Goal: Task Accomplishment & Management: Manage account settings

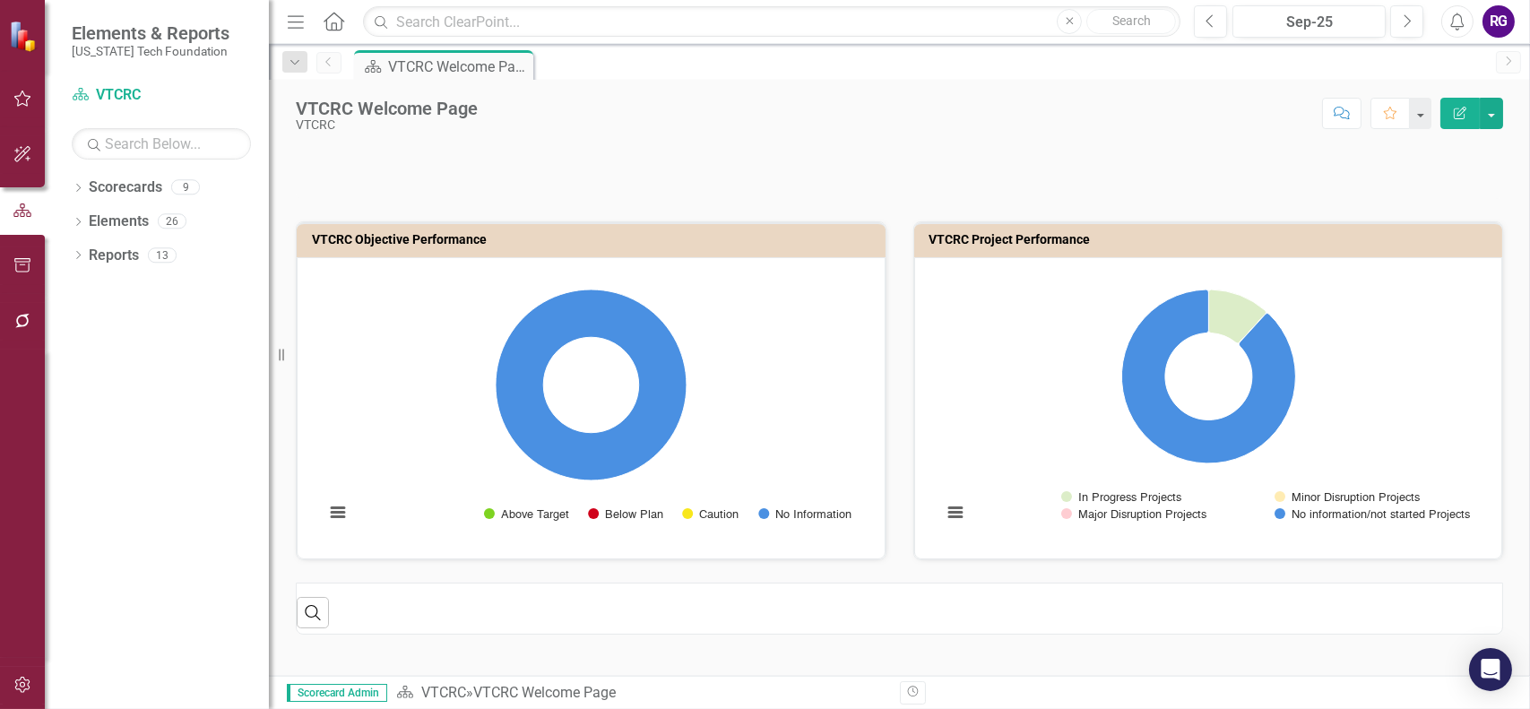
click at [20, 95] on icon "button" at bounding box center [22, 99] width 17 height 16
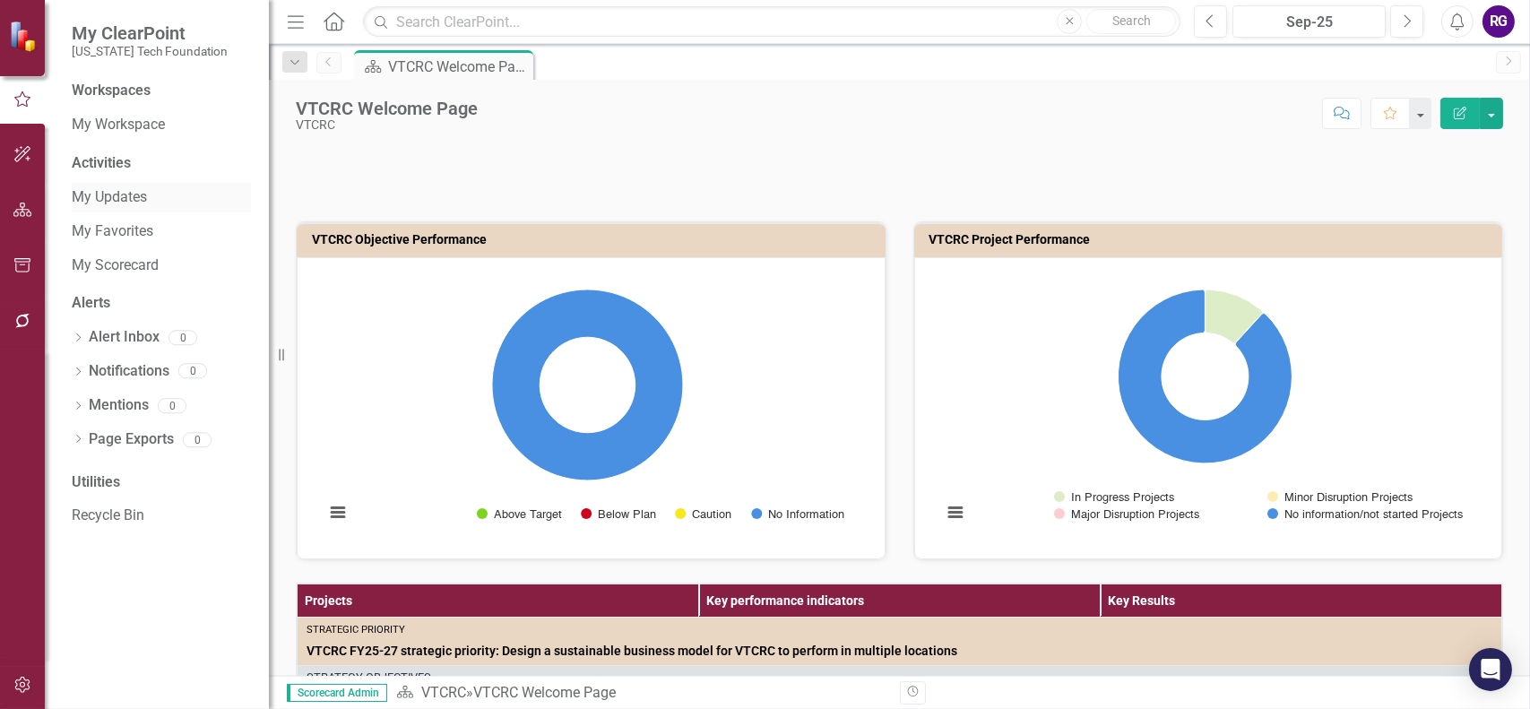
click at [104, 198] on link "My Updates" at bounding box center [161, 197] width 179 height 21
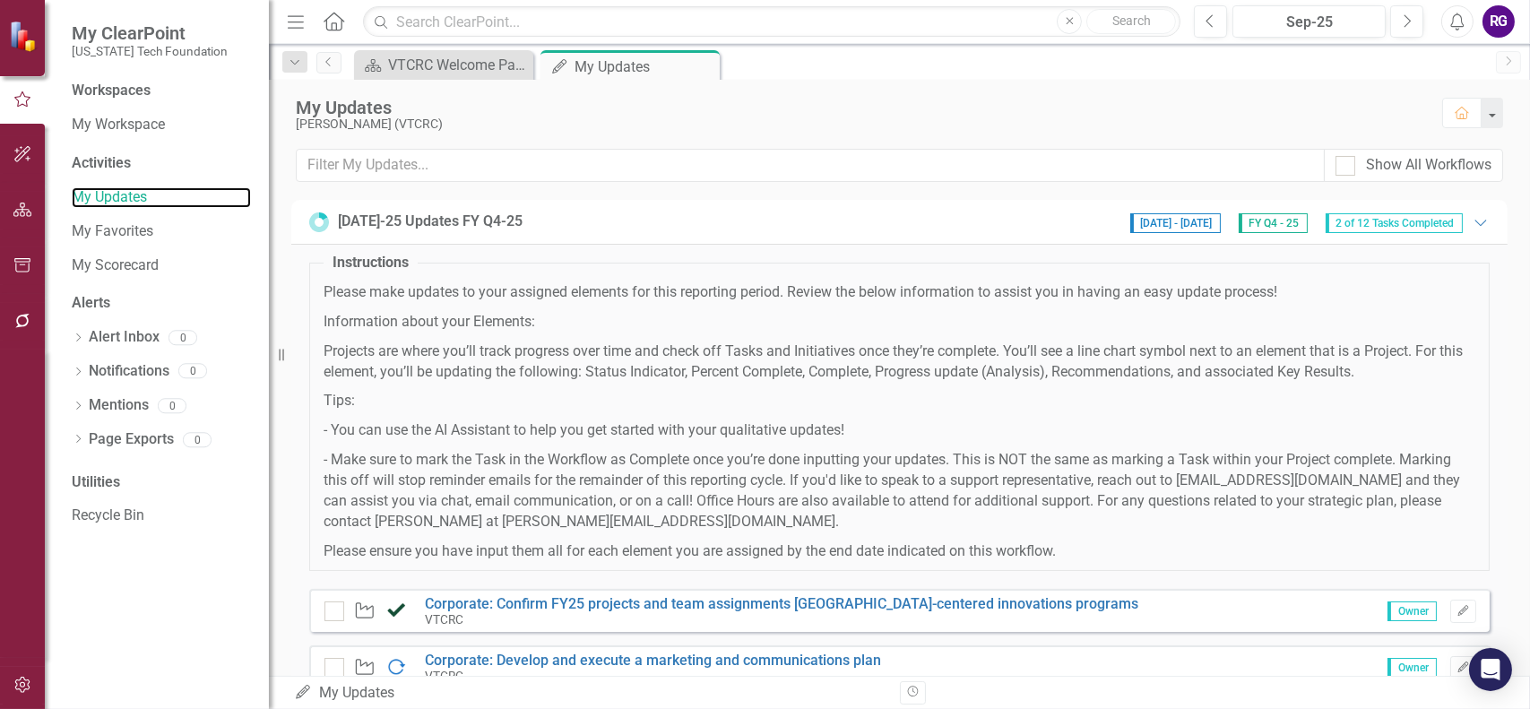
scroll to position [269, 0]
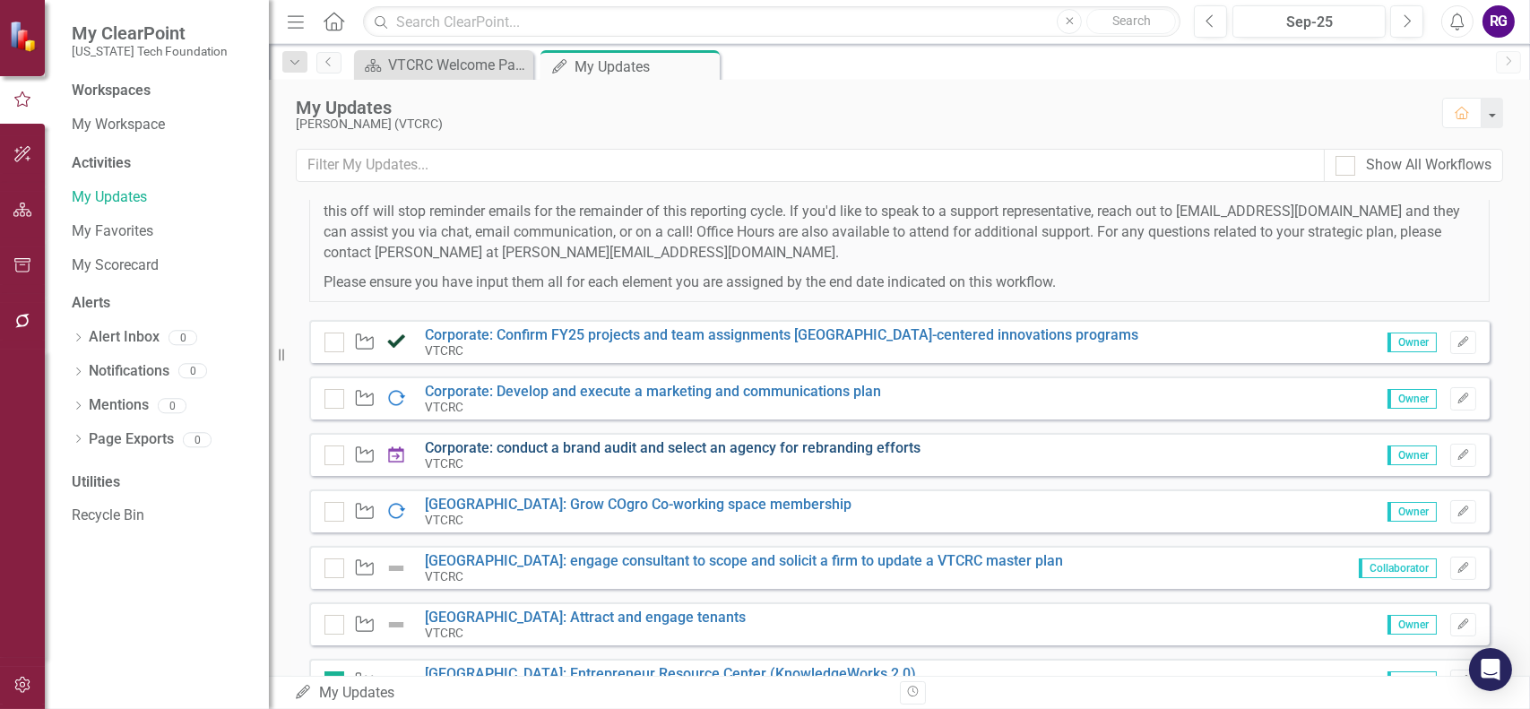
click at [884, 448] on link "Corporate: conduct a brand audit and select an agency for rebranding efforts" at bounding box center [673, 447] width 496 height 17
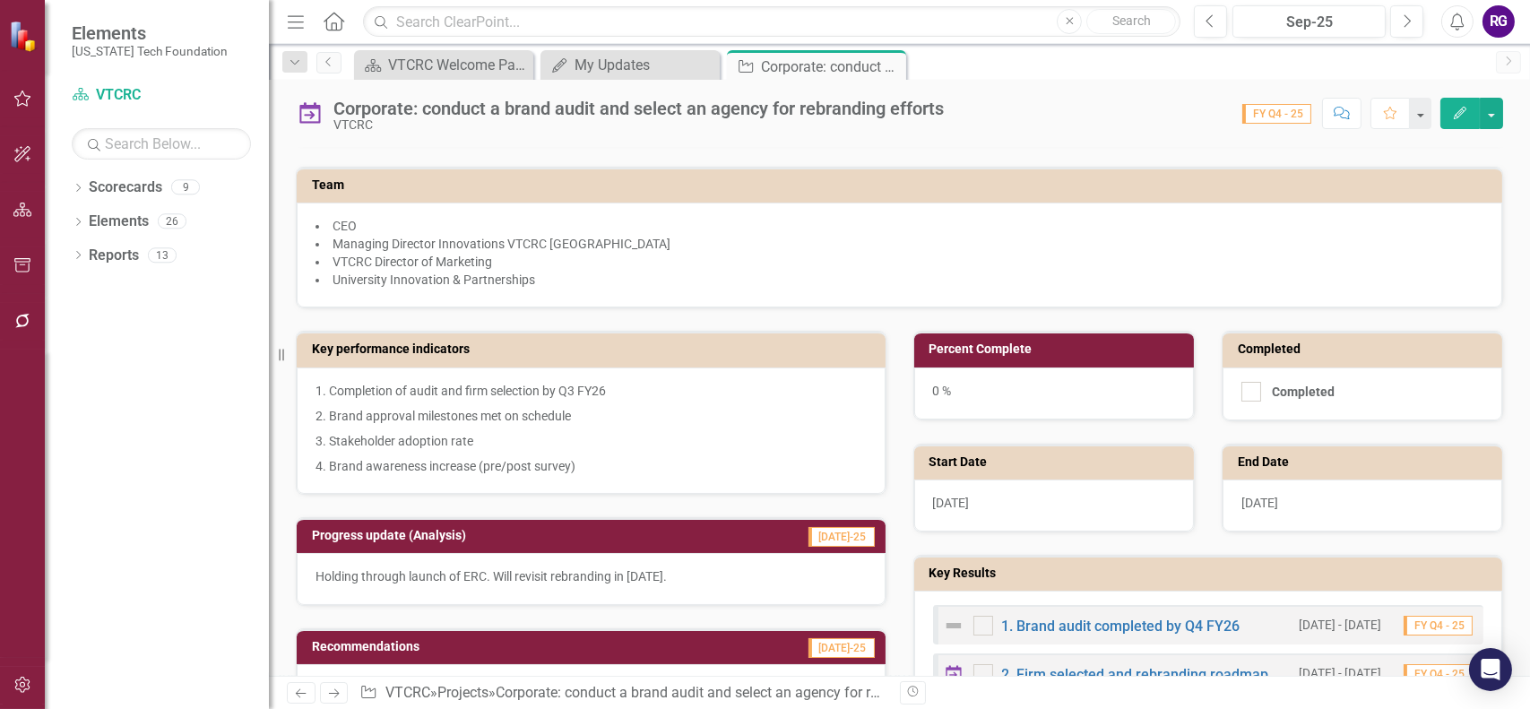
scroll to position [448, 0]
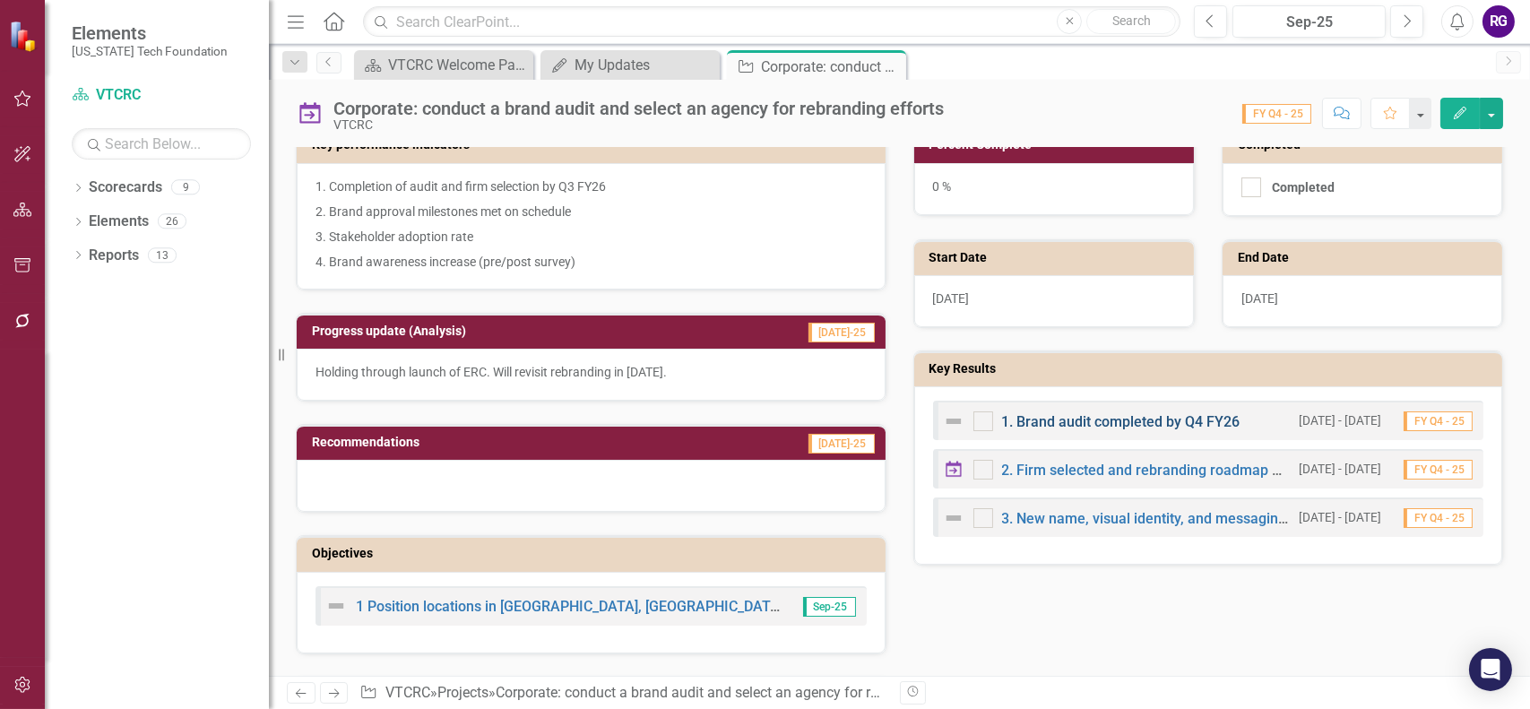
click at [1175, 417] on link "1. Brand audit completed by Q4 FY26" at bounding box center [1121, 421] width 238 height 17
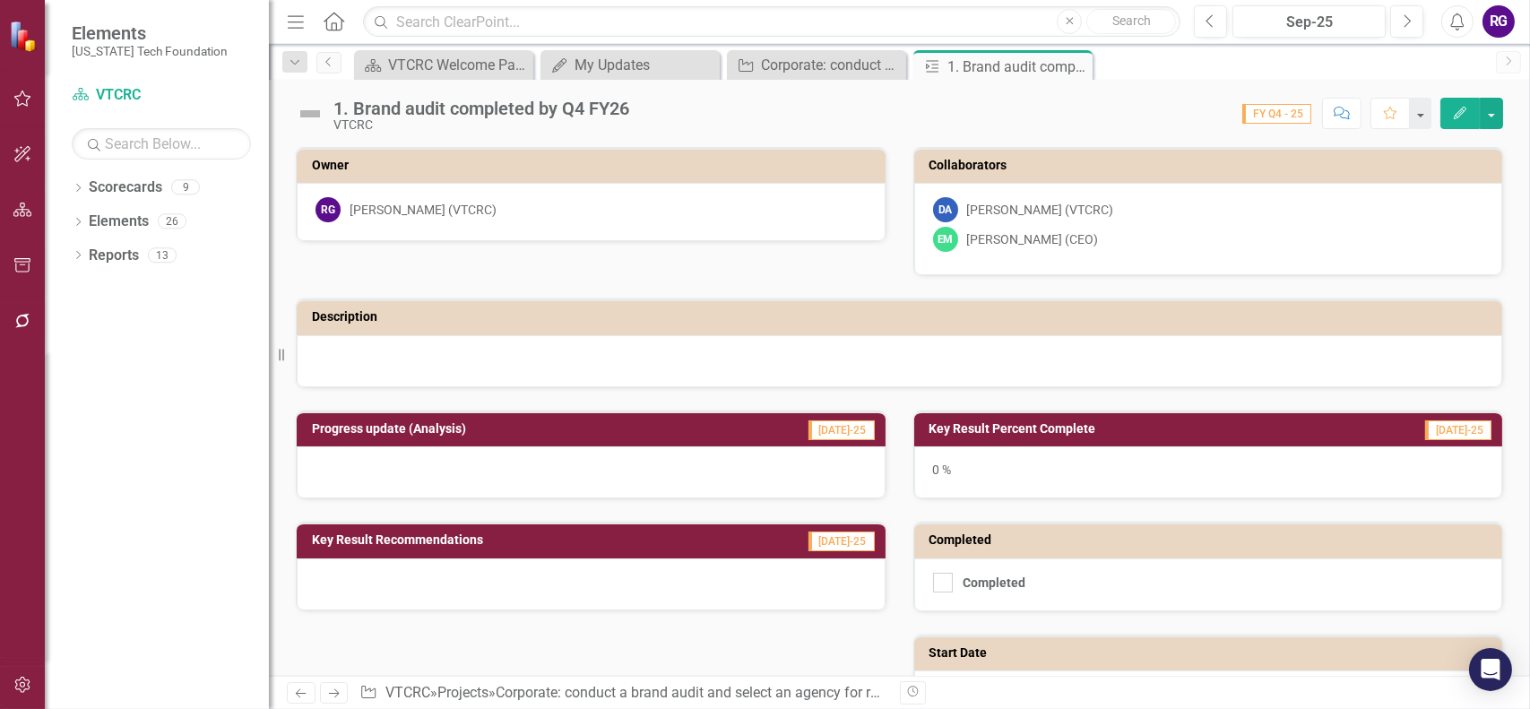
click at [1265, 117] on span "FY Q4 - 25" at bounding box center [1276, 114] width 69 height 20
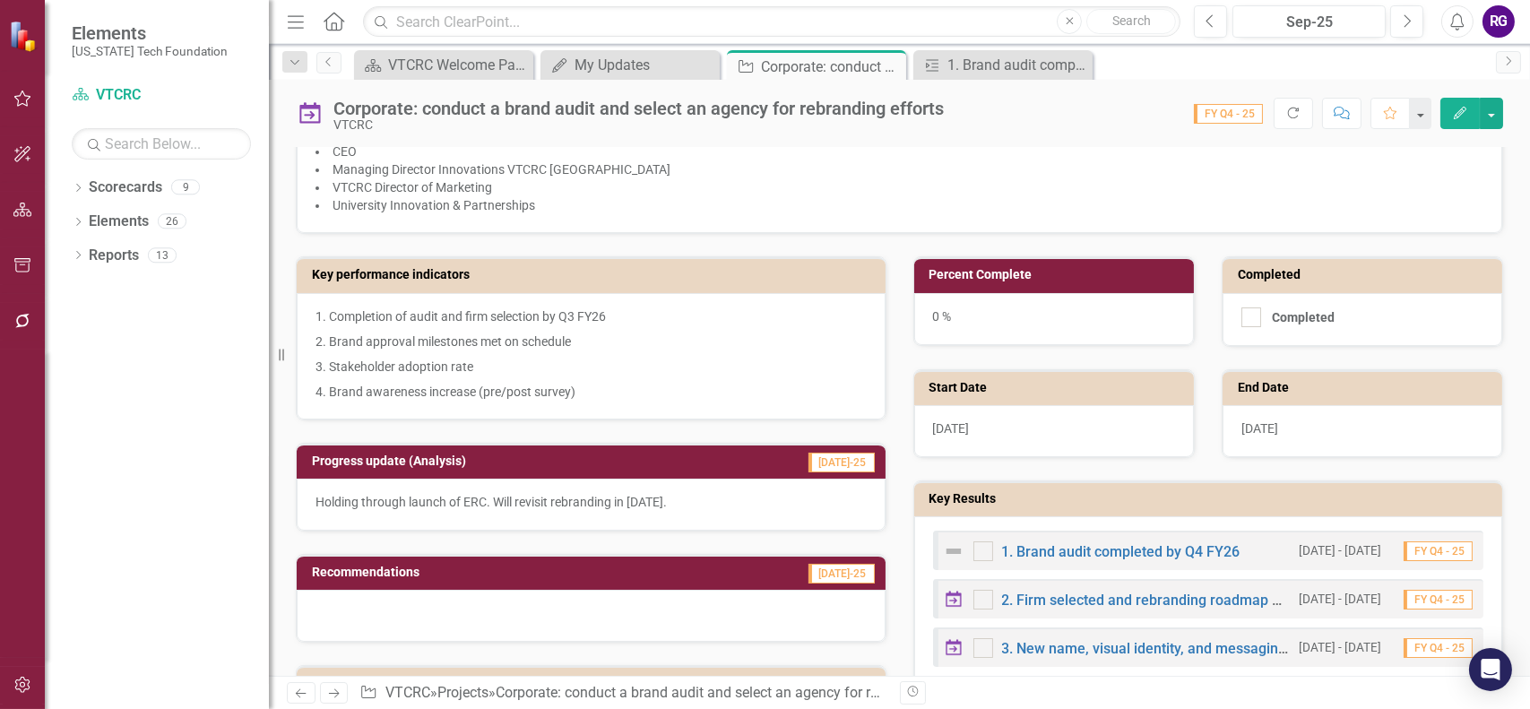
scroll to position [358, 0]
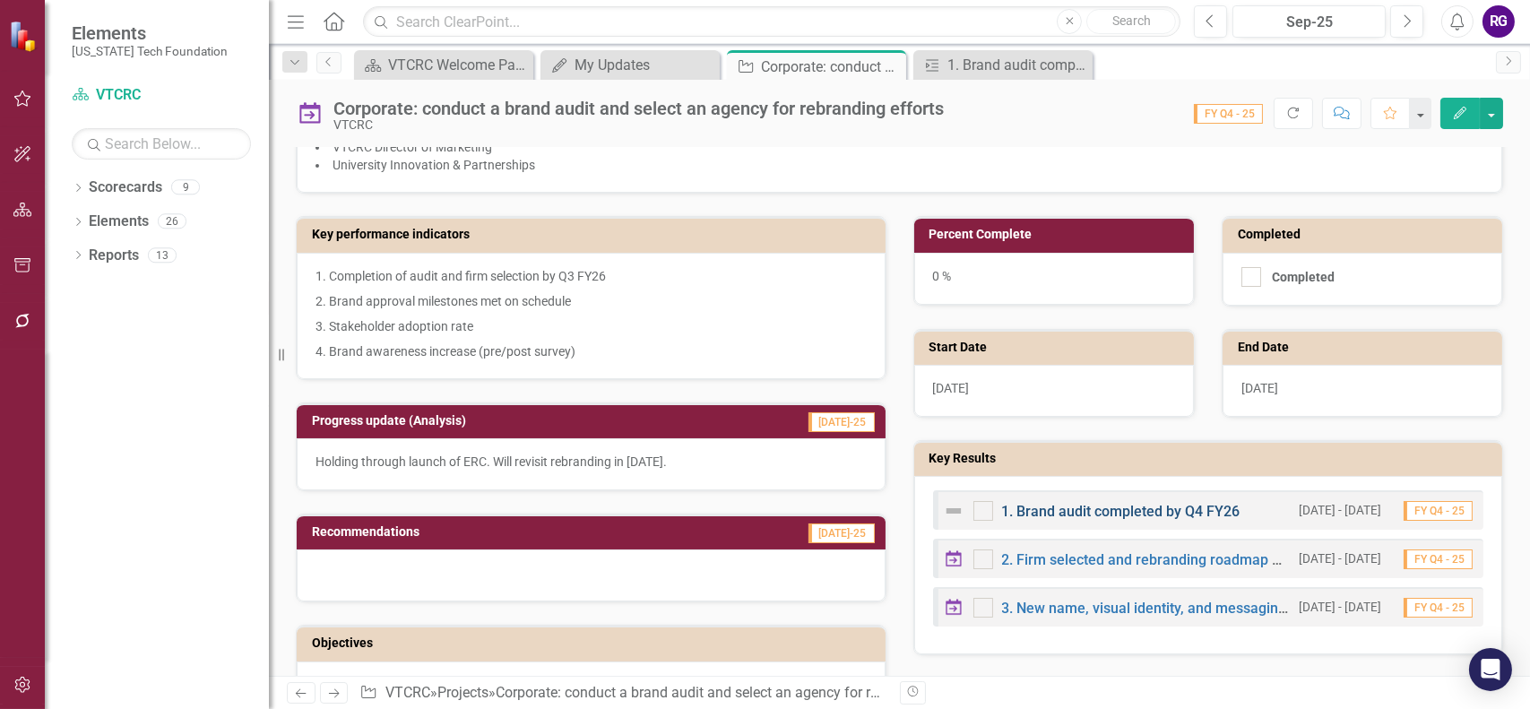
click at [1124, 504] on link "1. Brand audit completed by Q4 FY26" at bounding box center [1121, 511] width 238 height 17
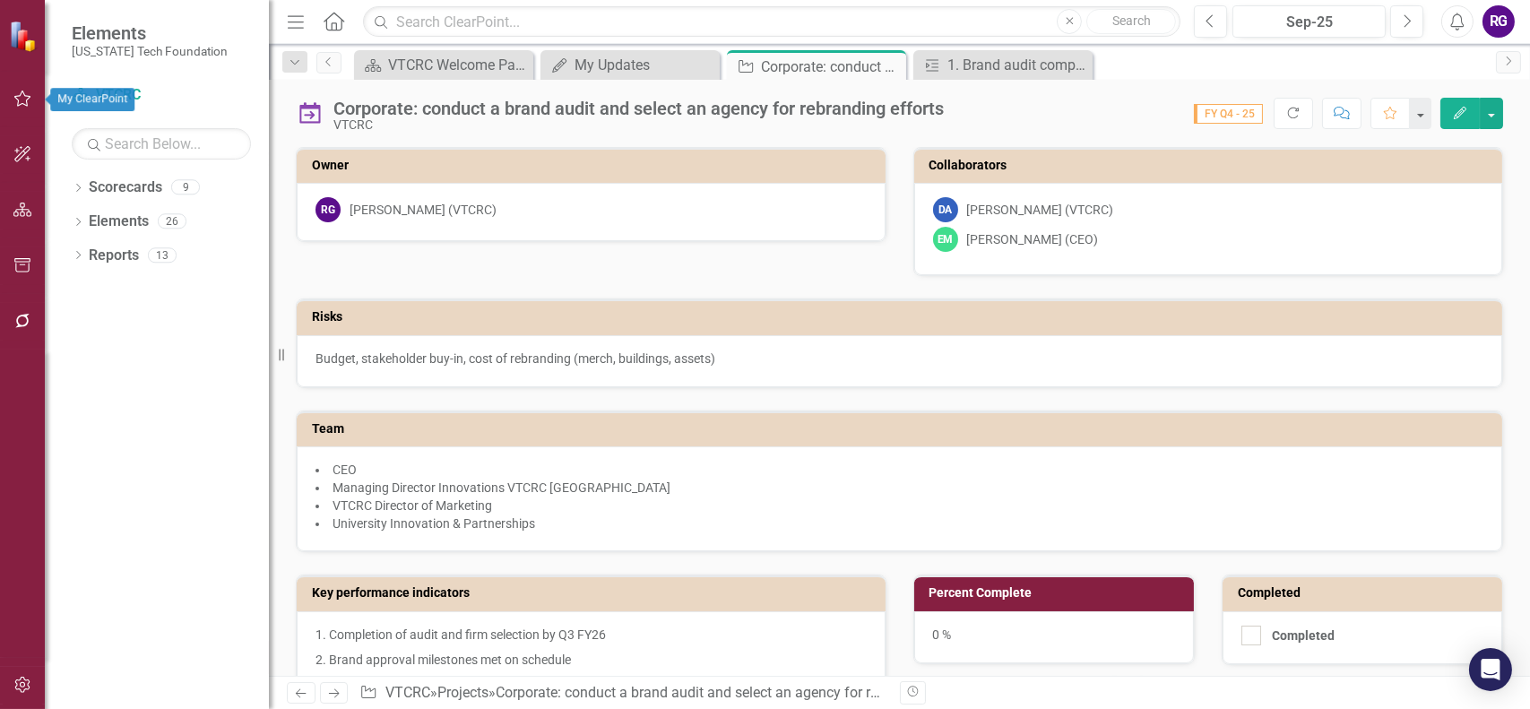
click at [17, 92] on icon "button" at bounding box center [22, 98] width 19 height 14
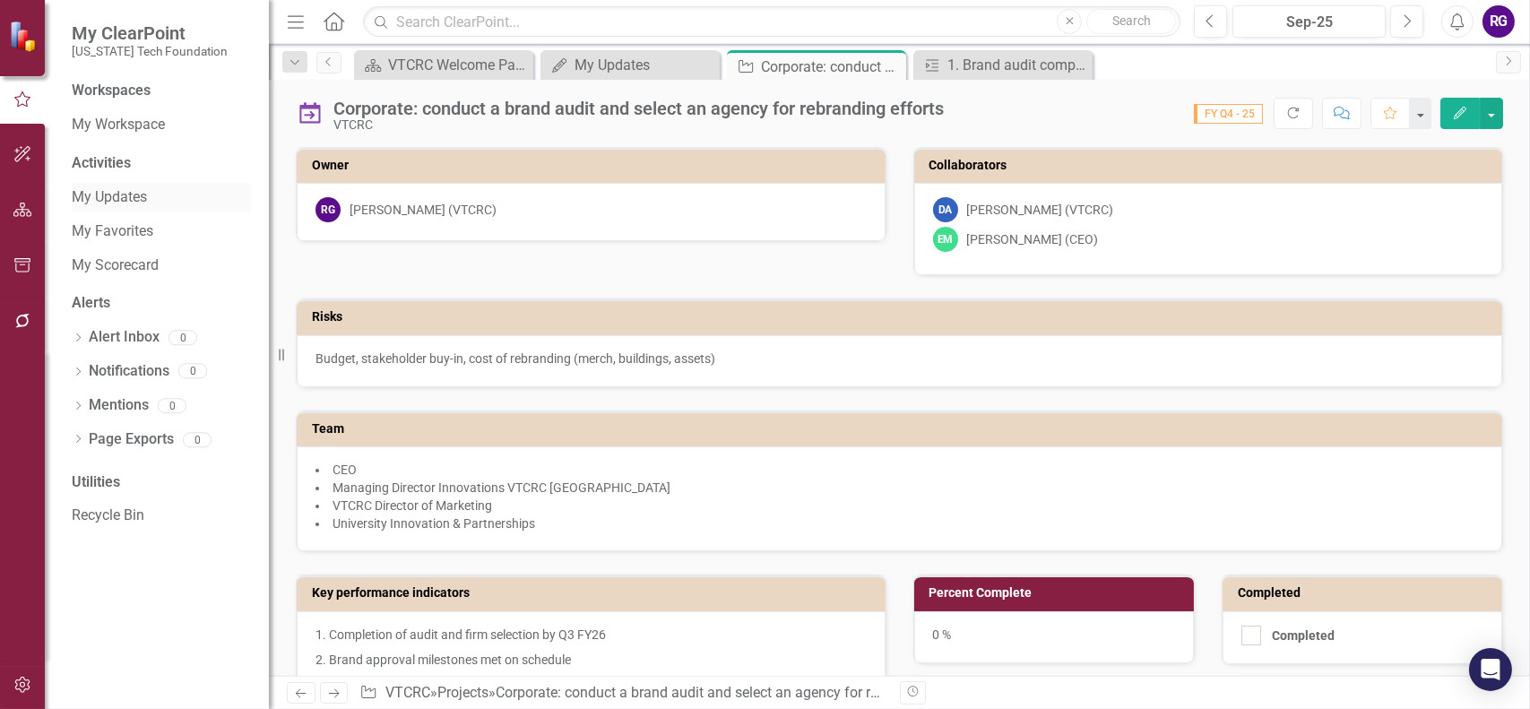
click at [99, 194] on link "My Updates" at bounding box center [161, 197] width 179 height 21
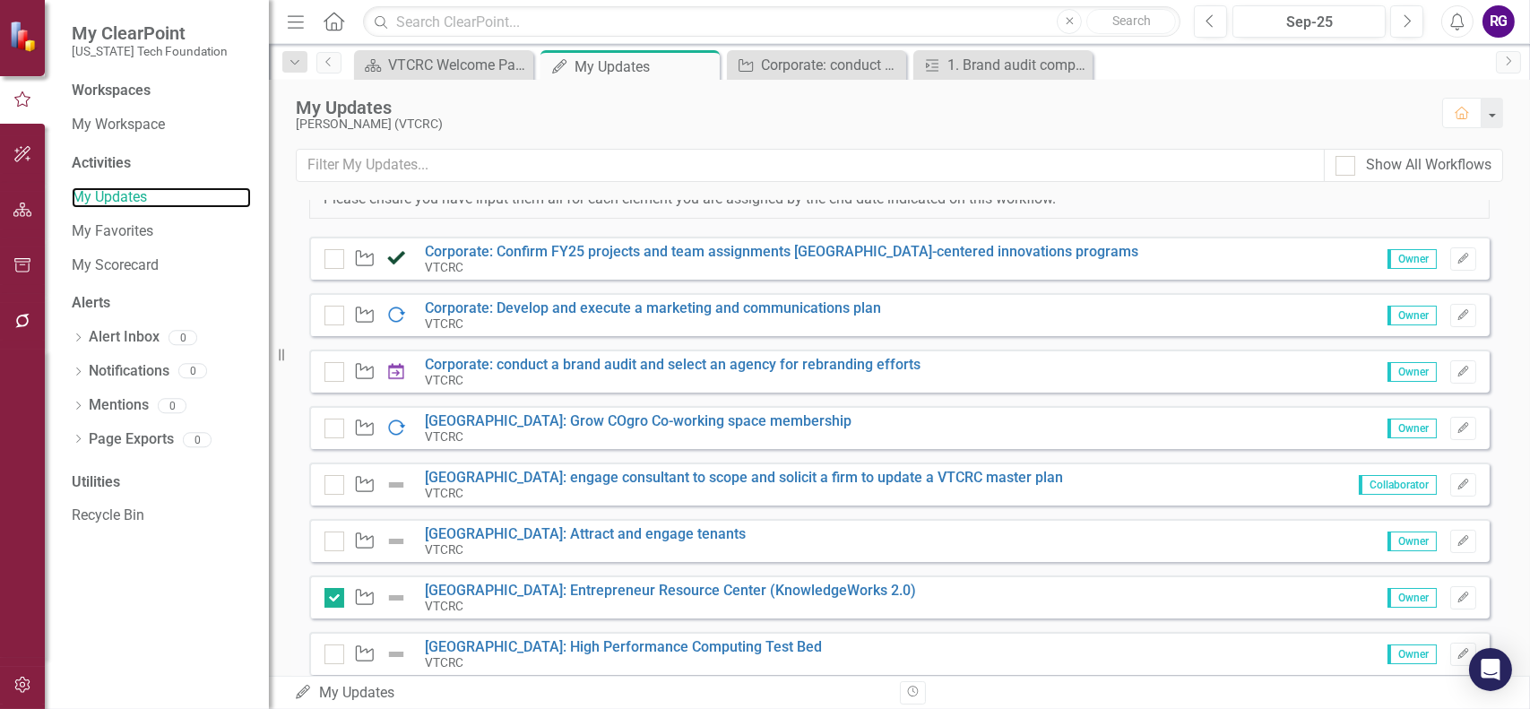
scroll to position [90, 0]
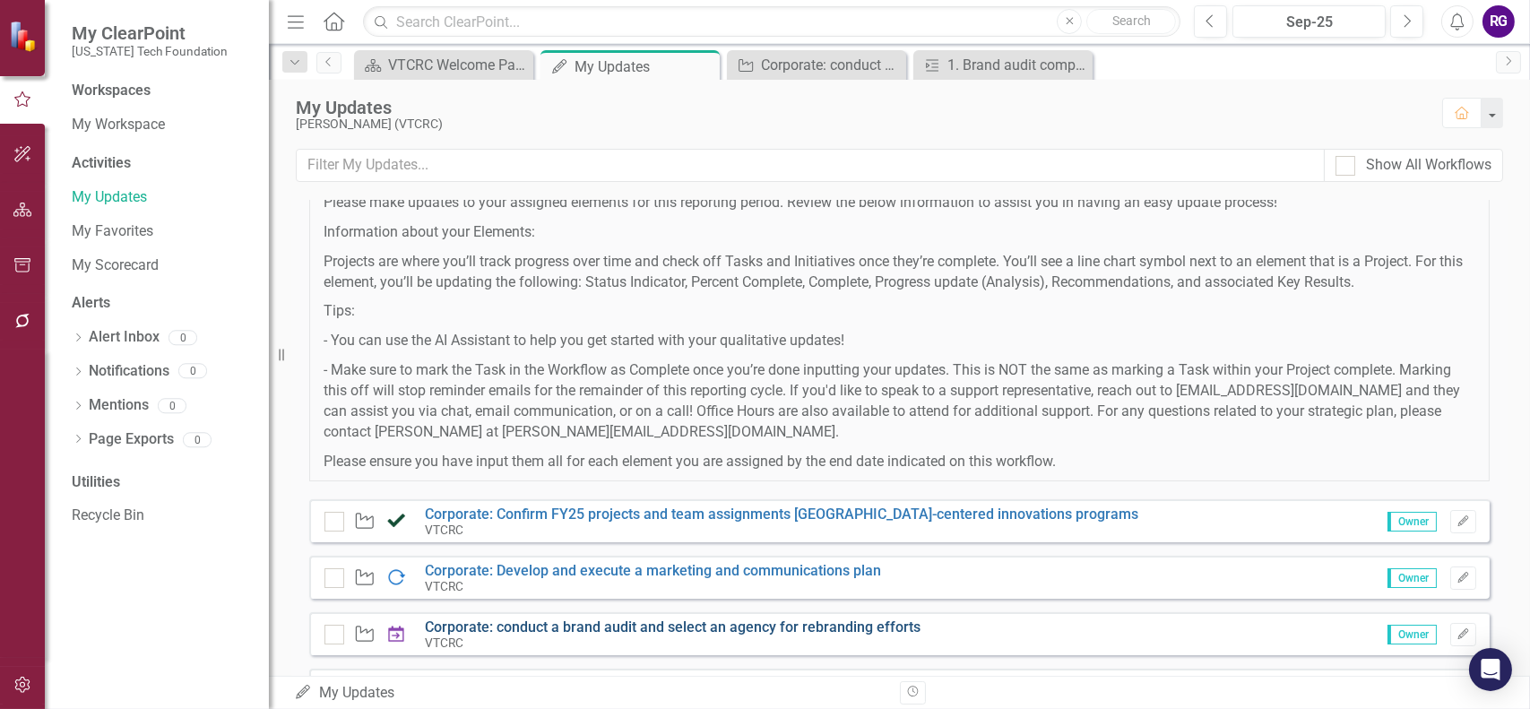
click at [638, 623] on link "Corporate: conduct a brand audit and select an agency for rebranding efforts" at bounding box center [673, 626] width 496 height 17
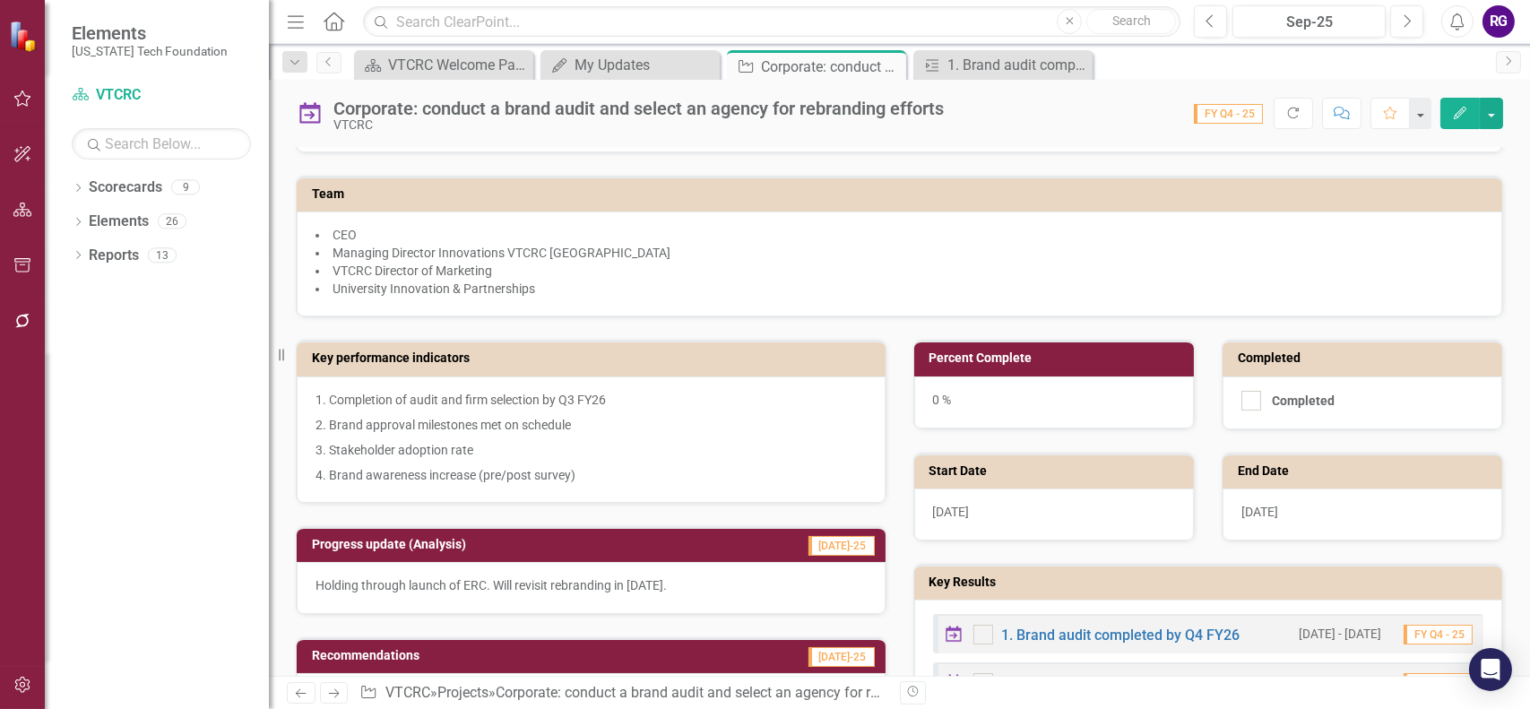
scroll to position [448, 0]
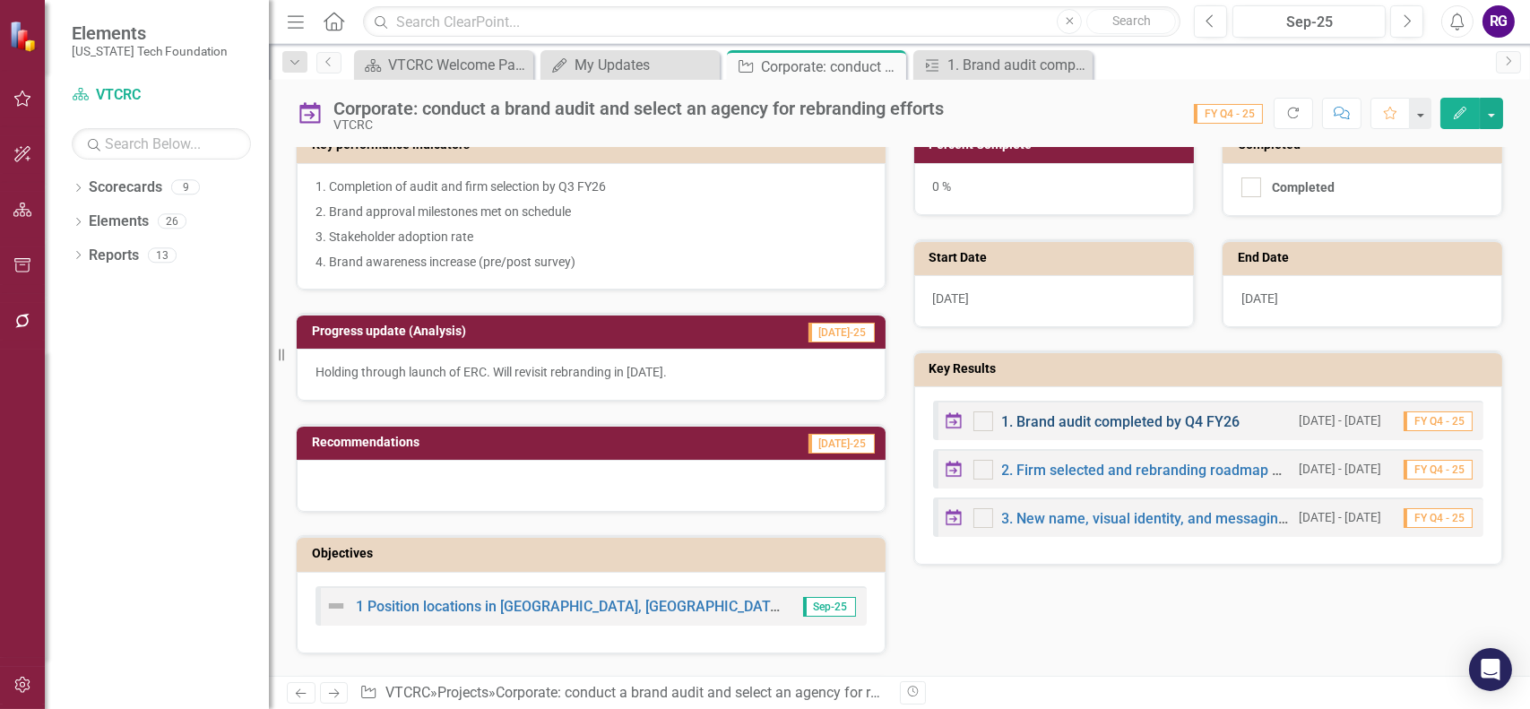
click at [1118, 415] on link "1. Brand audit completed by Q4 FY26" at bounding box center [1121, 421] width 238 height 17
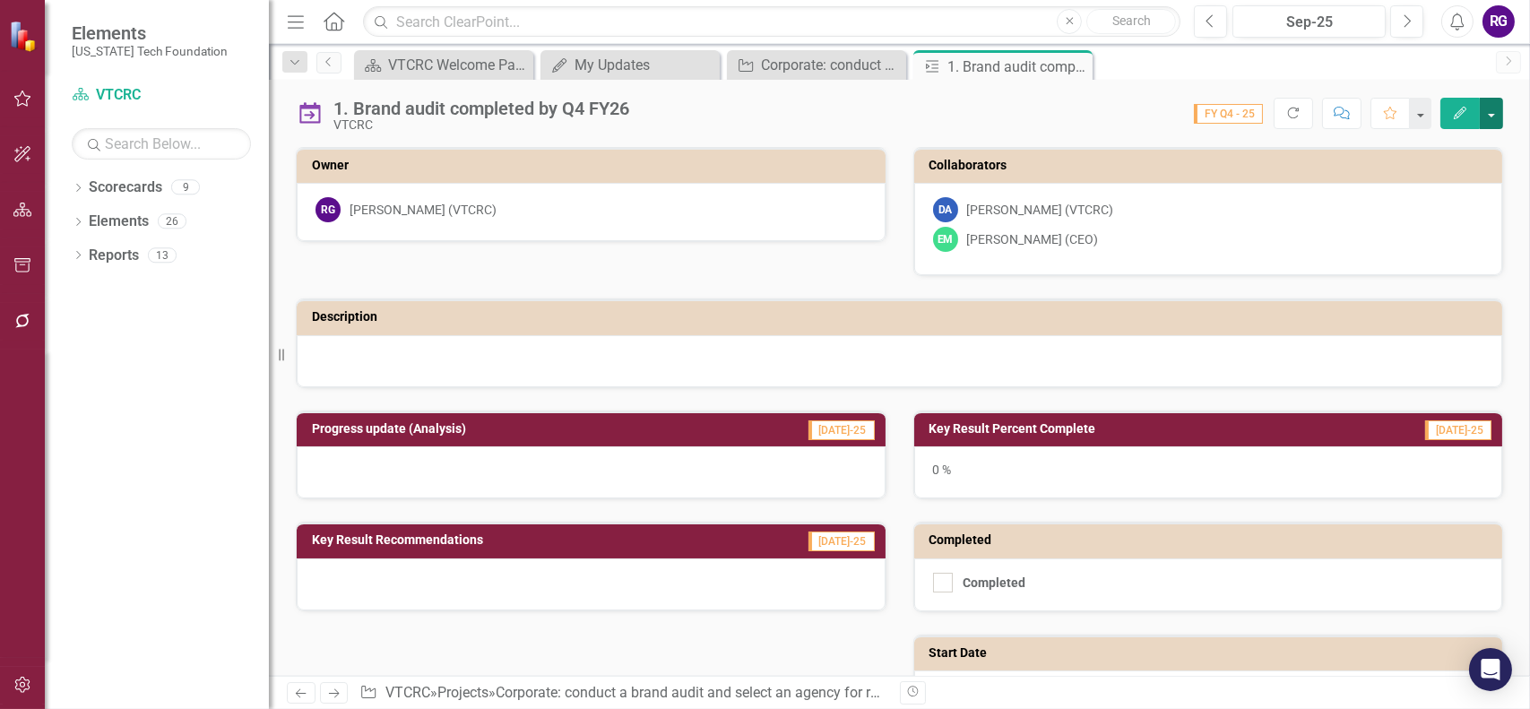
click at [1497, 118] on button "button" at bounding box center [1491, 113] width 23 height 31
click at [1123, 108] on div "Score: N/A FY Q4 - 25 Completed Refresh Comment Favorite Edit" at bounding box center [1070, 113] width 865 height 30
click at [1455, 107] on icon "Edit" at bounding box center [1460, 113] width 16 height 13
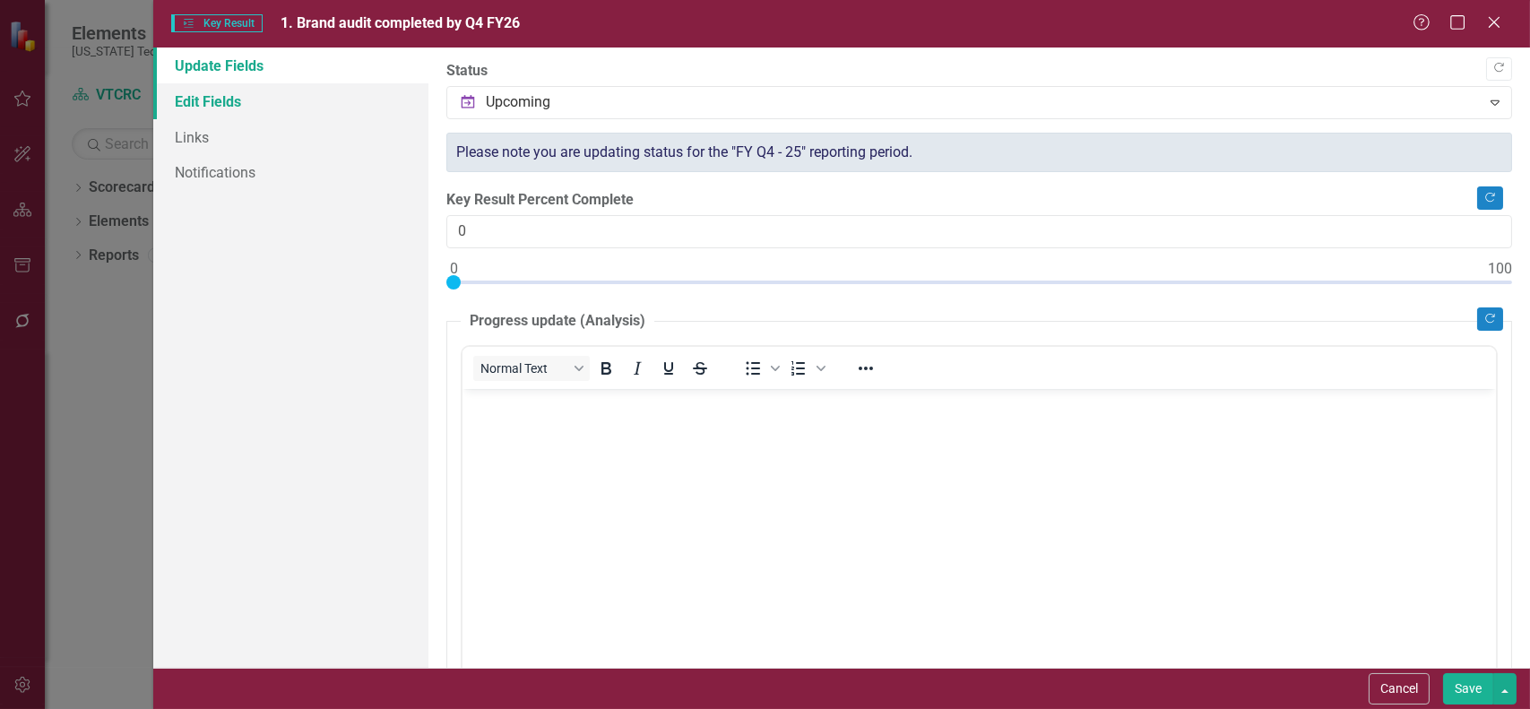
click at [217, 96] on link "Edit Fields" at bounding box center [290, 101] width 275 height 36
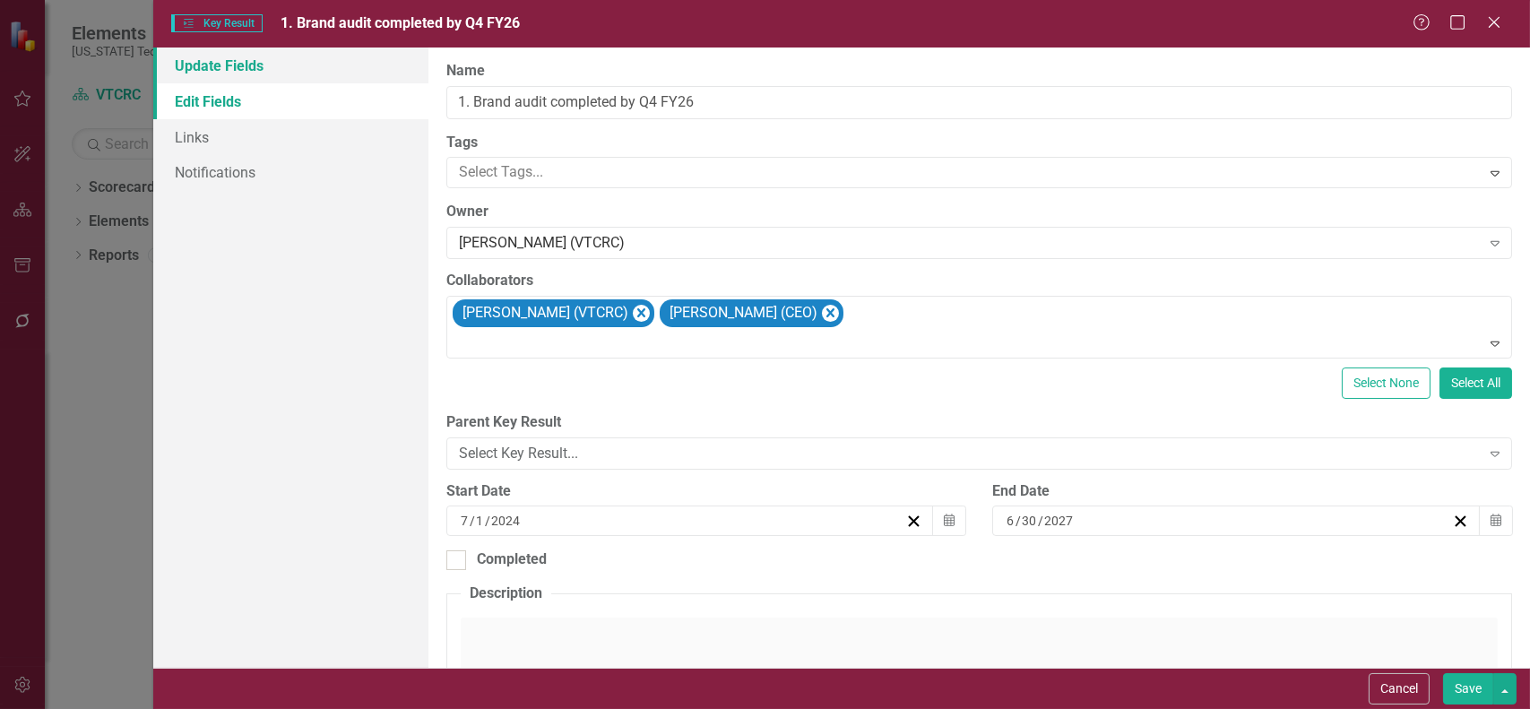
click at [203, 67] on link "Update Fields" at bounding box center [290, 65] width 275 height 36
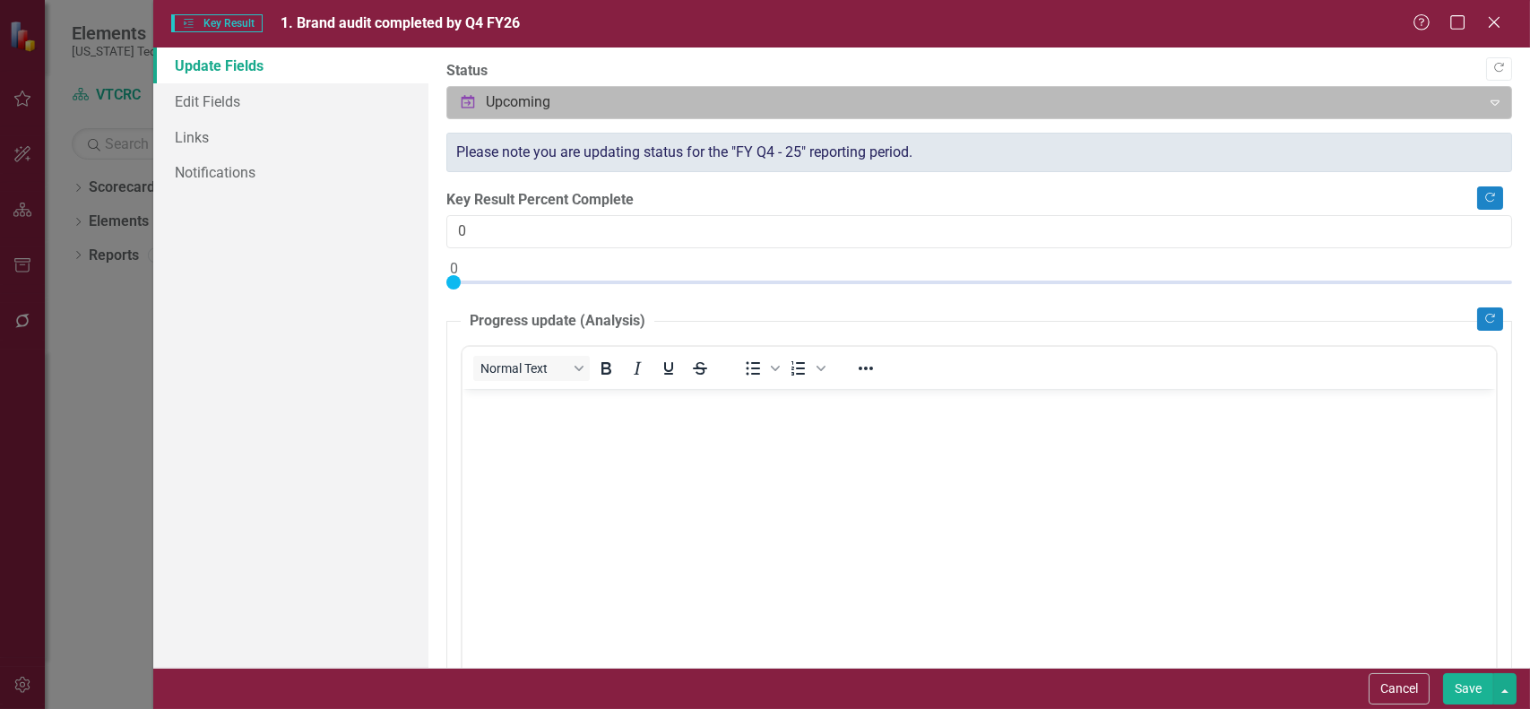
click at [1486, 99] on icon "Expand" at bounding box center [1495, 102] width 18 height 14
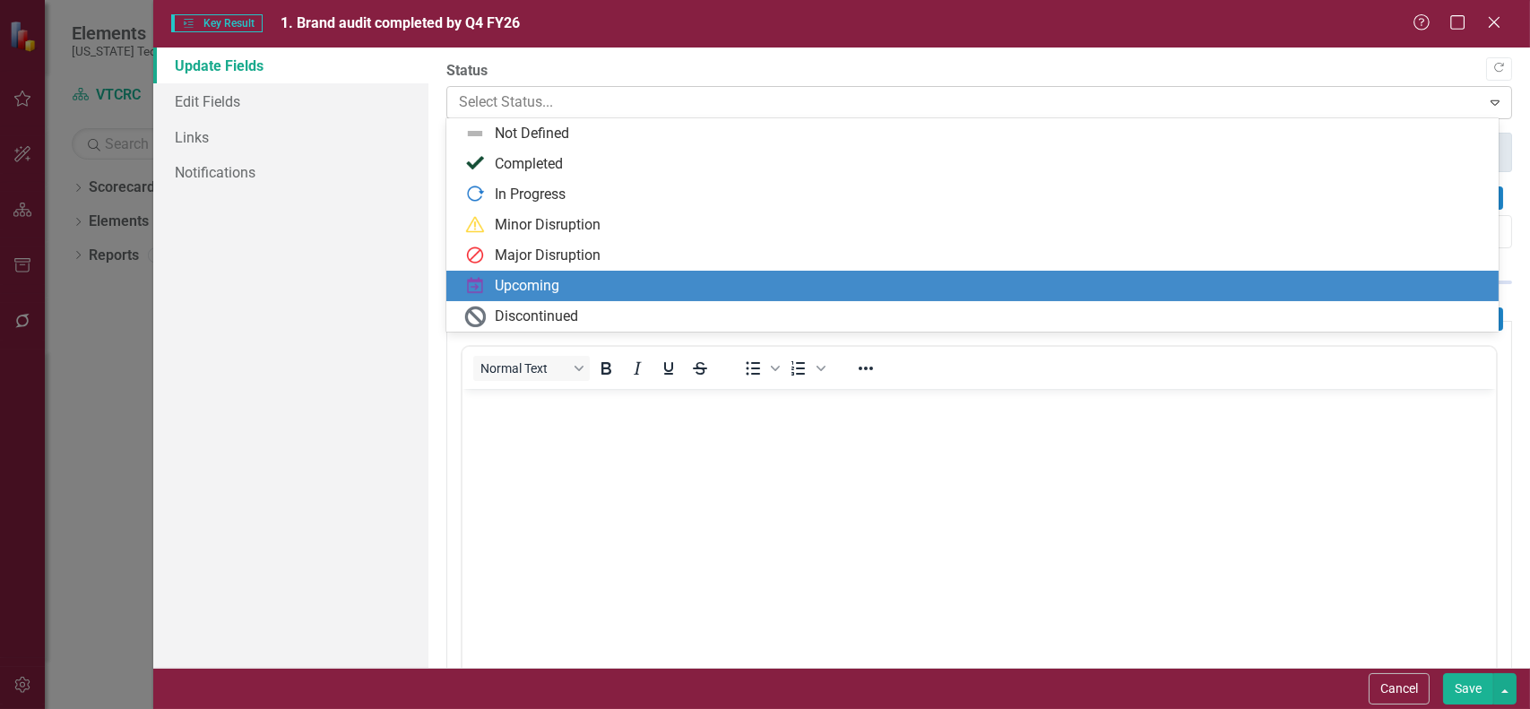
click at [1486, 99] on icon "Expand" at bounding box center [1495, 102] width 18 height 14
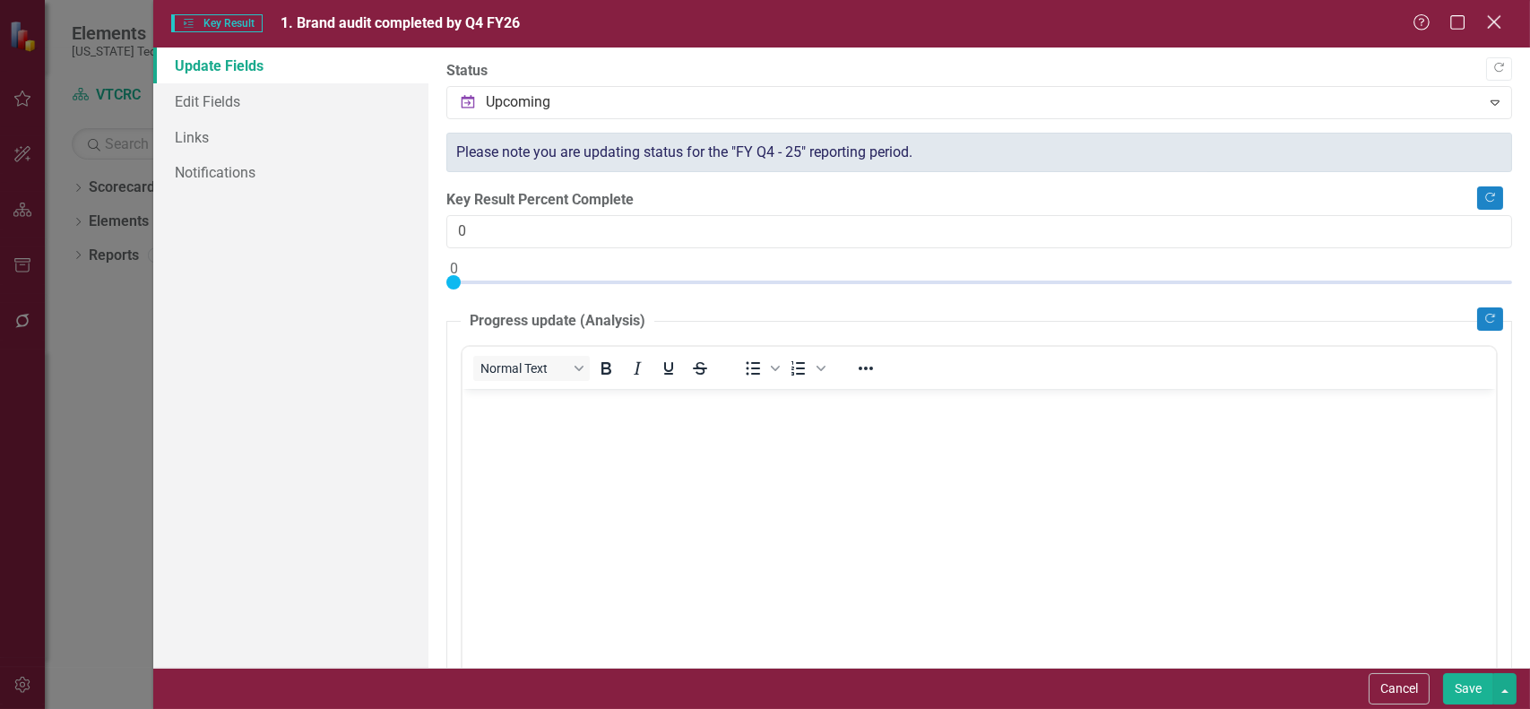
click at [1495, 24] on icon at bounding box center [1493, 21] width 13 height 13
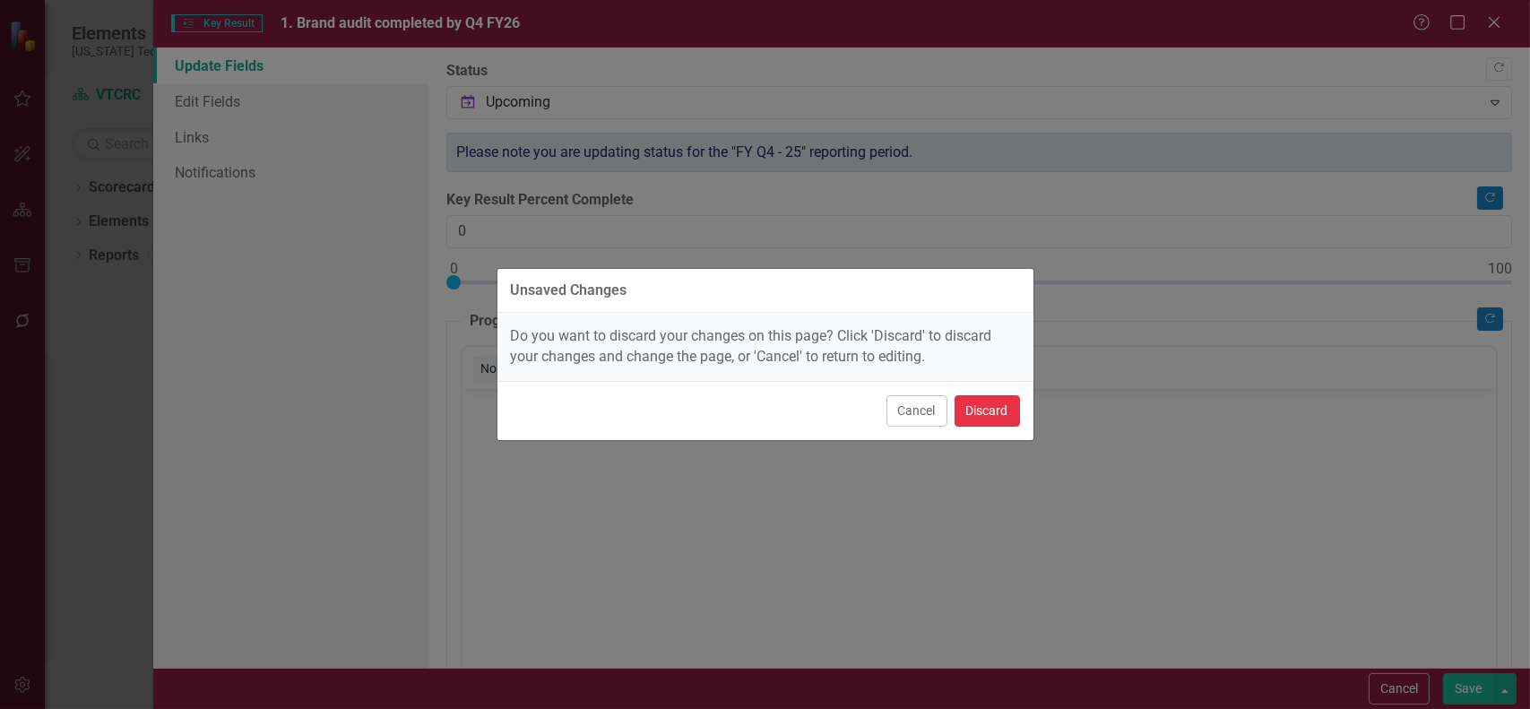
click at [988, 410] on button "Discard" at bounding box center [986, 410] width 65 height 31
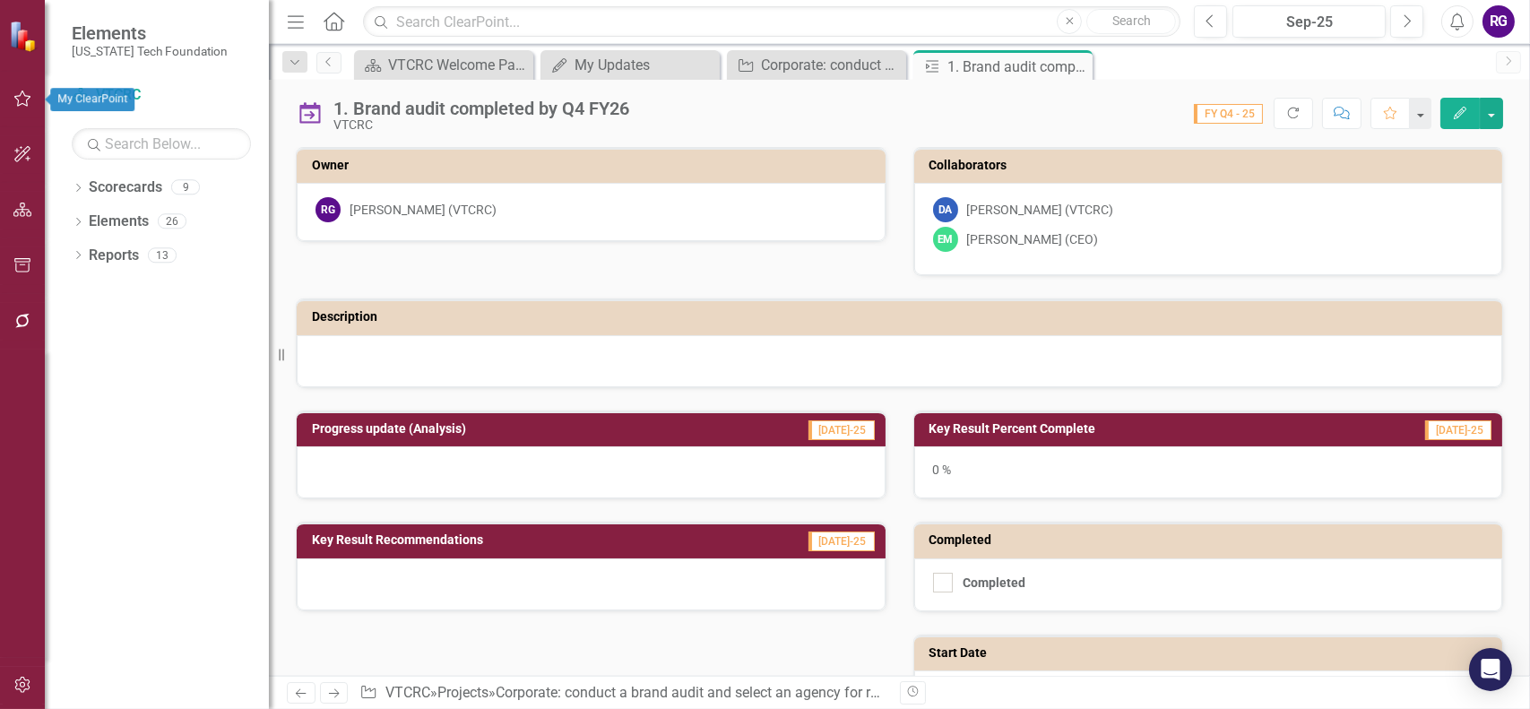
click at [18, 99] on icon "button" at bounding box center [22, 98] width 19 height 14
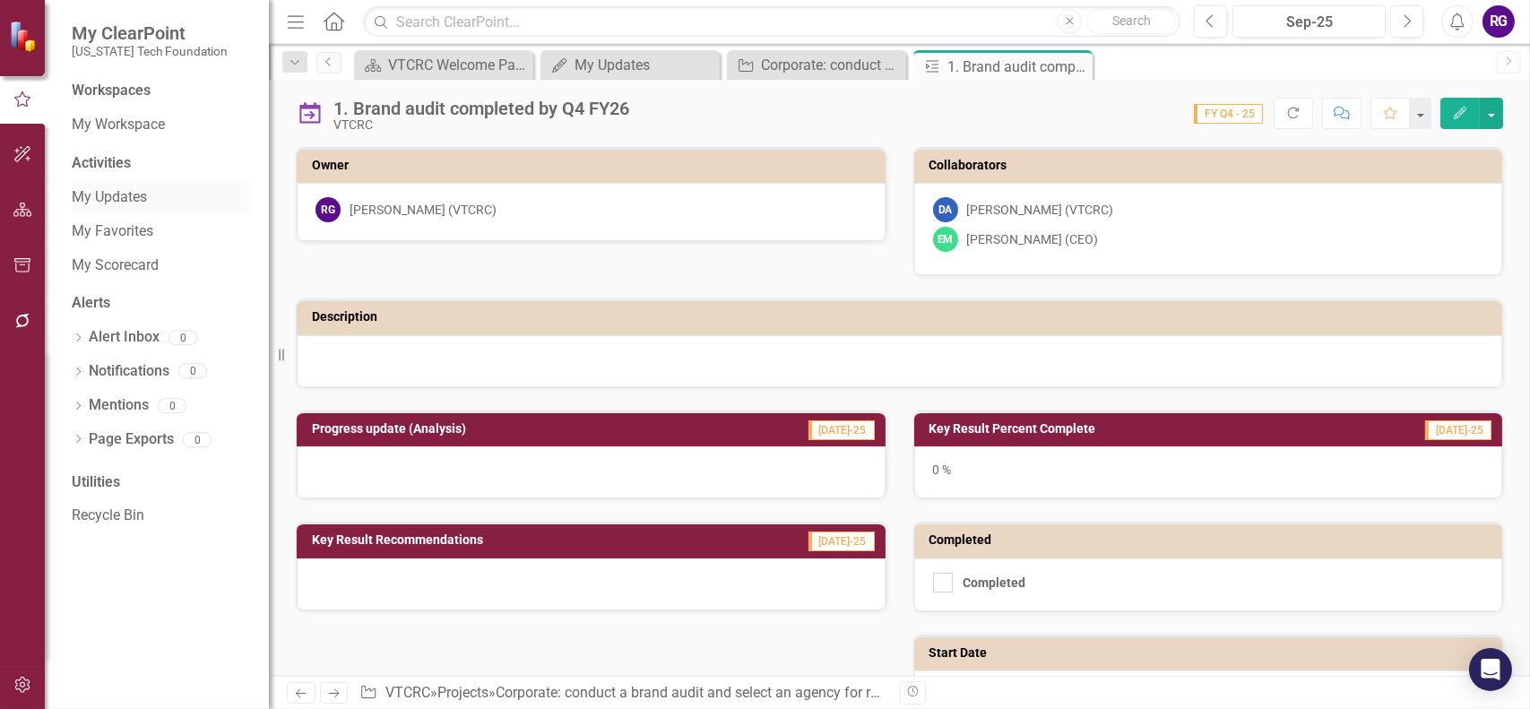
click at [118, 195] on link "My Updates" at bounding box center [161, 197] width 179 height 21
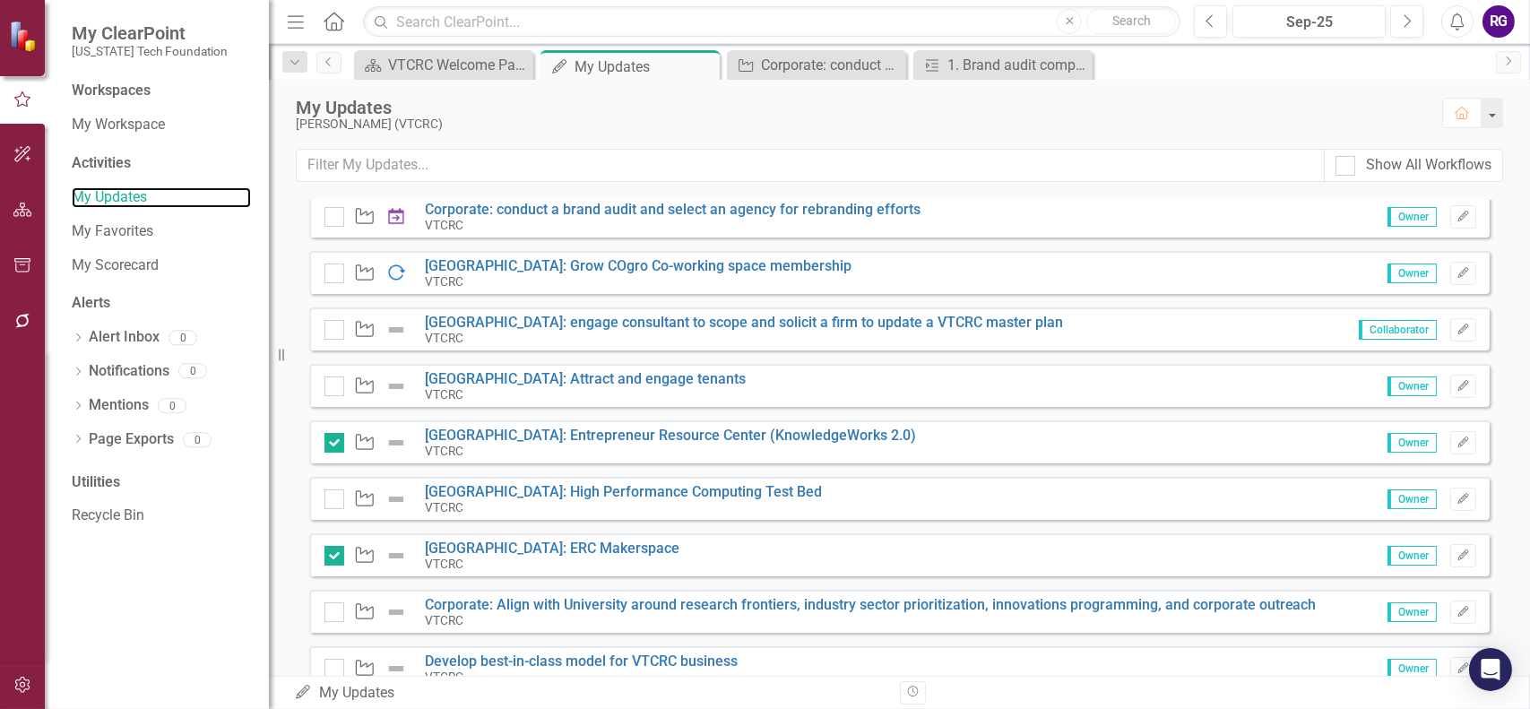
scroll to position [627, 0]
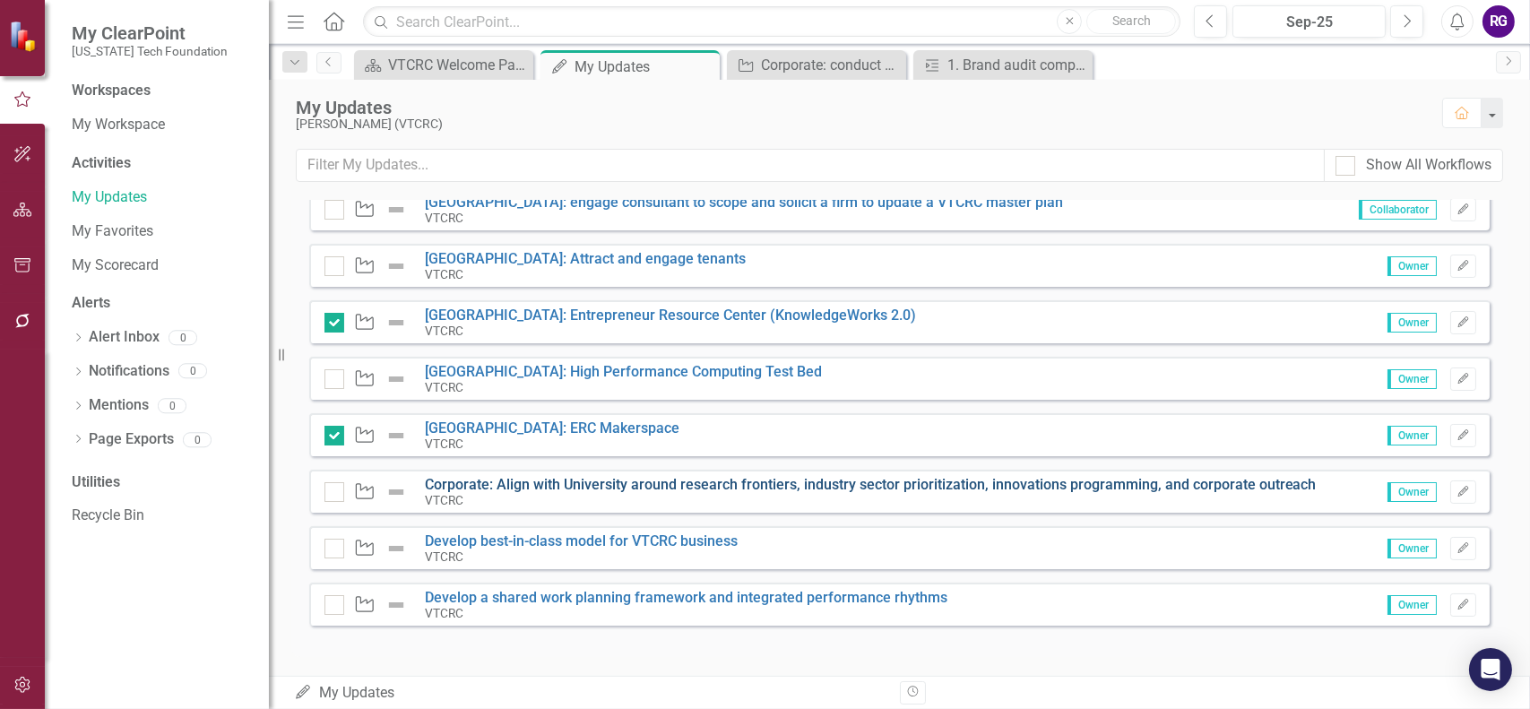
click at [1007, 483] on link "Corporate: Align with University around research frontiers, industry sector pri…" at bounding box center [871, 484] width 892 height 17
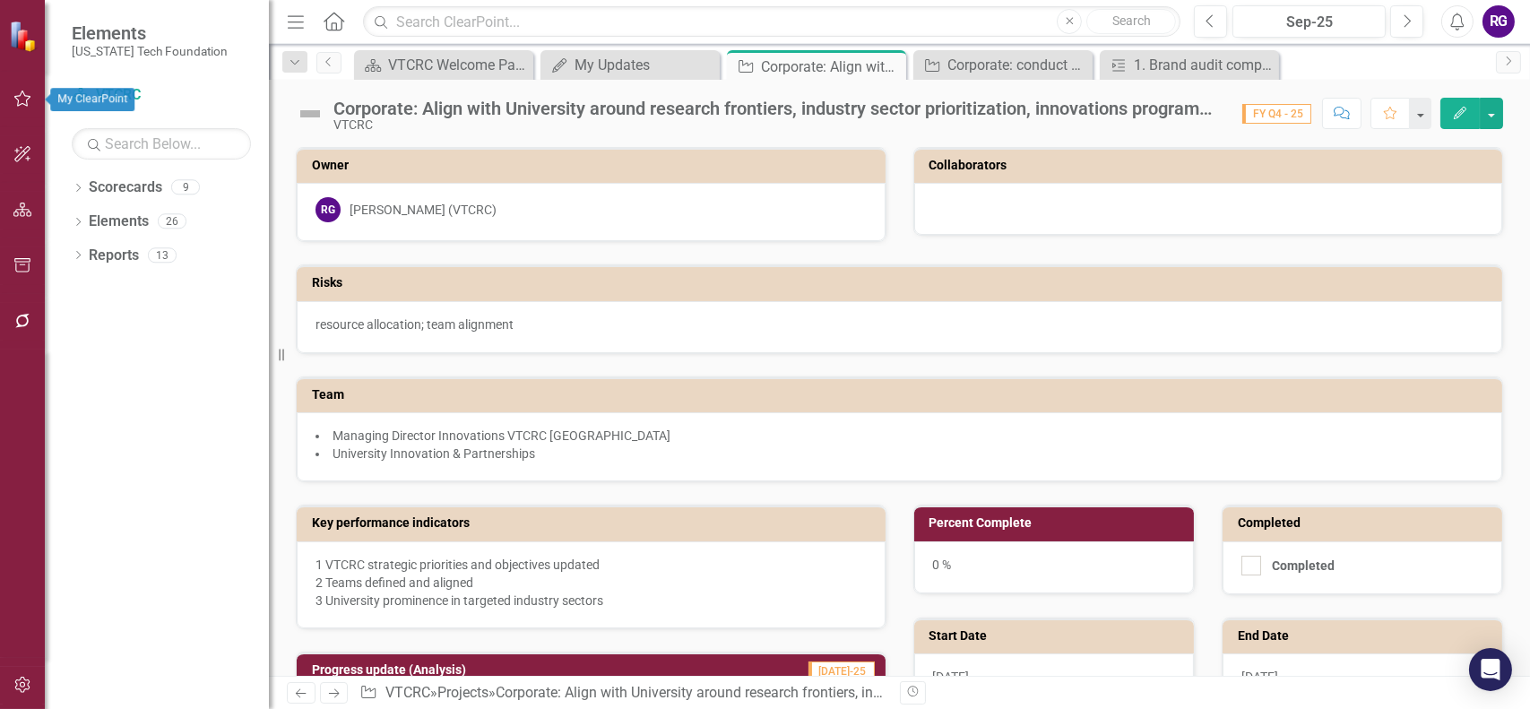
click at [13, 94] on icon "button" at bounding box center [22, 98] width 19 height 14
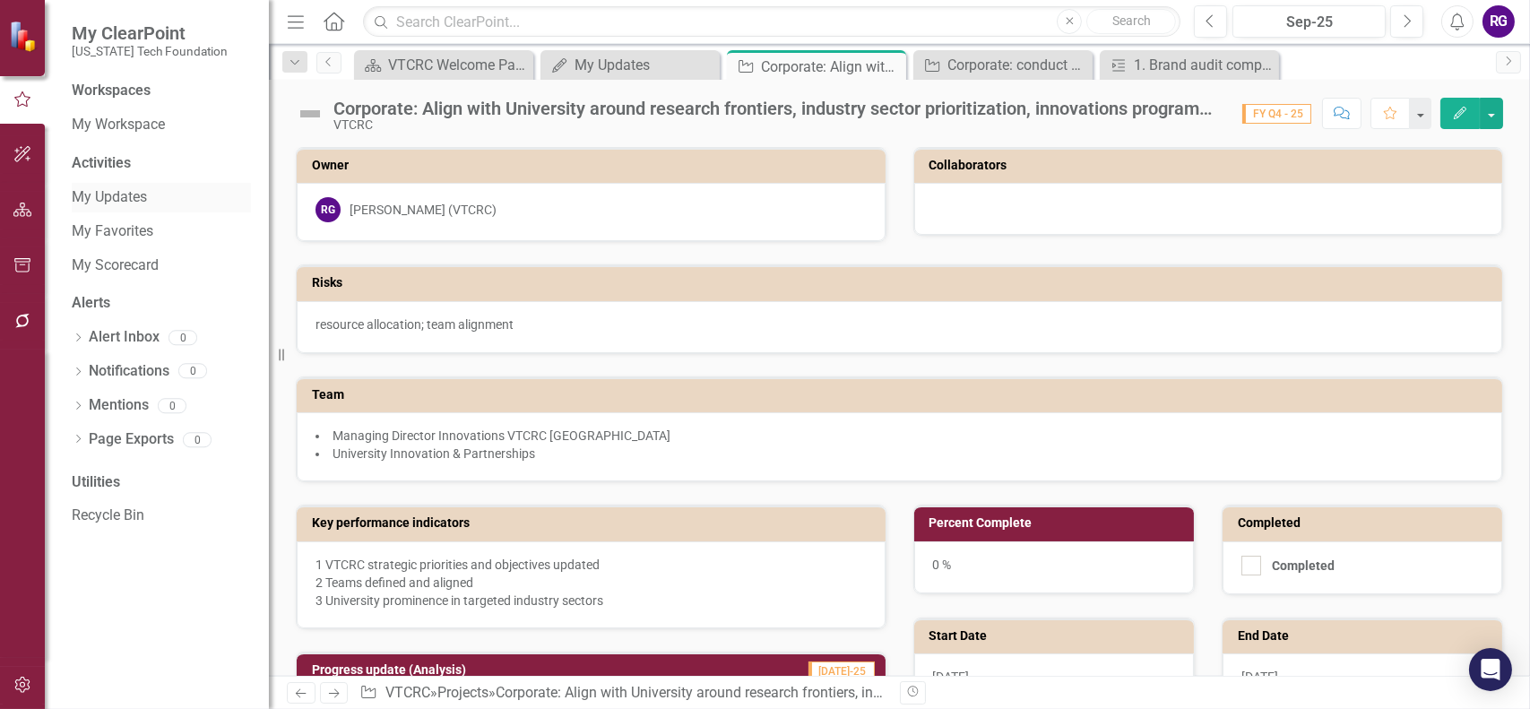
click at [103, 194] on link "My Updates" at bounding box center [161, 197] width 179 height 21
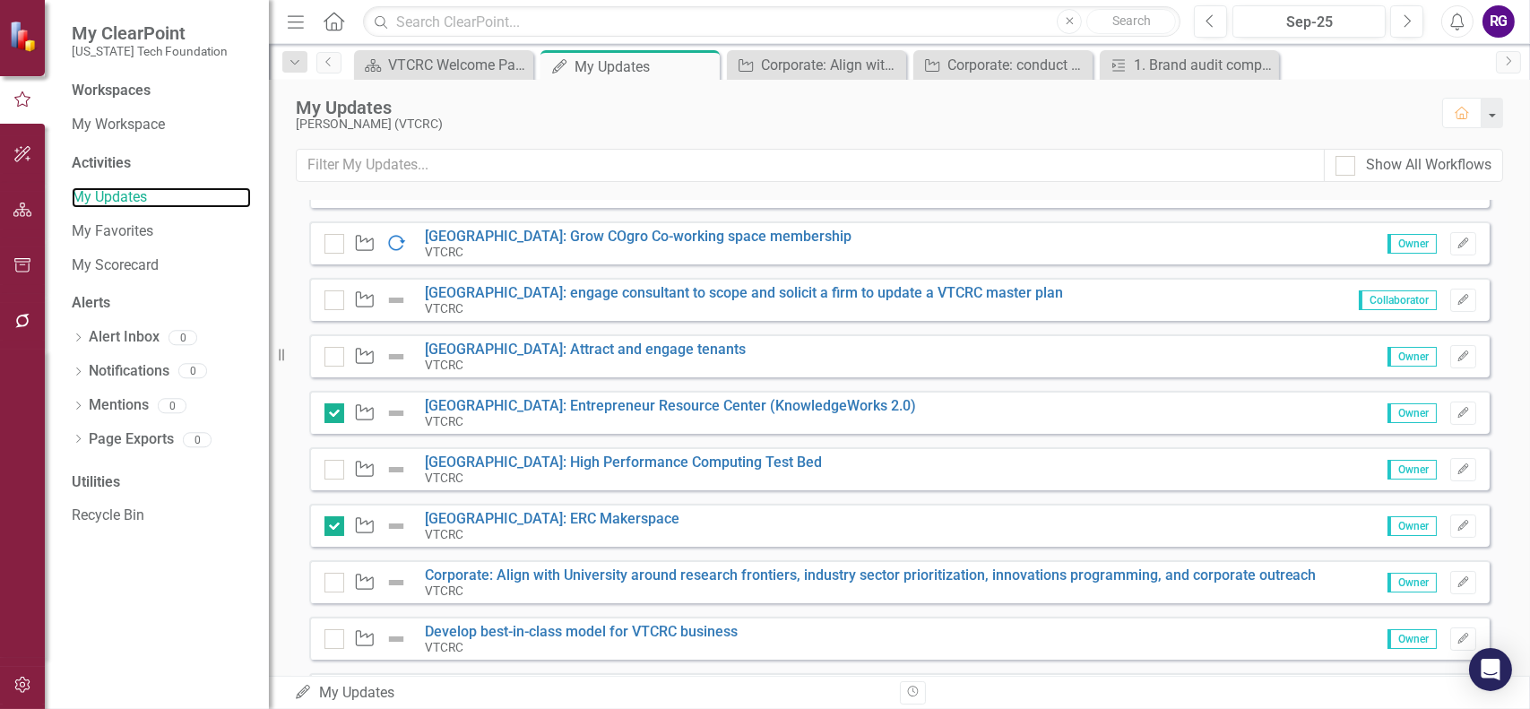
scroll to position [538, 0]
click at [678, 229] on link "[GEOGRAPHIC_DATA]: Grow COgro Co-working space membership" at bounding box center [638, 235] width 427 height 17
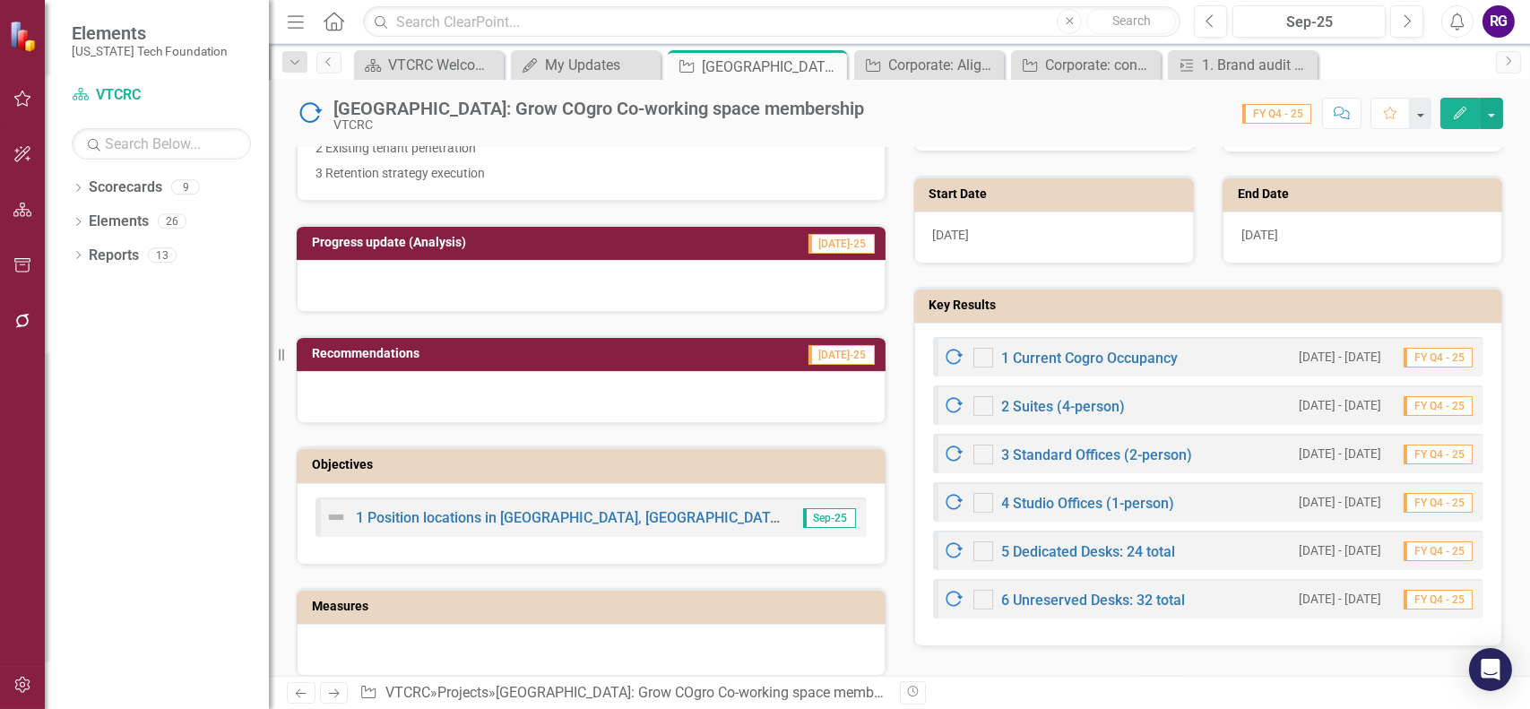
scroll to position [448, 0]
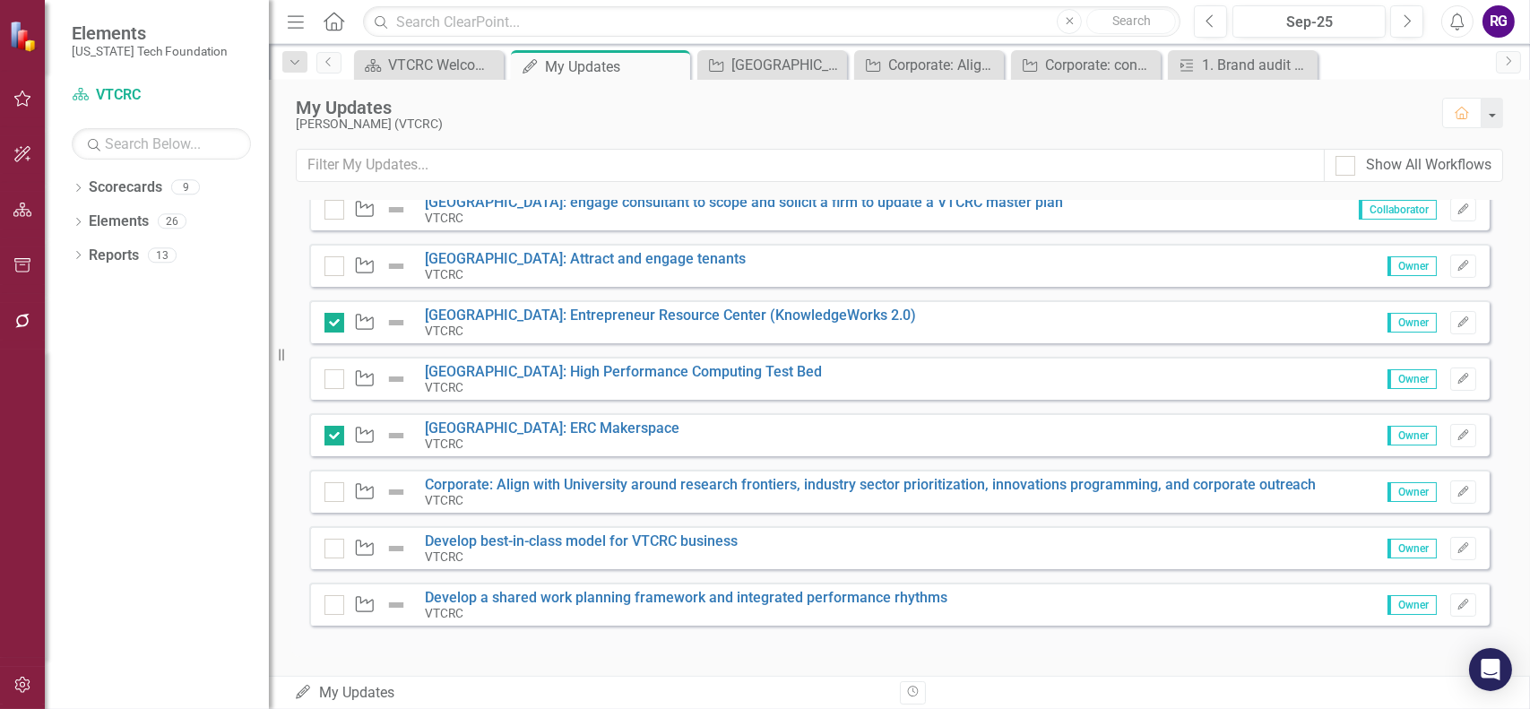
scroll to position [630, 0]
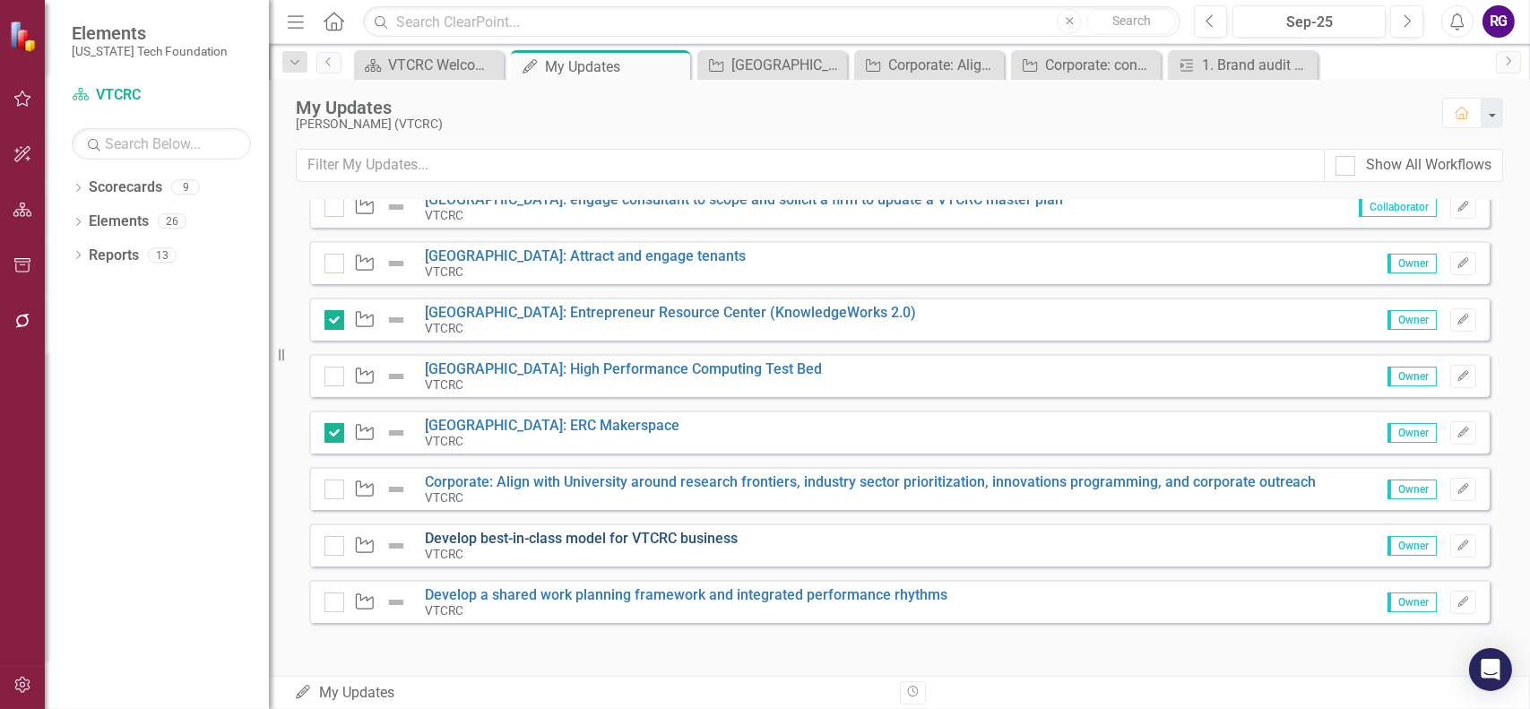
click at [513, 533] on link "Develop best-in-class model for VTCRC business" at bounding box center [581, 538] width 313 height 17
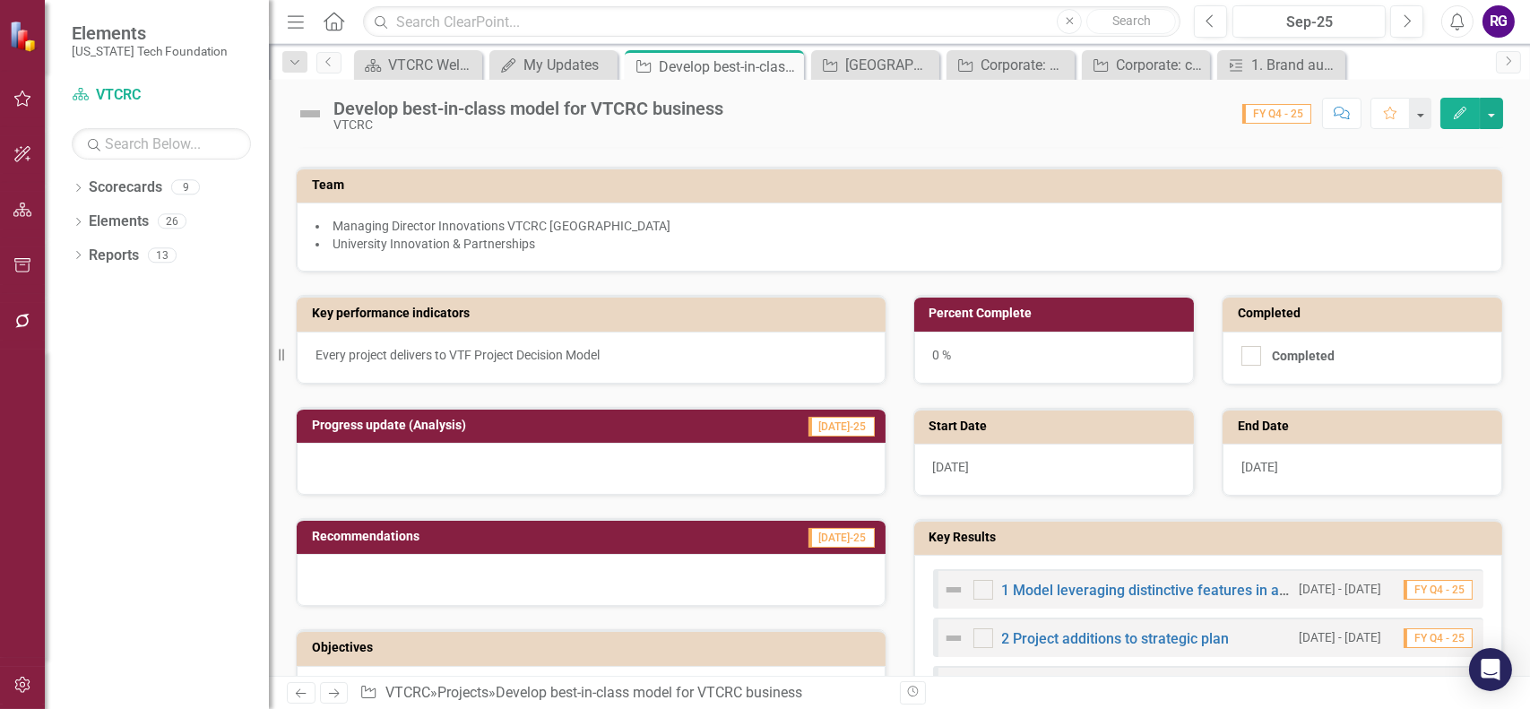
scroll to position [448, 0]
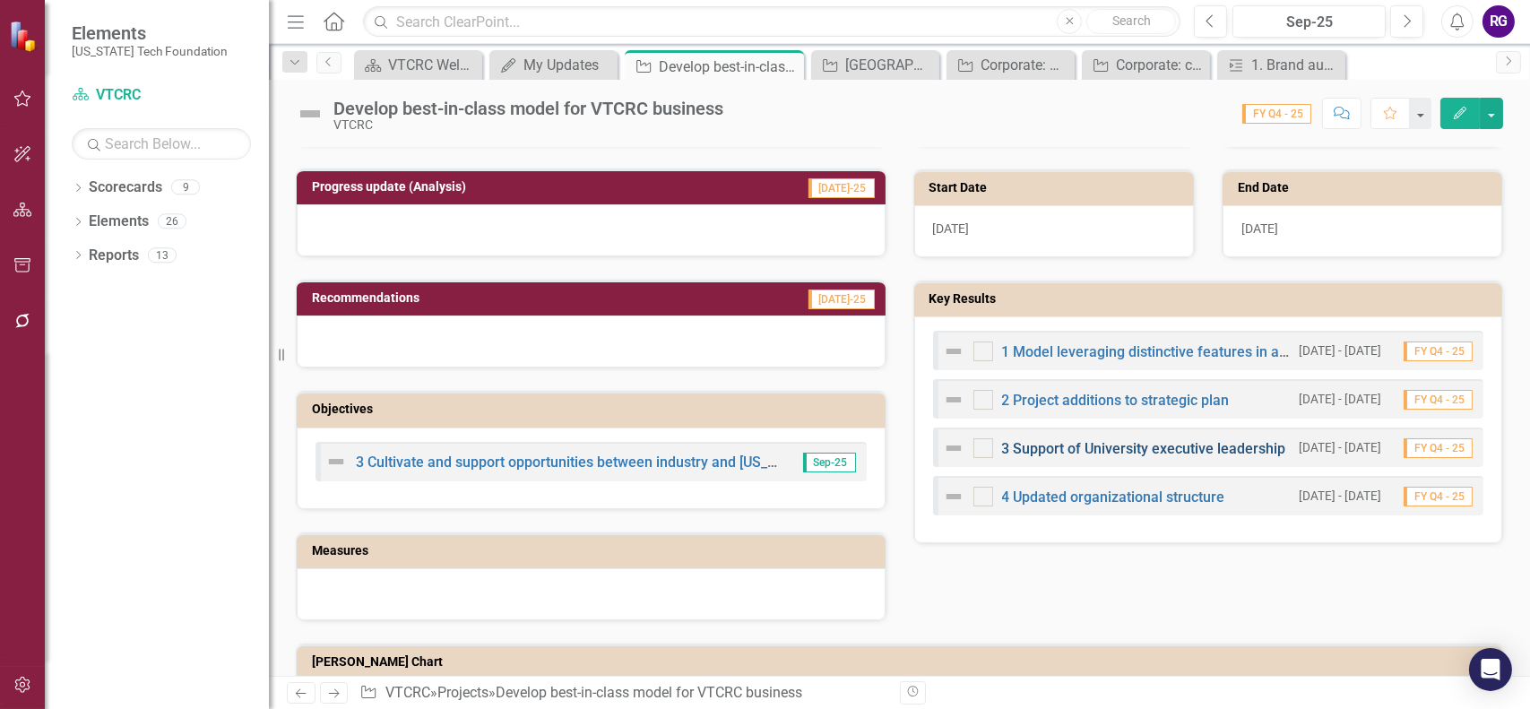
click at [1049, 444] on link "3 Support of University executive leadership" at bounding box center [1144, 448] width 284 height 17
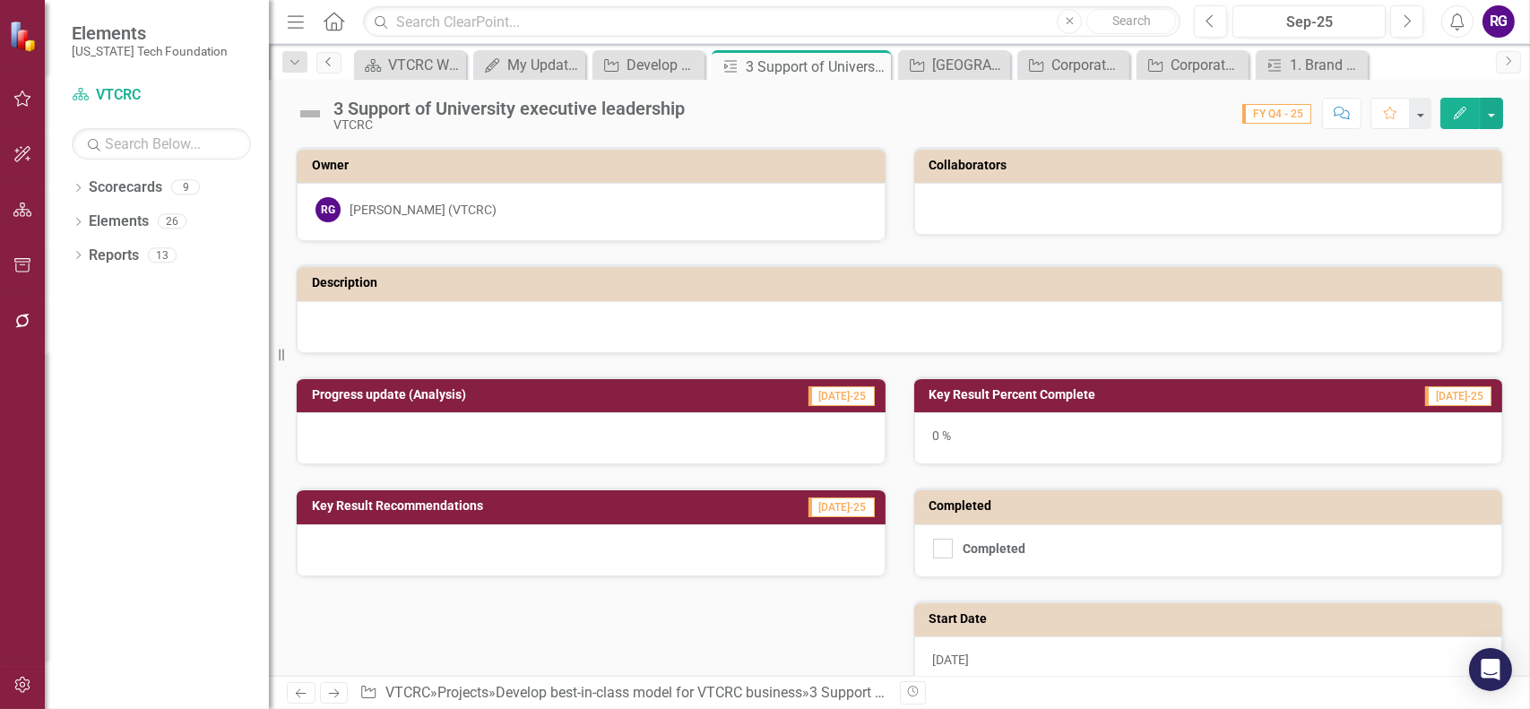
click at [324, 65] on icon "Previous" at bounding box center [329, 61] width 14 height 11
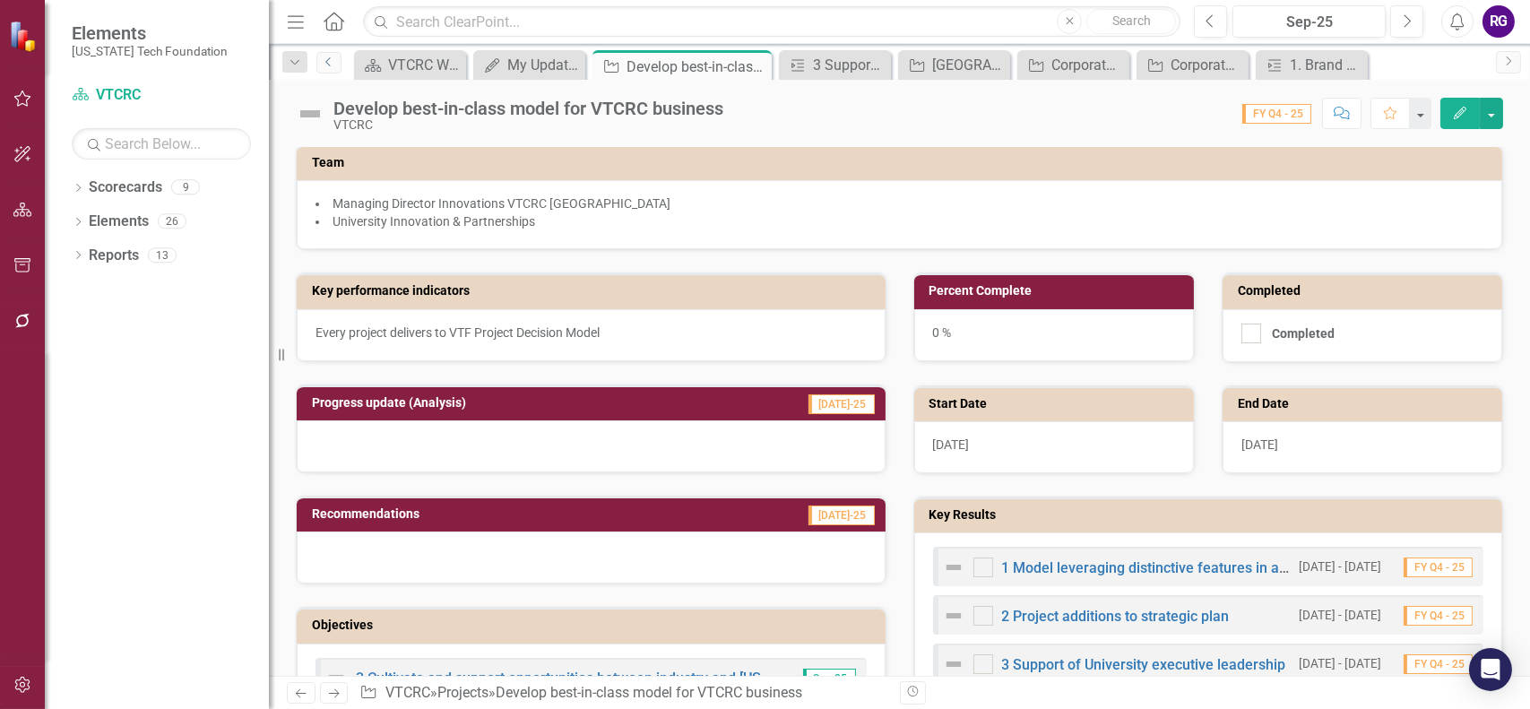
scroll to position [358, 0]
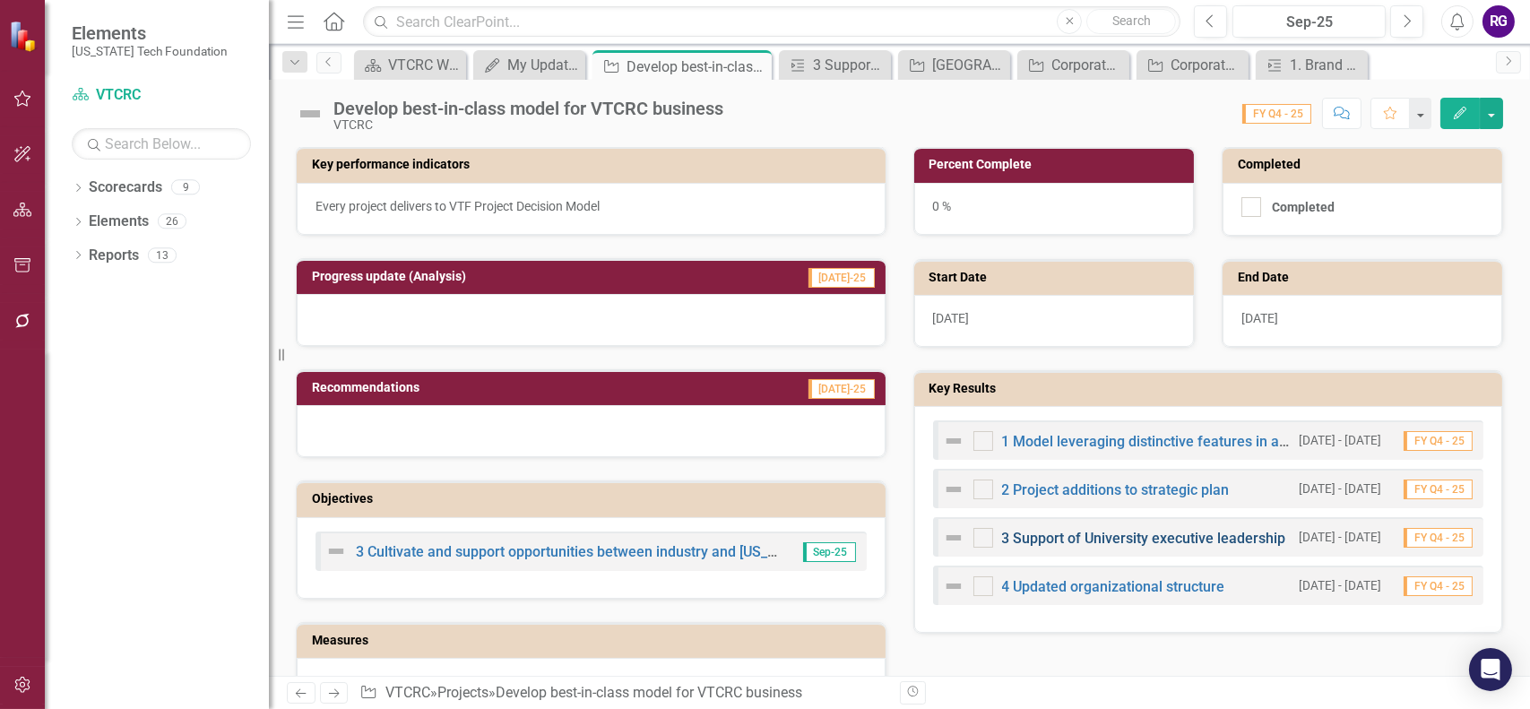
click at [1080, 531] on link "3 Support of University executive leadership" at bounding box center [1144, 538] width 284 height 17
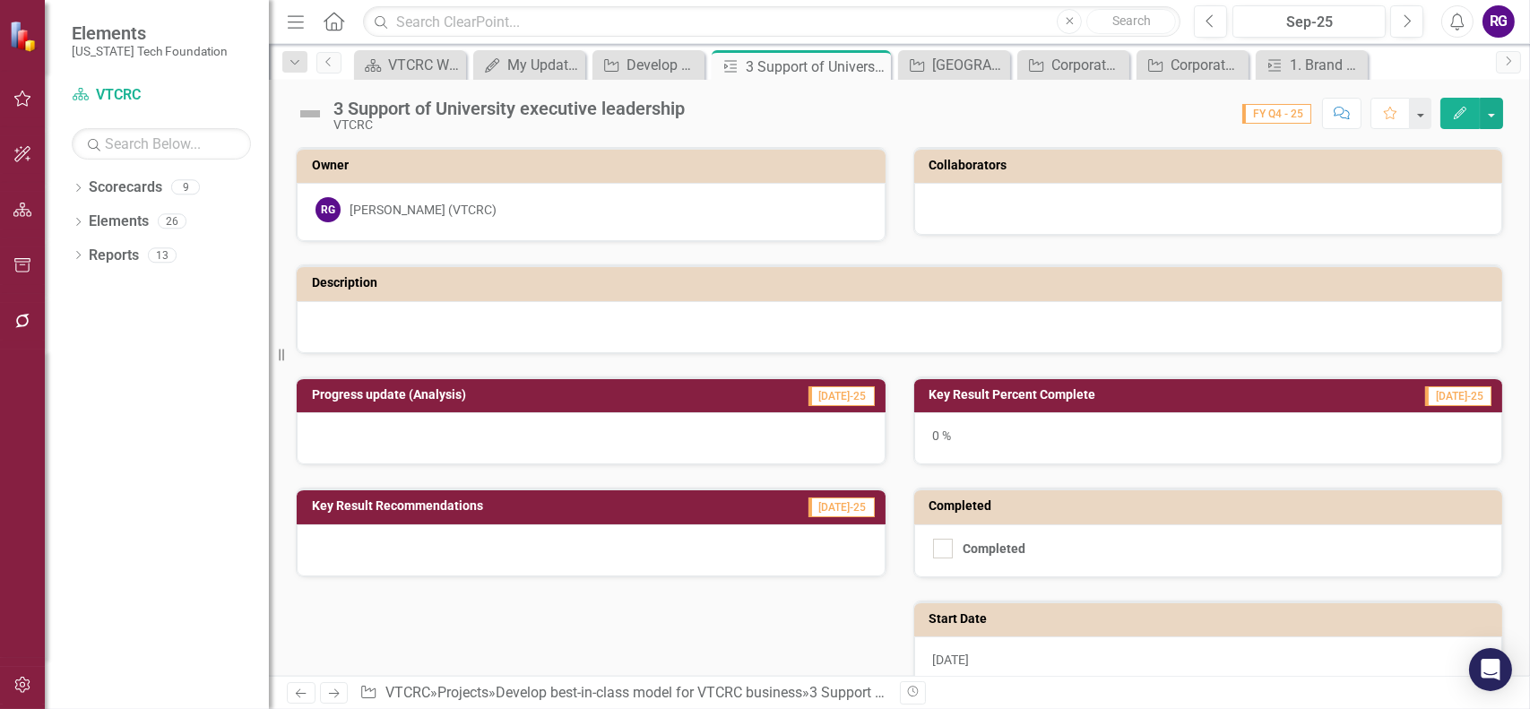
click at [310, 113] on img at bounding box center [310, 113] width 29 height 29
click at [18, 99] on icon "button" at bounding box center [22, 98] width 19 height 14
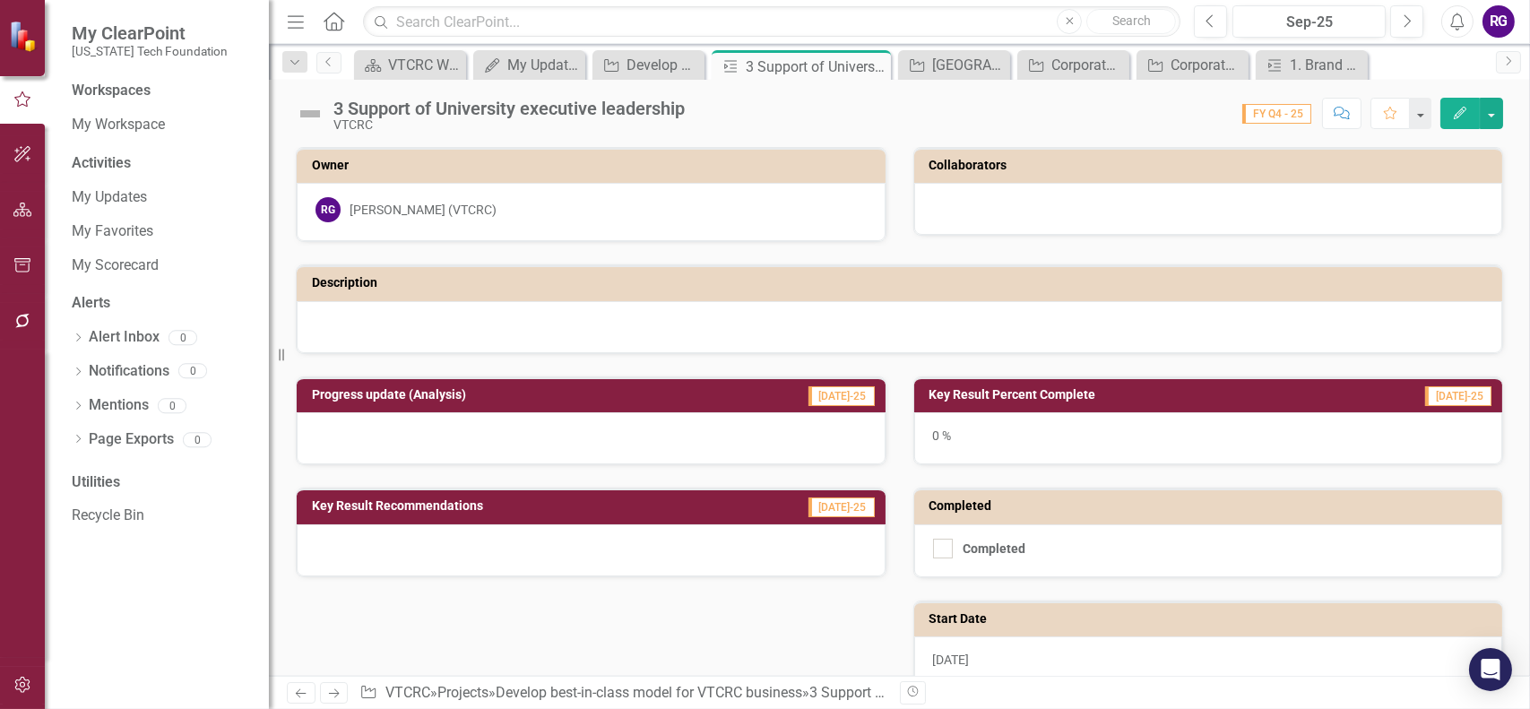
click at [548, 608] on div "Progress update (Analysis) Jul-25 Key Result Recommendations Jul-25 Key Result …" at bounding box center [899, 648] width 1234 height 588
click at [14, 101] on icon "button" at bounding box center [23, 99] width 20 height 16
click at [115, 190] on link "My Updates" at bounding box center [161, 197] width 179 height 21
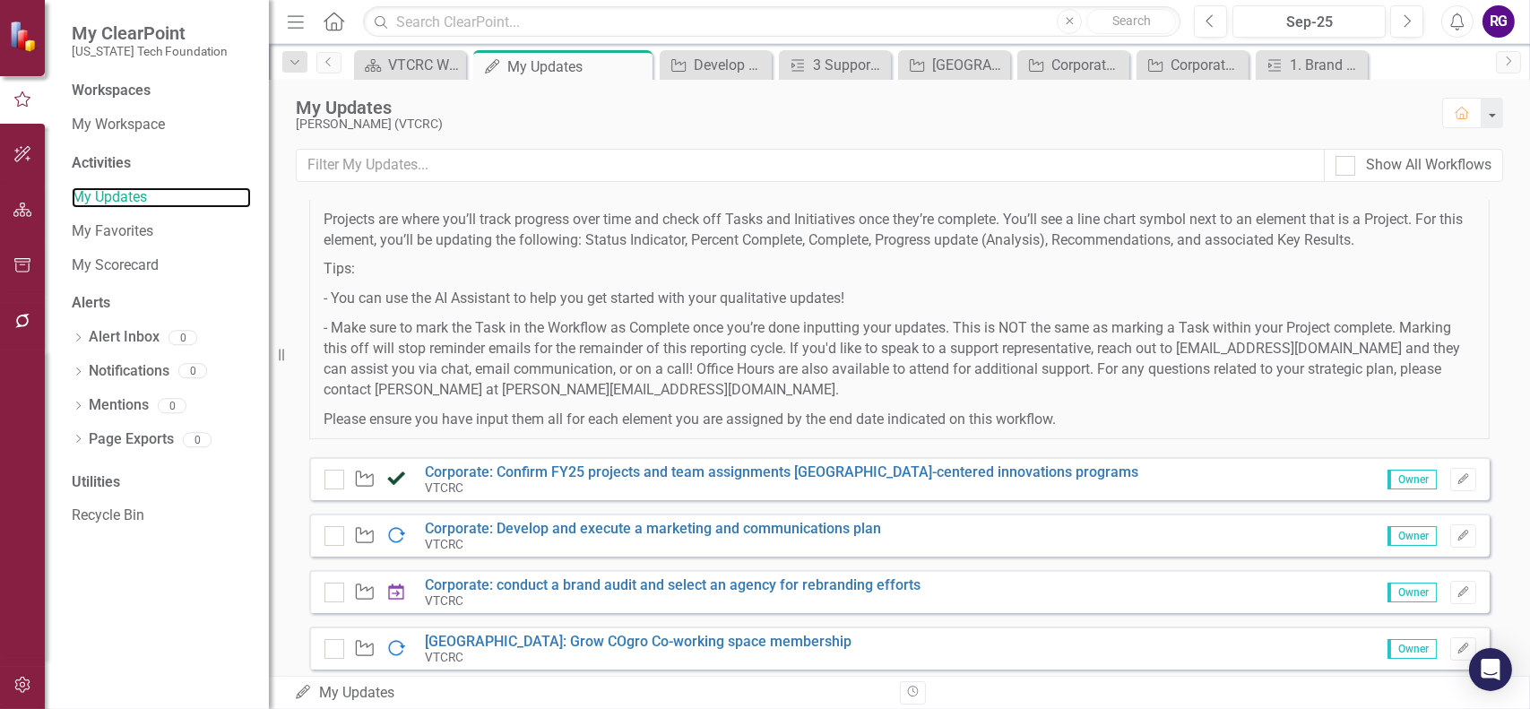
scroll to position [358, 0]
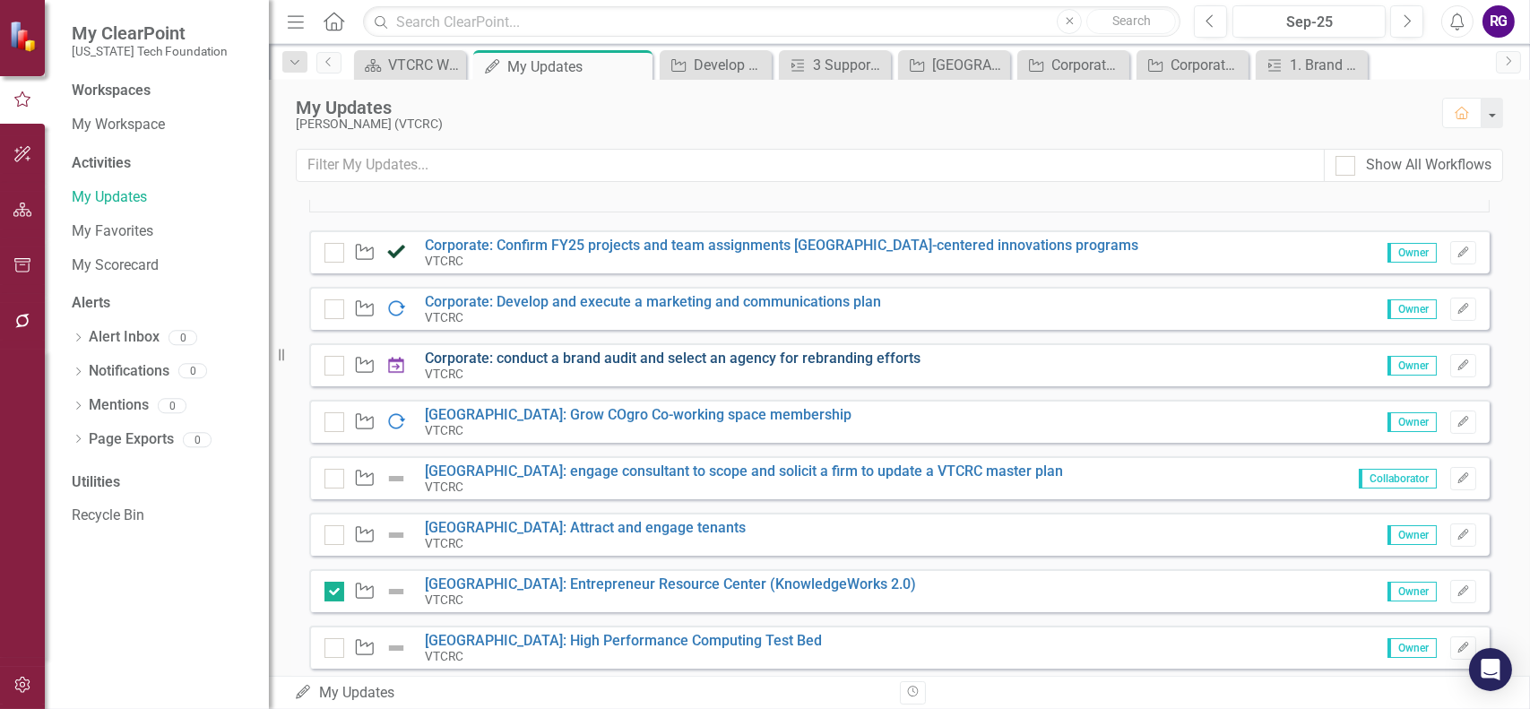
click at [591, 354] on link "Corporate: conduct a brand audit and select an agency for rebranding efforts" at bounding box center [673, 357] width 496 height 17
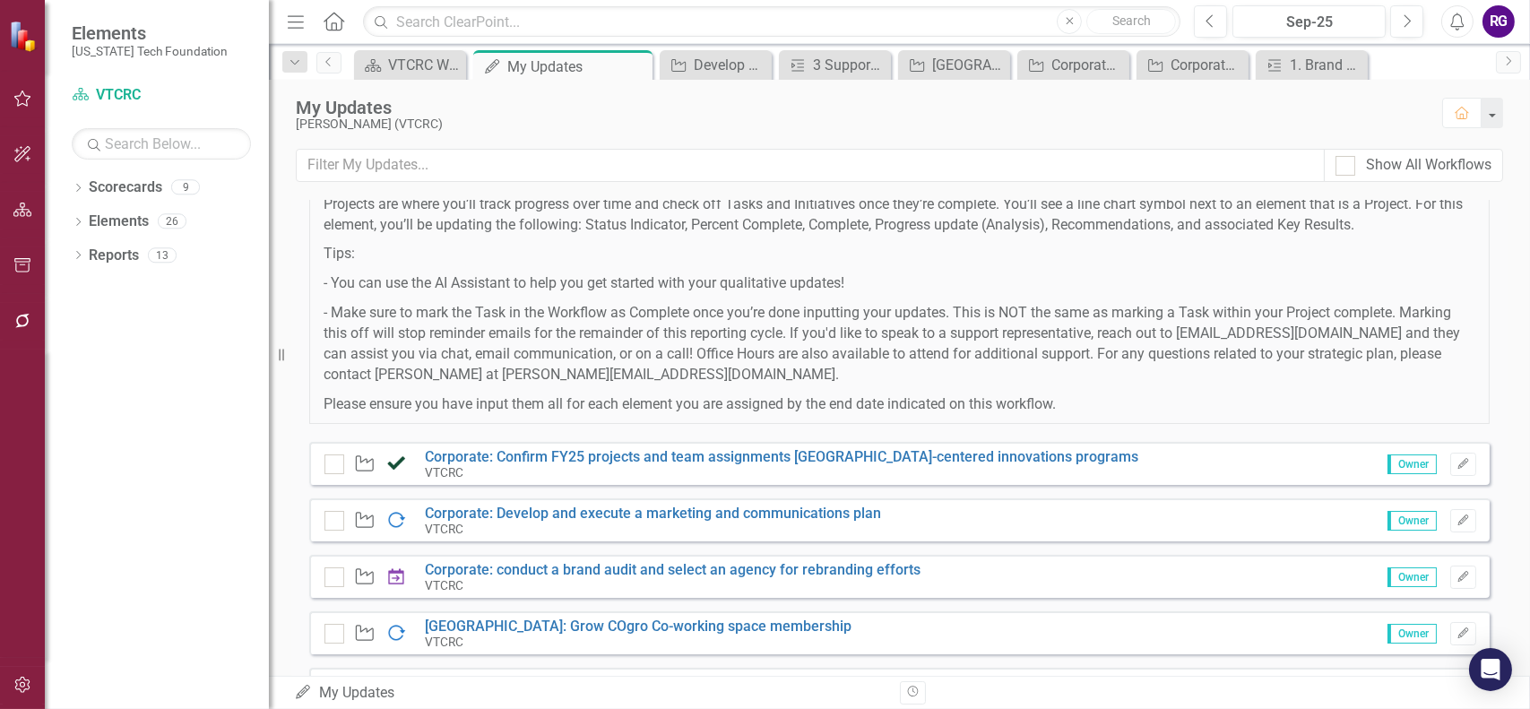
scroll to position [179, 0]
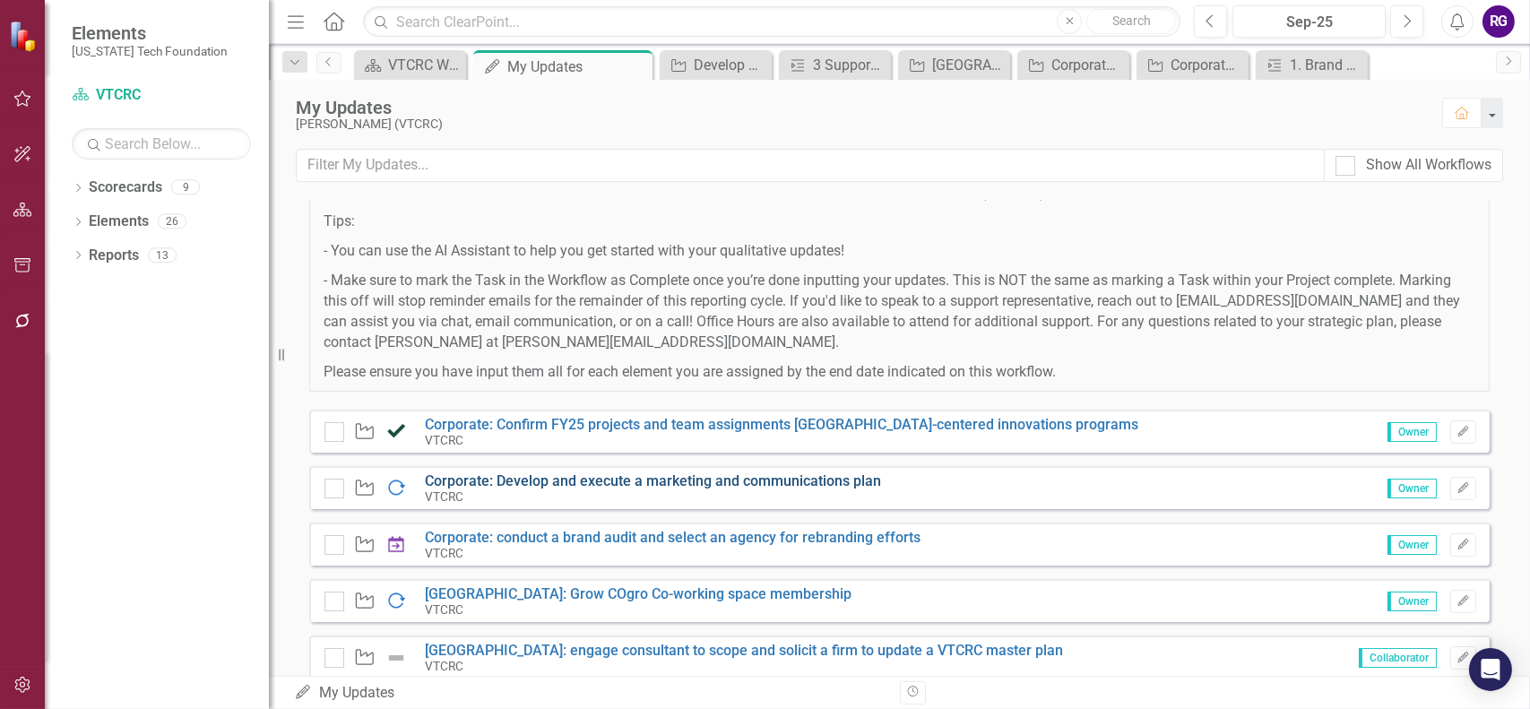
click at [523, 480] on link "Corporate: Develop and execute a marketing and communications plan" at bounding box center [653, 480] width 456 height 17
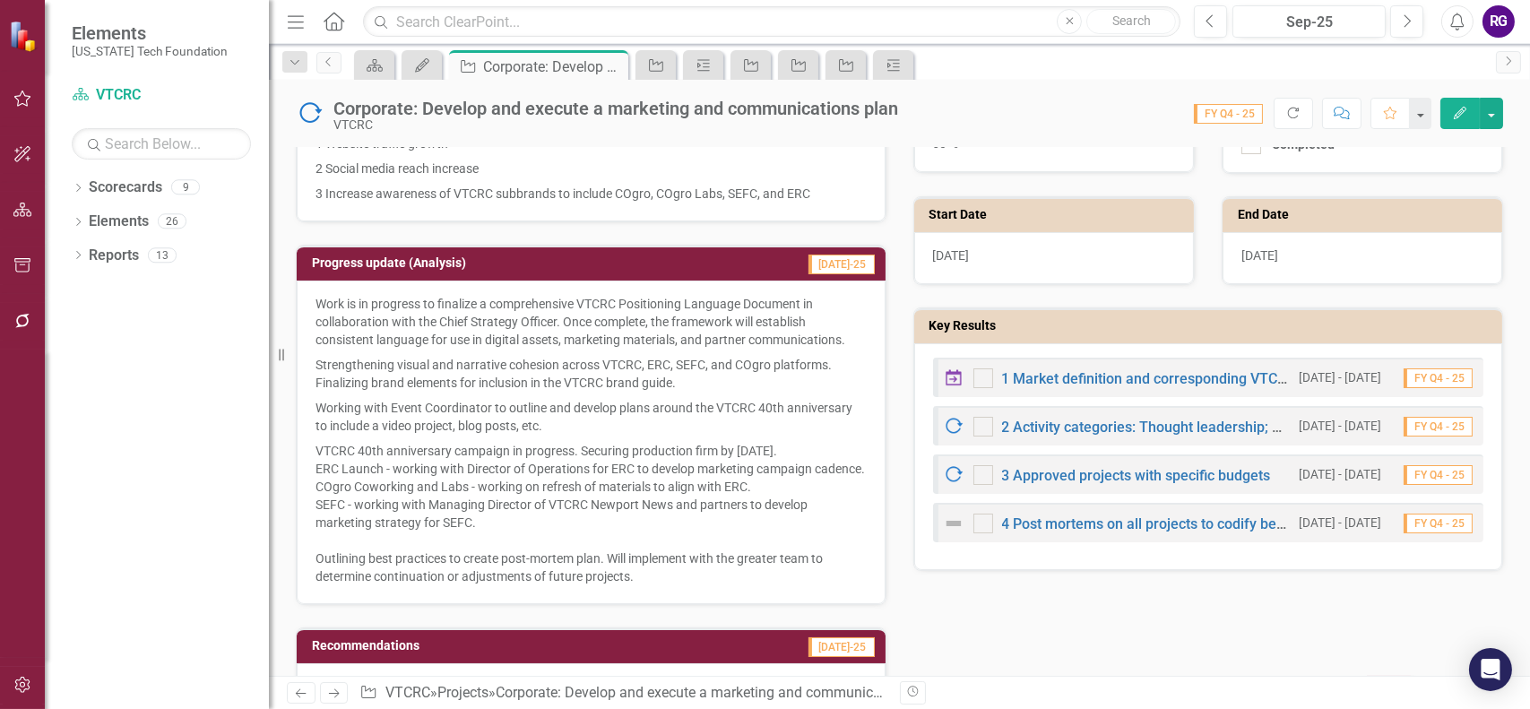
scroll to position [448, 0]
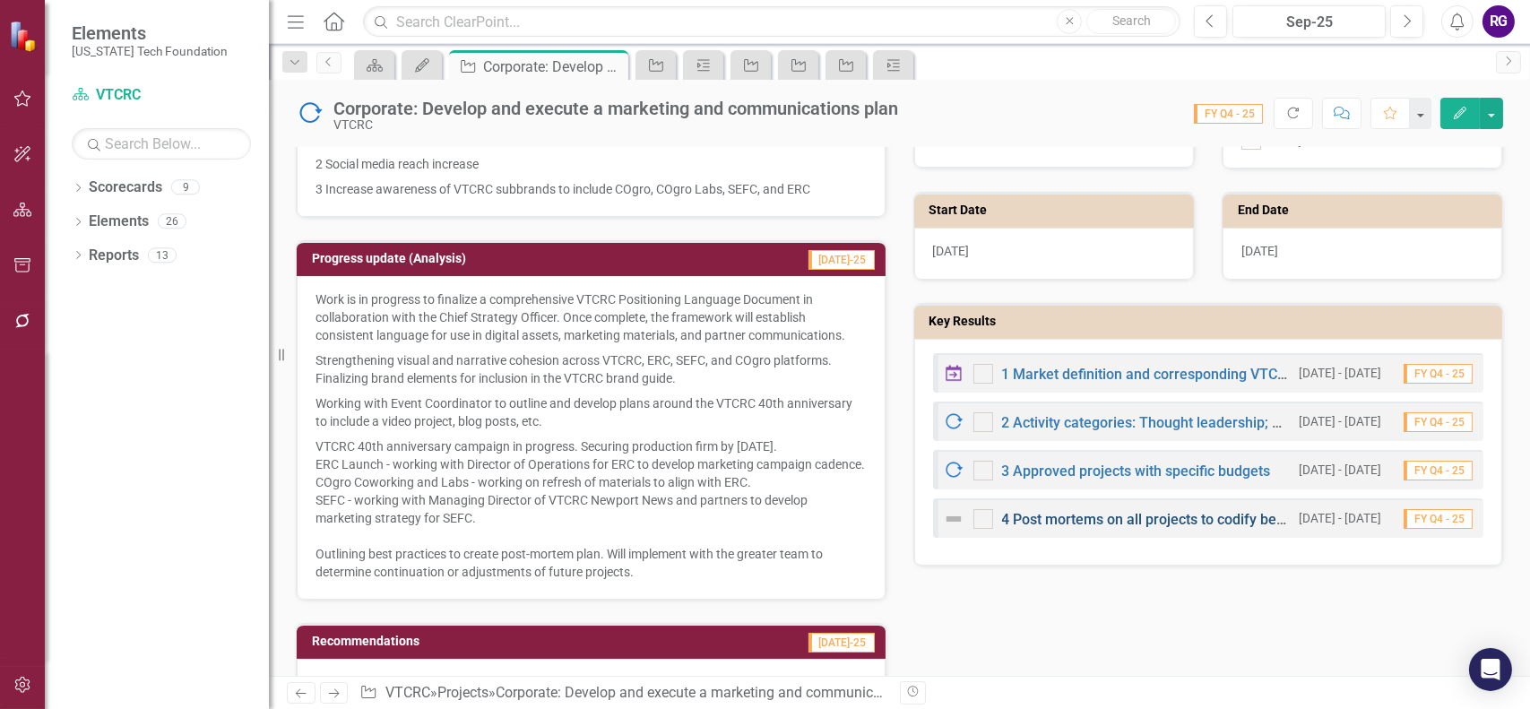
click at [1146, 516] on link "4 Post mortems on all projects to codify best practices, opportunities for impr…" at bounding box center [1392, 519] width 781 height 17
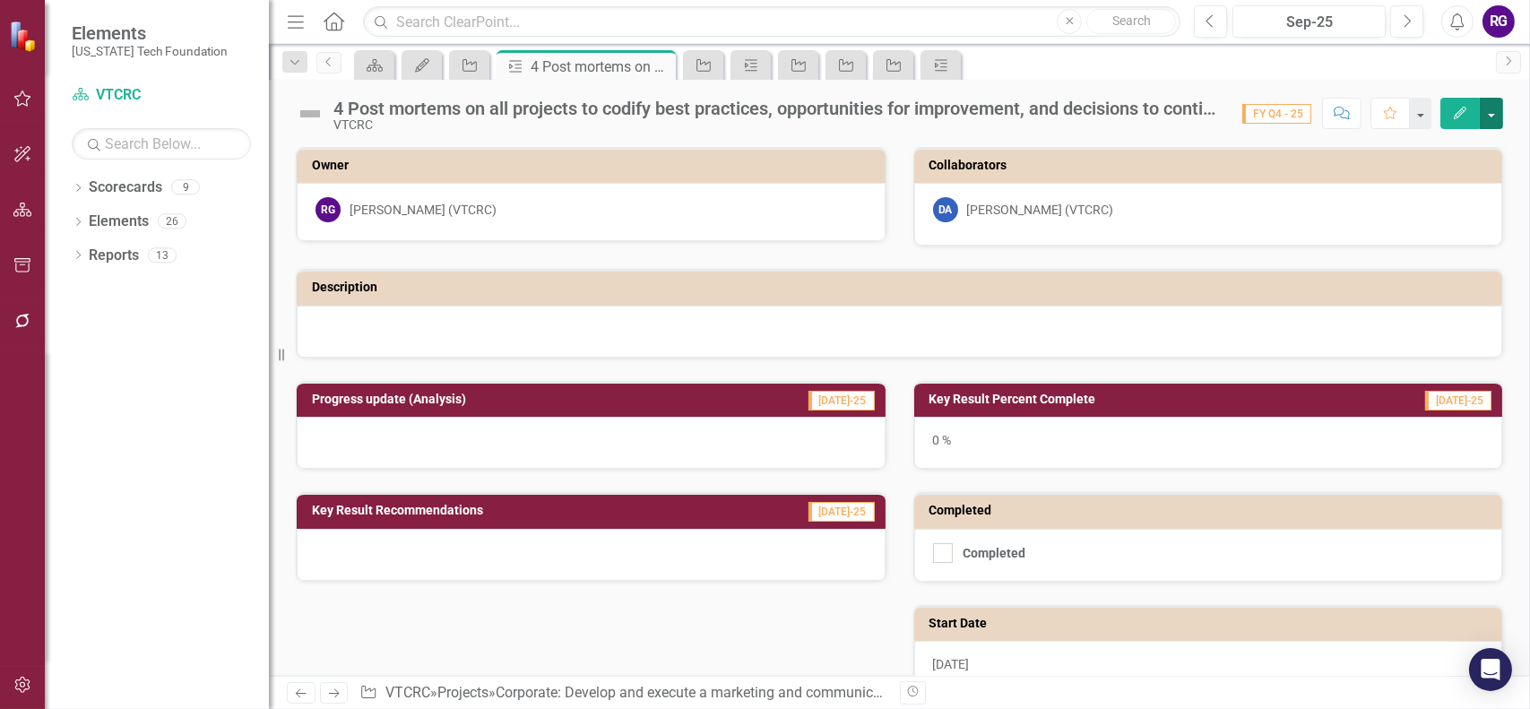
click at [1494, 119] on button "button" at bounding box center [1491, 113] width 23 height 31
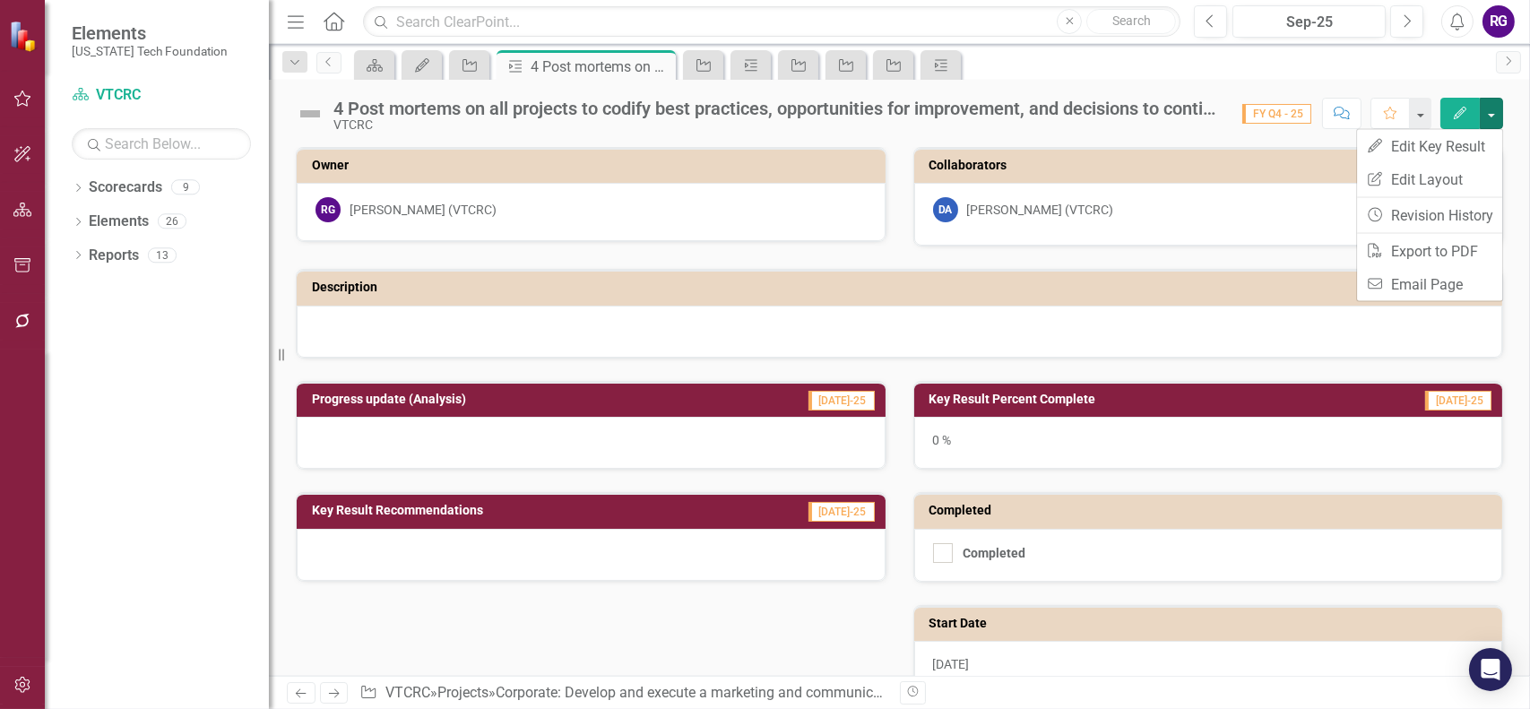
click at [1170, 66] on div "Scorecard My Updates Project Key Result 4 Post mortems on all projects to codif…" at bounding box center [918, 64] width 1136 height 29
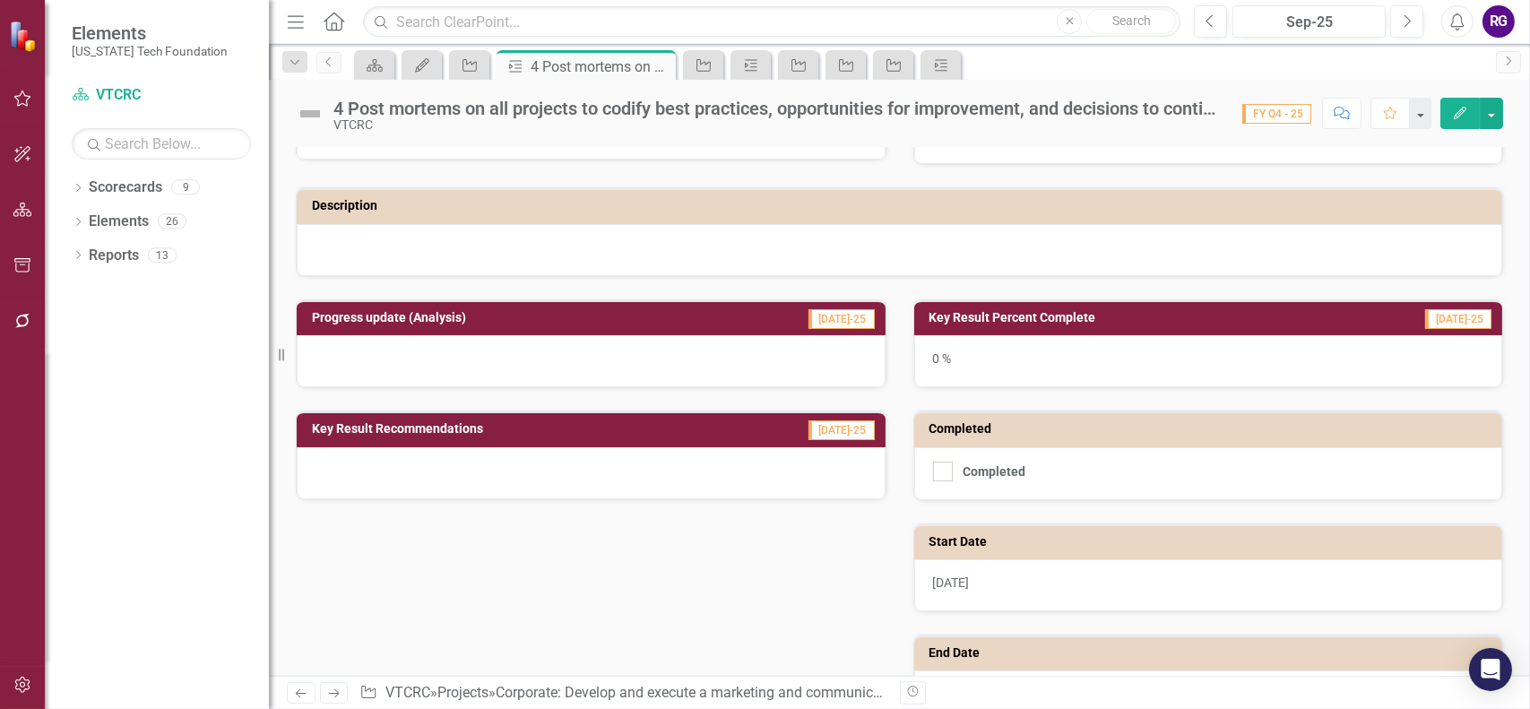
scroll to position [284, 0]
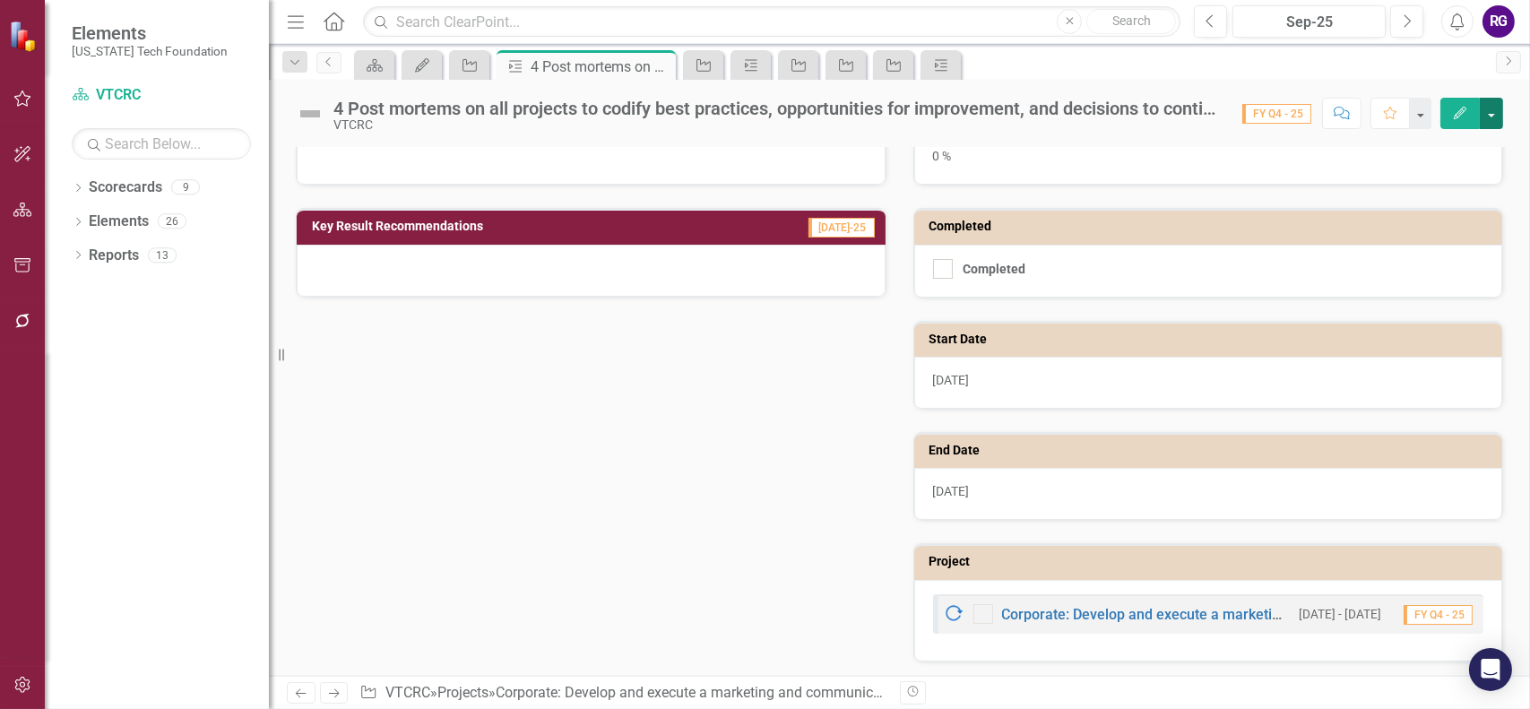
click at [1489, 121] on button "button" at bounding box center [1491, 113] width 23 height 31
click at [637, 412] on div "Progress update (Analysis) Jul-25 Key Result Recommendations Jul-25 Key Result …" at bounding box center [899, 368] width 1234 height 588
click at [914, 693] on icon "Revision History" at bounding box center [912, 691] width 13 height 11
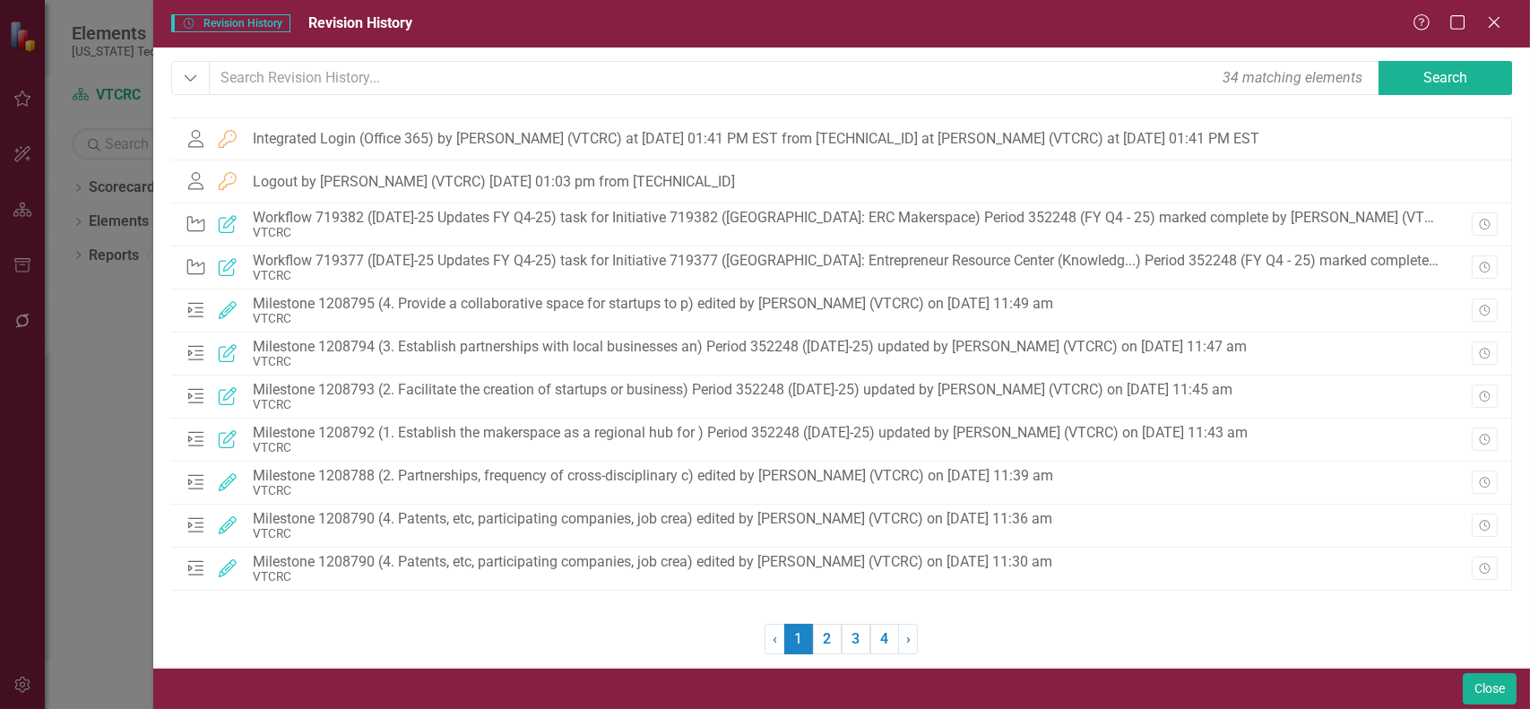
click at [252, 21] on span "Revision History Revision History" at bounding box center [230, 23] width 119 height 18
click at [1489, 21] on icon "Close" at bounding box center [1493, 21] width 22 height 17
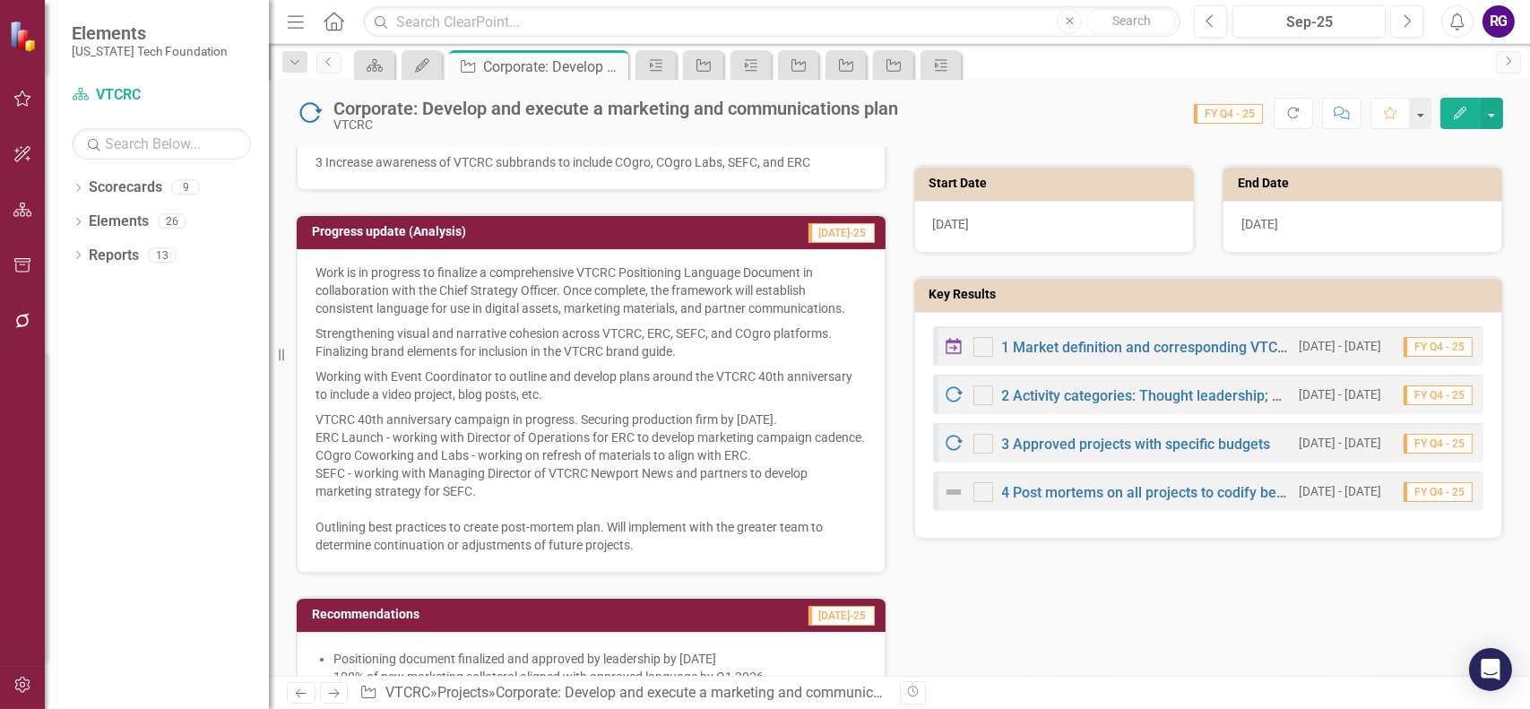
scroll to position [448, 0]
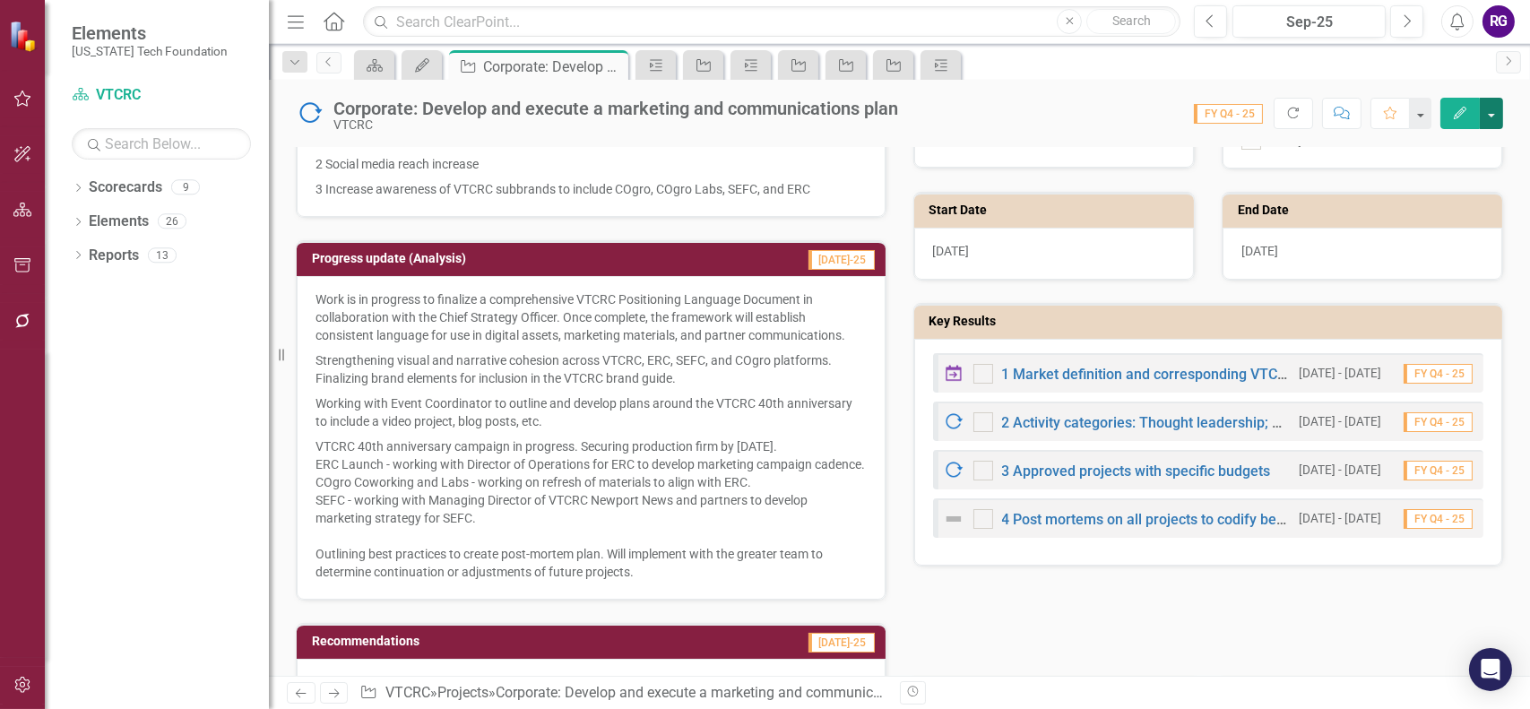
click at [1493, 115] on button "button" at bounding box center [1491, 113] width 23 height 31
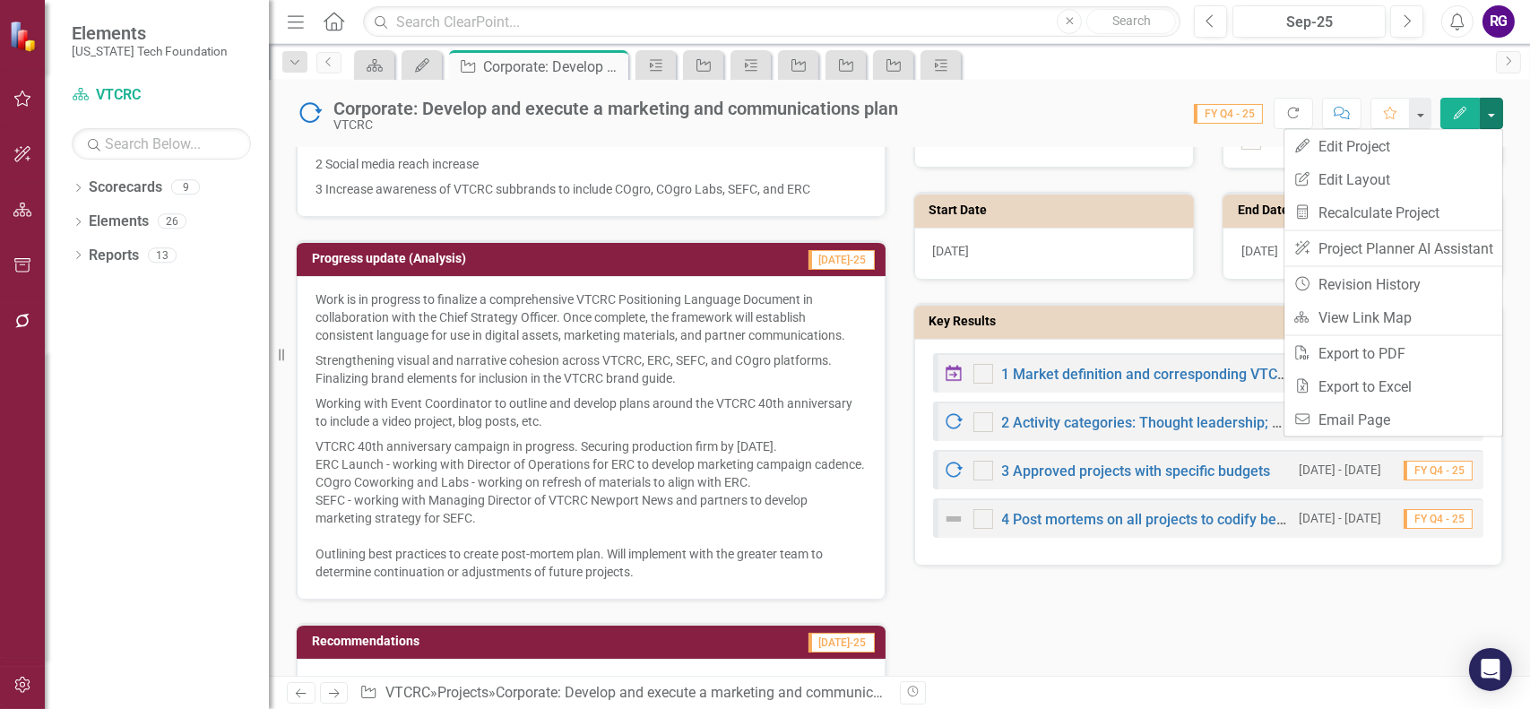
click at [1083, 96] on div "Corporate: Develop and execute a marketing and communications plan VTCRC Score:…" at bounding box center [899, 107] width 1261 height 54
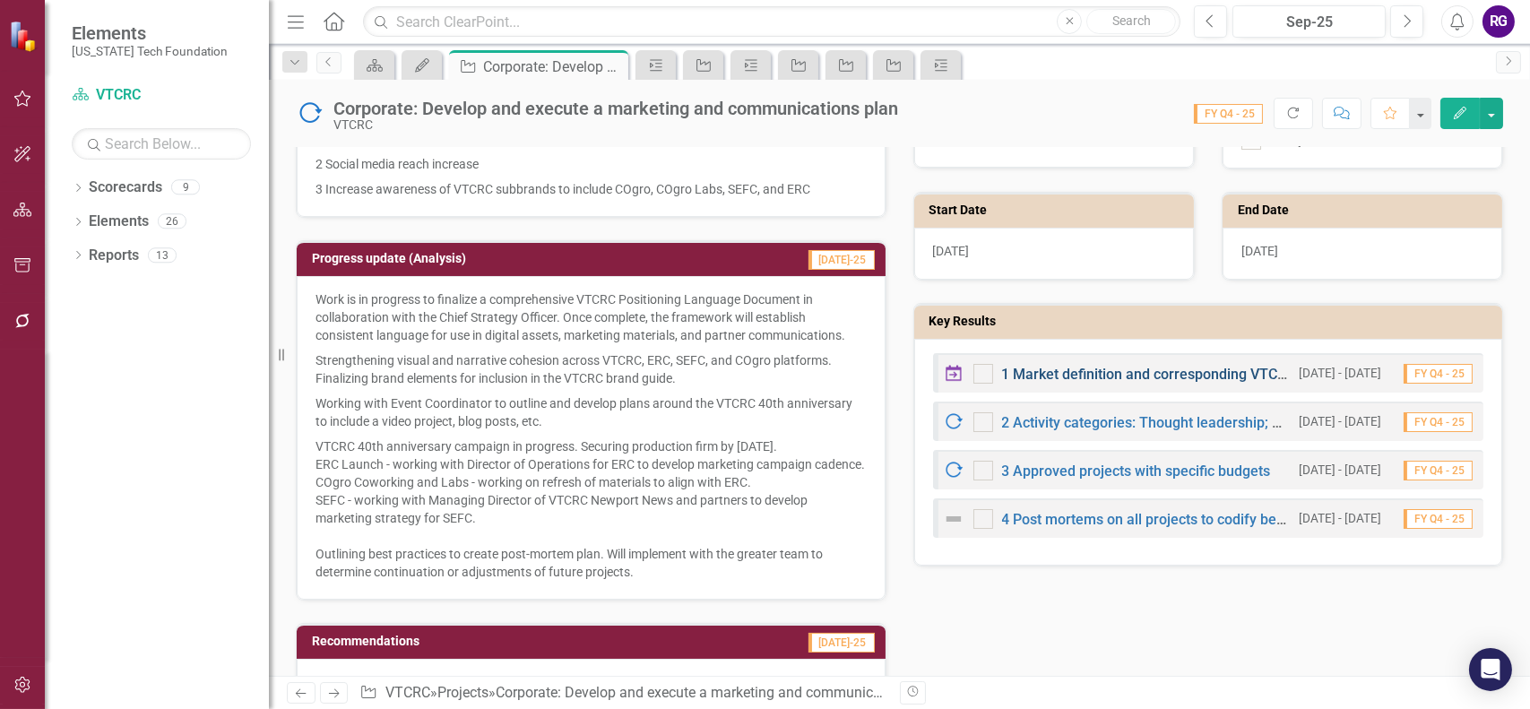
click at [1091, 366] on link "1 Market definition and corresponding VTCRC positioning" at bounding box center [1186, 374] width 368 height 17
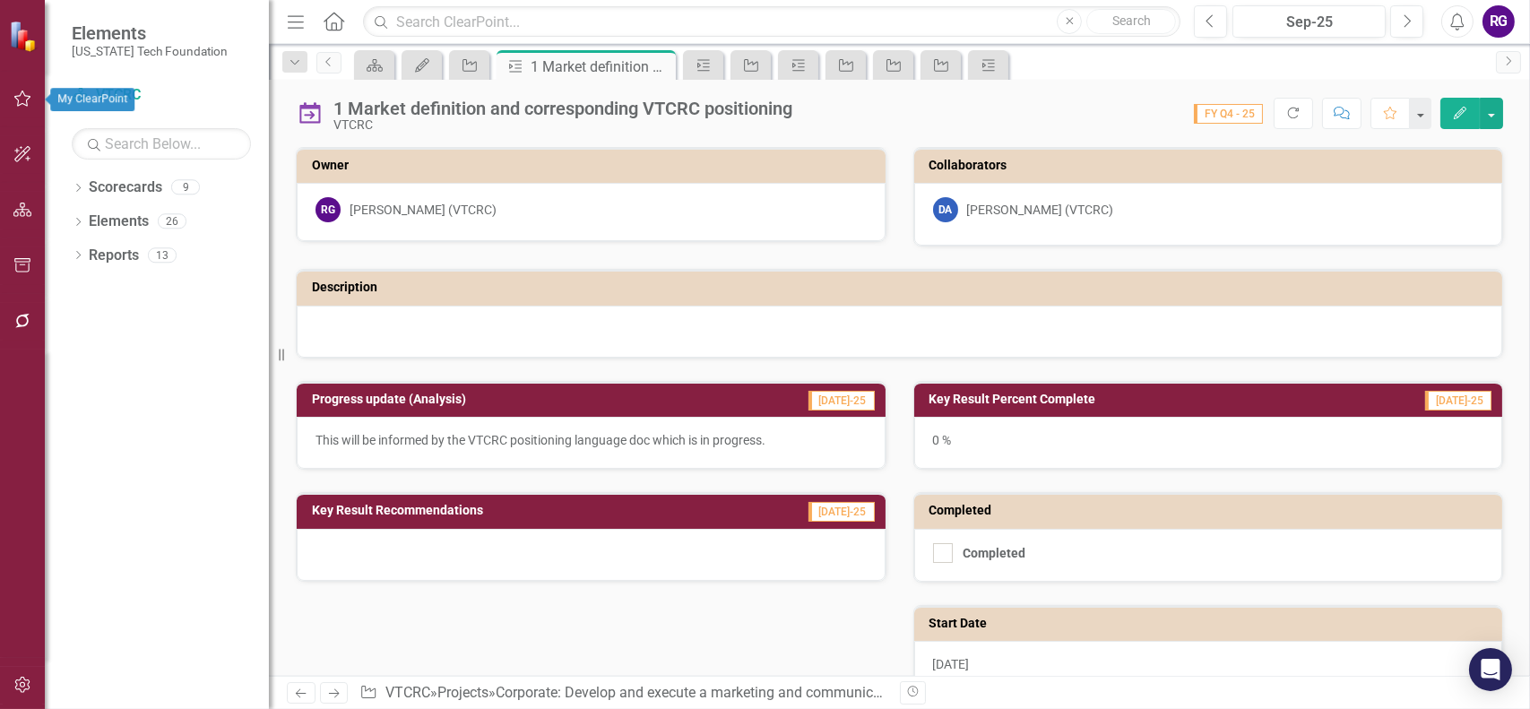
click at [20, 104] on icon "button" at bounding box center [22, 98] width 19 height 14
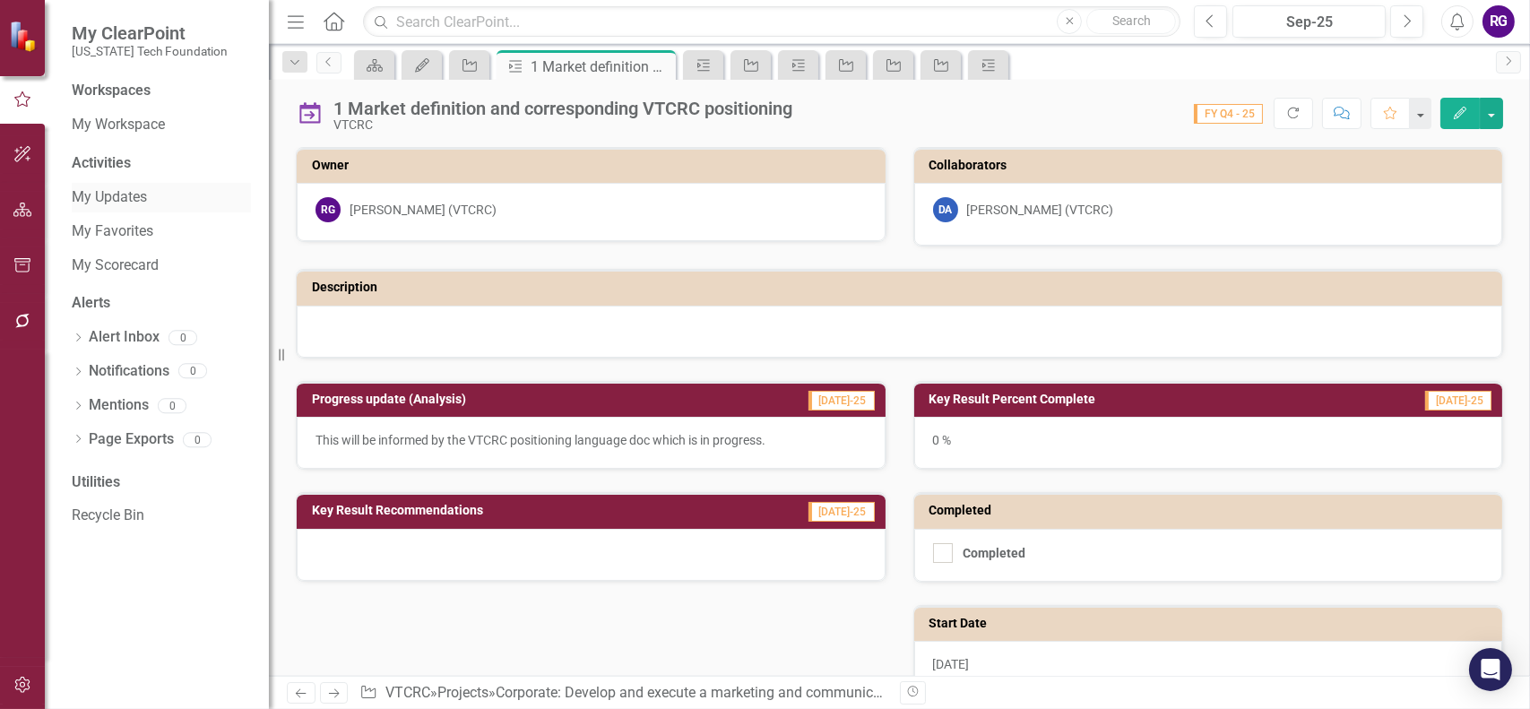
click at [126, 193] on link "My Updates" at bounding box center [161, 197] width 179 height 21
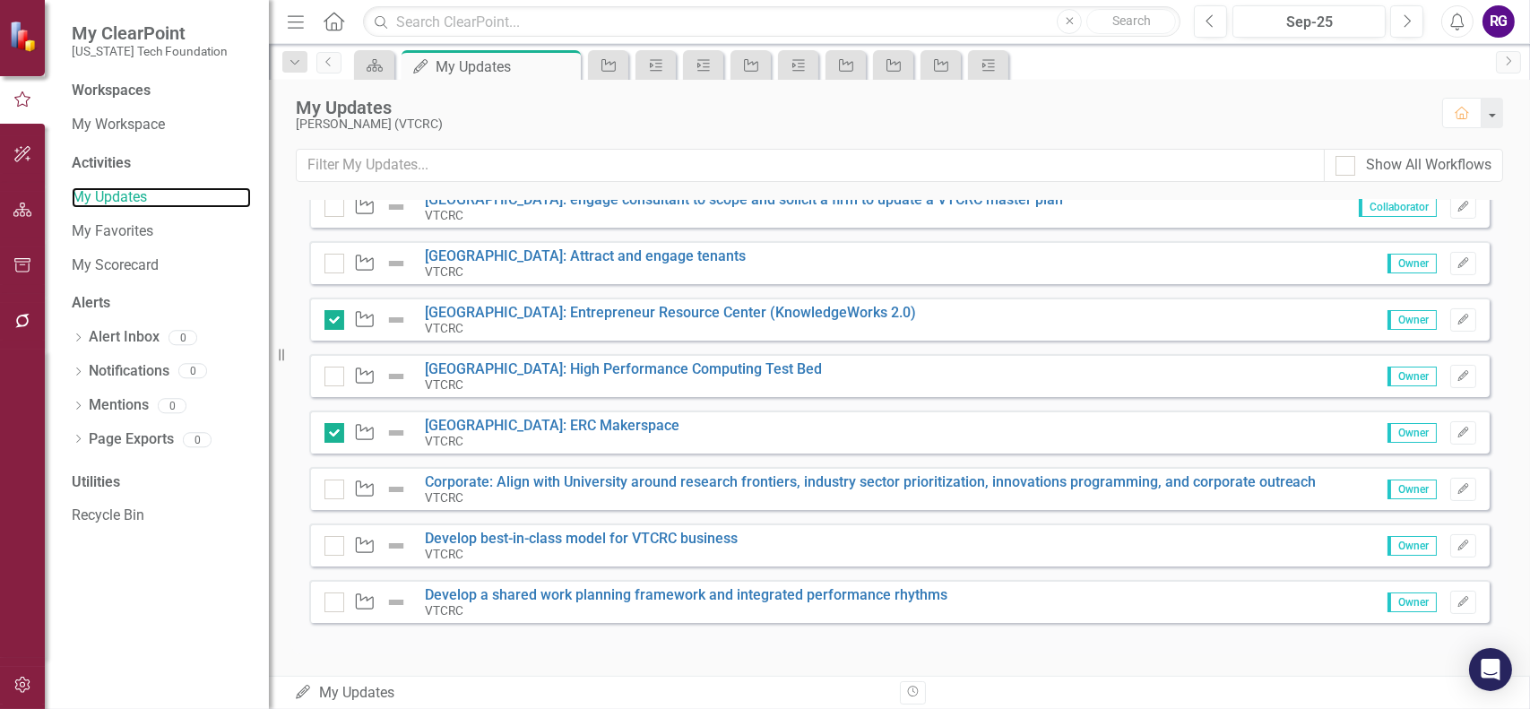
scroll to position [540, 0]
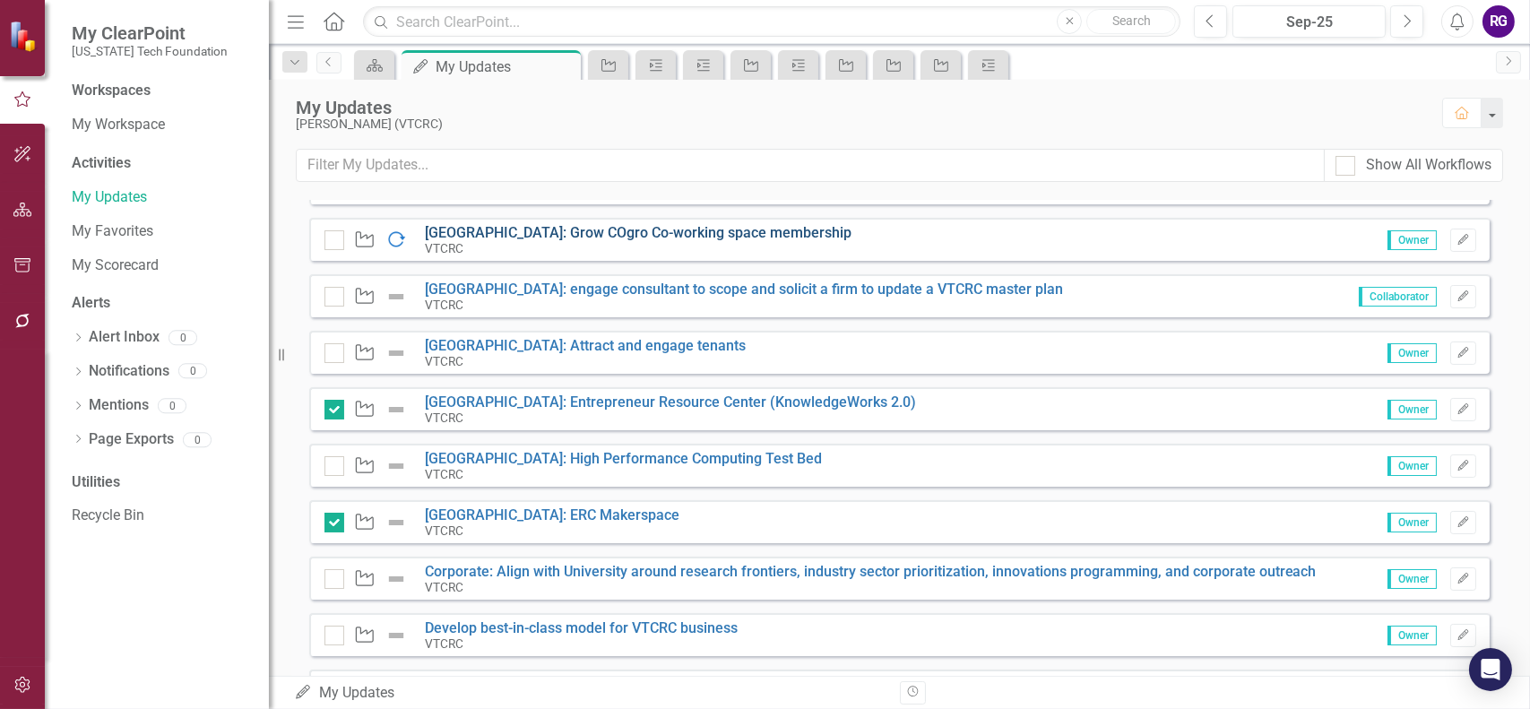
click at [632, 229] on link "[GEOGRAPHIC_DATA]: Grow COgro Co-working space membership" at bounding box center [638, 232] width 427 height 17
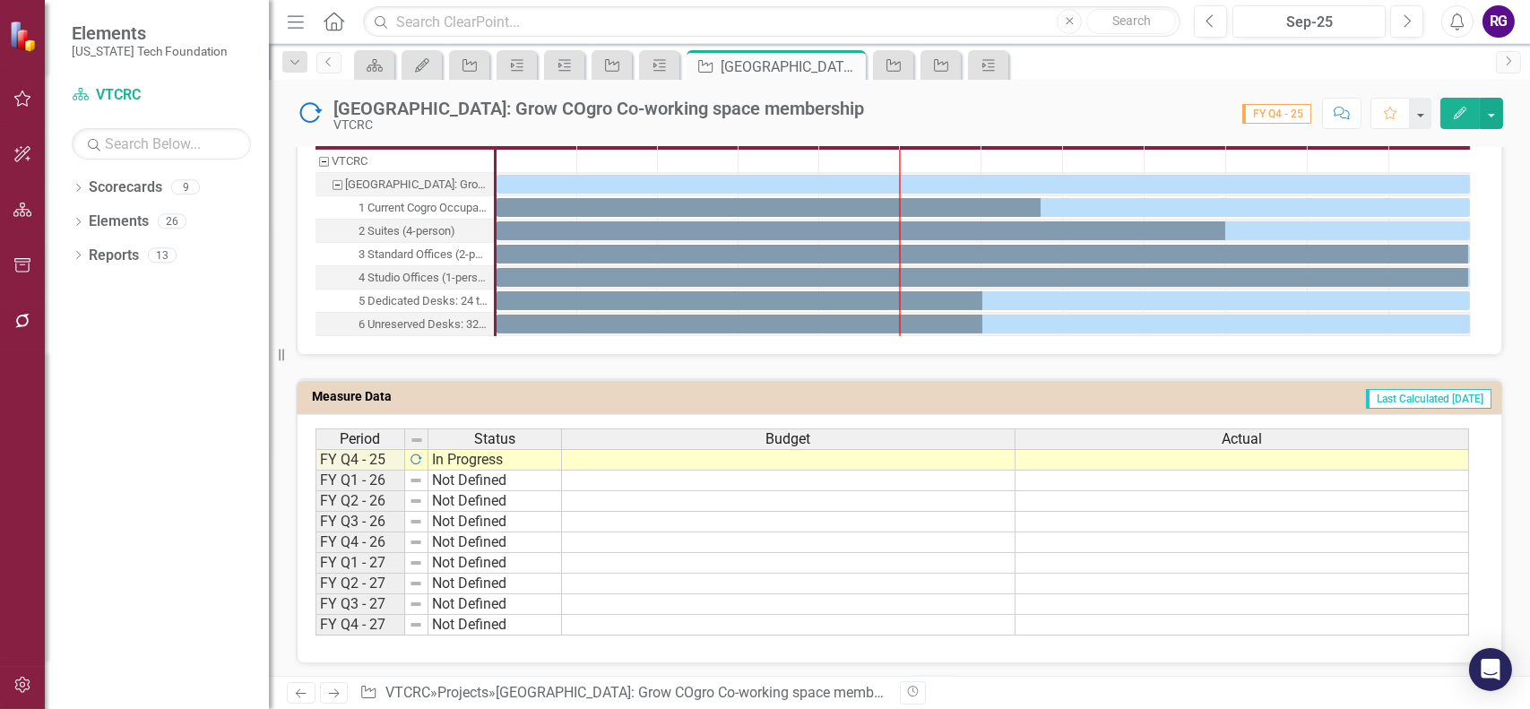
scroll to position [898, 0]
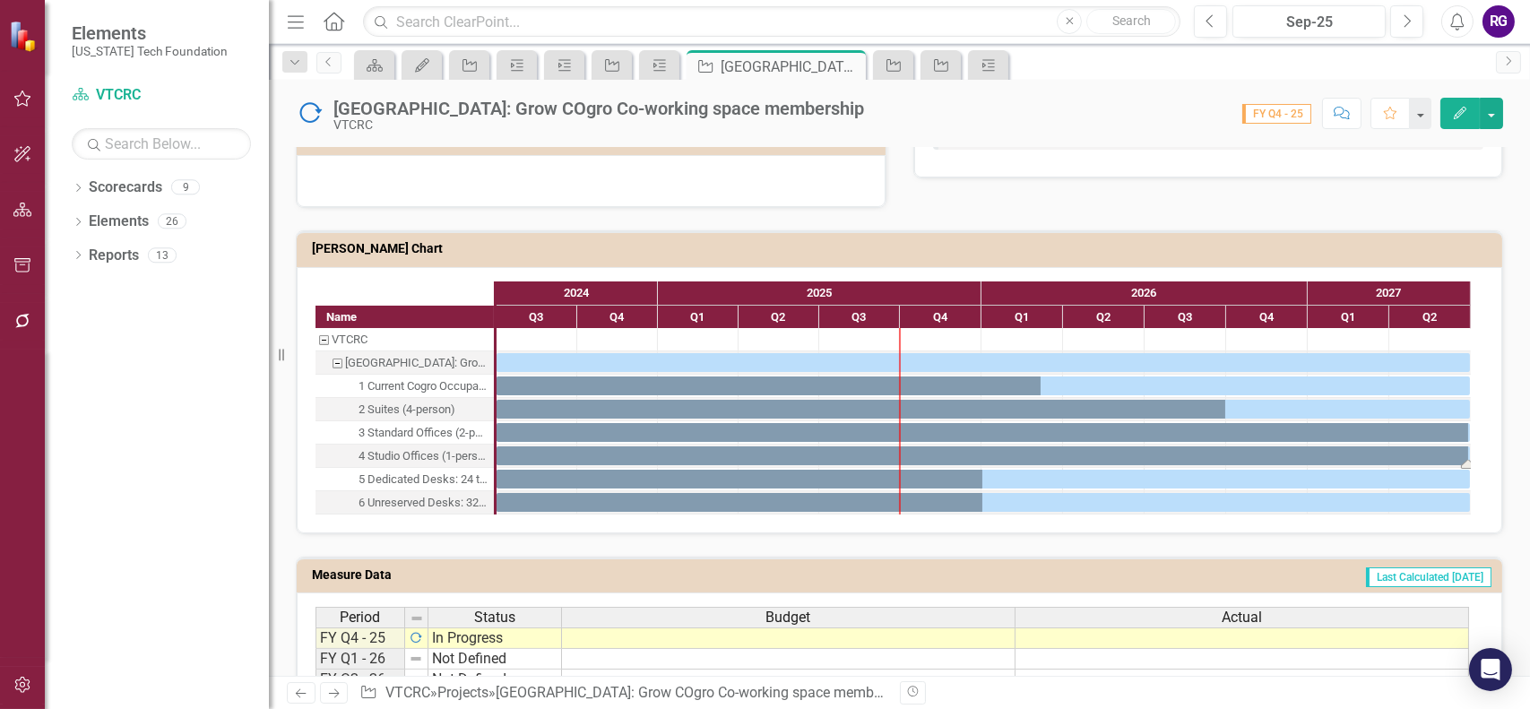
click at [1105, 448] on div "Task: Start date: 2024-07-01 End date: 2027-06-30" at bounding box center [982, 455] width 973 height 19
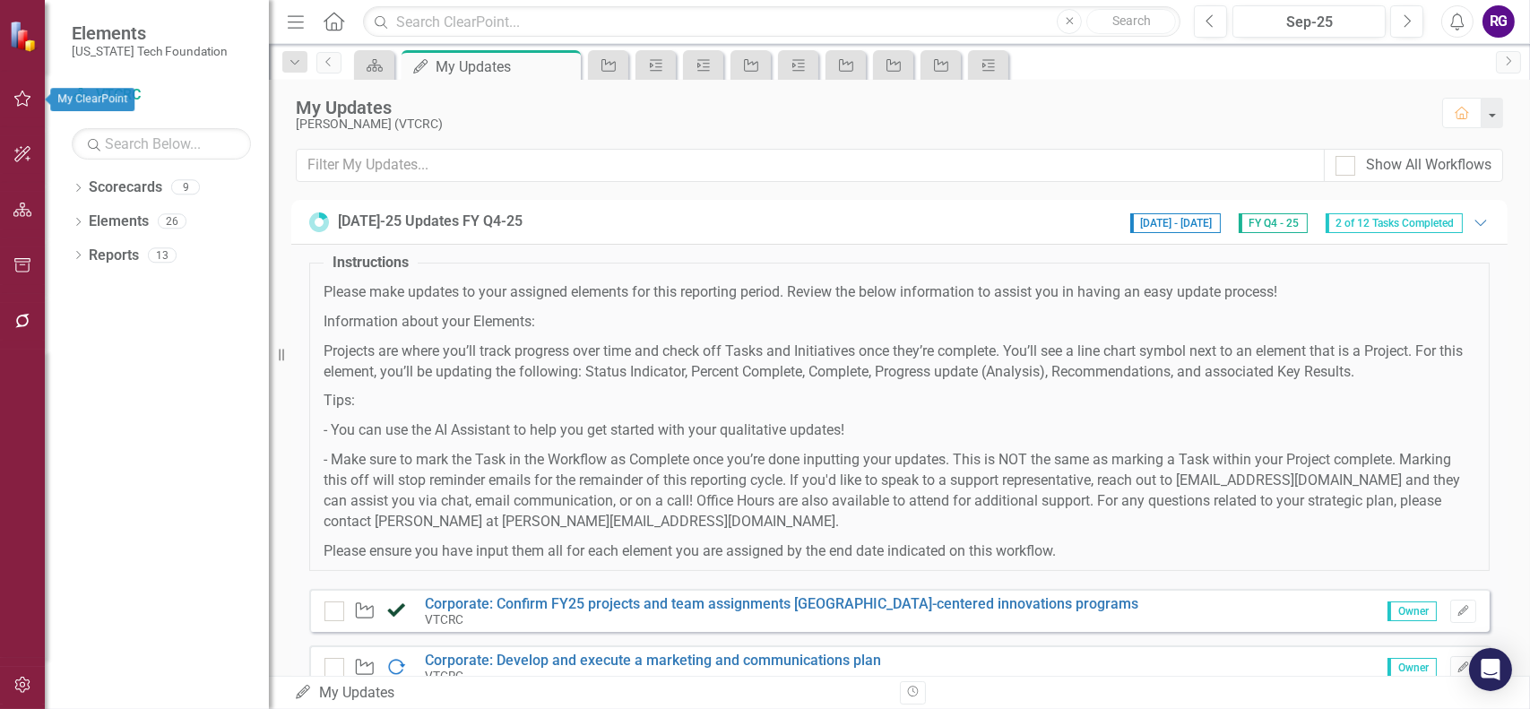
click at [16, 100] on icon "button" at bounding box center [22, 98] width 19 height 14
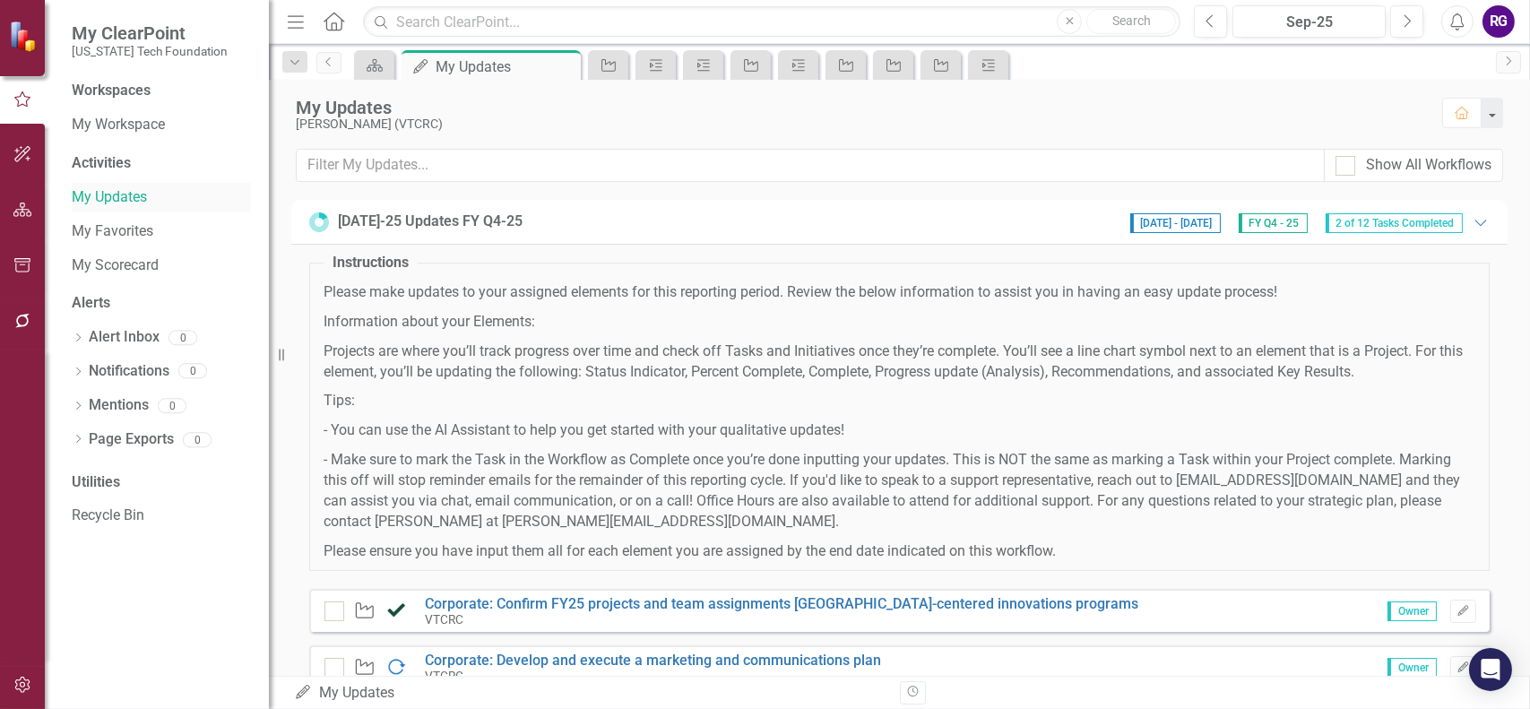
click at [133, 194] on link "My Updates" at bounding box center [161, 197] width 179 height 21
click at [609, 65] on icon "Project" at bounding box center [609, 65] width 18 height 14
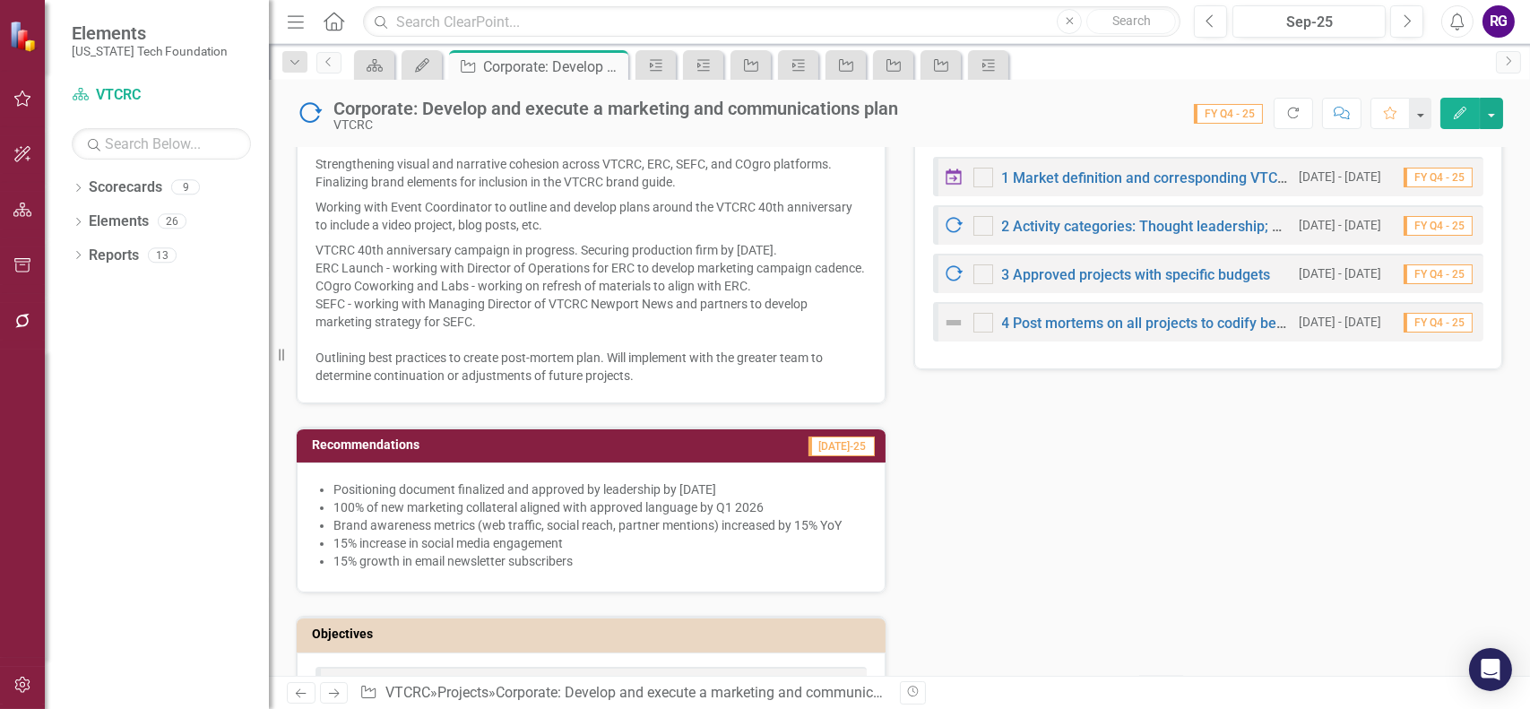
scroll to position [627, 0]
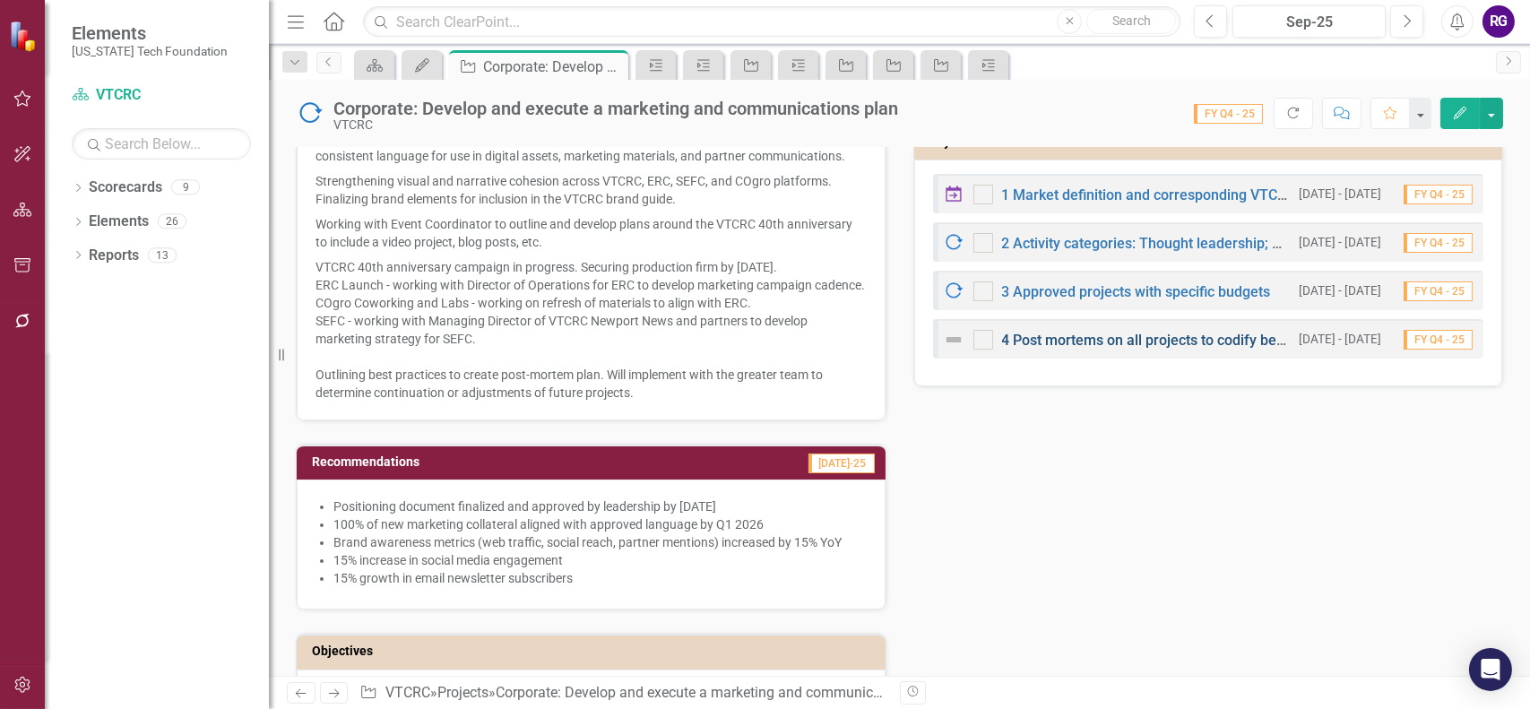
click at [1057, 335] on link "4 Post mortems on all projects to codify best practices, opportunities for impr…" at bounding box center [1392, 340] width 781 height 17
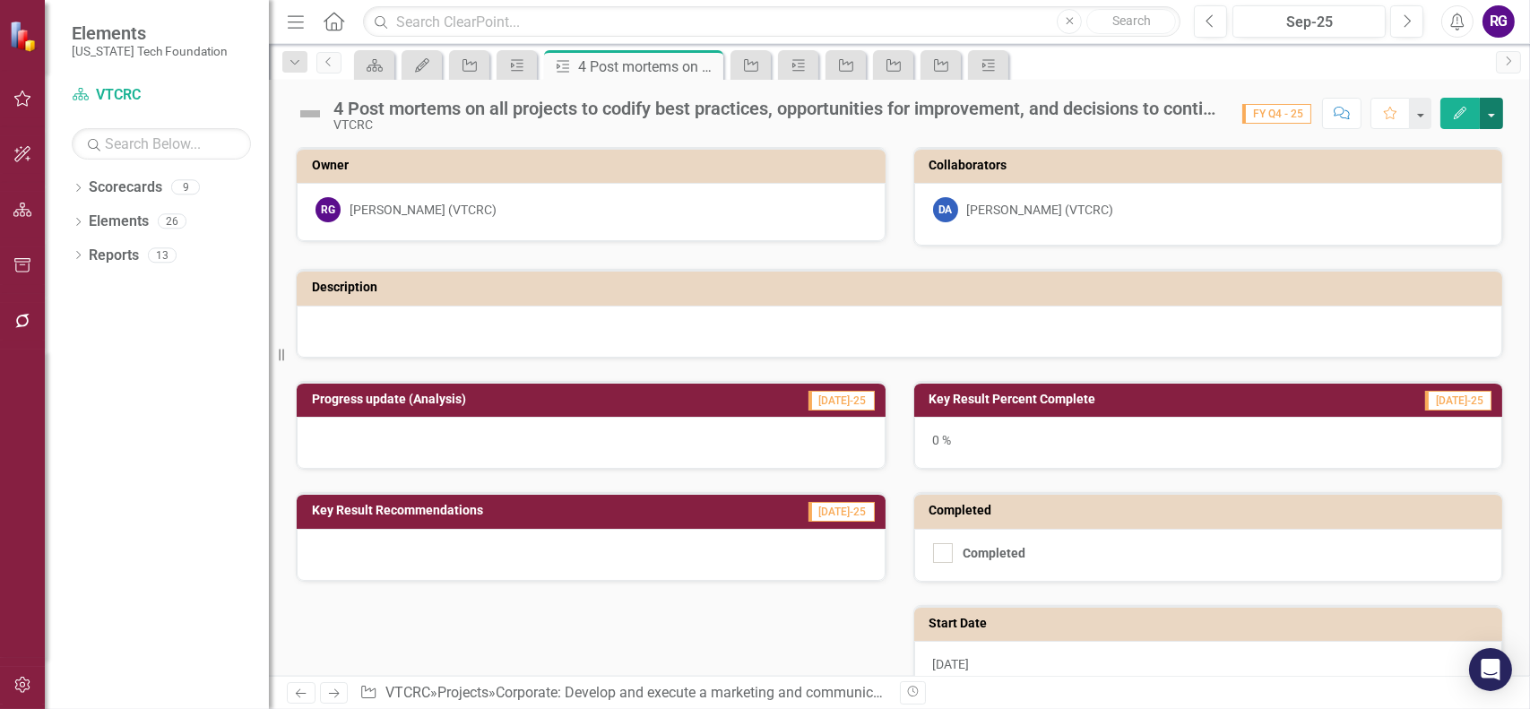
click at [1497, 114] on button "button" at bounding box center [1491, 113] width 23 height 31
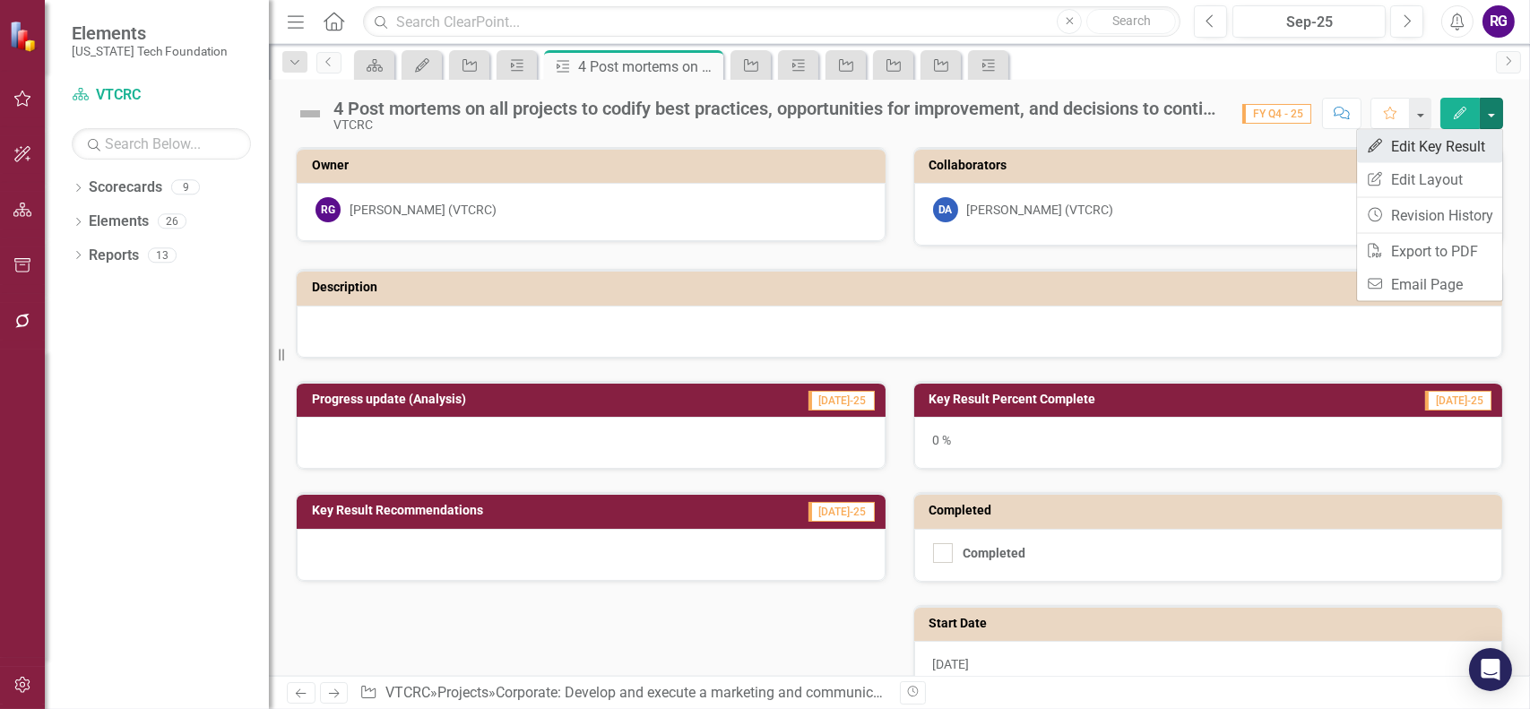
click at [1447, 144] on link "Edit Edit Key Result" at bounding box center [1429, 146] width 145 height 33
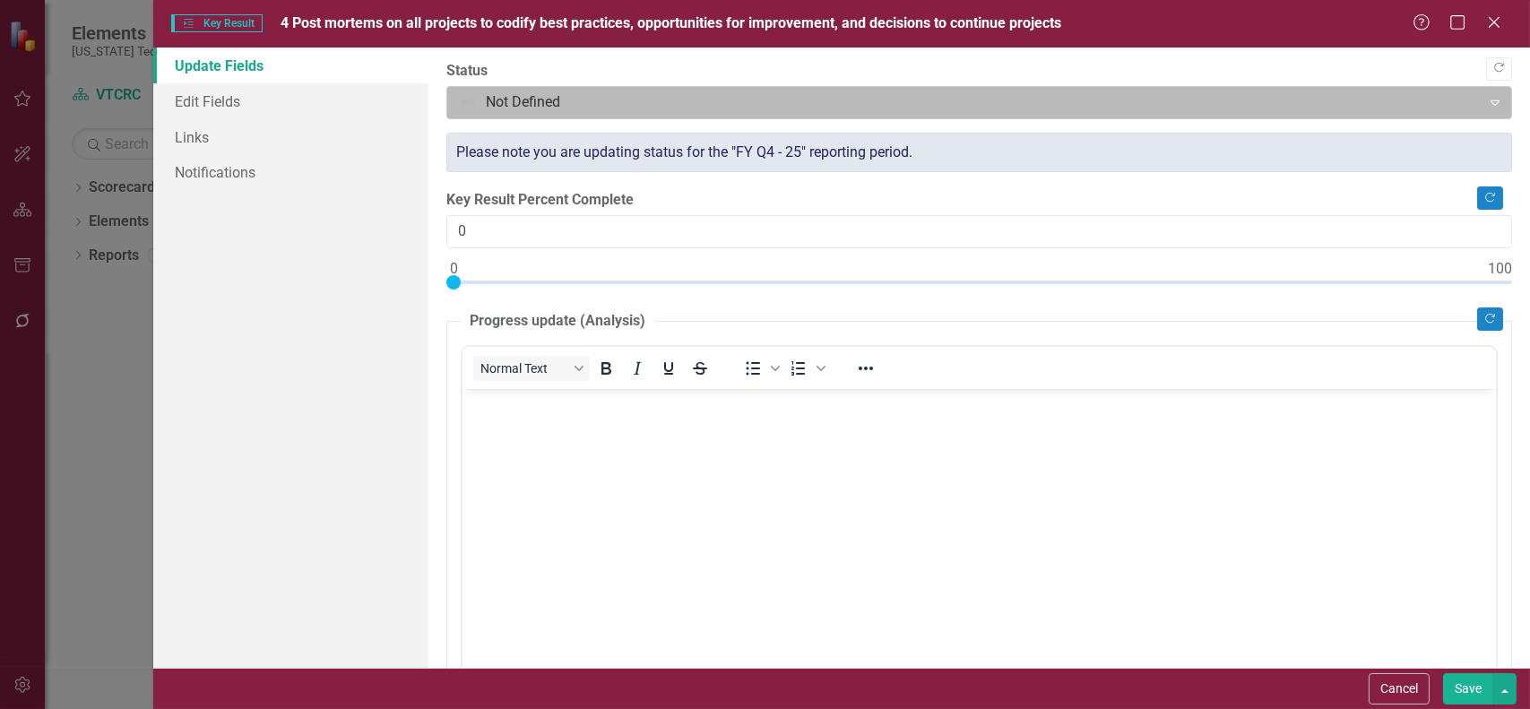
click at [1486, 103] on icon "Expand" at bounding box center [1495, 102] width 18 height 14
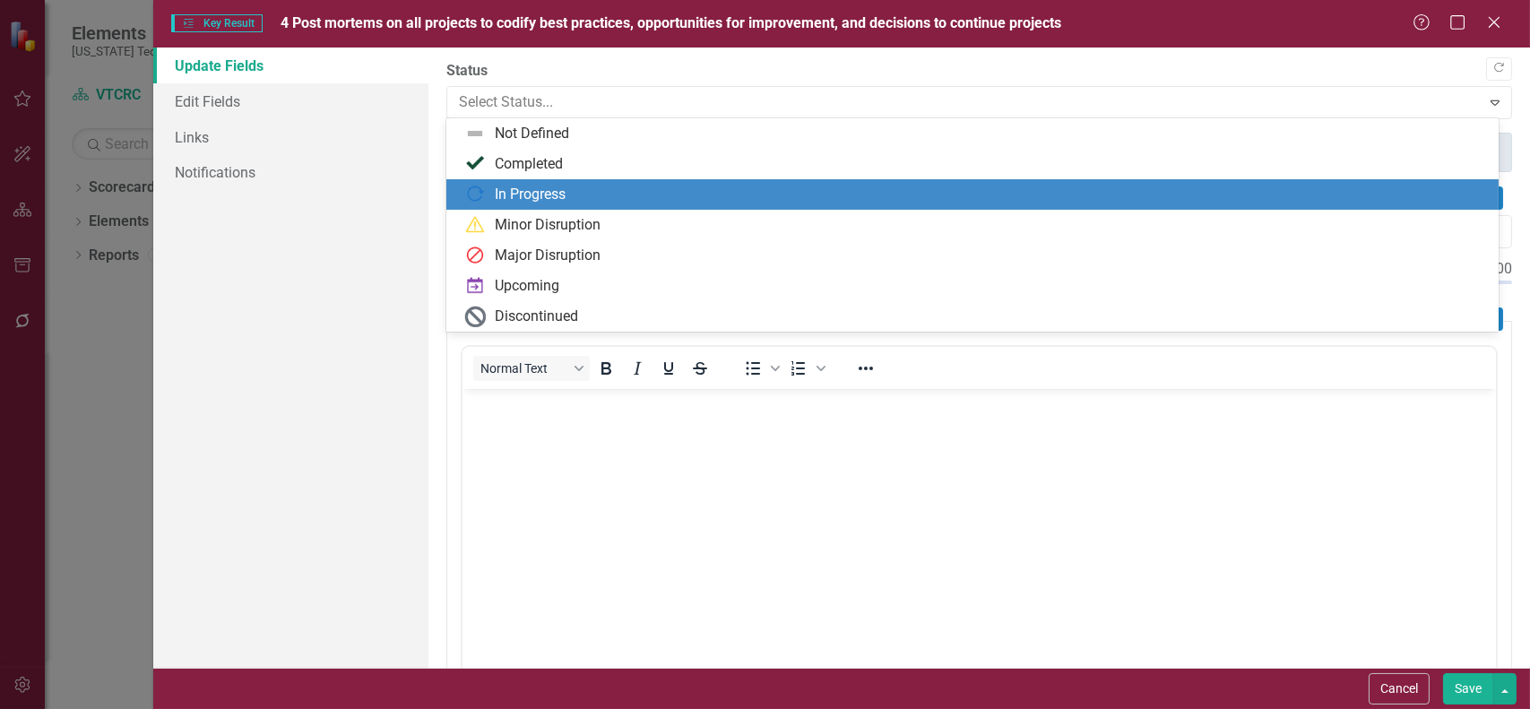
click at [516, 192] on div "In Progress" at bounding box center [530, 195] width 71 height 21
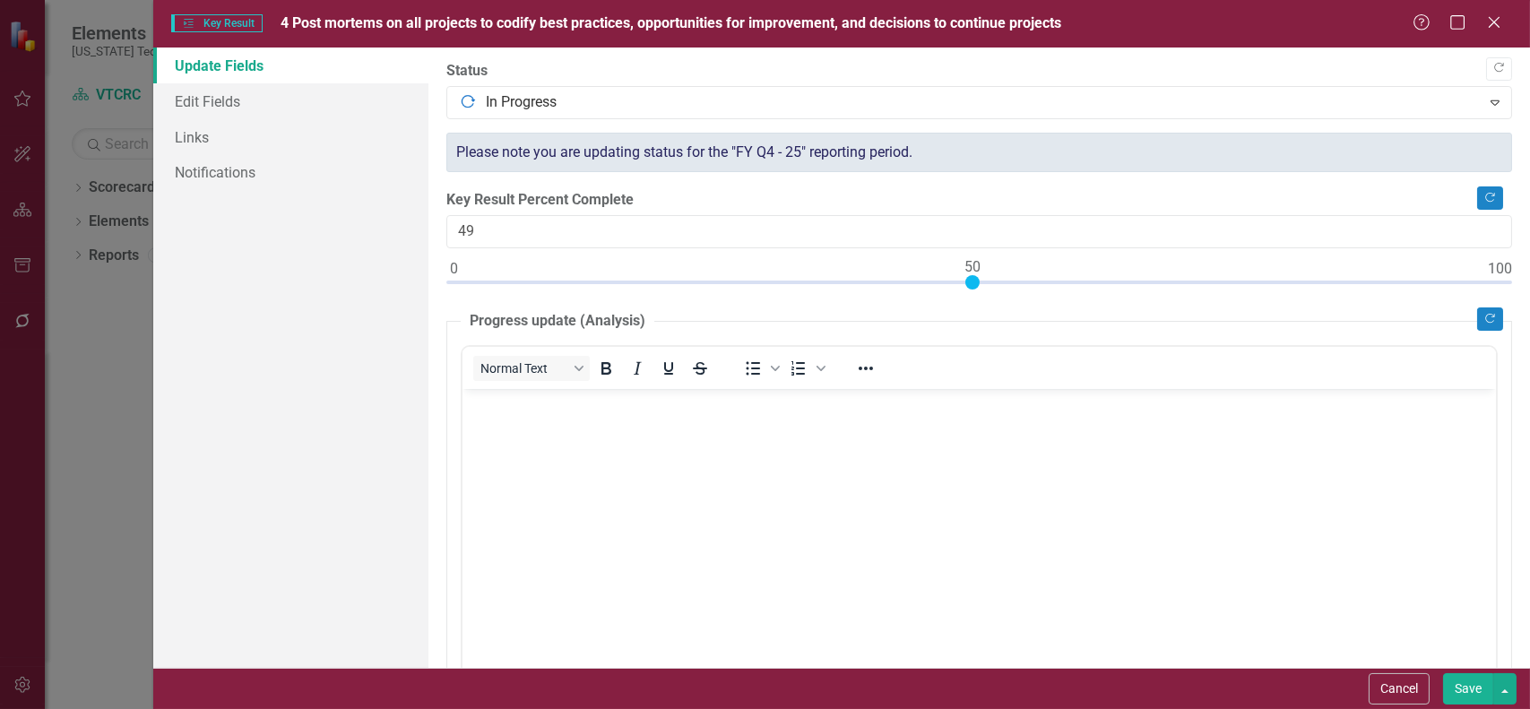
type input "50"
drag, startPoint x: 452, startPoint y: 281, endPoint x: 957, endPoint y: 306, distance: 506.0
click at [969, 294] on div at bounding box center [979, 286] width 1066 height 22
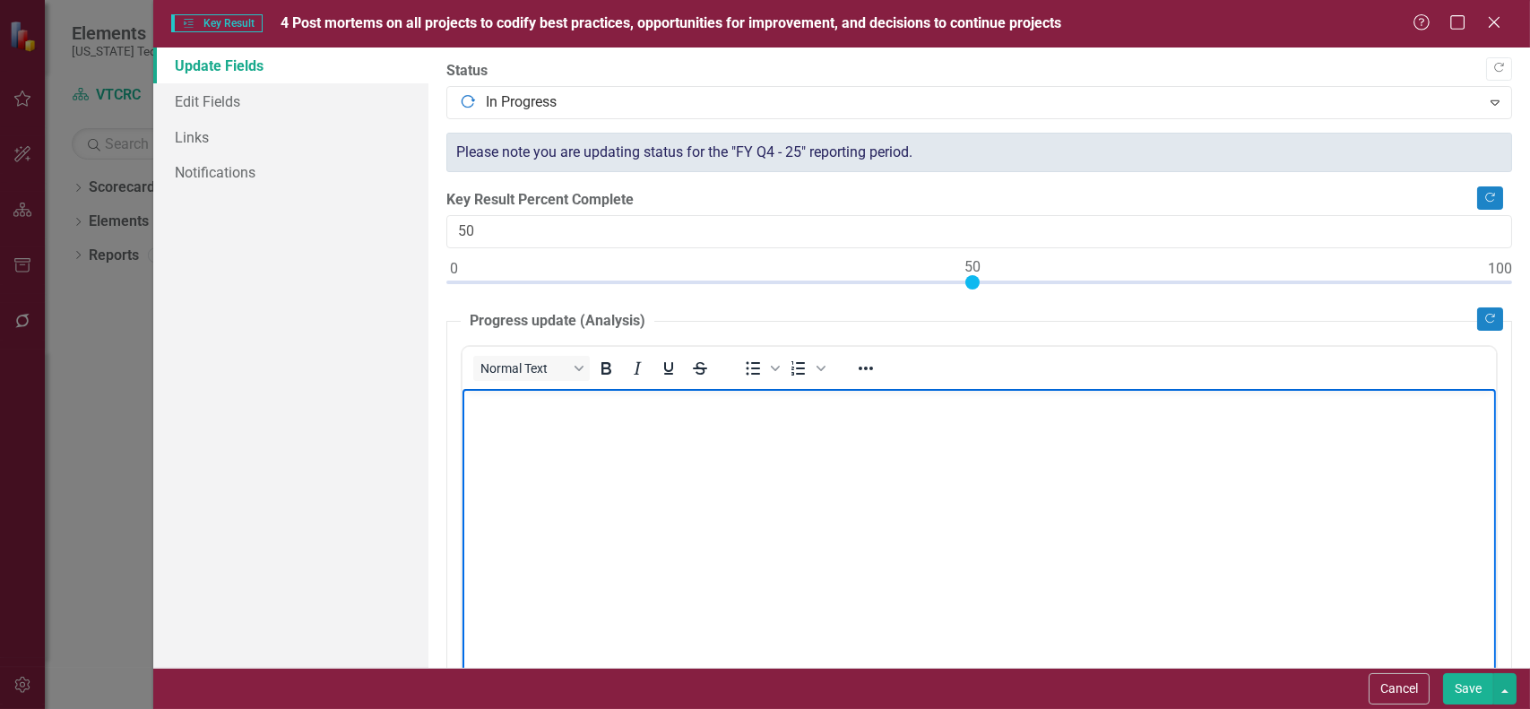
click at [503, 419] on body "Rich Text Area. Press ALT-0 for help." at bounding box center [978, 522] width 1033 height 269
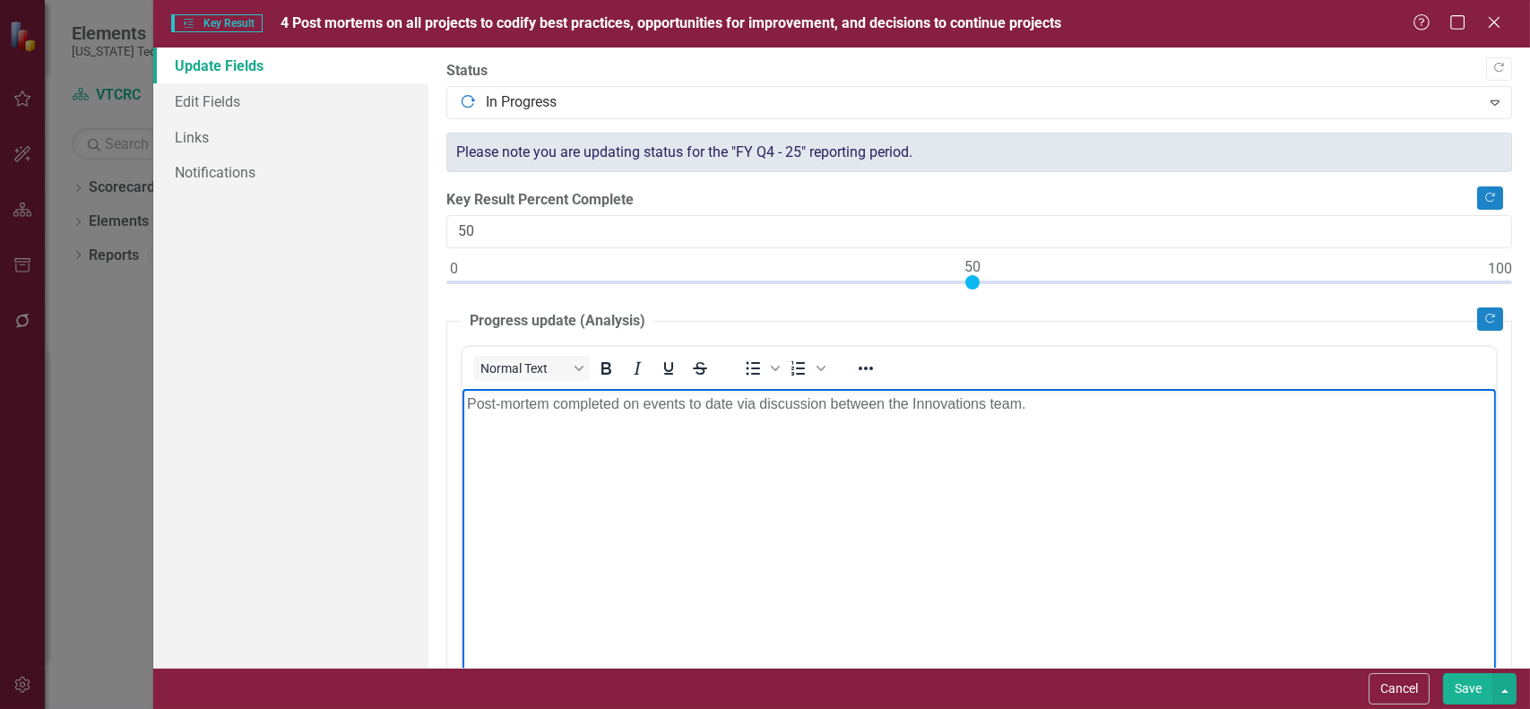
drag, startPoint x: 823, startPoint y: 406, endPoint x: 833, endPoint y: 420, distance: 17.4
click at [826, 409] on p "Post-mortem completed on events to date via discussion between the Innovations …" at bounding box center [978, 404] width 1024 height 22
drag, startPoint x: 1035, startPoint y: 404, endPoint x: 1087, endPoint y: 434, distance: 59.8
click at [1036, 405] on p "Post-mortem completed on events to date via discussions between the Innovations…" at bounding box center [978, 404] width 1024 height 22
click at [729, 435] on p "Danielle/Richard will create a form to established uniform data collection on a…" at bounding box center [978, 439] width 1024 height 22
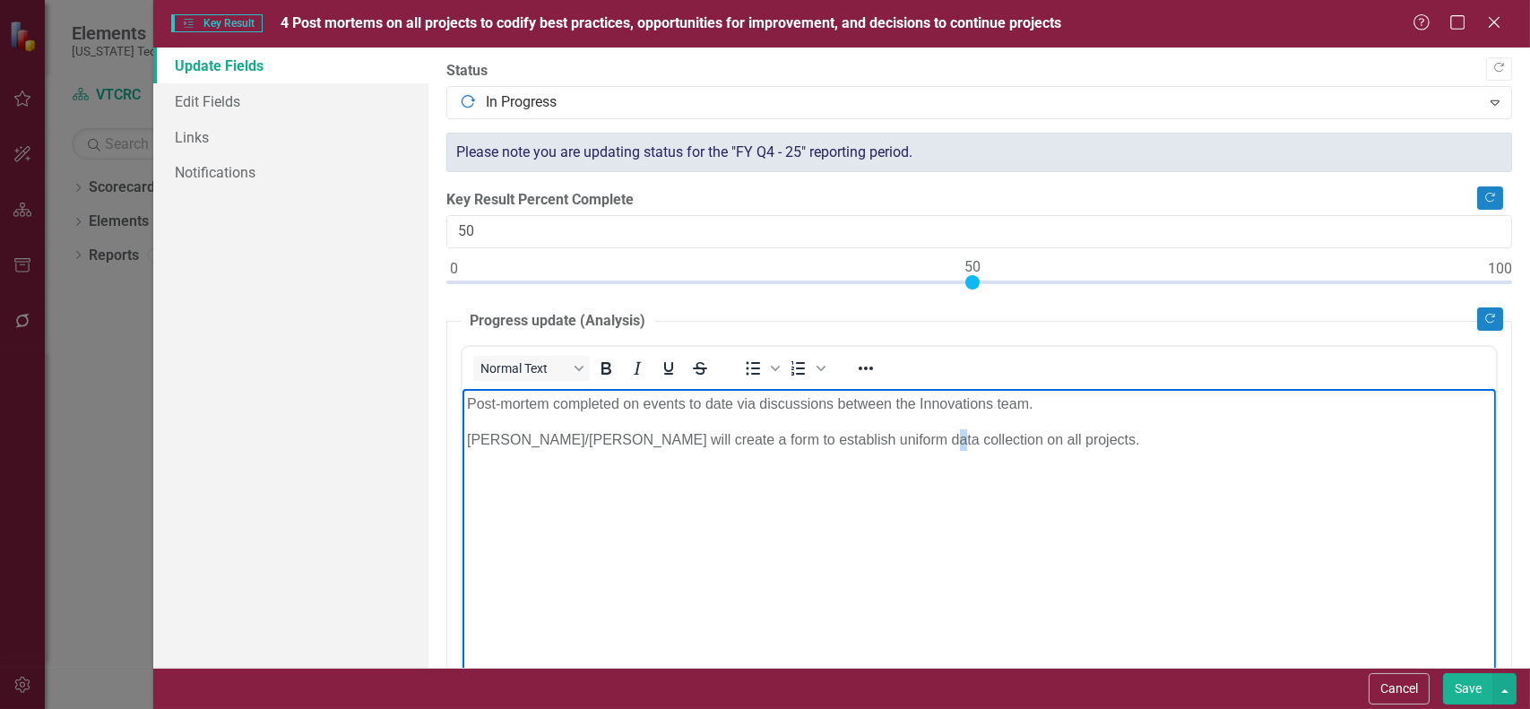
click at [889, 436] on p "Danielle/Richard will create a form to establish uniform data collection on all…" at bounding box center [978, 439] width 1024 height 22
drag, startPoint x: 790, startPoint y: 522, endPoint x: 771, endPoint y: 514, distance: 21.0
click at [788, 521] on body "Post-mortem completed on events to date via discussions between the Innovations…" at bounding box center [978, 522] width 1033 height 269
click at [962, 442] on p "Danielle/Richard will create a form to establish uniform project data collectio…" at bounding box center [978, 449] width 1024 height 43
click at [537, 441] on p "Danielle codify best practices, opportunities for improvement, and decisions to…" at bounding box center [978, 439] width 1024 height 22
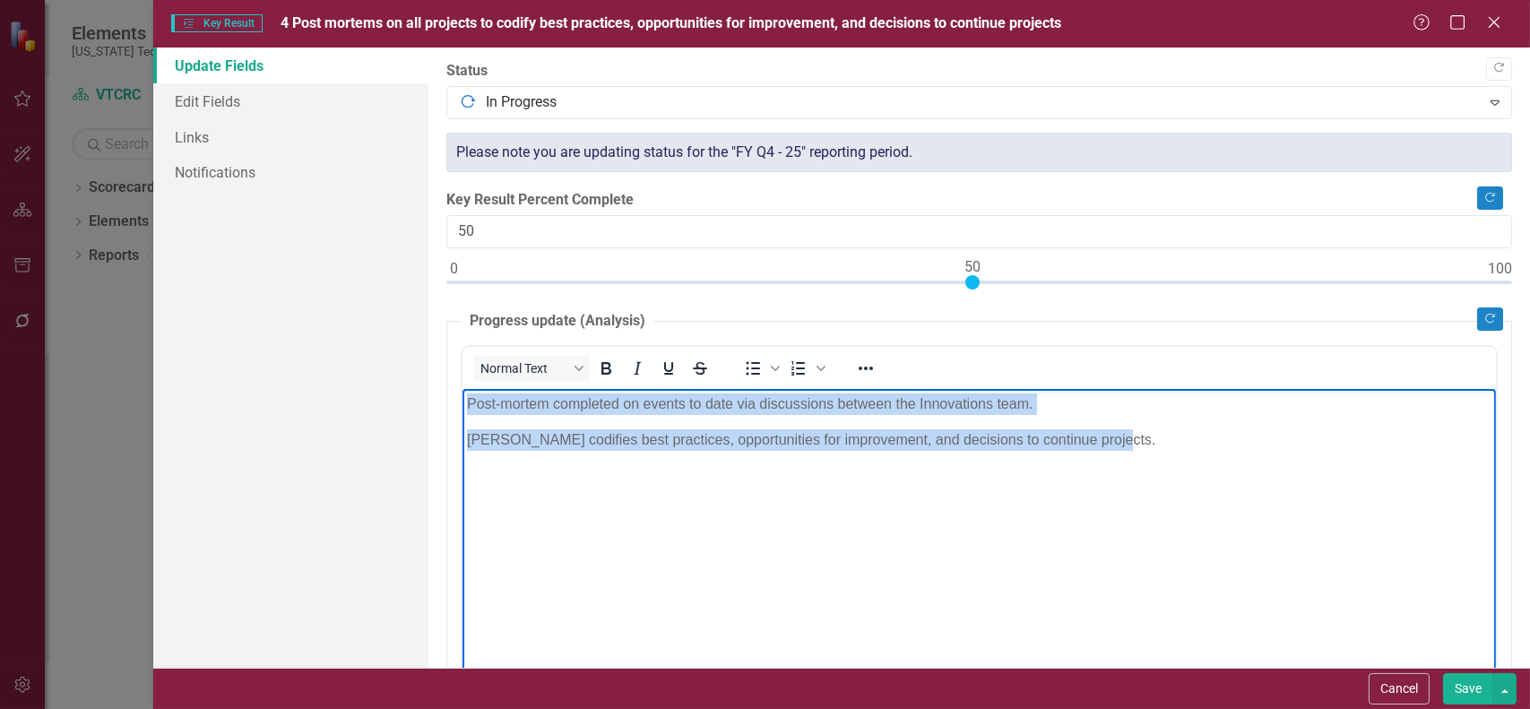
drag, startPoint x: 1104, startPoint y: 436, endPoint x: 463, endPoint y: 401, distance: 641.8
click at [462, 403] on html "Post-mortem completed on events to date via discussions between the Innovations…" at bounding box center [978, 522] width 1033 height 269
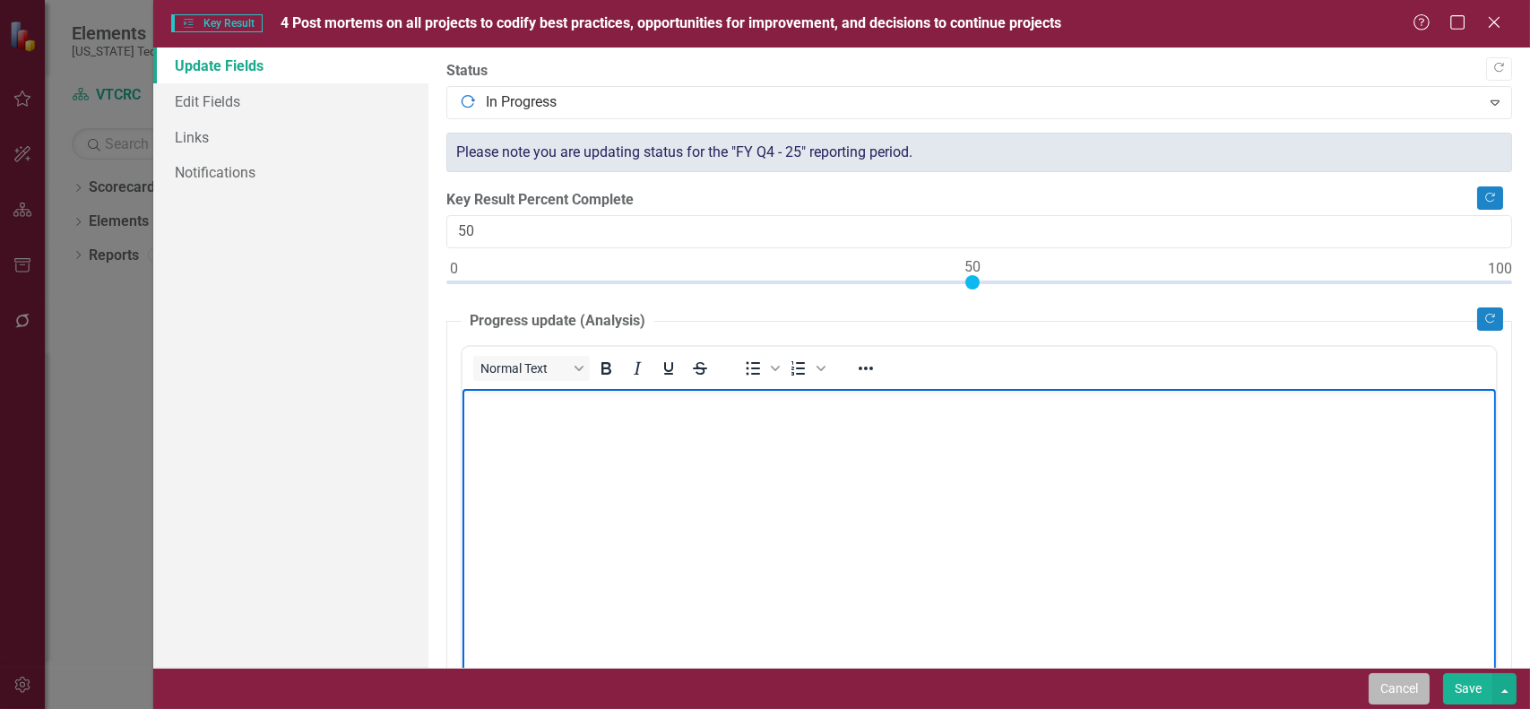
click at [1402, 690] on button "Cancel" at bounding box center [1398, 688] width 61 height 31
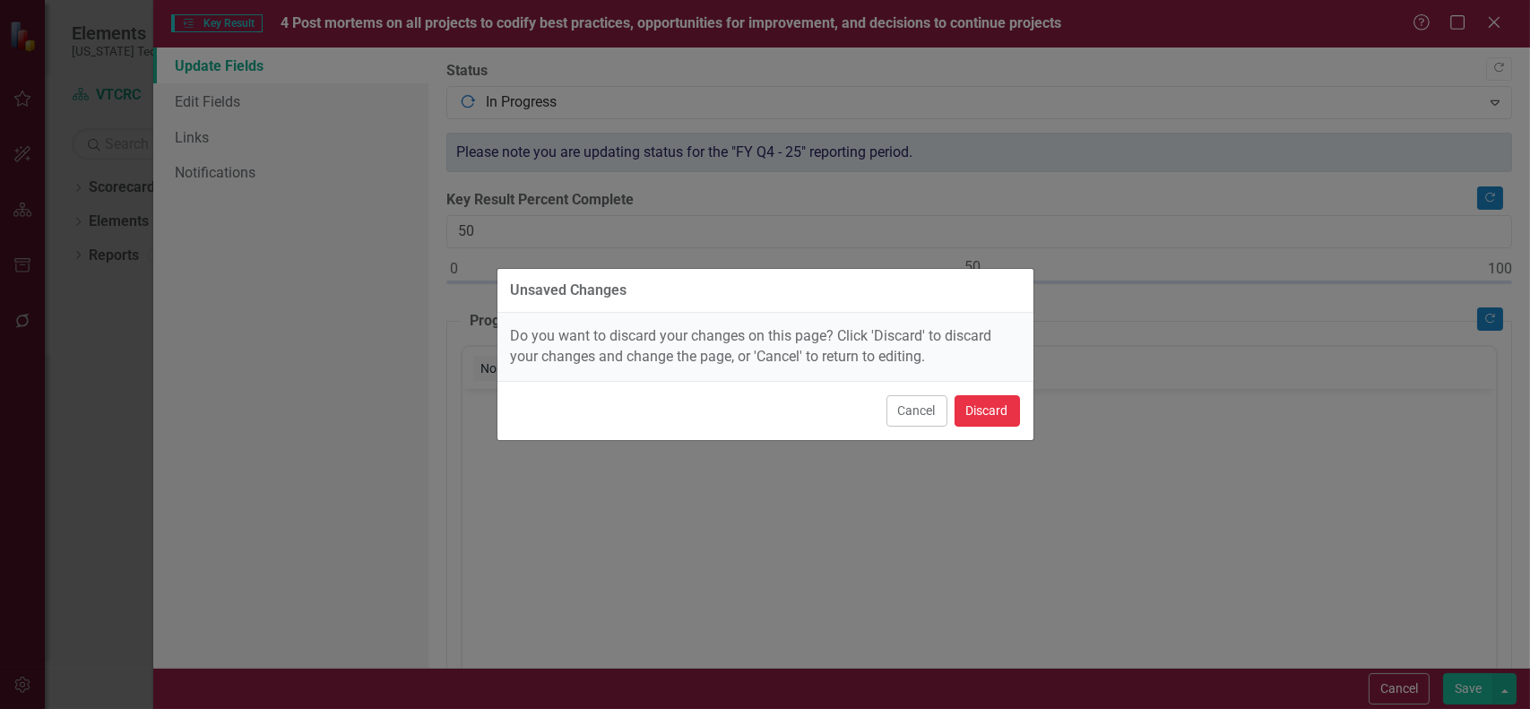
click at [988, 410] on button "Discard" at bounding box center [986, 410] width 65 height 31
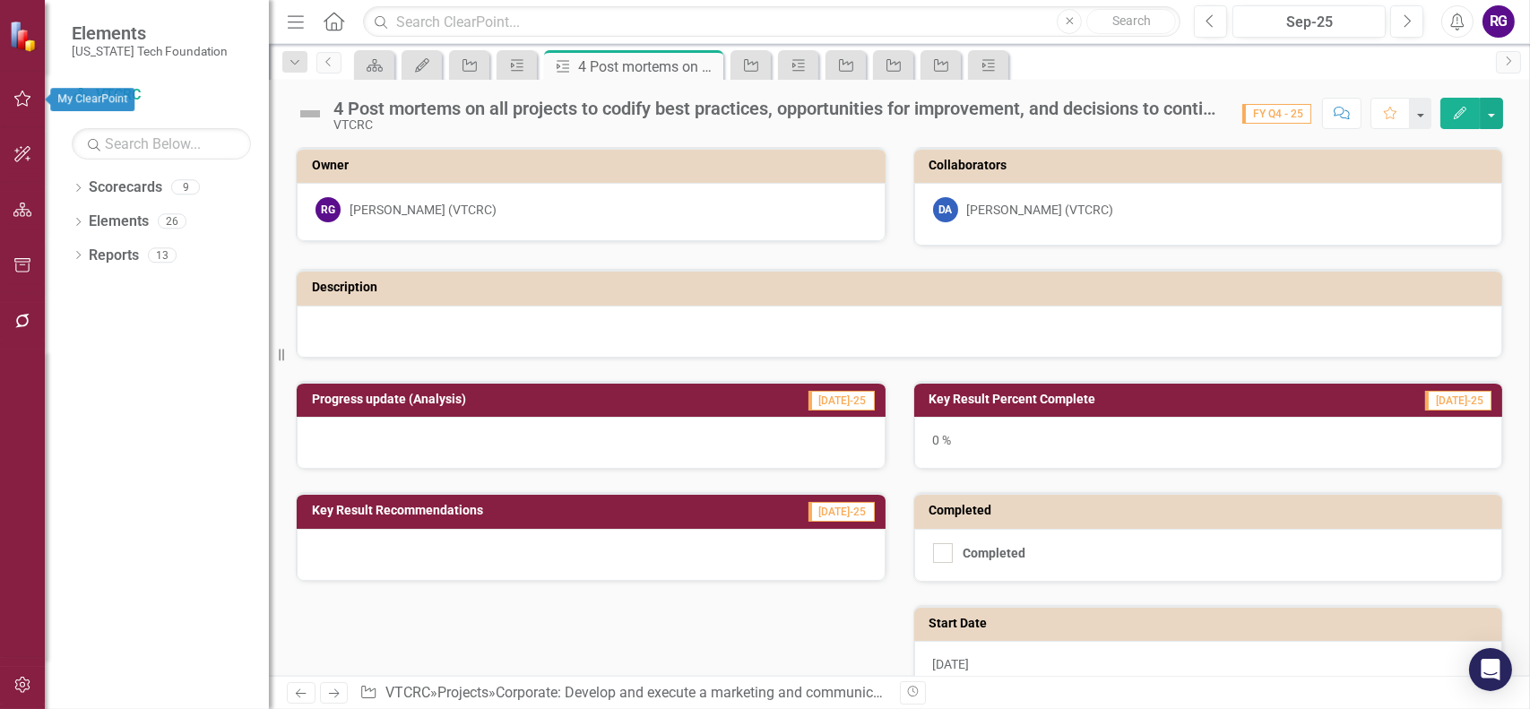
click at [18, 101] on icon "button" at bounding box center [22, 98] width 19 height 14
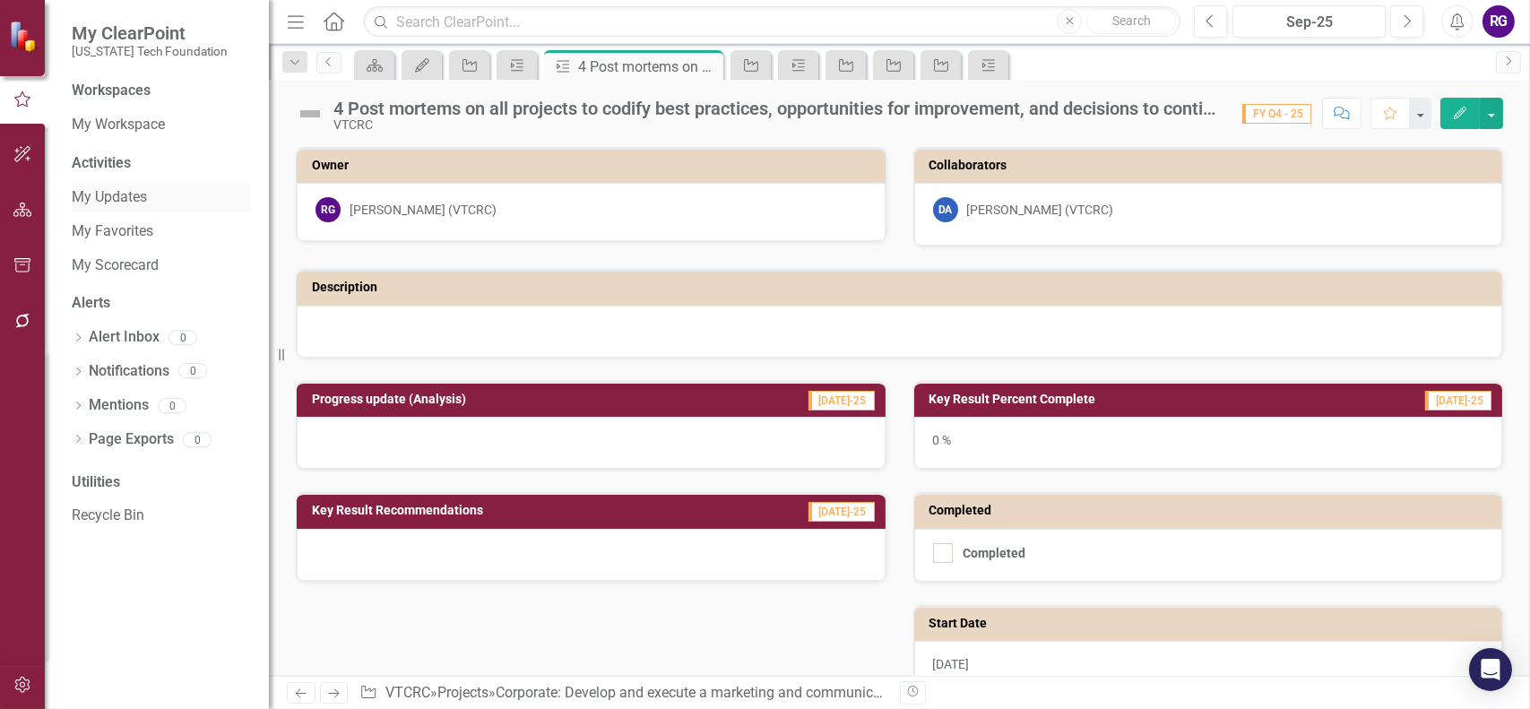
click at [117, 194] on link "My Updates" at bounding box center [161, 197] width 179 height 21
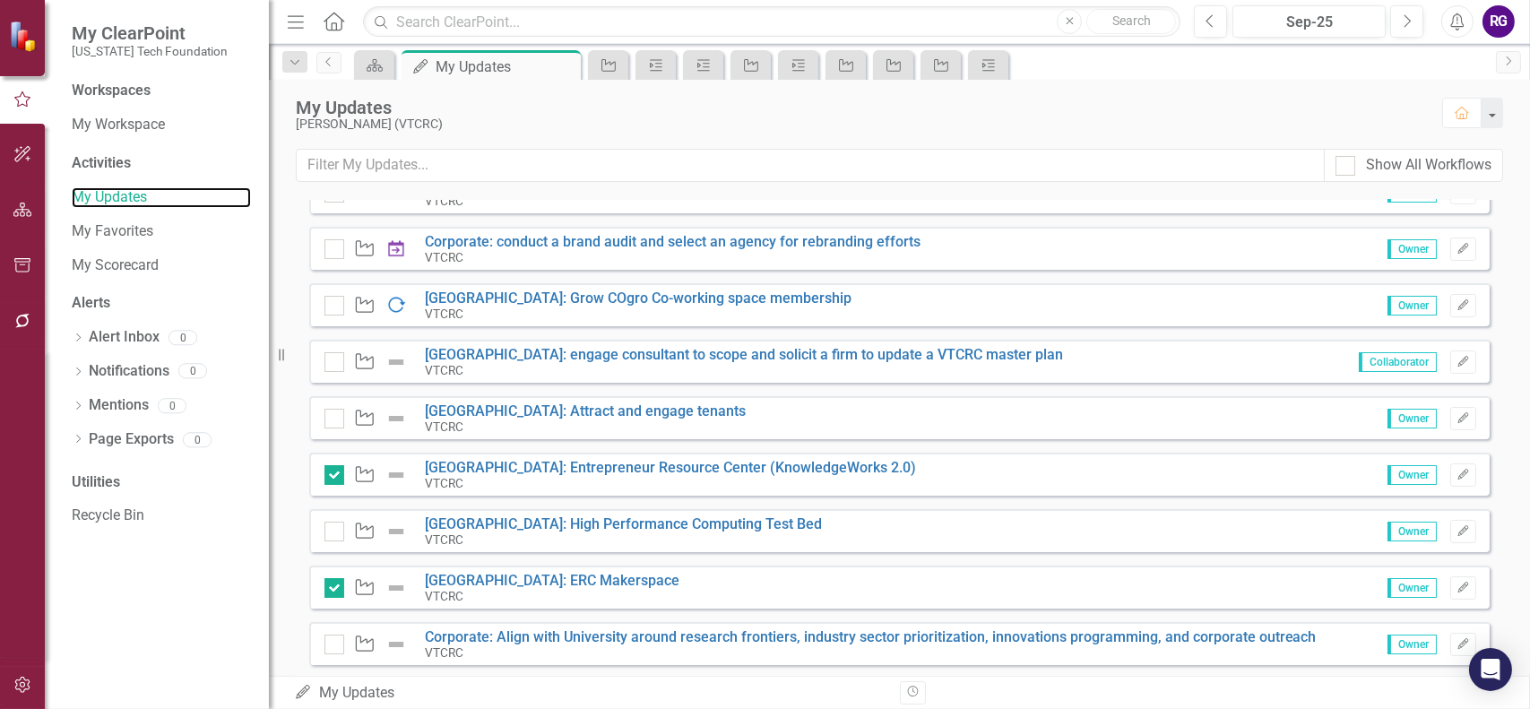
scroll to position [538, 0]
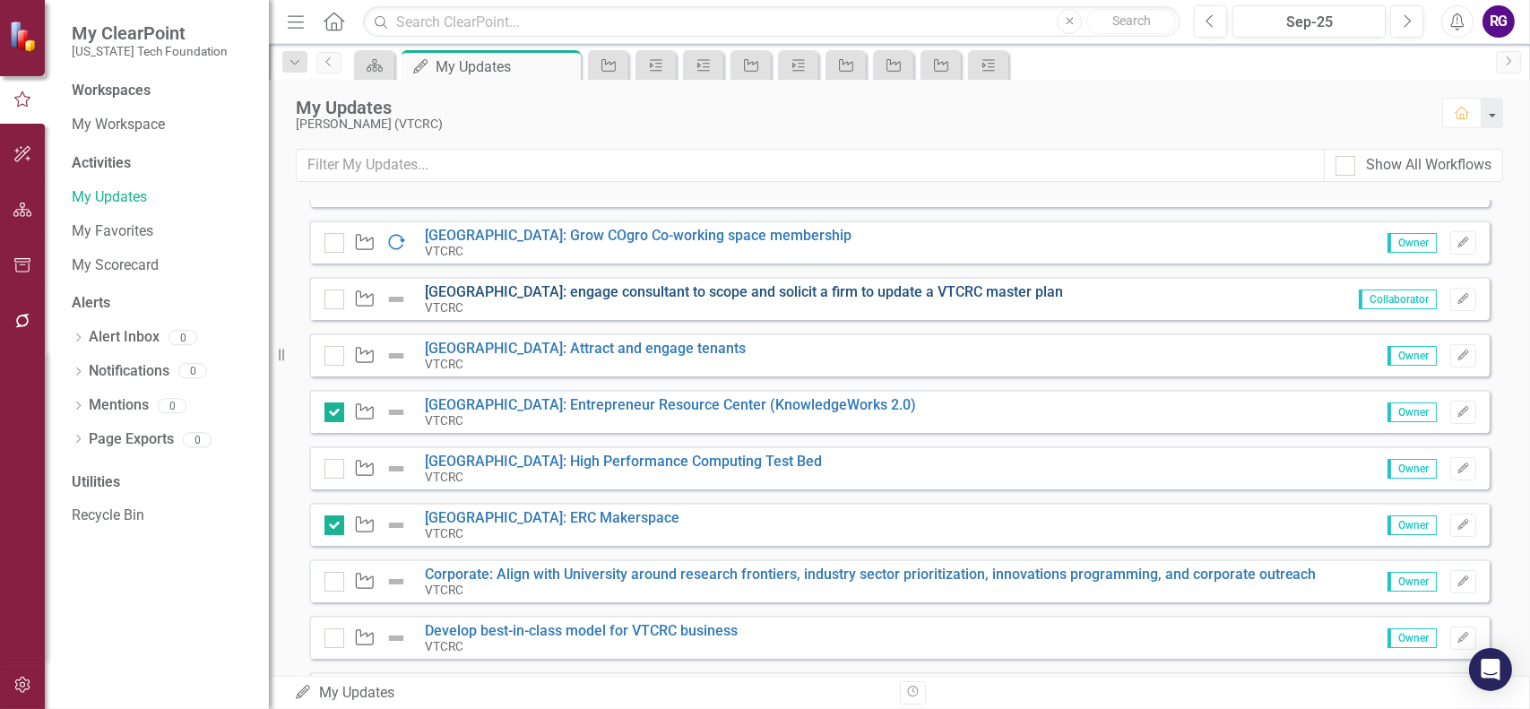
click at [545, 289] on link "[GEOGRAPHIC_DATA]: engage consultant to scope and solicit a firm to update a VT…" at bounding box center [744, 291] width 638 height 17
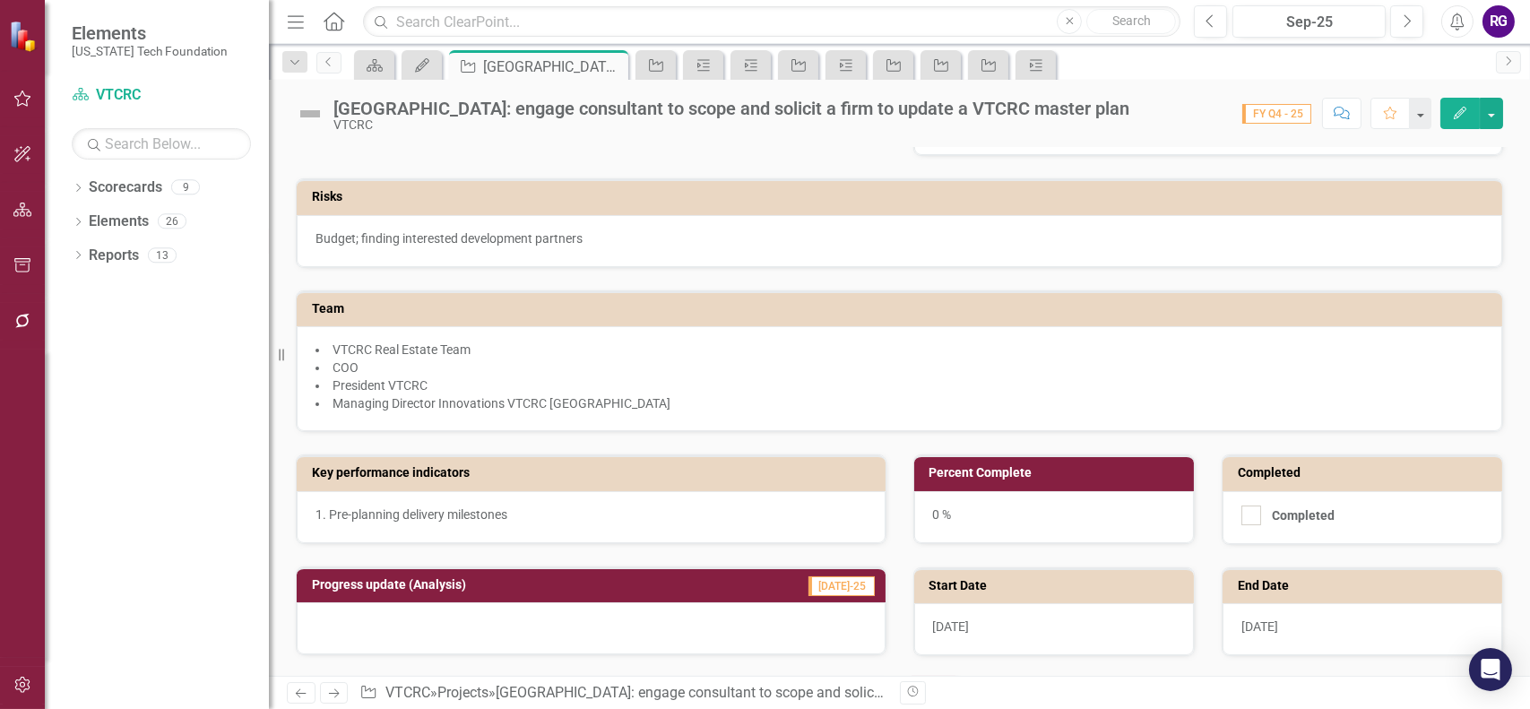
scroll to position [448, 0]
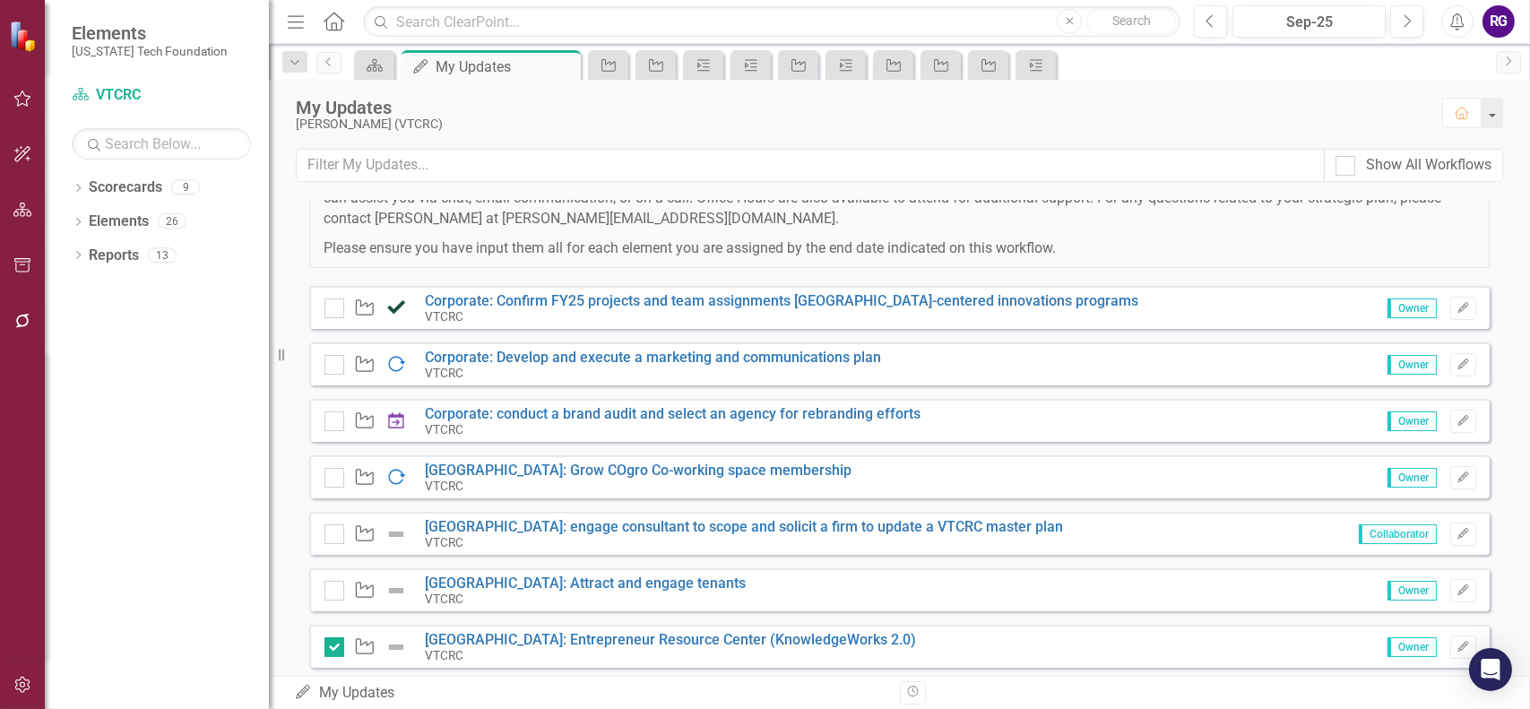
scroll to position [269, 0]
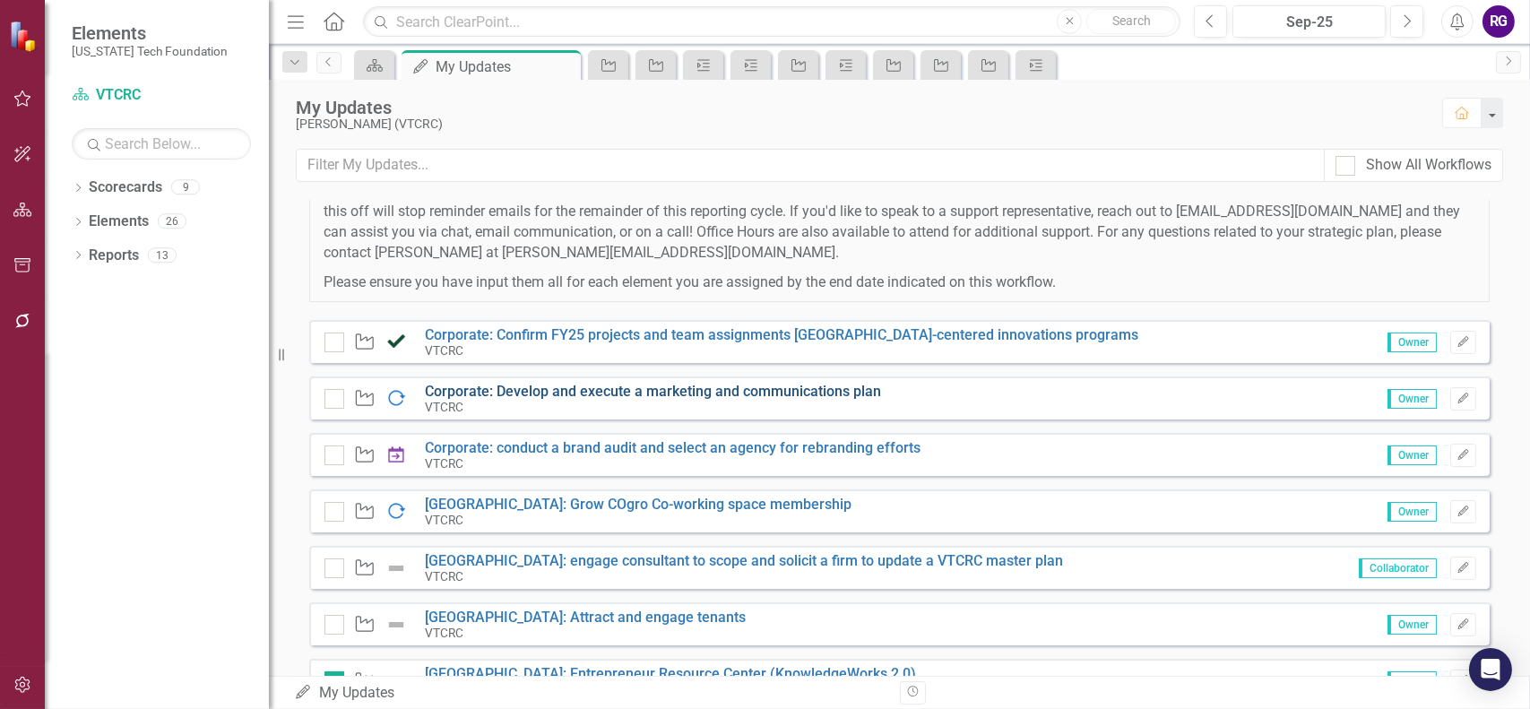
click at [610, 388] on link "Corporate: Develop and execute a marketing and communications plan" at bounding box center [653, 391] width 456 height 17
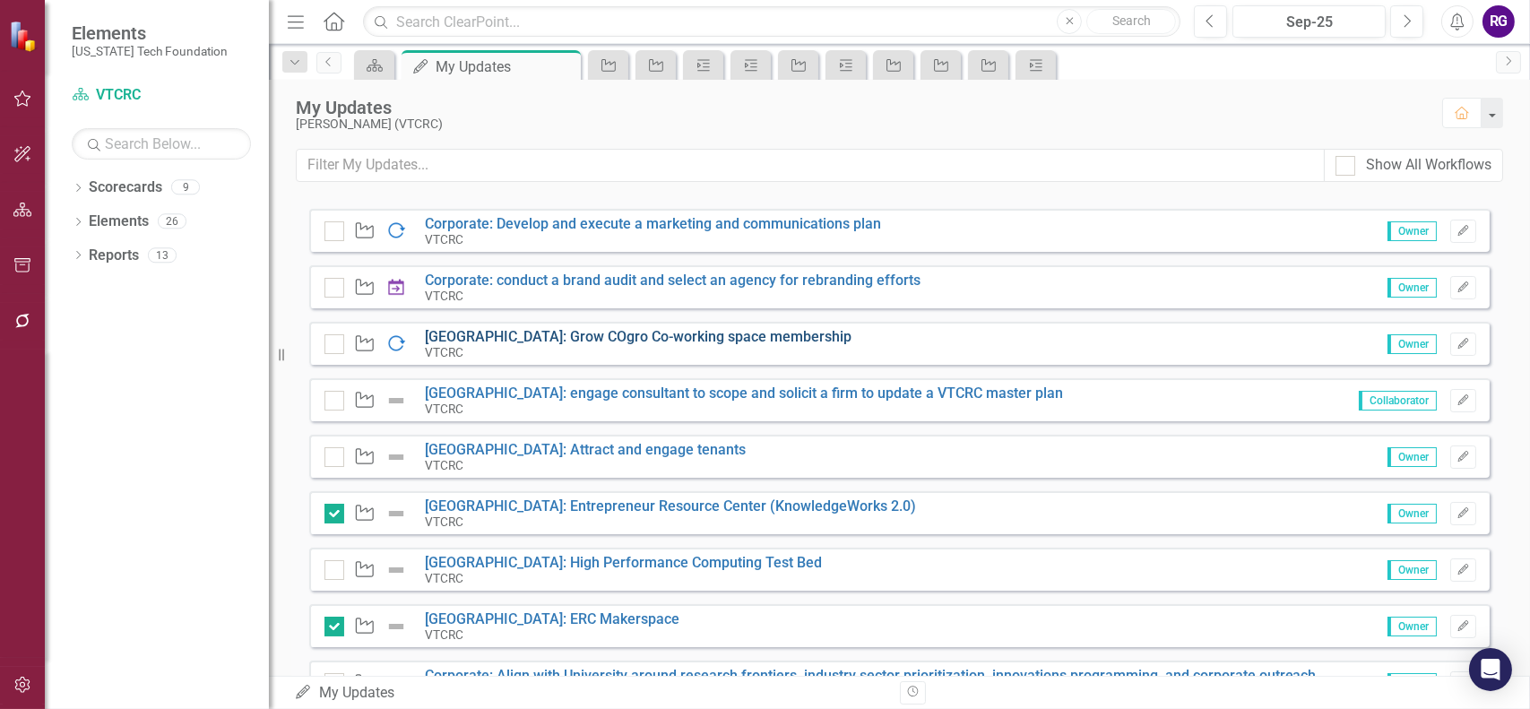
scroll to position [448, 0]
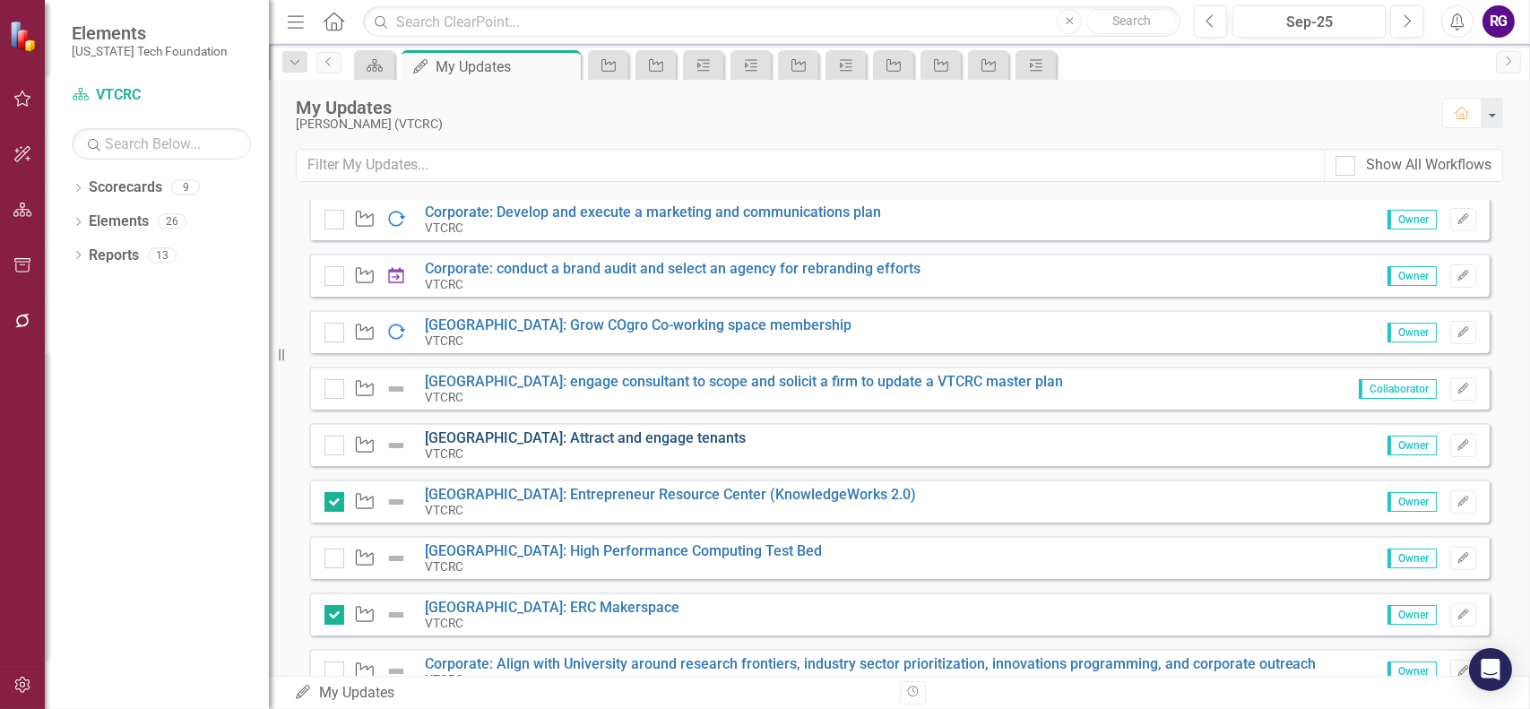
click at [594, 433] on link "[GEOGRAPHIC_DATA]: Attract and engage tenants" at bounding box center [585, 437] width 321 height 17
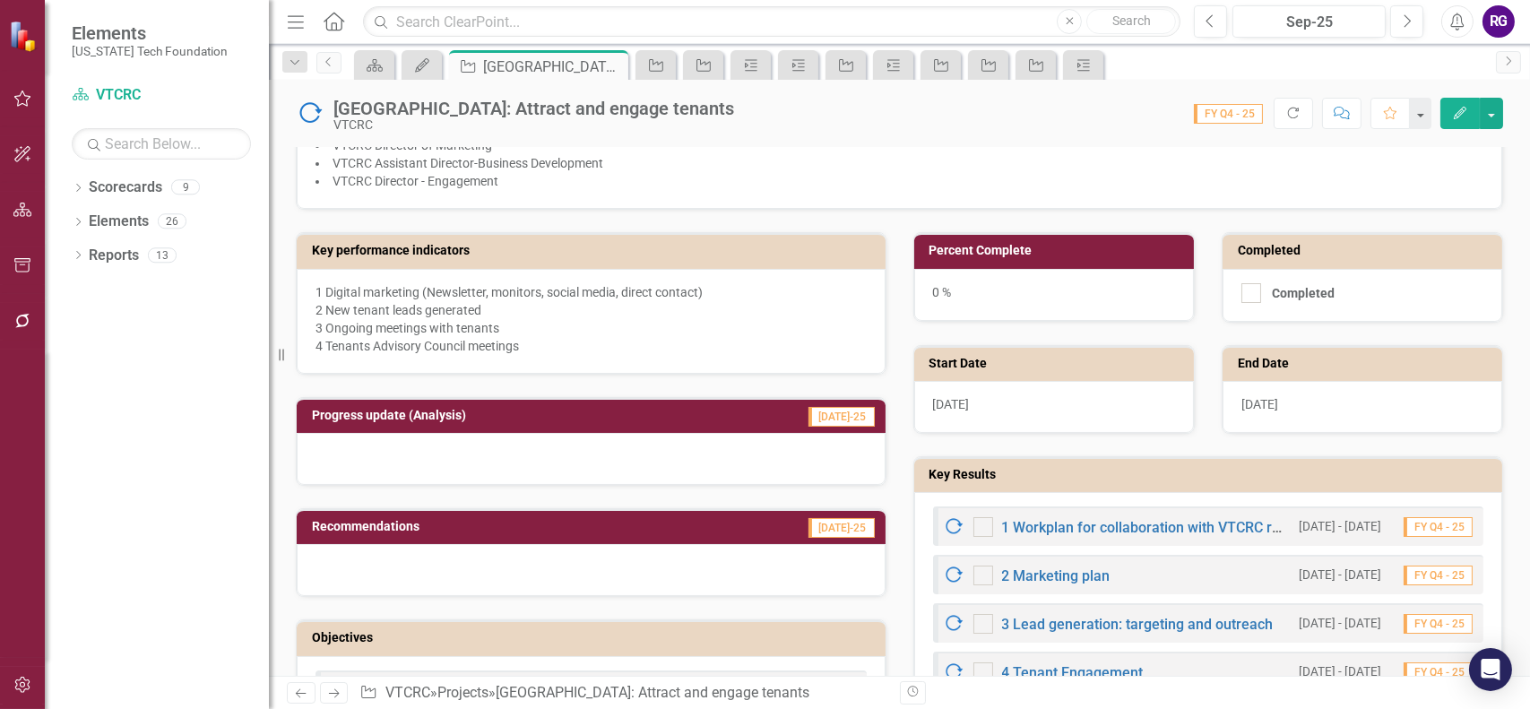
scroll to position [538, 0]
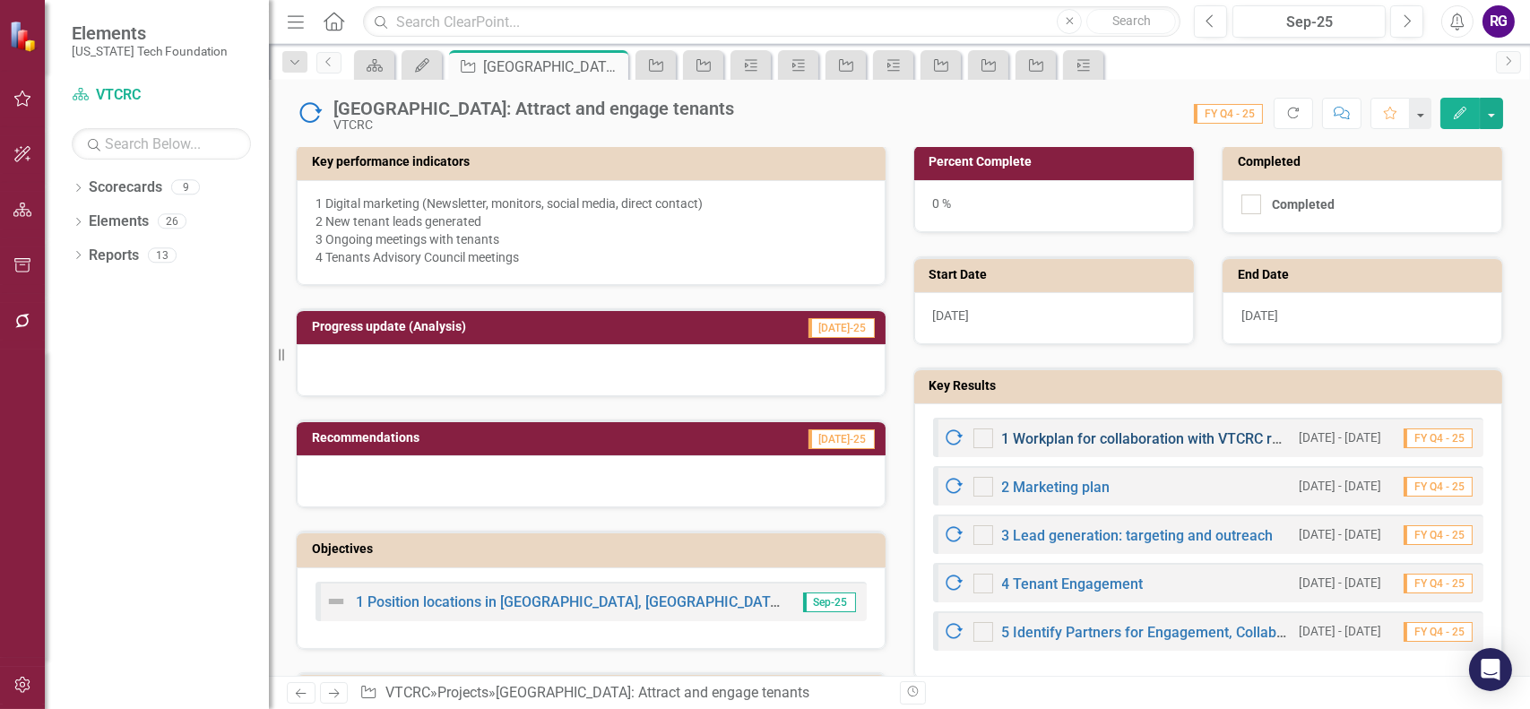
click at [1174, 432] on link "1 Workplan for collaboration with VTCRC real estate team members" at bounding box center [1220, 438] width 436 height 17
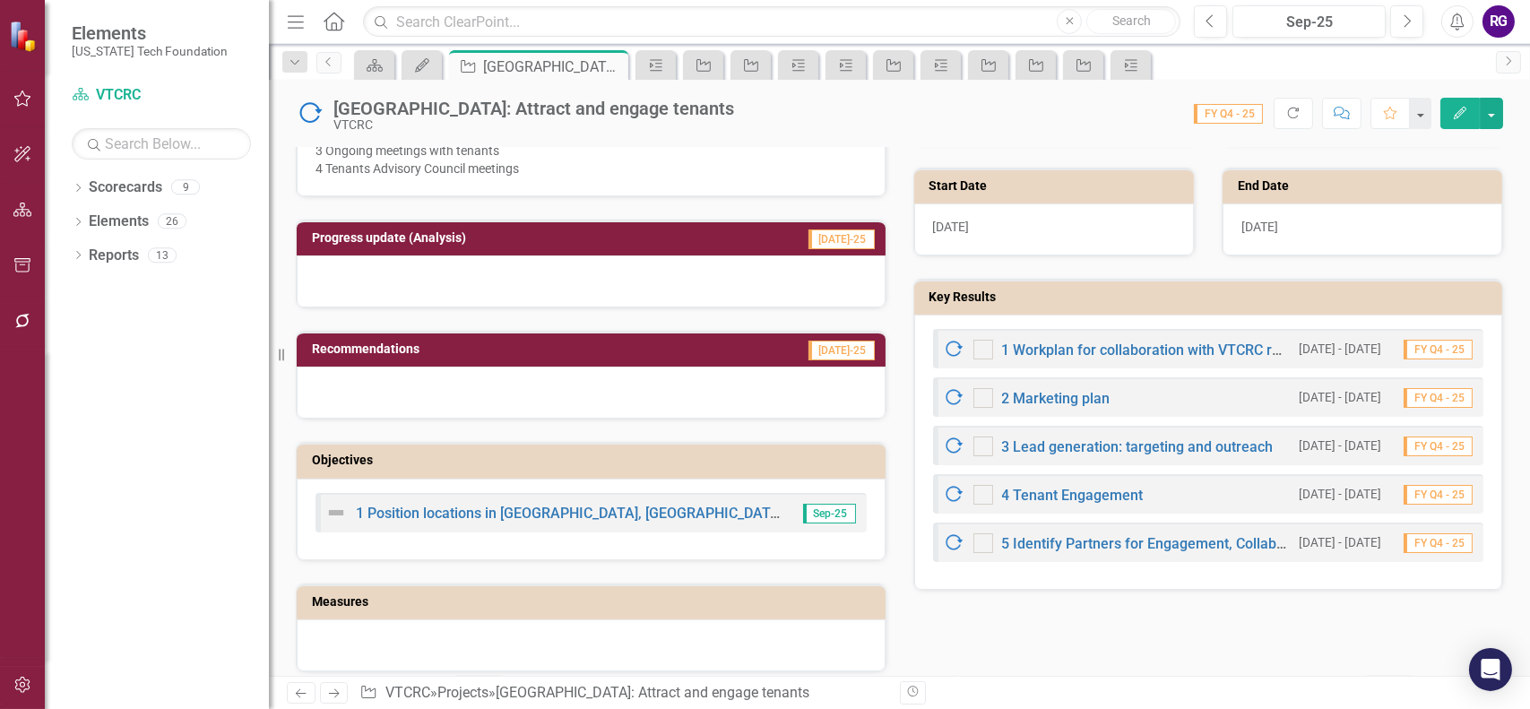
scroll to position [627, 0]
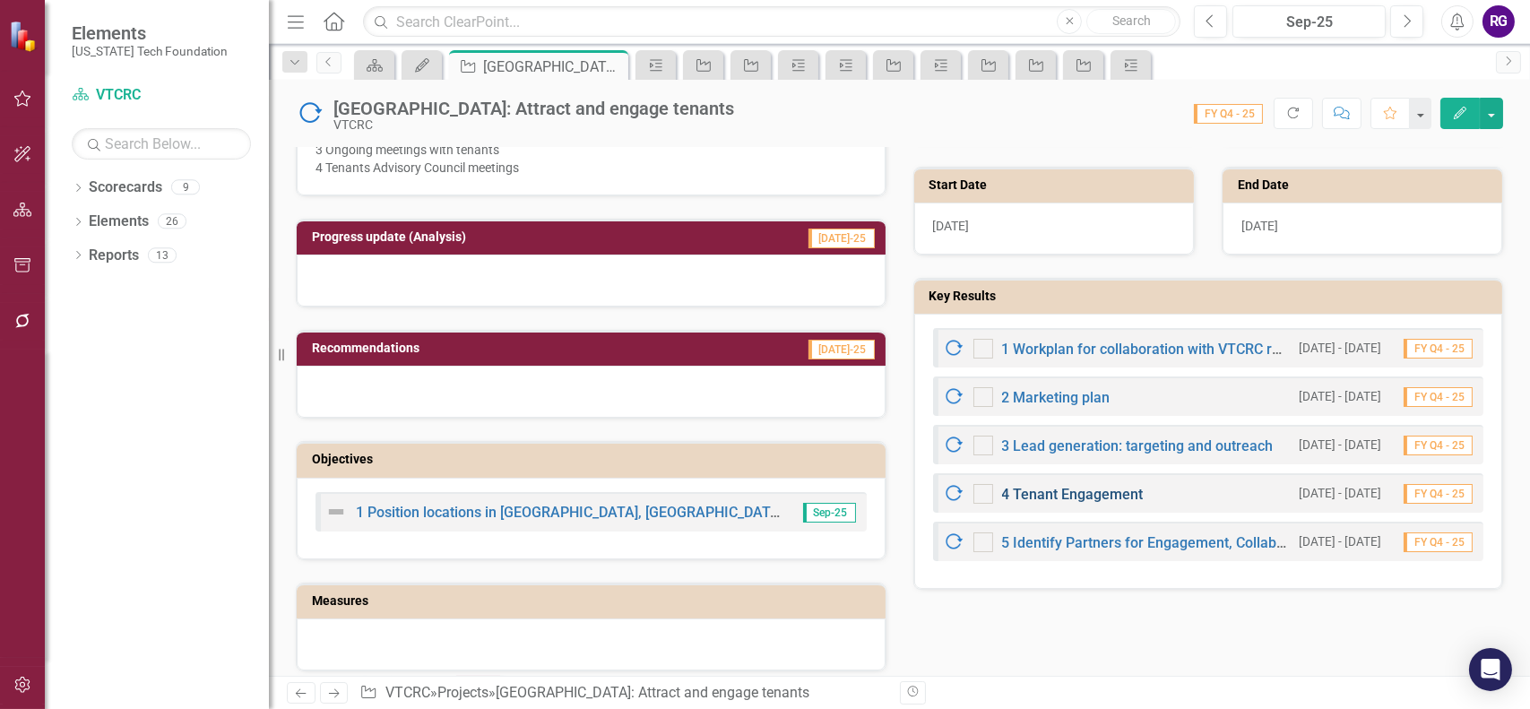
click at [1040, 487] on link "4 Tenant Engagement" at bounding box center [1073, 494] width 142 height 17
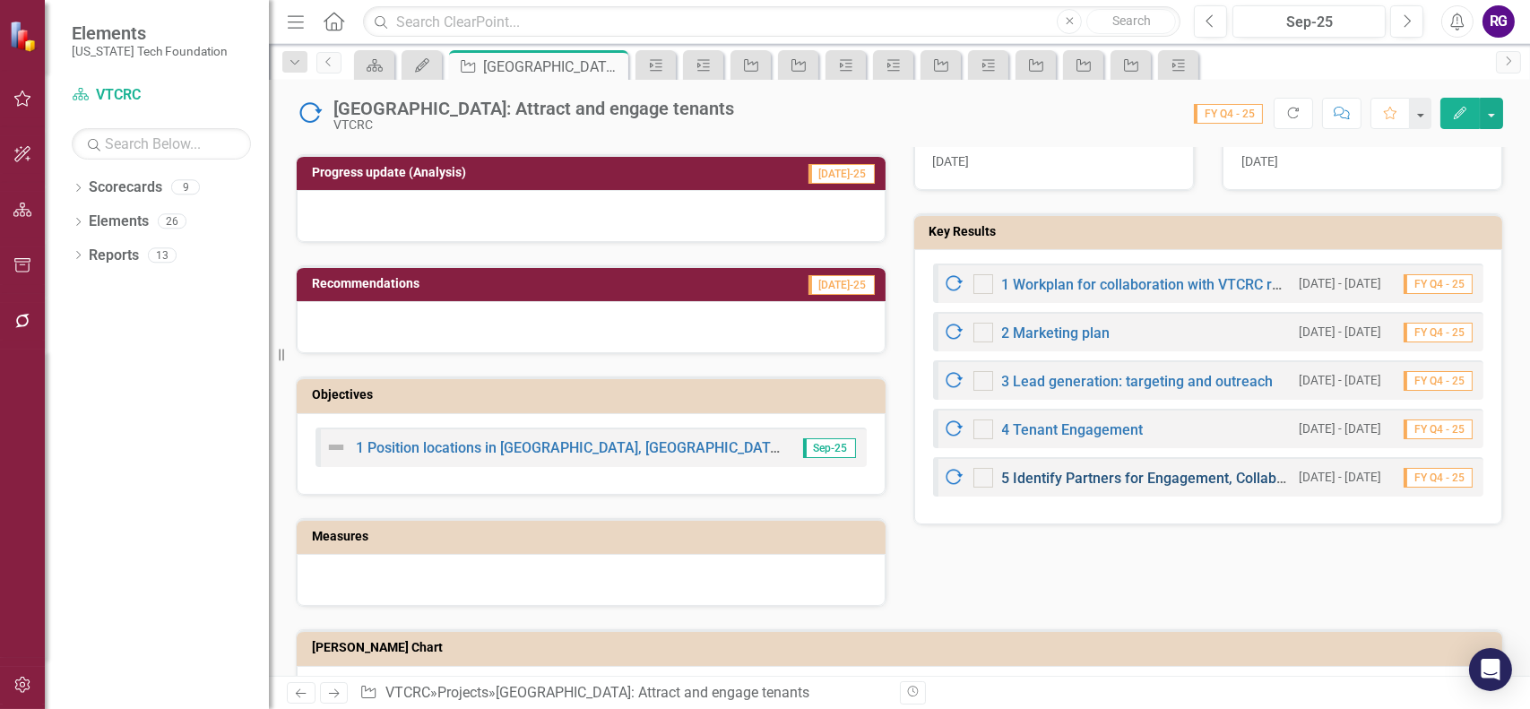
scroll to position [717, 0]
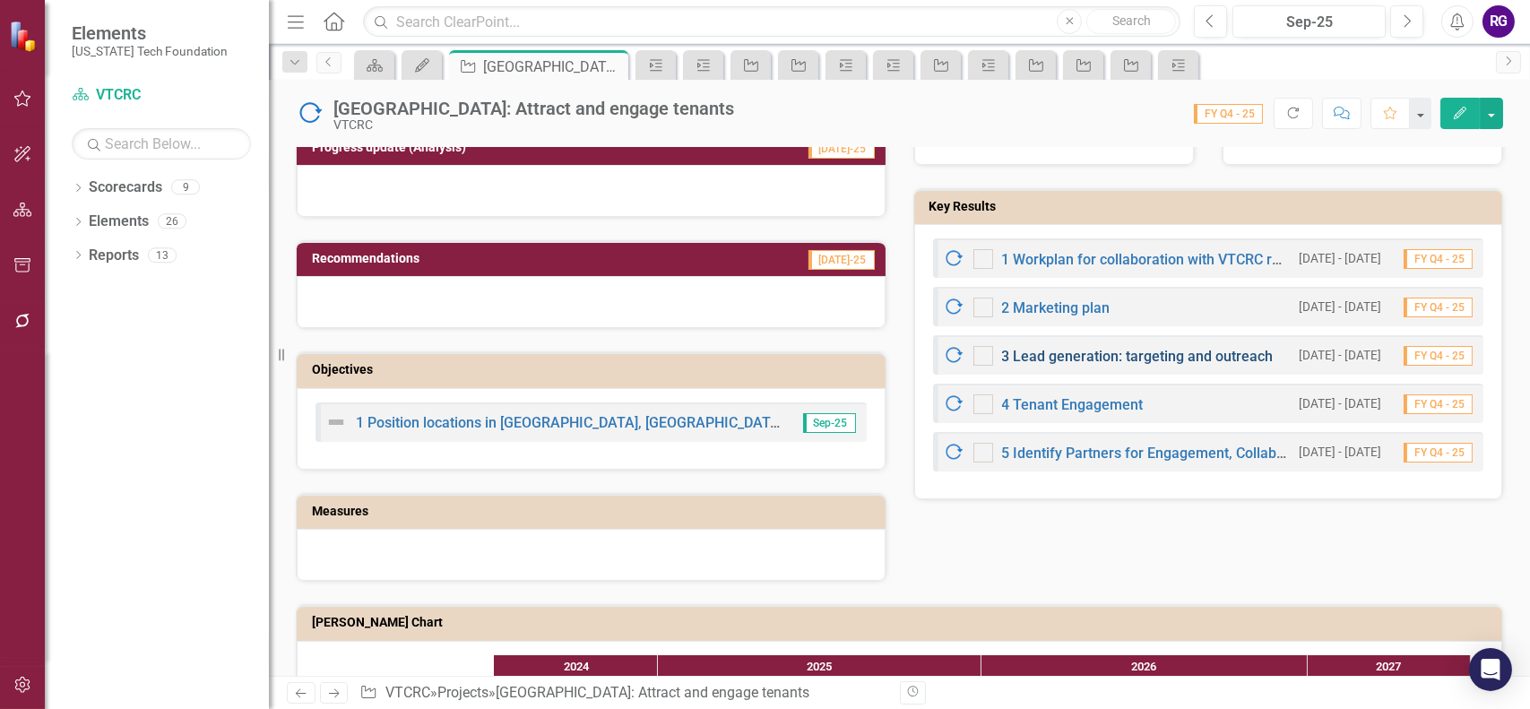
click at [1079, 350] on link "3 Lead generation: targeting and outreach" at bounding box center [1138, 356] width 272 height 17
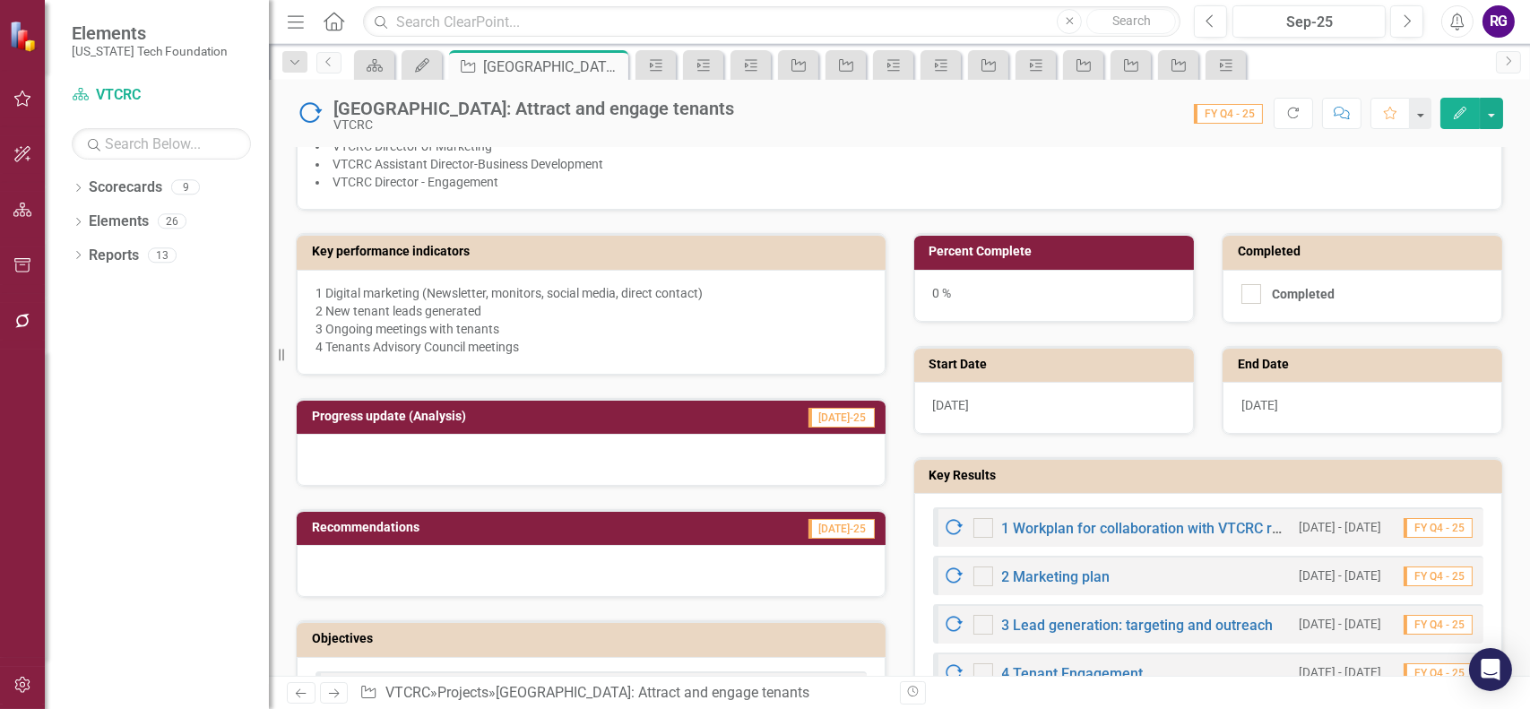
scroll to position [538, 0]
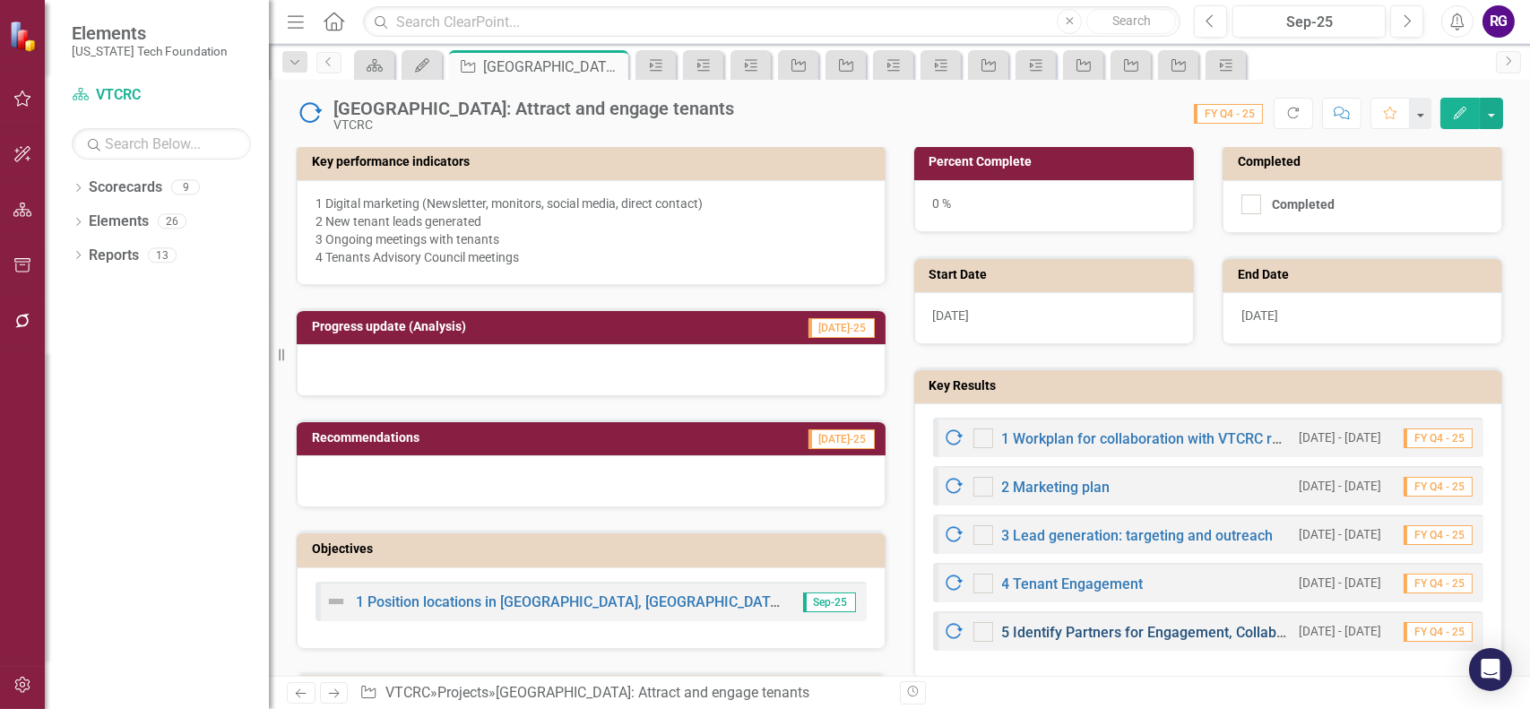
click at [1129, 624] on link "5 Identify Partners for Engagement, Collaboration, and Development" at bounding box center [1222, 632] width 441 height 17
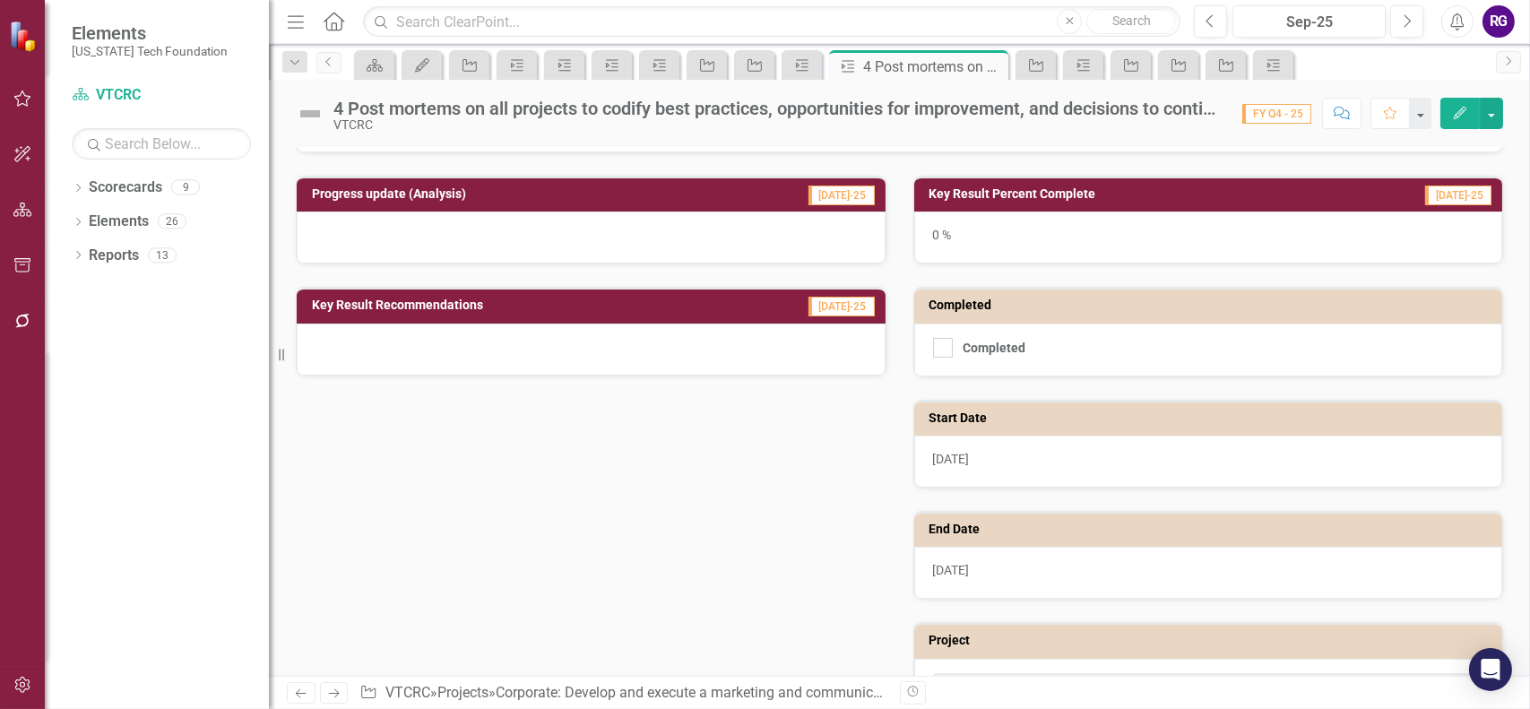
scroll to position [284, 0]
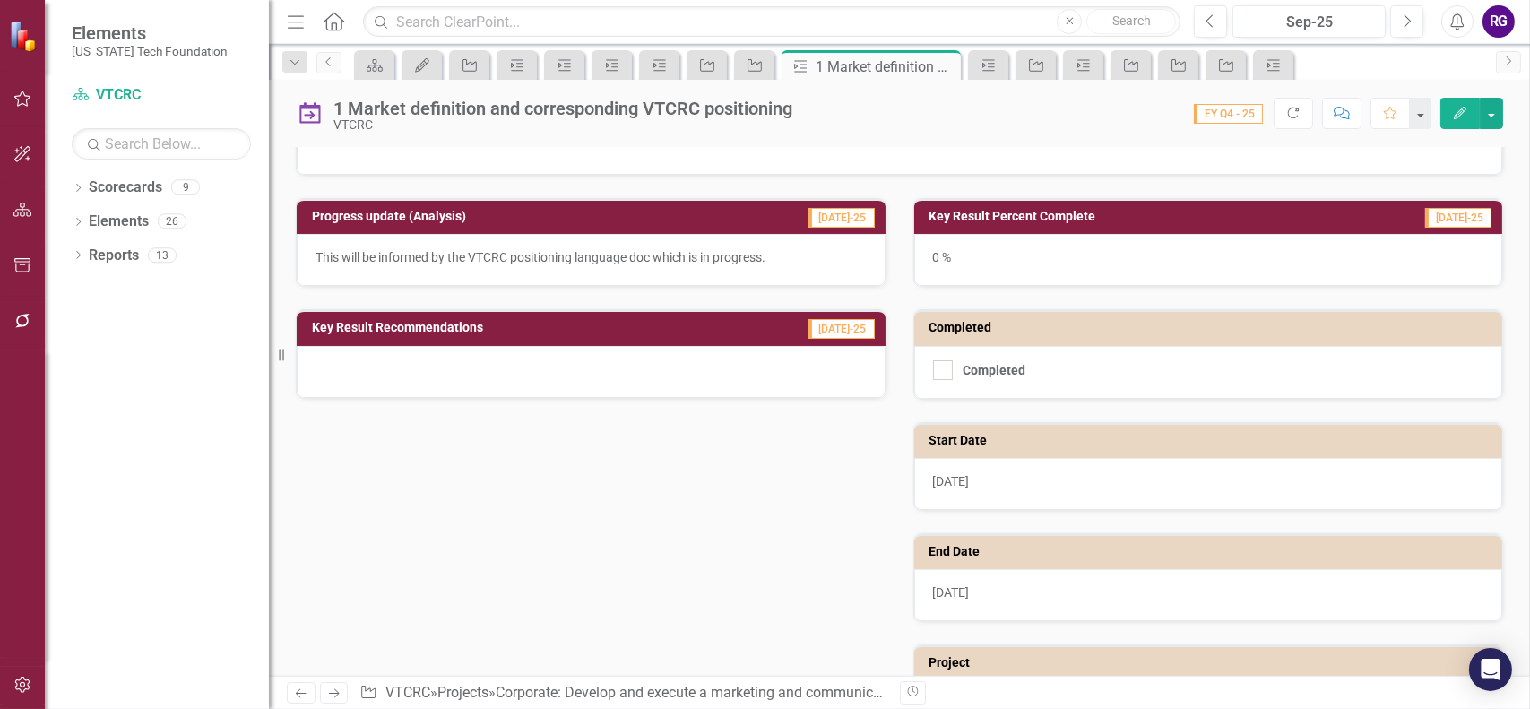
scroll to position [284, 0]
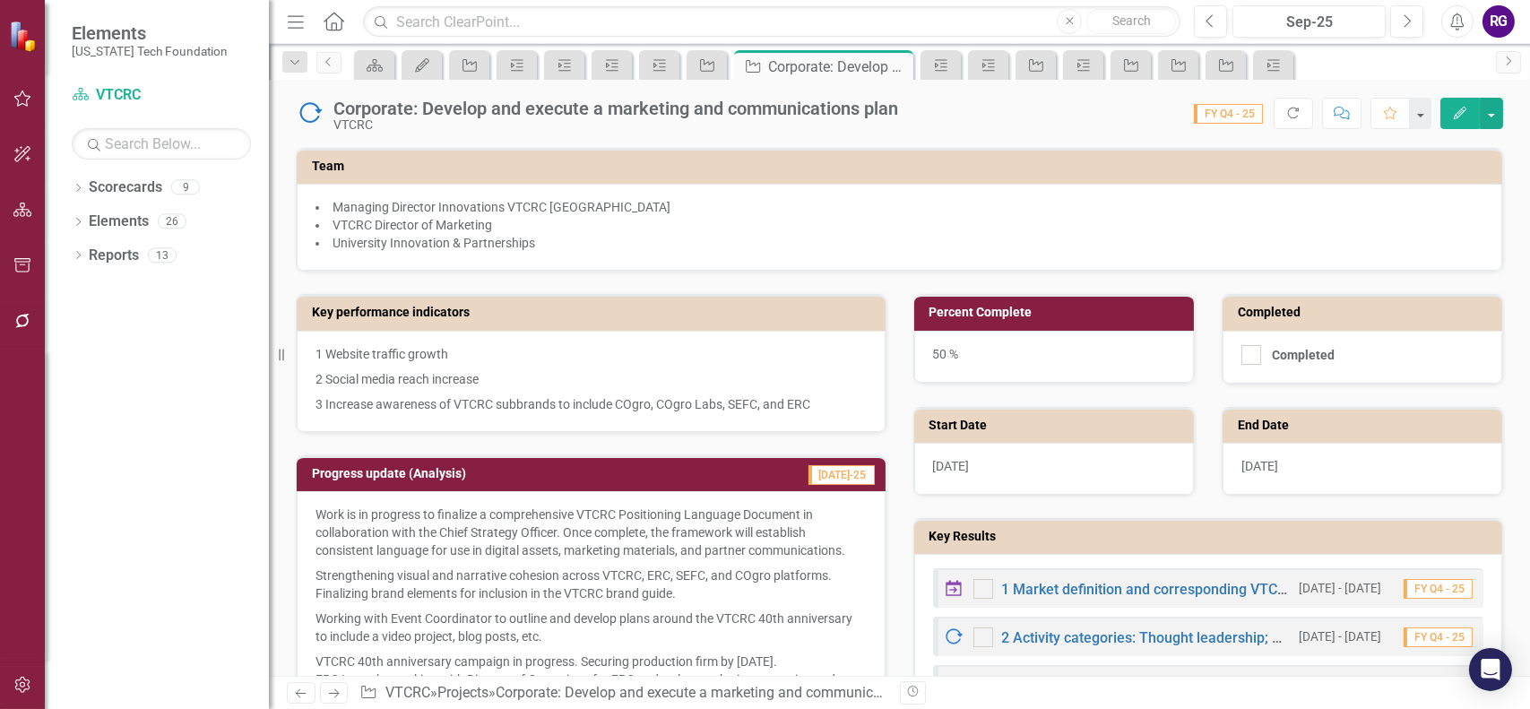
scroll to position [448, 0]
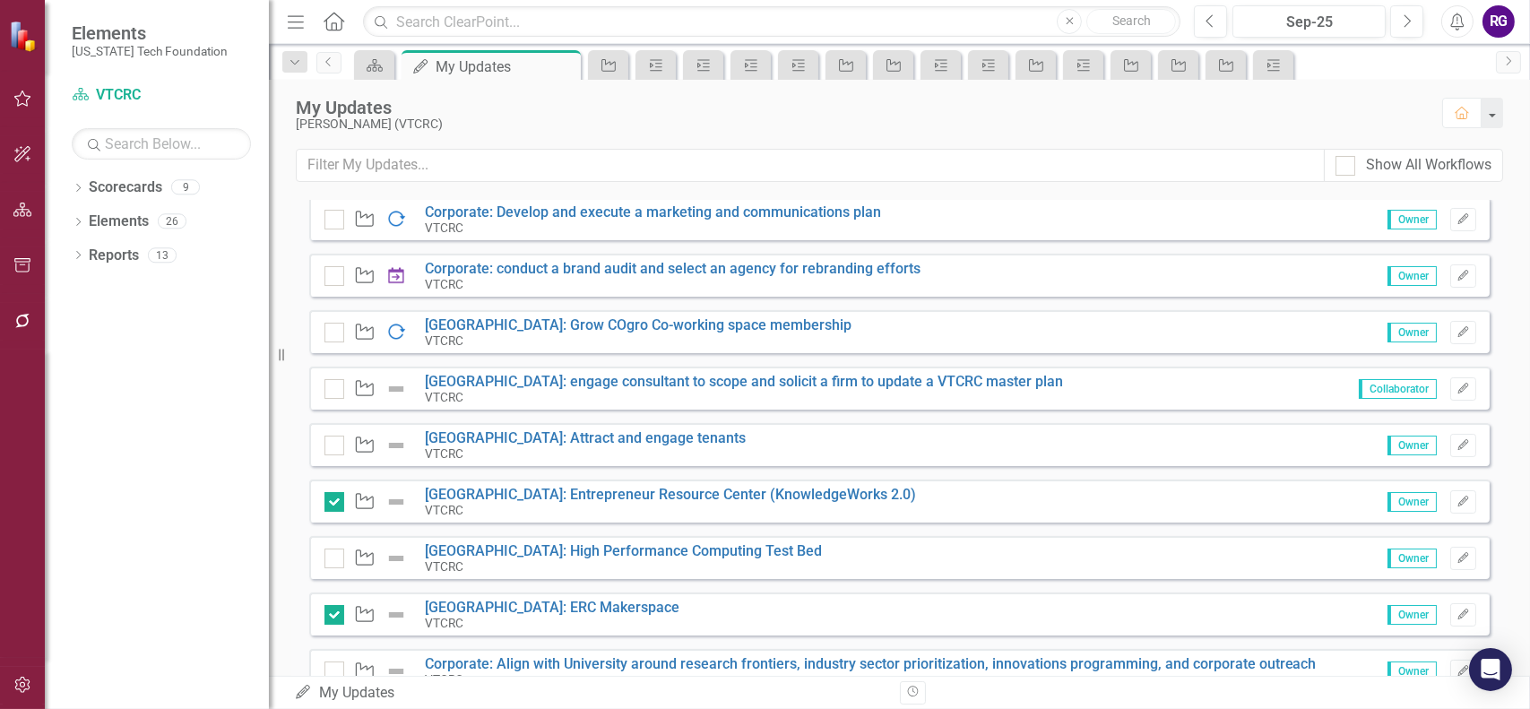
scroll to position [538, 0]
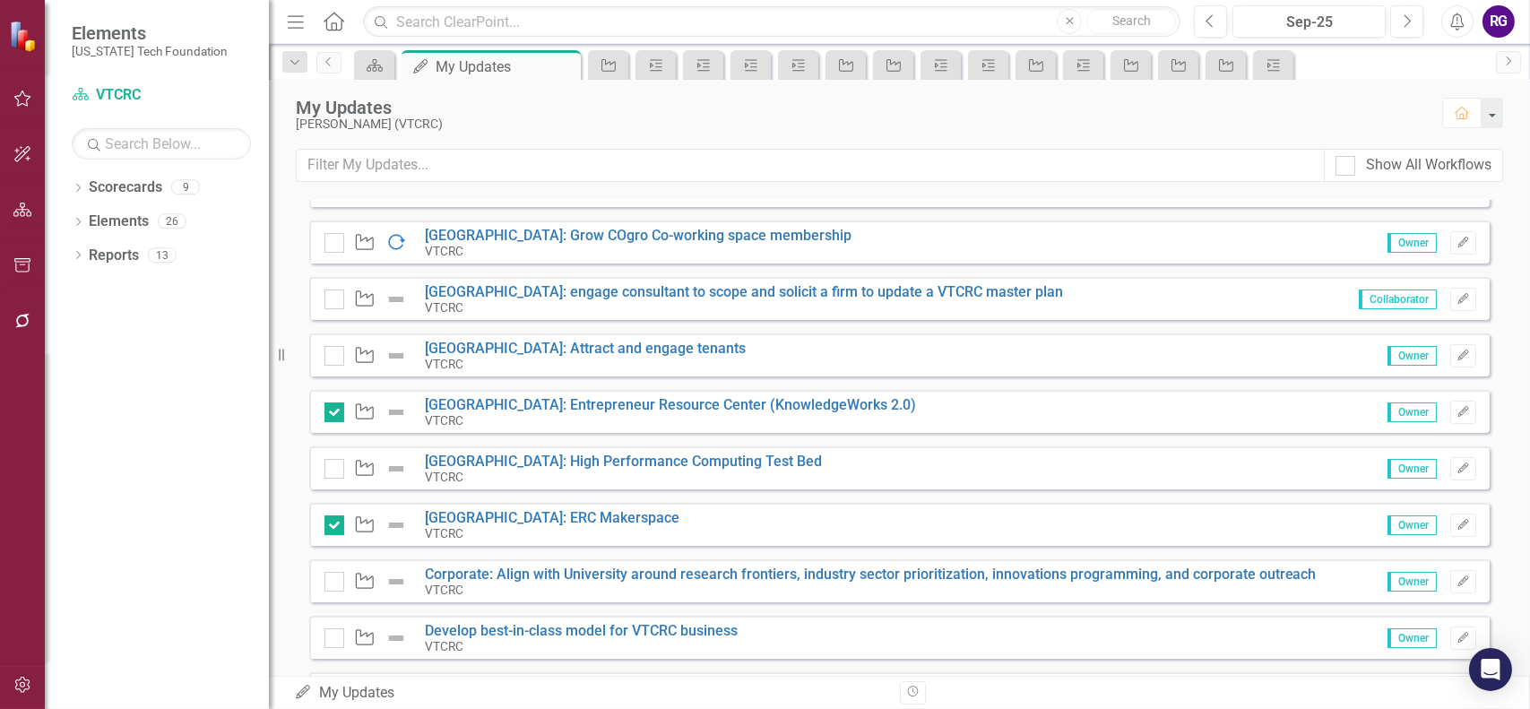
click at [520, 334] on div "Project Blacksburg: Attract and engage tenants VTCRC Owner Edit" at bounding box center [899, 354] width 1180 height 43
click at [525, 347] on link "[GEOGRAPHIC_DATA]: Attract and engage tenants" at bounding box center [585, 348] width 321 height 17
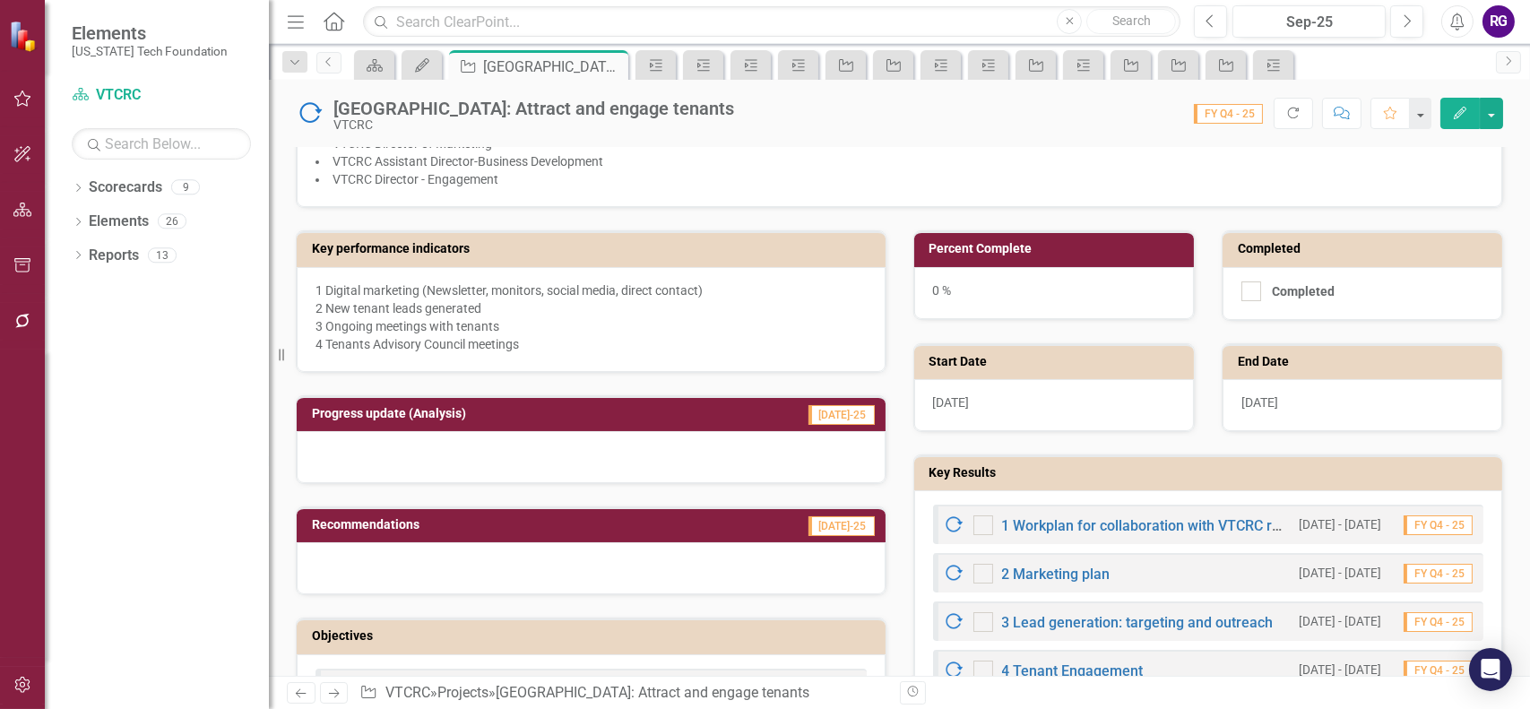
scroll to position [538, 0]
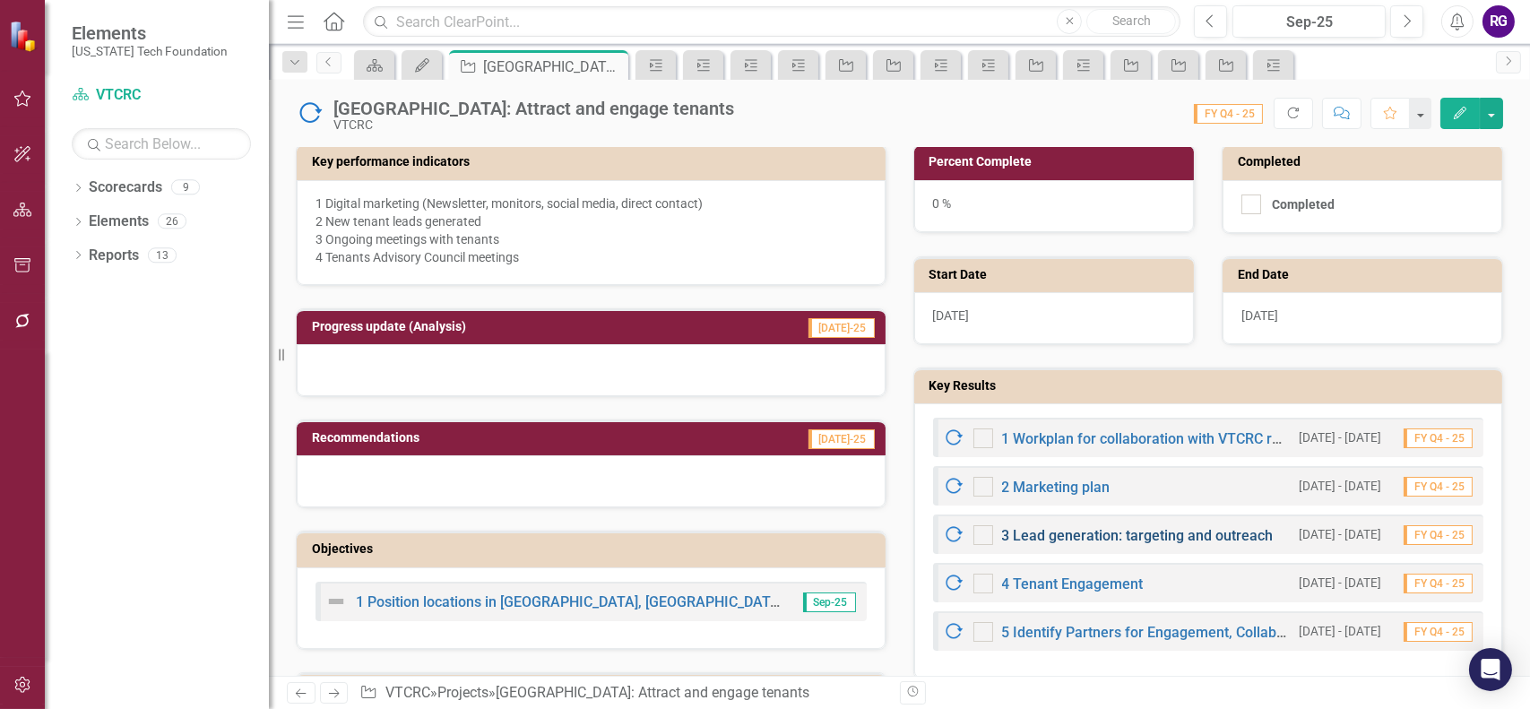
click at [1139, 532] on link "3 Lead generation: targeting and outreach" at bounding box center [1138, 535] width 272 height 17
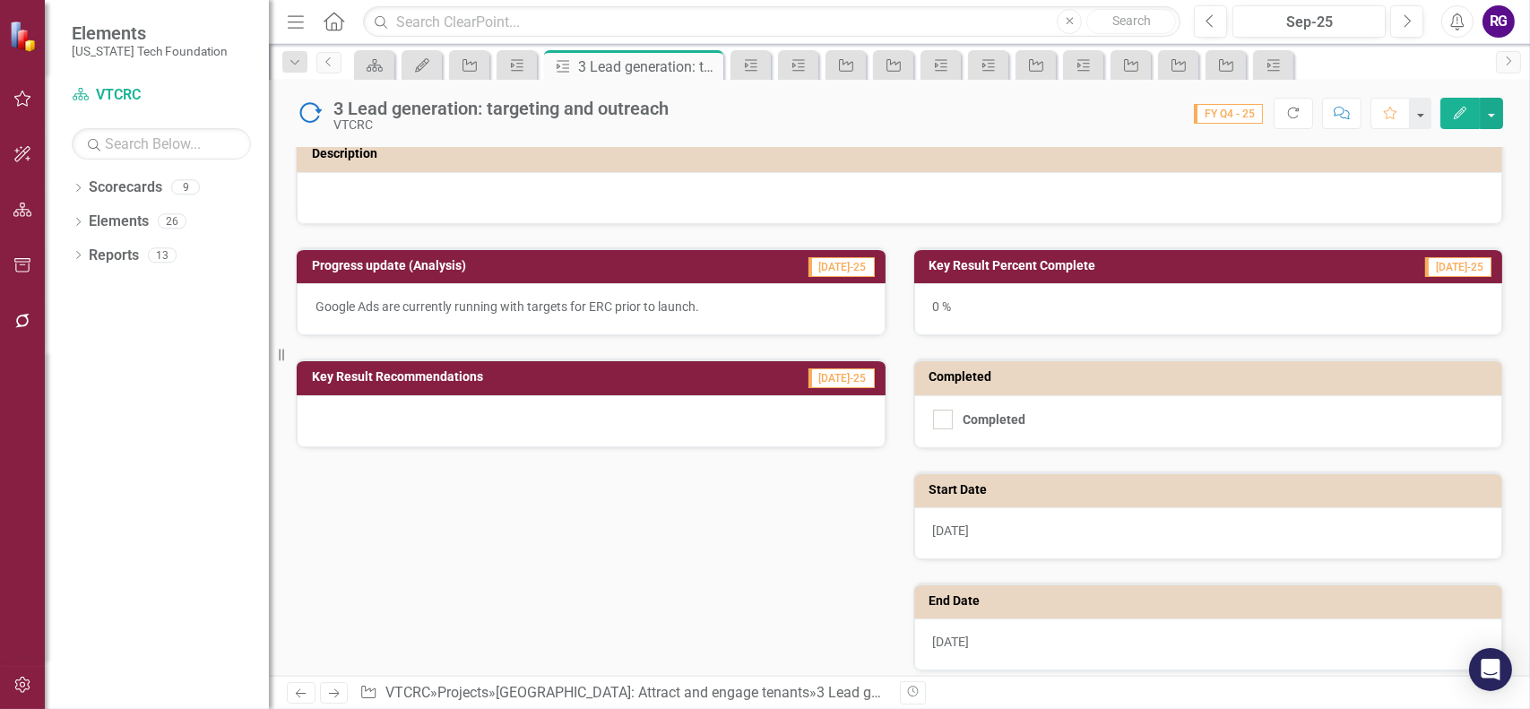
scroll to position [194, 0]
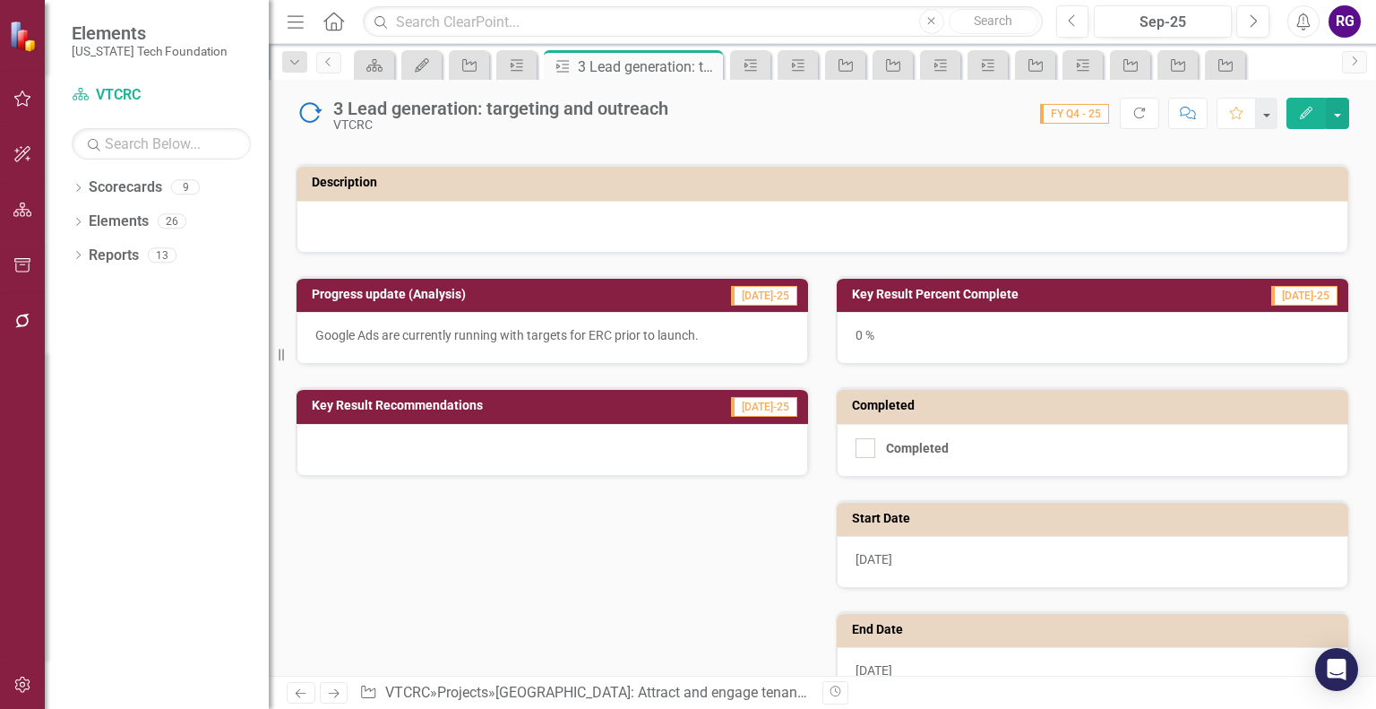
scroll to position [194, 0]
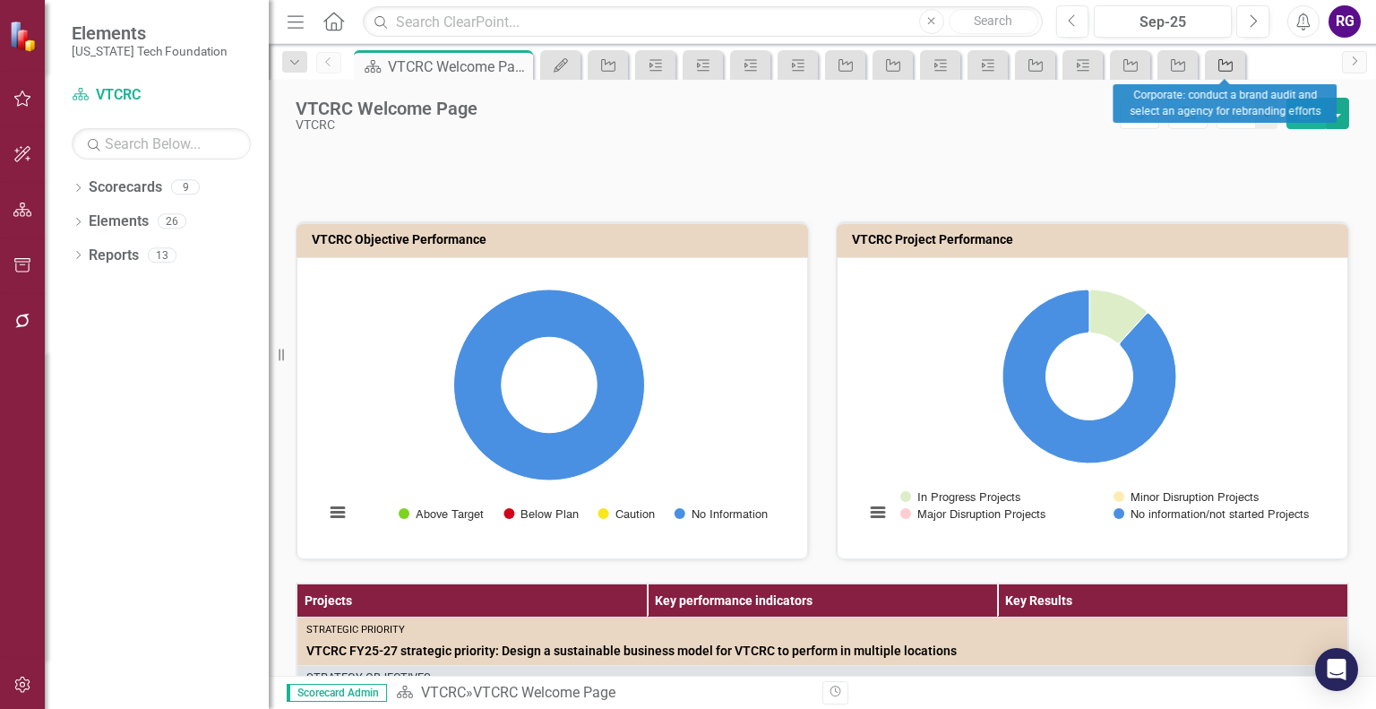
click at [1223, 60] on icon "Project" at bounding box center [1226, 65] width 18 height 14
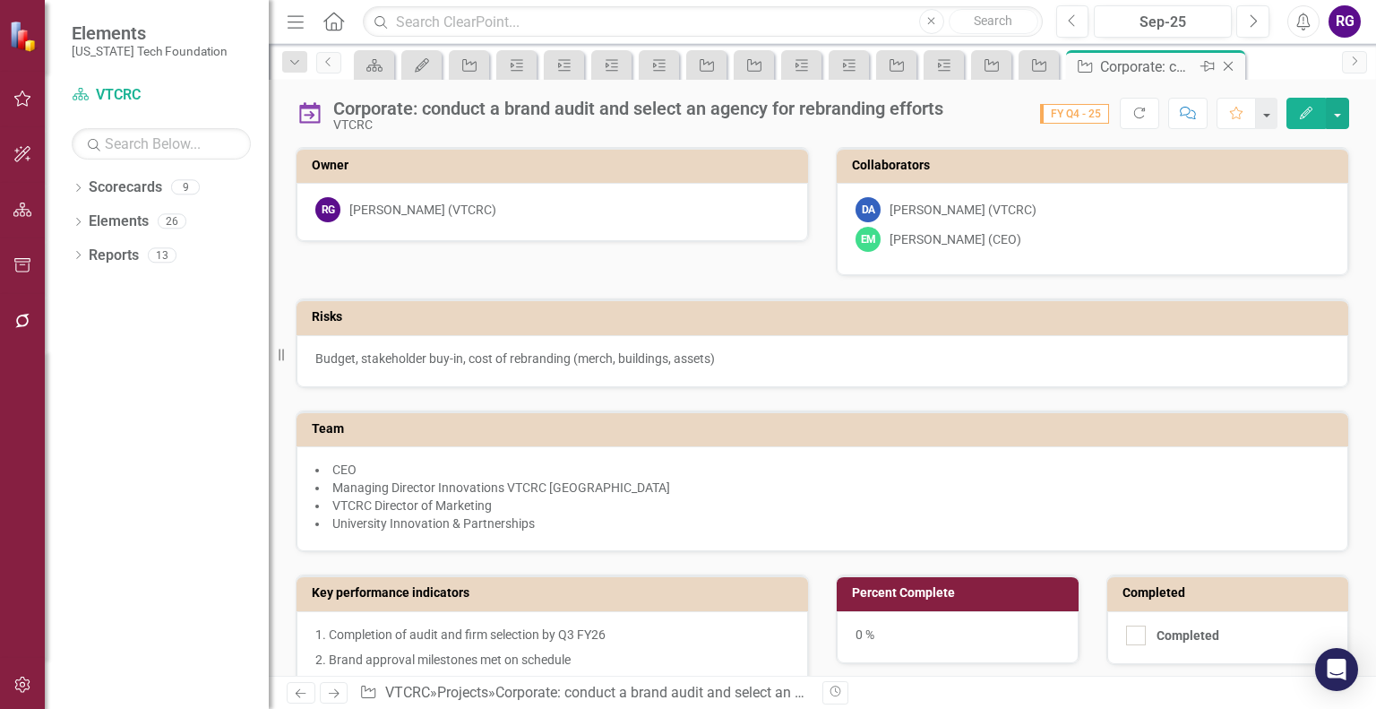
click at [1229, 66] on icon at bounding box center [1229, 67] width 10 height 10
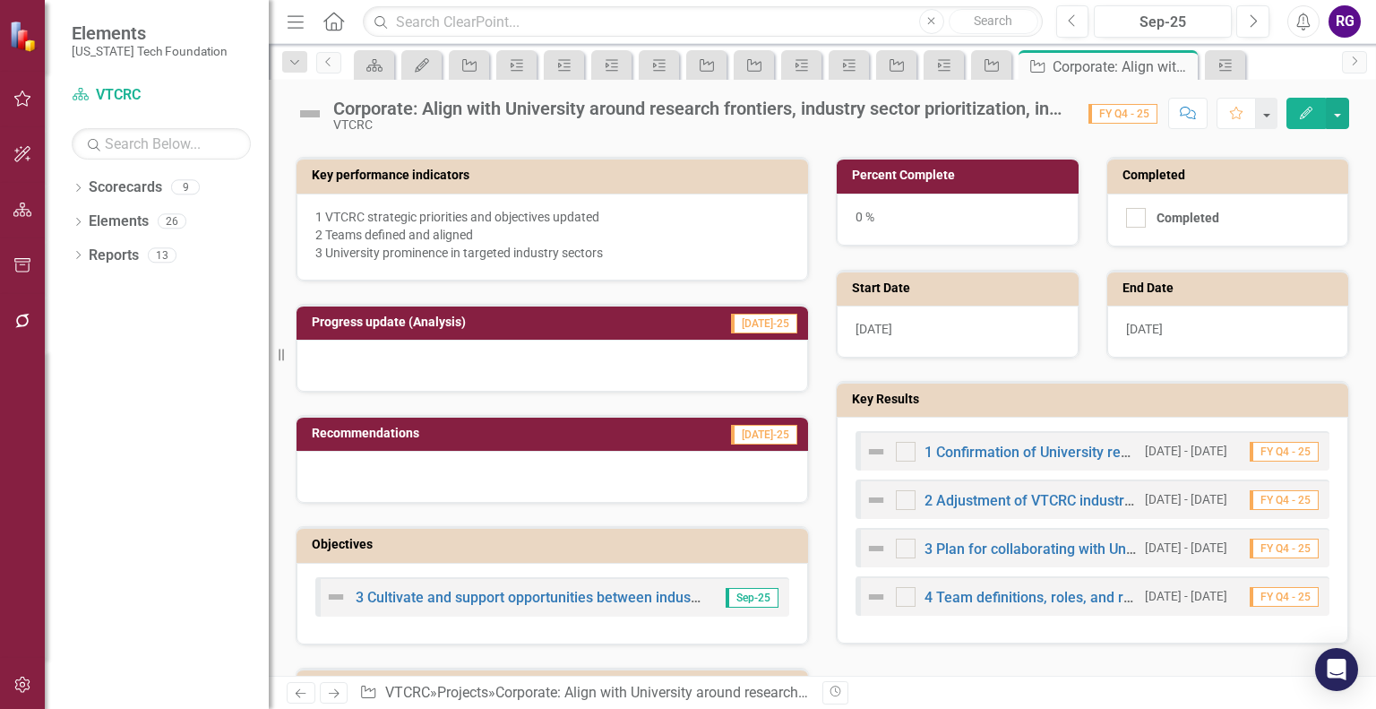
scroll to position [356, 0]
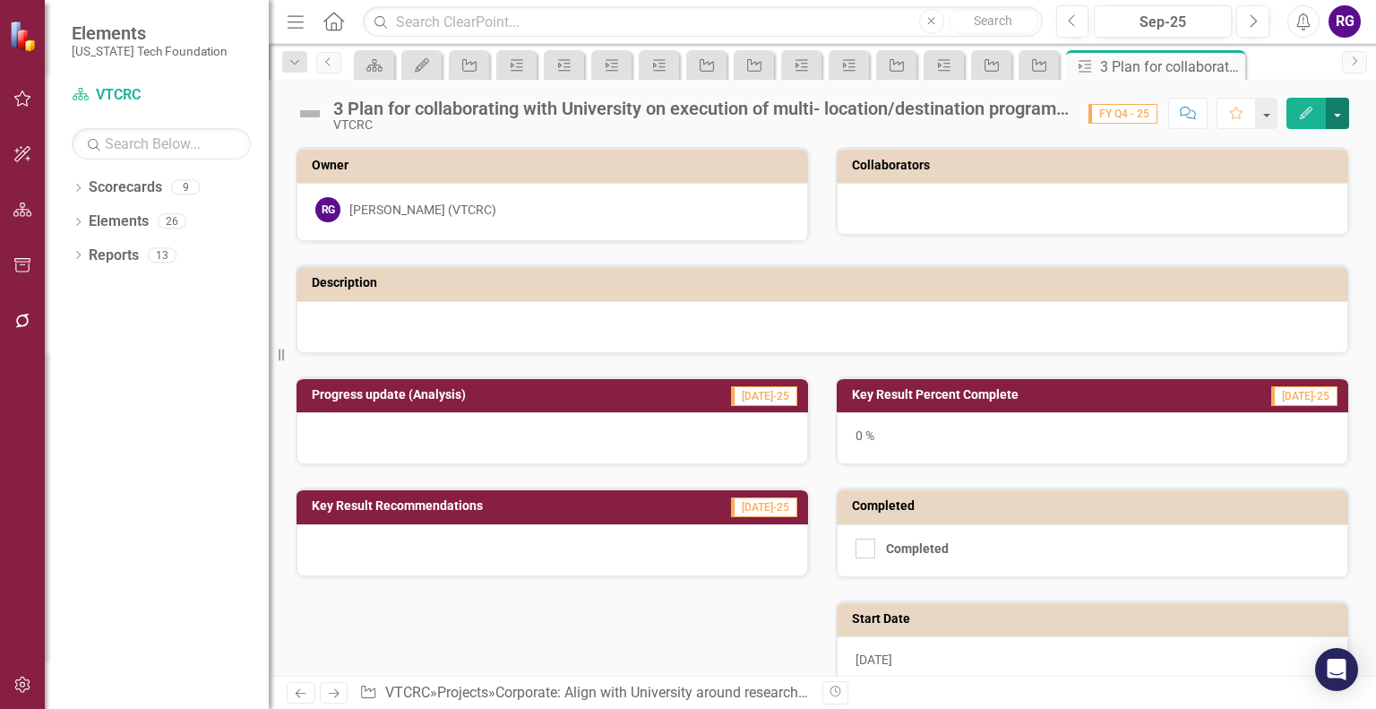
click at [1336, 115] on button "button" at bounding box center [1337, 113] width 23 height 31
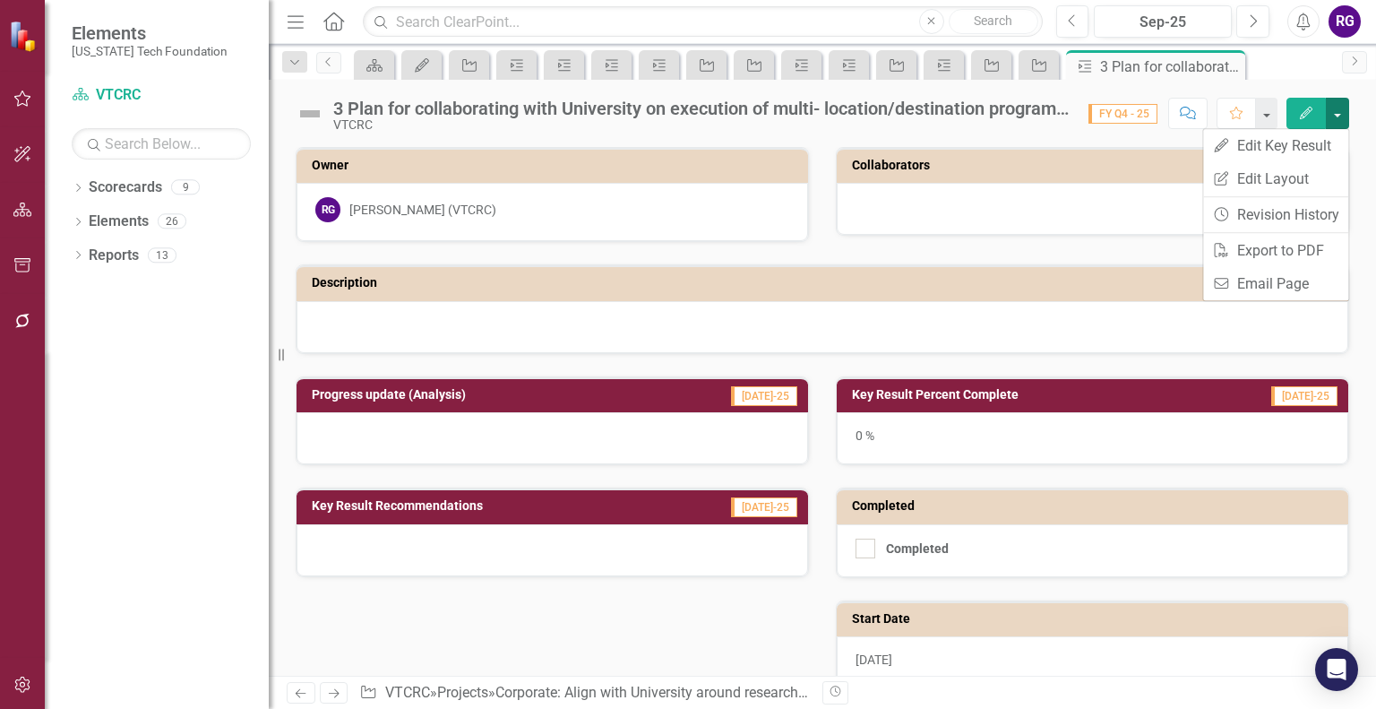
click at [1336, 115] on button "button" at bounding box center [1337, 113] width 23 height 31
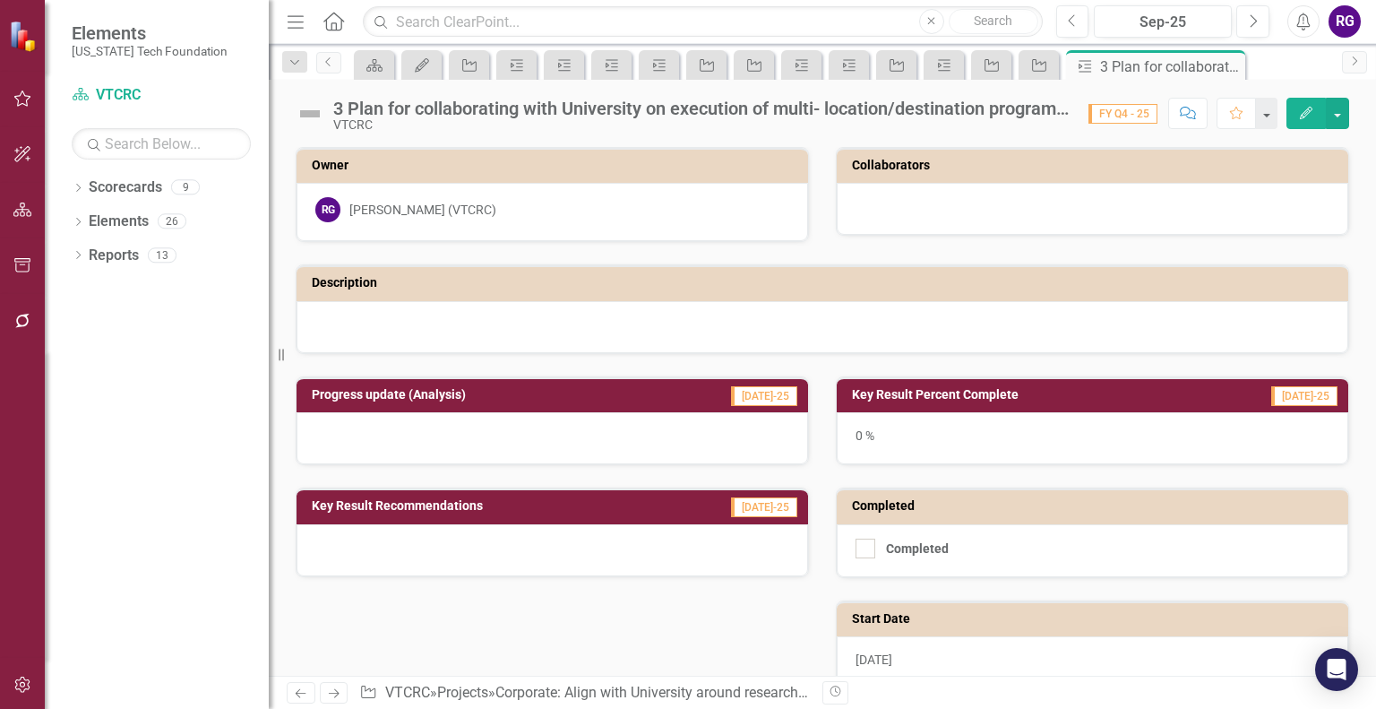
click at [1305, 116] on icon "button" at bounding box center [1306, 113] width 13 height 13
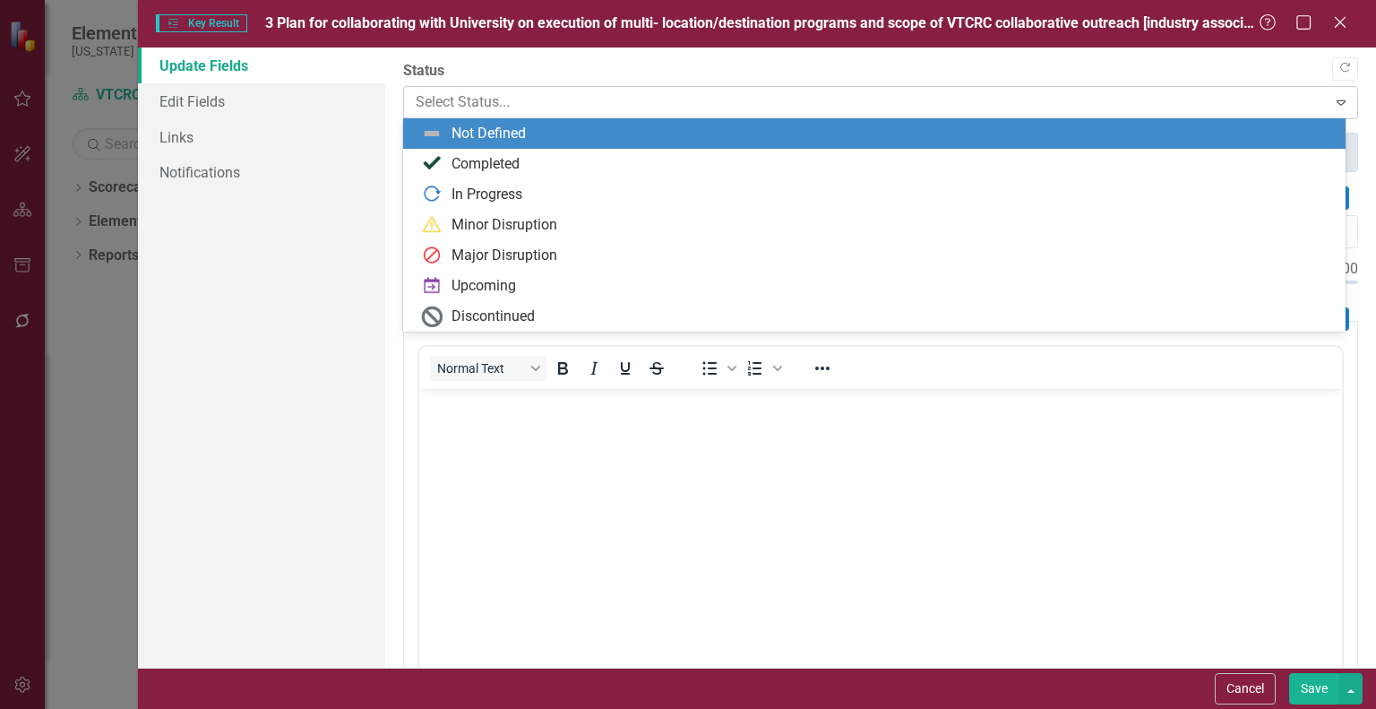
click at [1333, 102] on icon "Expand" at bounding box center [1342, 102] width 18 height 14
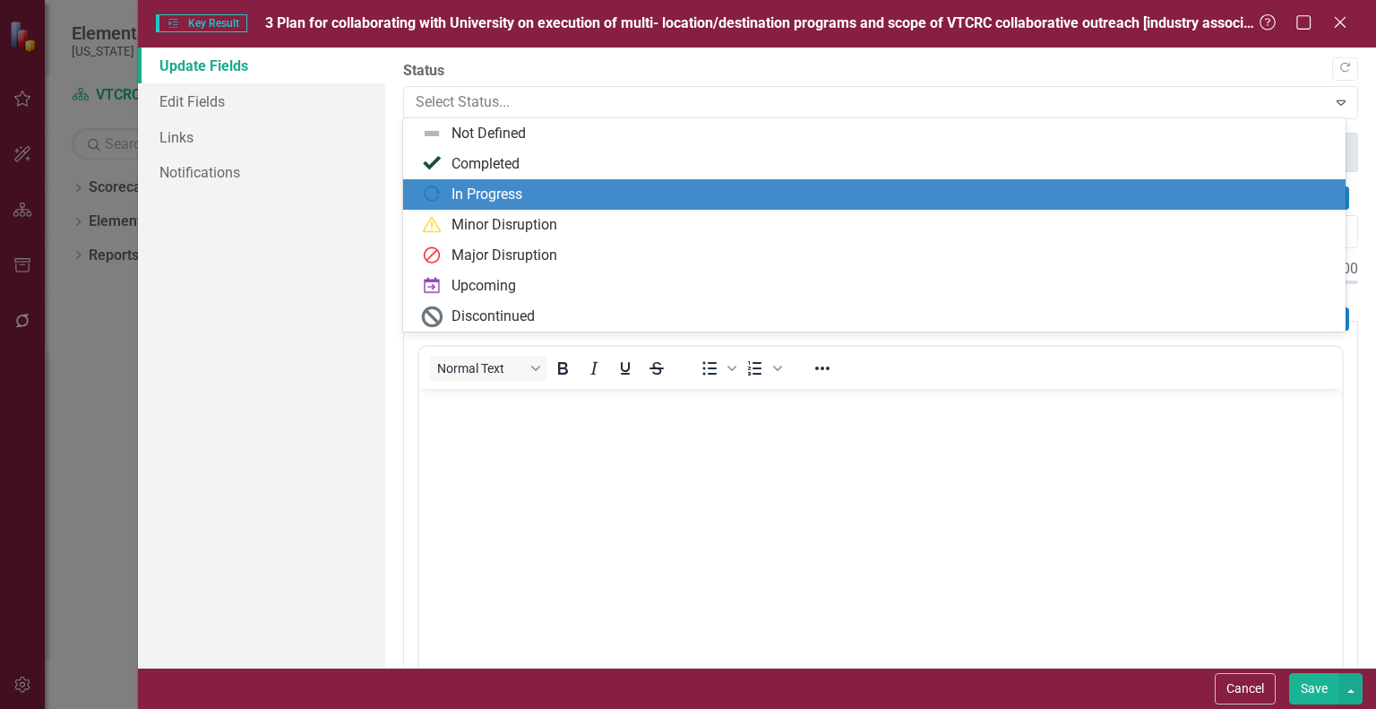
click at [485, 197] on div "In Progress" at bounding box center [487, 195] width 71 height 21
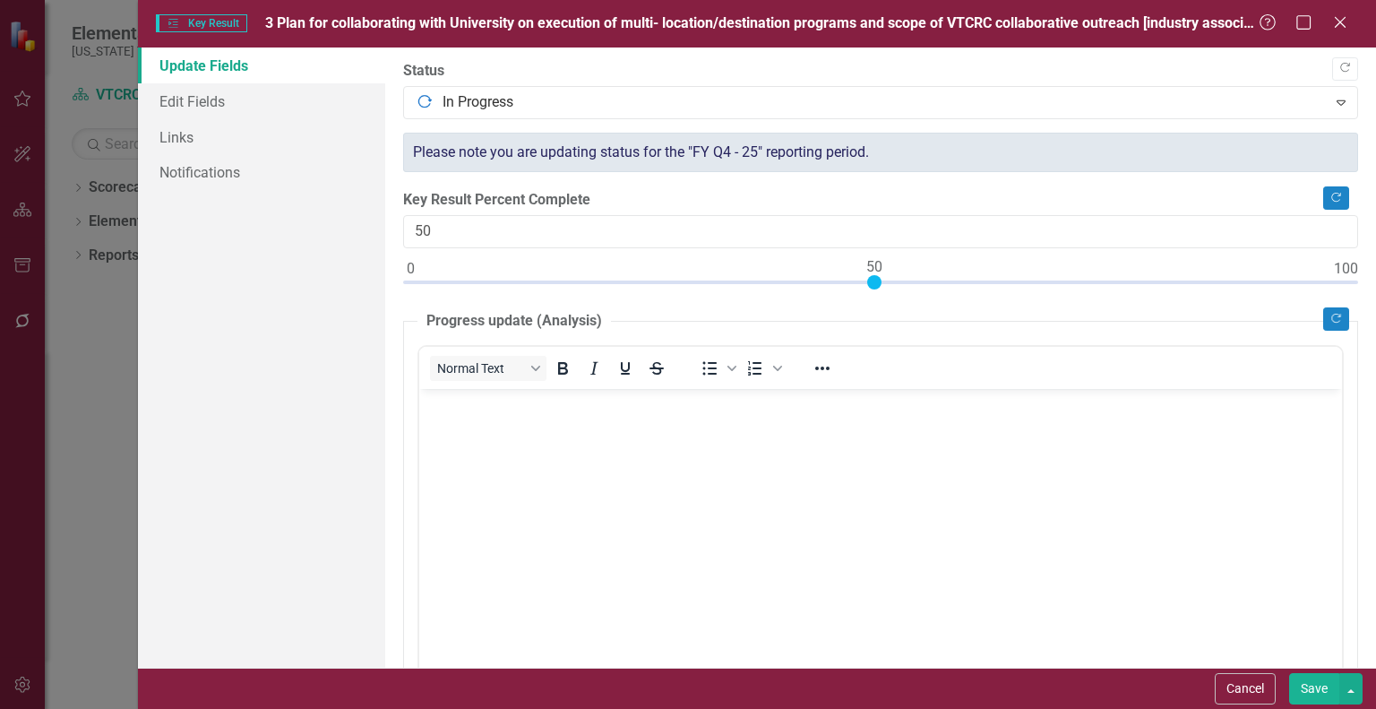
drag, startPoint x: 410, startPoint y: 281, endPoint x: 873, endPoint y: 280, distance: 462.4
click at [873, 280] on div at bounding box center [874, 282] width 14 height 14
type input "0"
drag, startPoint x: 876, startPoint y: 280, endPoint x: 213, endPoint y: 311, distance: 663.0
click at [213, 311] on div "Update Fields Edit Fields Links Notifications "Update" fields in ClearPoint are…" at bounding box center [757, 357] width 1238 height 620
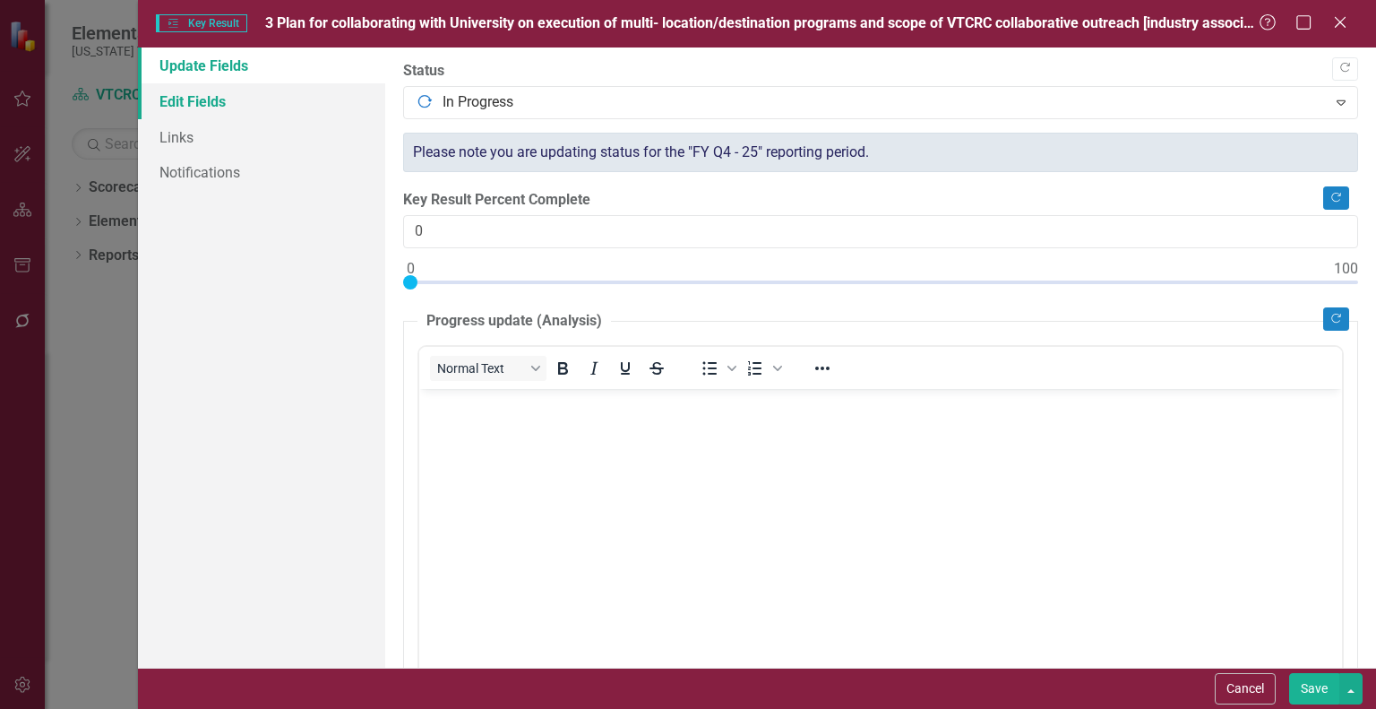
click at [211, 96] on link "Edit Fields" at bounding box center [261, 101] width 247 height 36
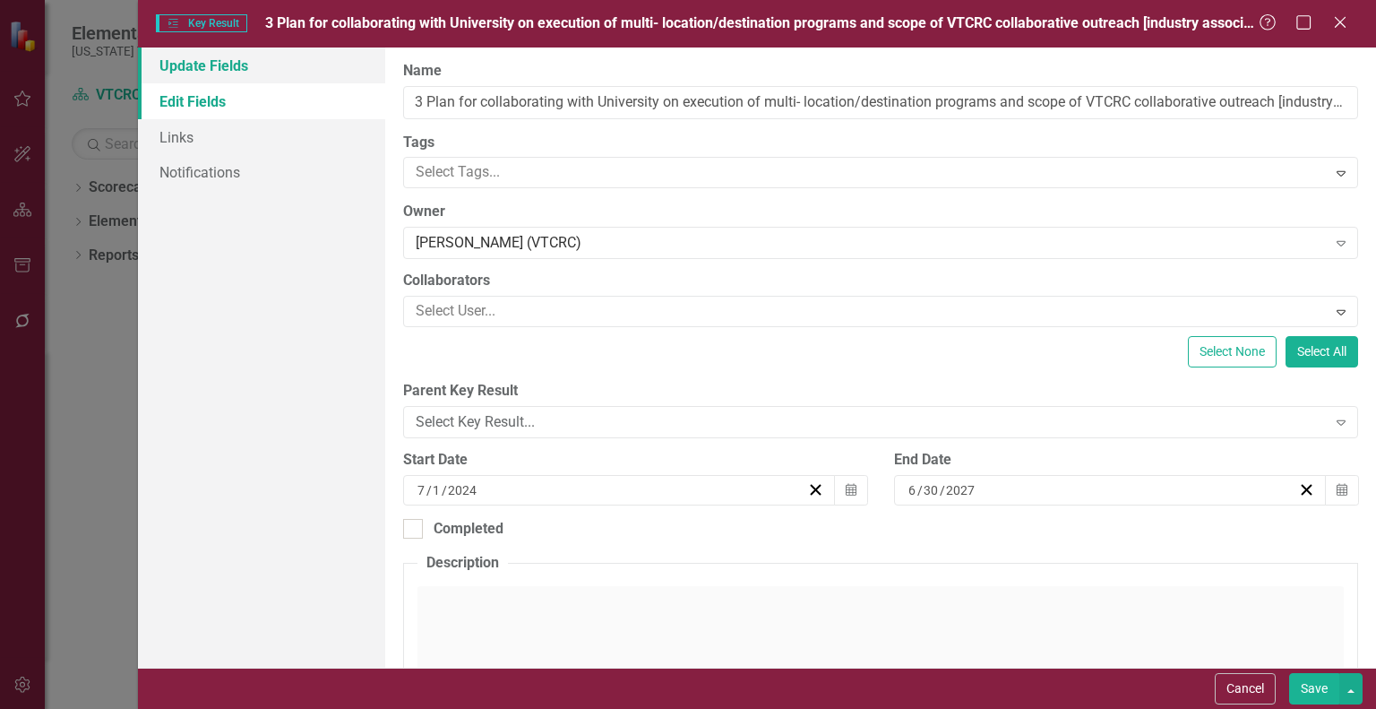
click at [212, 68] on link "Update Fields" at bounding box center [261, 65] width 247 height 36
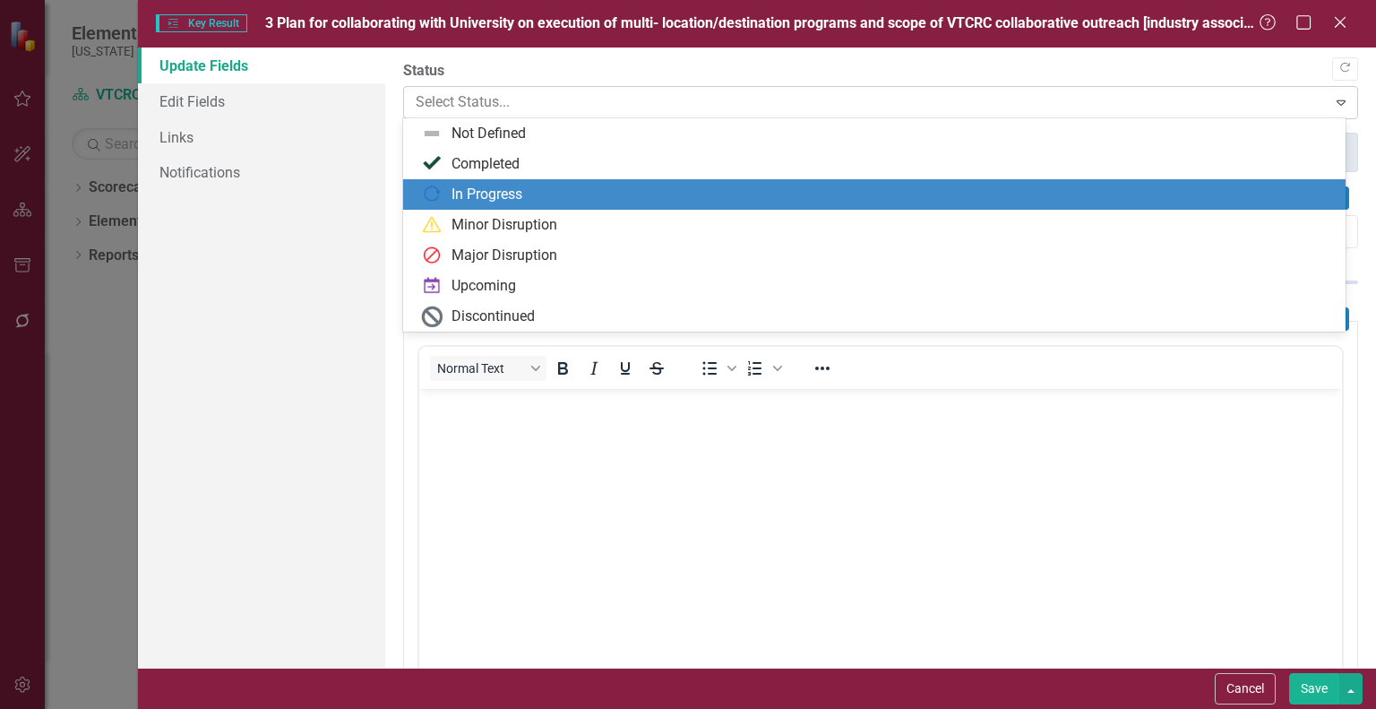
click at [1333, 102] on icon "Expand" at bounding box center [1342, 102] width 18 height 14
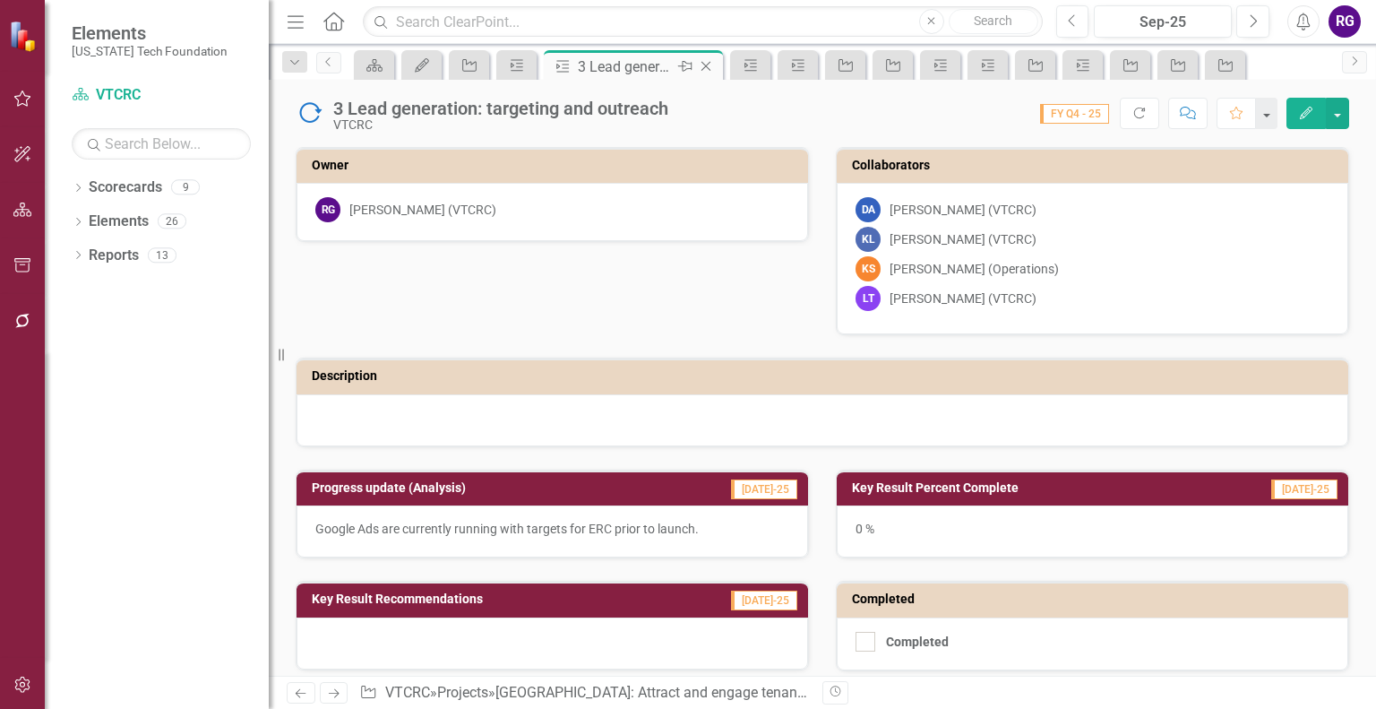
click at [704, 67] on icon at bounding box center [707, 67] width 10 height 10
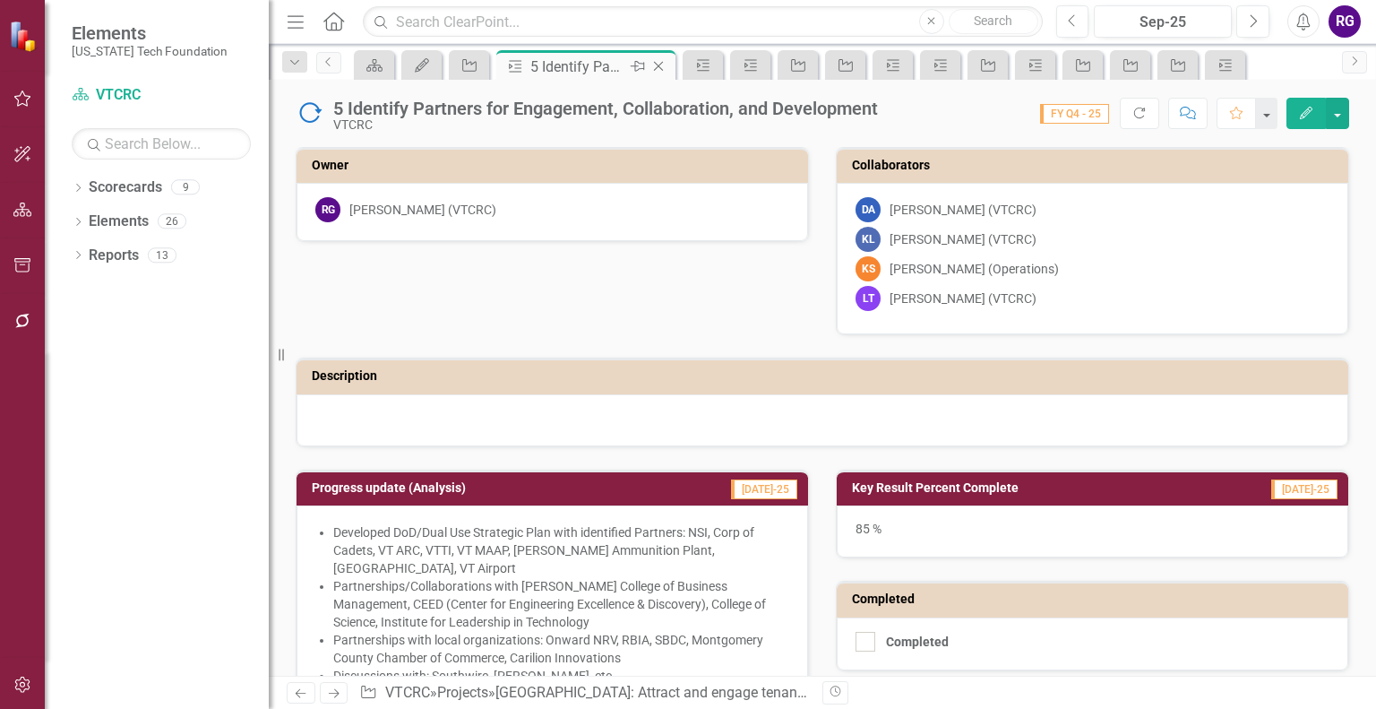
click at [658, 64] on icon "Close" at bounding box center [659, 66] width 18 height 14
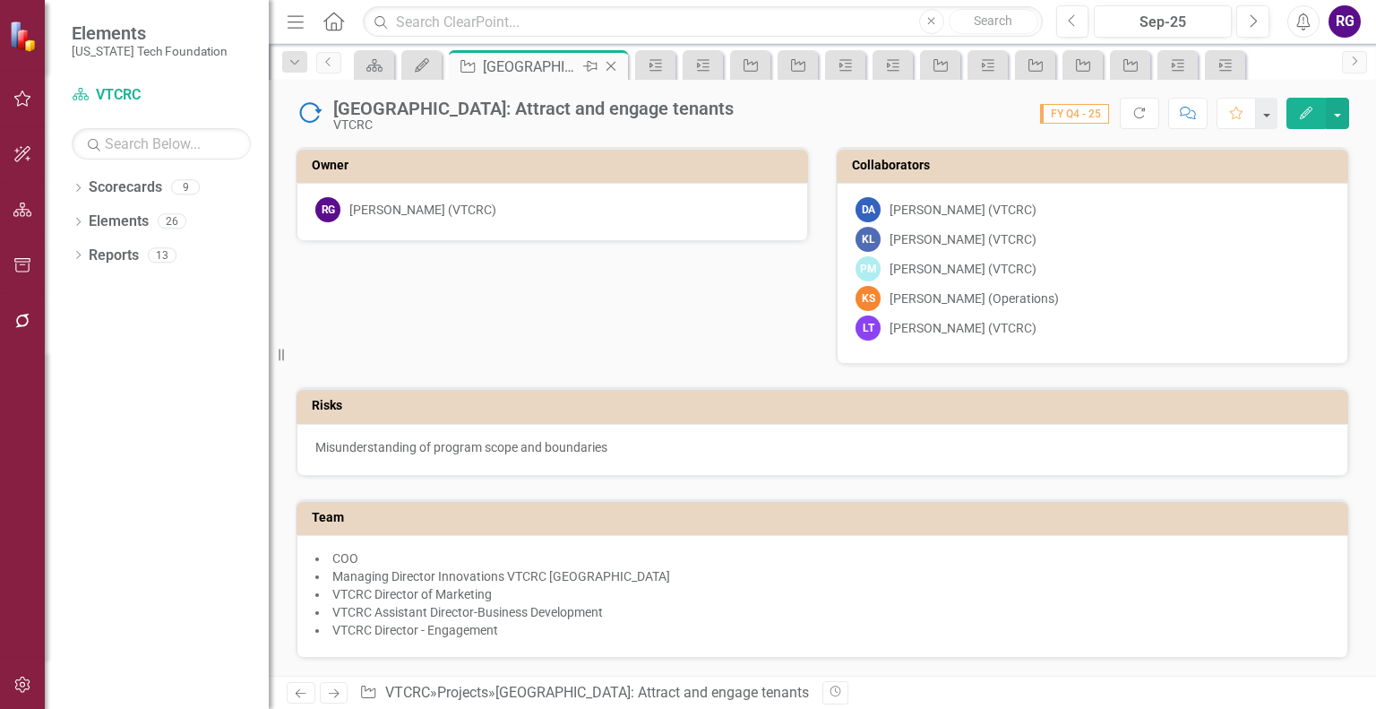
click at [609, 65] on icon at bounding box center [612, 67] width 10 height 10
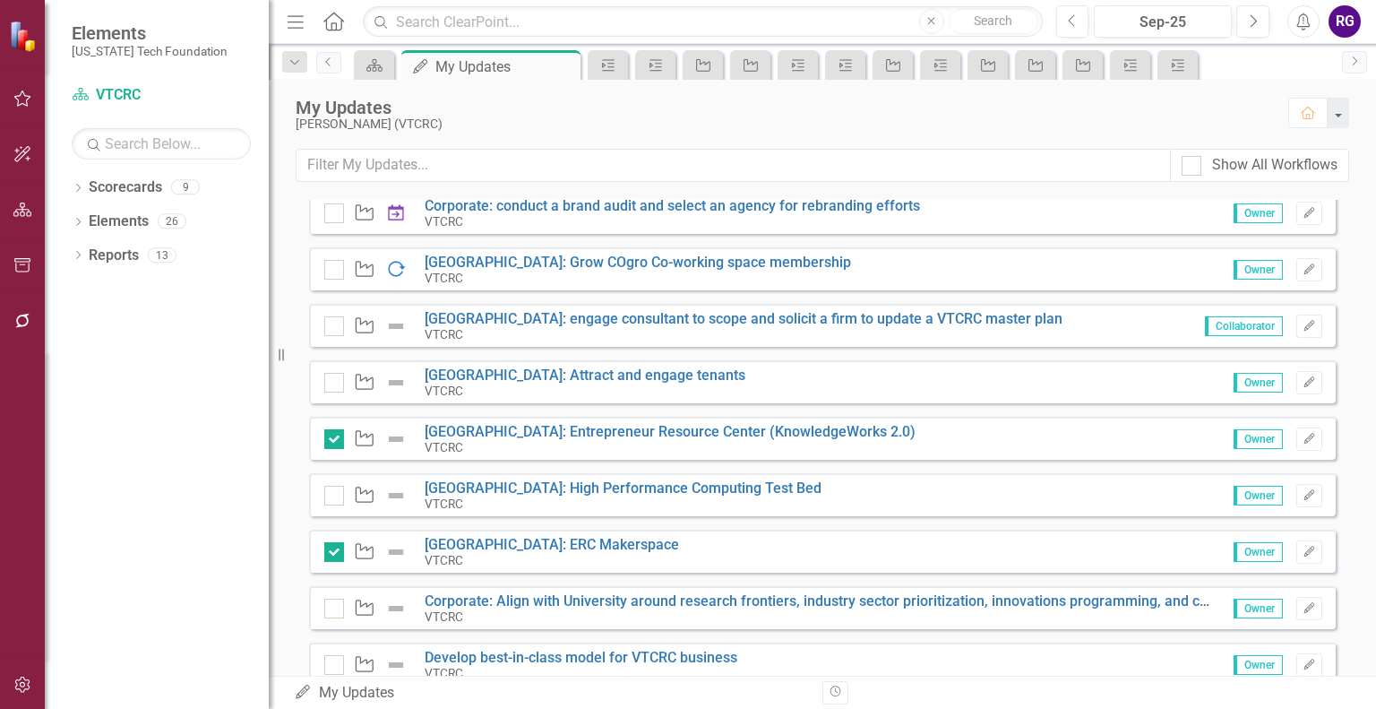
scroll to position [650, 0]
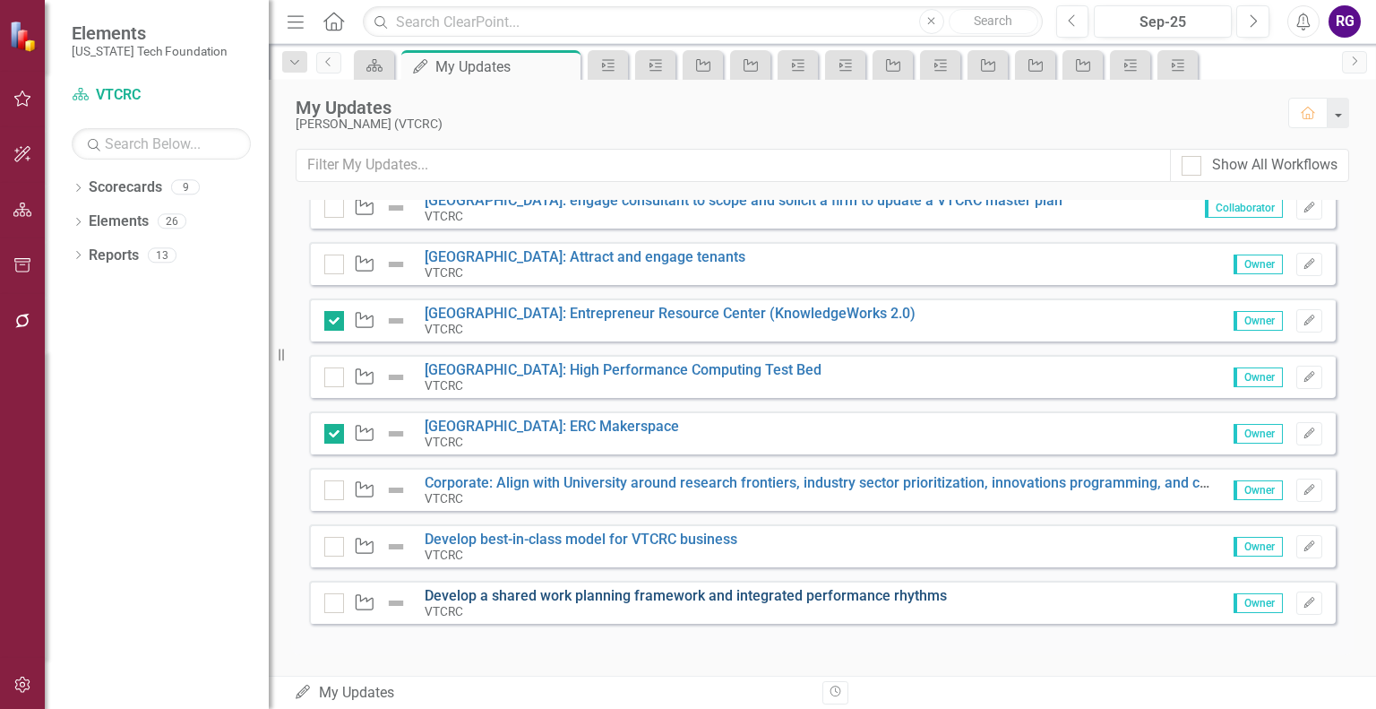
click at [674, 591] on link "Develop a shared work planning framework and integrated performance rhythms" at bounding box center [686, 595] width 522 height 17
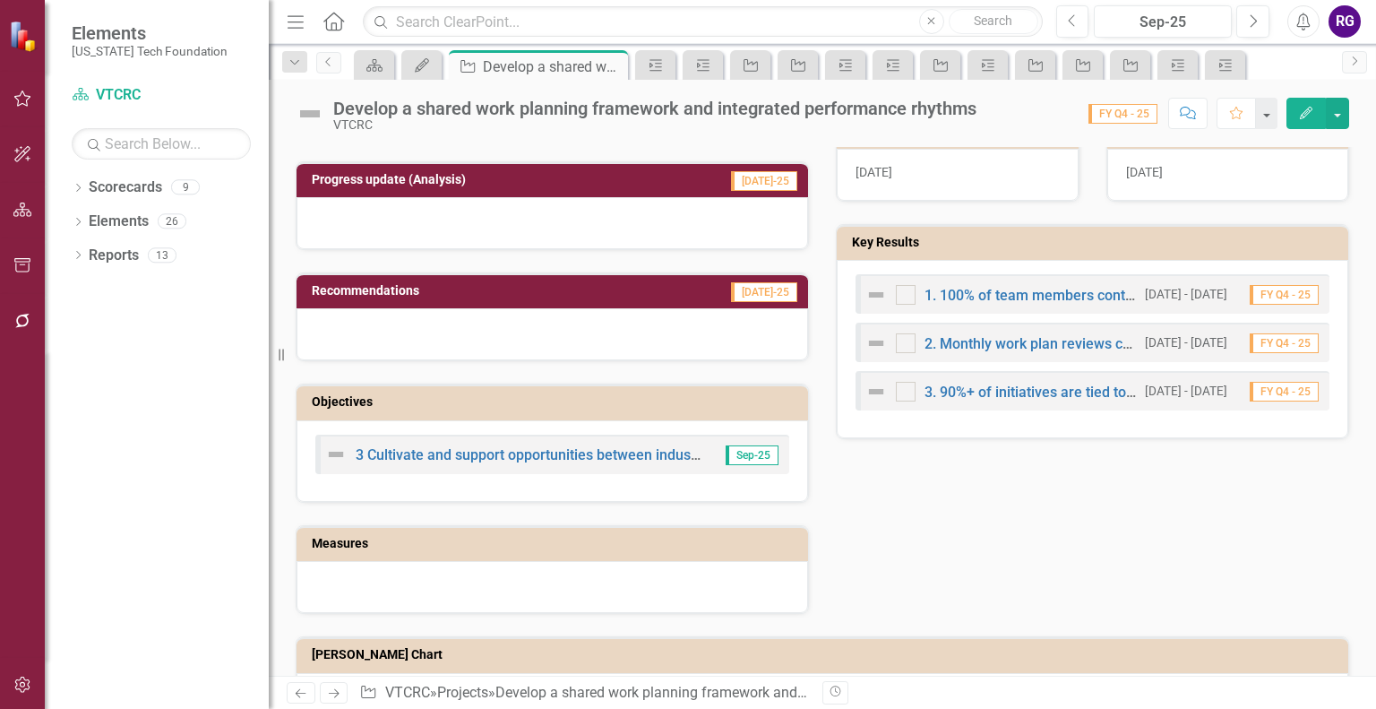
scroll to position [513, 0]
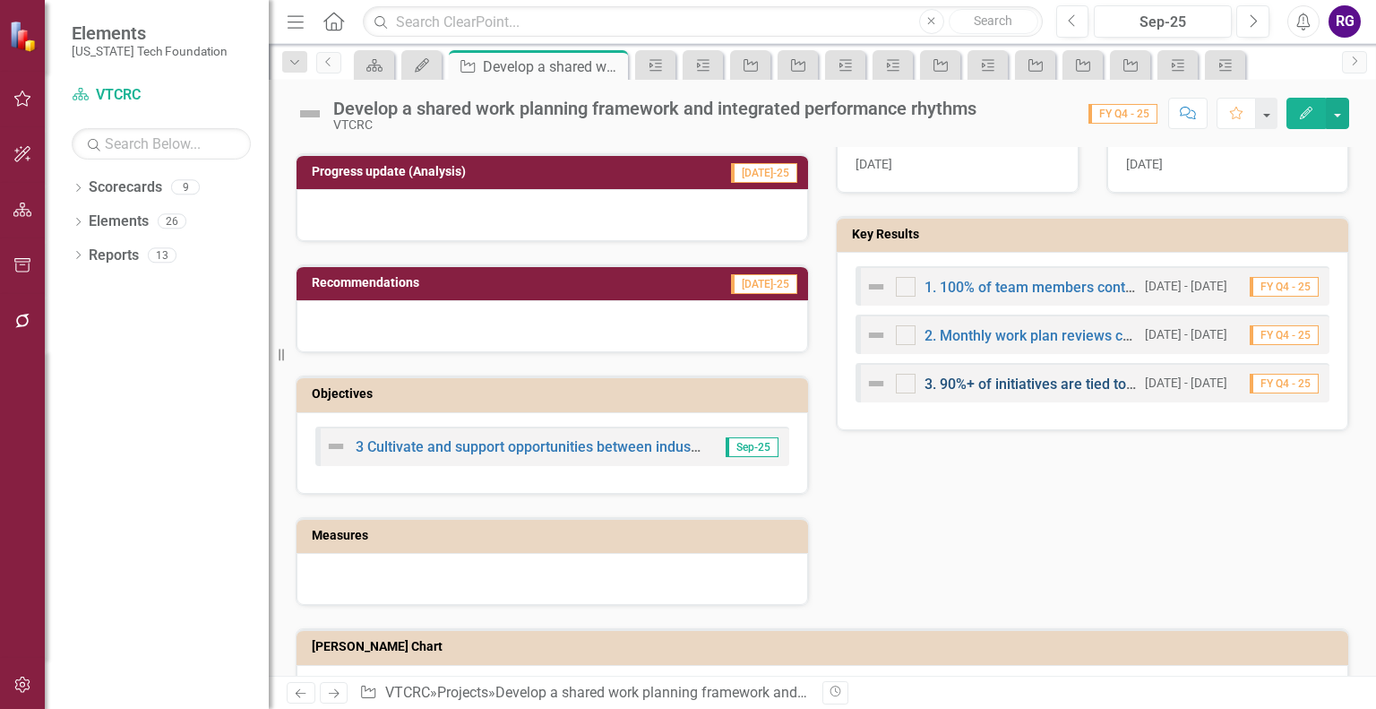
click at [1037, 375] on link "3. 90%+ of initiatives are tied to strategic priorities" at bounding box center [1086, 383] width 323 height 17
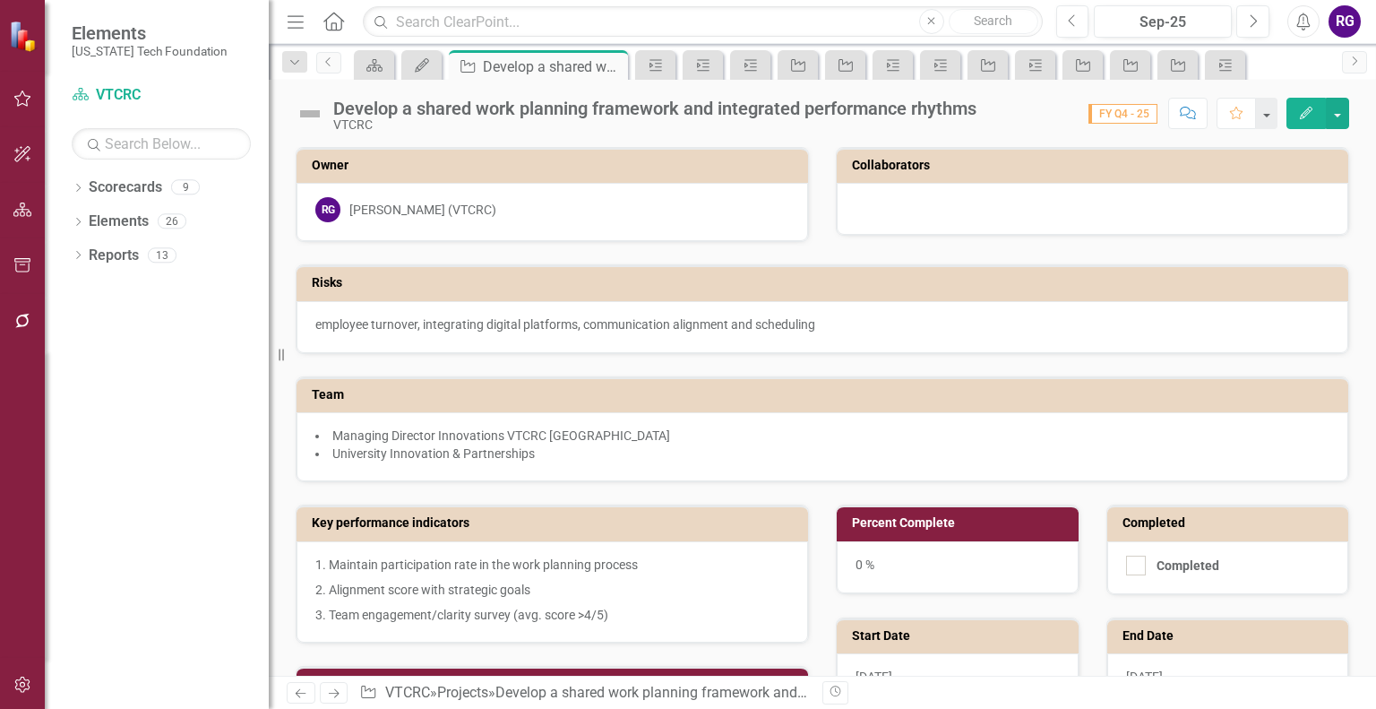
scroll to position [462, 0]
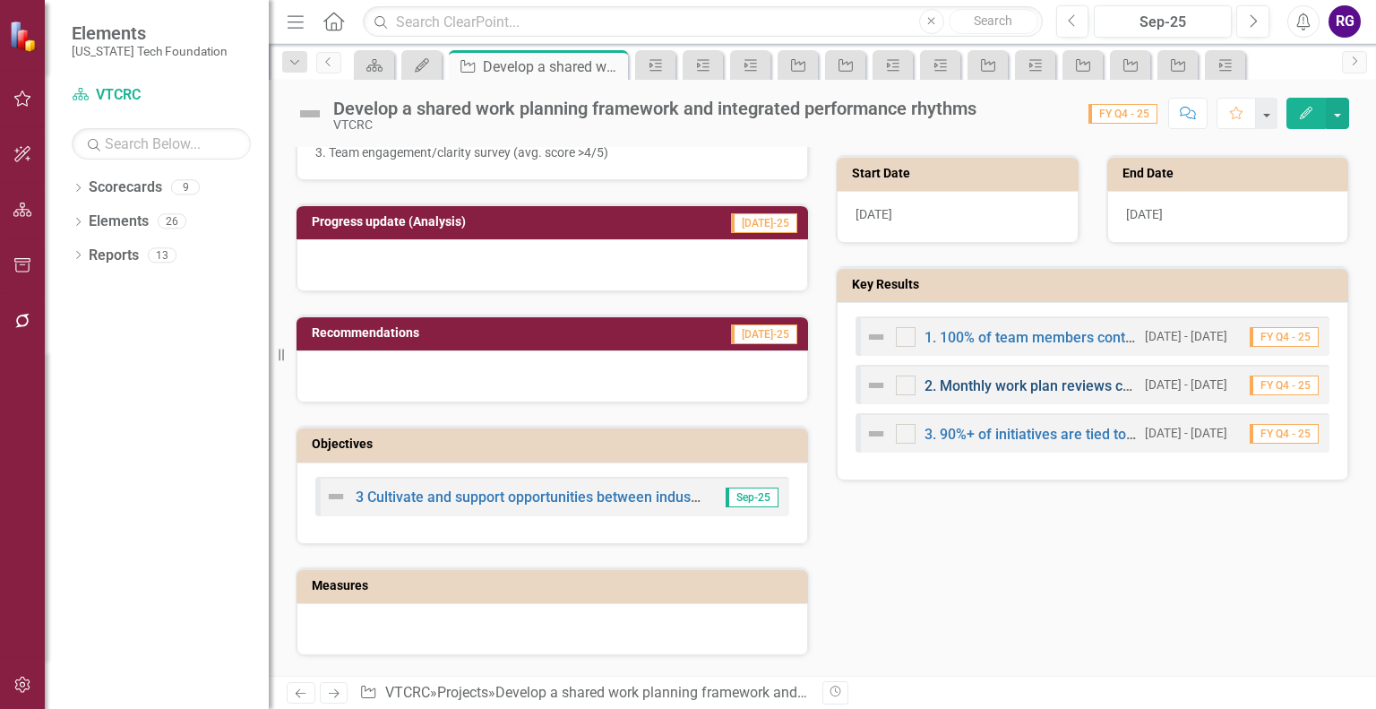
click at [978, 380] on link "2. Monthly work plan reviews conducted by leadership" at bounding box center [1099, 385] width 349 height 17
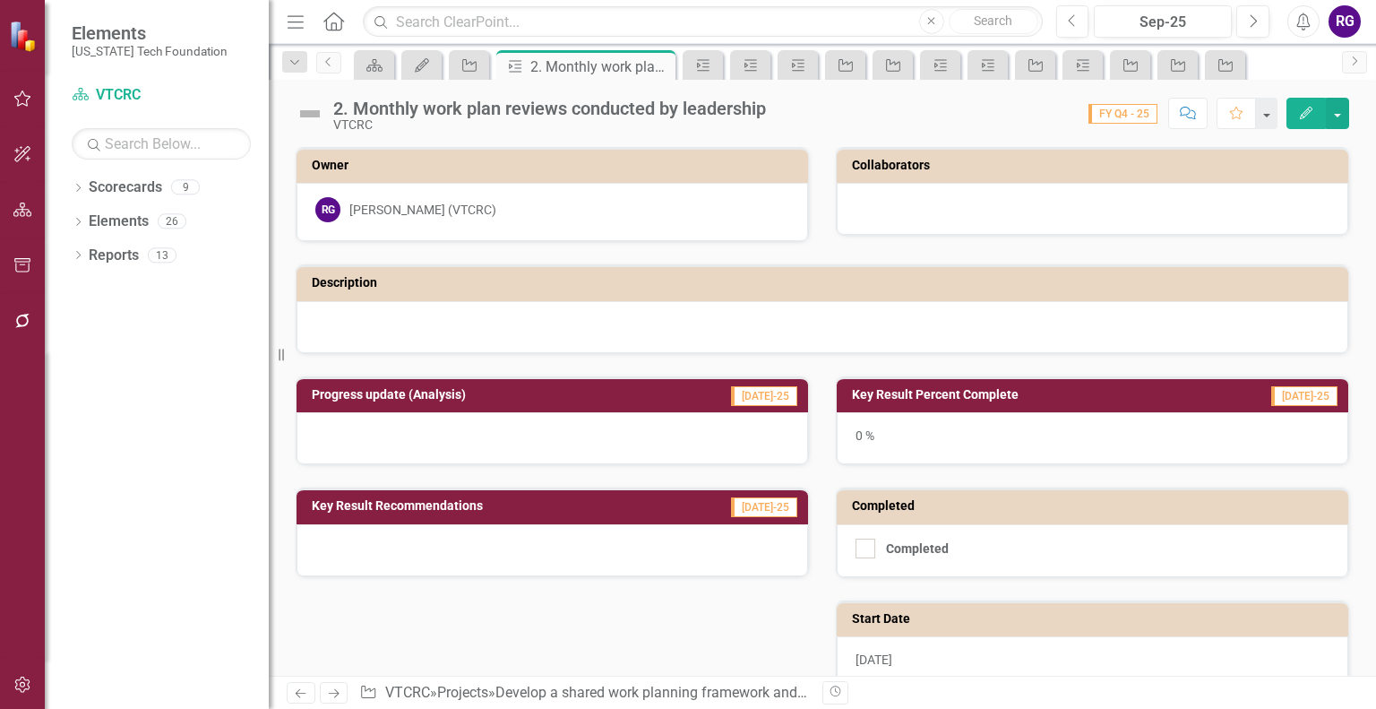
scroll to position [276, 0]
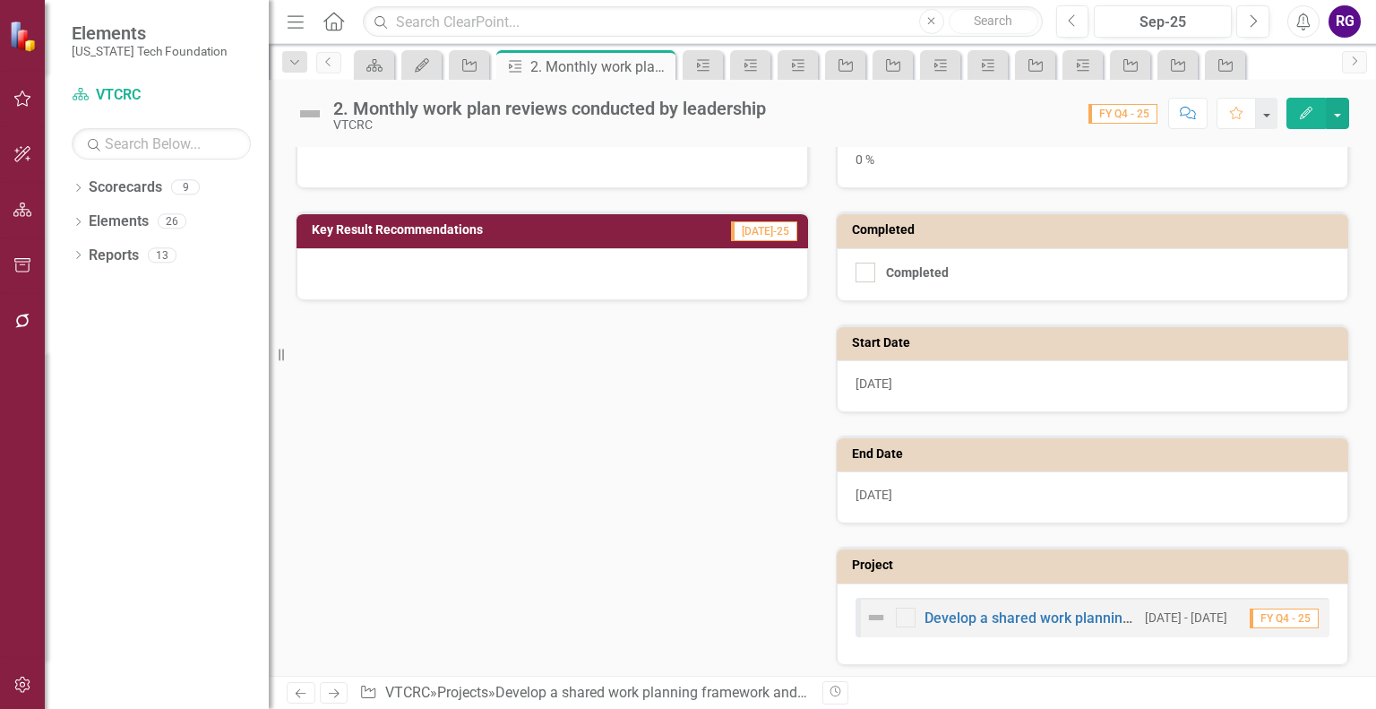
click at [1369, 109] on div "2. Monthly work plan reviews conducted by leadership VTCRC Score: N/A FY Q4 - 2…" at bounding box center [823, 107] width 1108 height 54
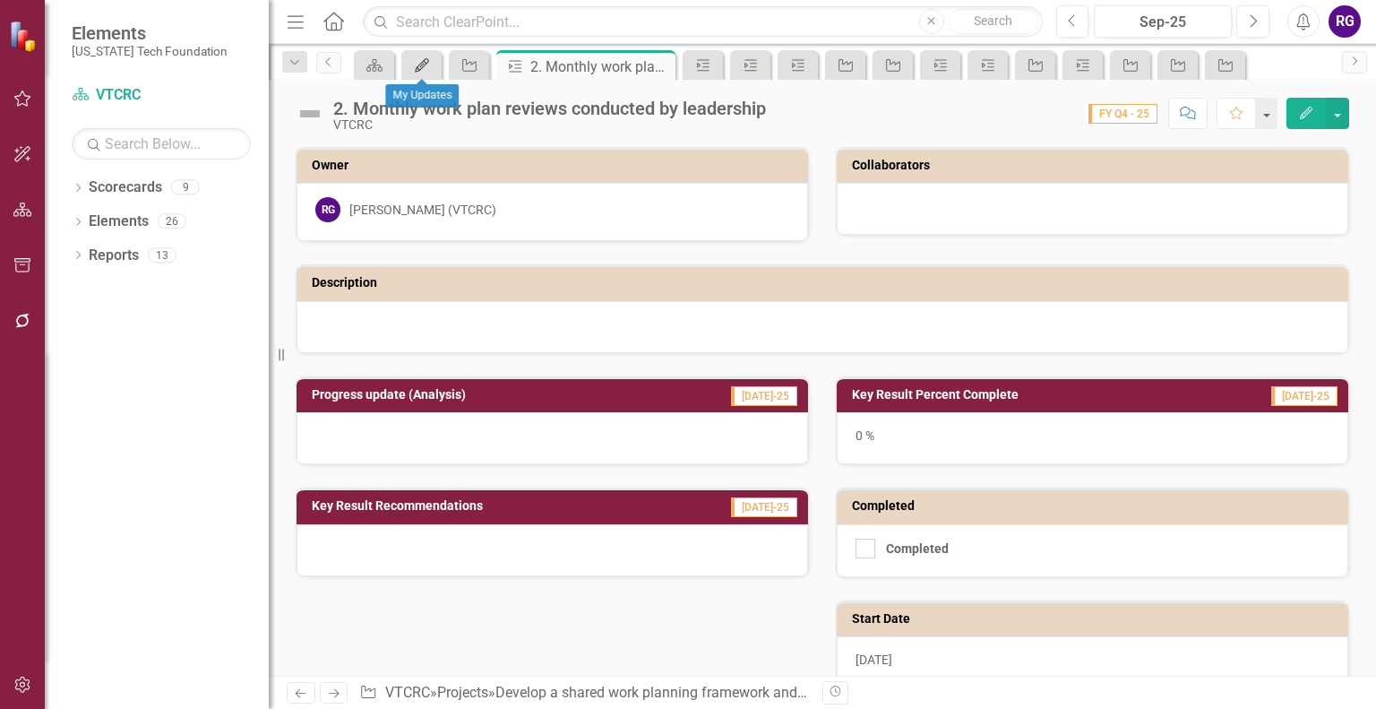
click at [423, 73] on div "My Updates" at bounding box center [418, 65] width 25 height 22
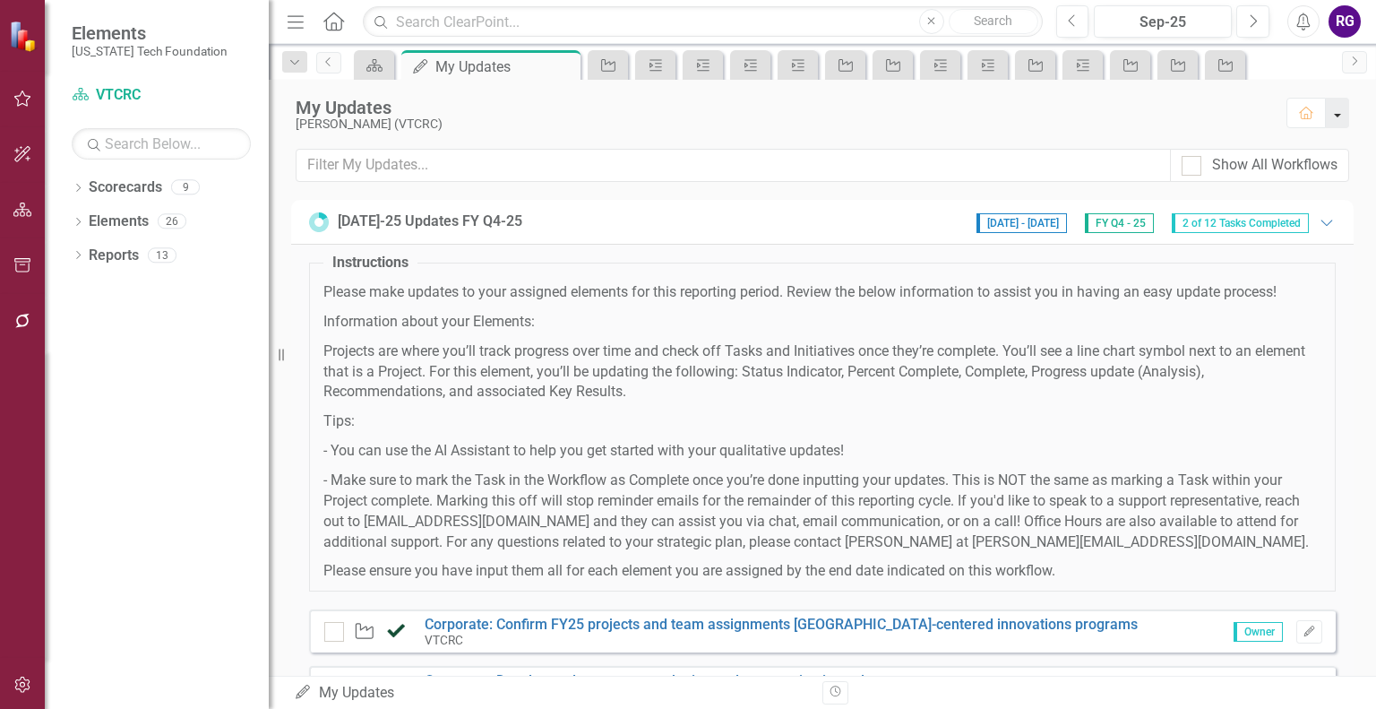
click at [1341, 115] on button "button" at bounding box center [1337, 113] width 23 height 30
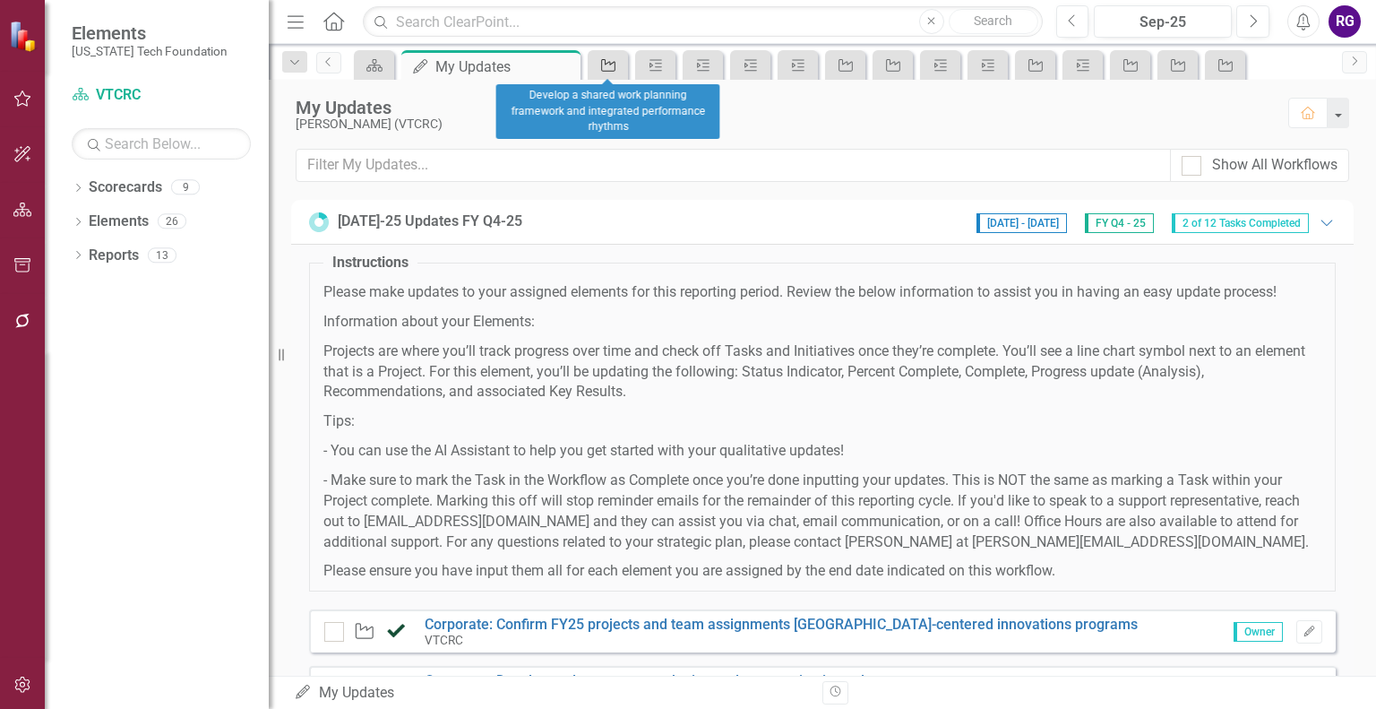
click at [607, 63] on icon at bounding box center [608, 65] width 14 height 13
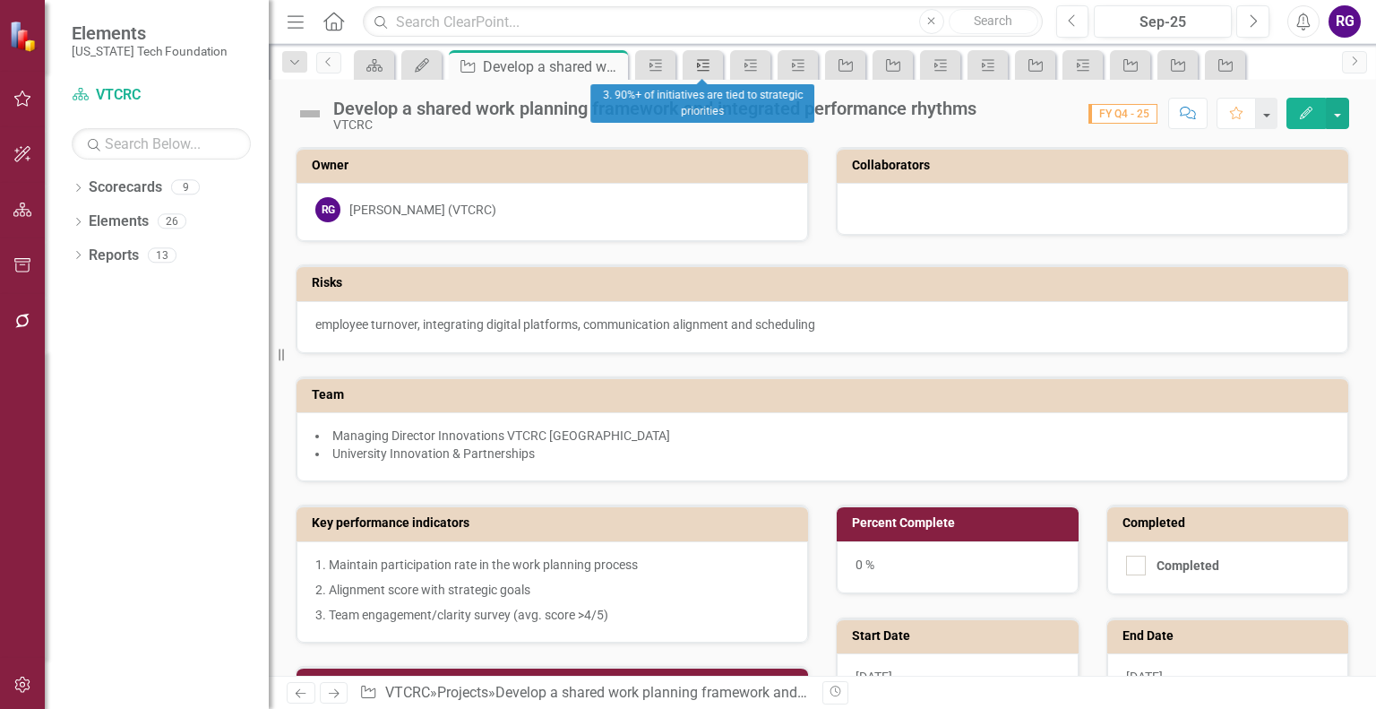
click at [705, 64] on icon "Key Result" at bounding box center [704, 65] width 18 height 14
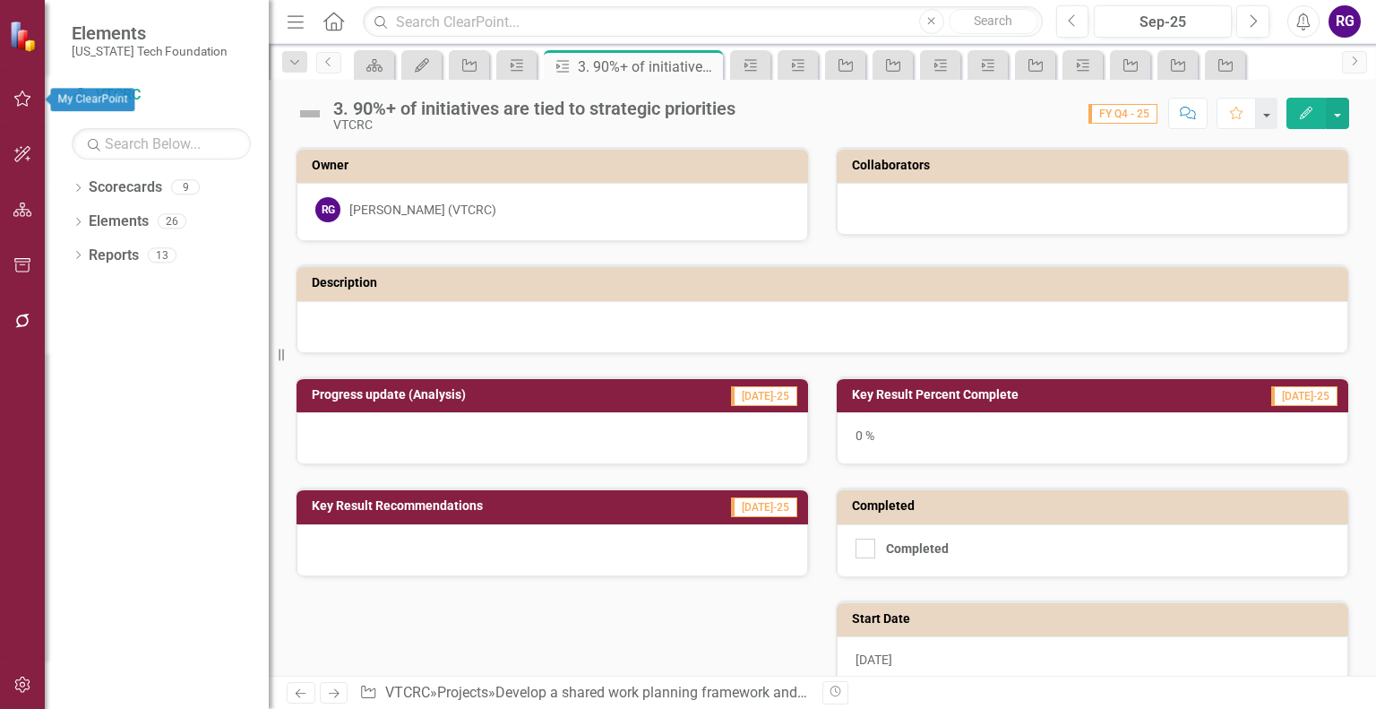
click at [22, 99] on icon "button" at bounding box center [22, 98] width 19 height 14
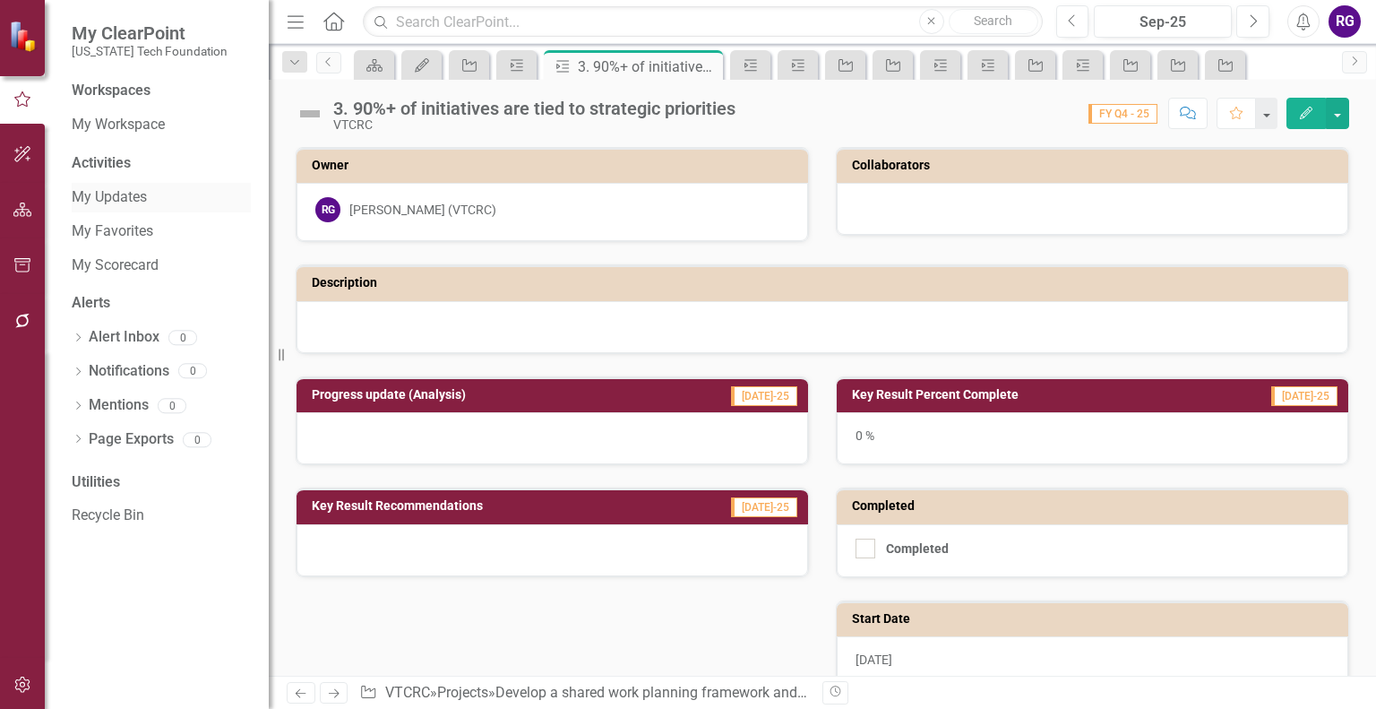
click at [96, 197] on link "My Updates" at bounding box center [161, 197] width 179 height 21
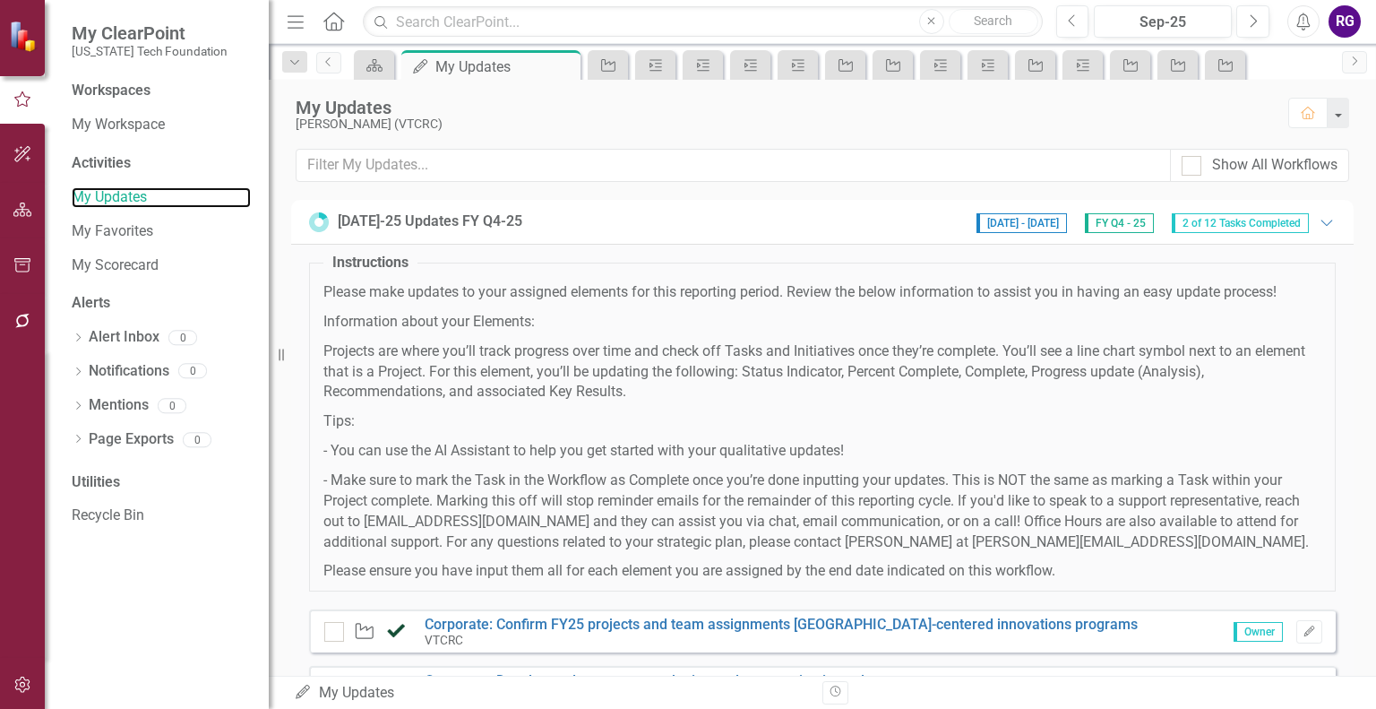
scroll to position [417, 0]
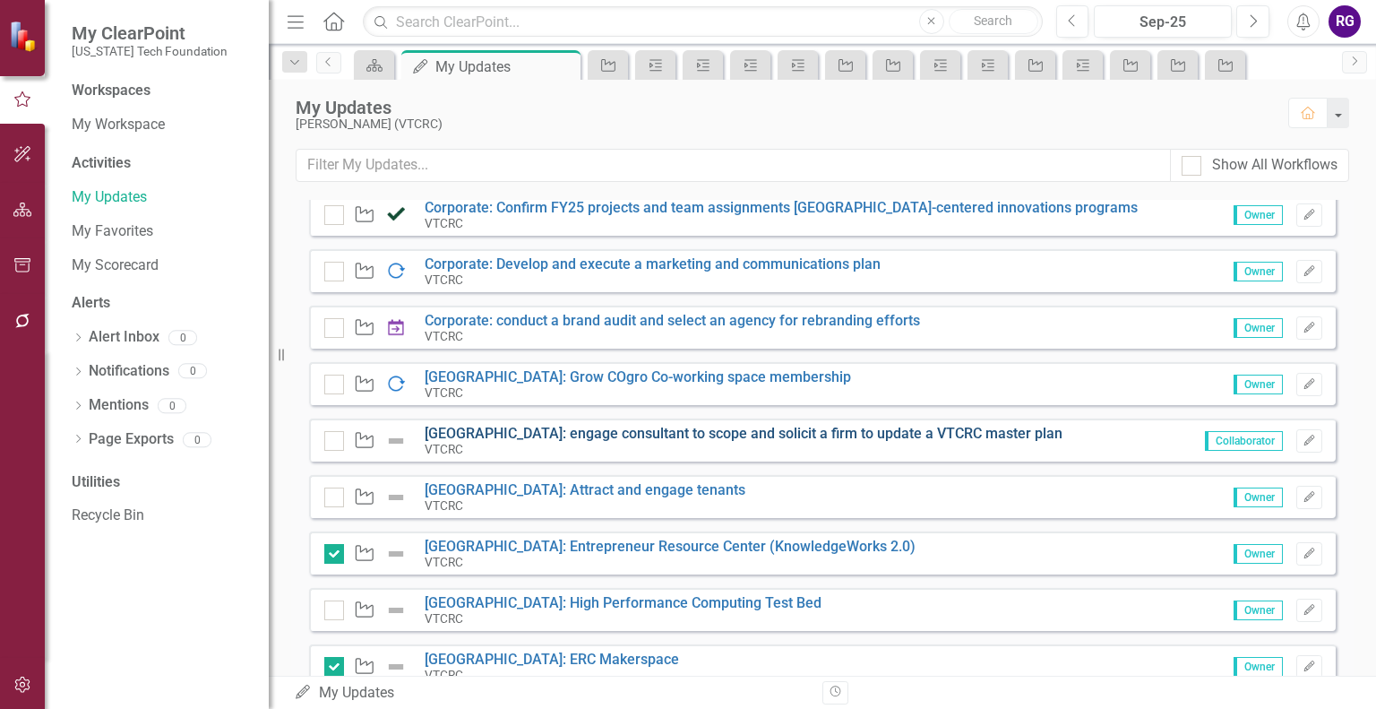
click at [785, 427] on link "[GEOGRAPHIC_DATA]: engage consultant to scope and solicit a firm to update a VT…" at bounding box center [744, 433] width 638 height 17
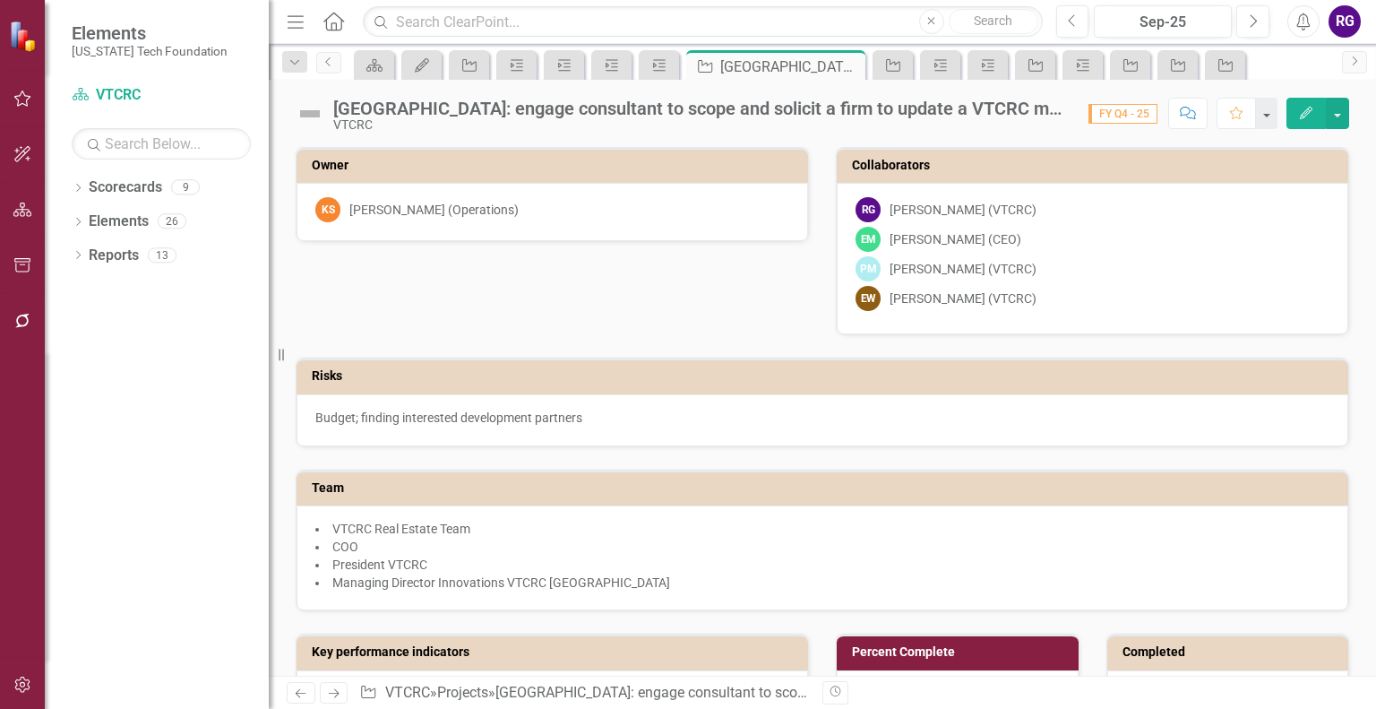
scroll to position [462, 0]
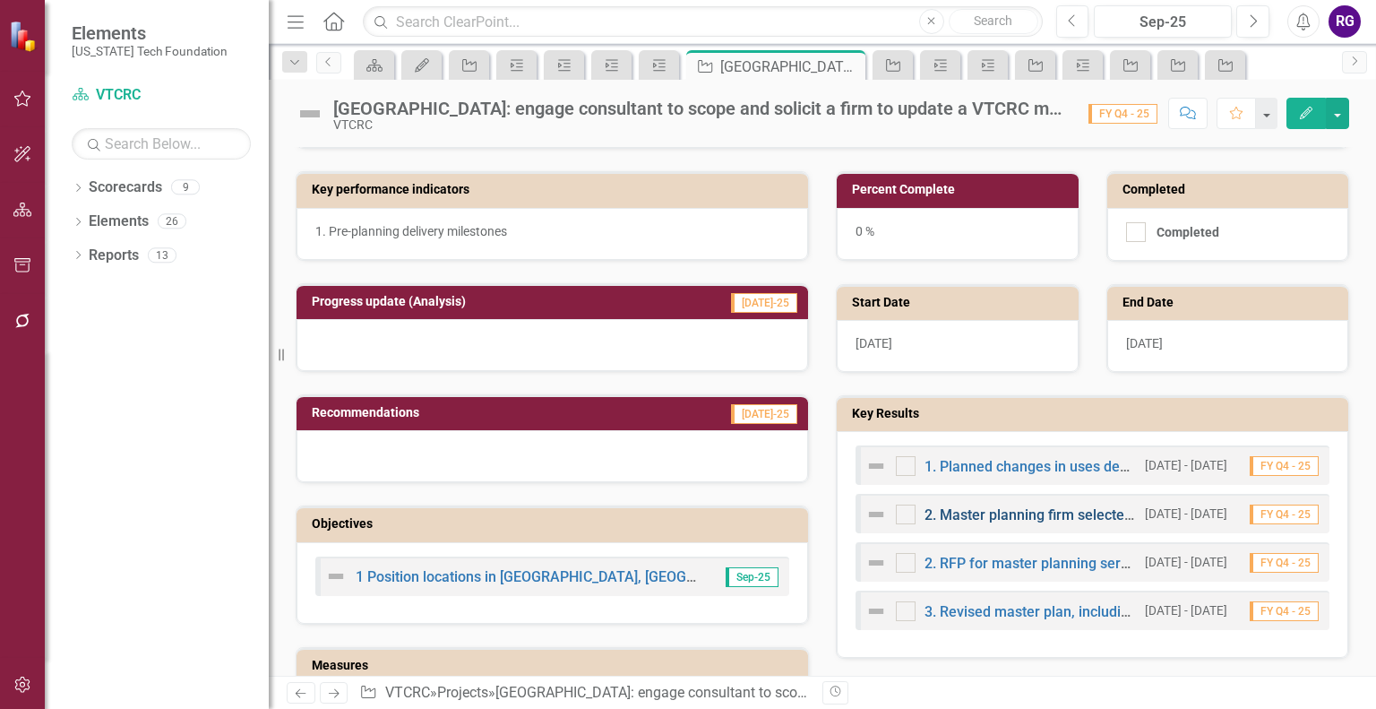
click at [993, 510] on link "2. Master planning firm selected by Q4 2025-26" at bounding box center [1077, 514] width 305 height 17
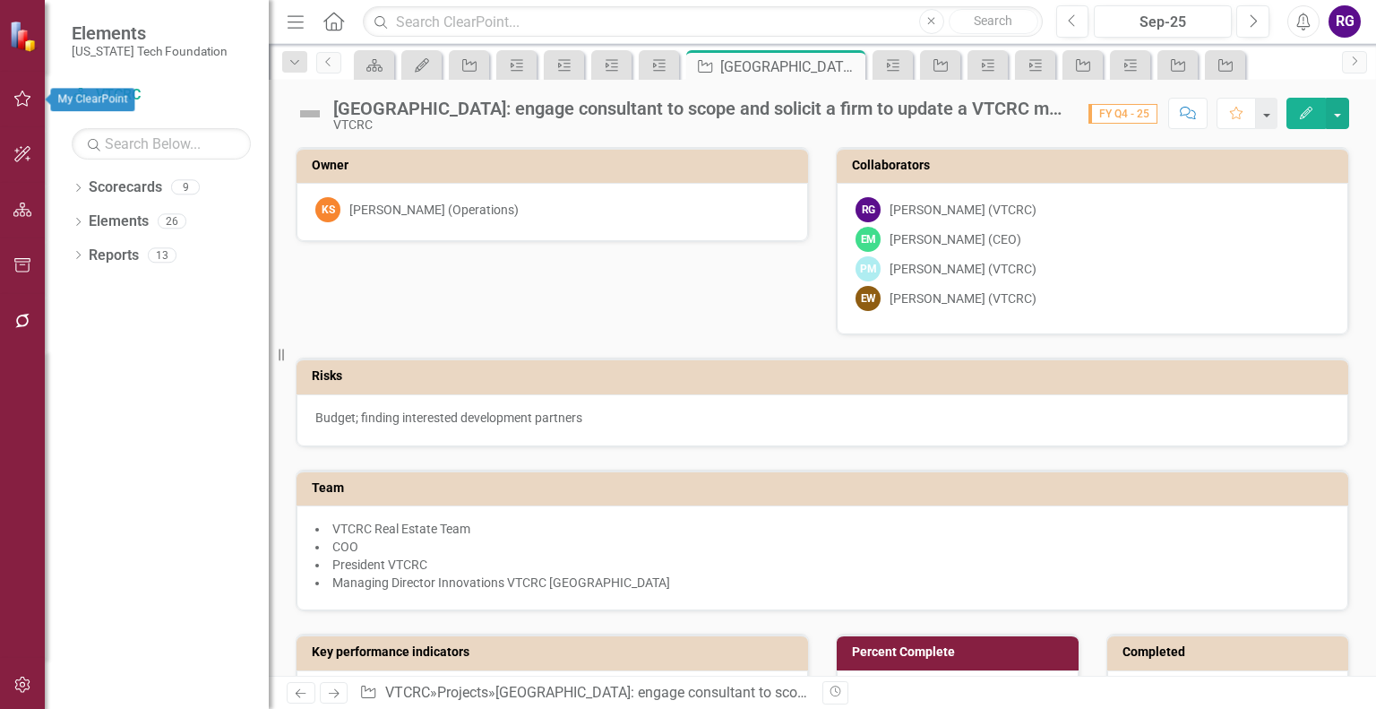
click at [27, 106] on icon "button" at bounding box center [22, 99] width 17 height 16
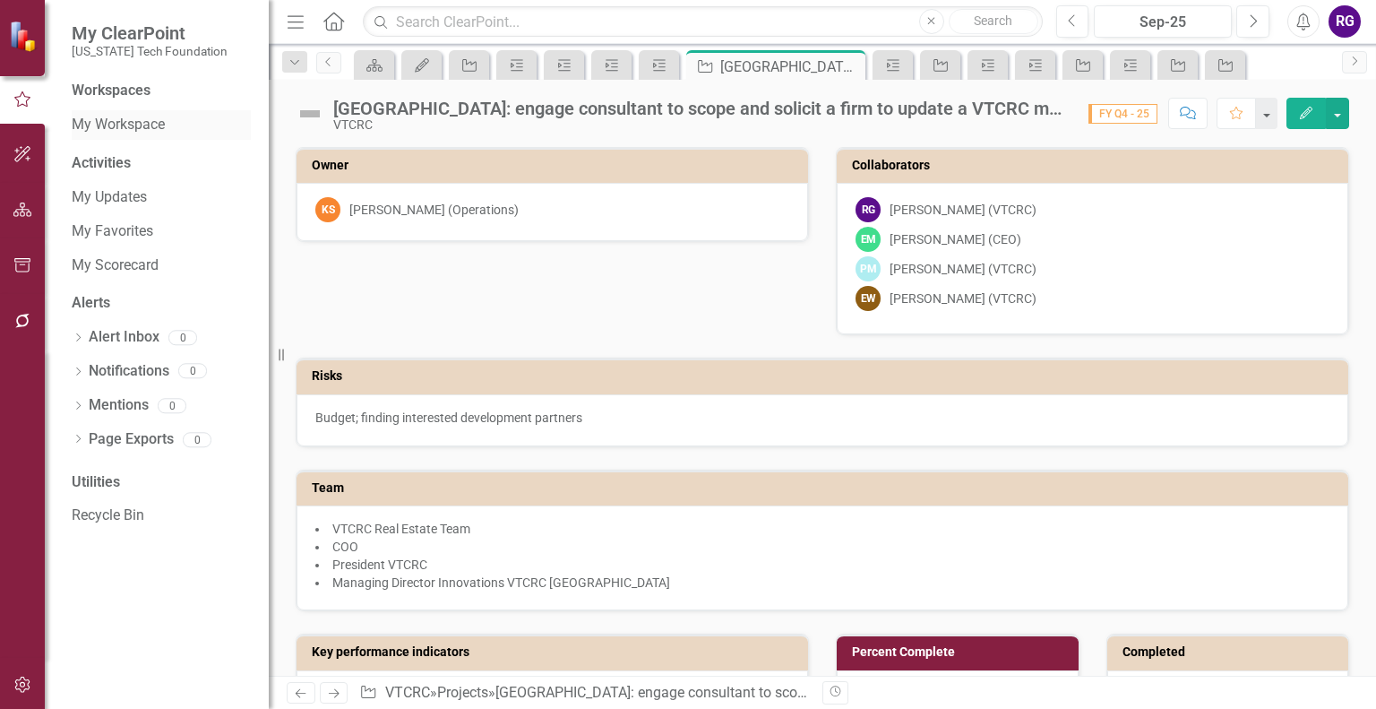
click at [107, 122] on link "My Workspace" at bounding box center [161, 125] width 179 height 21
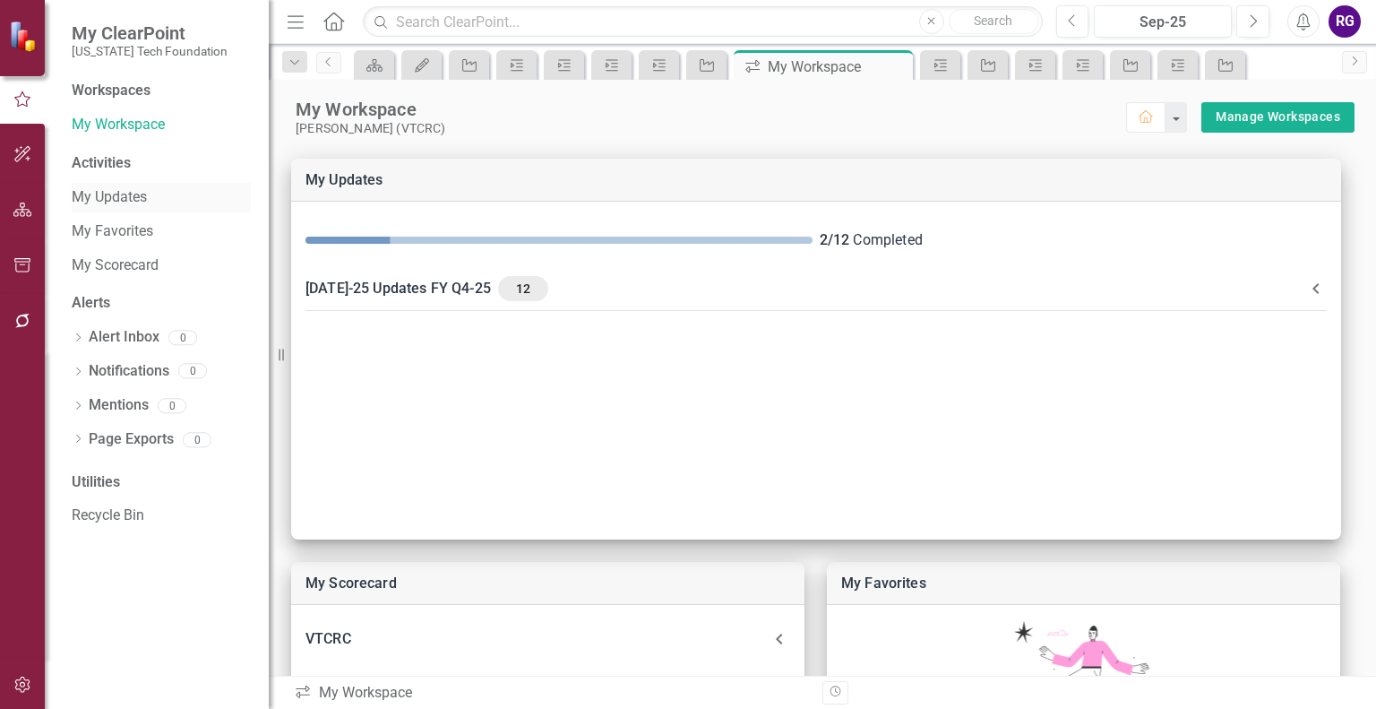
click at [104, 202] on link "My Updates" at bounding box center [161, 197] width 179 height 21
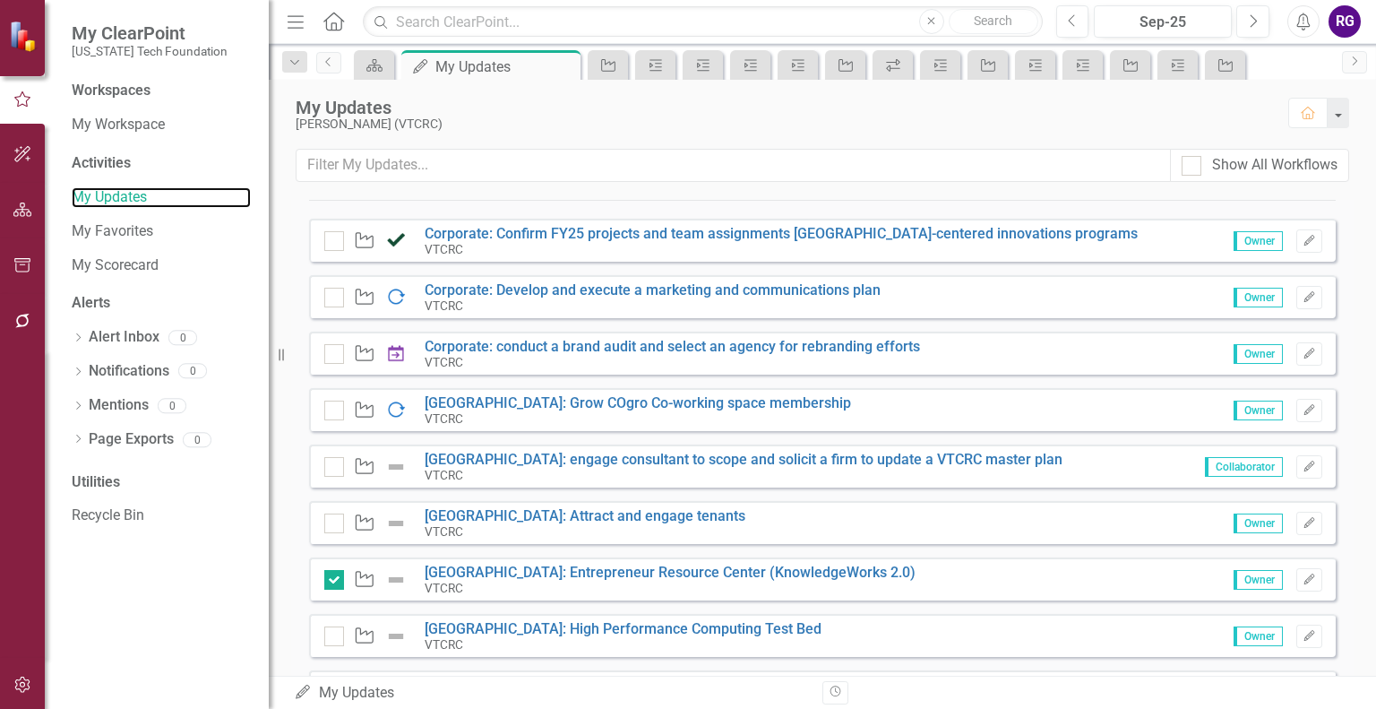
scroll to position [389, 0]
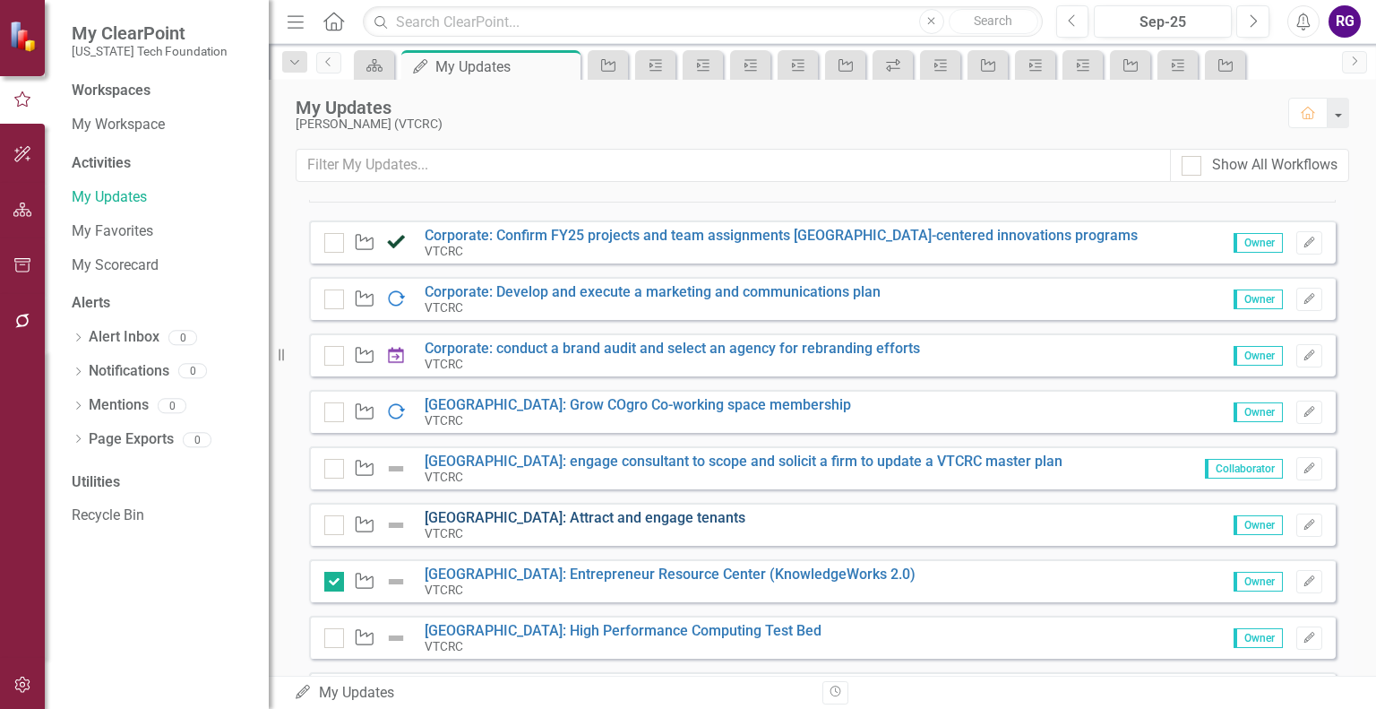
click at [559, 515] on link "[GEOGRAPHIC_DATA]: Attract and engage tenants" at bounding box center [585, 517] width 321 height 17
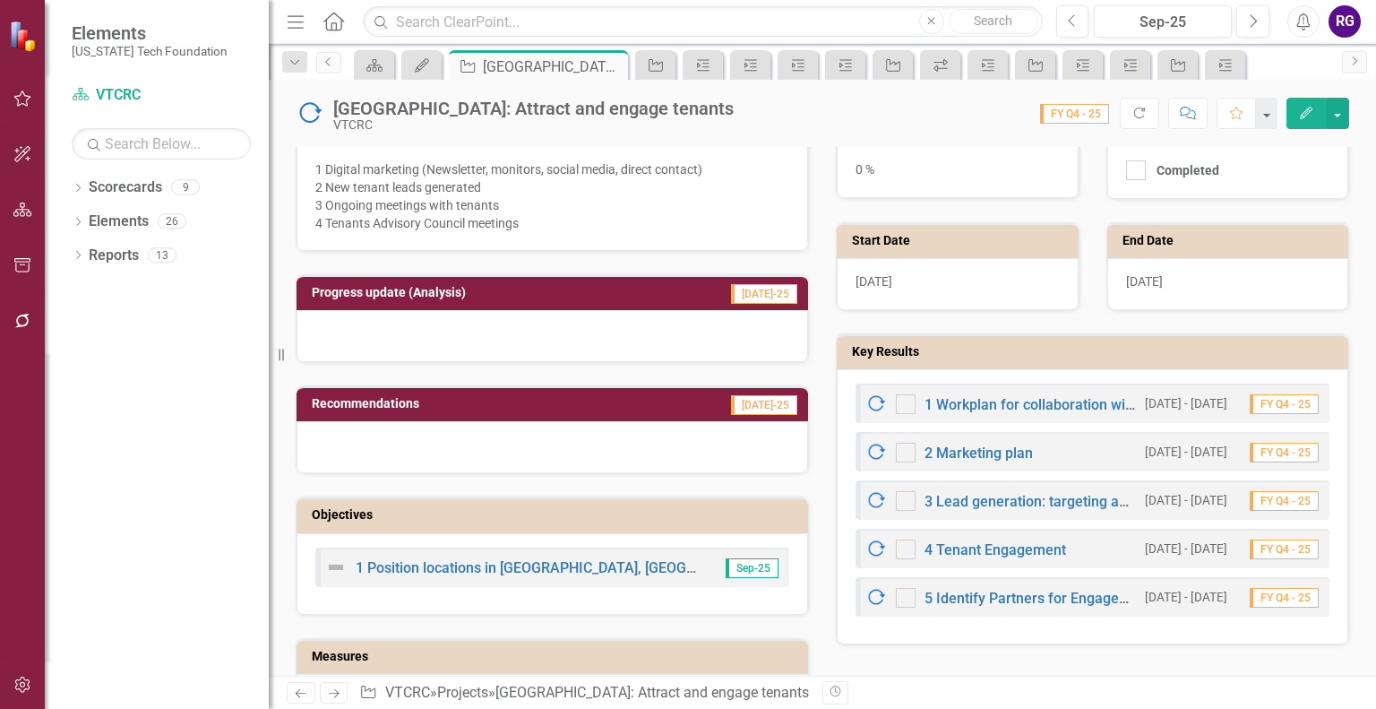
scroll to position [574, 0]
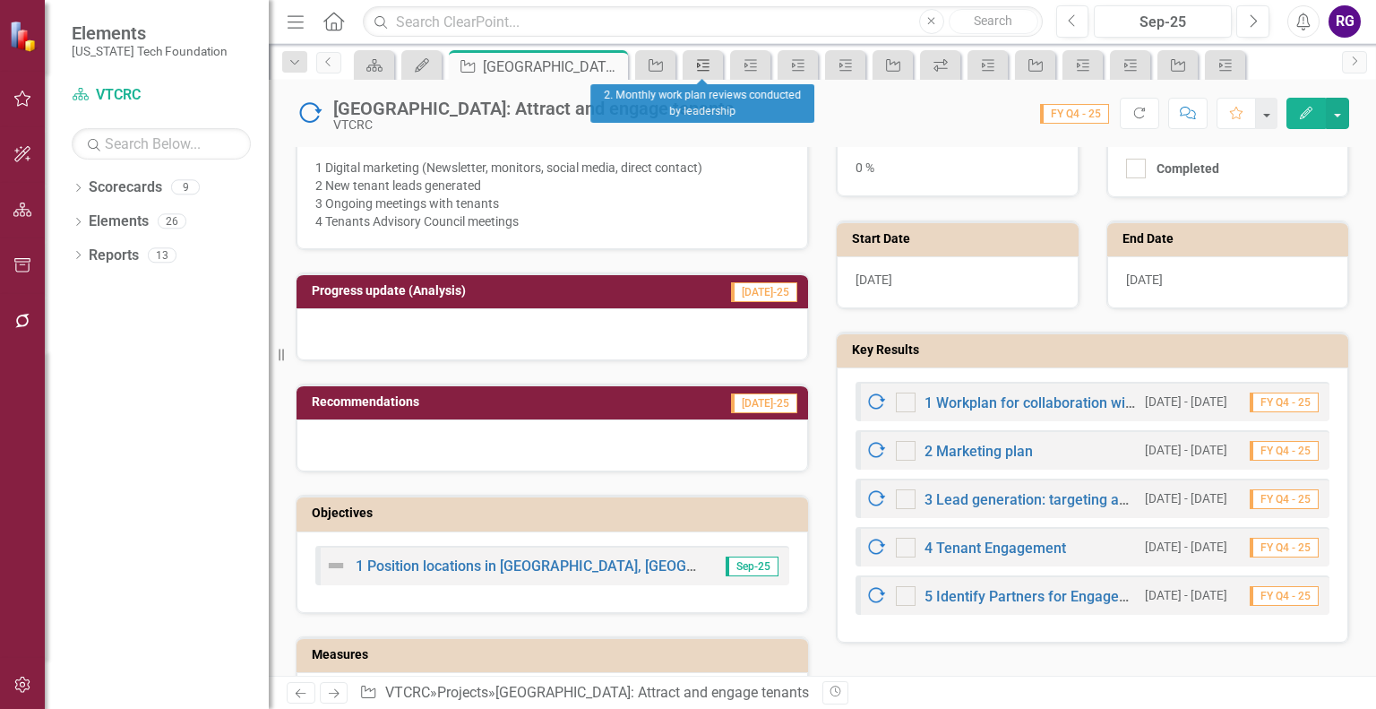
click at [700, 69] on icon "Key Result" at bounding box center [704, 65] width 18 height 14
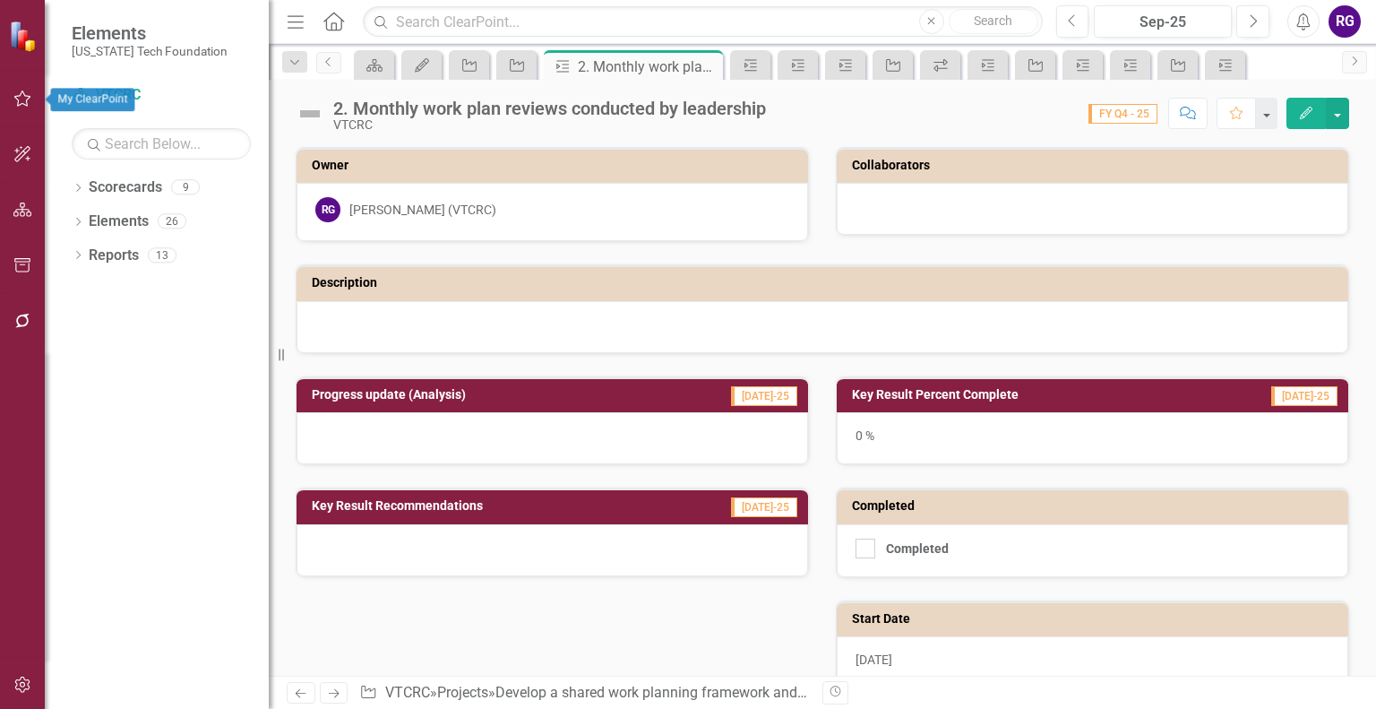
click at [21, 103] on icon "button" at bounding box center [22, 98] width 19 height 14
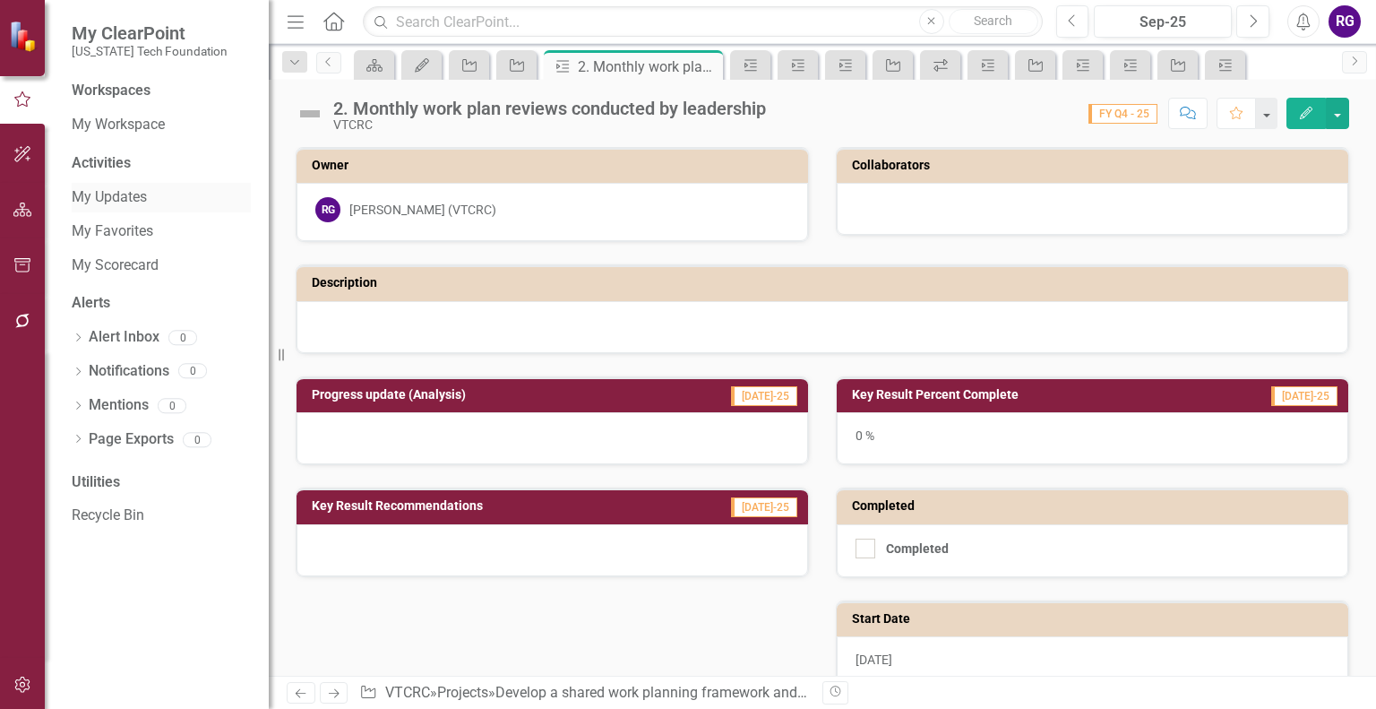
click at [120, 201] on link "My Updates" at bounding box center [161, 197] width 179 height 21
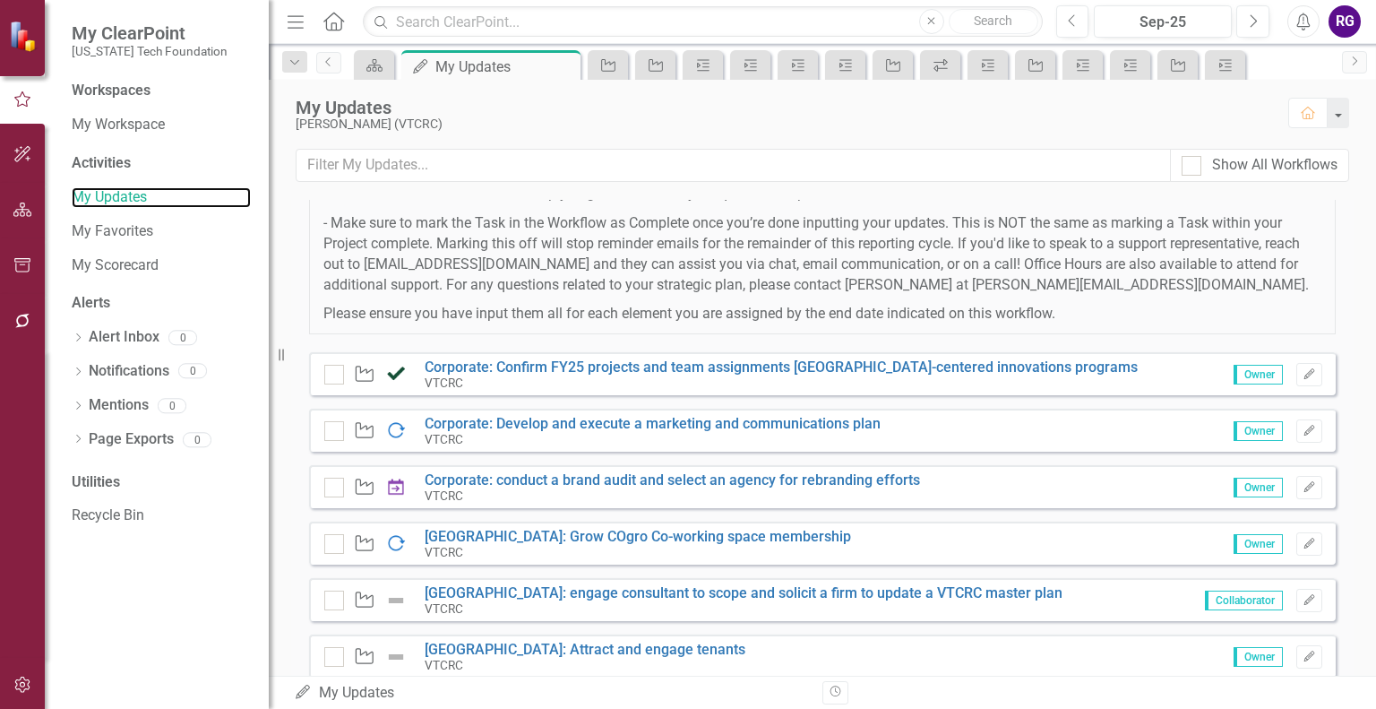
scroll to position [252, 0]
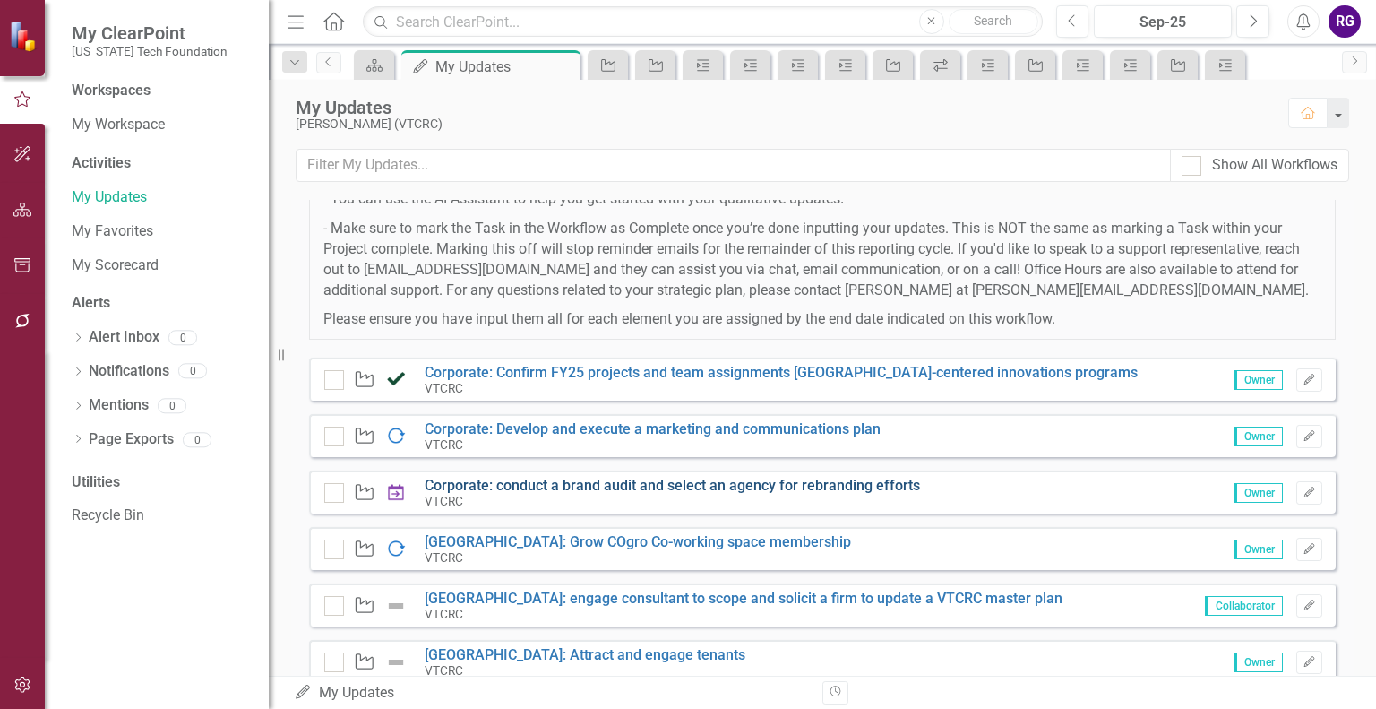
click at [580, 484] on link "Corporate: conduct a brand audit and select an agency for rebranding efforts" at bounding box center [673, 485] width 496 height 17
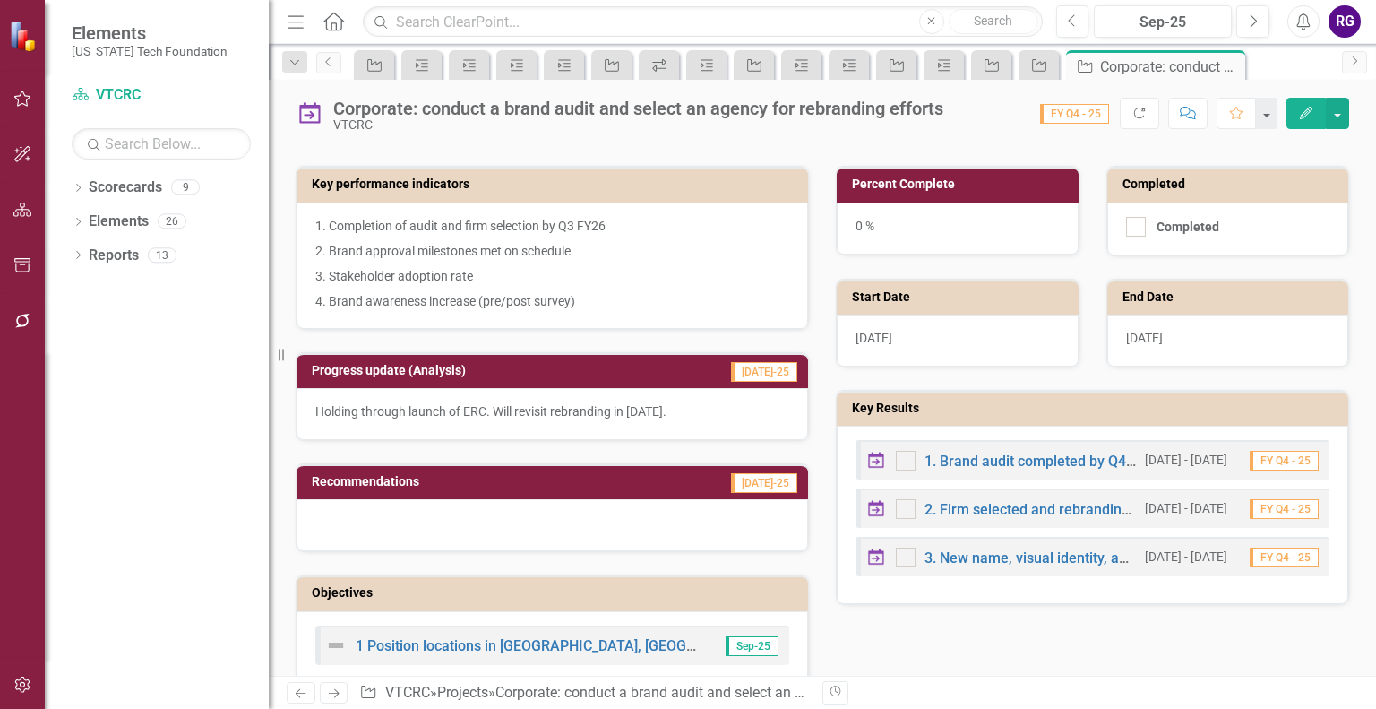
scroll to position [406, 0]
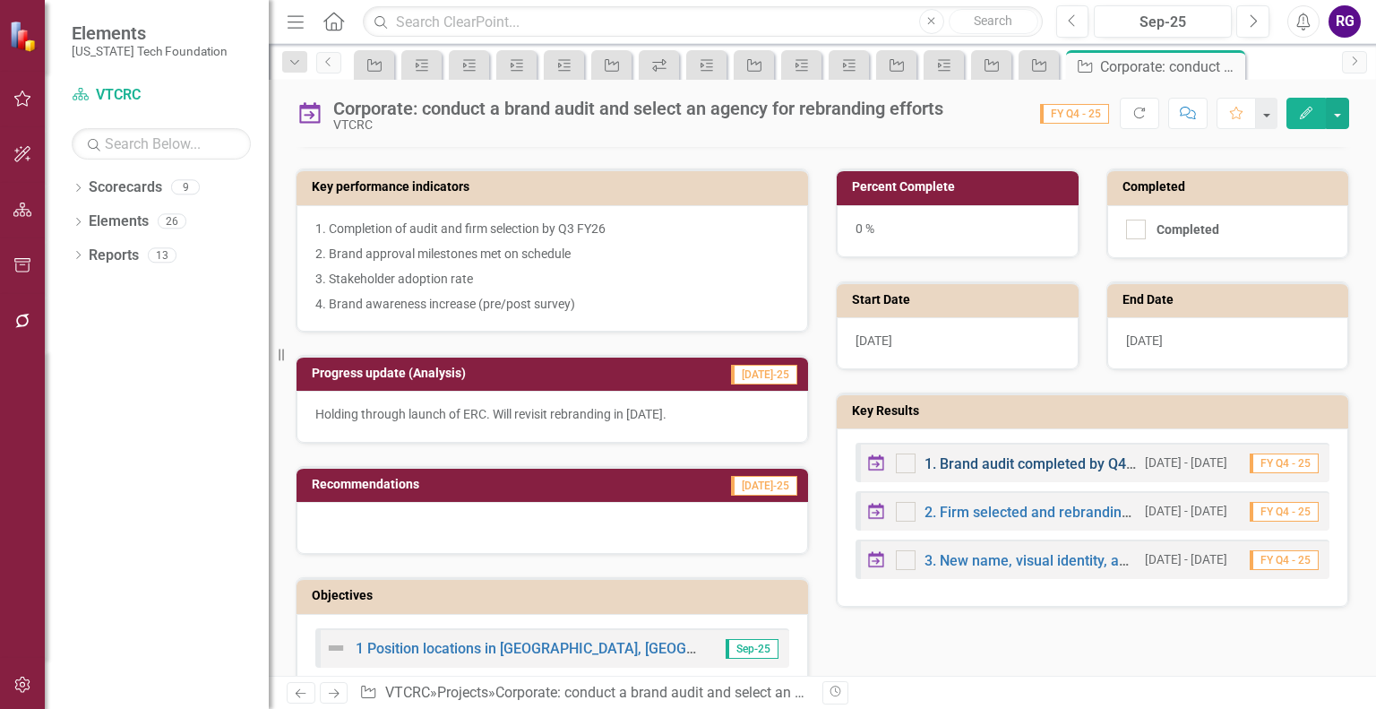
click at [1030, 455] on link "1. Brand audit completed by Q4 FY26" at bounding box center [1044, 463] width 238 height 17
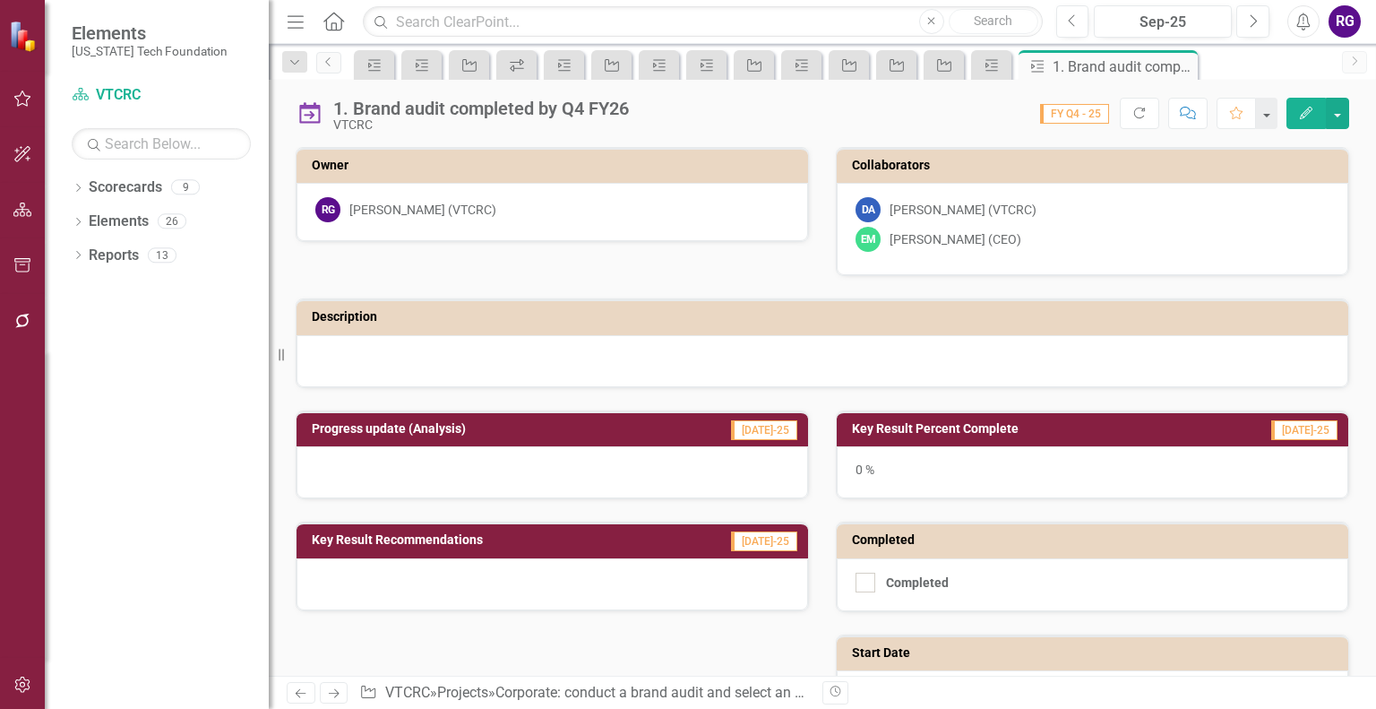
click at [1298, 118] on button "Edit" at bounding box center [1306, 113] width 39 height 31
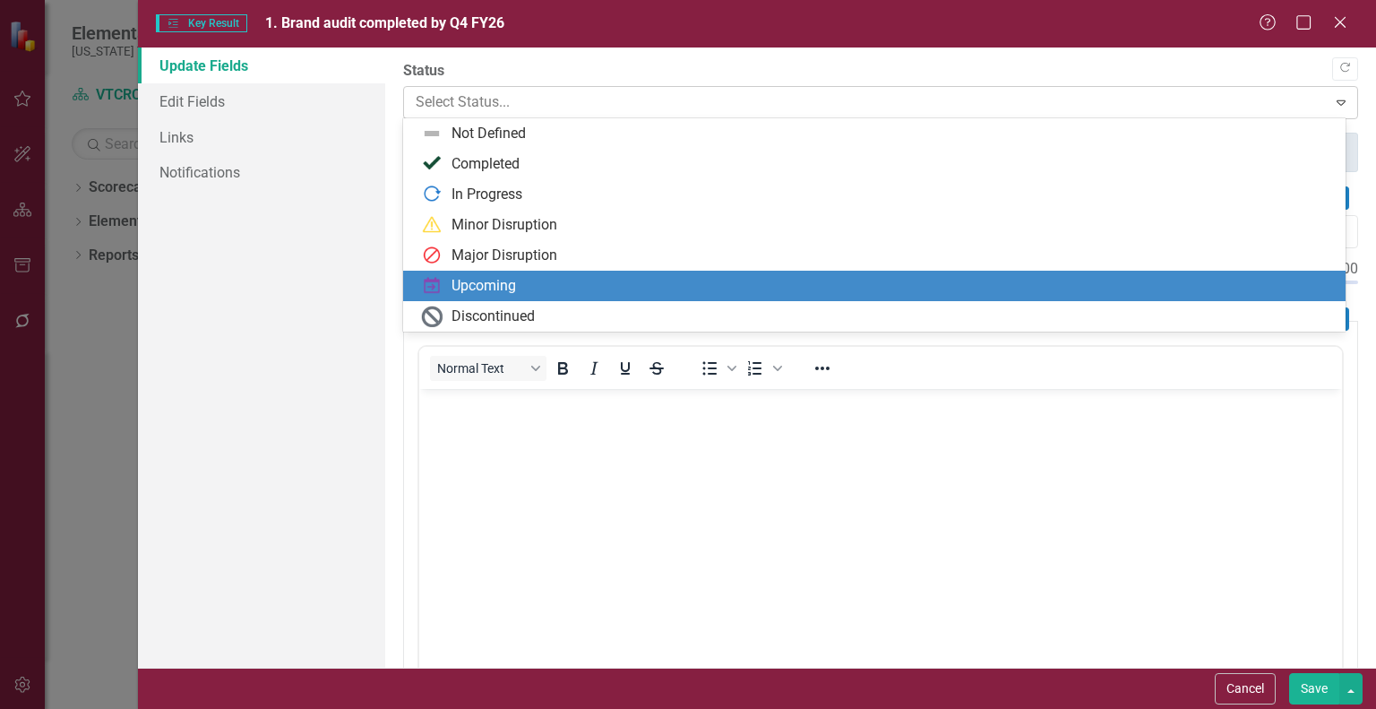
click at [1333, 103] on icon "Expand" at bounding box center [1342, 102] width 18 height 14
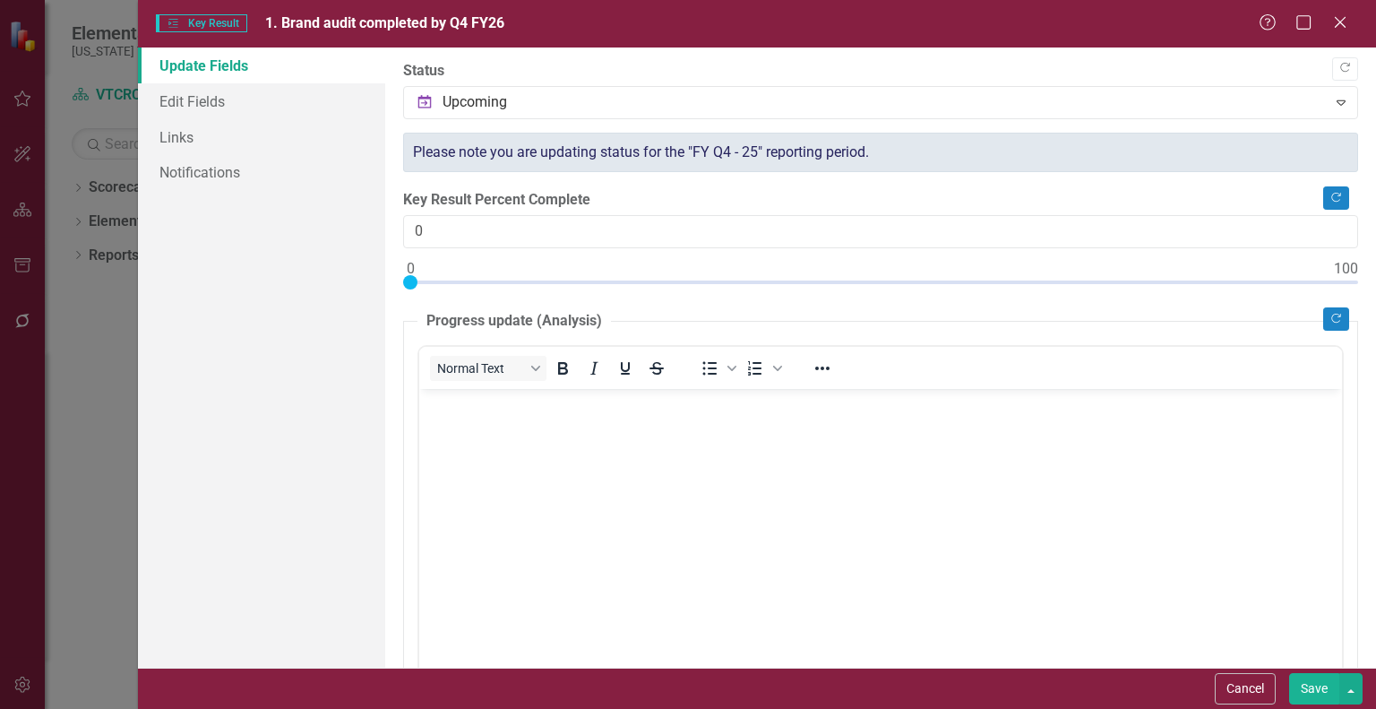
click at [234, 297] on div "Update Fields Edit Fields Links Notifications" at bounding box center [261, 357] width 247 height 620
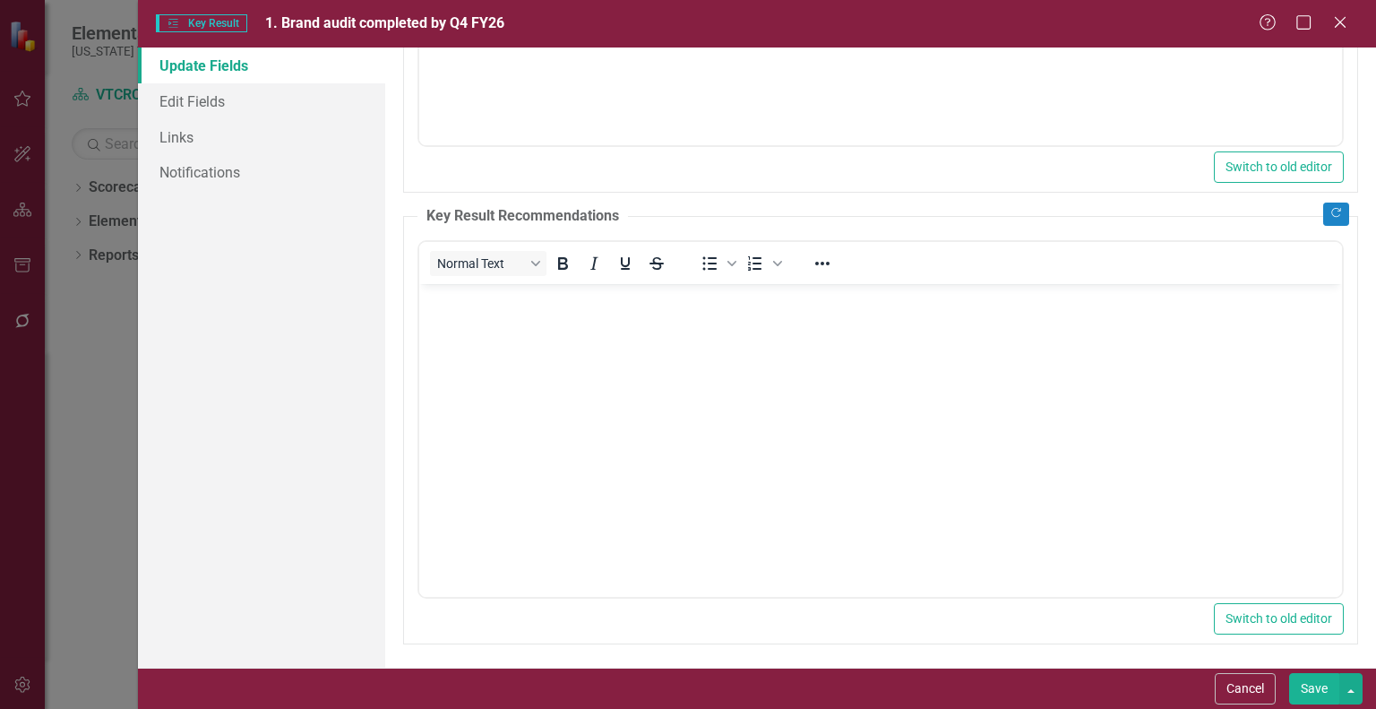
scroll to position [3, 0]
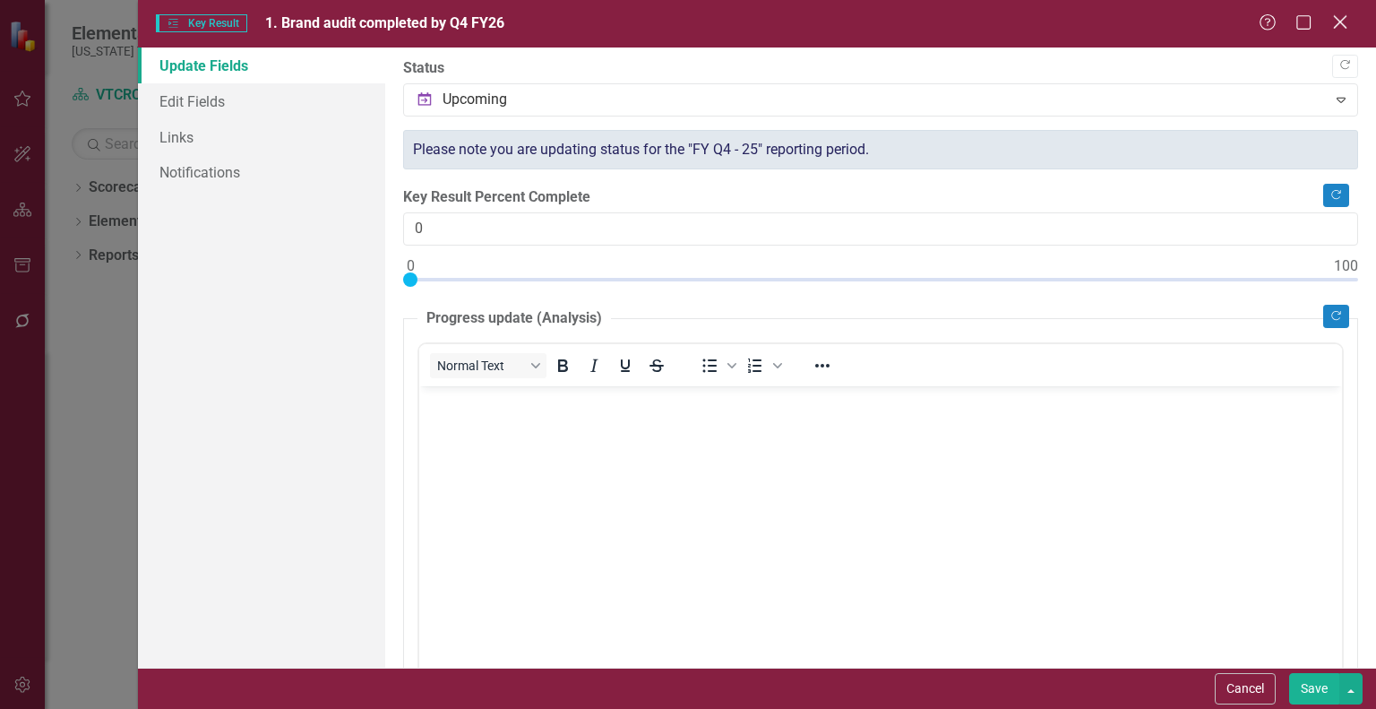
click at [1338, 22] on icon at bounding box center [1339, 21] width 13 height 13
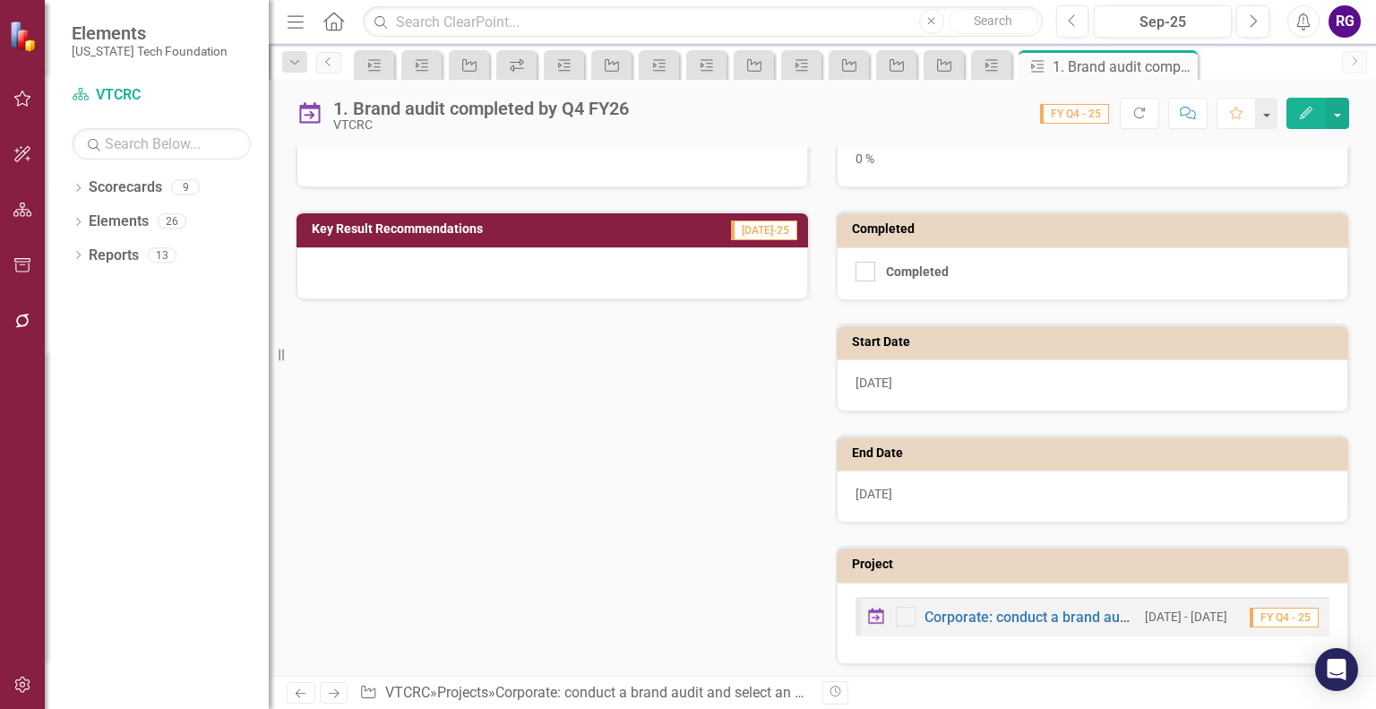
scroll to position [0, 0]
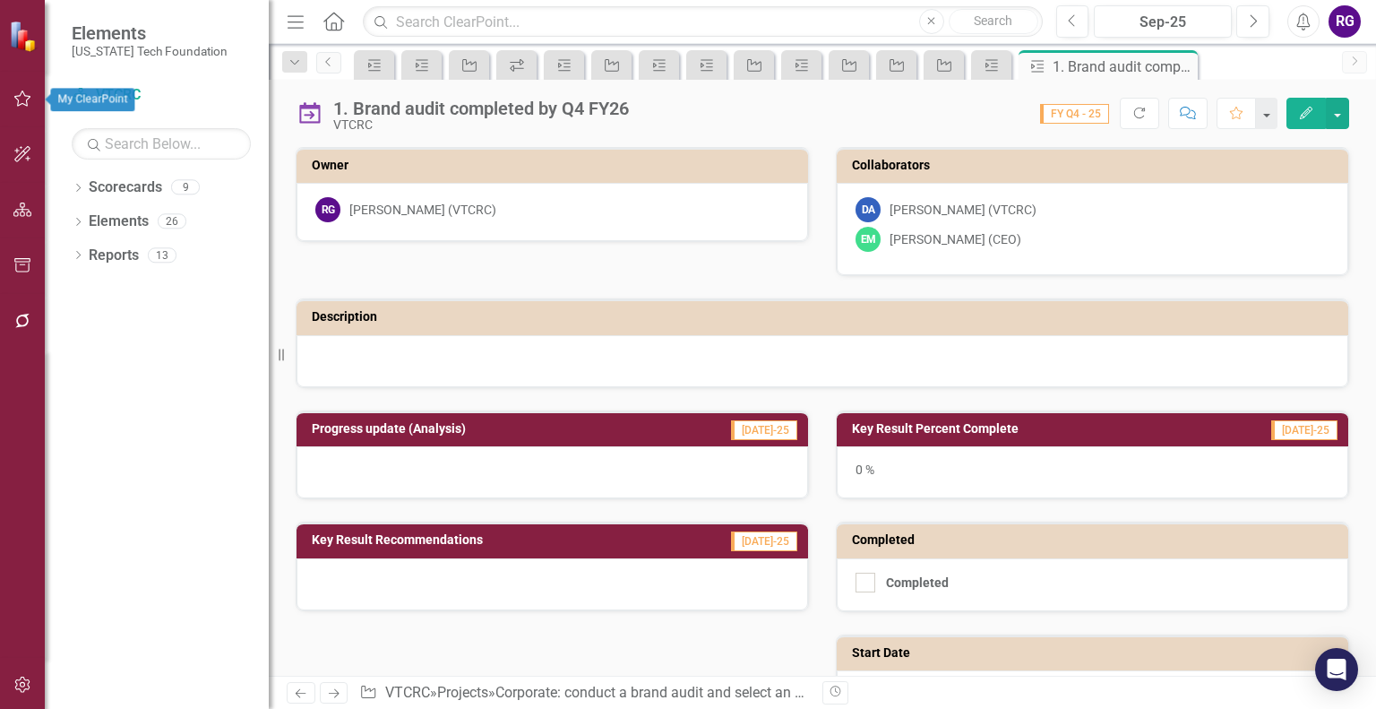
click at [25, 99] on icon "button" at bounding box center [22, 98] width 19 height 14
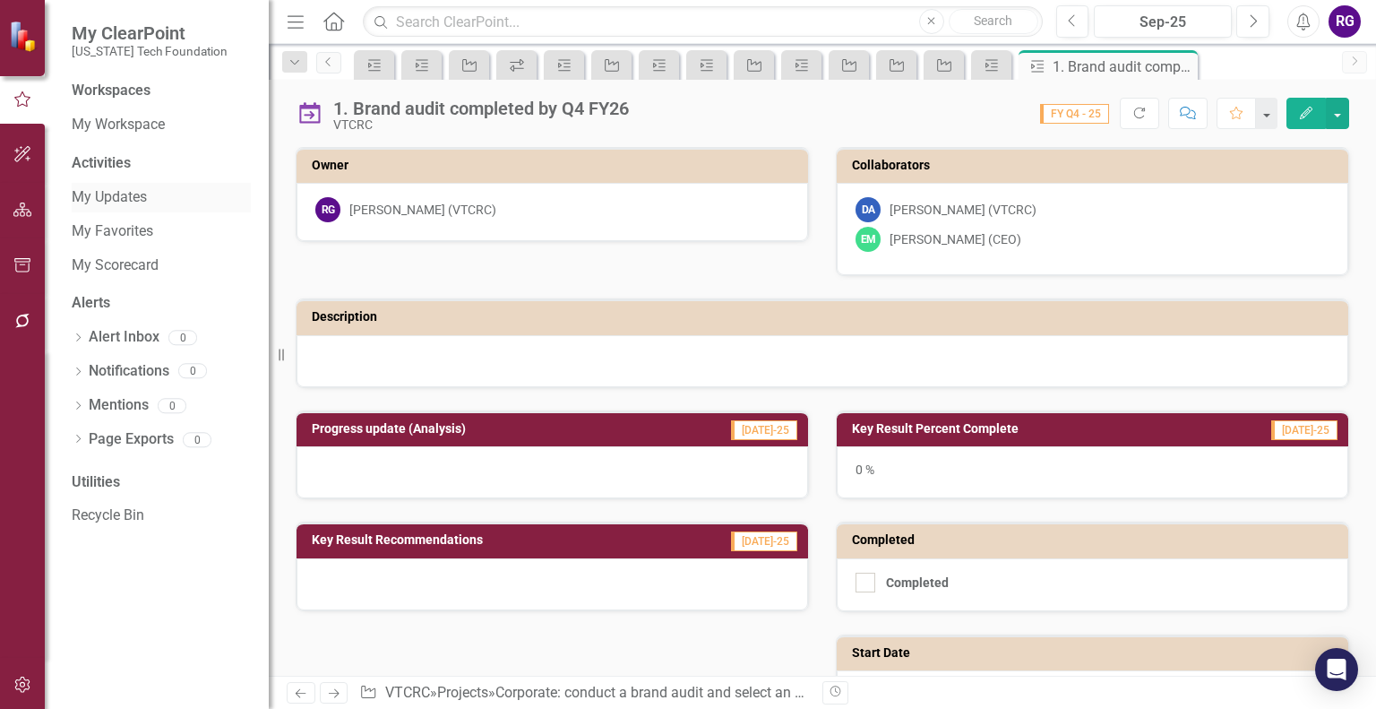
click at [125, 196] on link "My Updates" at bounding box center [161, 197] width 179 height 21
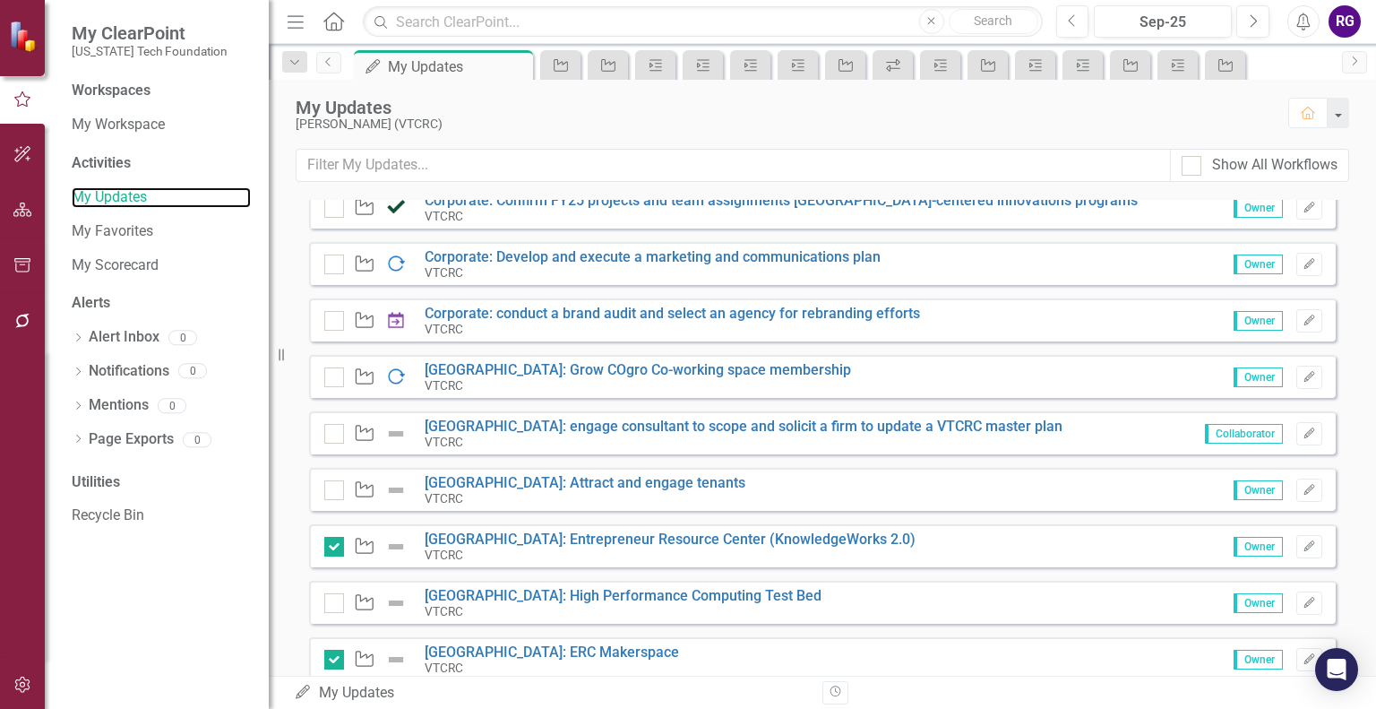
scroll to position [479, 0]
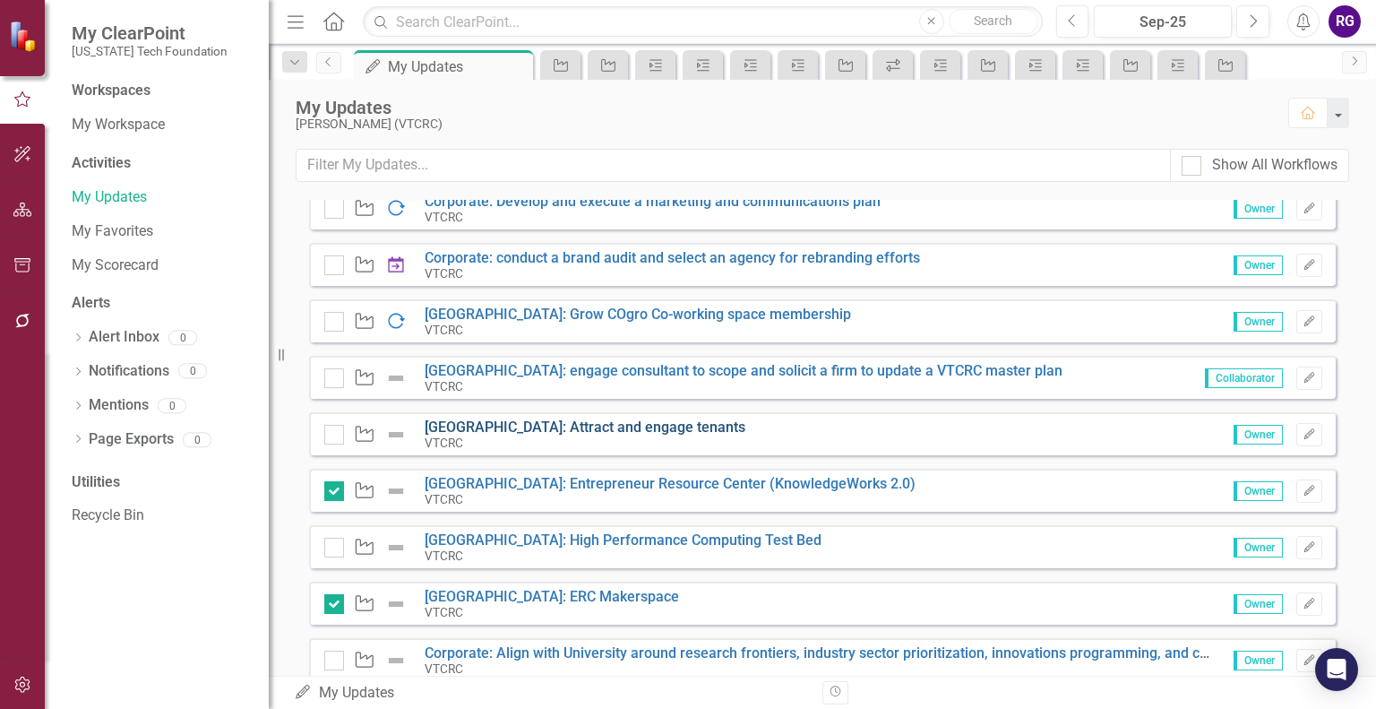
click at [480, 429] on link "[GEOGRAPHIC_DATA]: Attract and engage tenants" at bounding box center [585, 427] width 321 height 17
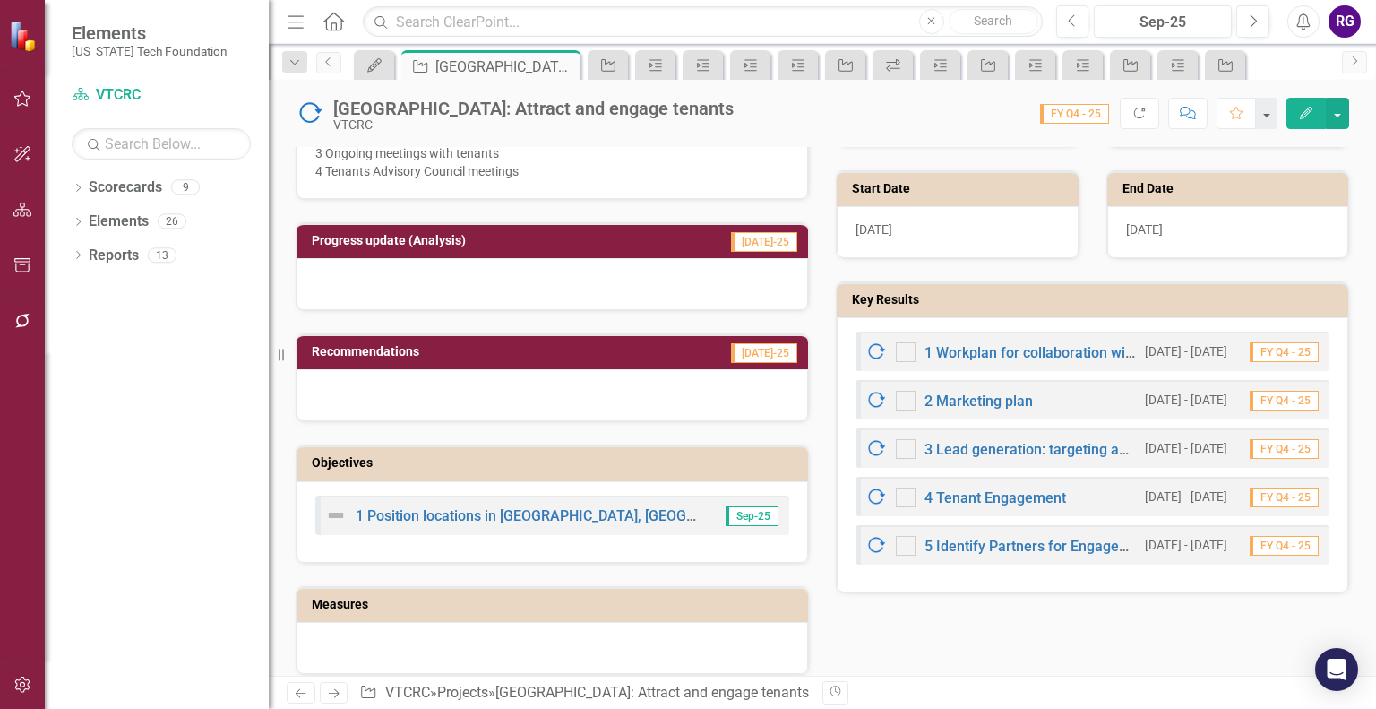
scroll to position [645, 0]
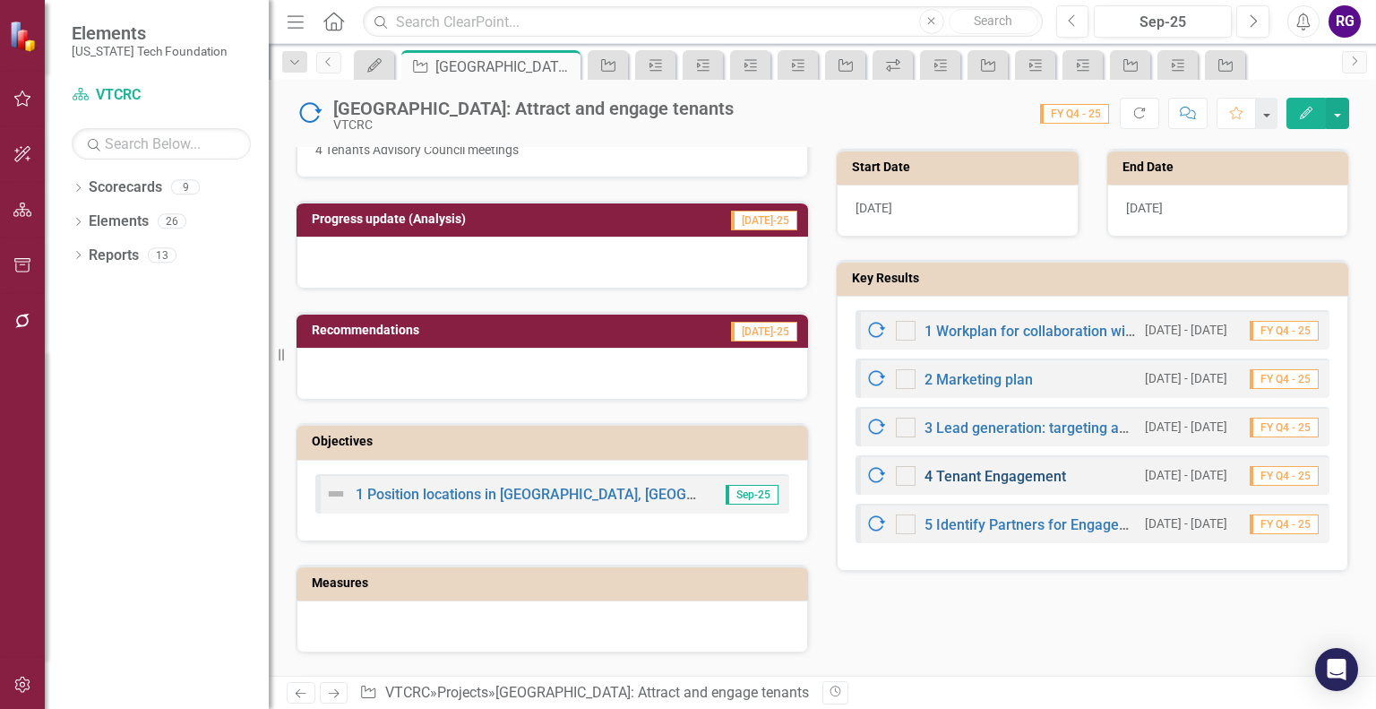
click at [973, 468] on link "4 Tenant Engagement" at bounding box center [996, 476] width 142 height 17
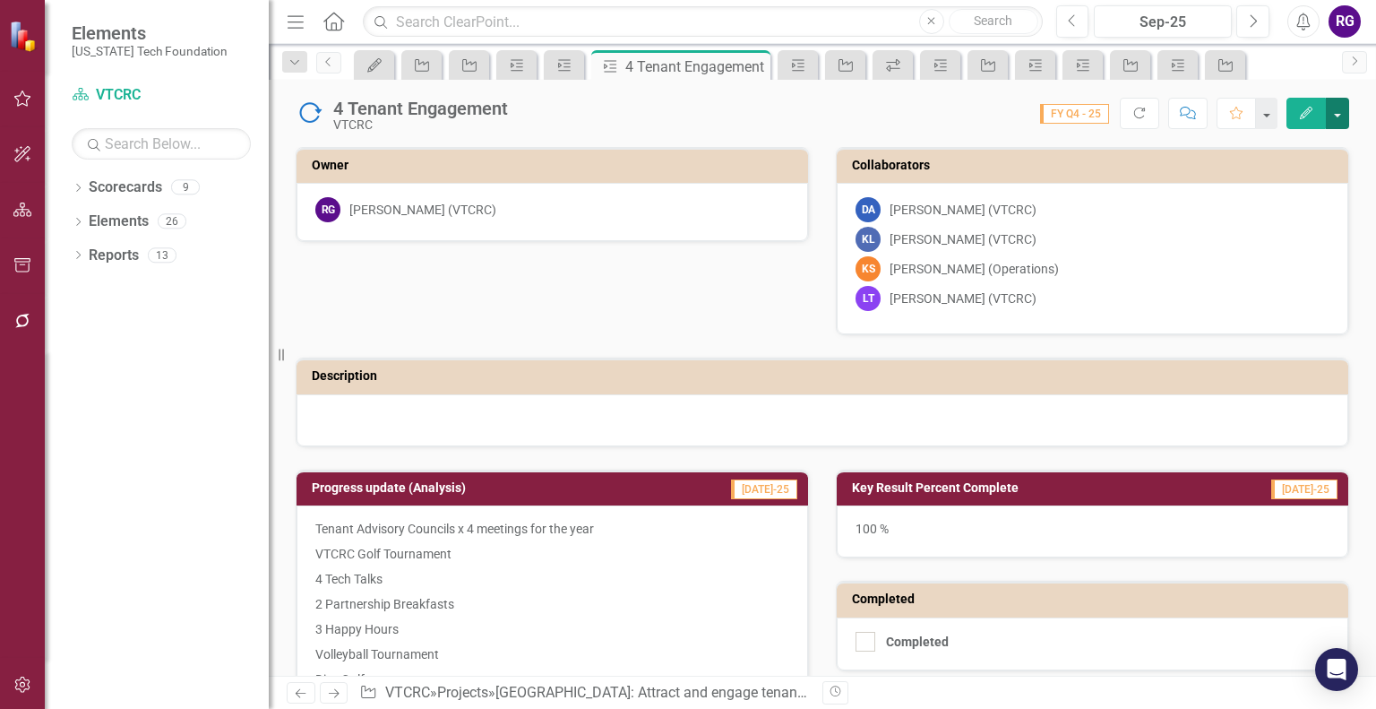
click at [1337, 112] on button "button" at bounding box center [1337, 113] width 23 height 31
click at [1308, 112] on icon "Edit" at bounding box center [1307, 113] width 16 height 13
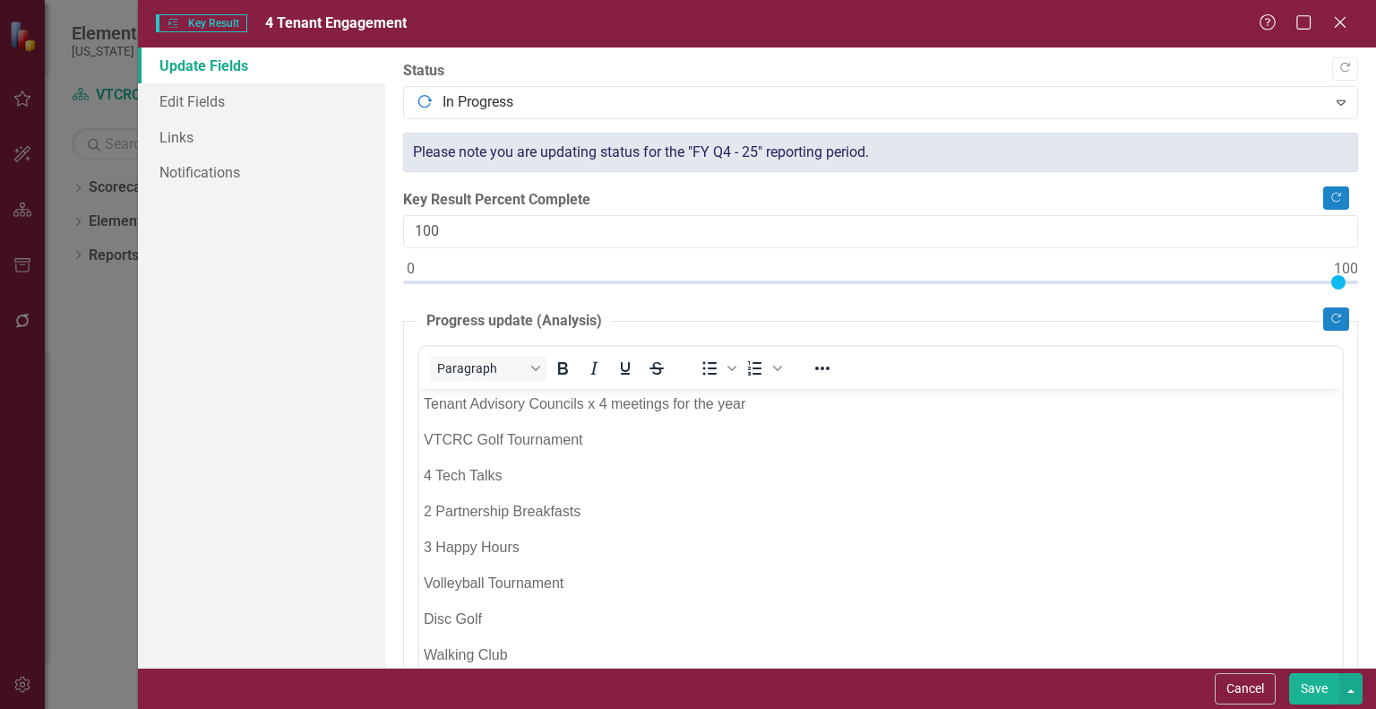
scroll to position [543, 0]
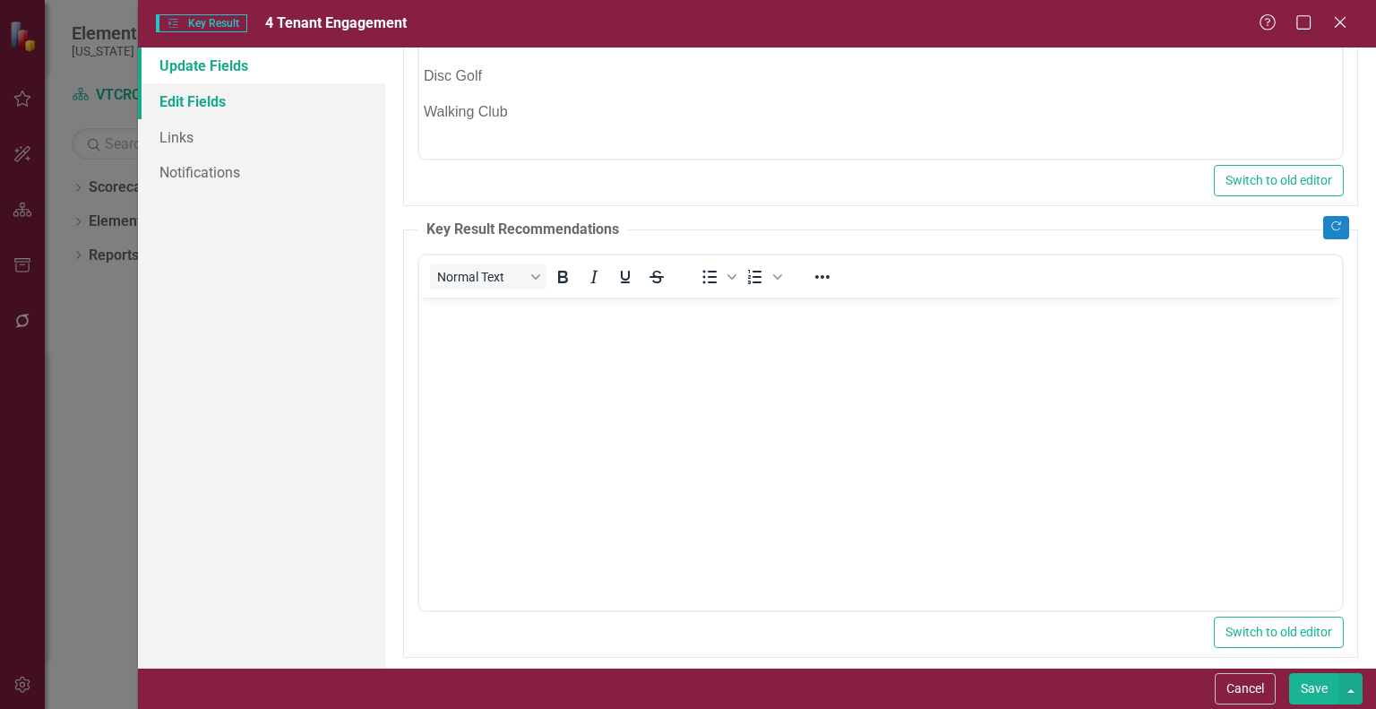
click at [168, 101] on link "Edit Fields" at bounding box center [261, 101] width 247 height 36
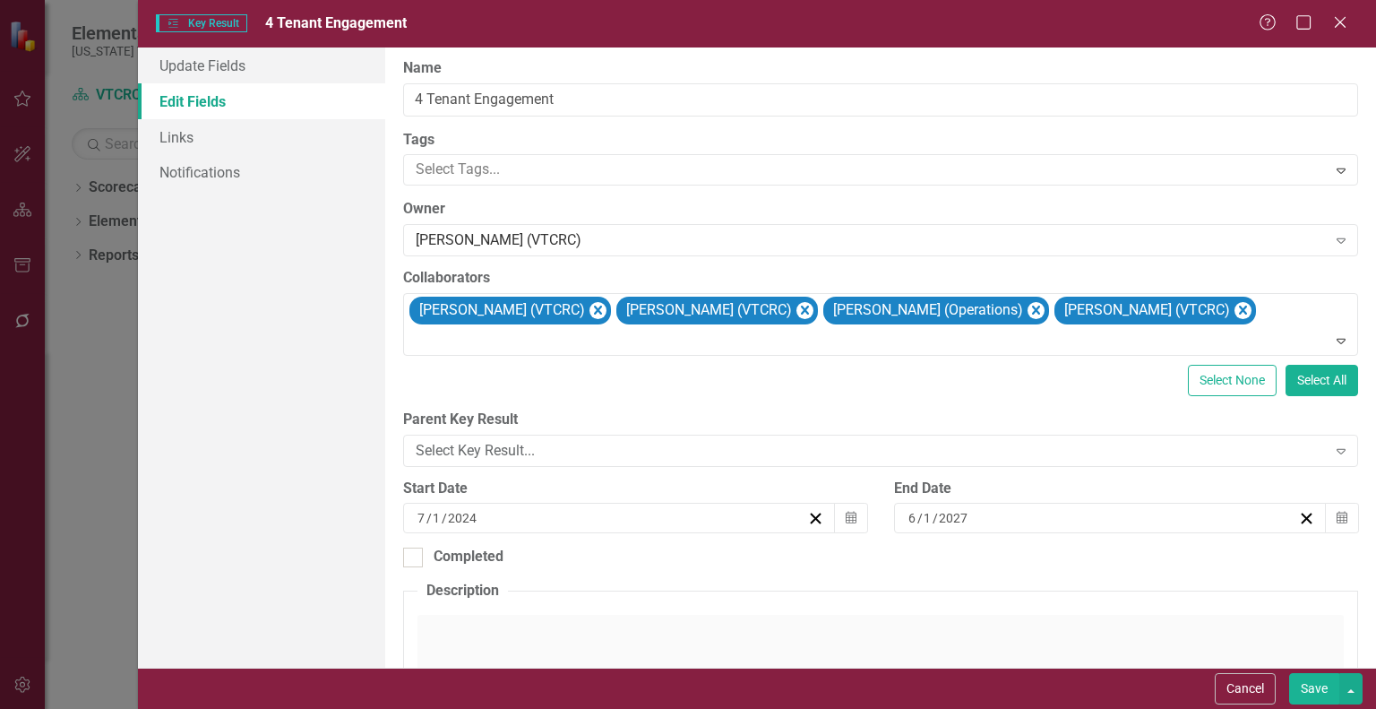
scroll to position [0, 0]
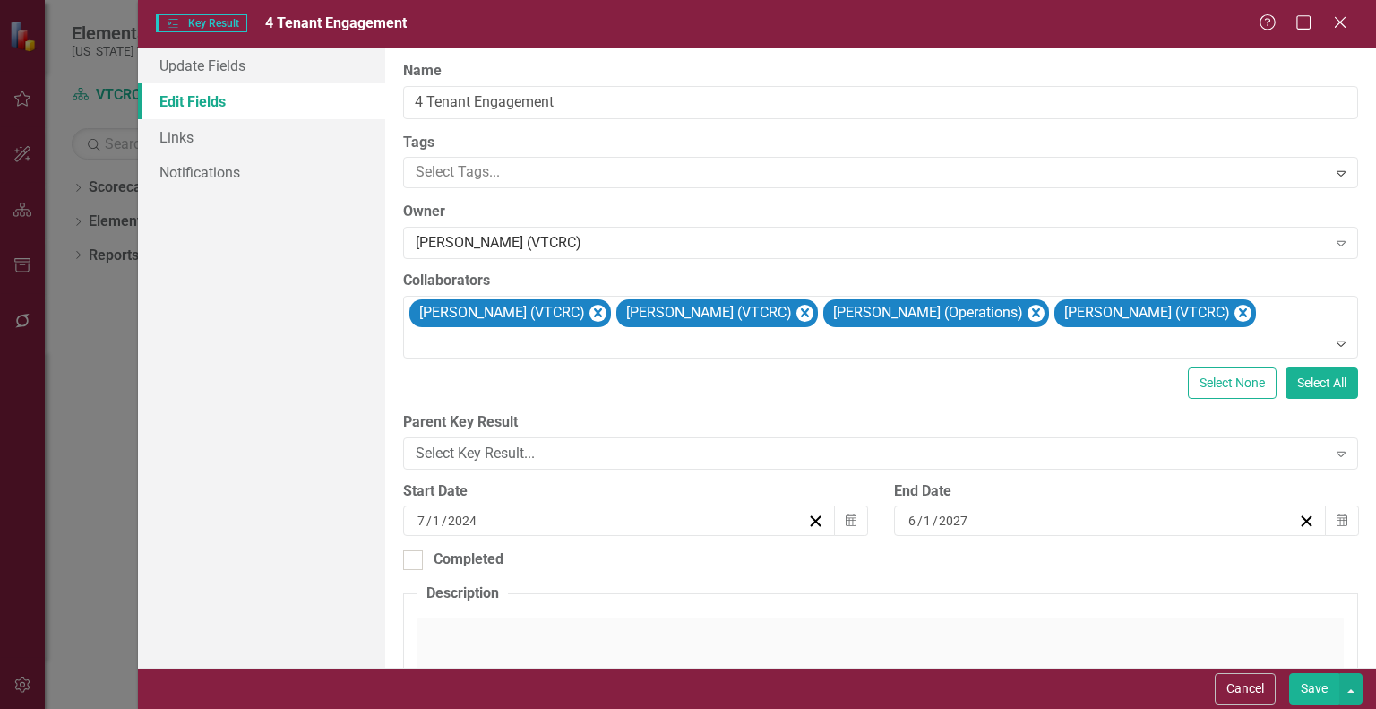
click at [188, 99] on link "Edit Fields" at bounding box center [261, 101] width 247 height 36
click at [192, 64] on link "Update Fields" at bounding box center [261, 65] width 247 height 36
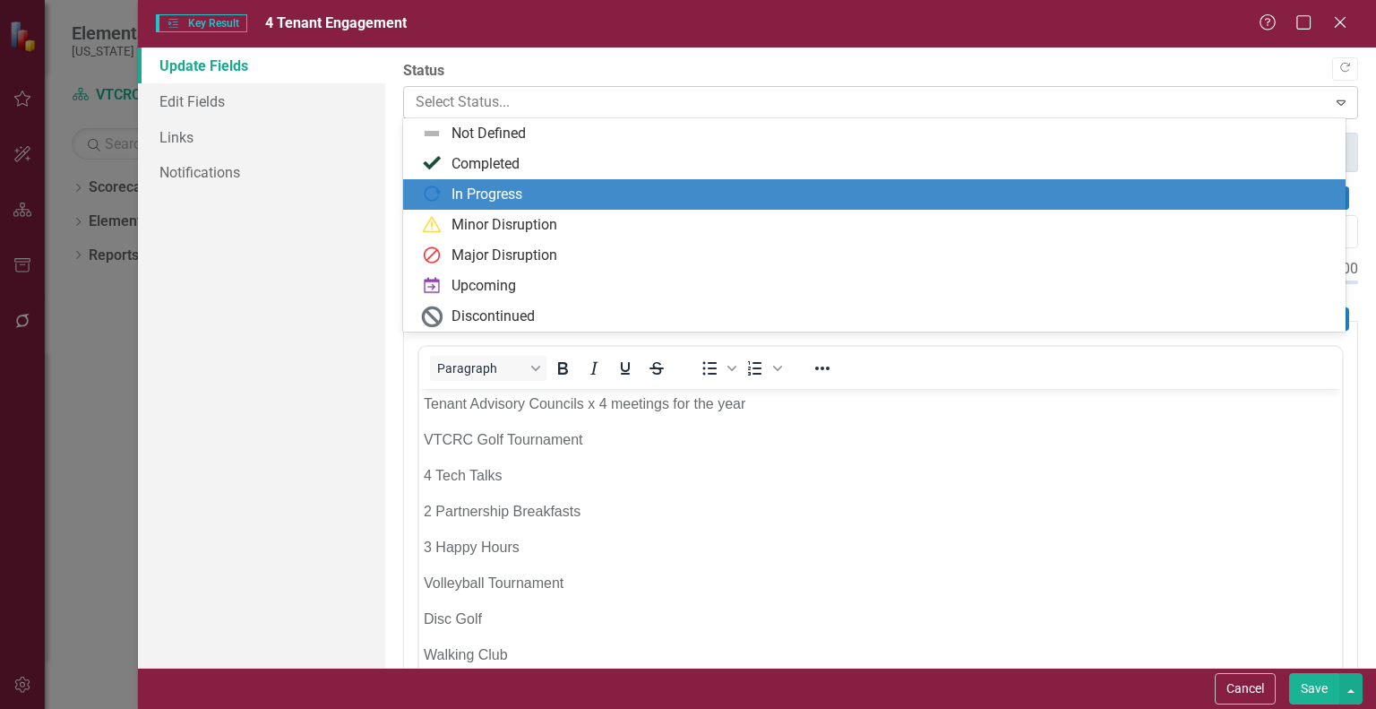
click at [1333, 103] on icon "Expand" at bounding box center [1342, 102] width 18 height 14
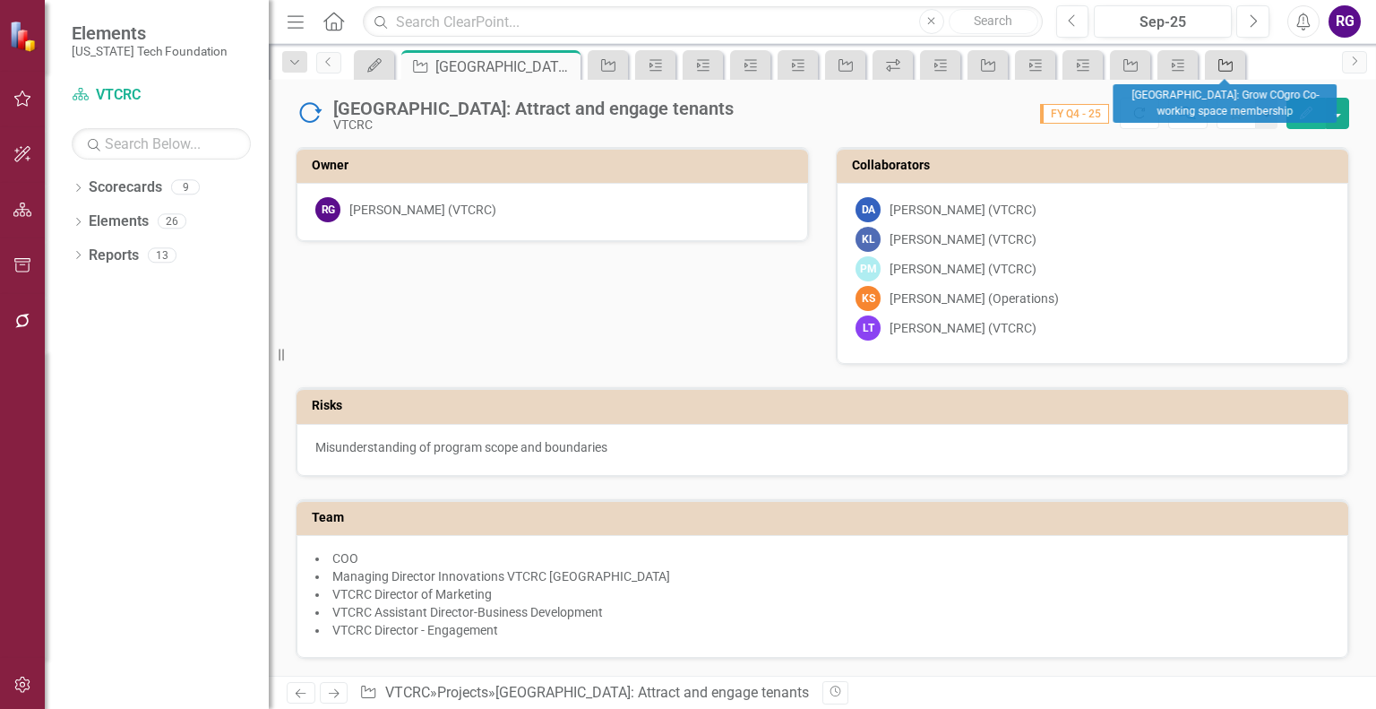
click at [1217, 60] on icon "Project" at bounding box center [1226, 65] width 18 height 14
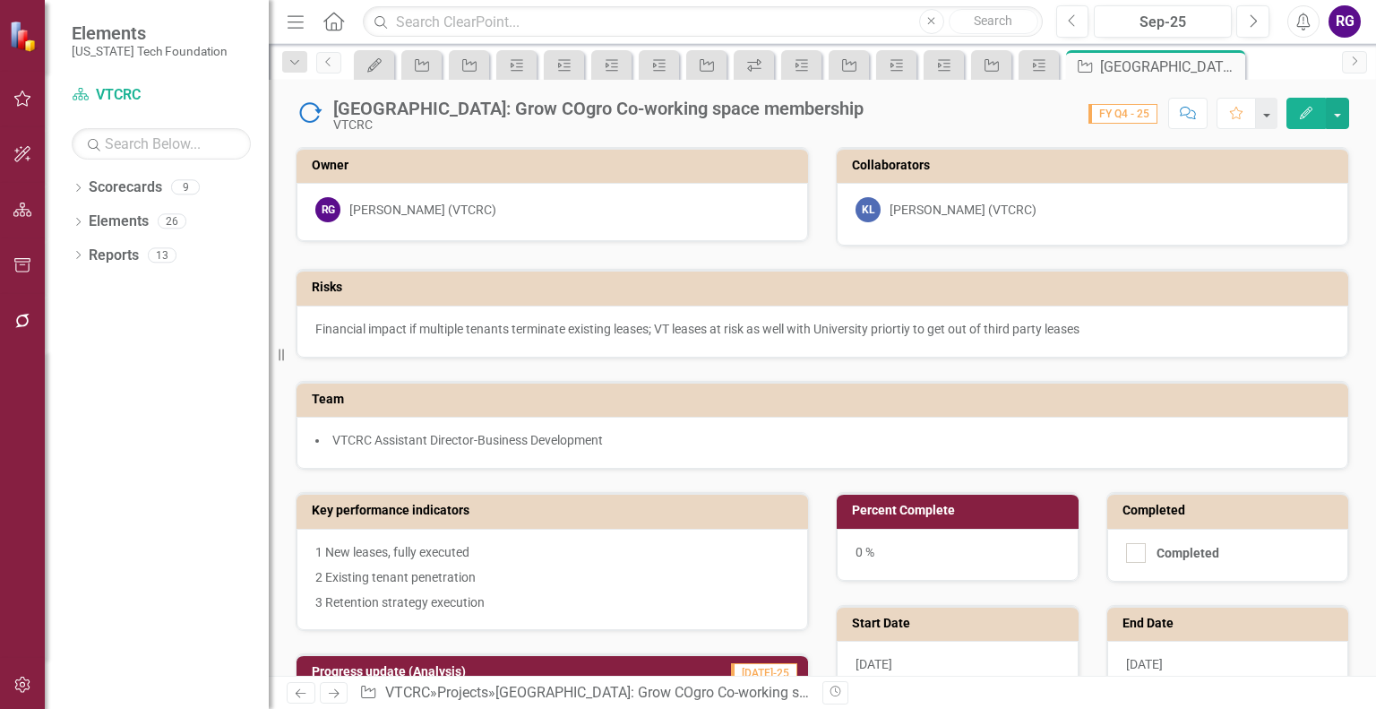
scroll to position [462, 0]
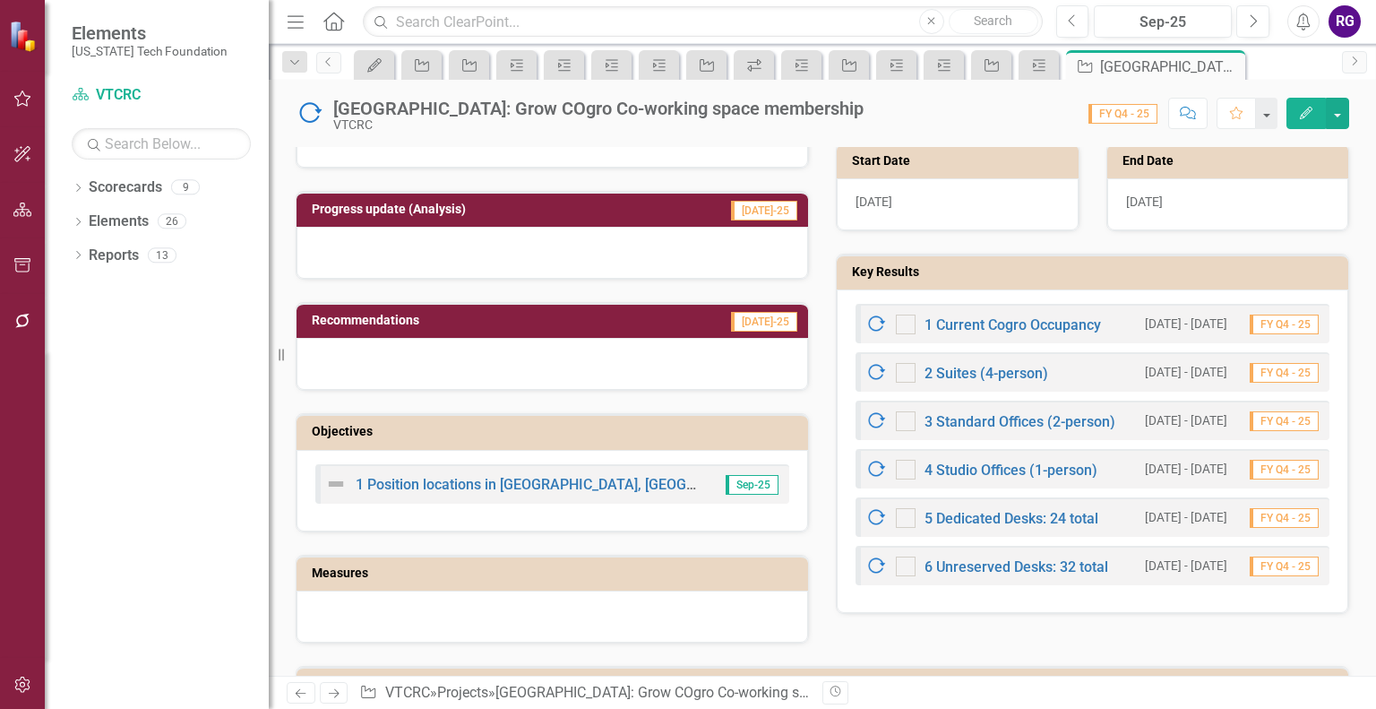
click at [1008, 507] on div "5 Dedicated Desks: 24 total" at bounding box center [982, 518] width 233 height 22
click at [1007, 510] on link "5 Dedicated Desks: 24 total" at bounding box center [1012, 518] width 174 height 17
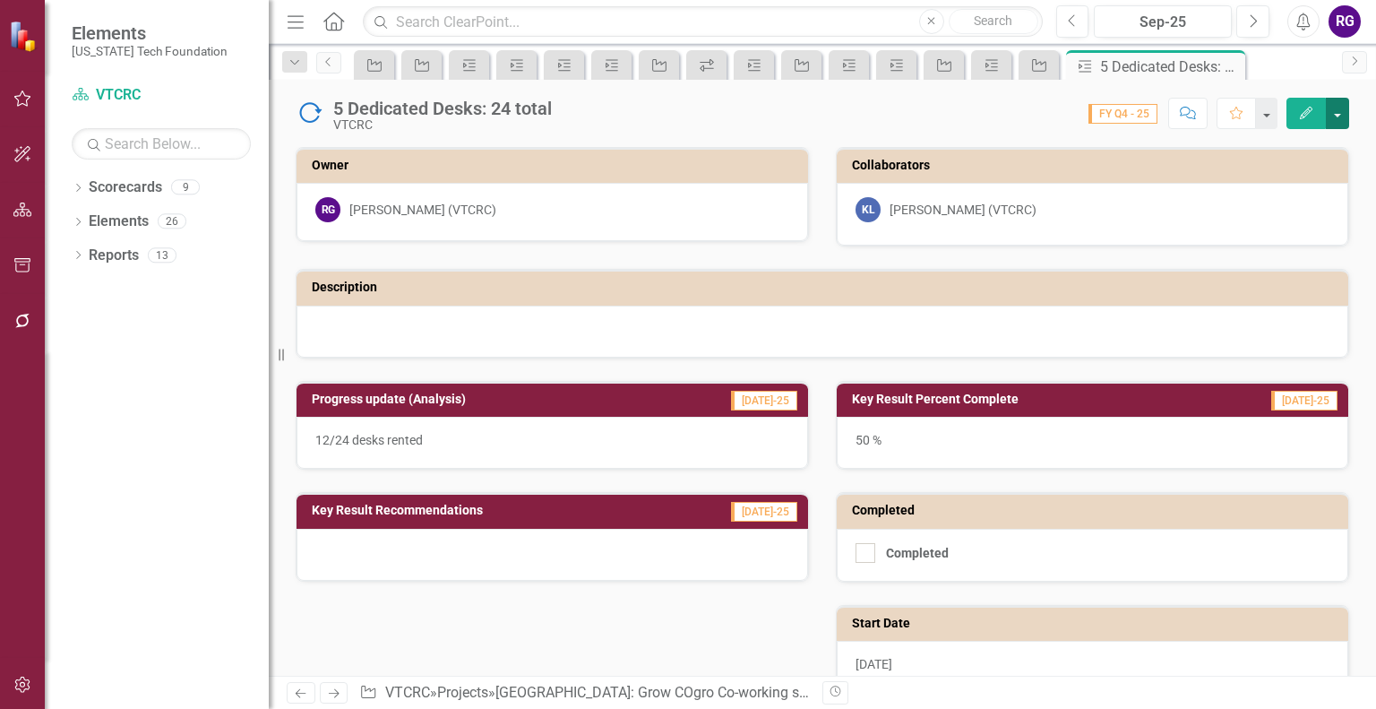
click at [1336, 118] on button "button" at bounding box center [1337, 113] width 23 height 31
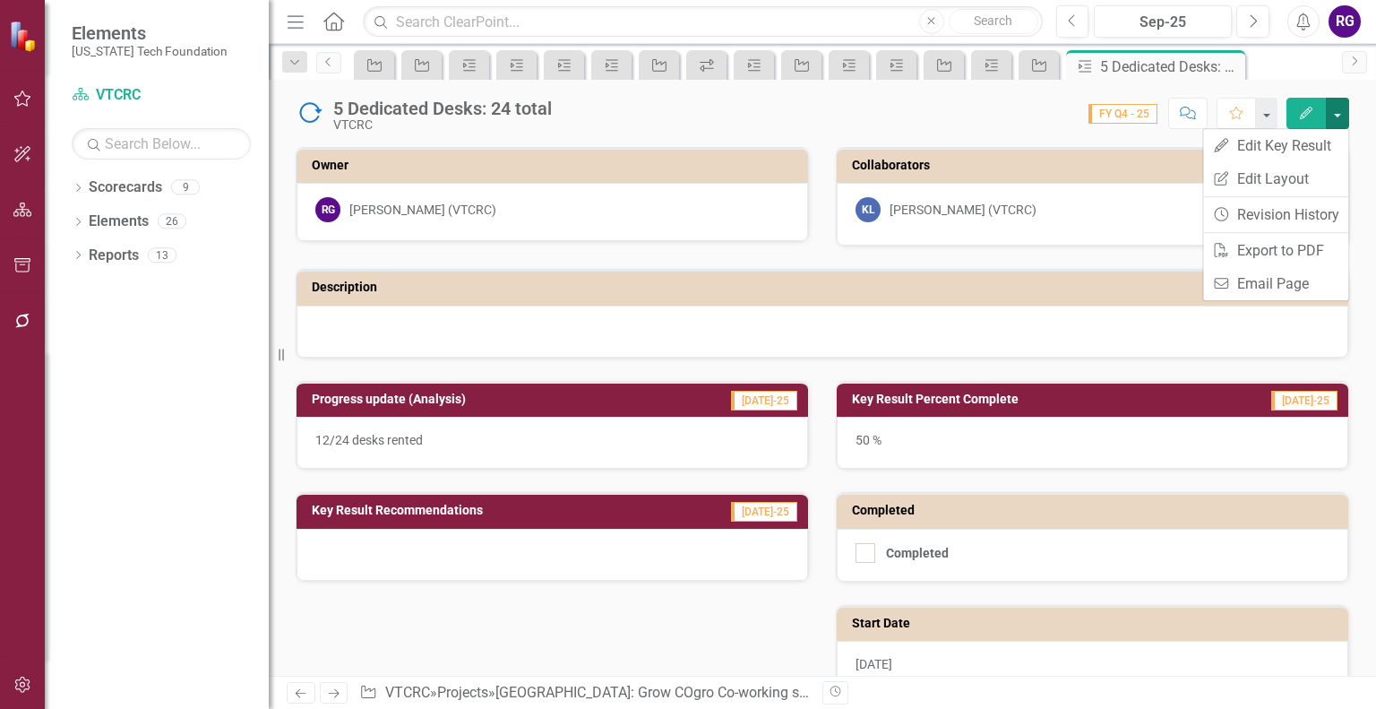
click at [1336, 118] on button "button" at bounding box center [1337, 113] width 23 height 31
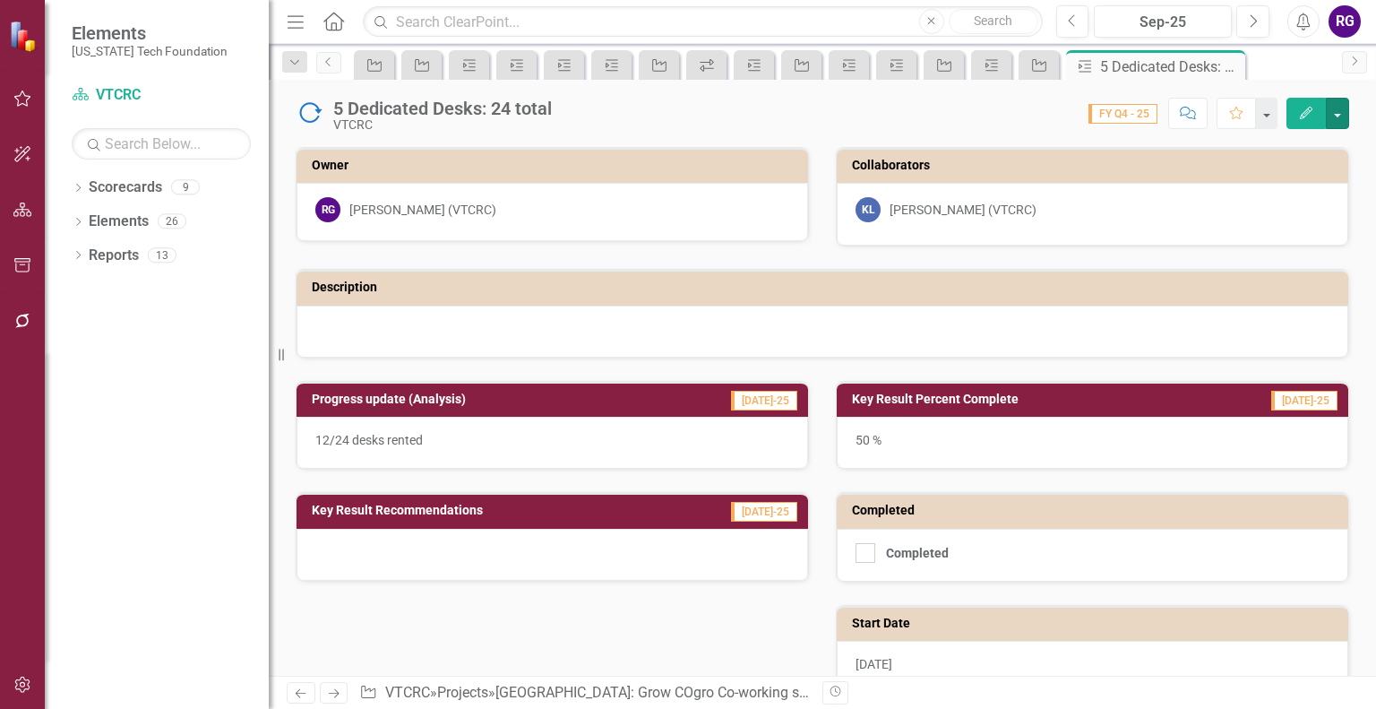
scroll to position [280, 0]
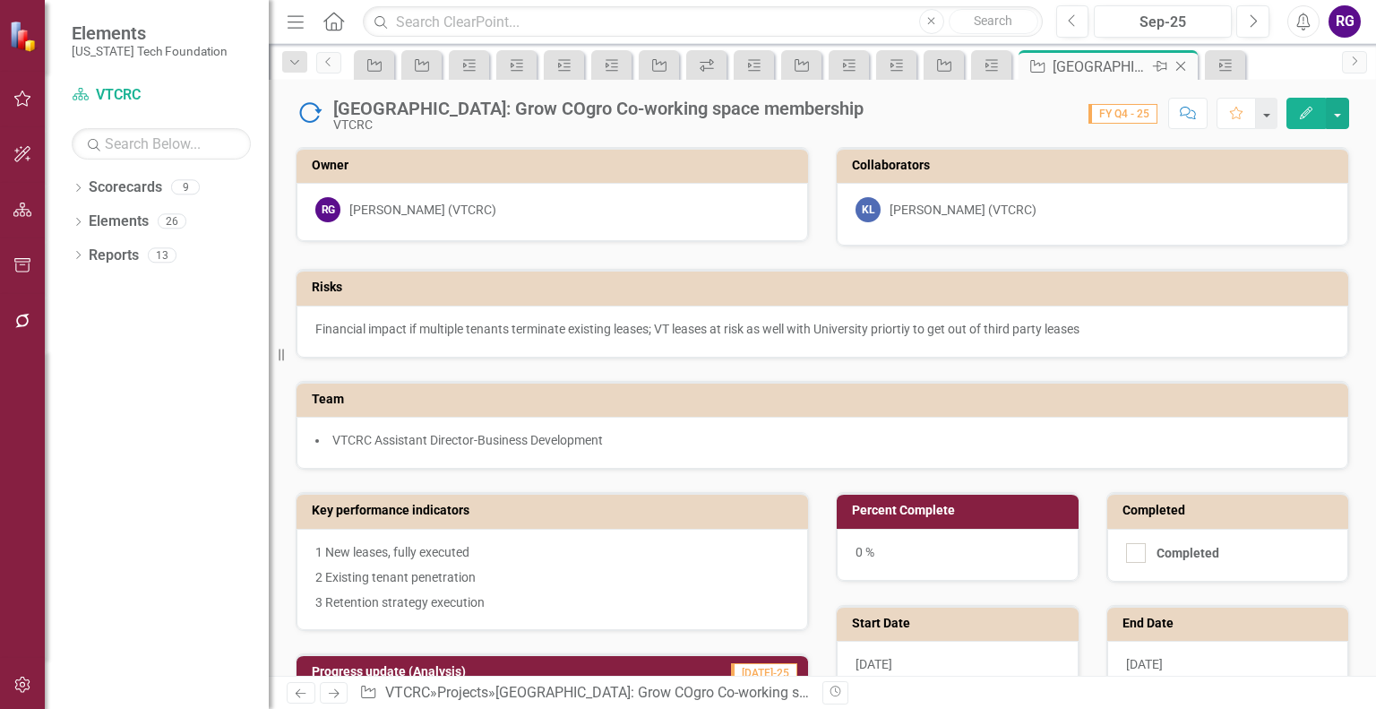
click at [1181, 67] on icon "Close" at bounding box center [1181, 66] width 18 height 14
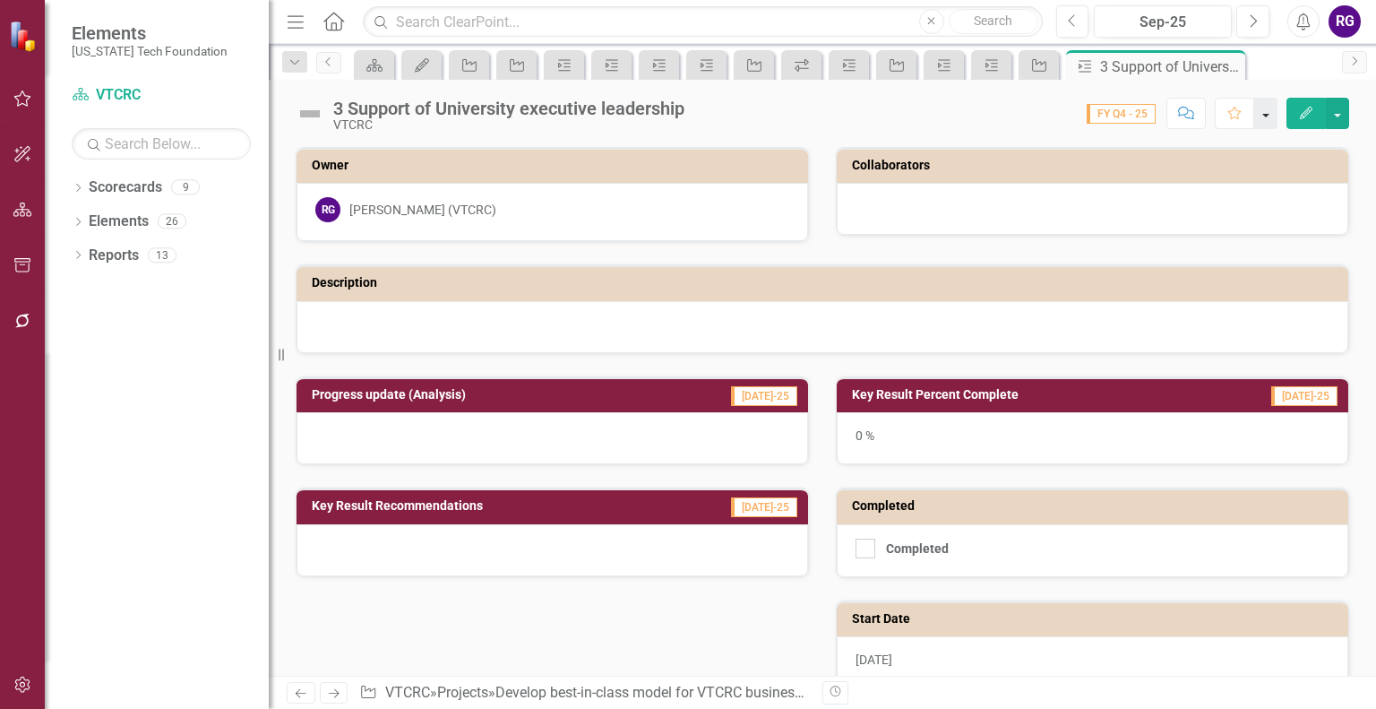
click at [1272, 121] on button "button" at bounding box center [1266, 113] width 23 height 31
click at [25, 103] on icon "button" at bounding box center [22, 98] width 19 height 14
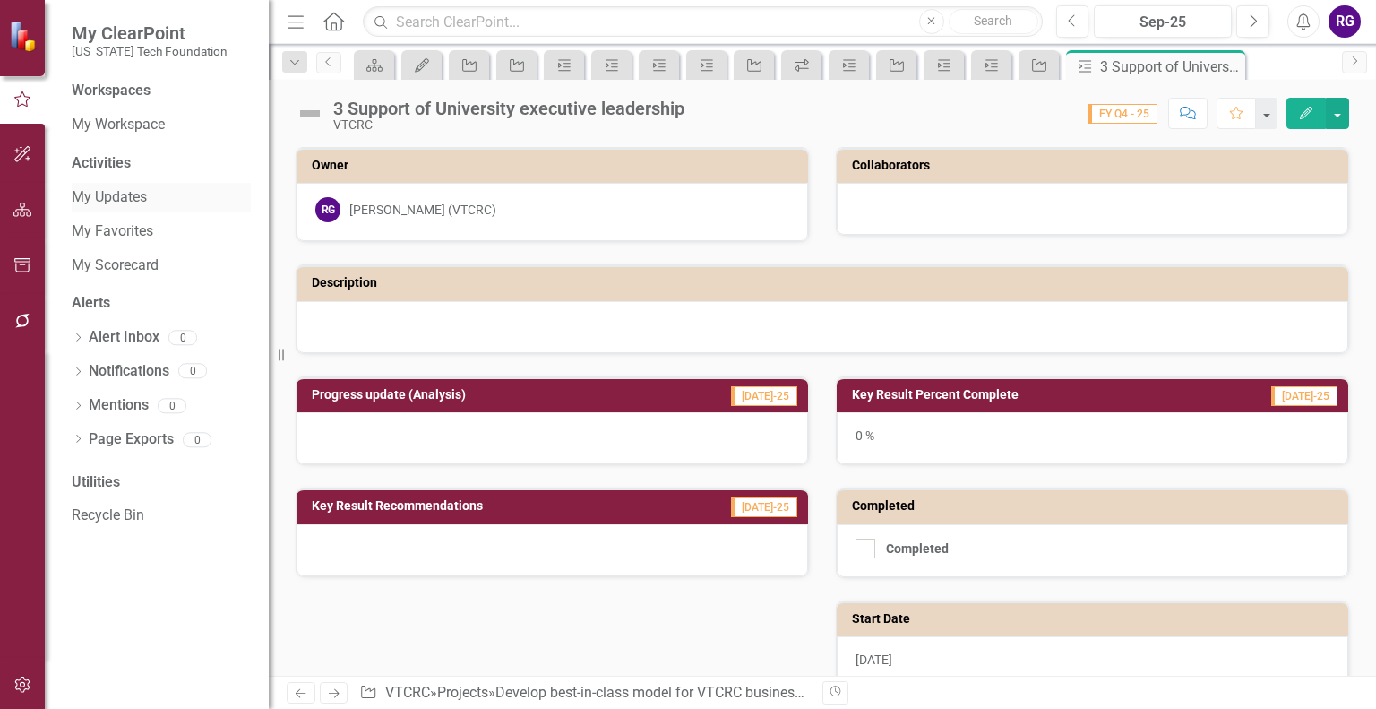
click at [108, 199] on link "My Updates" at bounding box center [161, 197] width 179 height 21
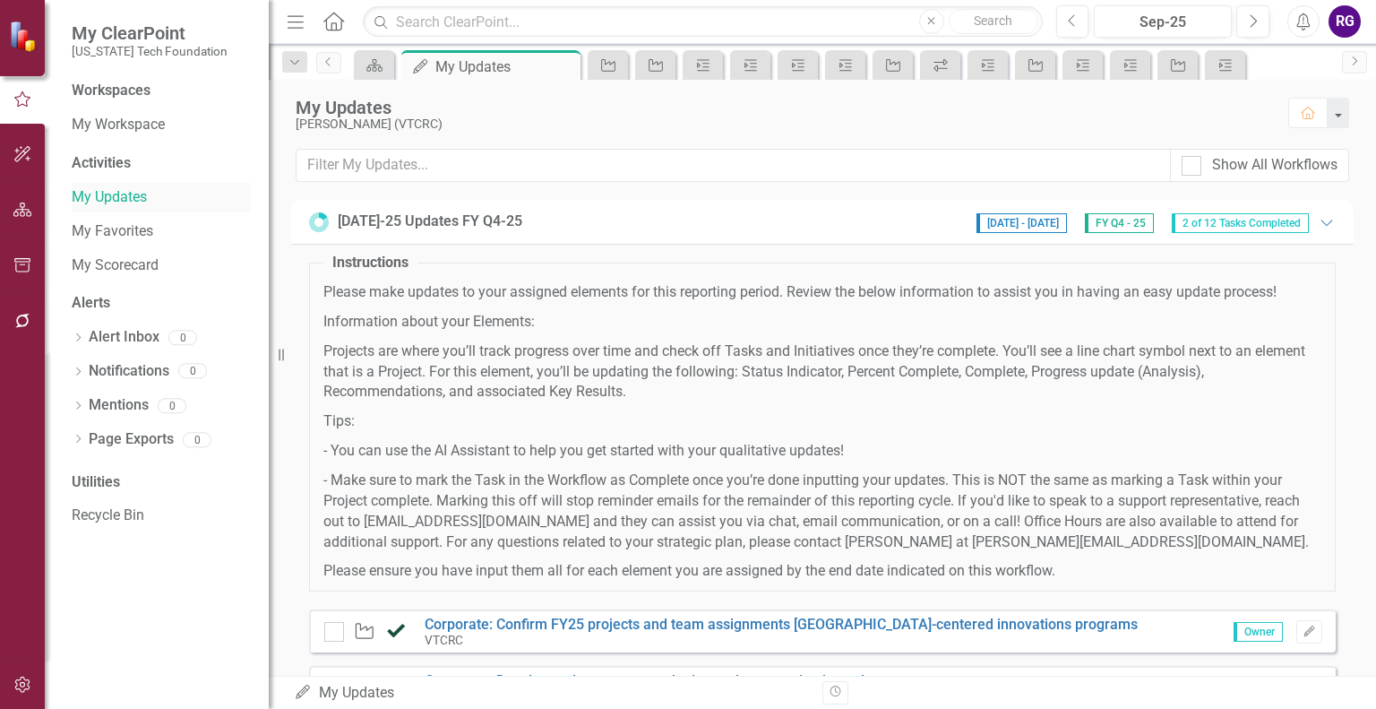
click at [96, 194] on link "My Updates" at bounding box center [161, 197] width 179 height 21
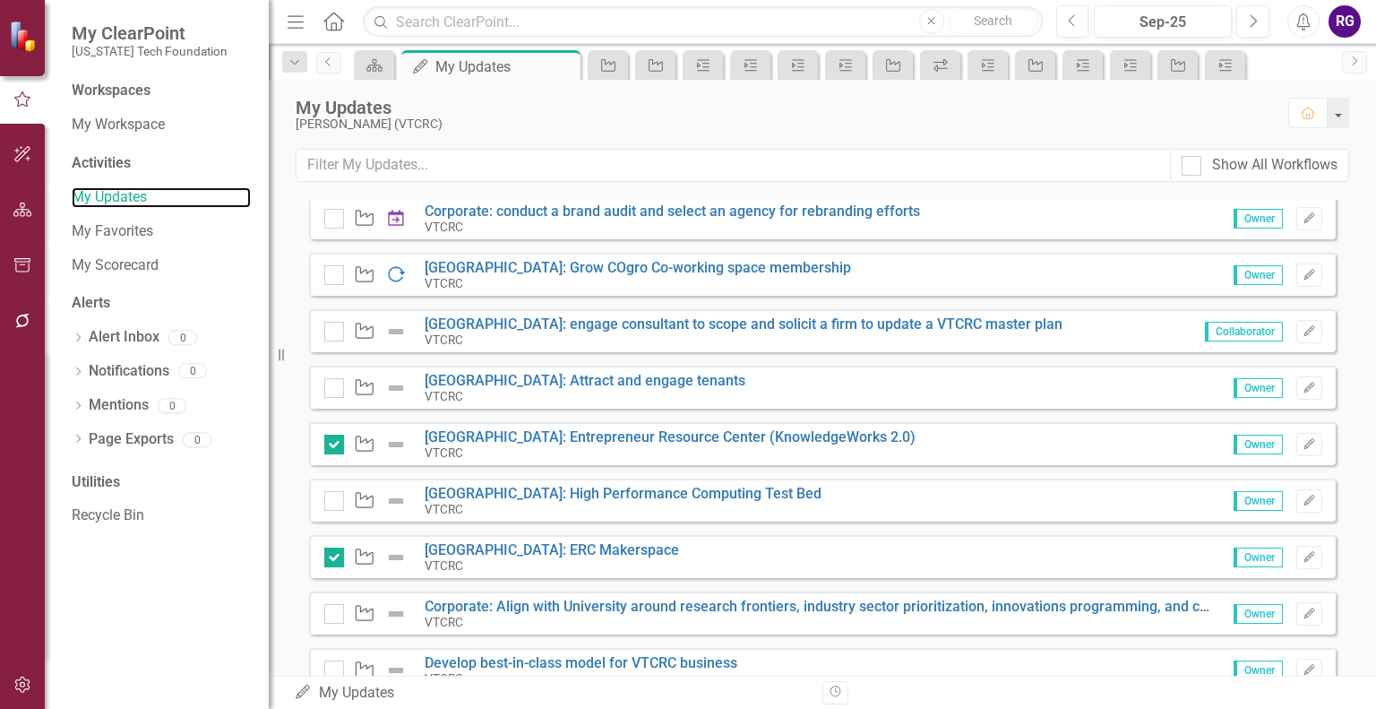
scroll to position [650, 0]
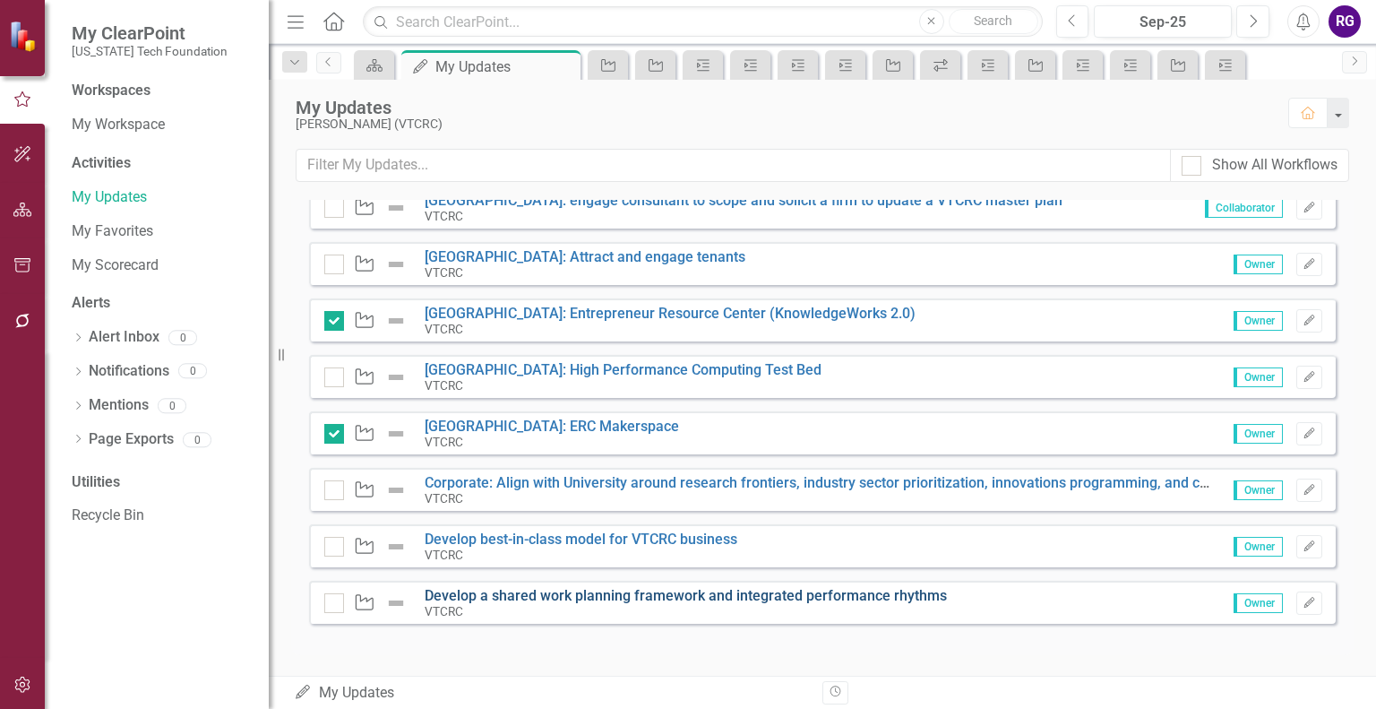
click at [608, 590] on link "Develop a shared work planning framework and integrated performance rhythms" at bounding box center [686, 595] width 522 height 17
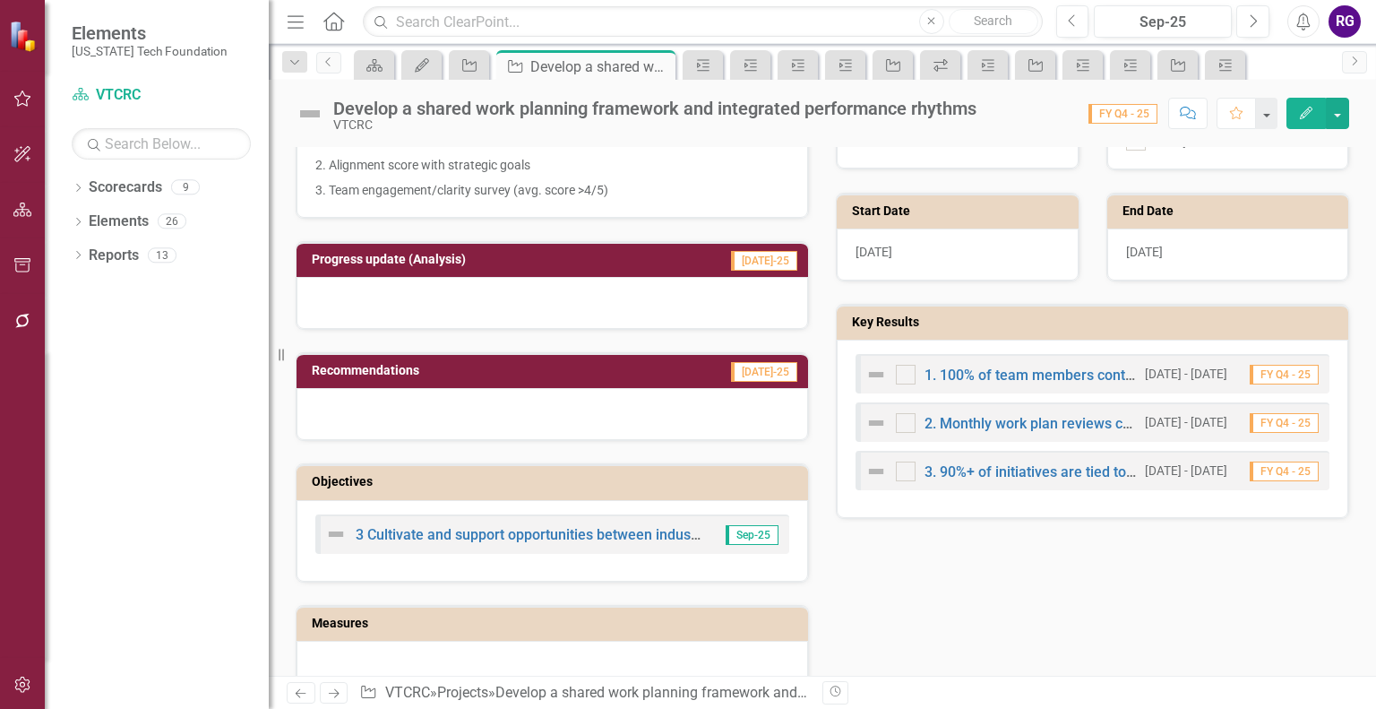
scroll to position [473, 0]
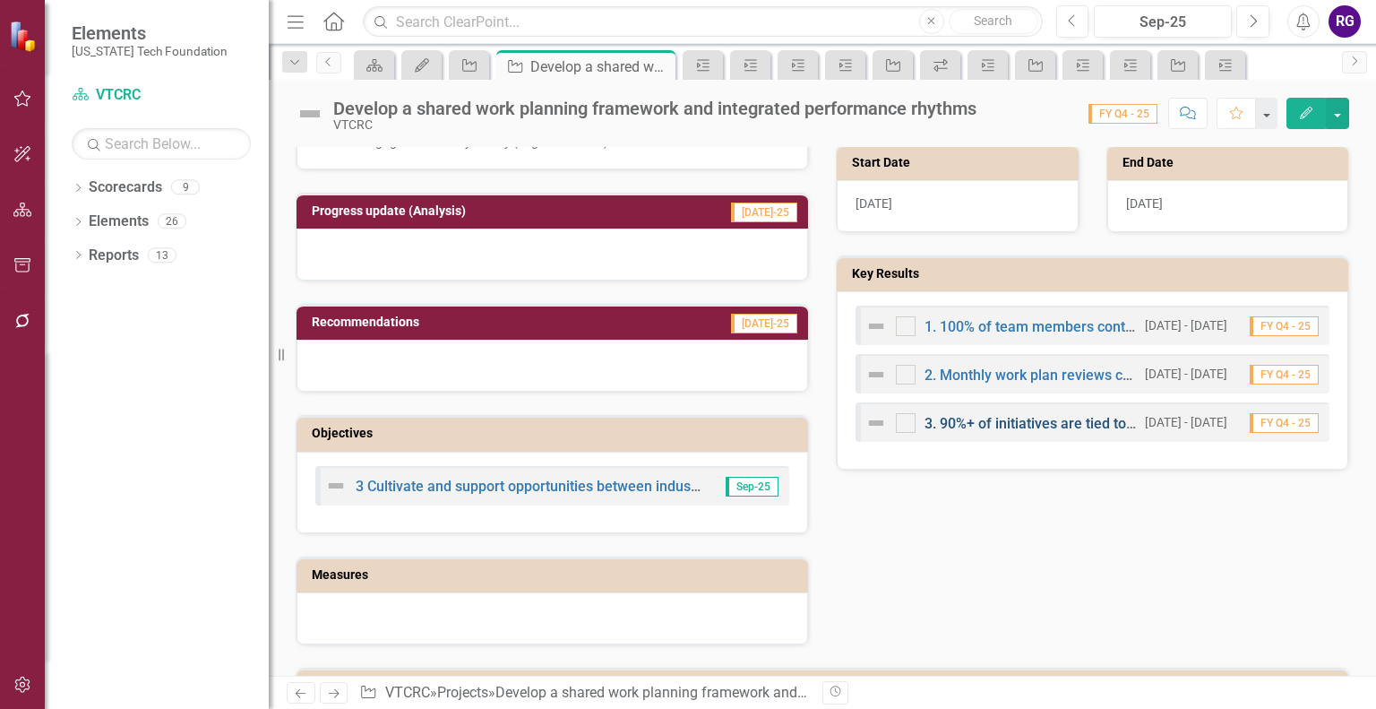
click at [1031, 421] on link "3. 90%+ of initiatives are tied to strategic priorities" at bounding box center [1086, 423] width 323 height 17
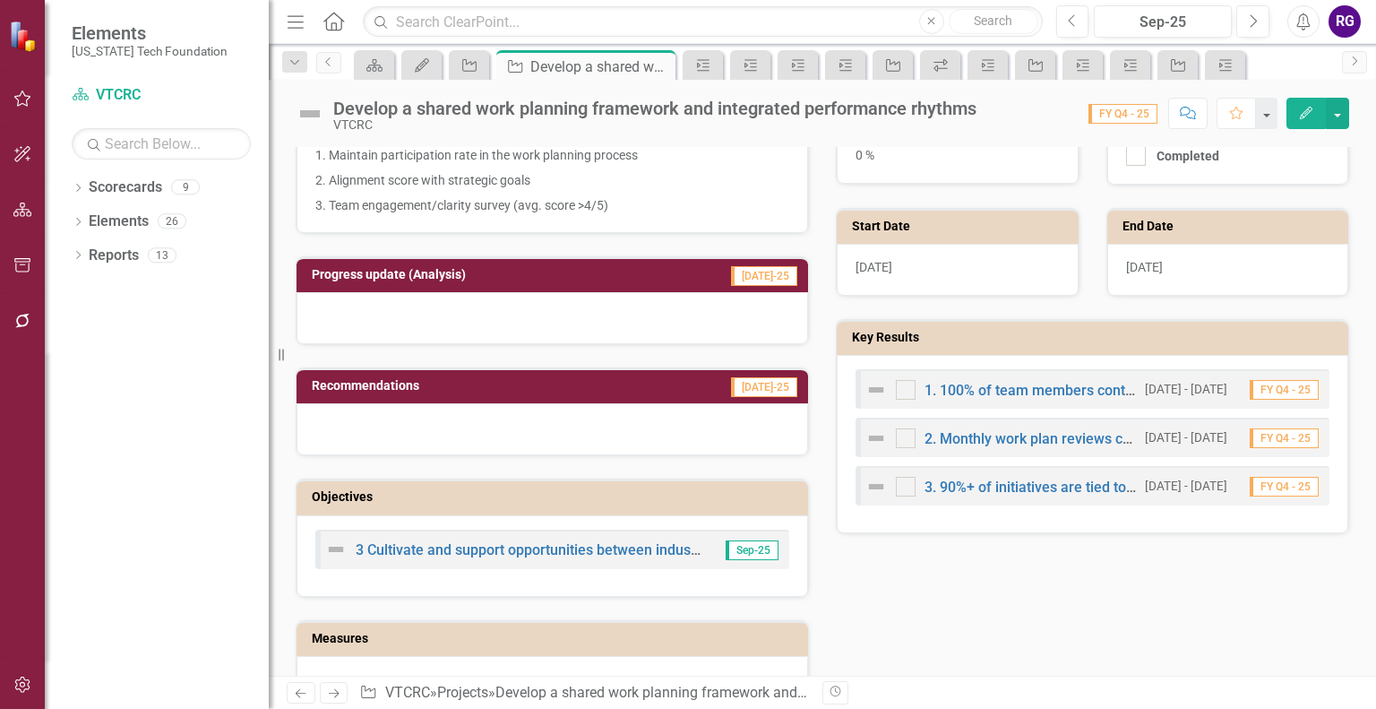
scroll to position [433, 0]
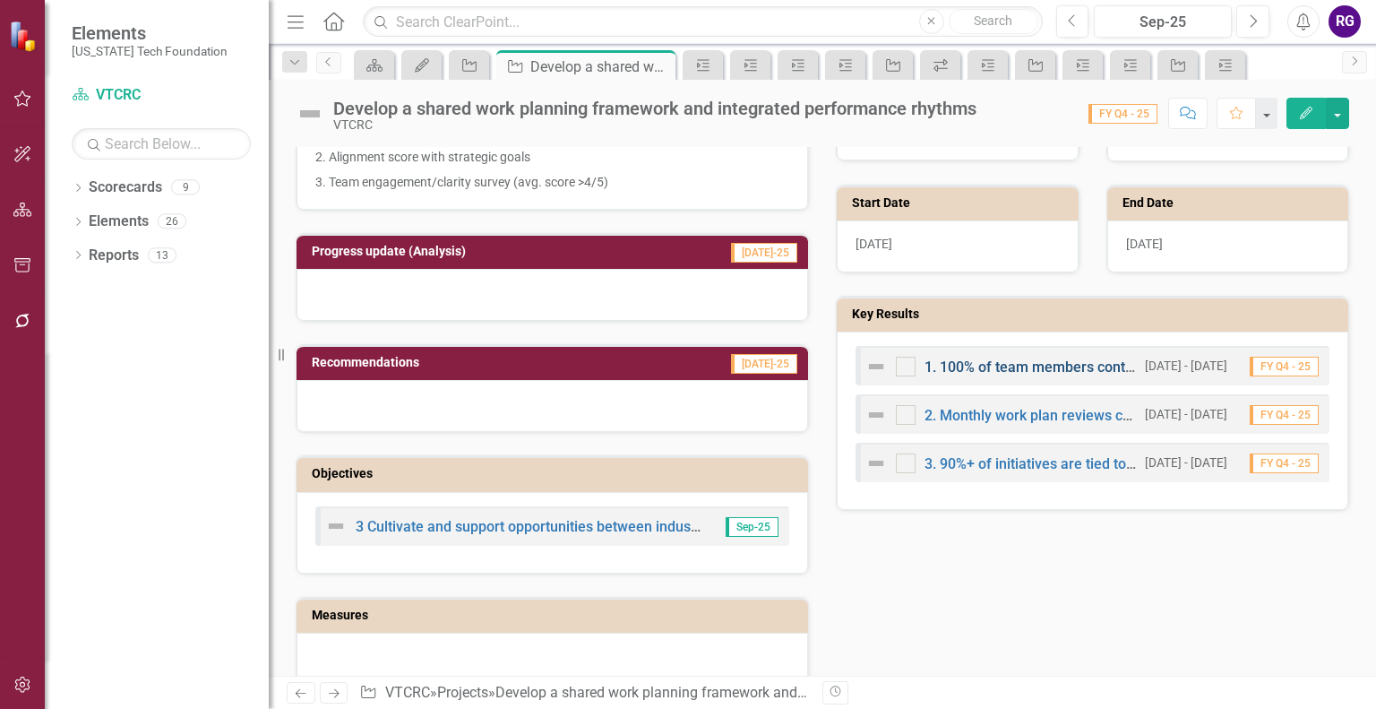
click at [1037, 358] on link "1. 100% of team members contribute to and operate from an annual work plan" at bounding box center [1177, 366] width 505 height 17
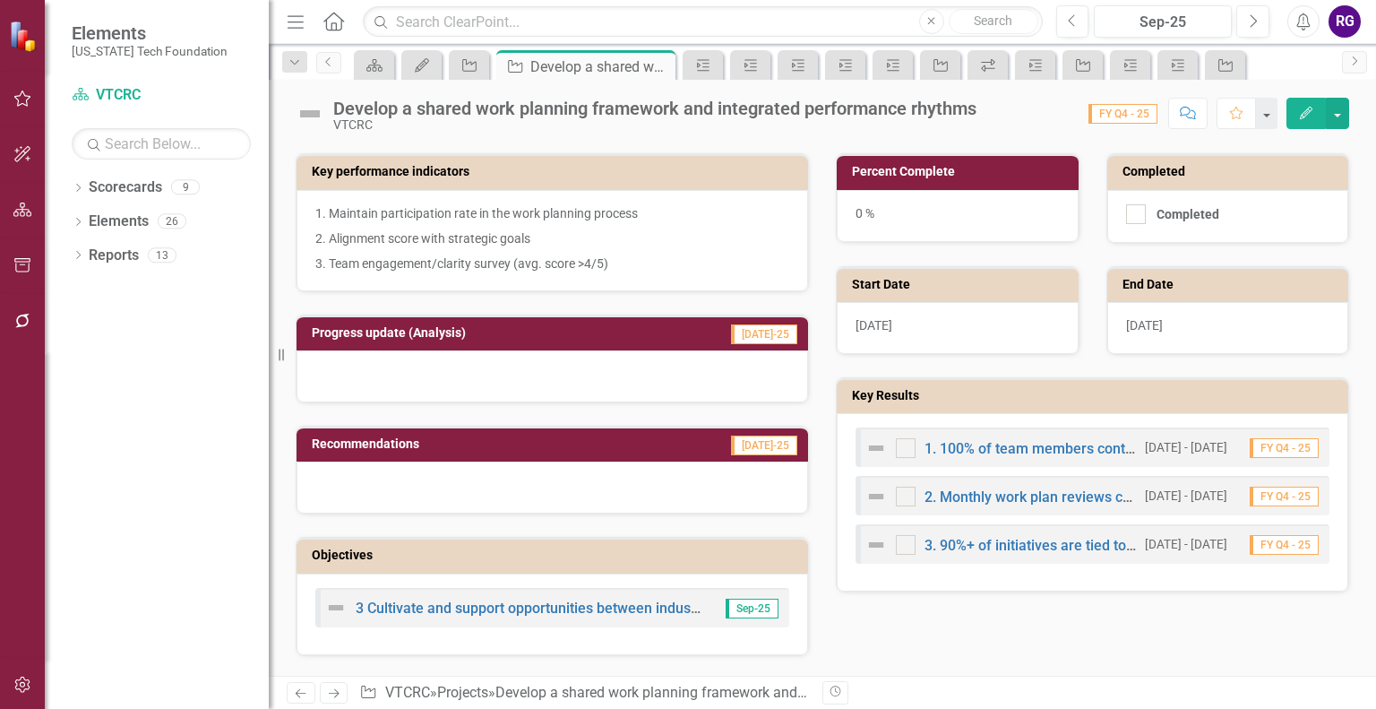
scroll to position [280, 0]
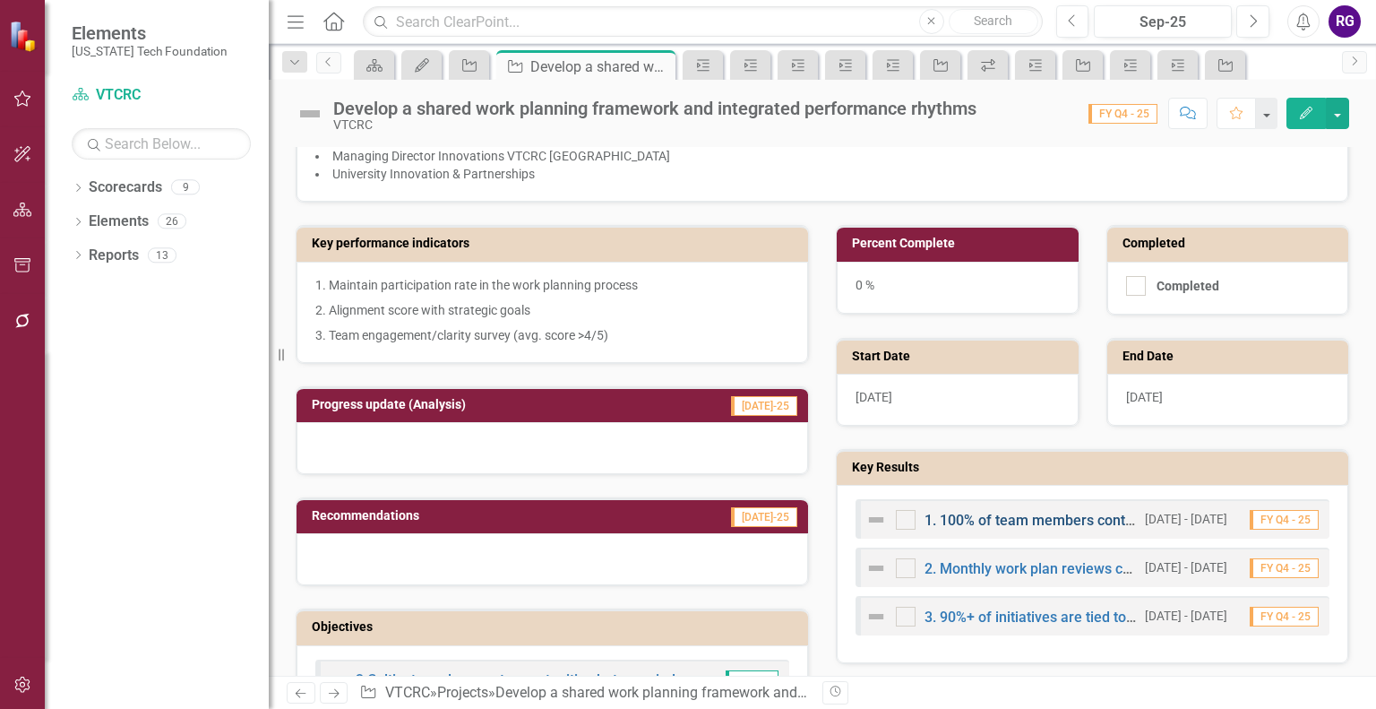
click at [1016, 512] on link "1. 100% of team members contribute to and operate from an annual work plan" at bounding box center [1177, 520] width 505 height 17
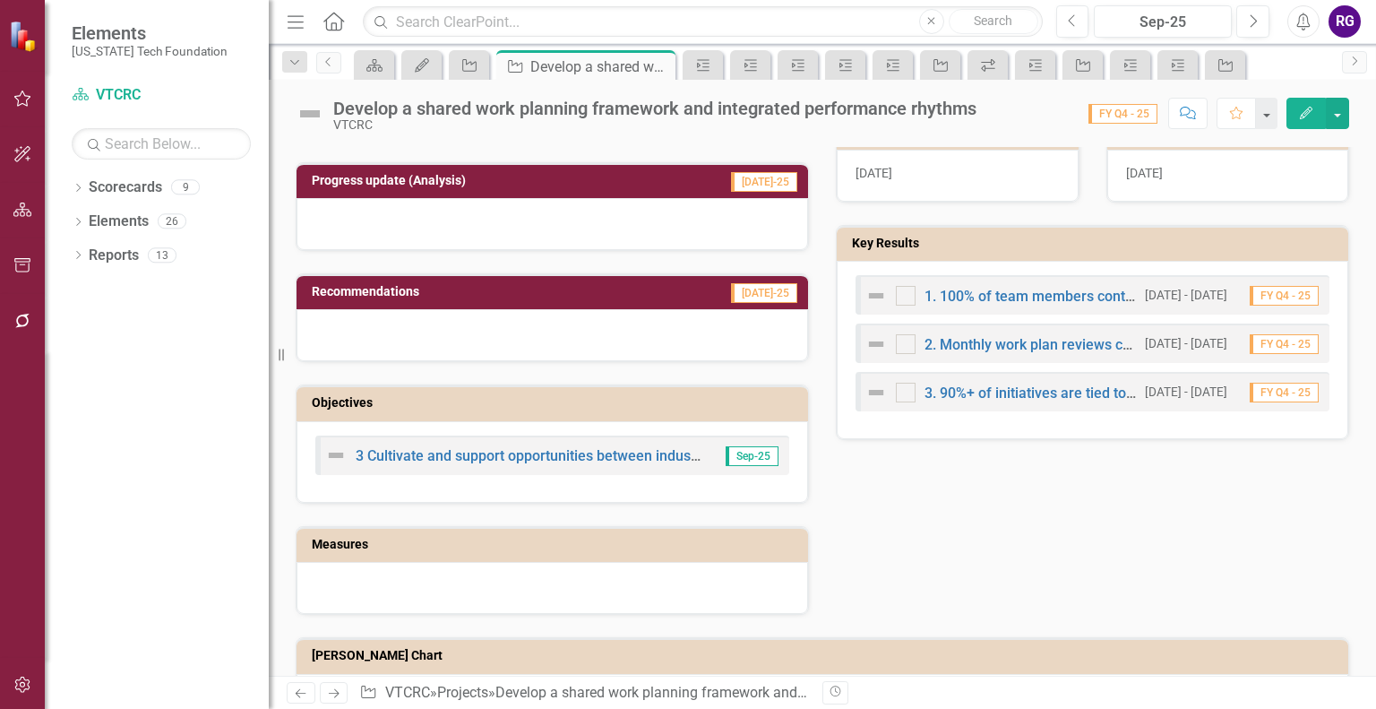
scroll to position [498, 0]
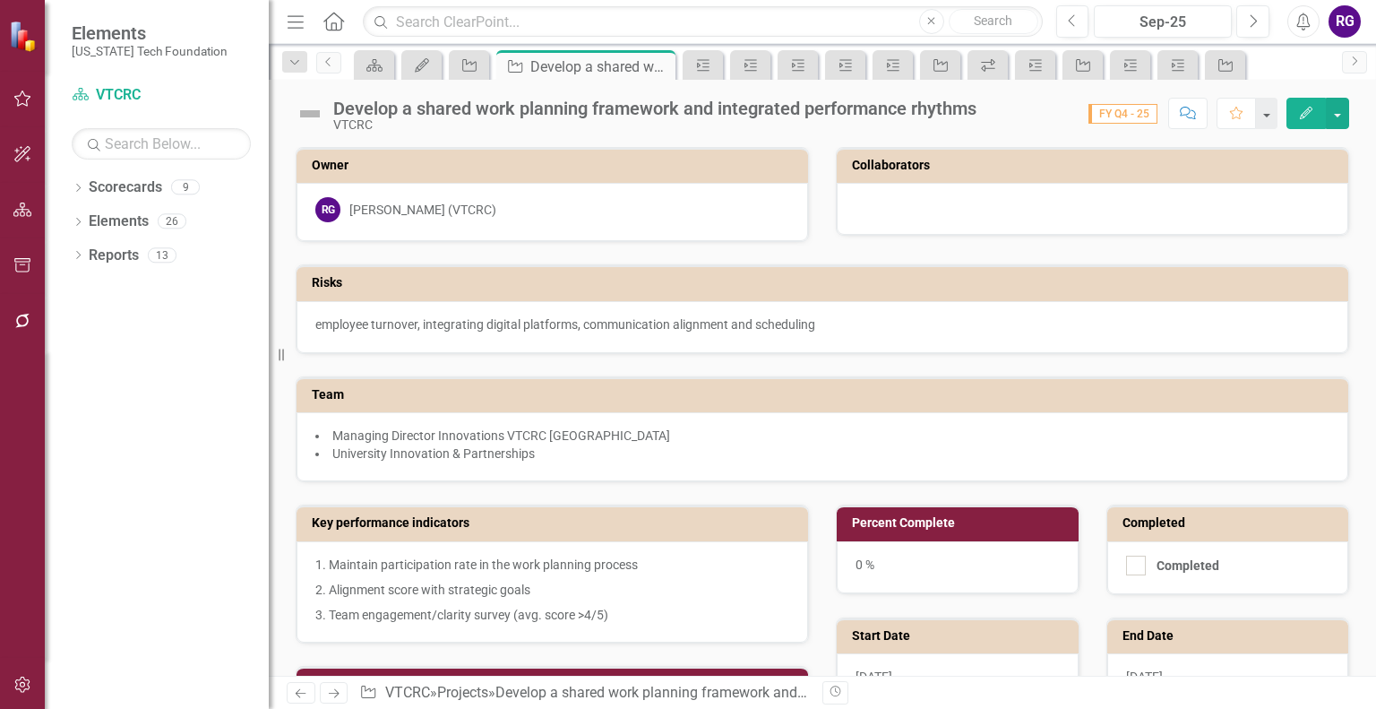
scroll to position [498, 0]
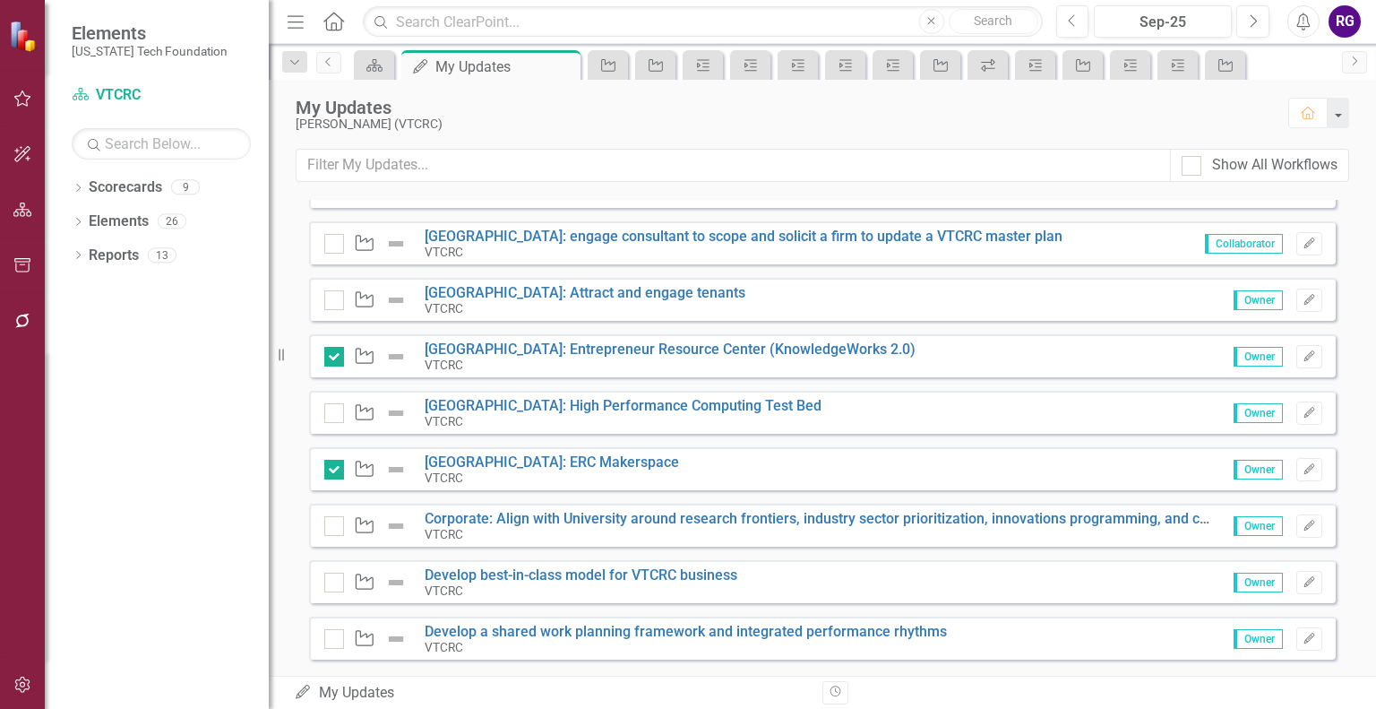
scroll to position [650, 0]
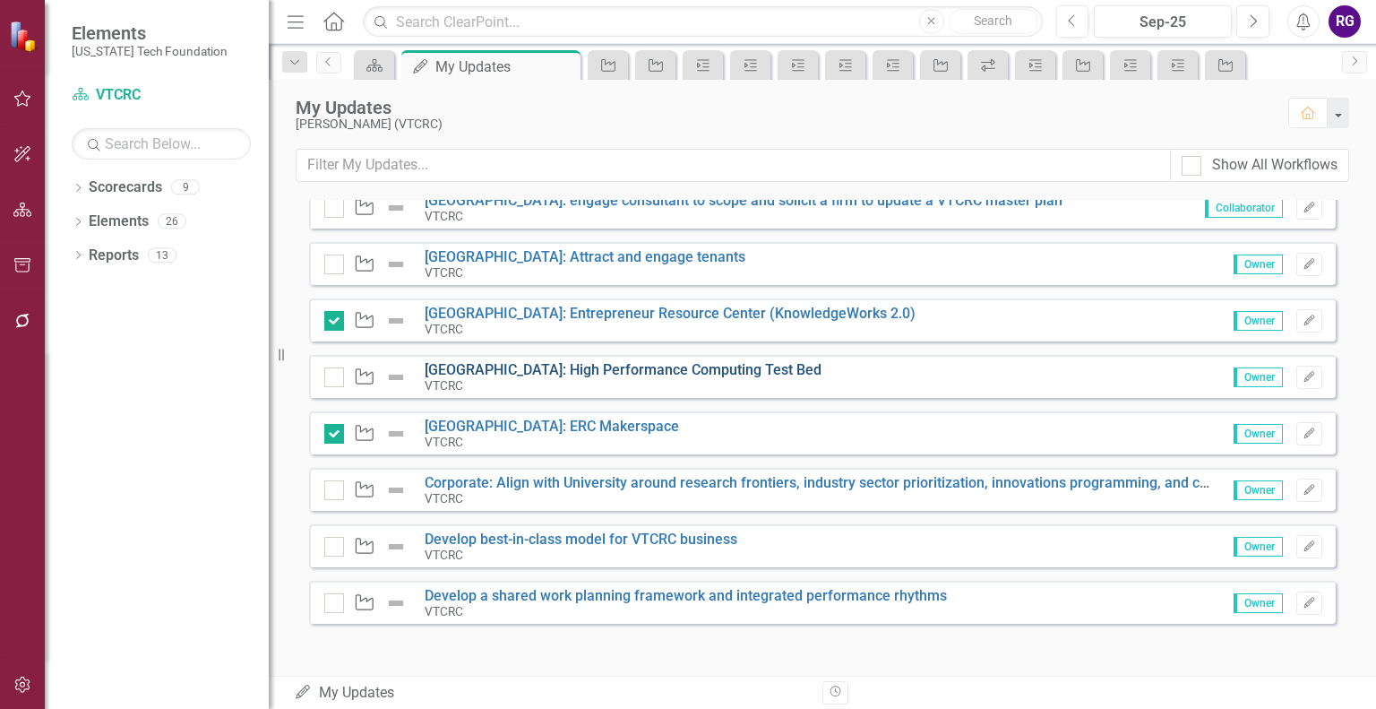
click at [524, 366] on link "[GEOGRAPHIC_DATA]: High Performance Computing Test Bed" at bounding box center [623, 369] width 397 height 17
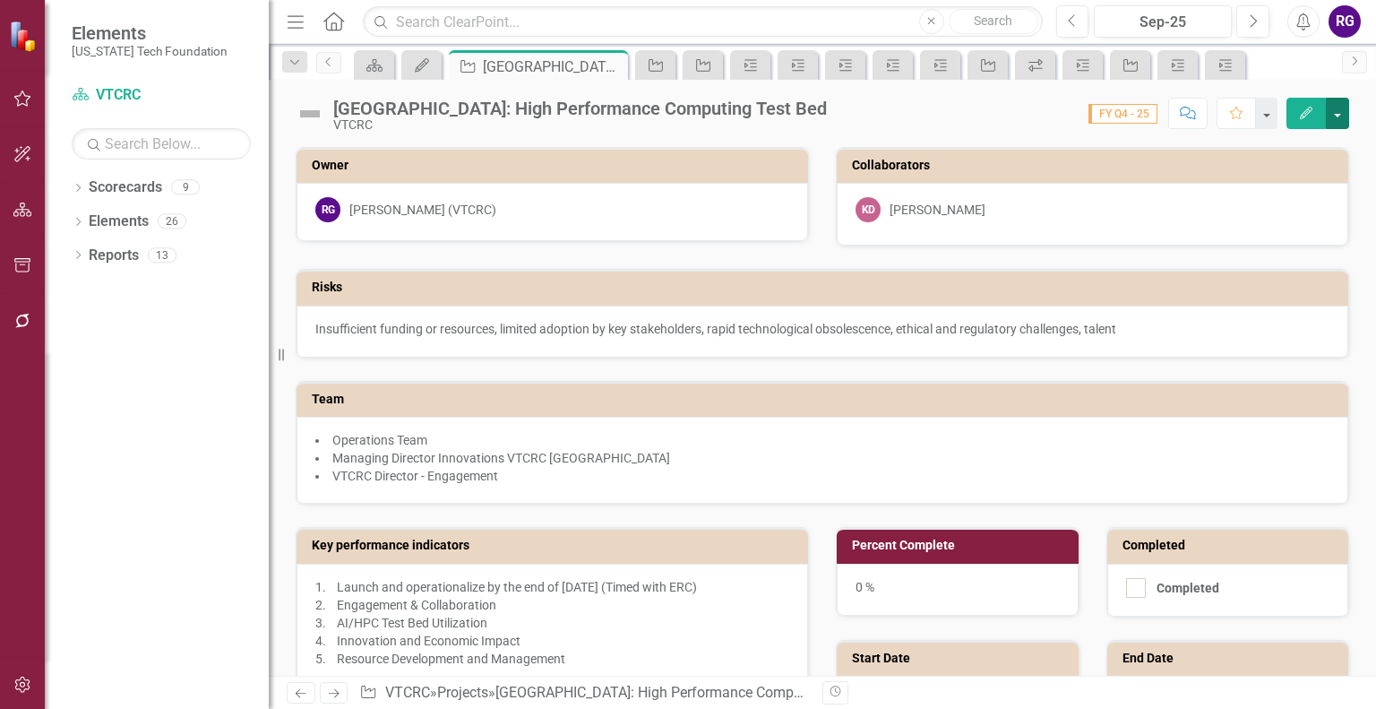
click at [1340, 114] on button "button" at bounding box center [1337, 113] width 23 height 31
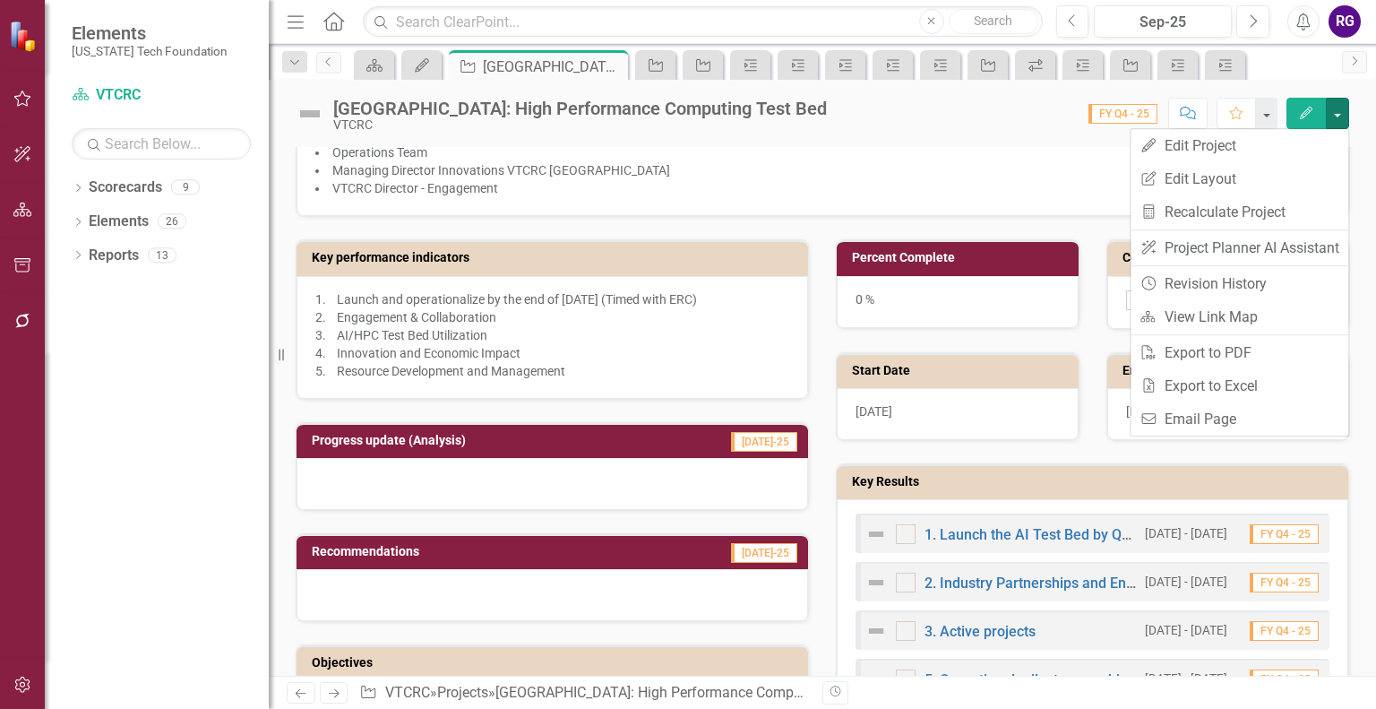
scroll to position [401, 0]
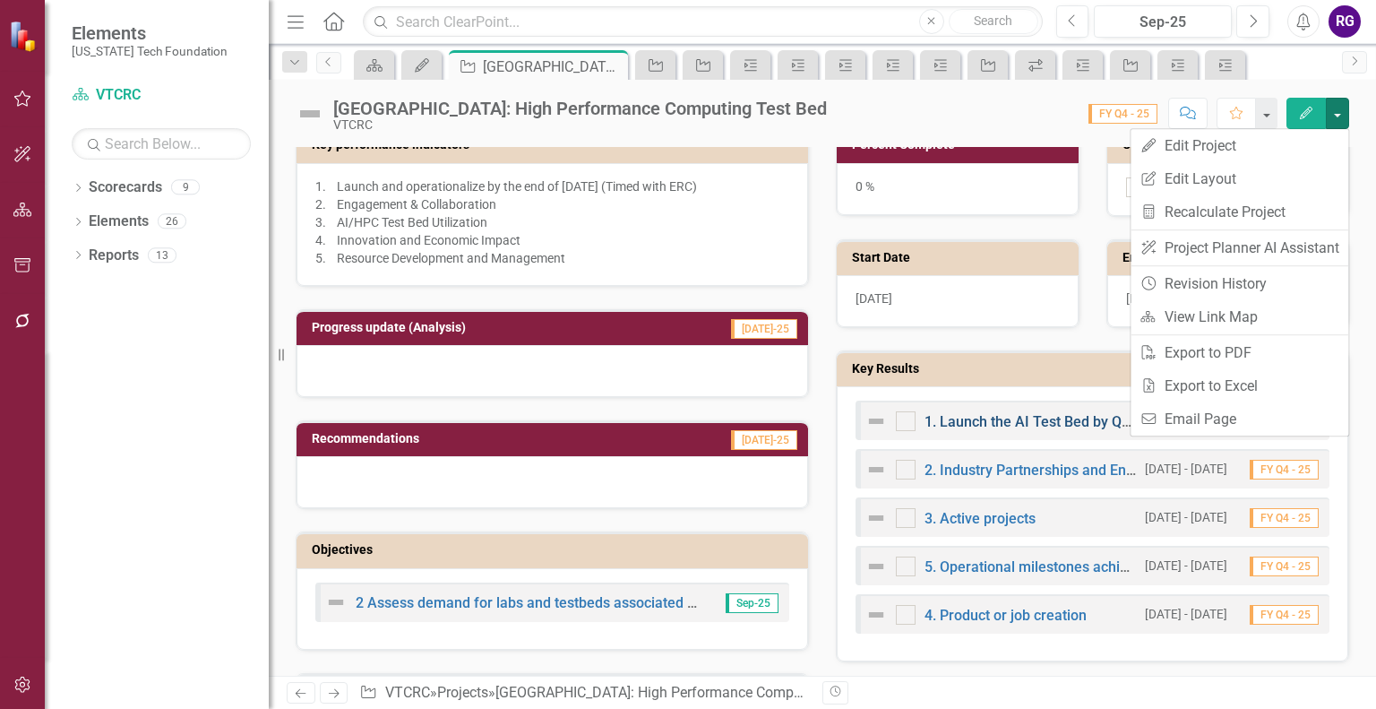
click at [1019, 414] on link "1. Launch the AI Test Bed by Q4 2027" at bounding box center [1045, 421] width 241 height 17
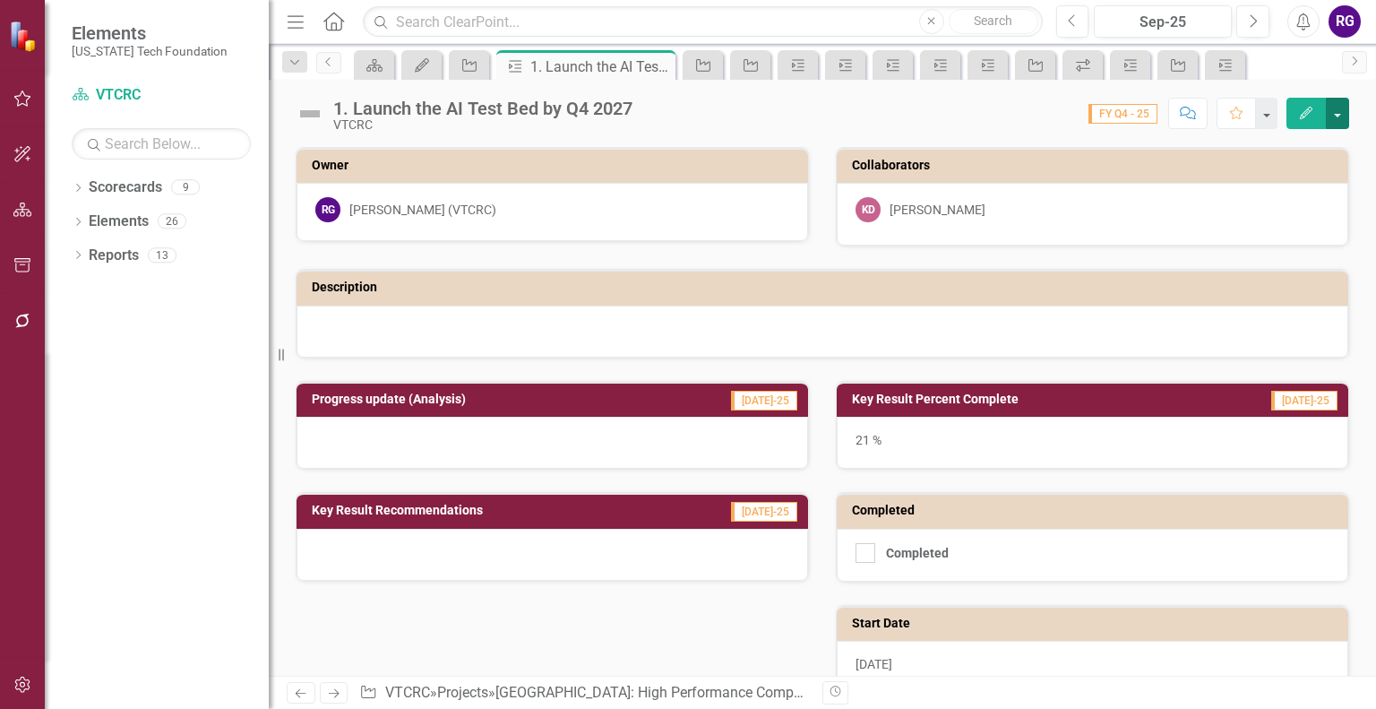
click at [1337, 119] on button "button" at bounding box center [1337, 113] width 23 height 31
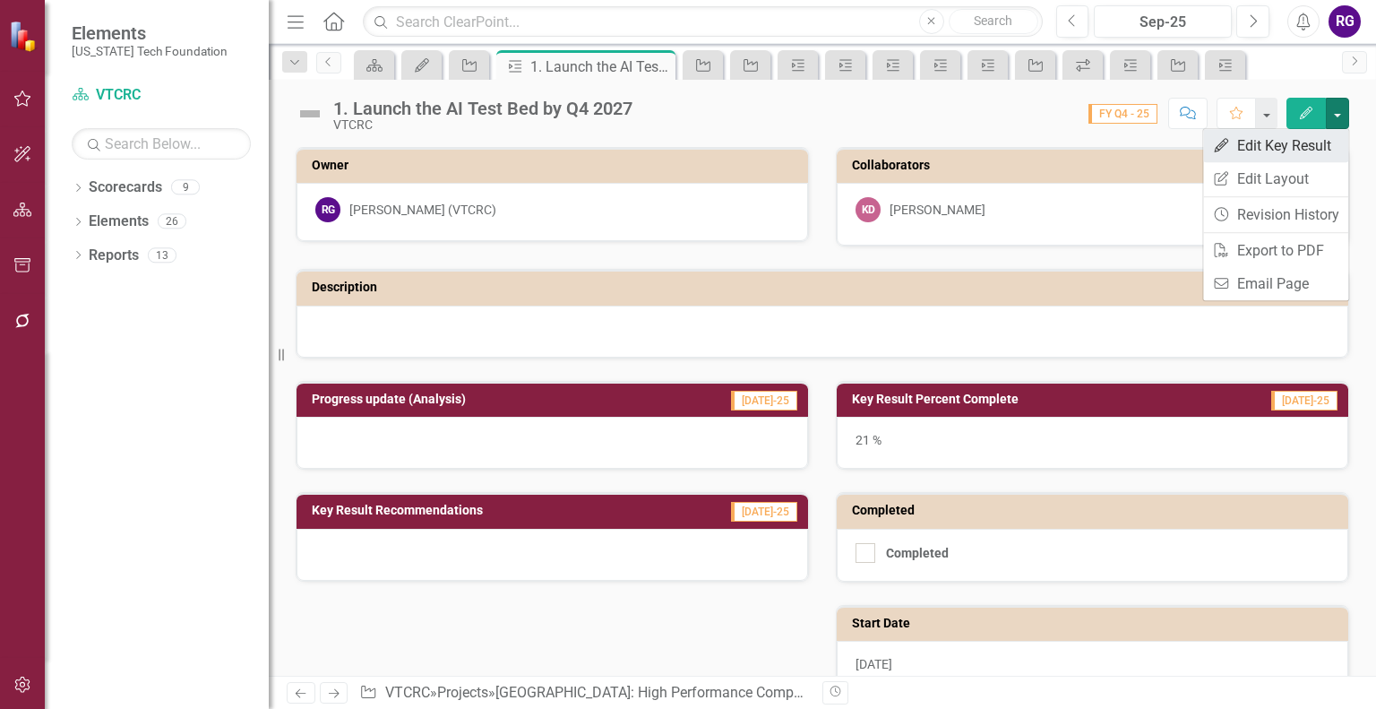
click at [1314, 146] on link "Edit Edit Key Result" at bounding box center [1276, 145] width 145 height 33
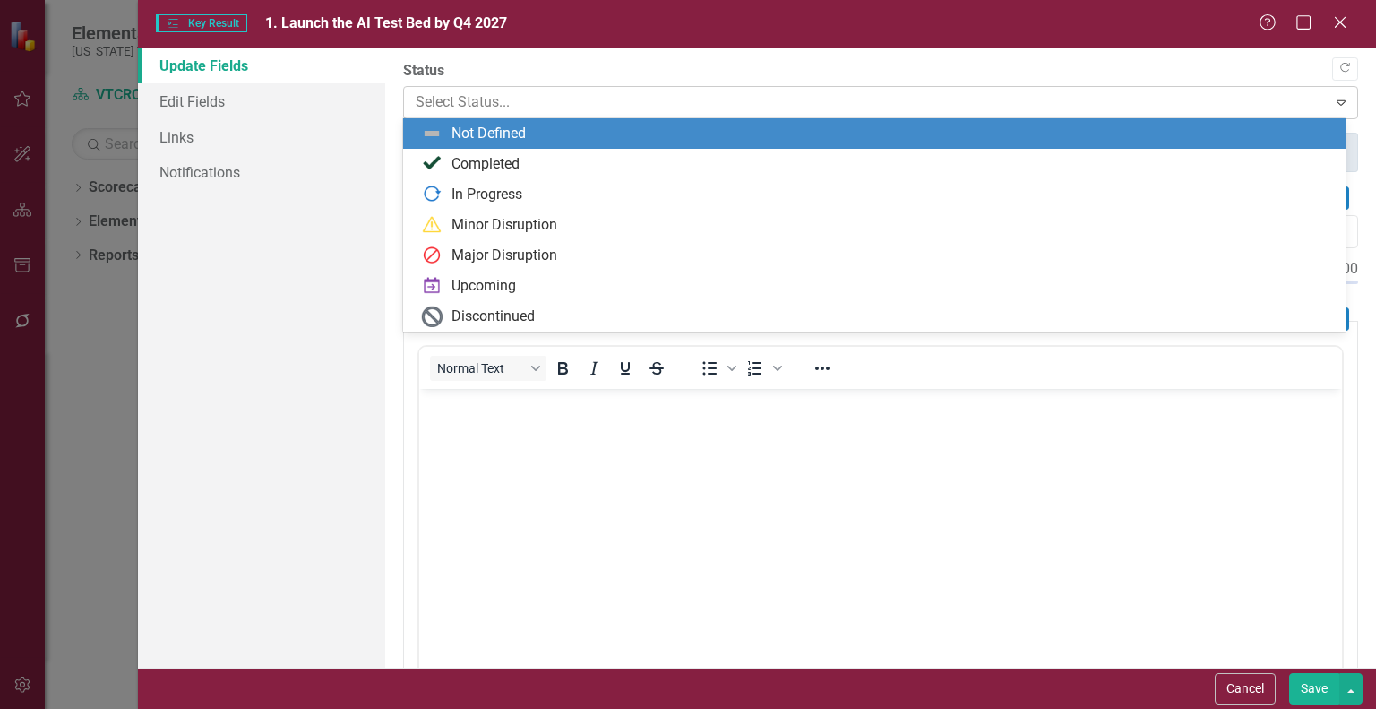
click at [1265, 98] on div at bounding box center [866, 103] width 900 height 24
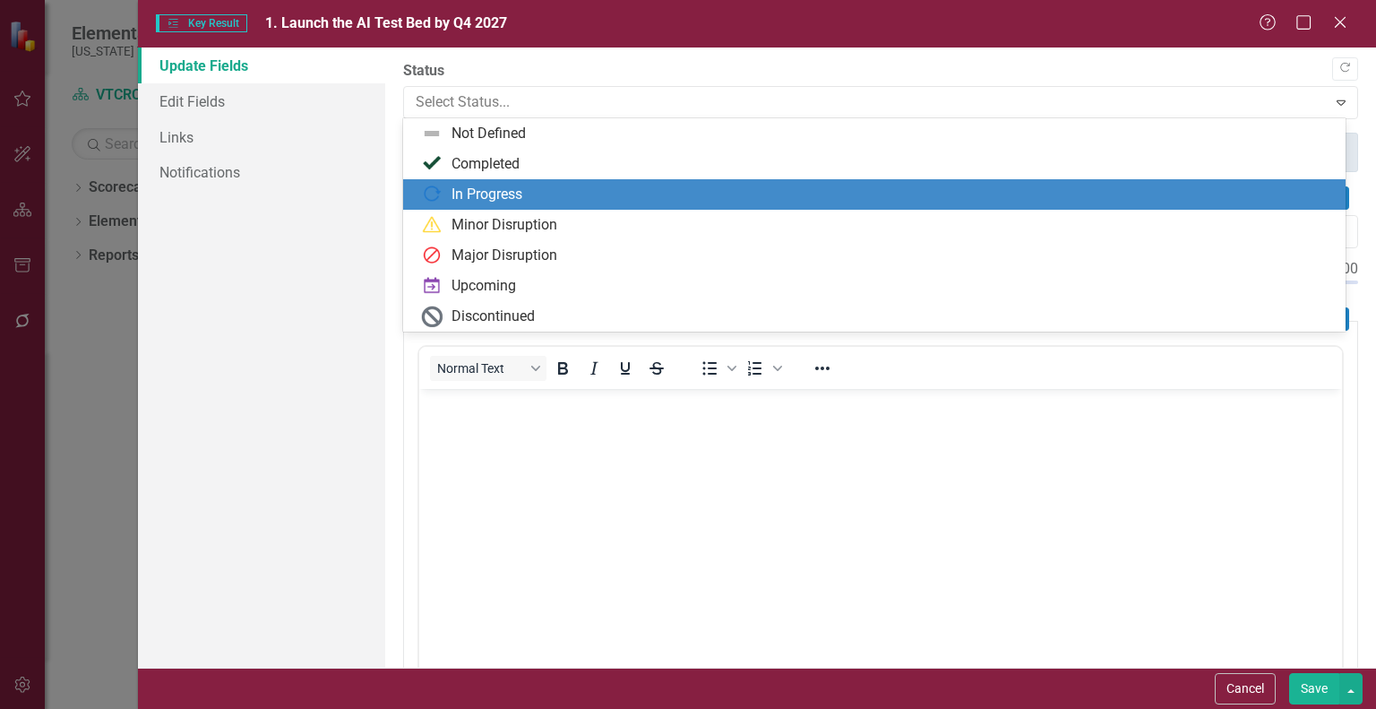
click at [466, 188] on div "In Progress" at bounding box center [487, 195] width 71 height 21
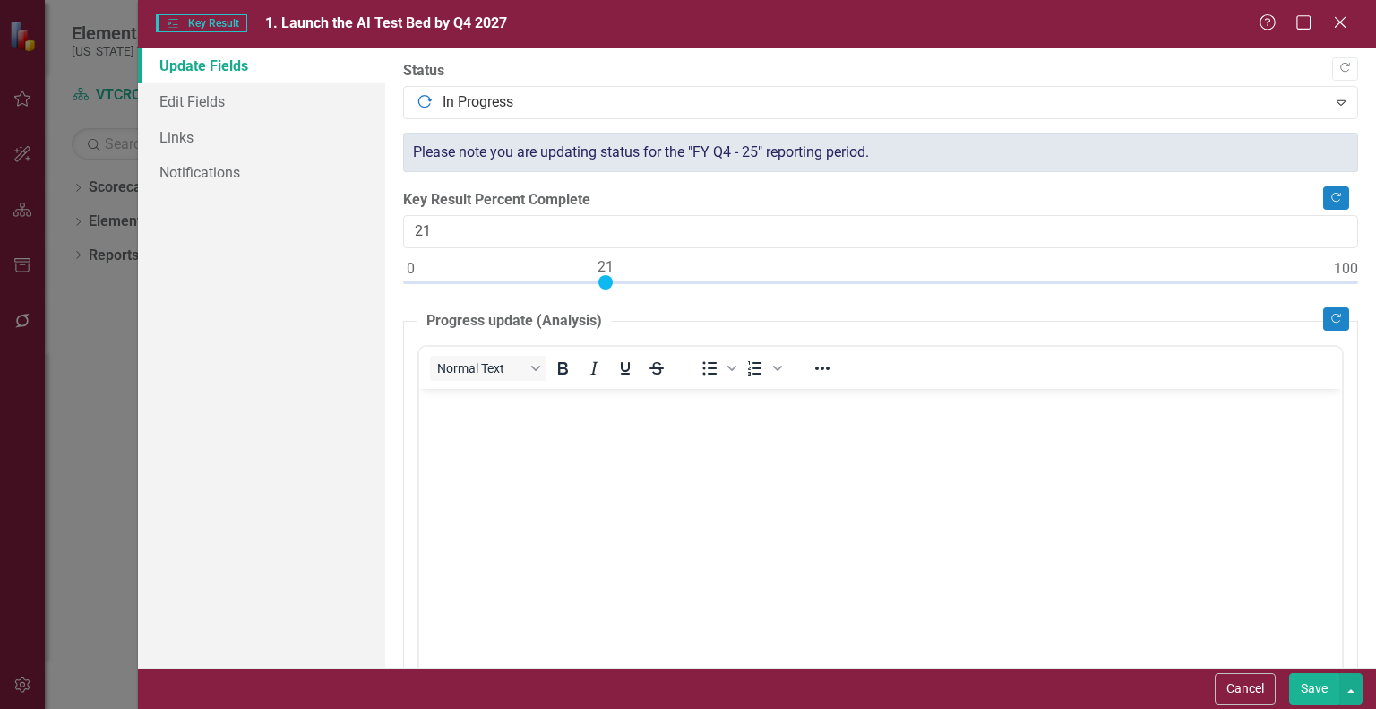
click at [1306, 690] on button "Save" at bounding box center [1315, 688] width 50 height 31
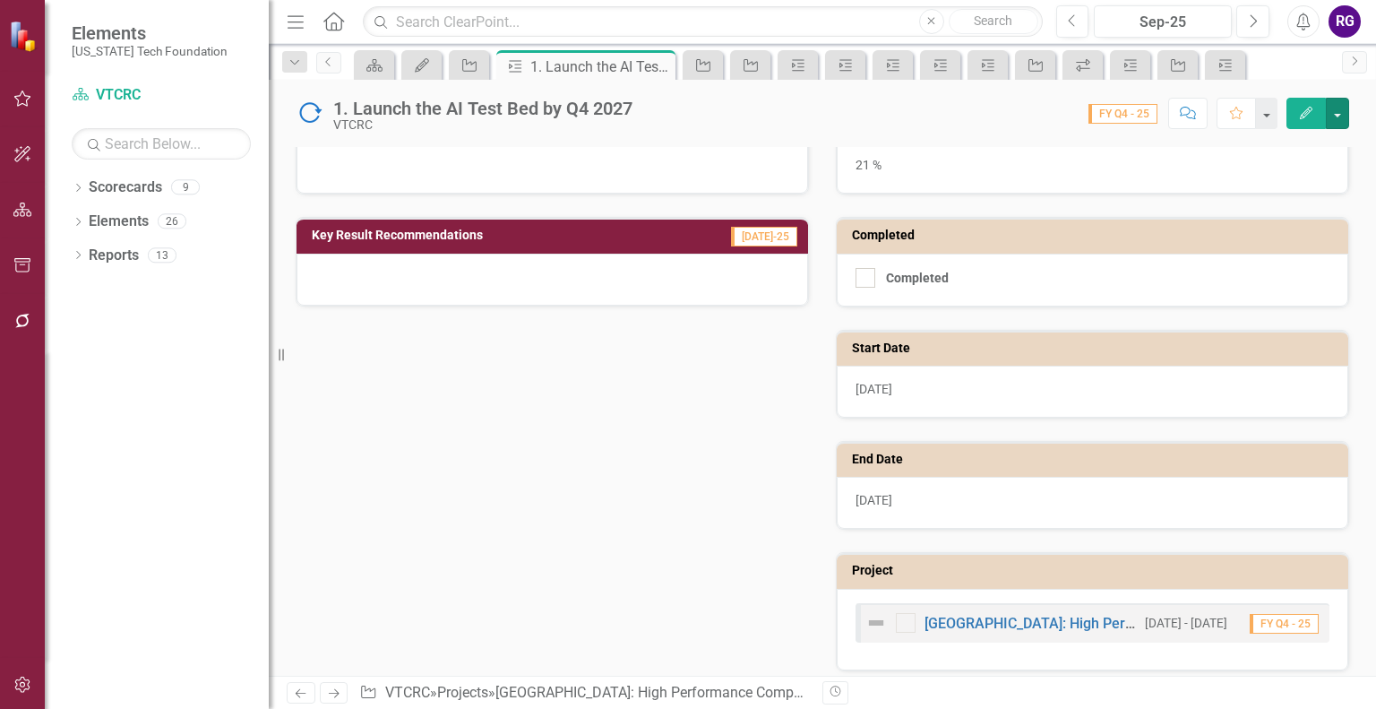
scroll to position [273, 0]
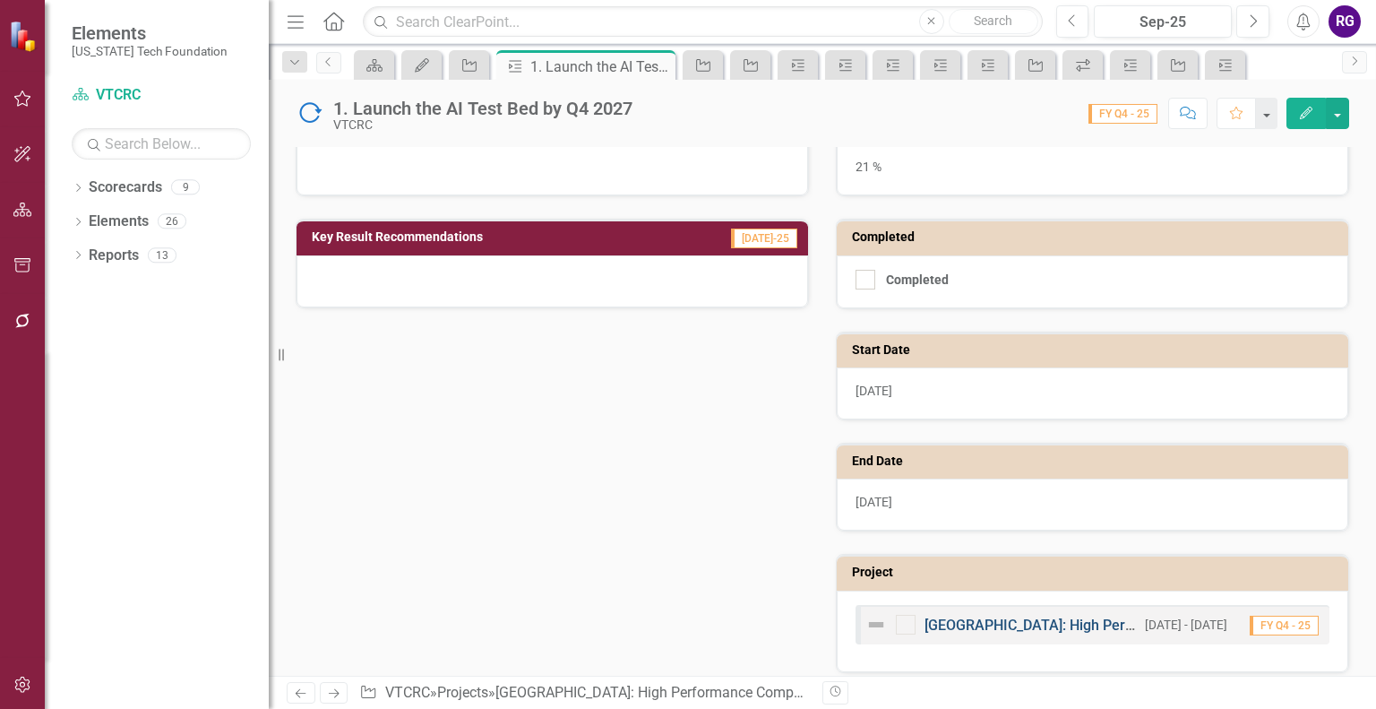
click at [991, 617] on link "[GEOGRAPHIC_DATA]: High Performance Computing Test Bed" at bounding box center [1123, 625] width 397 height 17
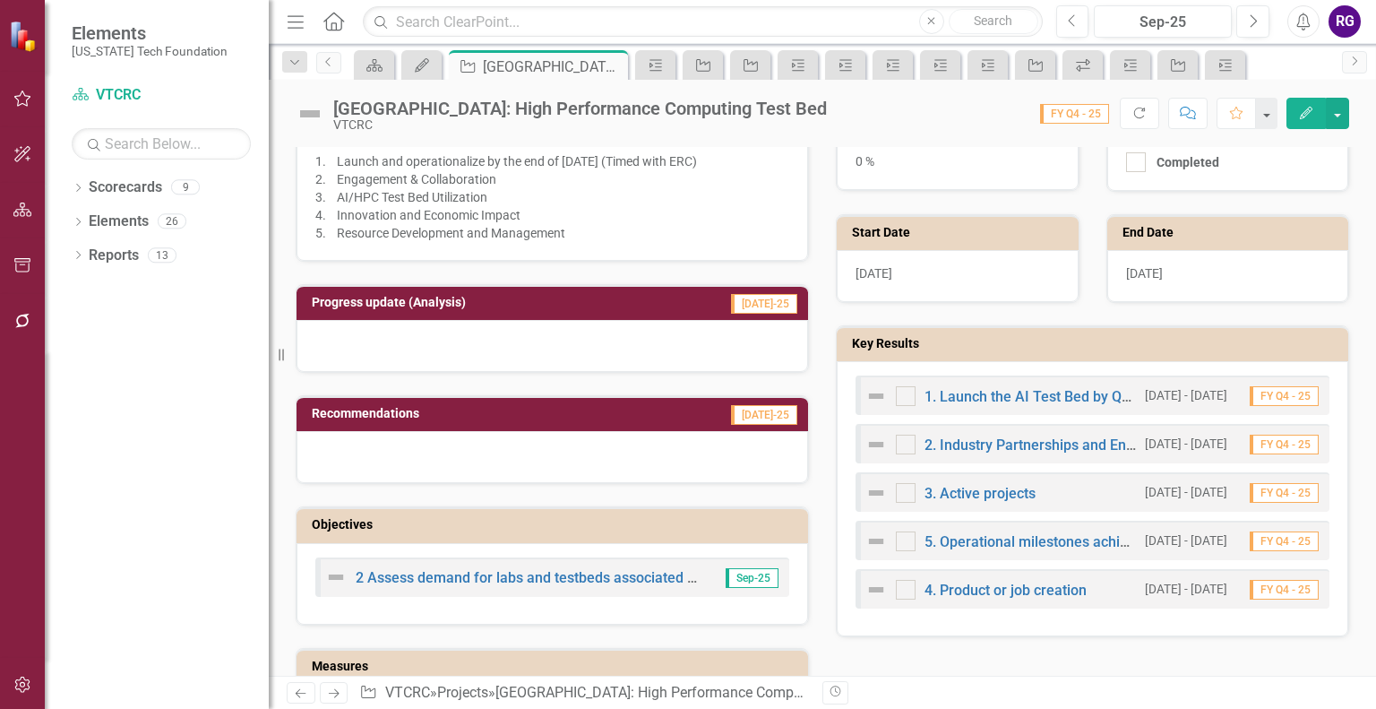
scroll to position [423, 0]
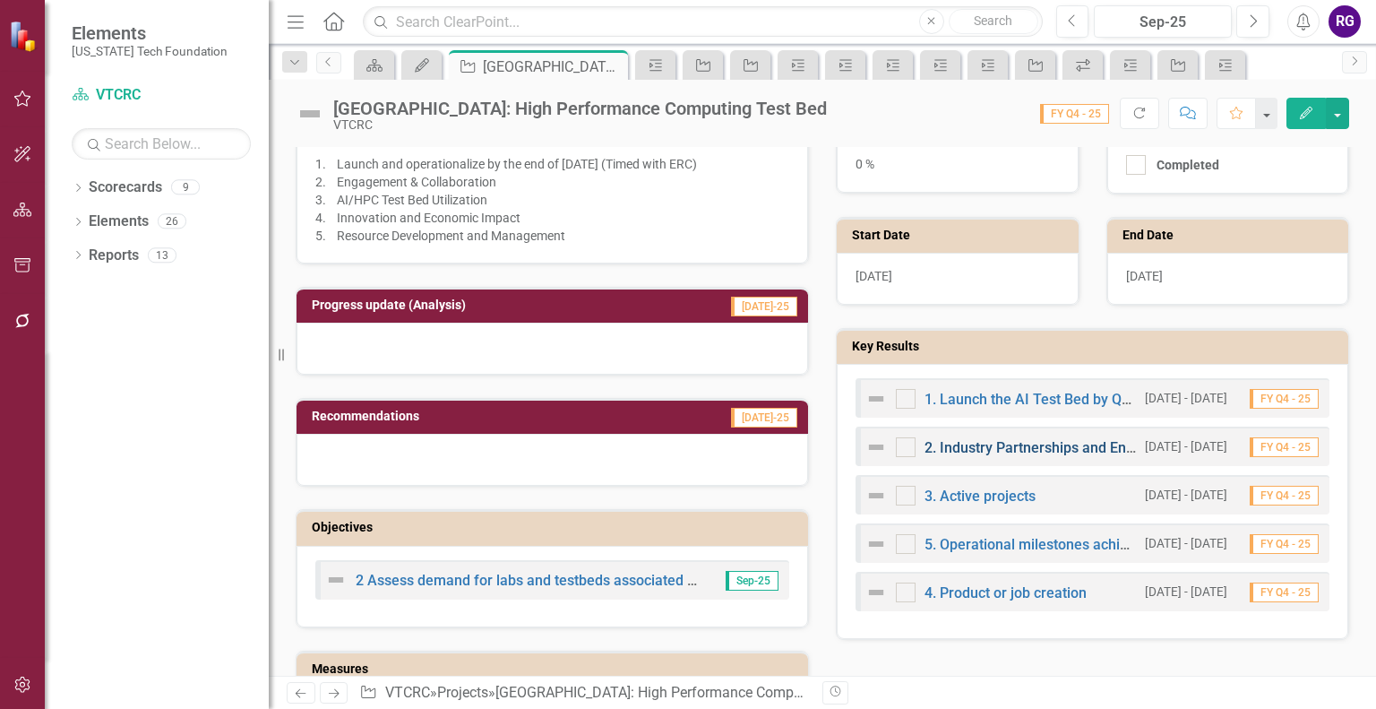
click at [957, 440] on link "2. Industry Partnerships and Engagement" at bounding box center [1058, 447] width 267 height 17
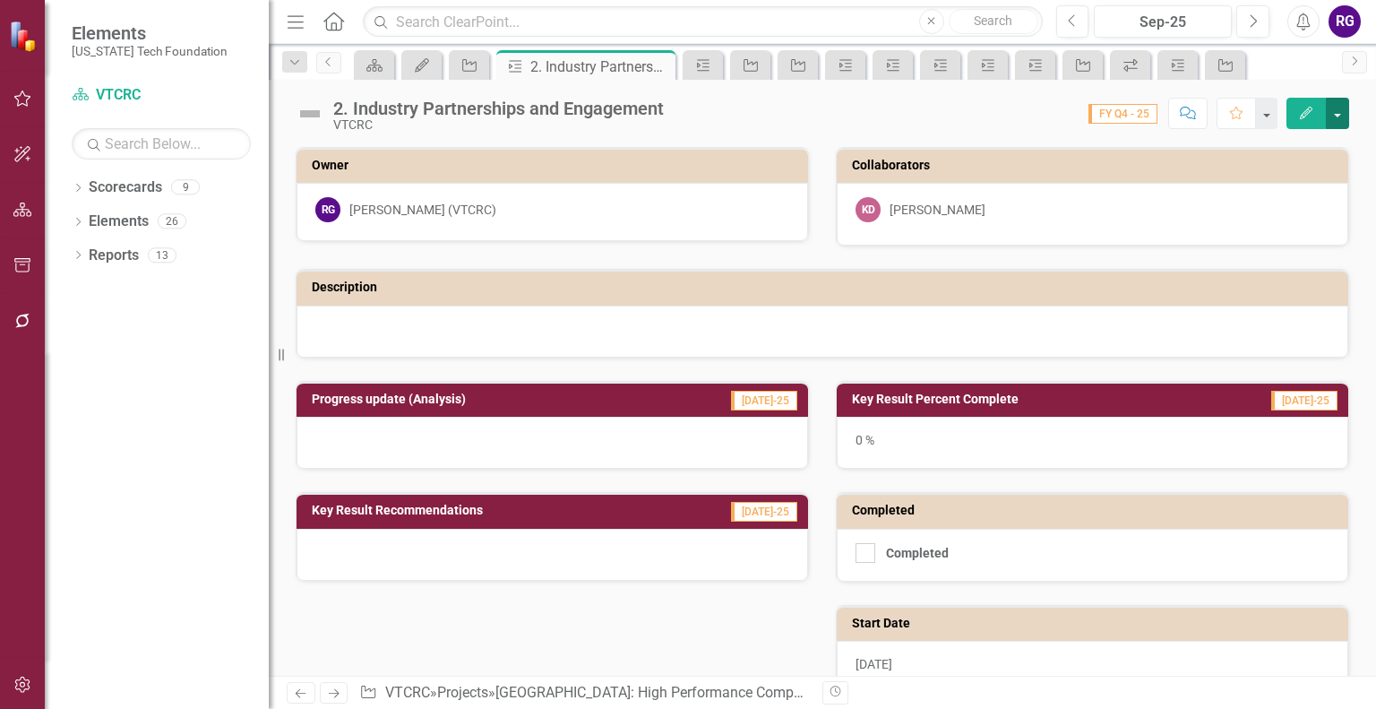
click at [1344, 114] on button "button" at bounding box center [1337, 113] width 23 height 31
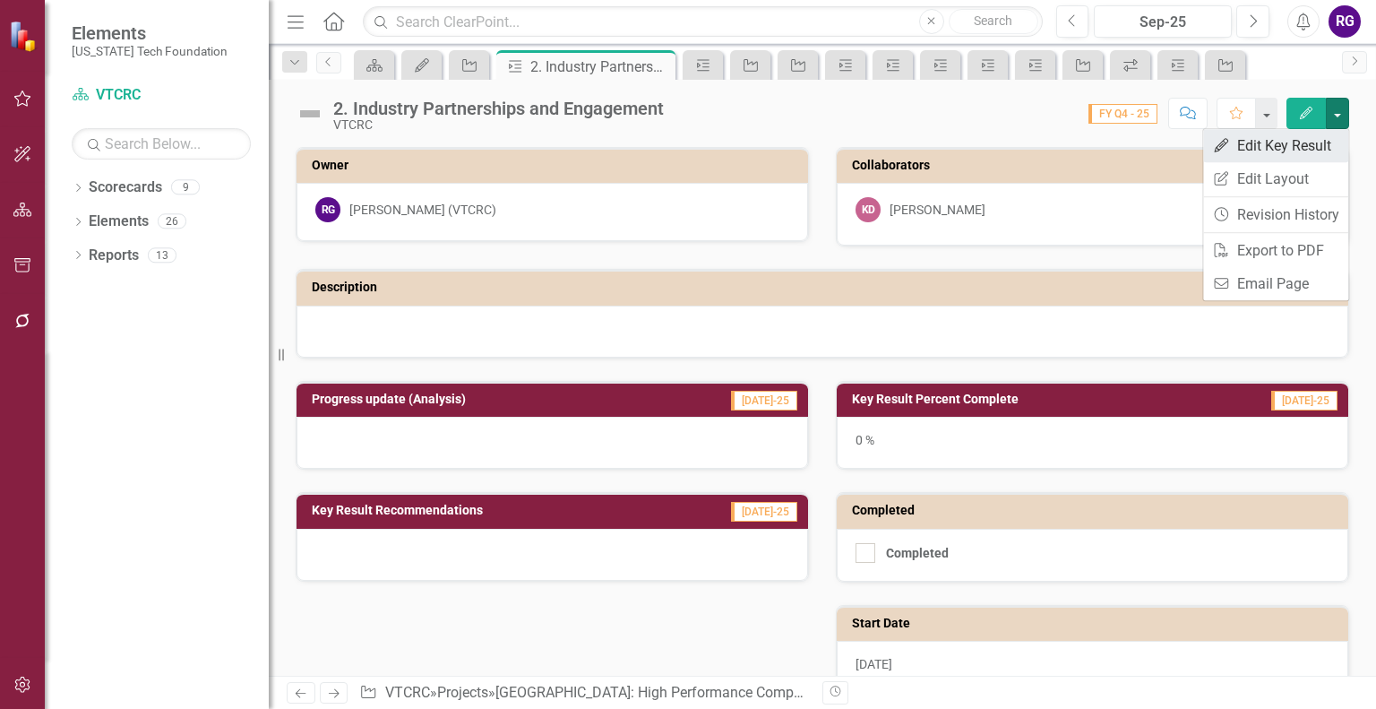
click at [1287, 138] on link "Edit Edit Key Result" at bounding box center [1276, 145] width 145 height 33
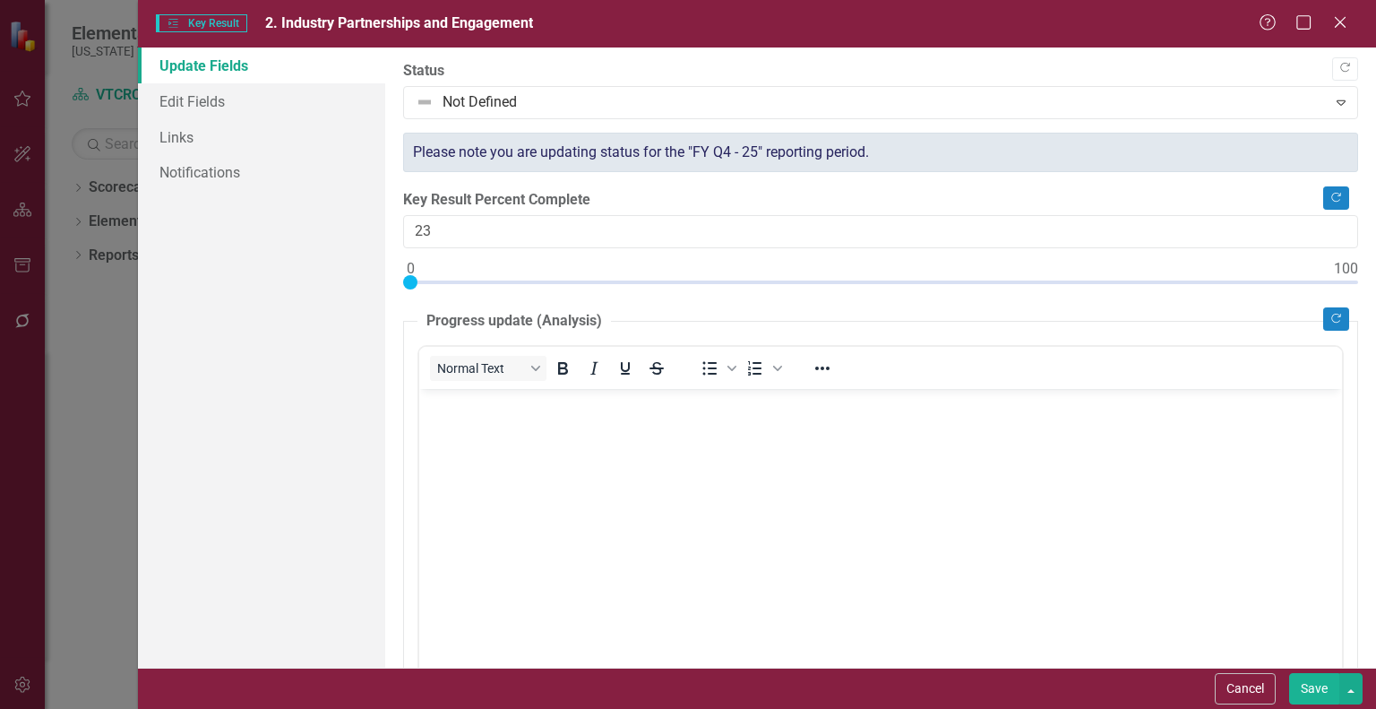
type input "0"
drag, startPoint x: 408, startPoint y: 283, endPoint x: 371, endPoint y: 286, distance: 36.8
click at [371, 286] on div "Update Fields Edit Fields Links Notifications "Update" fields in ClearPoint are…" at bounding box center [757, 357] width 1238 height 620
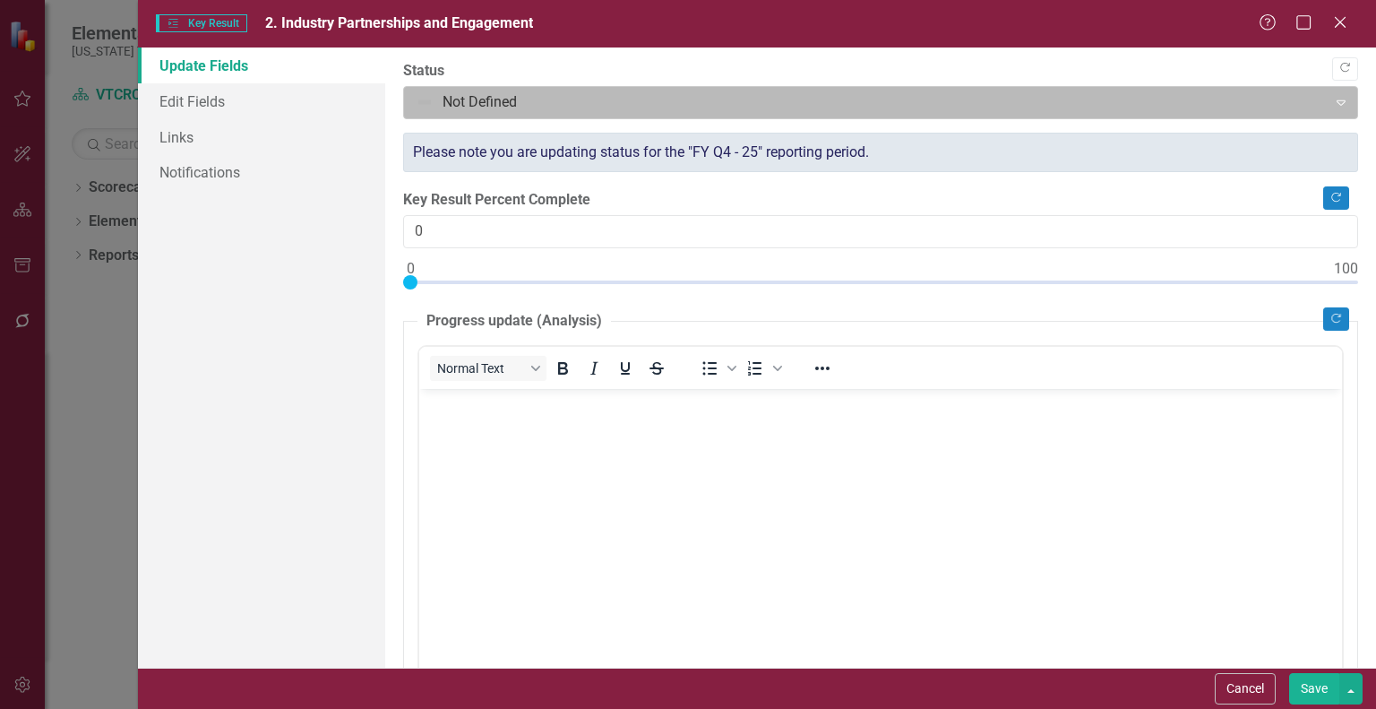
click at [1337, 104] on icon at bounding box center [1341, 102] width 9 height 5
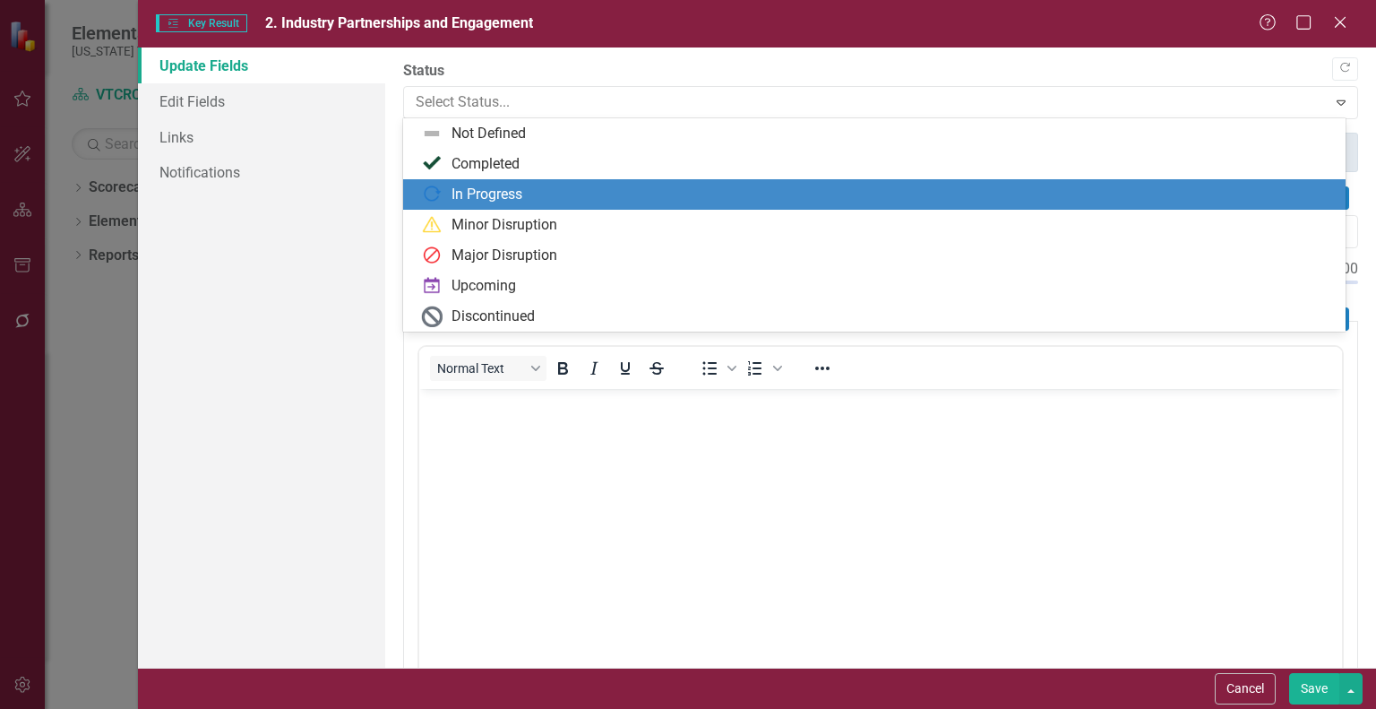
click at [492, 192] on div "In Progress" at bounding box center [487, 195] width 71 height 21
click at [1333, 99] on icon "Expand" at bounding box center [1342, 102] width 18 height 14
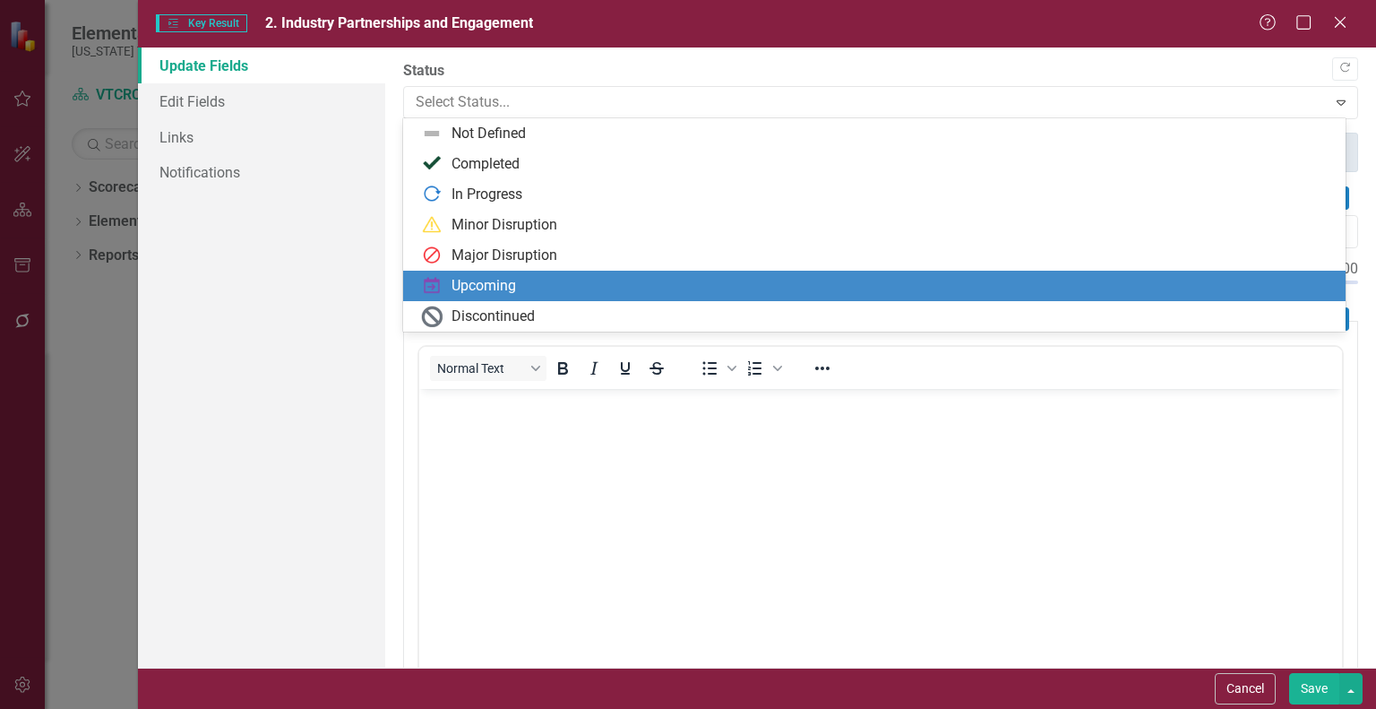
click at [479, 290] on div "Upcoming" at bounding box center [484, 286] width 65 height 21
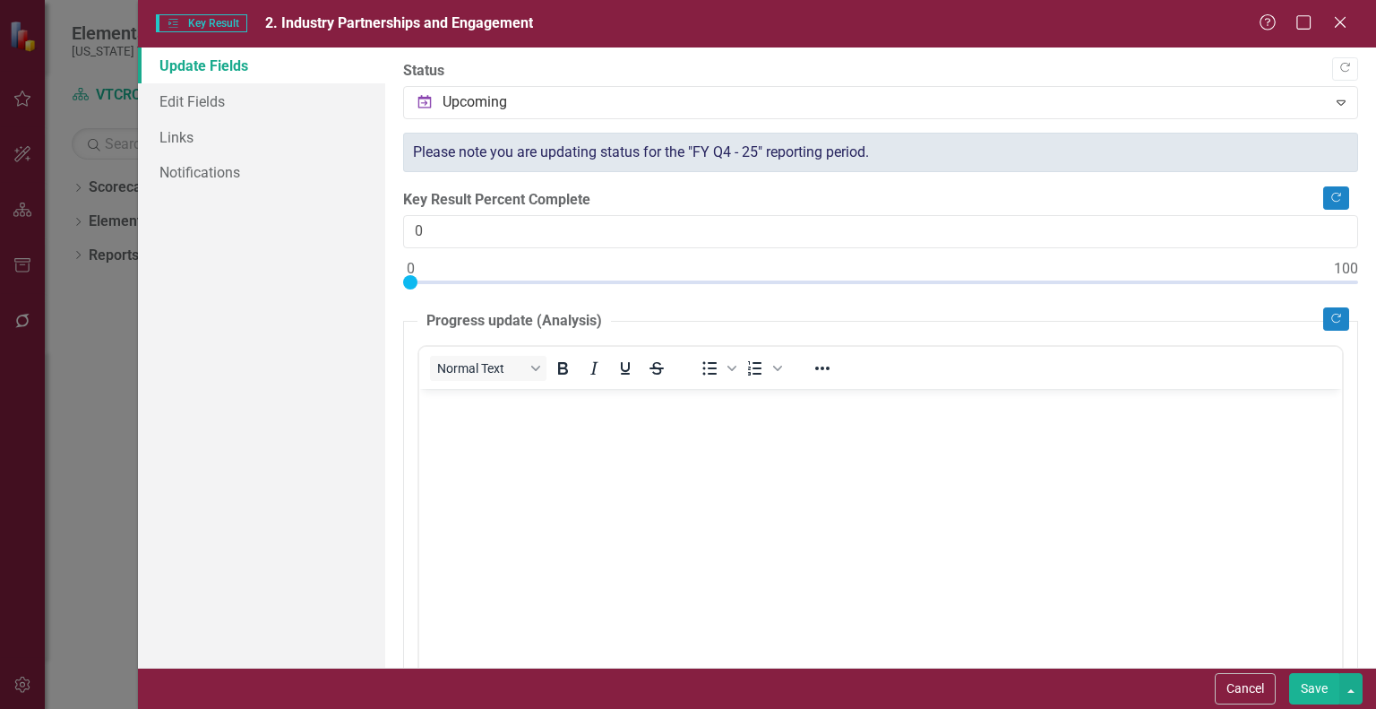
click at [1304, 686] on button "Save" at bounding box center [1315, 688] width 50 height 31
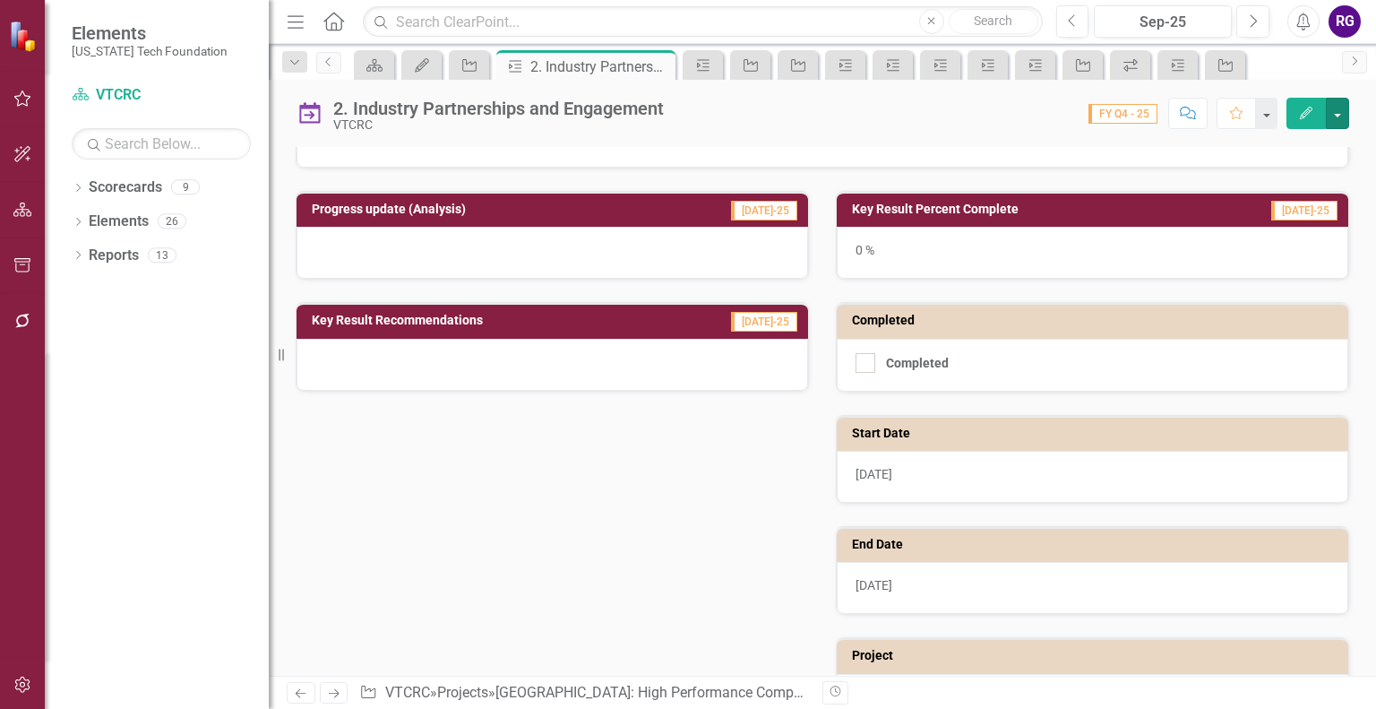
scroll to position [280, 0]
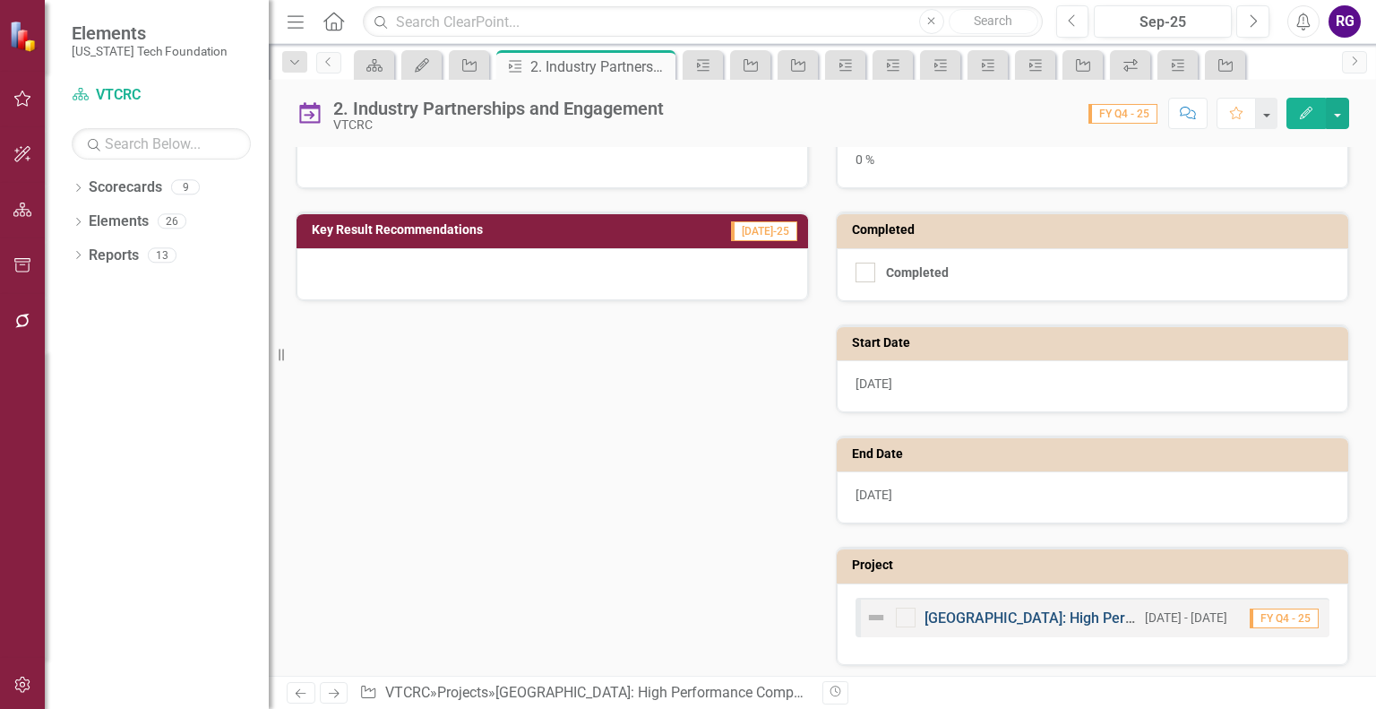
click at [1031, 612] on link "[GEOGRAPHIC_DATA]: High Performance Computing Test Bed" at bounding box center [1123, 617] width 397 height 17
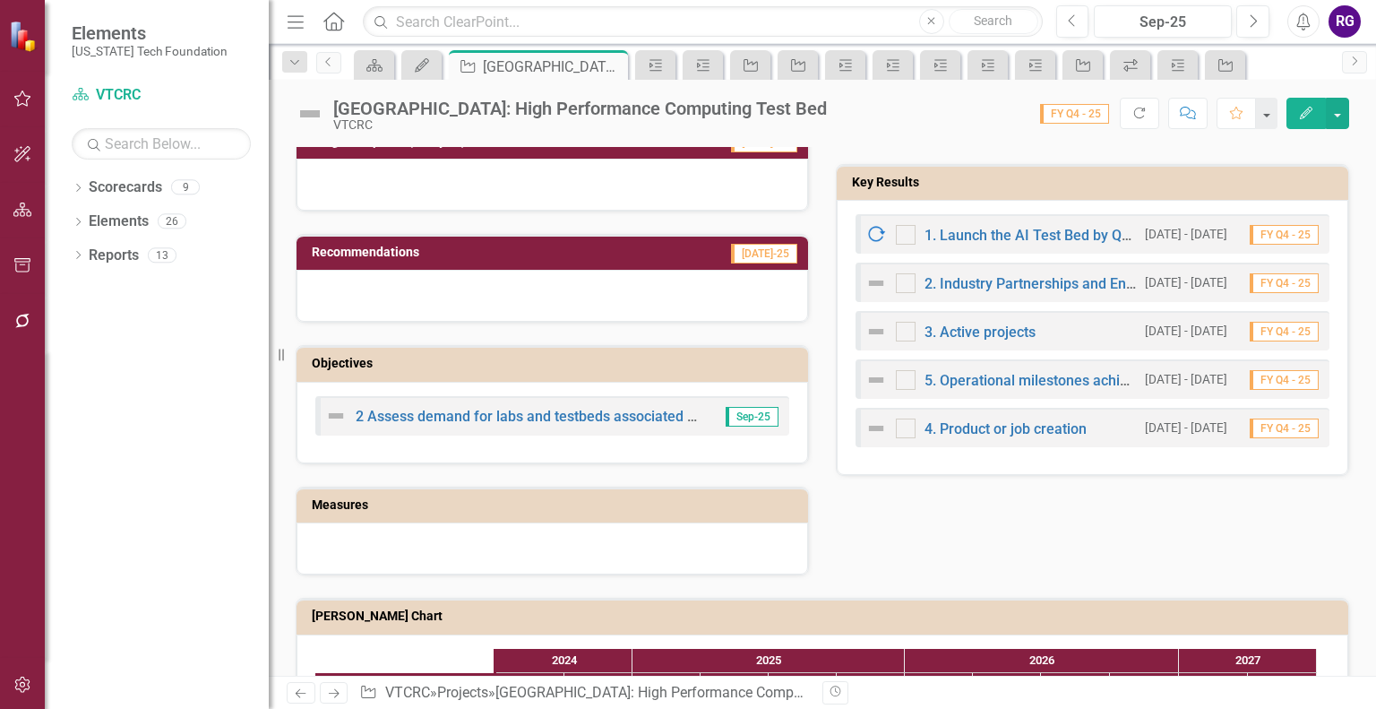
scroll to position [591, 0]
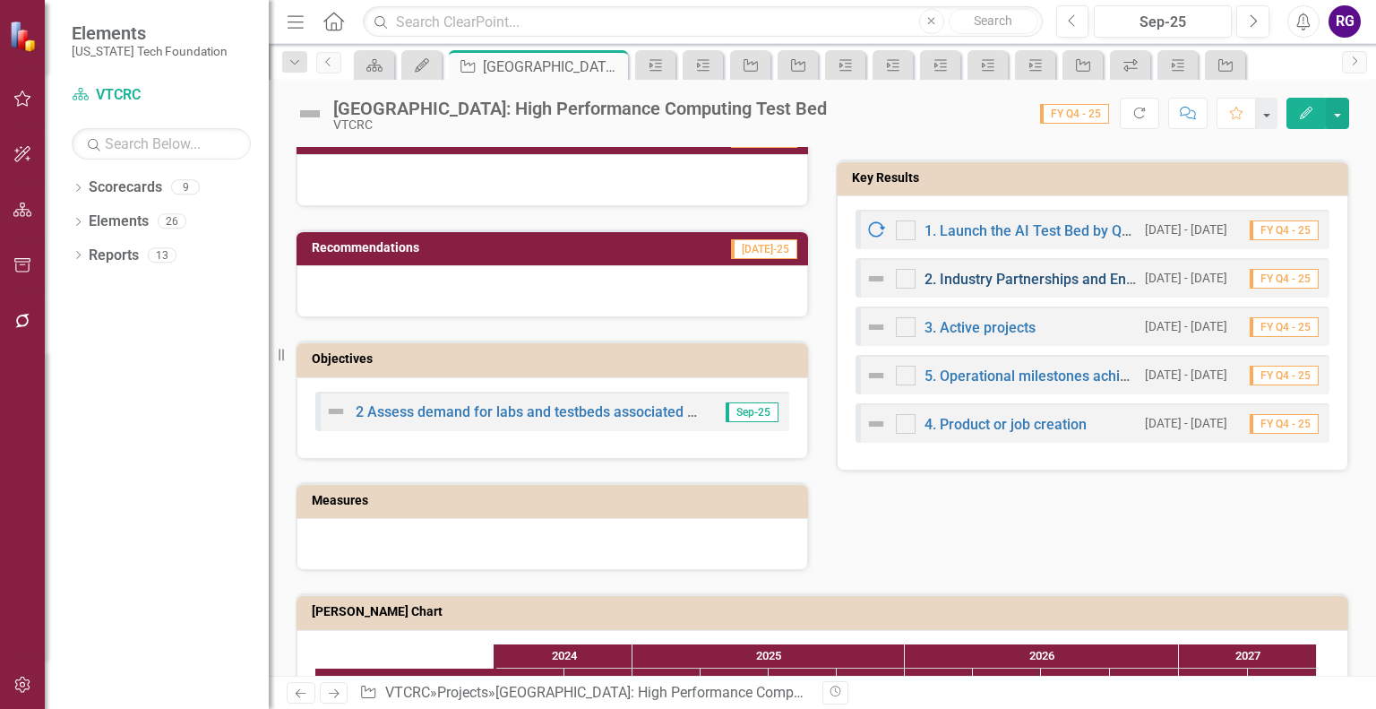
click at [977, 277] on link "2. Industry Partnerships and Engagement" at bounding box center [1058, 279] width 267 height 17
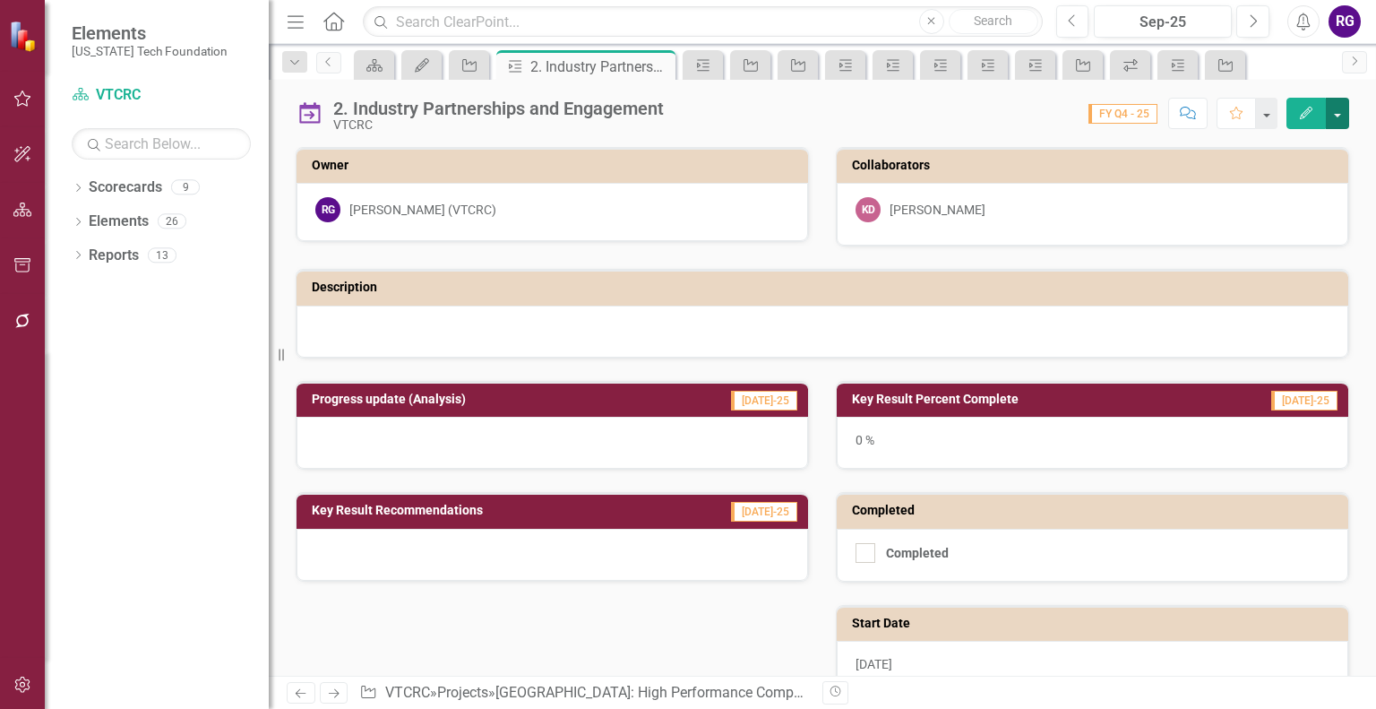
click at [1335, 116] on button "button" at bounding box center [1337, 113] width 23 height 31
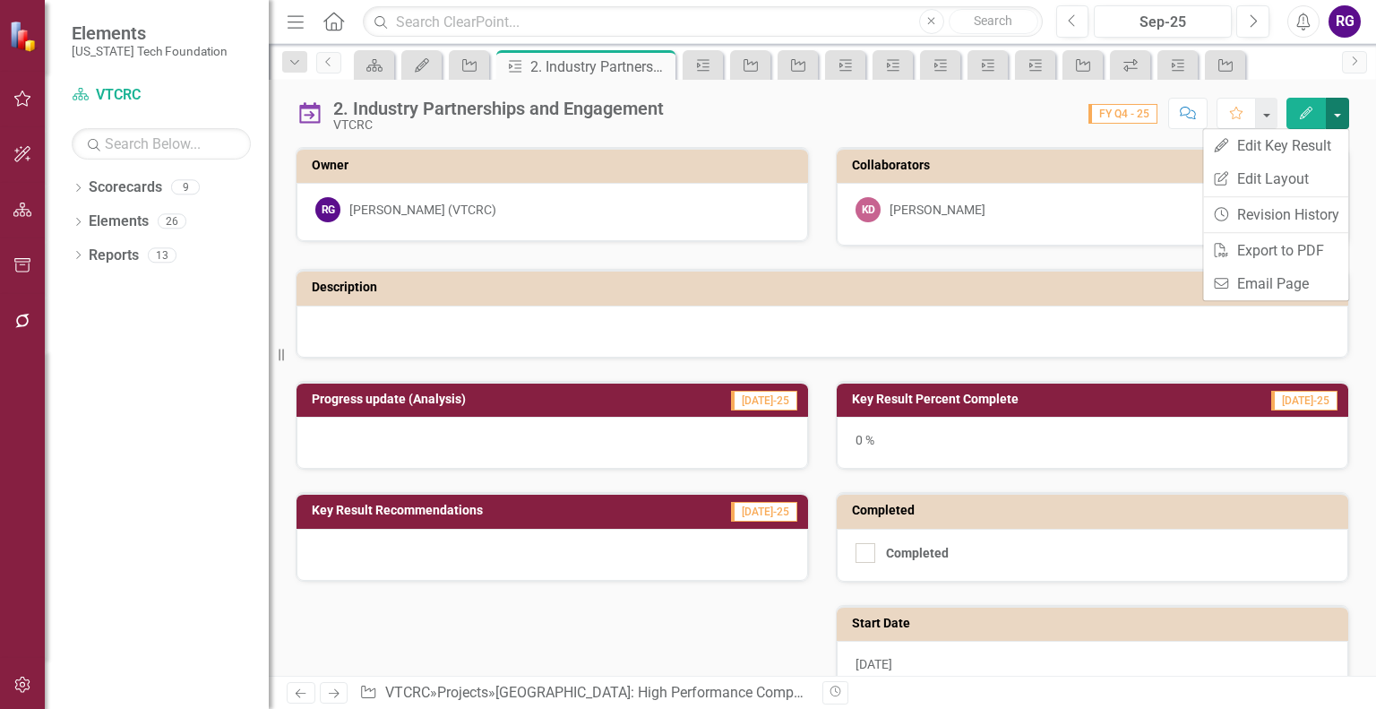
click at [1335, 116] on button "button" at bounding box center [1337, 113] width 23 height 31
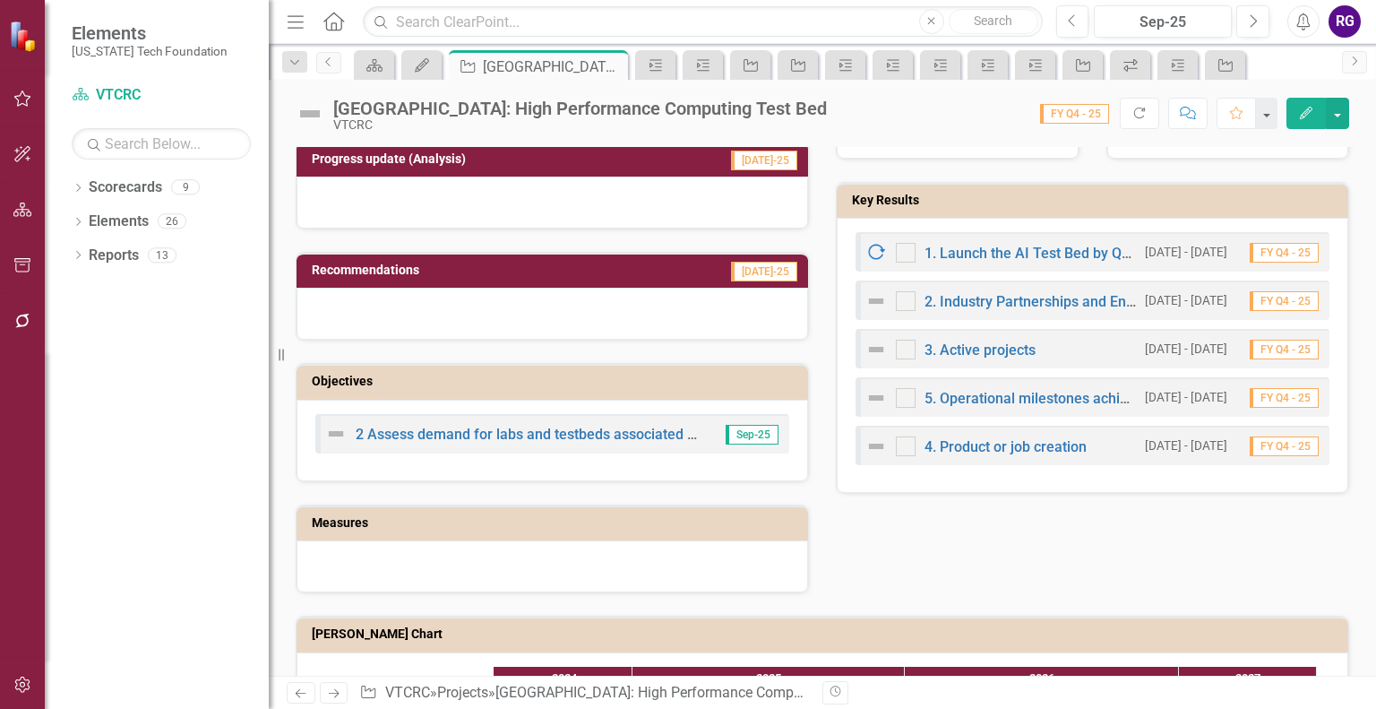
scroll to position [604, 0]
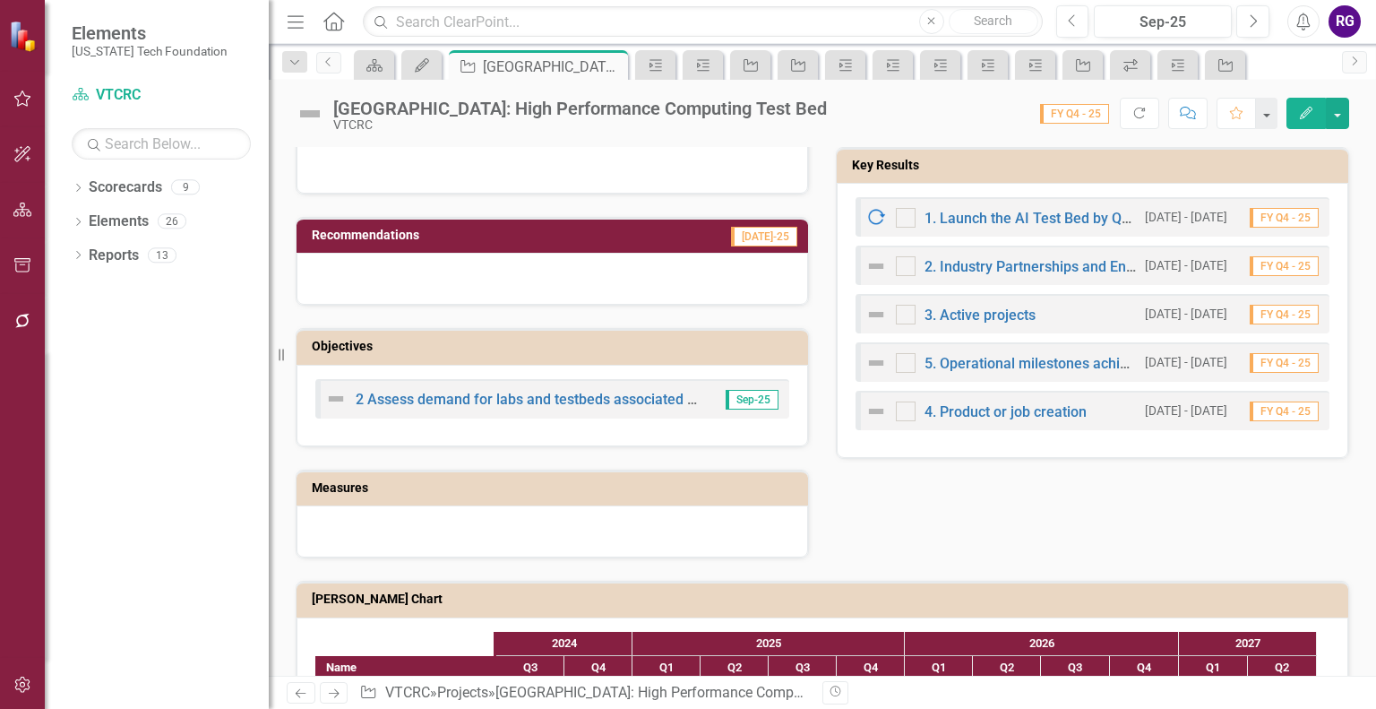
click at [867, 259] on img at bounding box center [877, 266] width 22 height 22
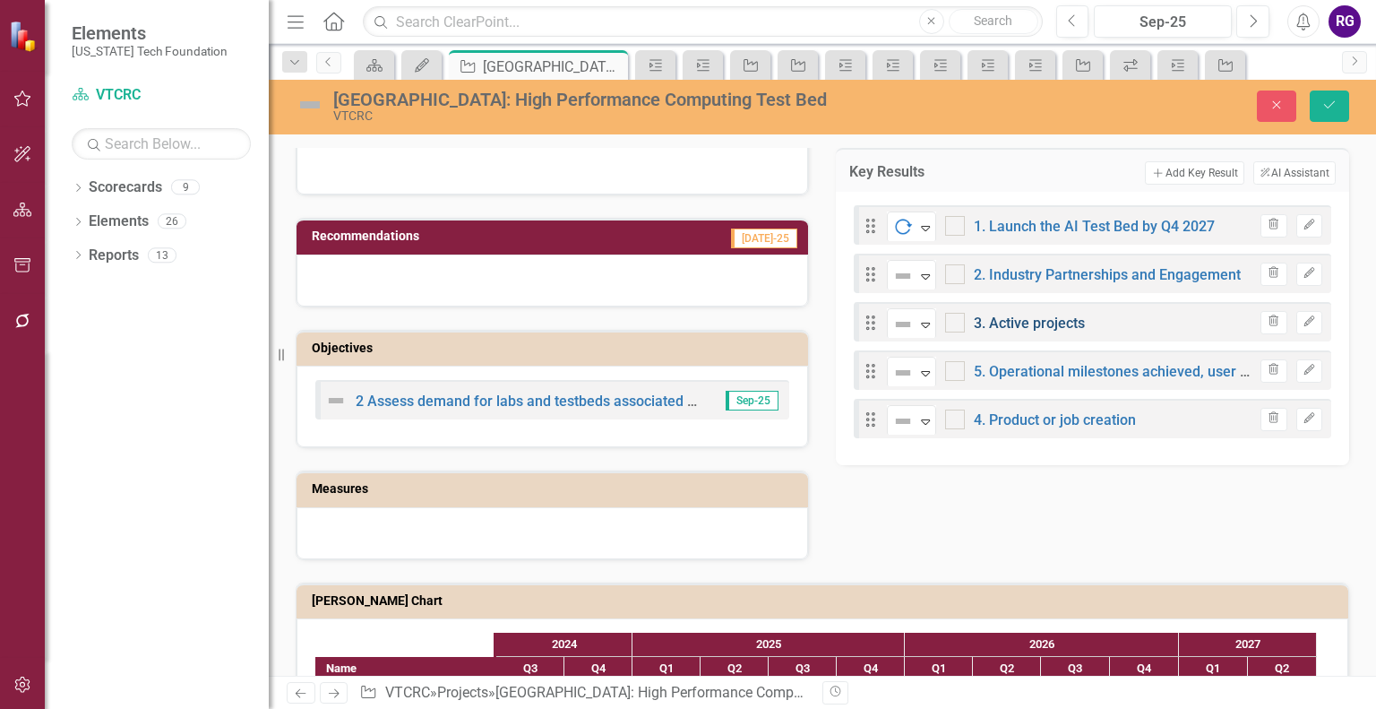
click at [1011, 319] on link "3. Active projects" at bounding box center [1029, 323] width 111 height 17
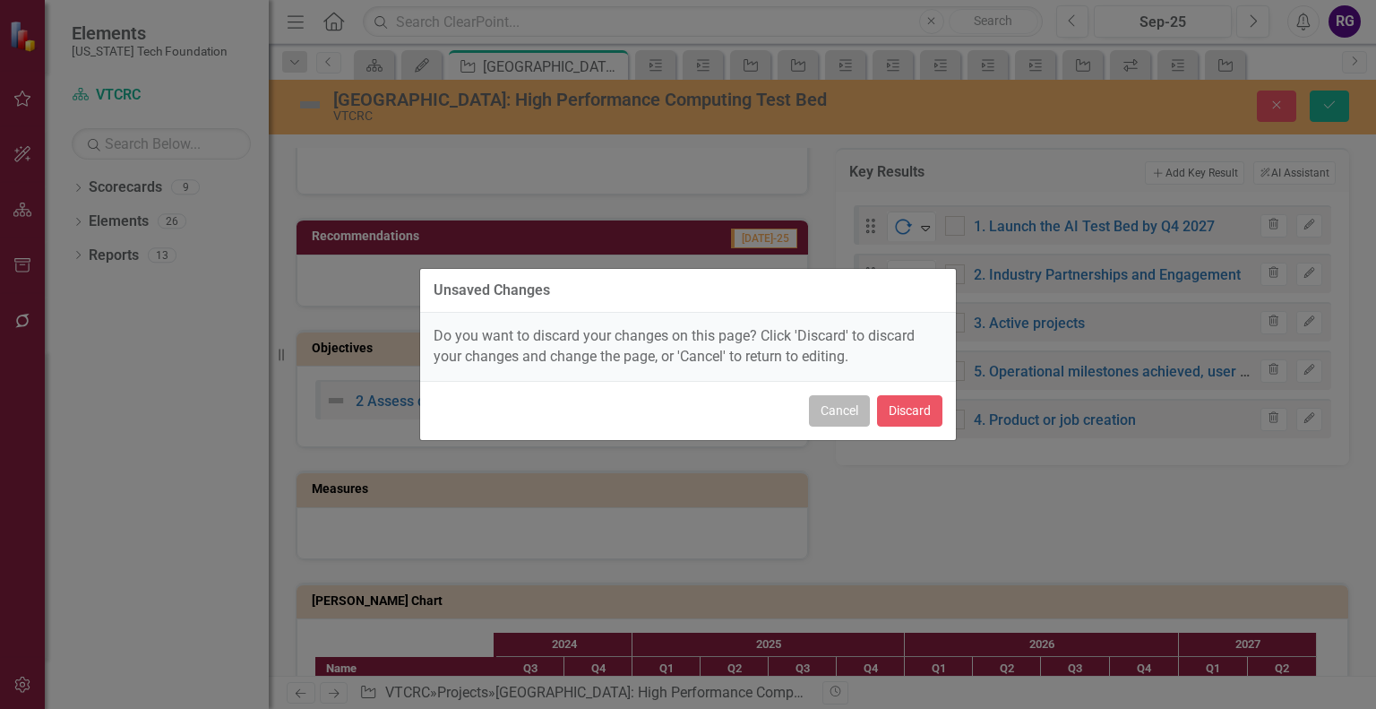
click at [837, 409] on button "Cancel" at bounding box center [839, 410] width 61 height 31
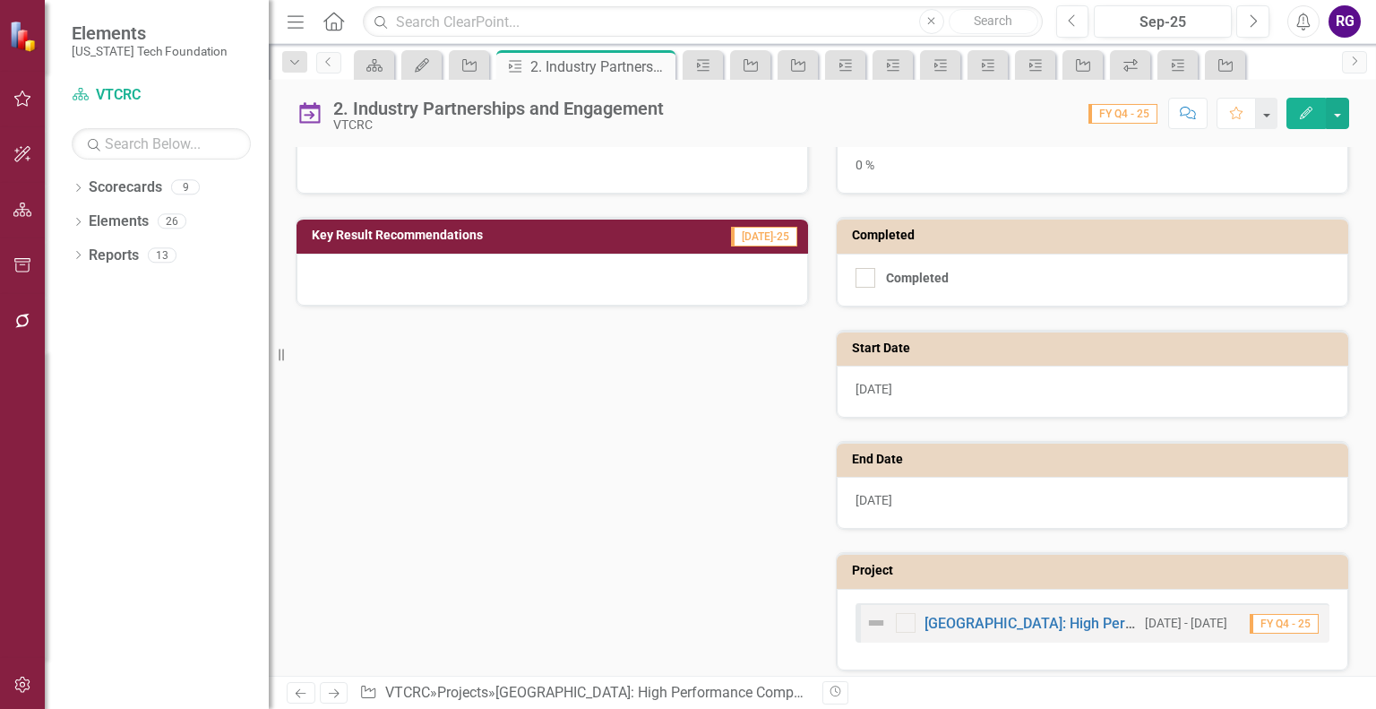
scroll to position [280, 0]
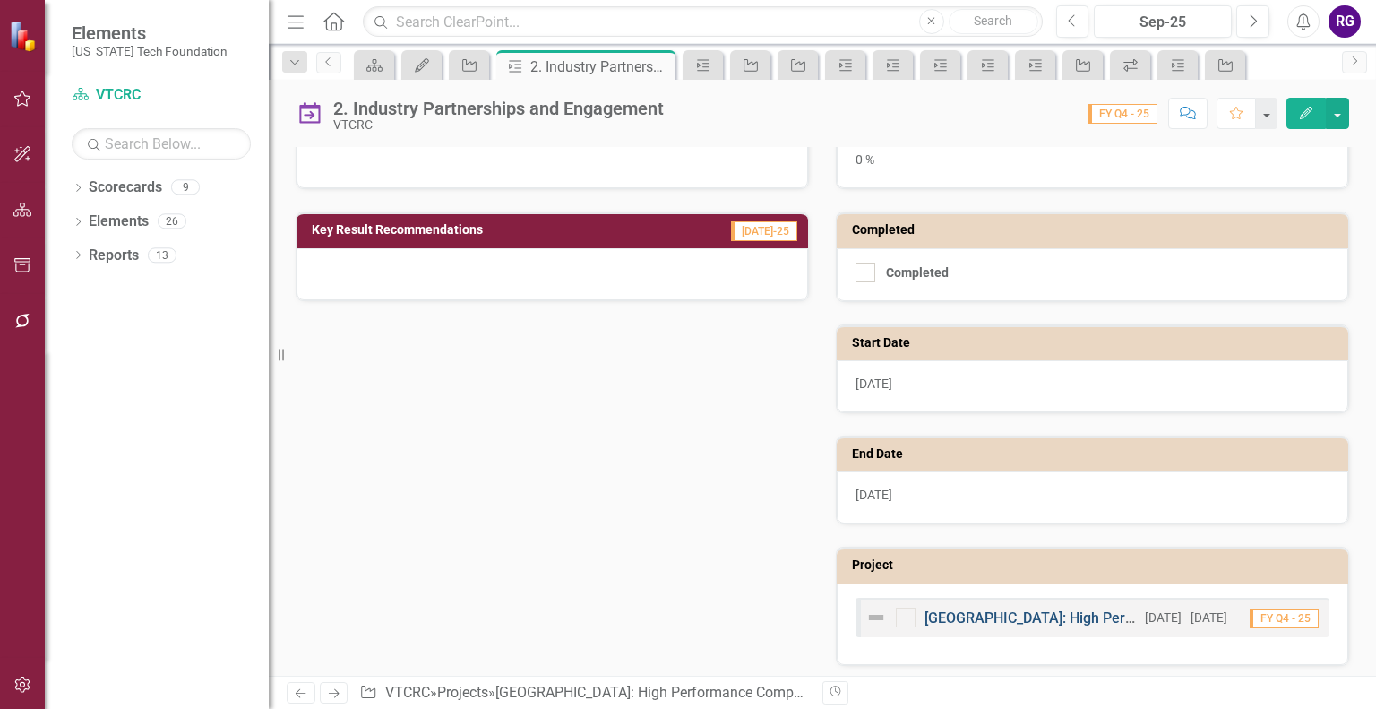
click at [1001, 613] on link "[GEOGRAPHIC_DATA]: High Performance Computing Test Bed" at bounding box center [1123, 617] width 397 height 17
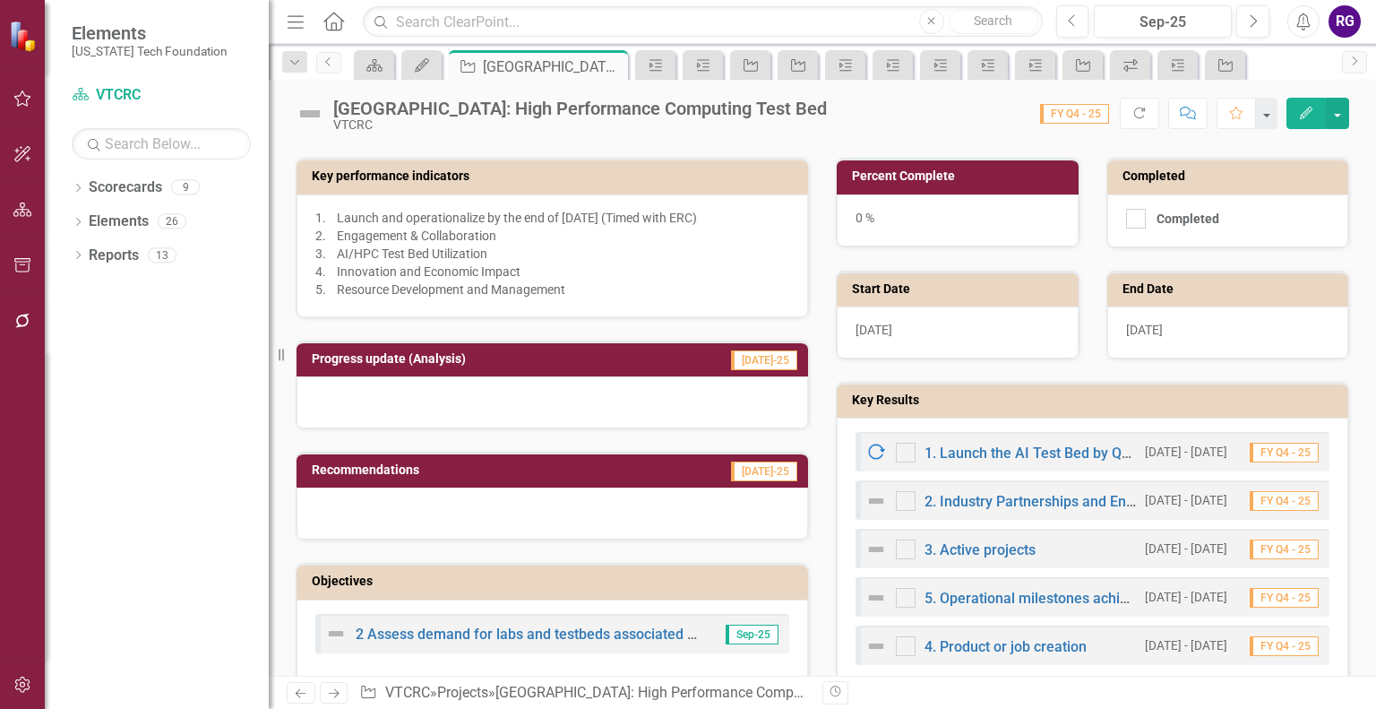
scroll to position [392, 0]
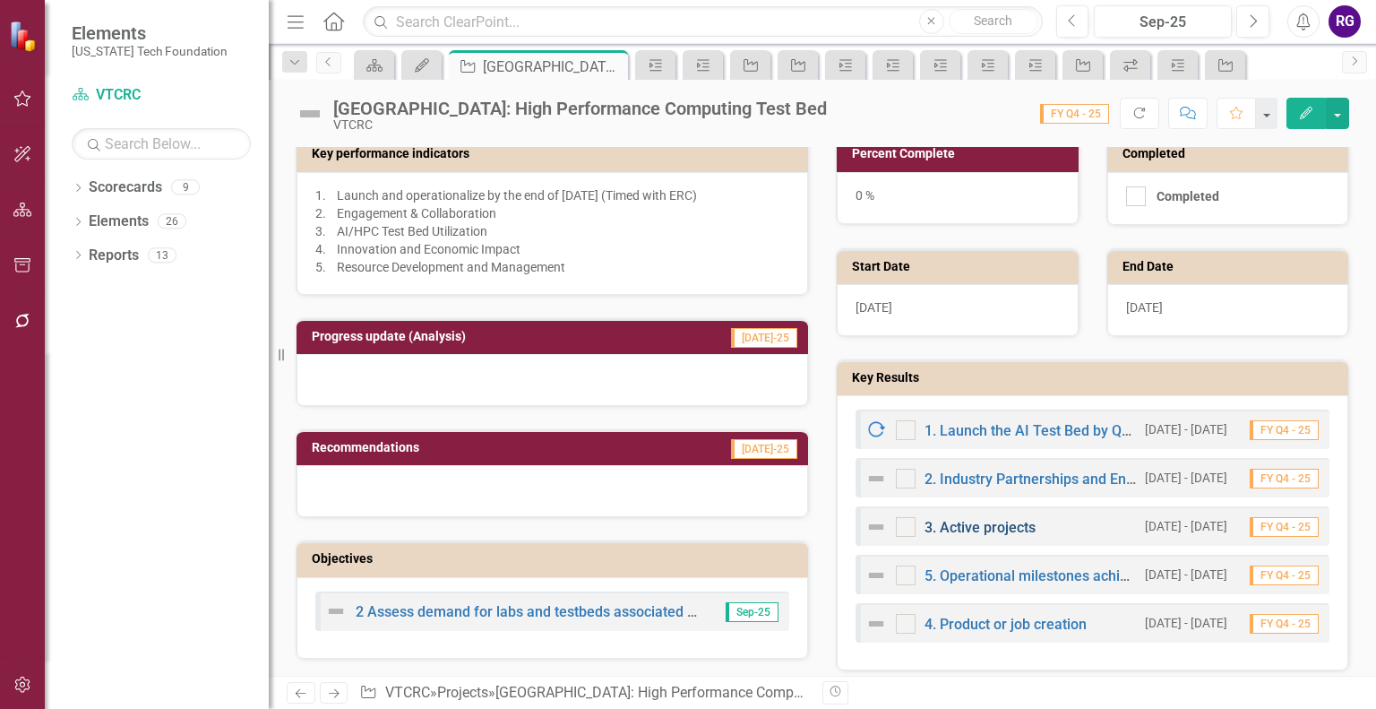
click at [964, 524] on link "3. Active projects" at bounding box center [980, 527] width 111 height 17
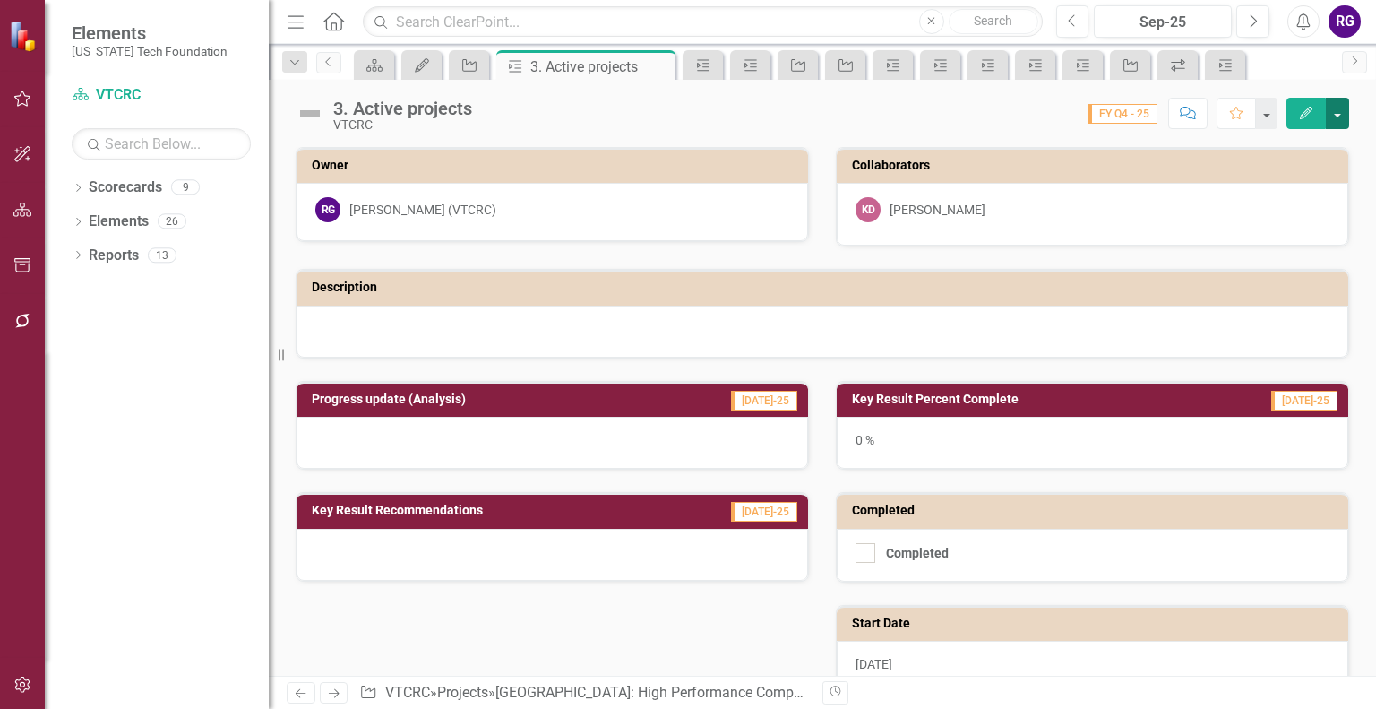
click at [1336, 110] on button "button" at bounding box center [1337, 113] width 23 height 31
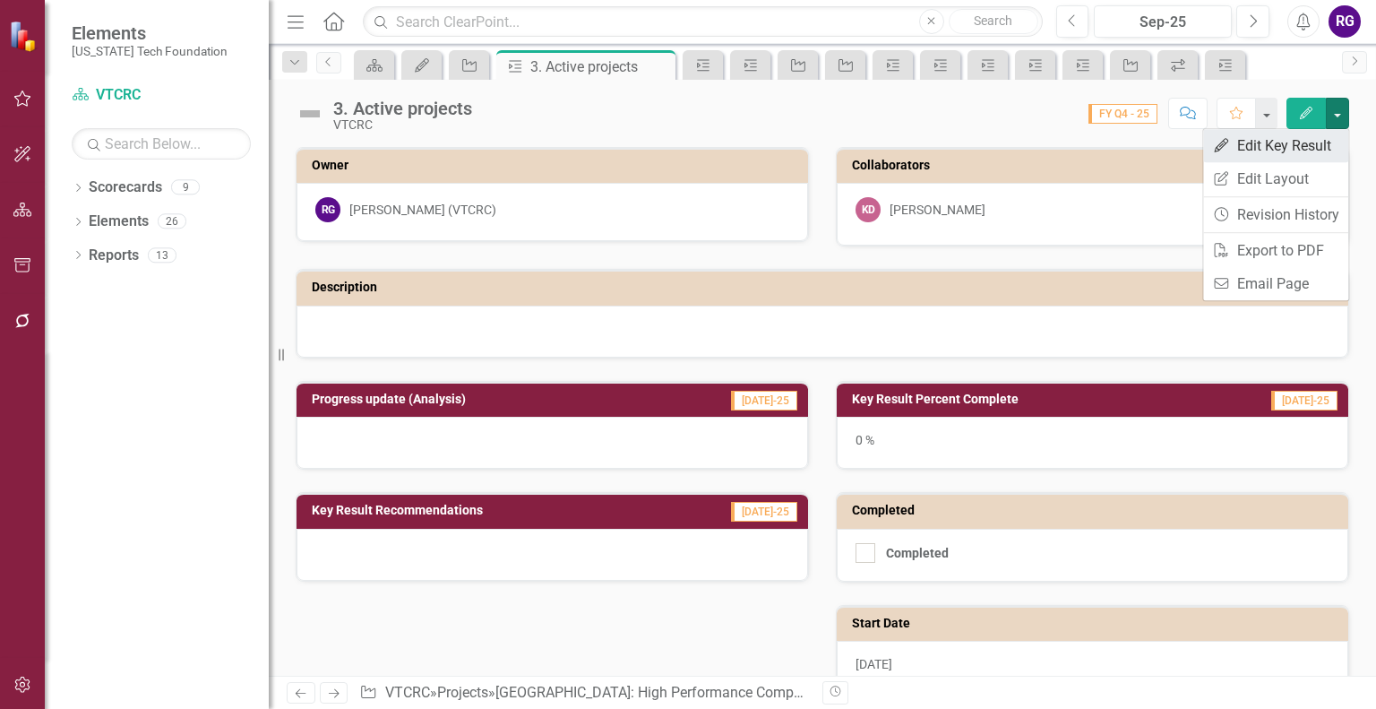
click at [1300, 145] on link "Edit Edit Key Result" at bounding box center [1276, 145] width 145 height 33
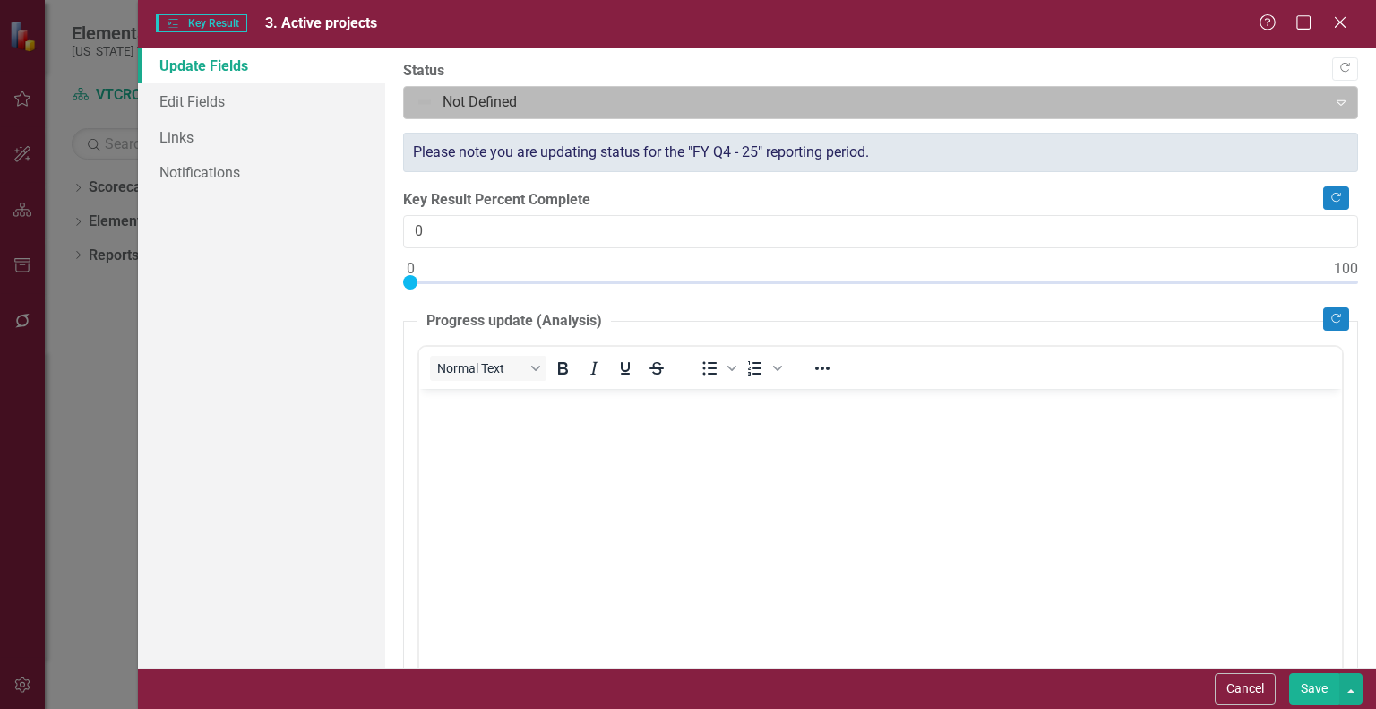
click at [515, 92] on div at bounding box center [866, 103] width 900 height 24
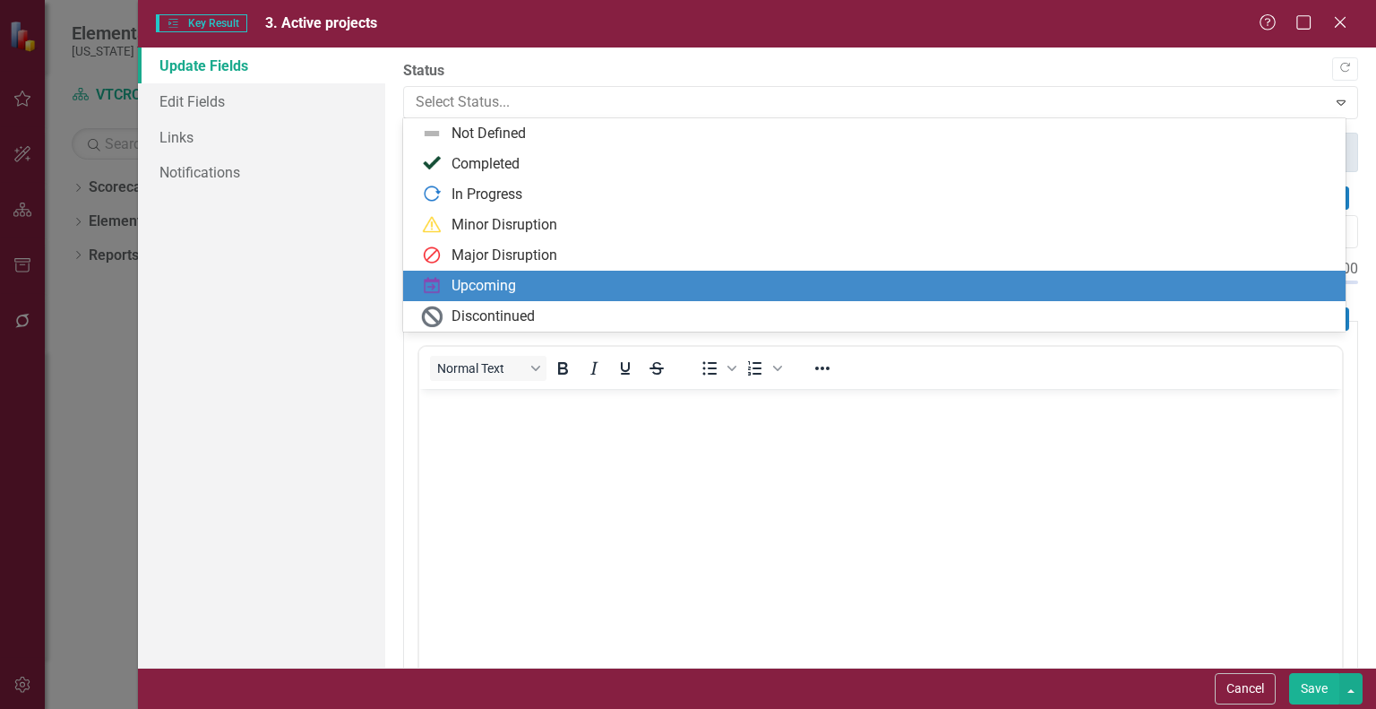
click at [488, 279] on div "Upcoming" at bounding box center [484, 286] width 65 height 21
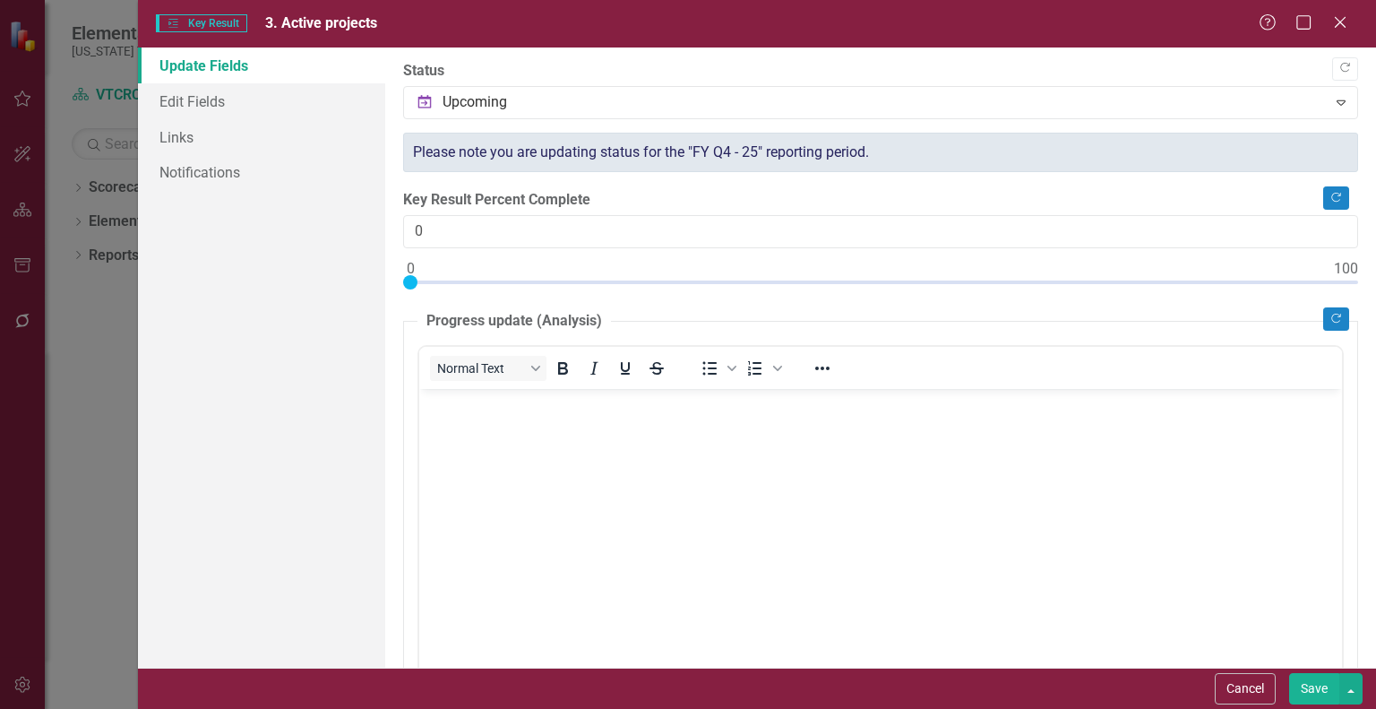
click at [1314, 684] on button "Save" at bounding box center [1315, 688] width 50 height 31
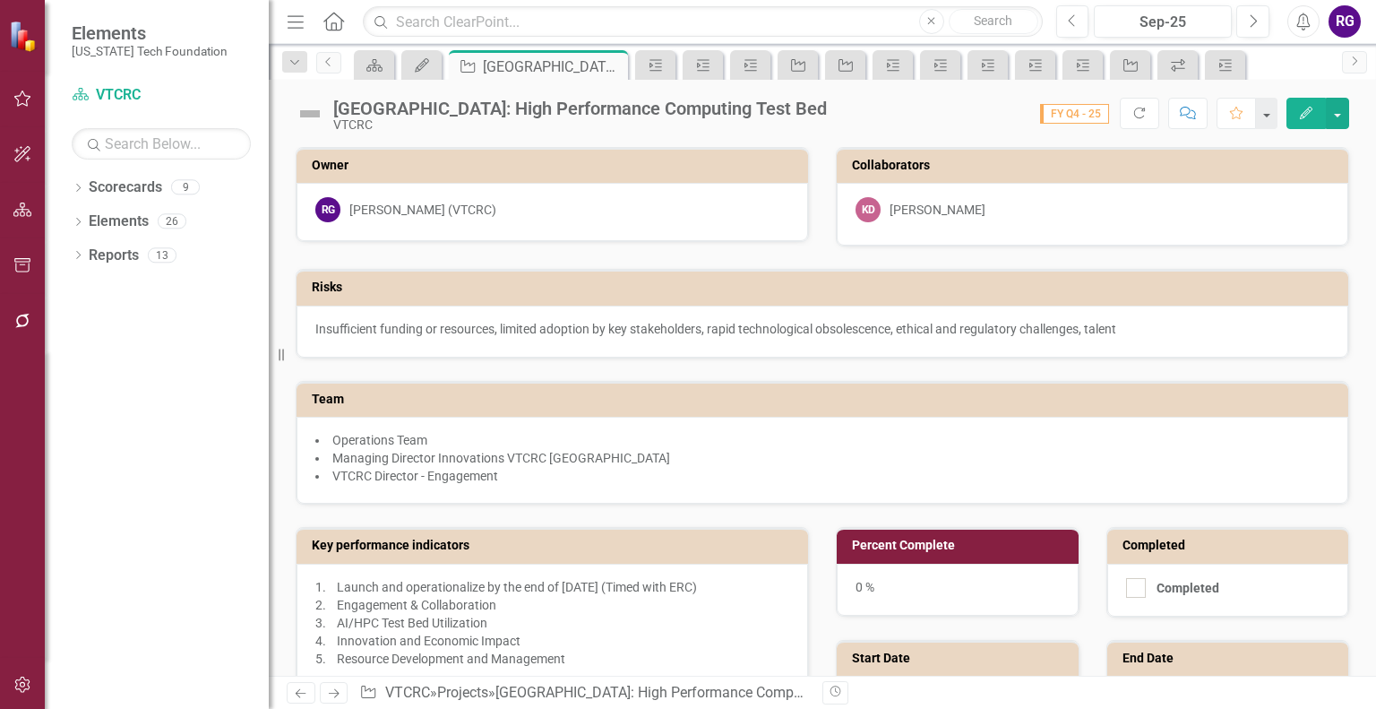
scroll to position [520, 0]
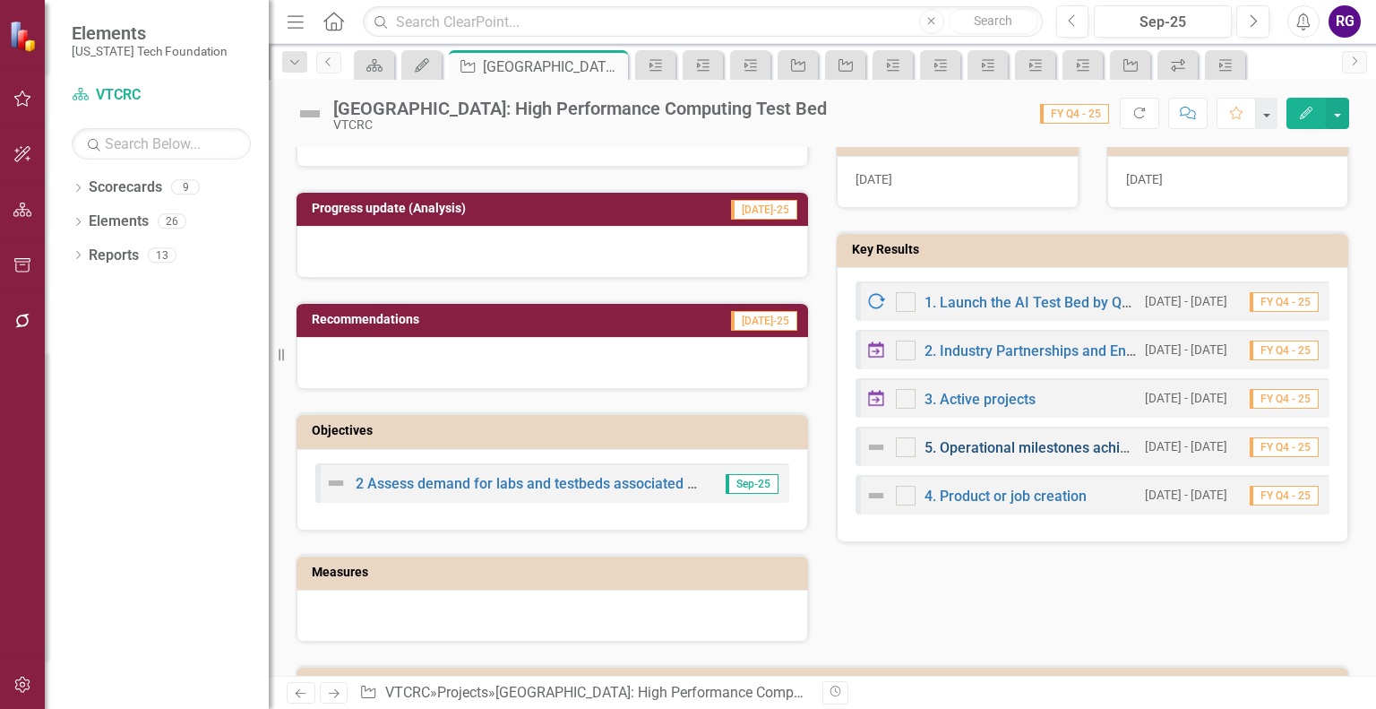
click at [978, 439] on link "5. Operational milestones achieved, user satisfaction scores, and amount of ext…" at bounding box center [1224, 447] width 599 height 17
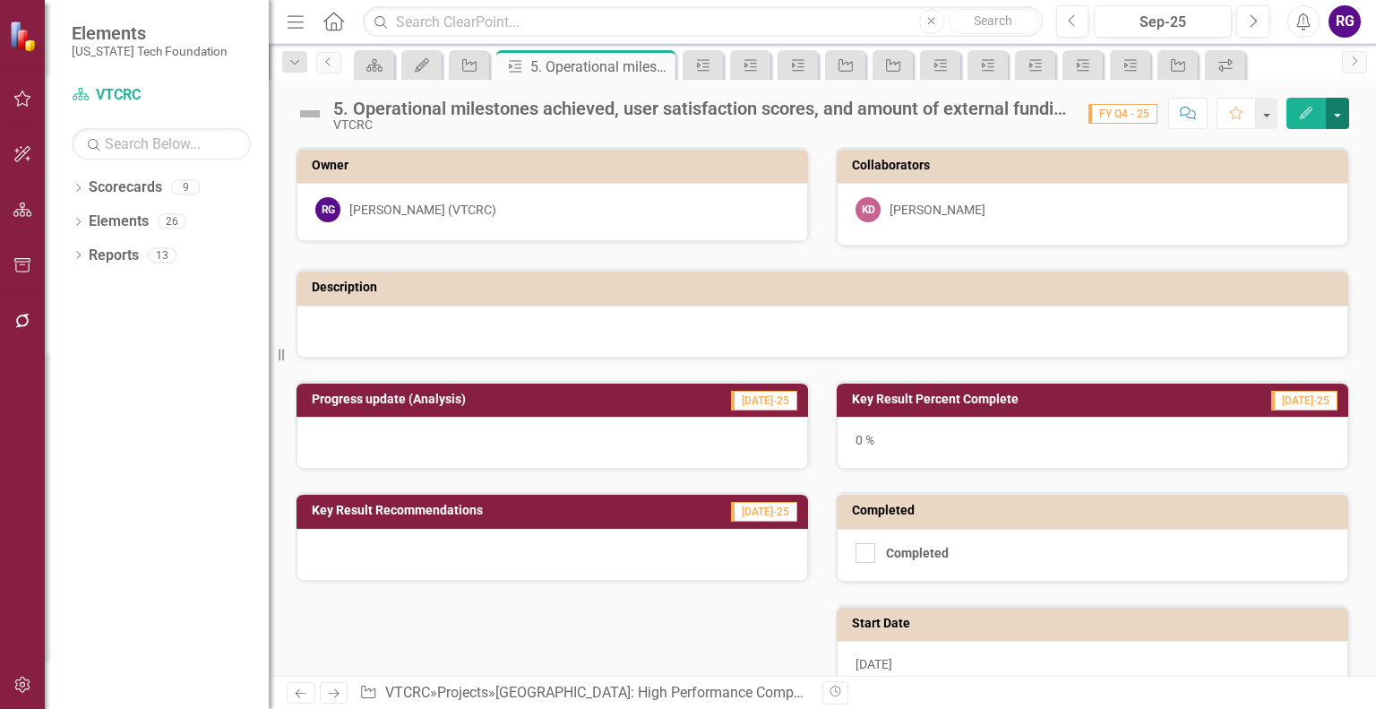
click at [1340, 109] on button "button" at bounding box center [1337, 113] width 23 height 31
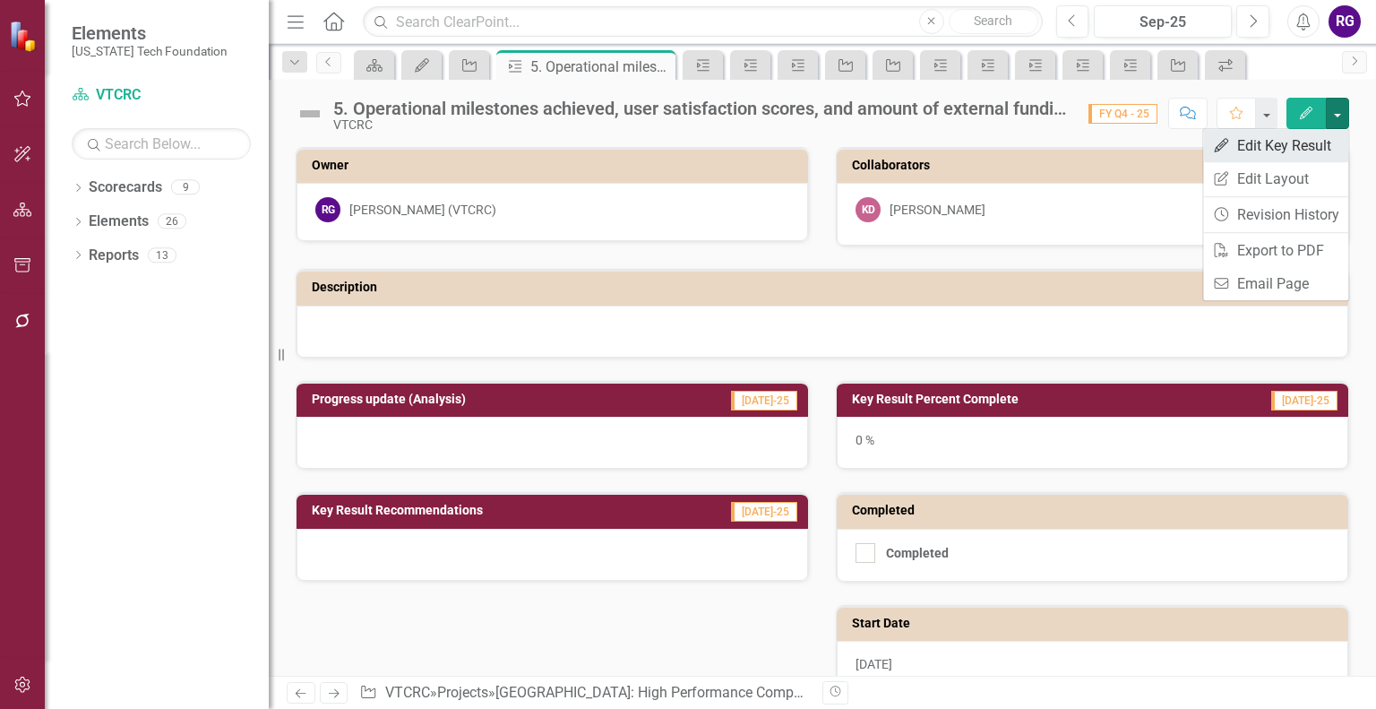
click at [1310, 139] on link "Edit Edit Key Result" at bounding box center [1276, 145] width 145 height 33
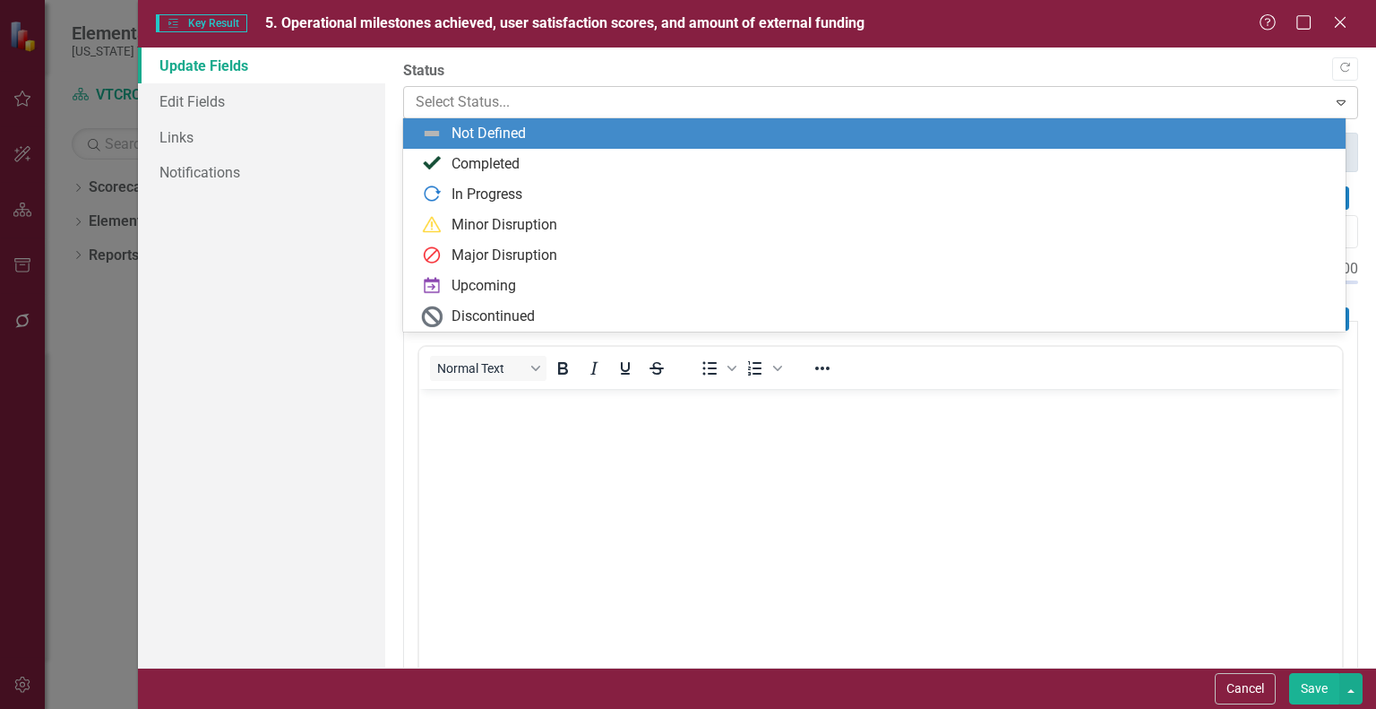
click at [496, 96] on div at bounding box center [866, 103] width 900 height 24
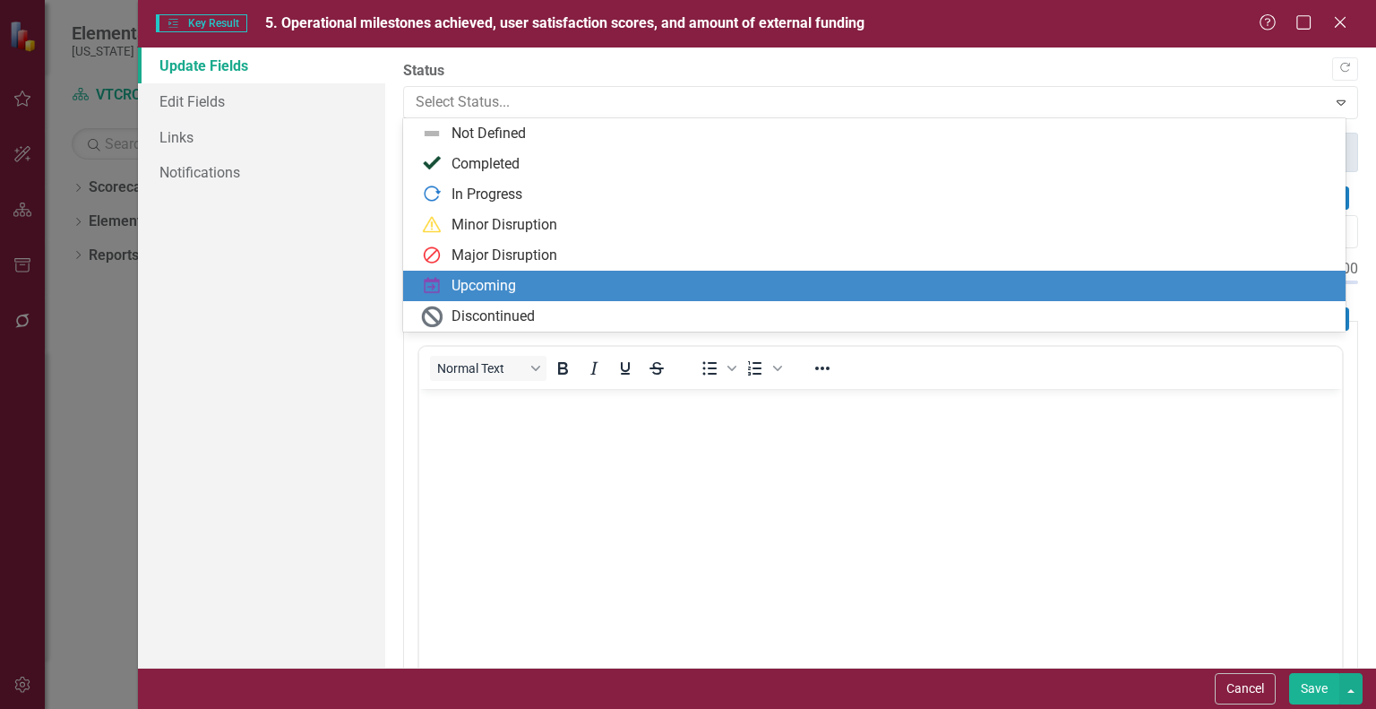
click at [489, 288] on div "Upcoming" at bounding box center [484, 286] width 65 height 21
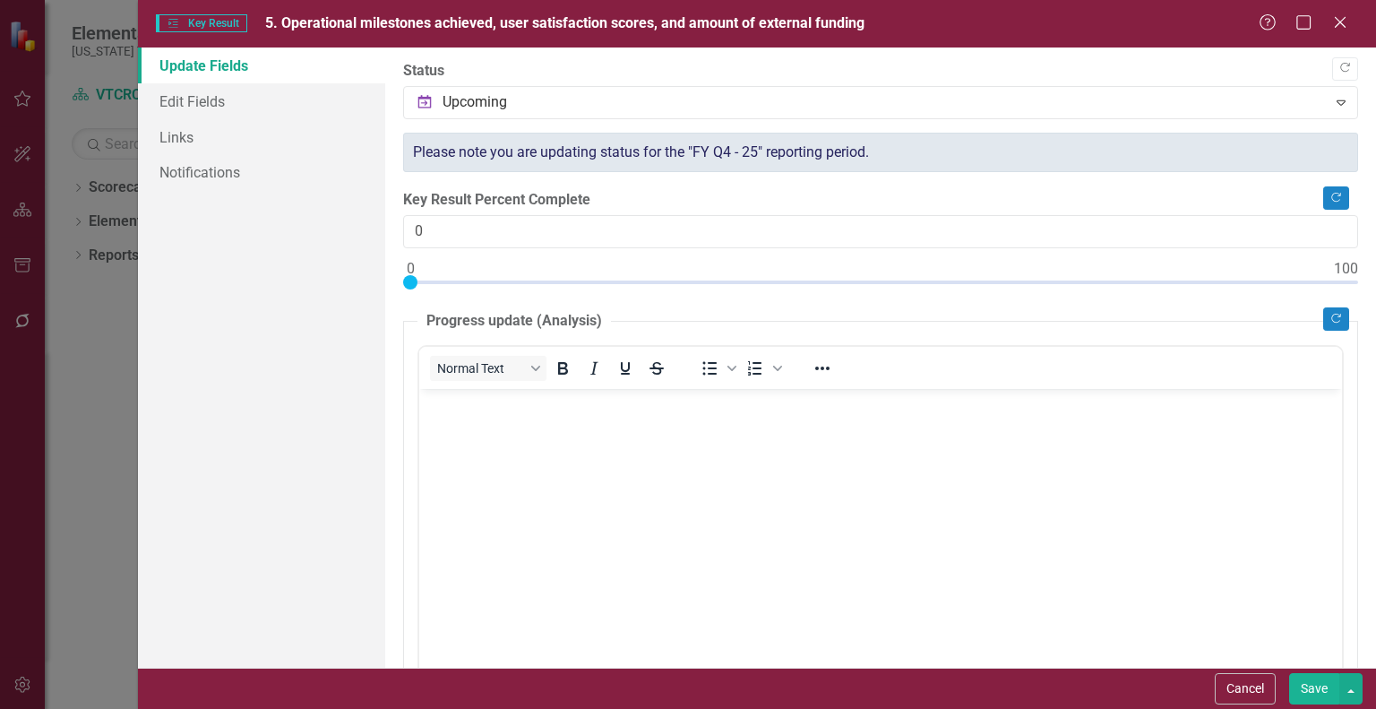
click at [1308, 682] on button "Save" at bounding box center [1315, 688] width 50 height 31
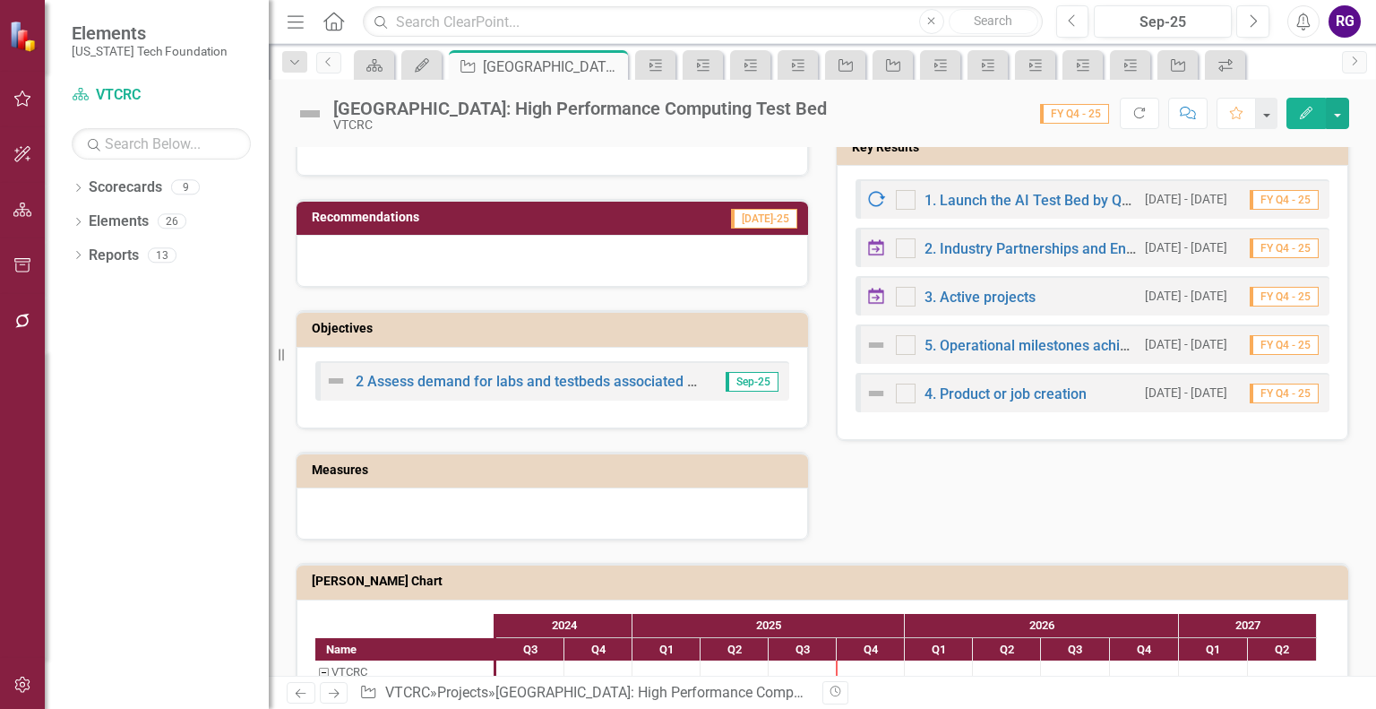
scroll to position [638, 0]
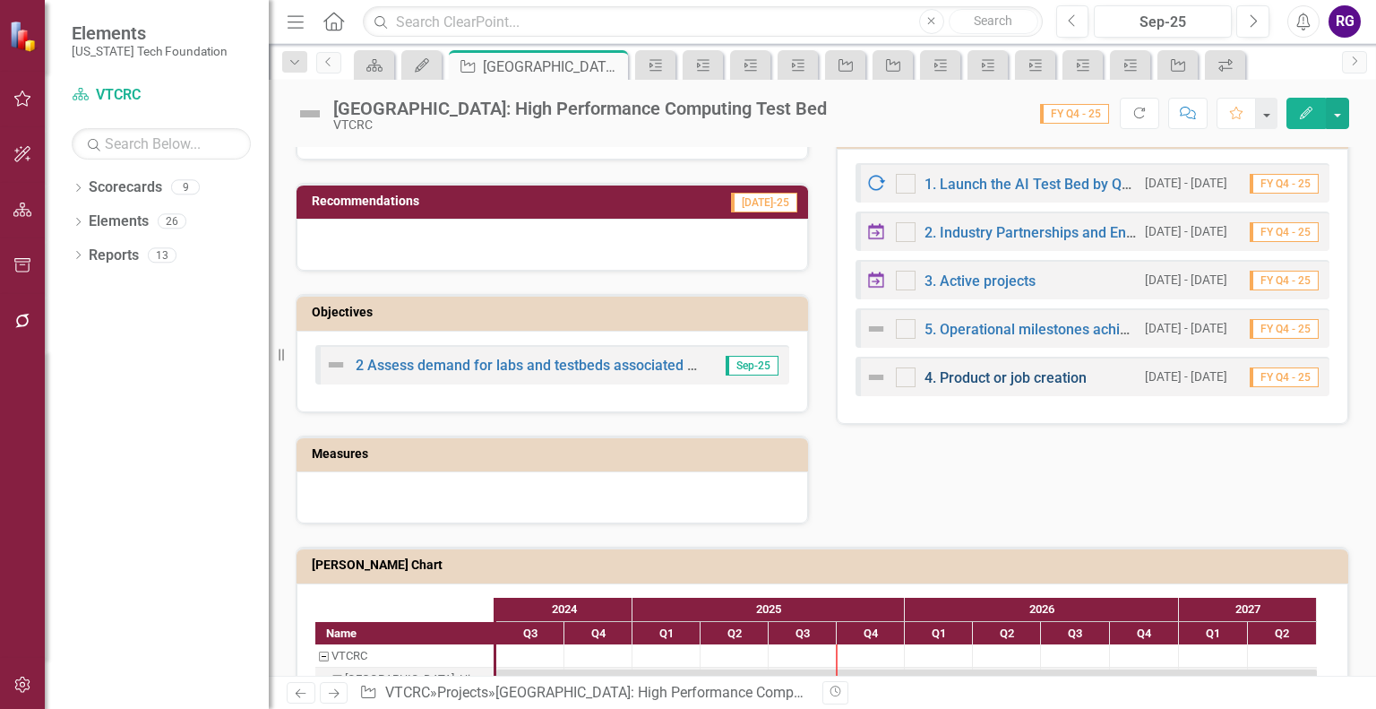
click at [975, 374] on link "4. Product or job creation" at bounding box center [1006, 377] width 162 height 17
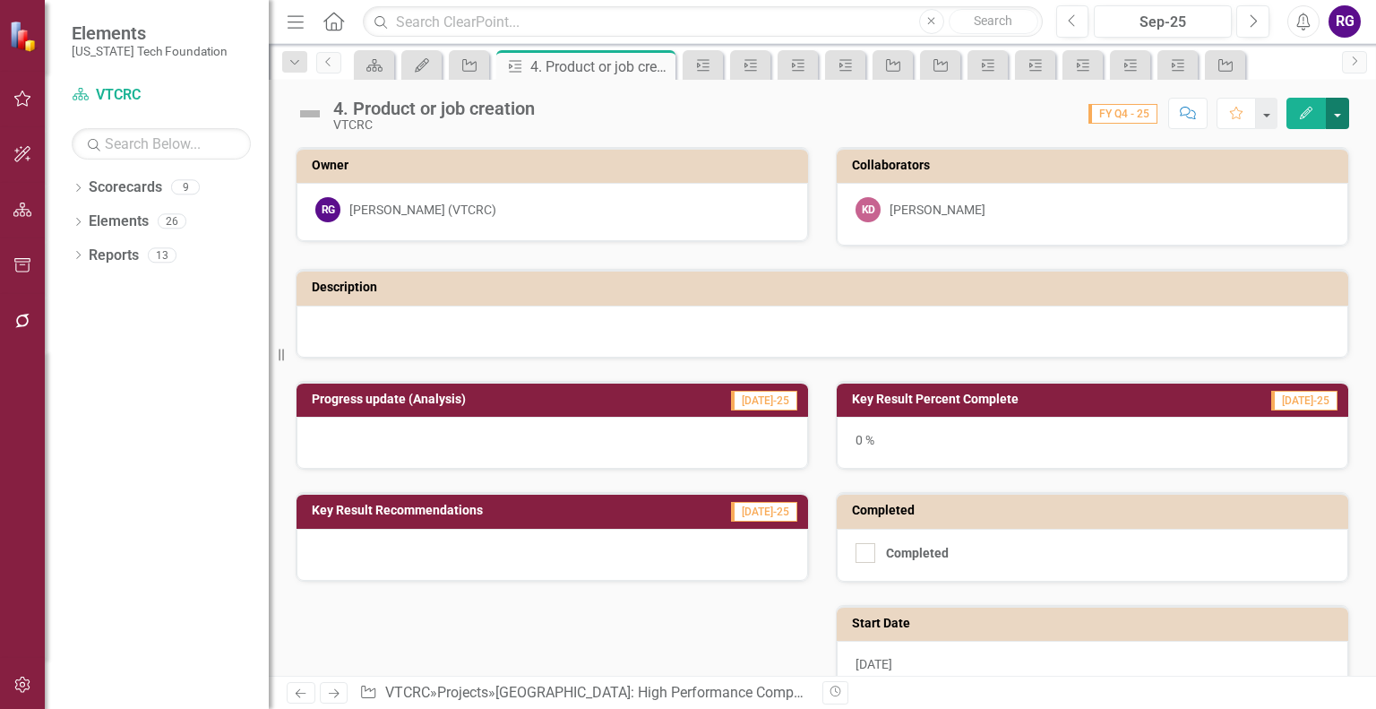
click at [1337, 120] on button "button" at bounding box center [1337, 113] width 23 height 31
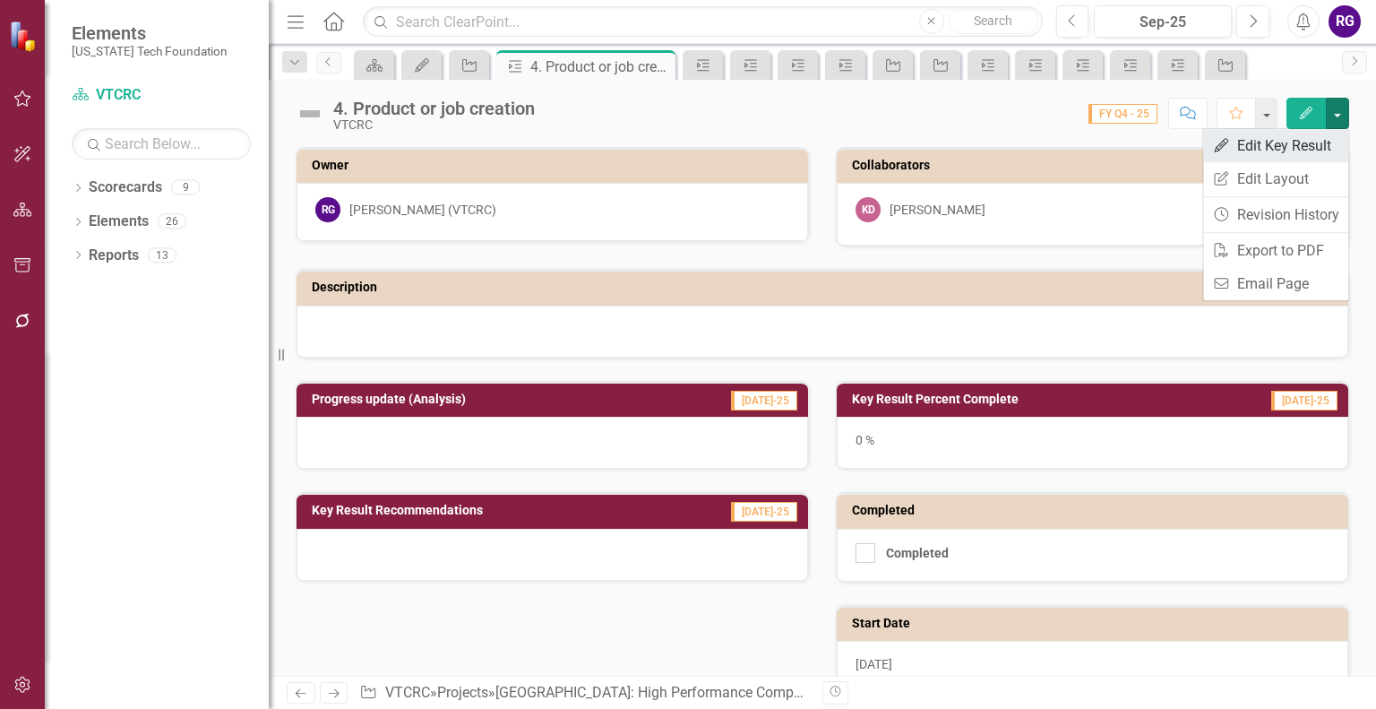
click at [1301, 139] on link "Edit Edit Key Result" at bounding box center [1276, 145] width 145 height 33
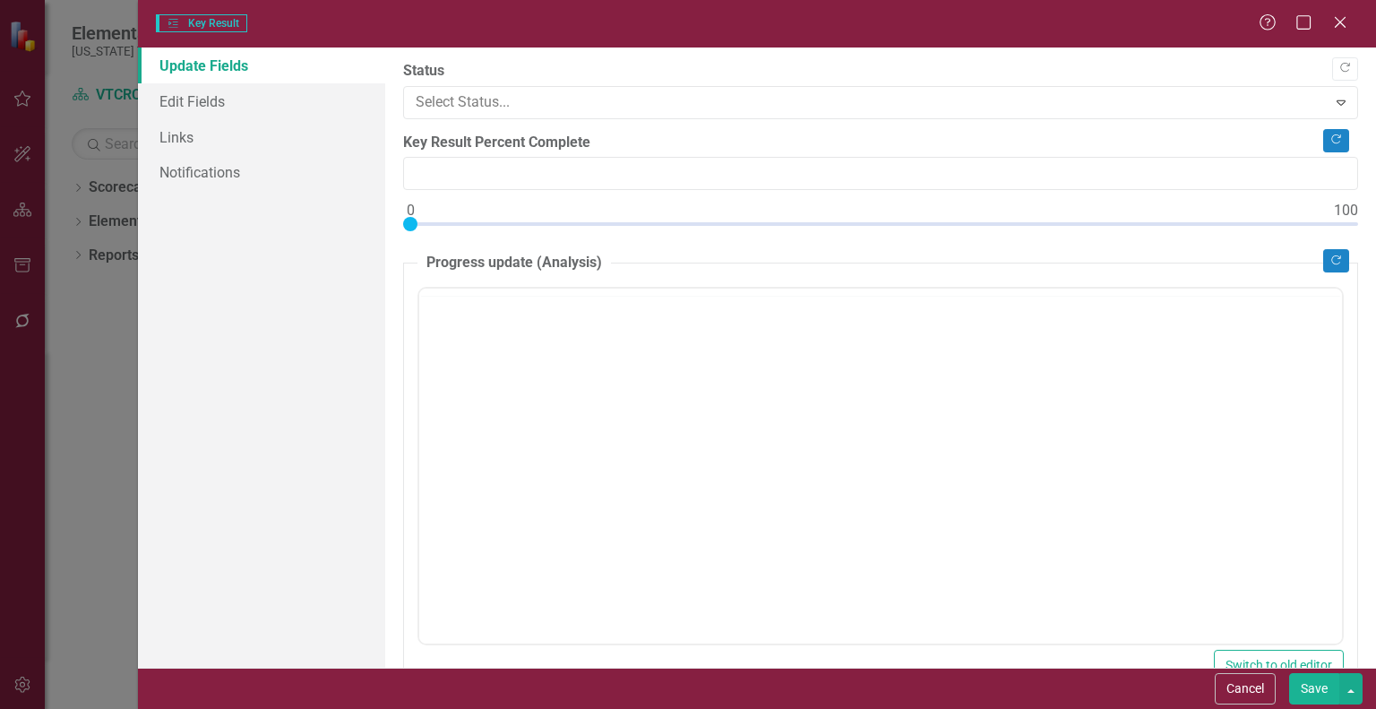
type input "0"
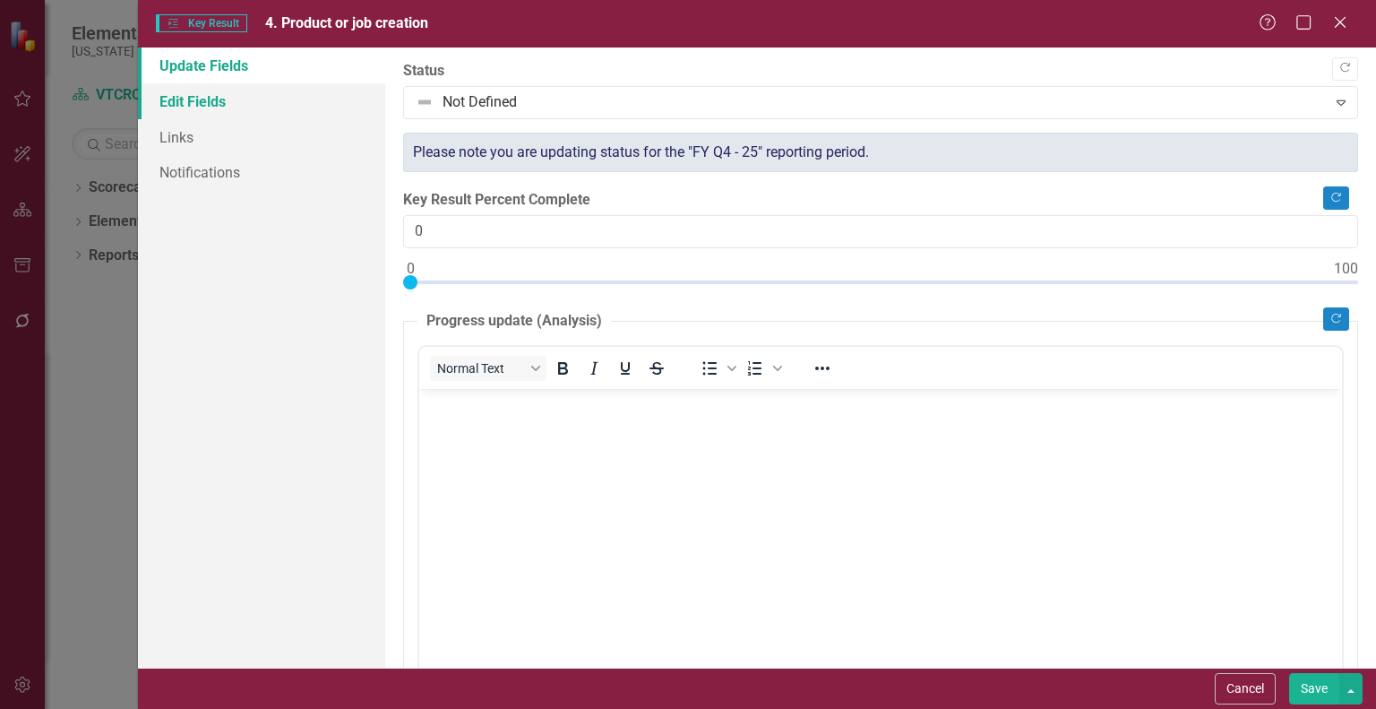
click at [167, 99] on link "Edit Fields" at bounding box center [261, 101] width 247 height 36
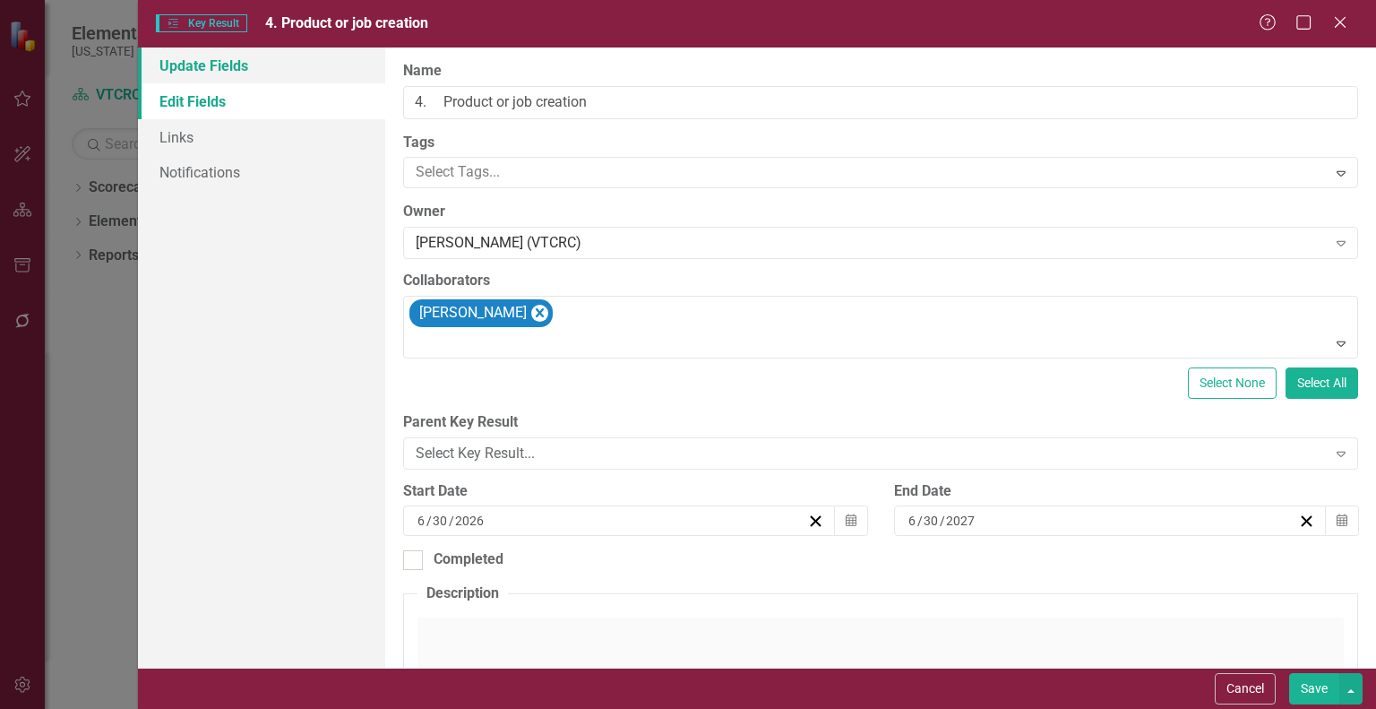
click at [195, 65] on link "Update Fields" at bounding box center [261, 65] width 247 height 36
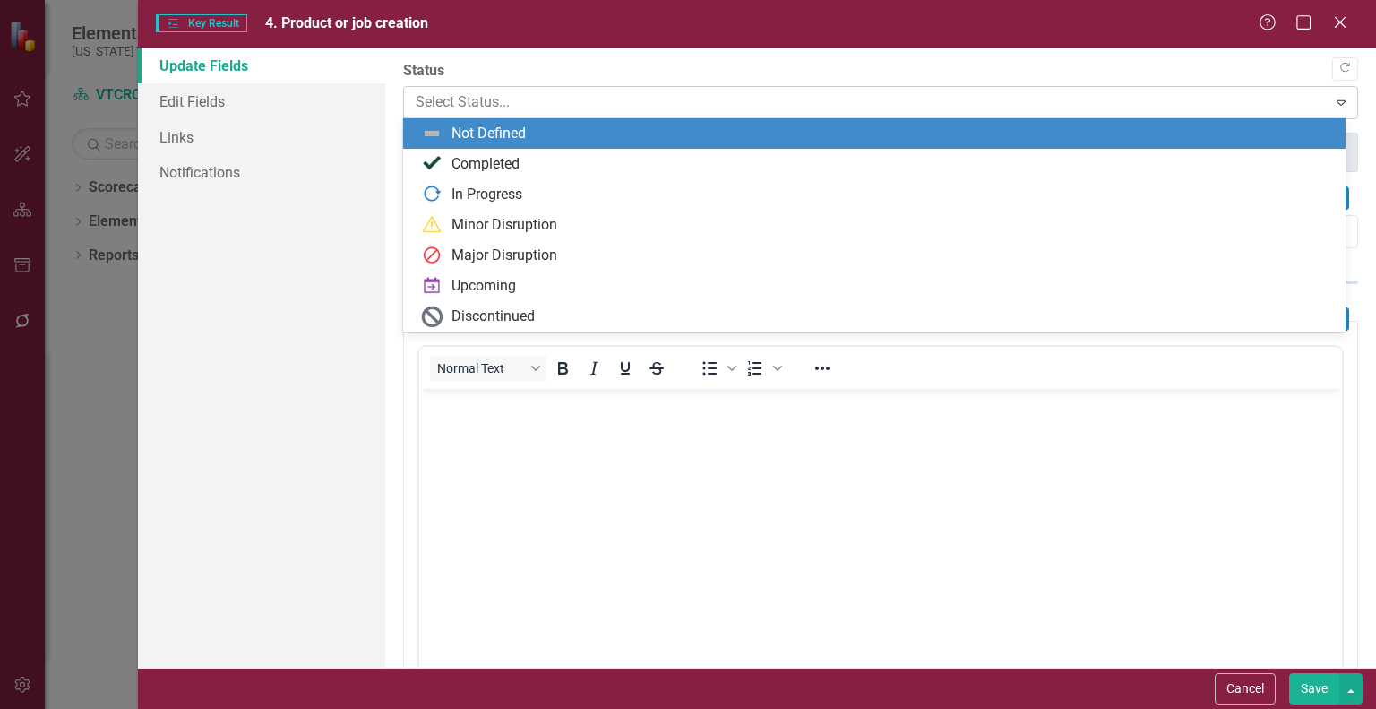
click at [562, 113] on div at bounding box center [866, 103] width 900 height 24
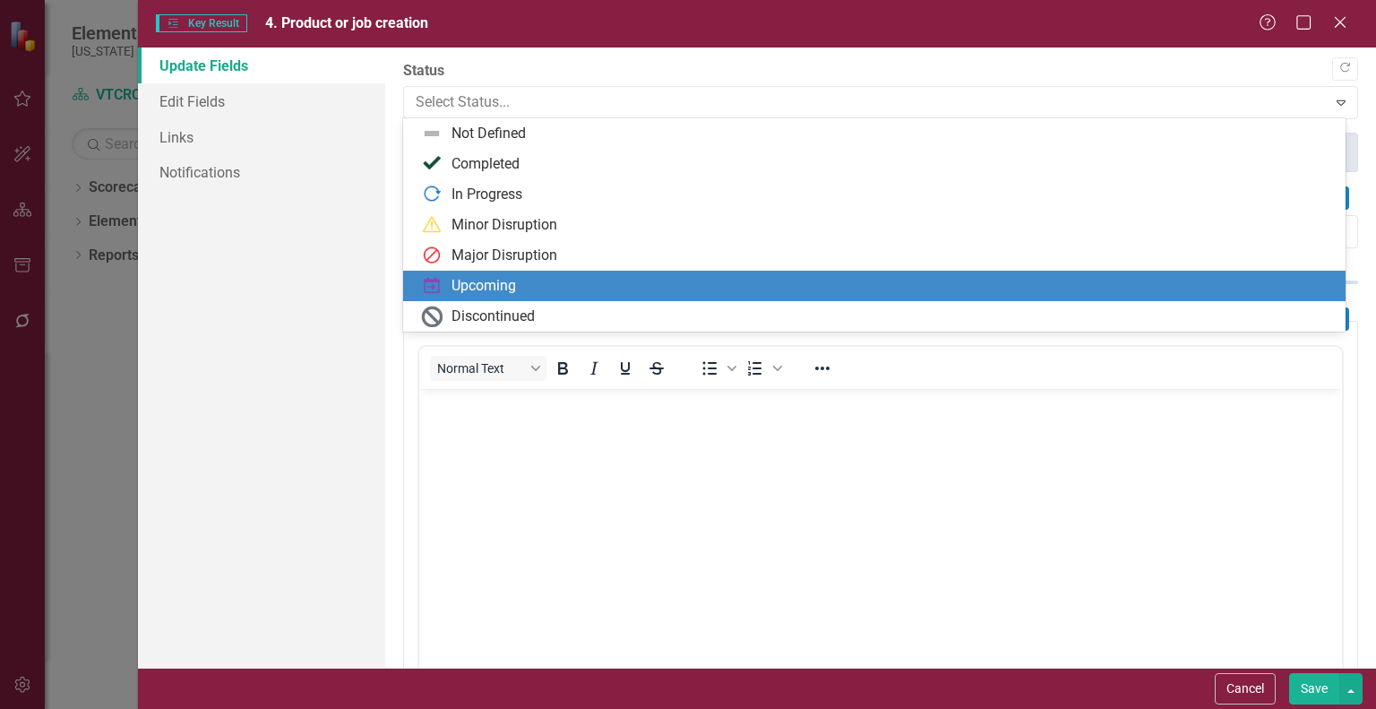
click at [495, 280] on div "Upcoming" at bounding box center [484, 286] width 65 height 21
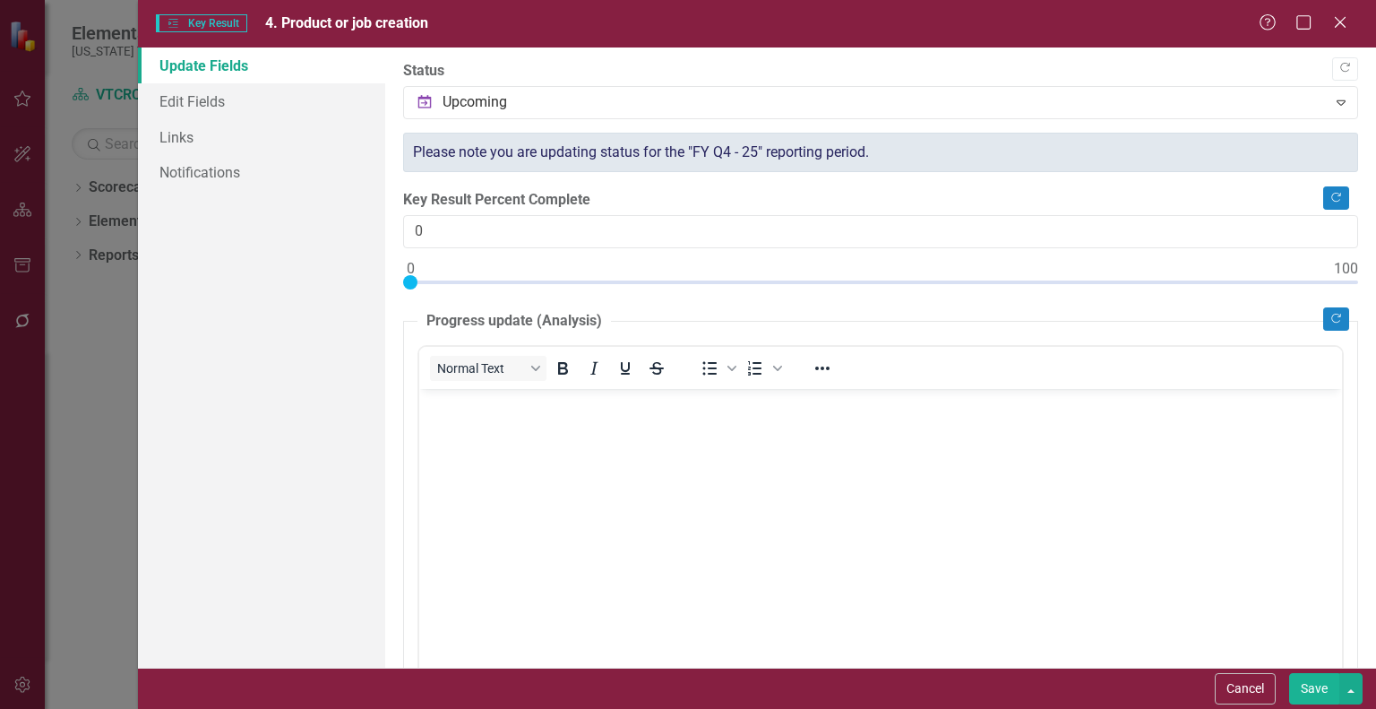
click at [1316, 682] on button "Save" at bounding box center [1315, 688] width 50 height 31
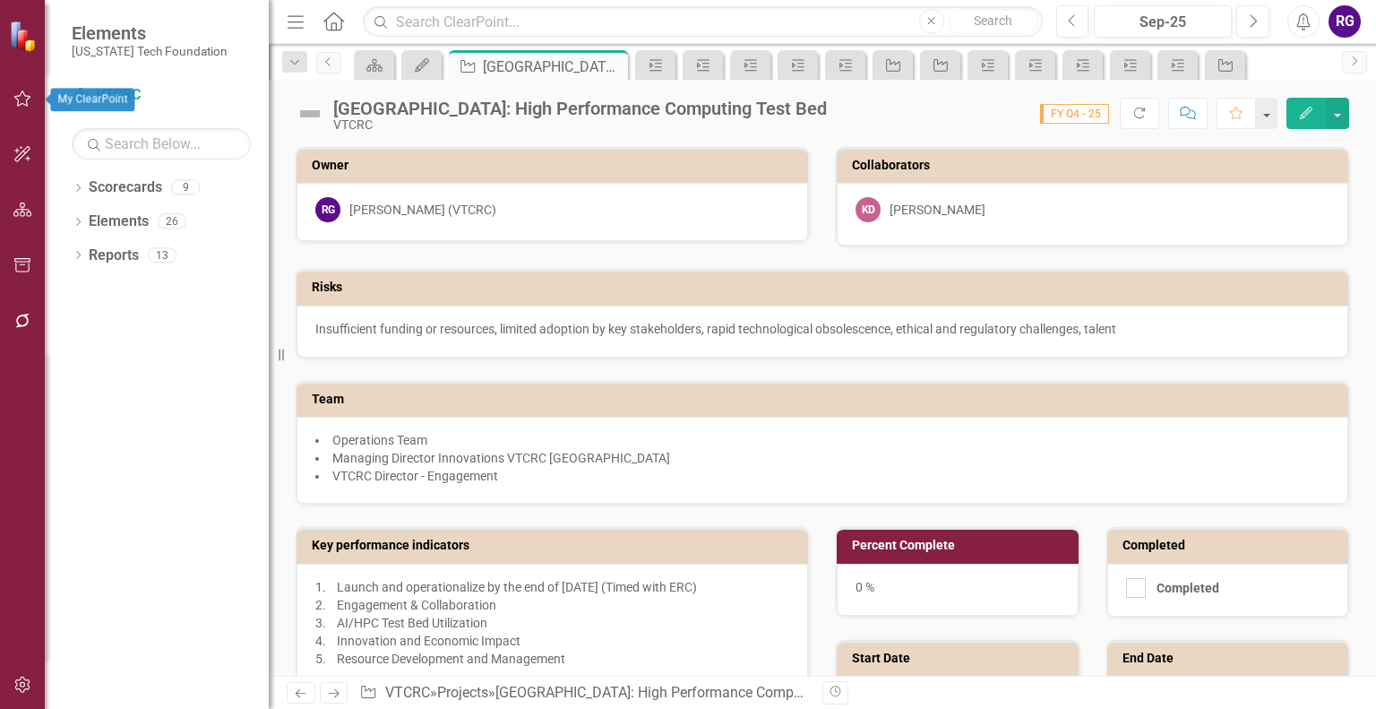
click at [21, 101] on icon "button" at bounding box center [22, 98] width 19 height 14
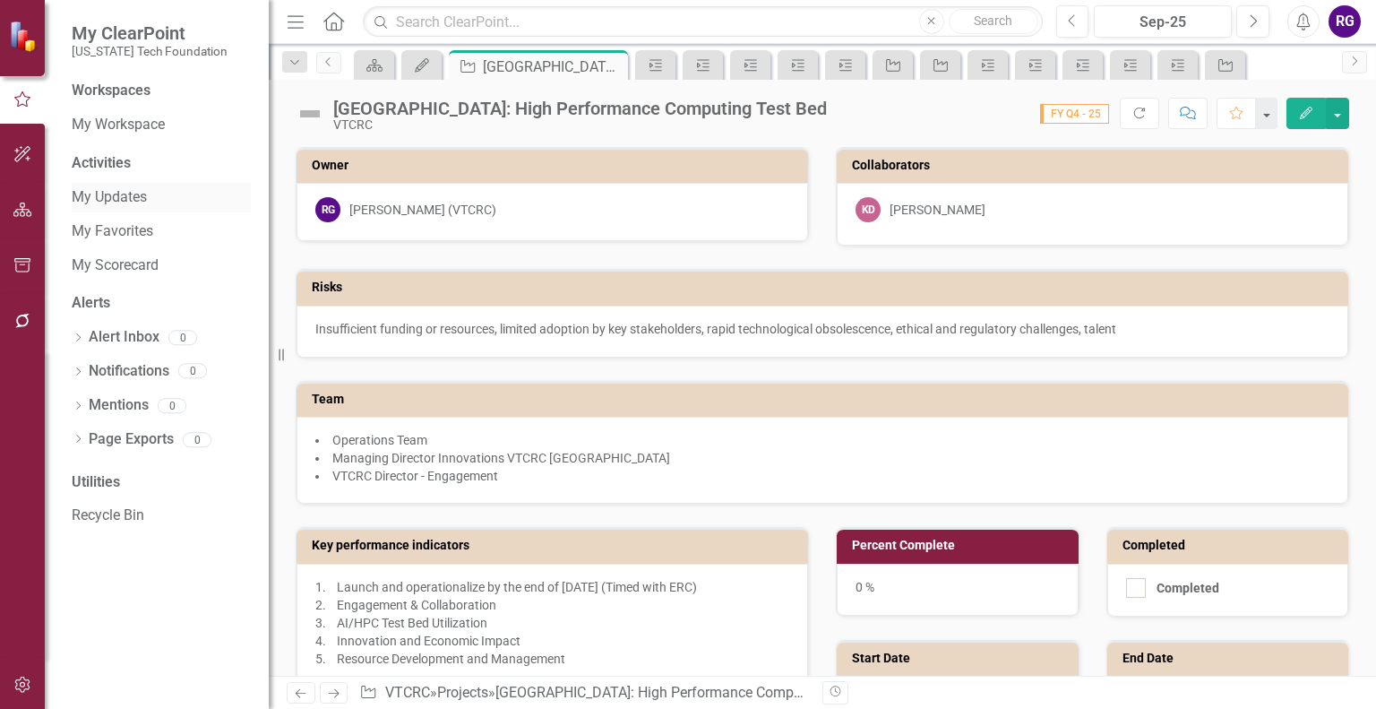
click at [123, 190] on link "My Updates" at bounding box center [161, 197] width 179 height 21
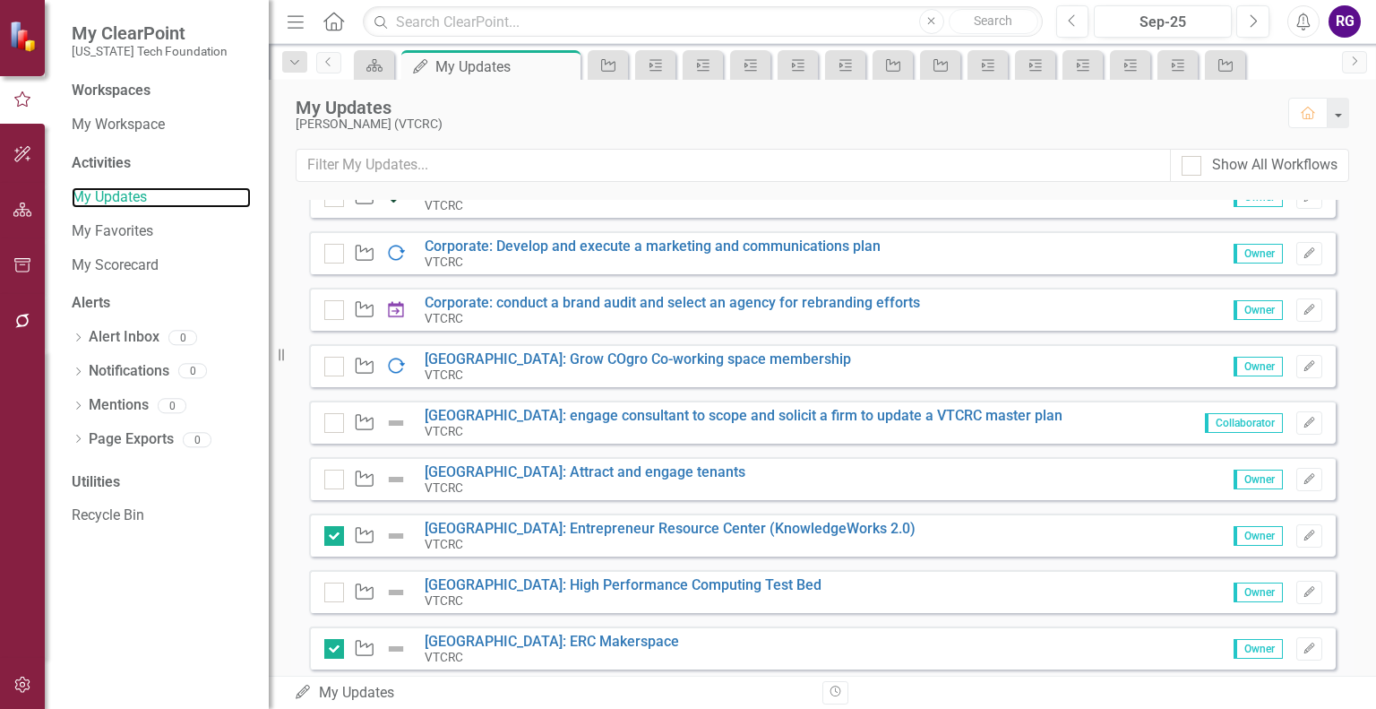
scroll to position [438, 0]
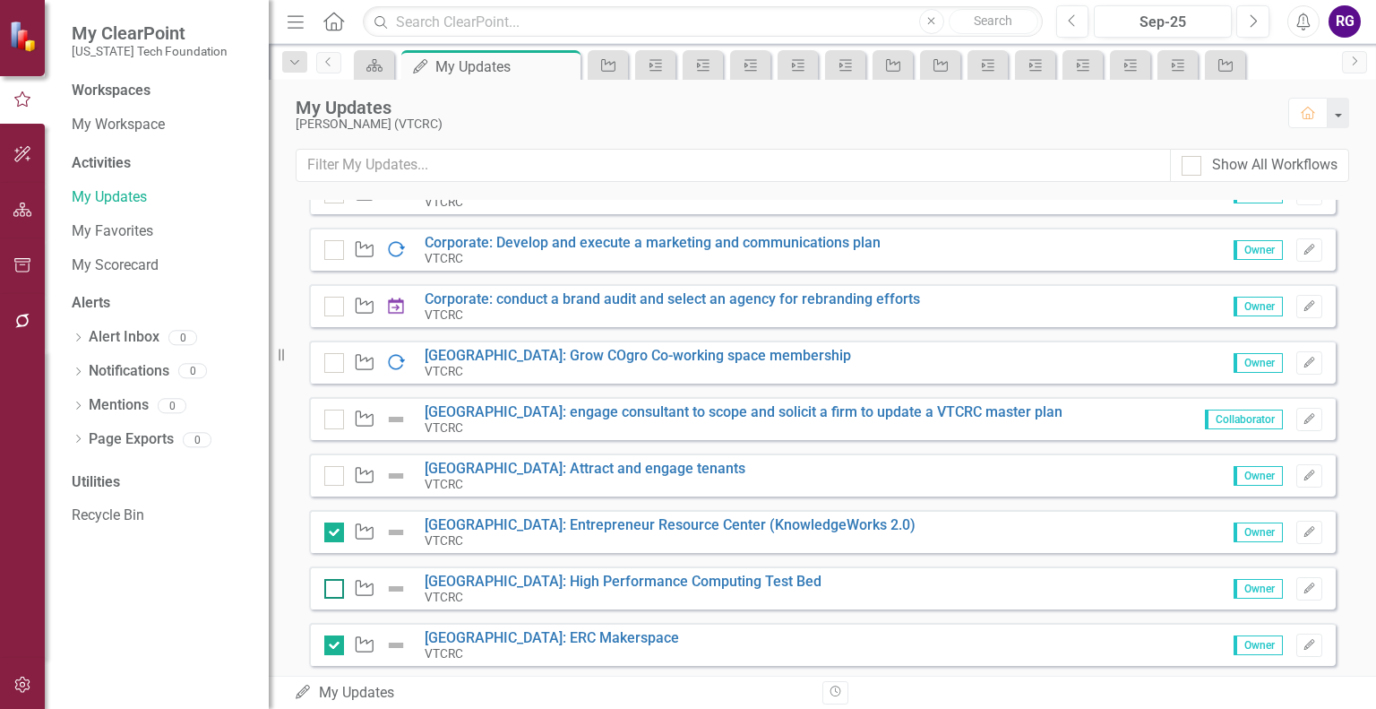
click at [329, 584] on input "checkbox" at bounding box center [330, 585] width 12 height 12
click at [330, 584] on input "checkbox" at bounding box center [330, 585] width 12 height 12
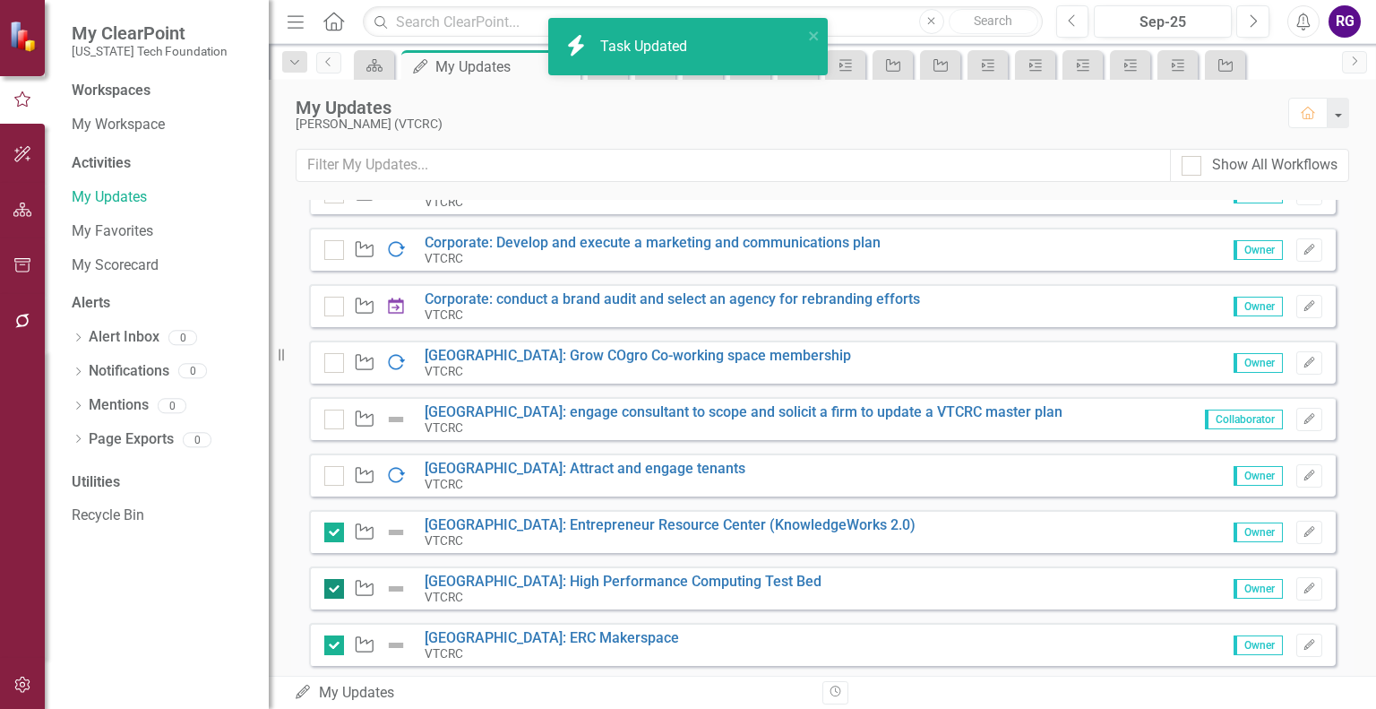
checkbox input "false"
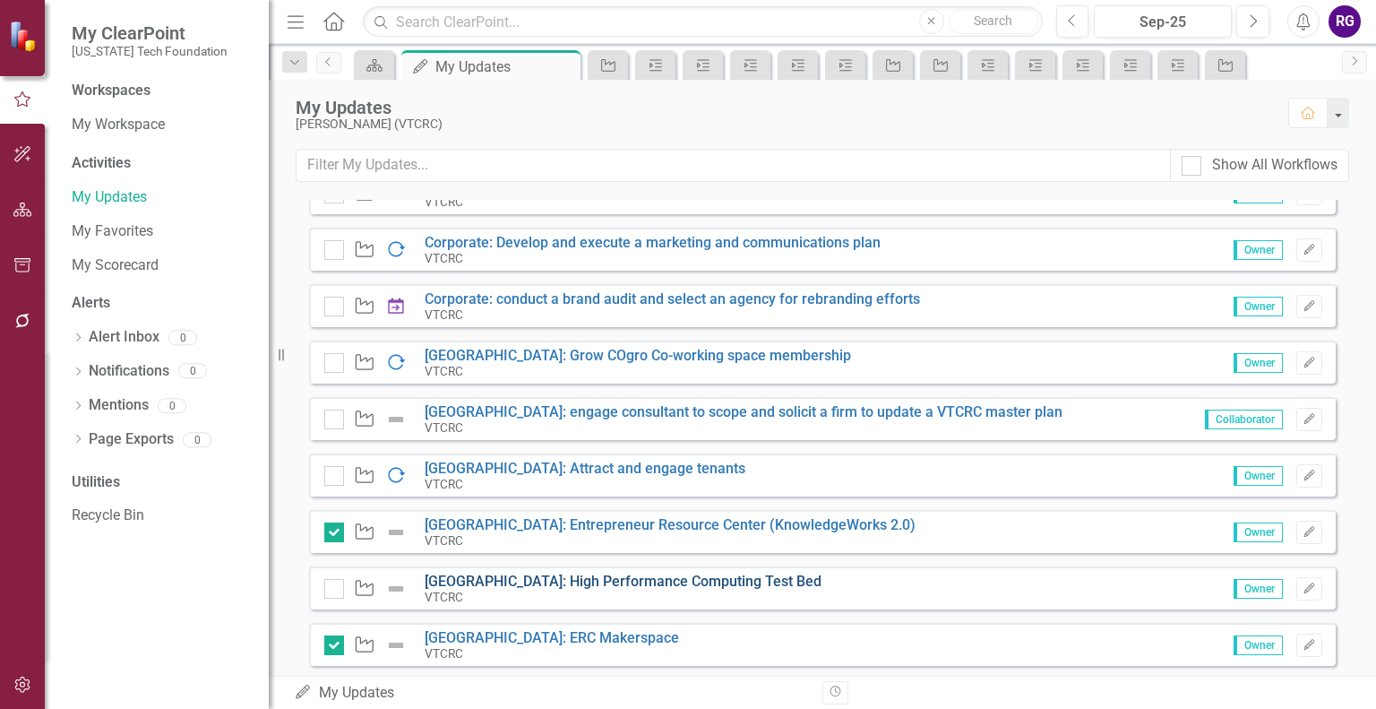
click at [684, 580] on link "[GEOGRAPHIC_DATA]: High Performance Computing Test Bed" at bounding box center [623, 581] width 397 height 17
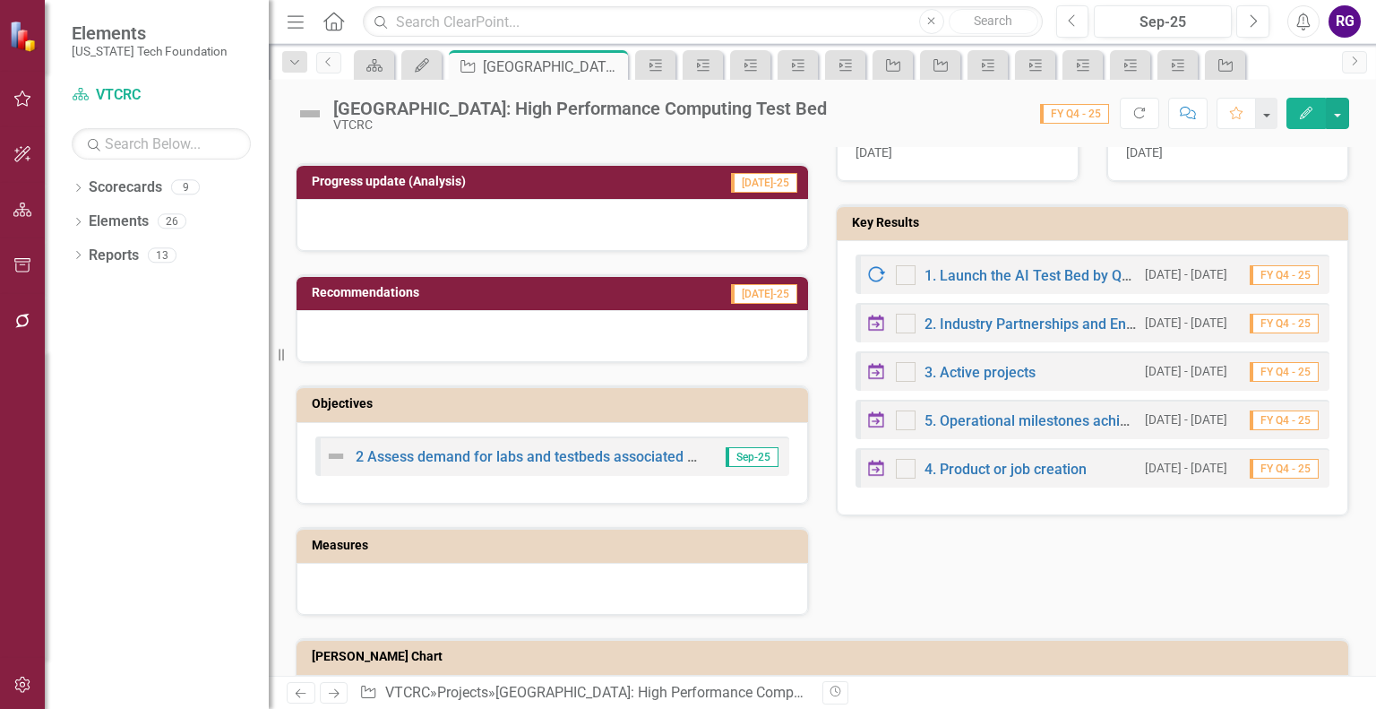
scroll to position [542, 0]
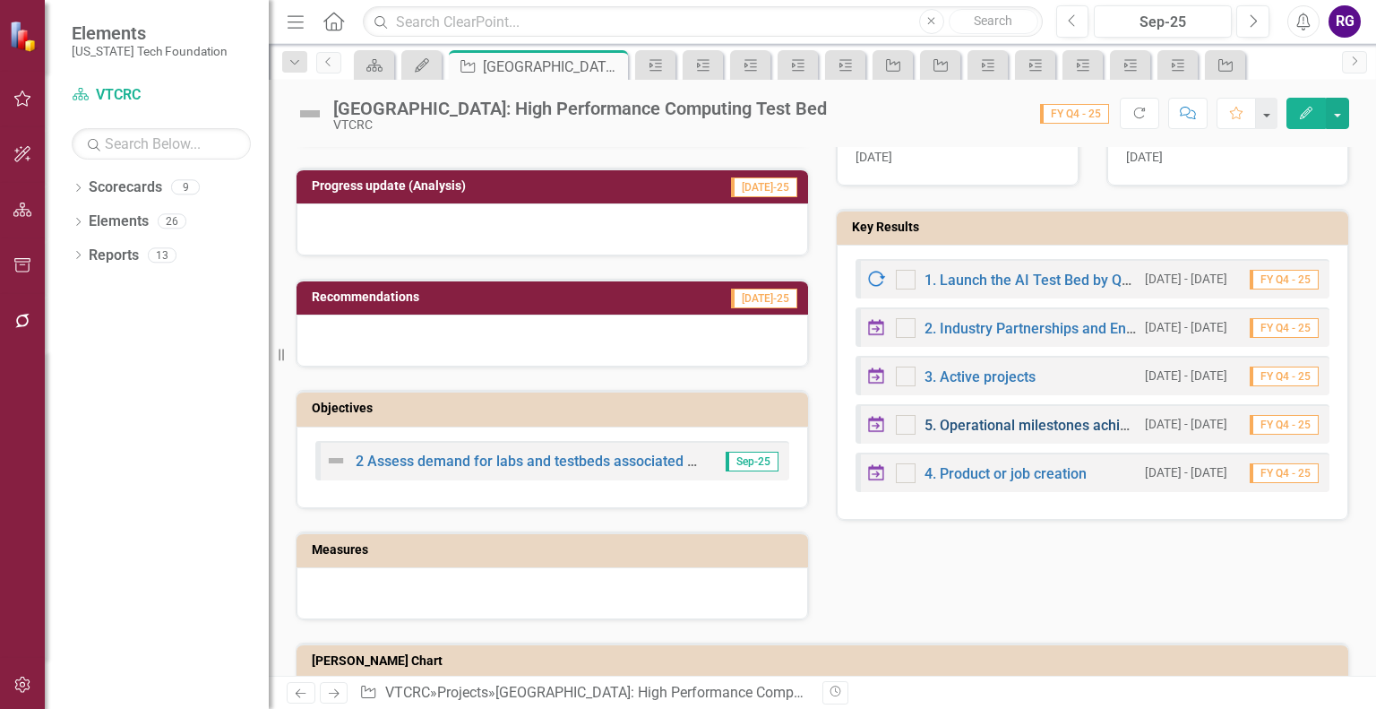
click at [978, 425] on link "5. Operational milestones achieved, user satisfaction scores, and amount of ext…" at bounding box center [1224, 425] width 599 height 17
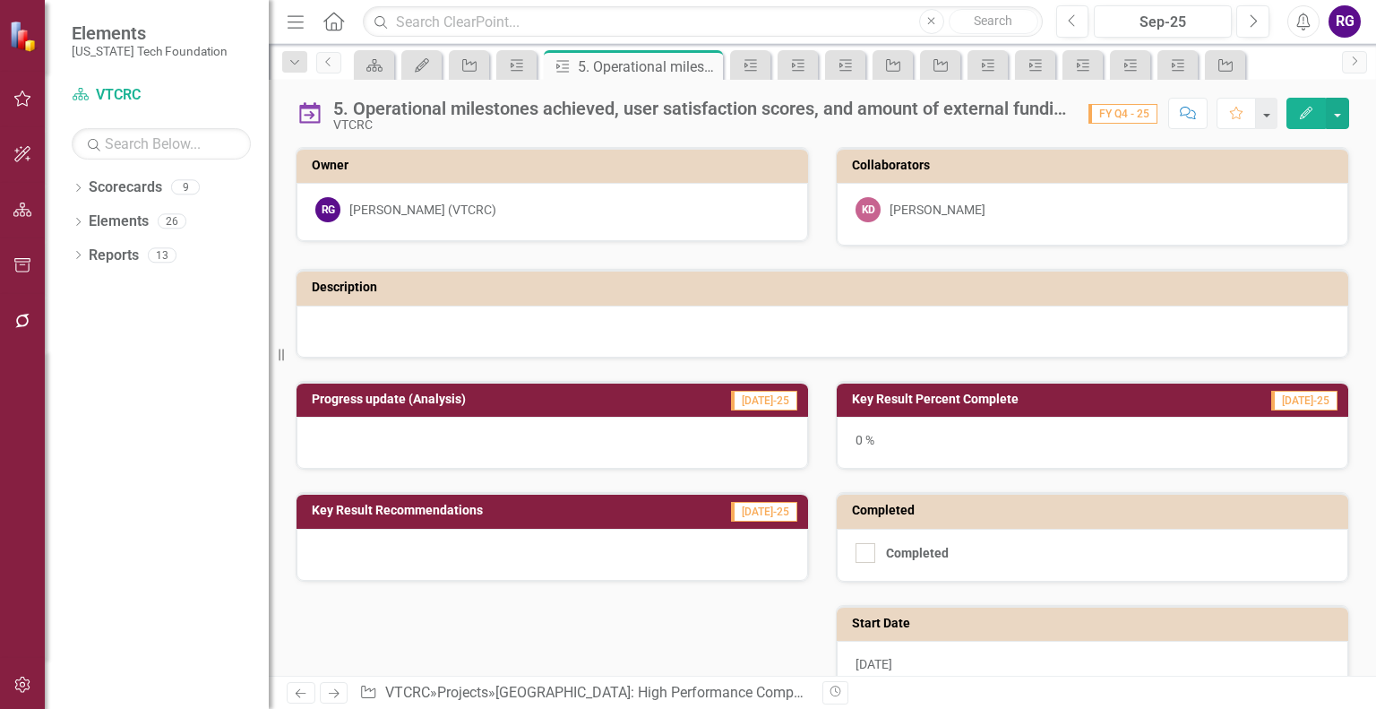
click at [1303, 107] on icon "Edit" at bounding box center [1307, 113] width 16 height 13
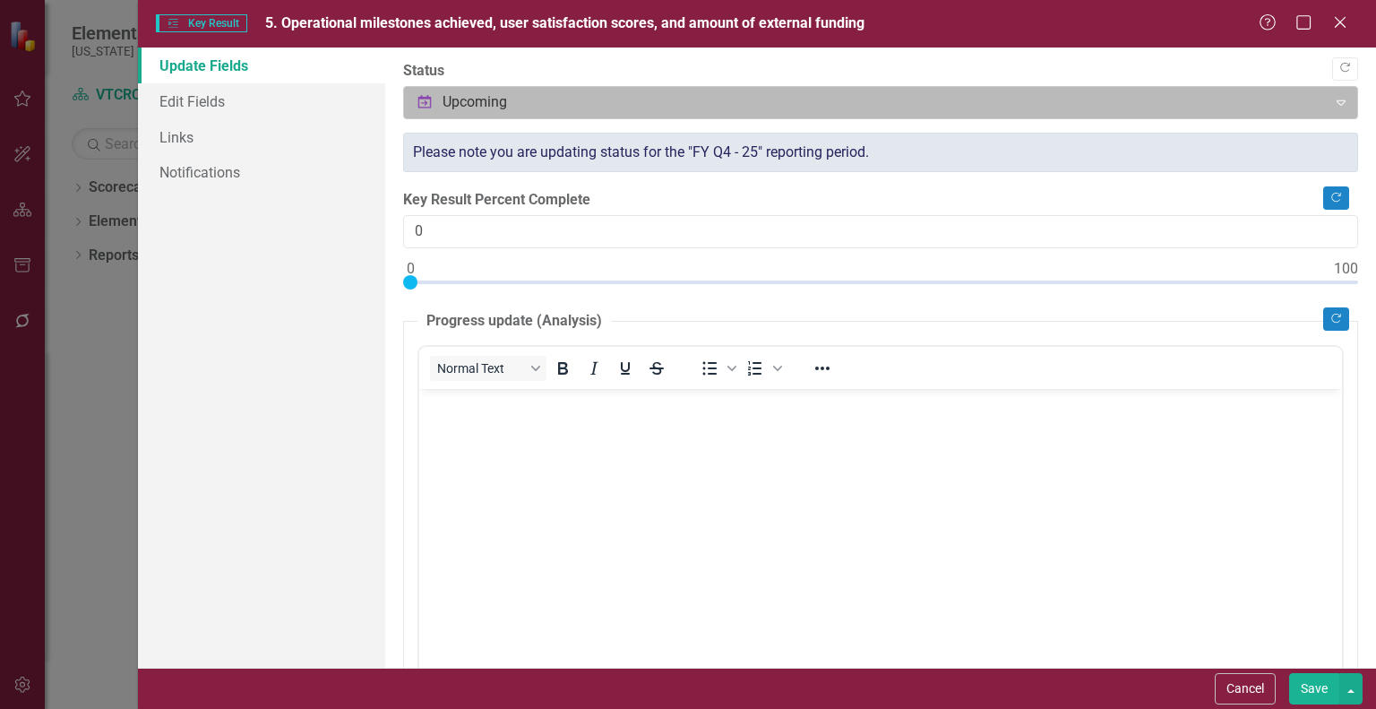
click at [1257, 99] on div at bounding box center [866, 103] width 900 height 24
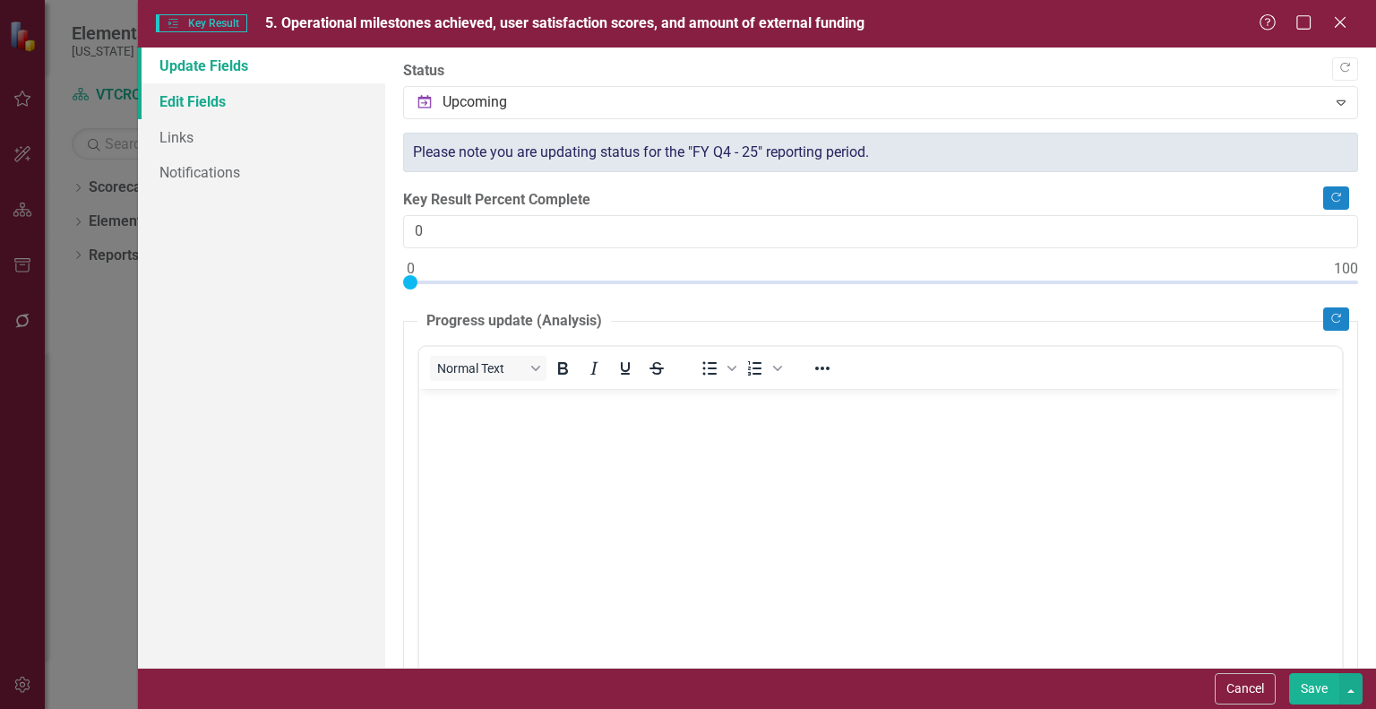
click at [178, 98] on link "Edit Fields" at bounding box center [261, 101] width 247 height 36
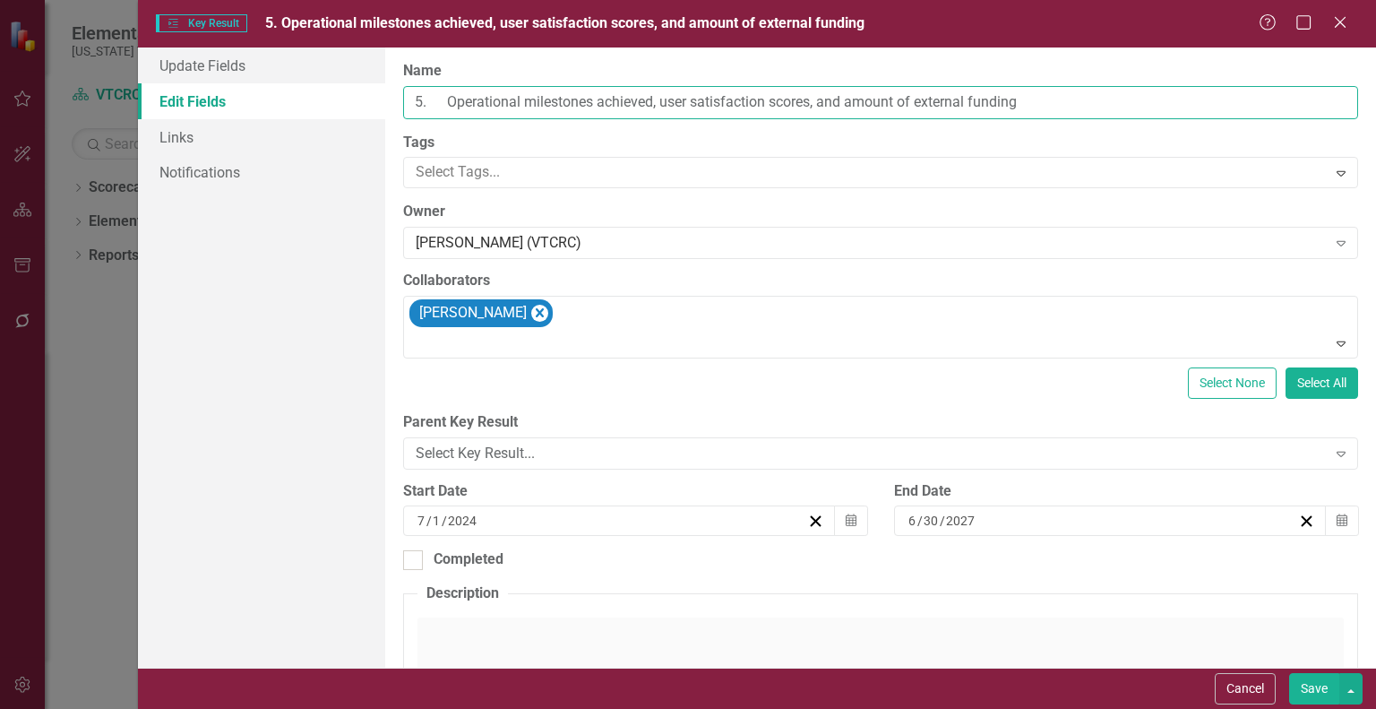
click at [1085, 92] on input "5. Operational milestones achieved, user satisfaction scores, and amount of ext…" at bounding box center [880, 102] width 955 height 33
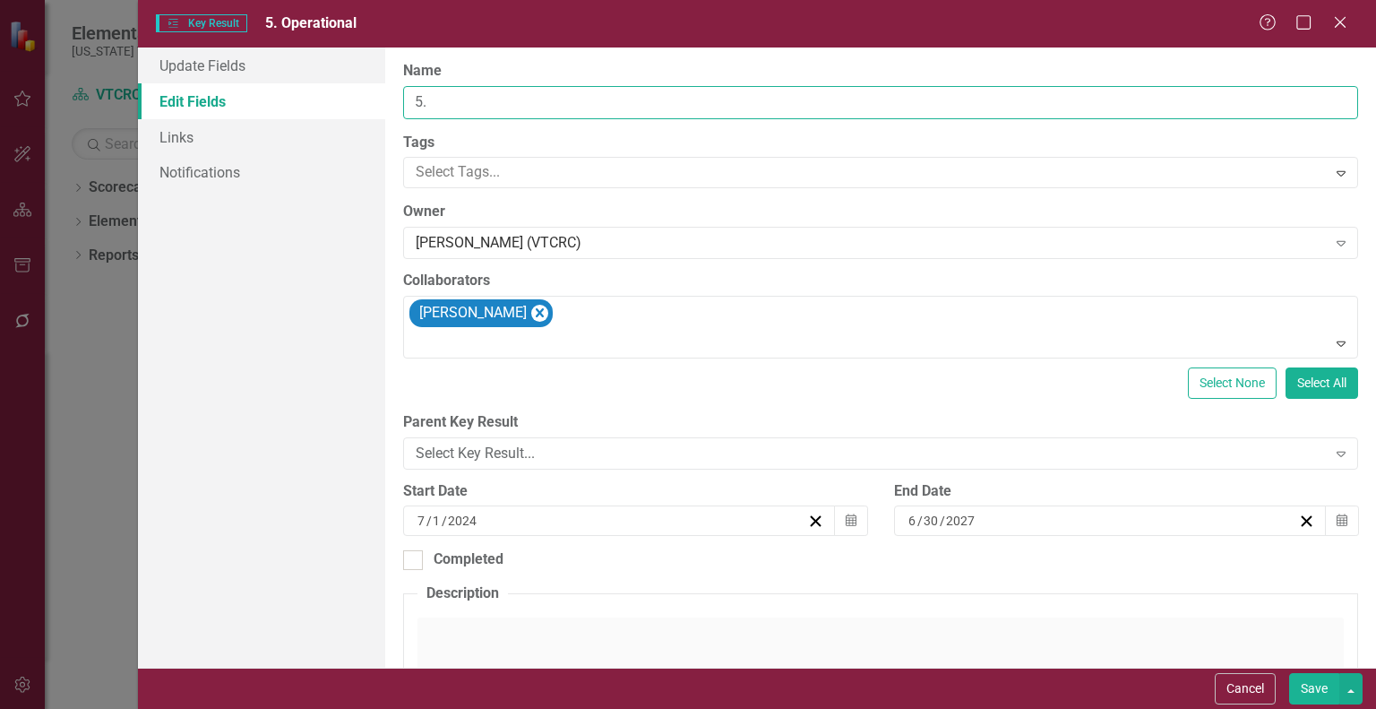
type input "5"
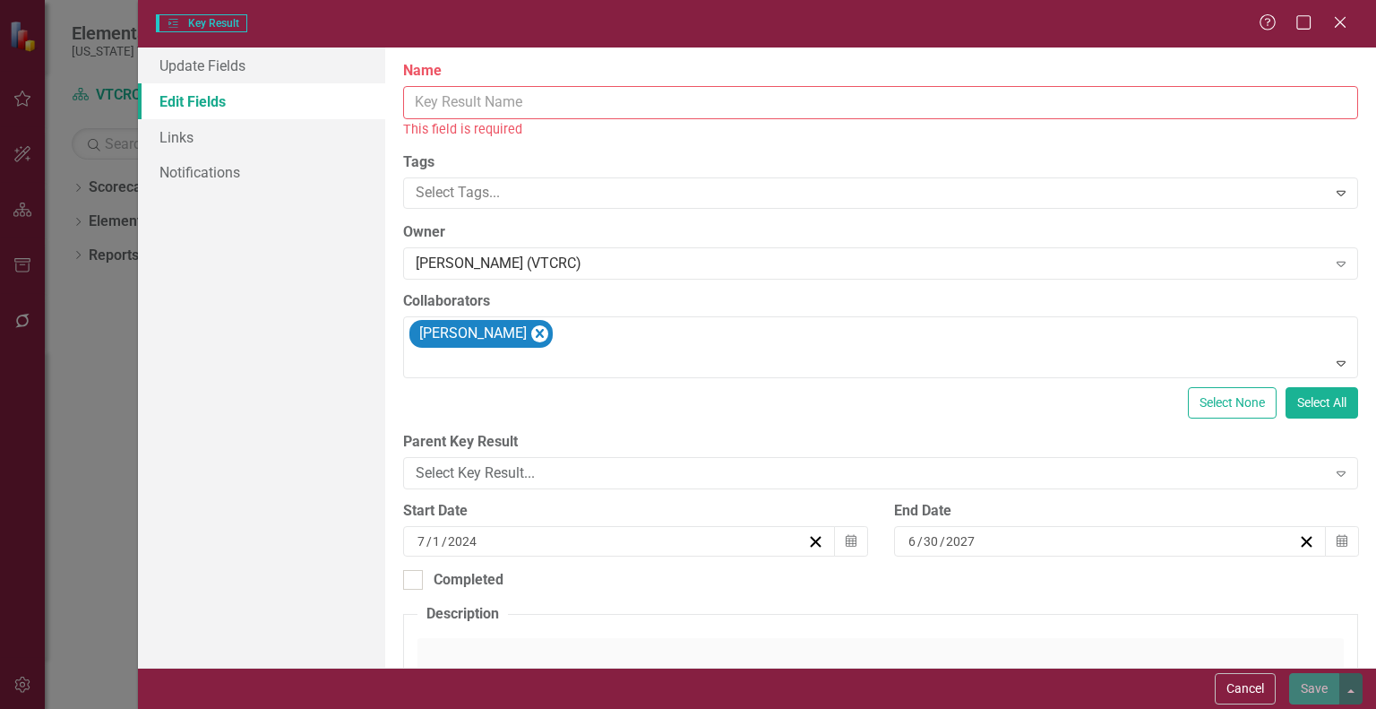
click at [448, 96] on input "Name" at bounding box center [880, 102] width 955 height 33
click at [426, 99] on input "Name" at bounding box center [880, 102] width 955 height 33
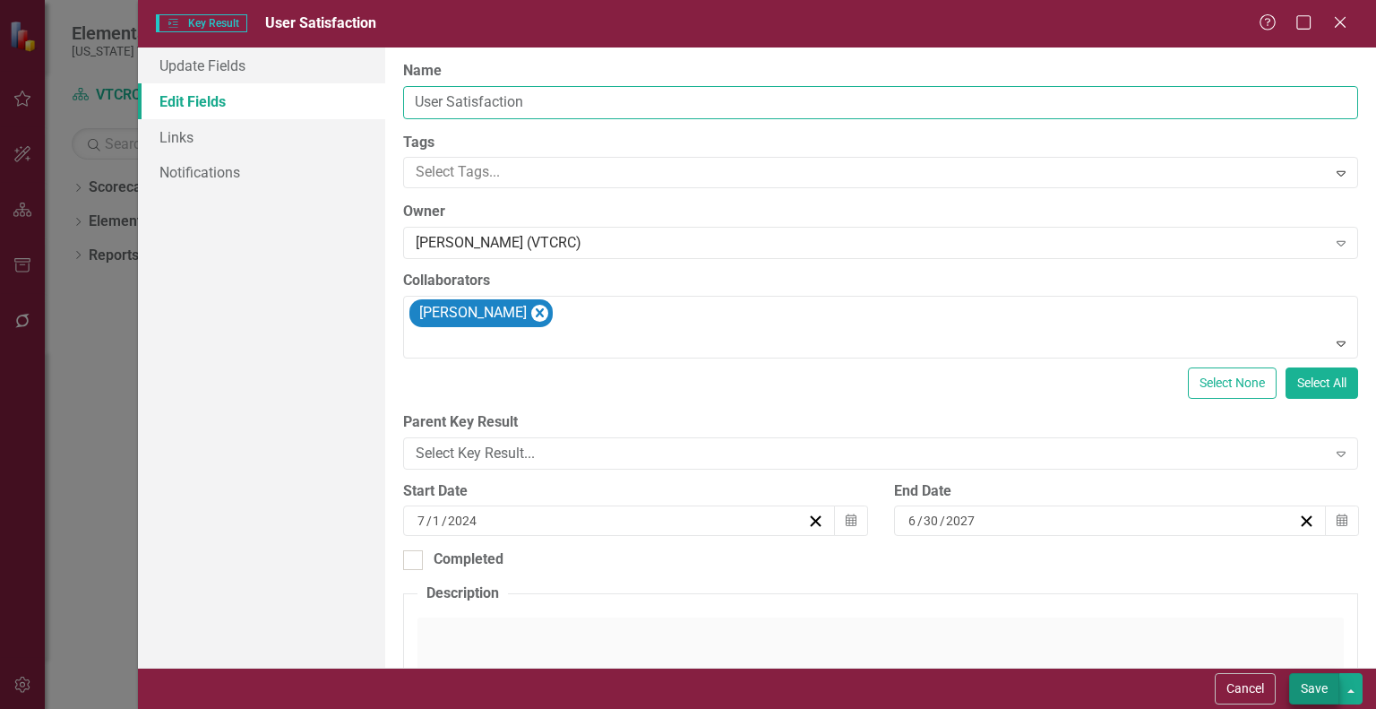
type input "User Satisfaction"
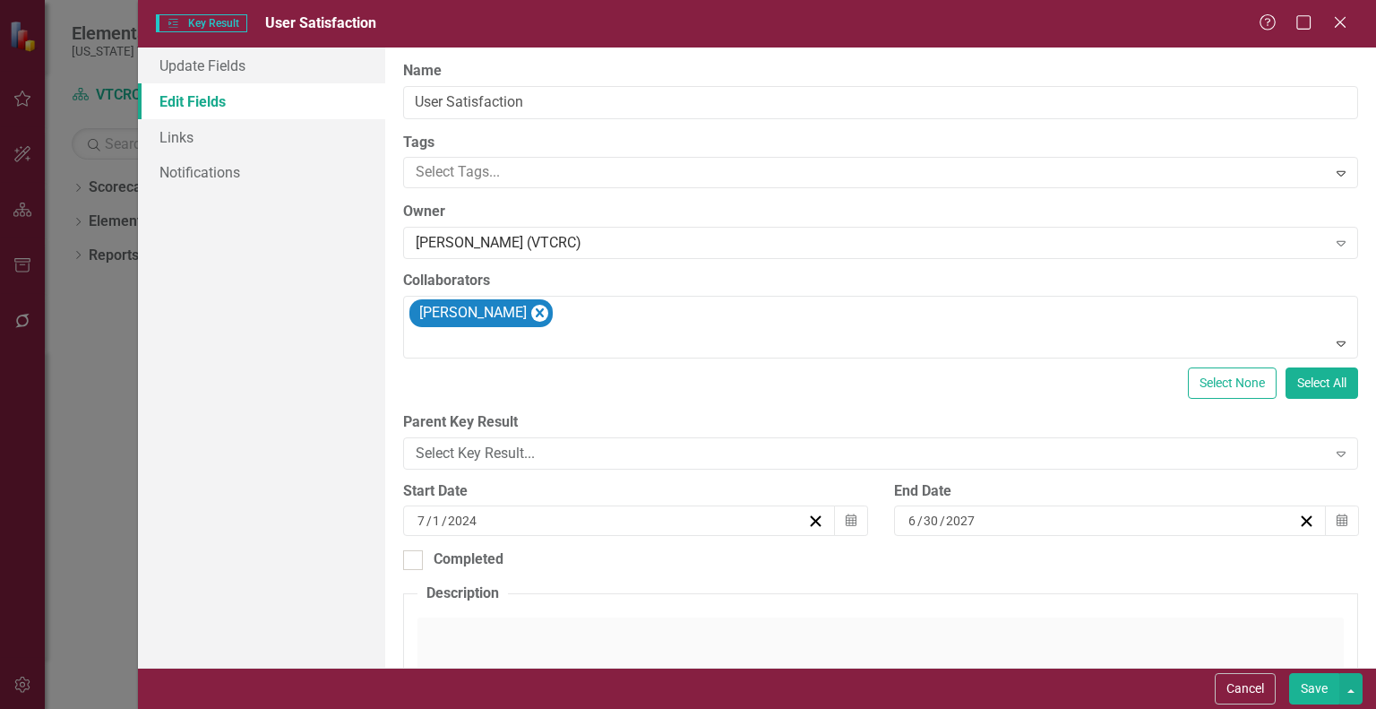
click at [1312, 684] on button "Save" at bounding box center [1315, 688] width 50 height 31
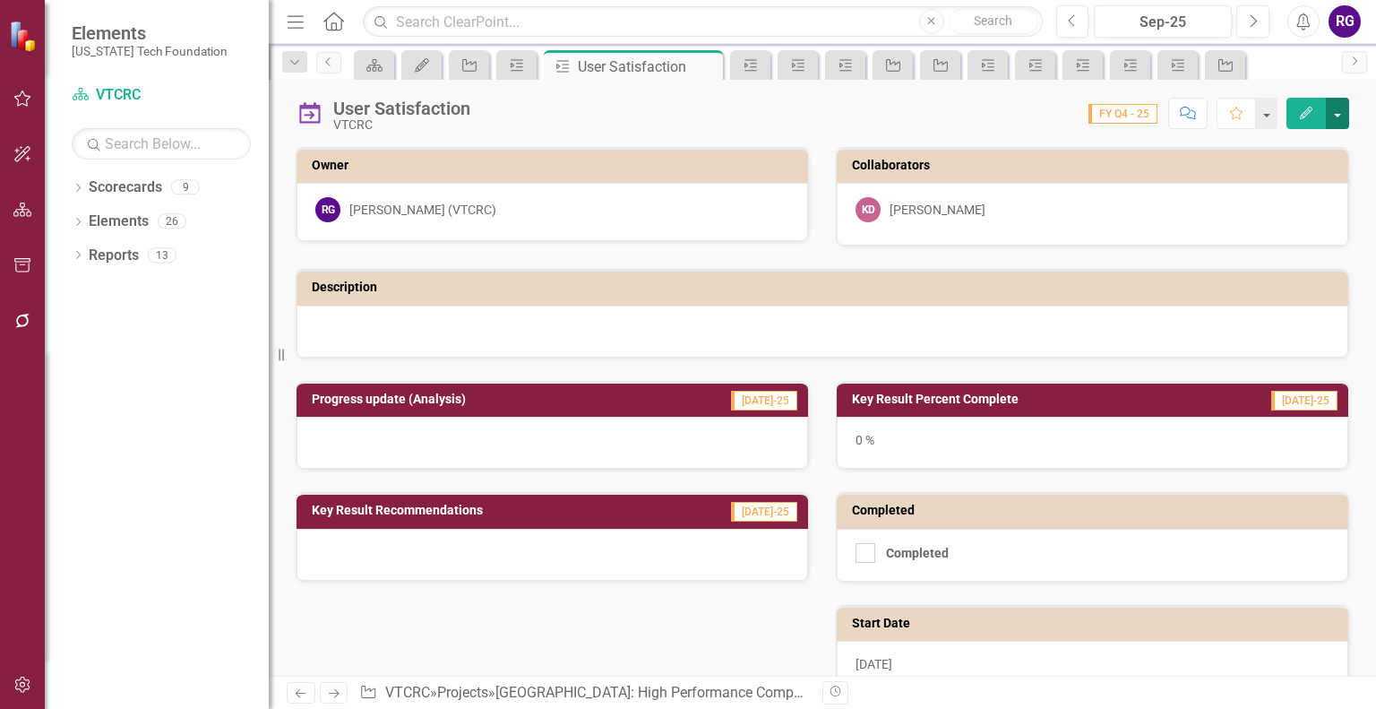
click at [1334, 121] on button "button" at bounding box center [1337, 113] width 23 height 31
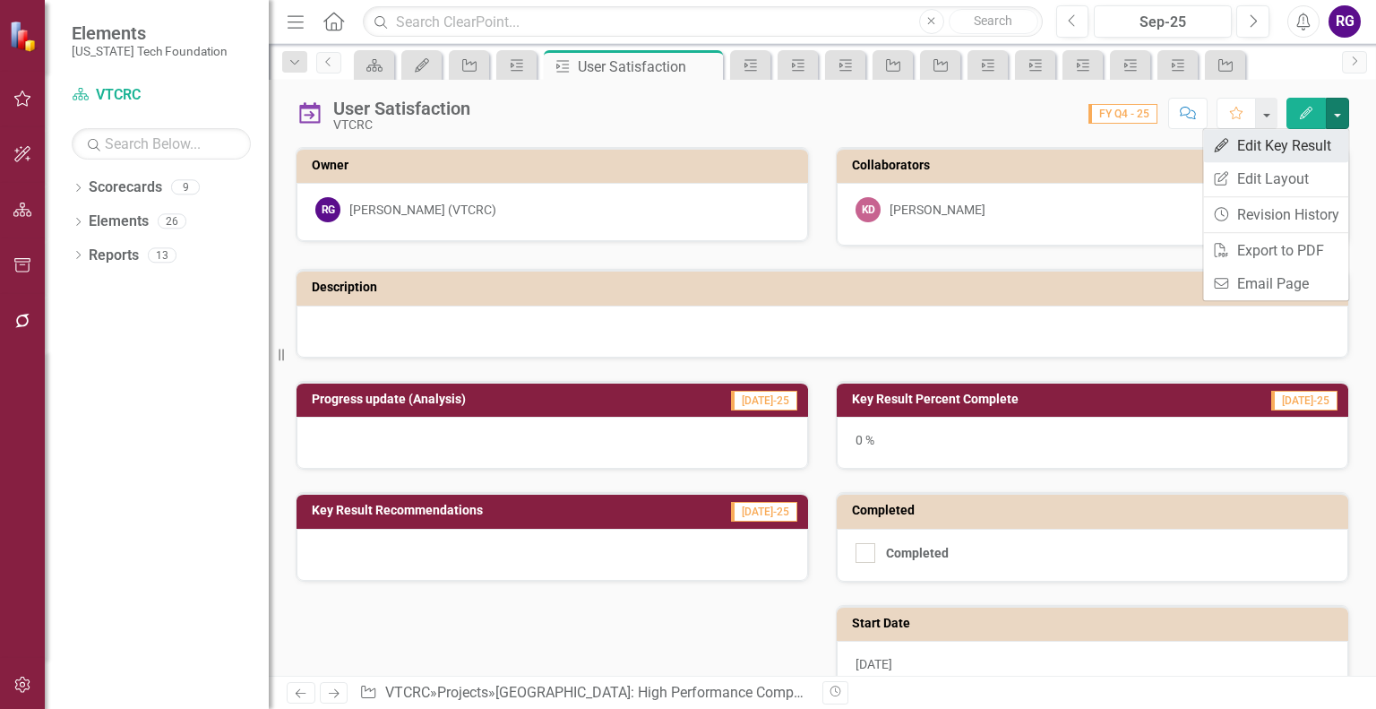
click at [1303, 150] on link "Edit Edit Key Result" at bounding box center [1276, 145] width 145 height 33
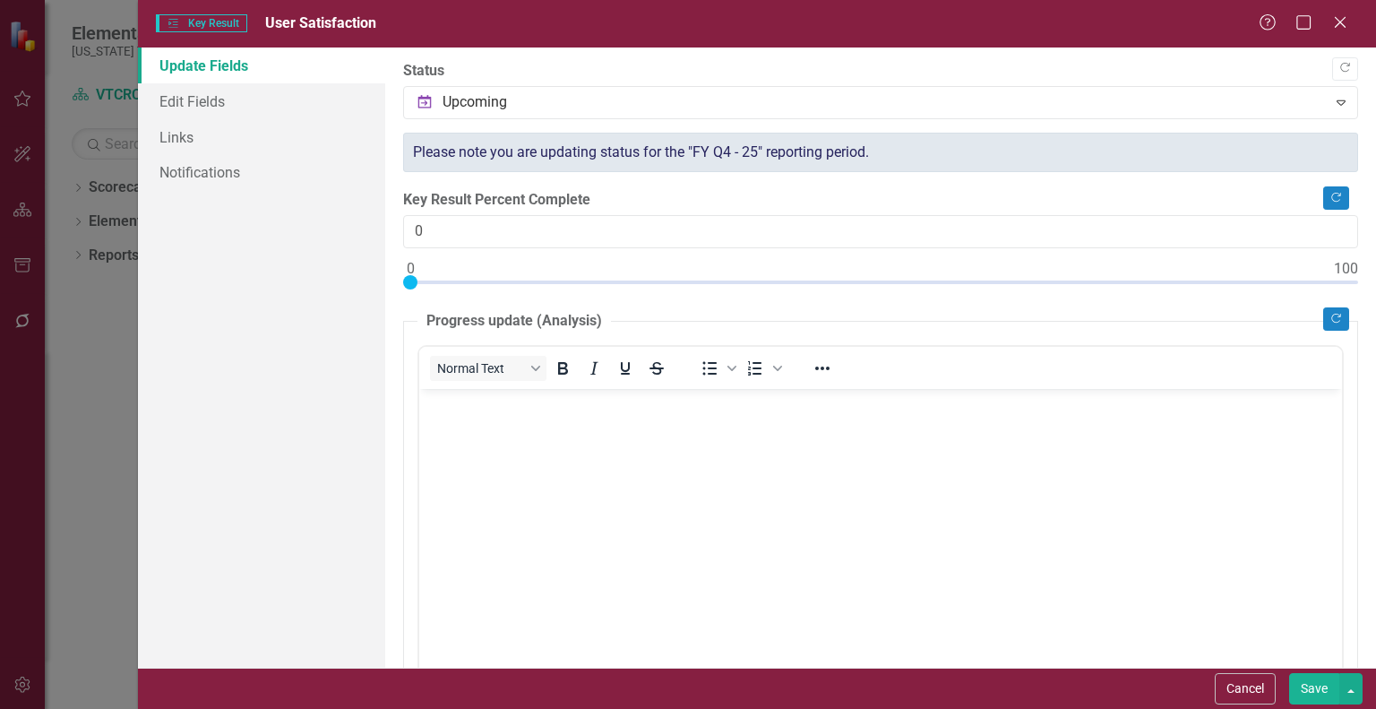
click at [1323, 695] on button "Save" at bounding box center [1315, 688] width 50 height 31
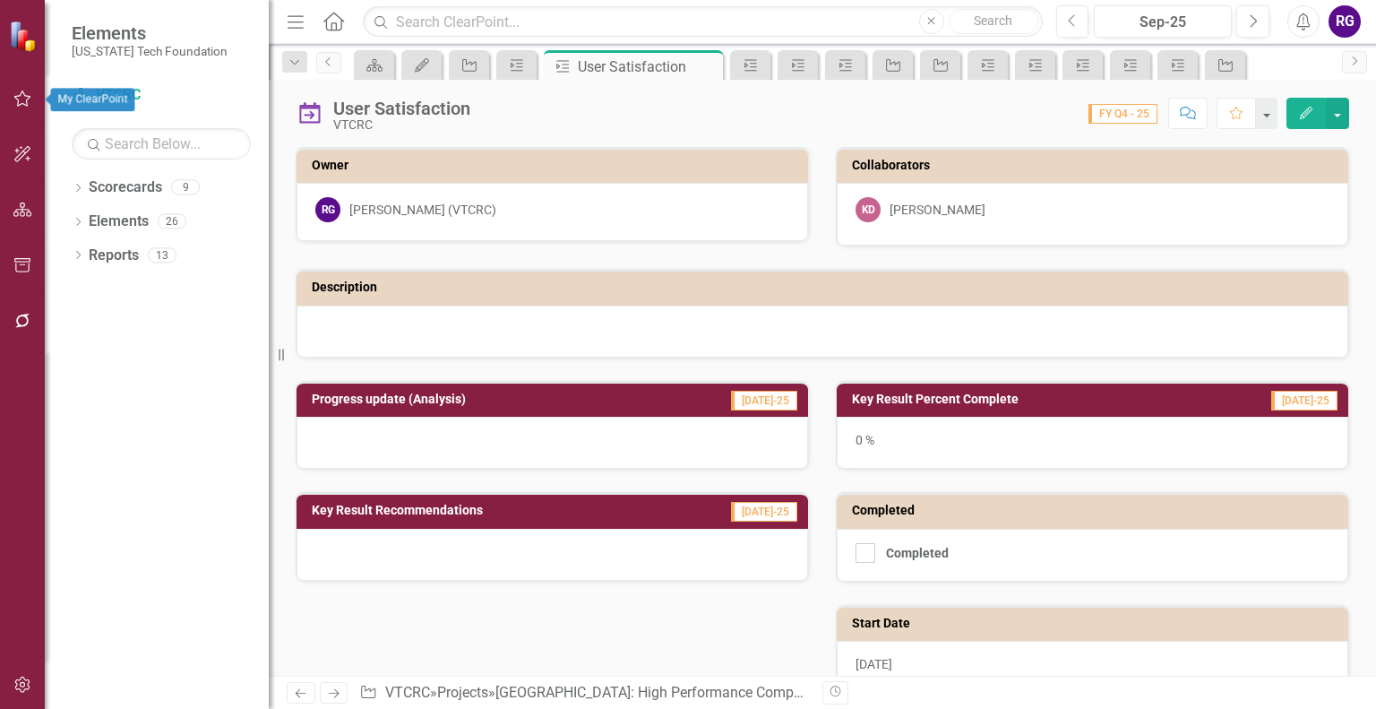
click at [20, 105] on icon "button" at bounding box center [22, 99] width 17 height 16
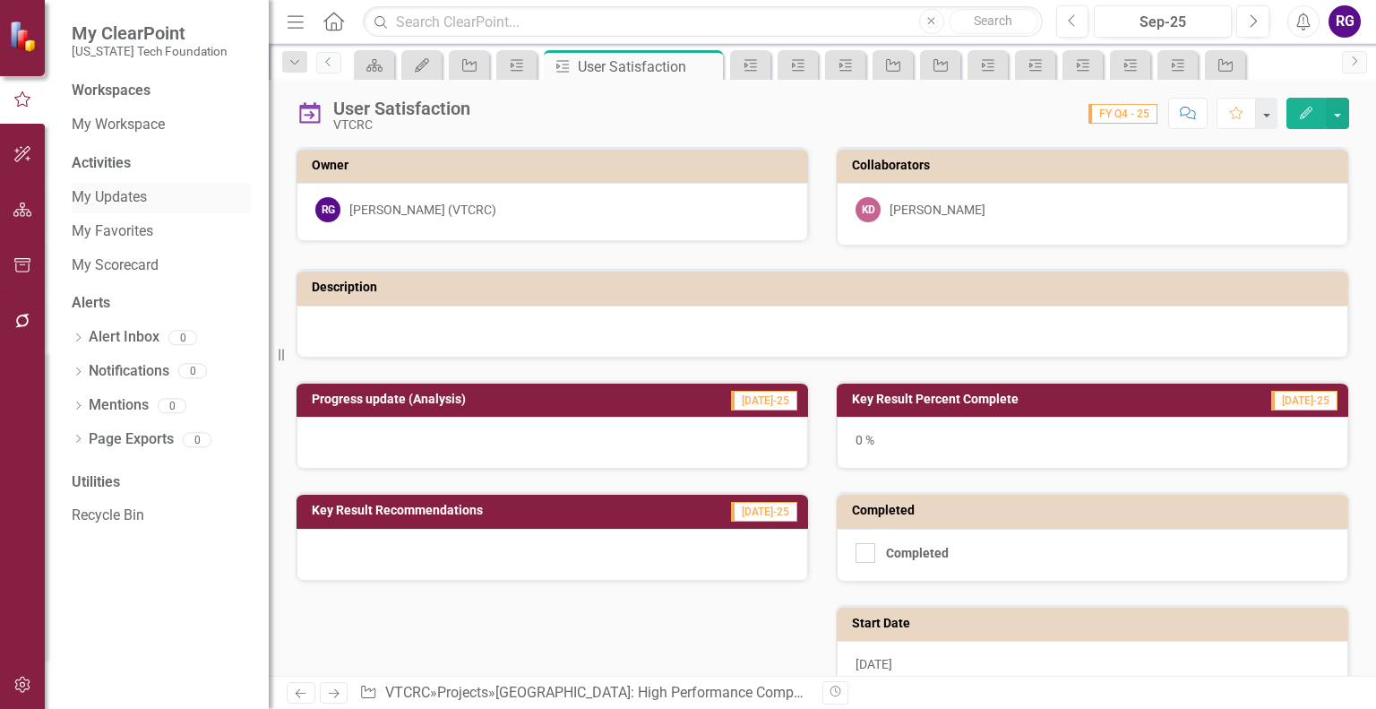
click at [118, 198] on link "My Updates" at bounding box center [161, 197] width 179 height 21
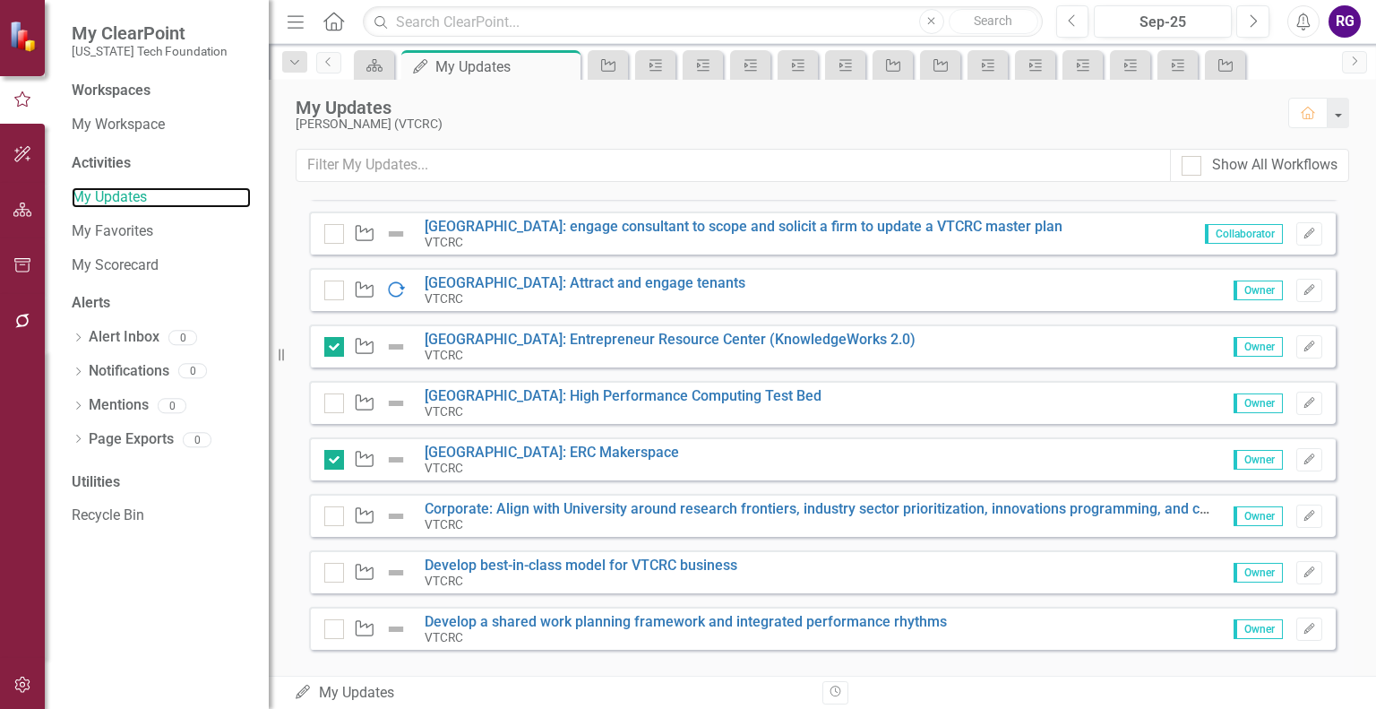
scroll to position [650, 0]
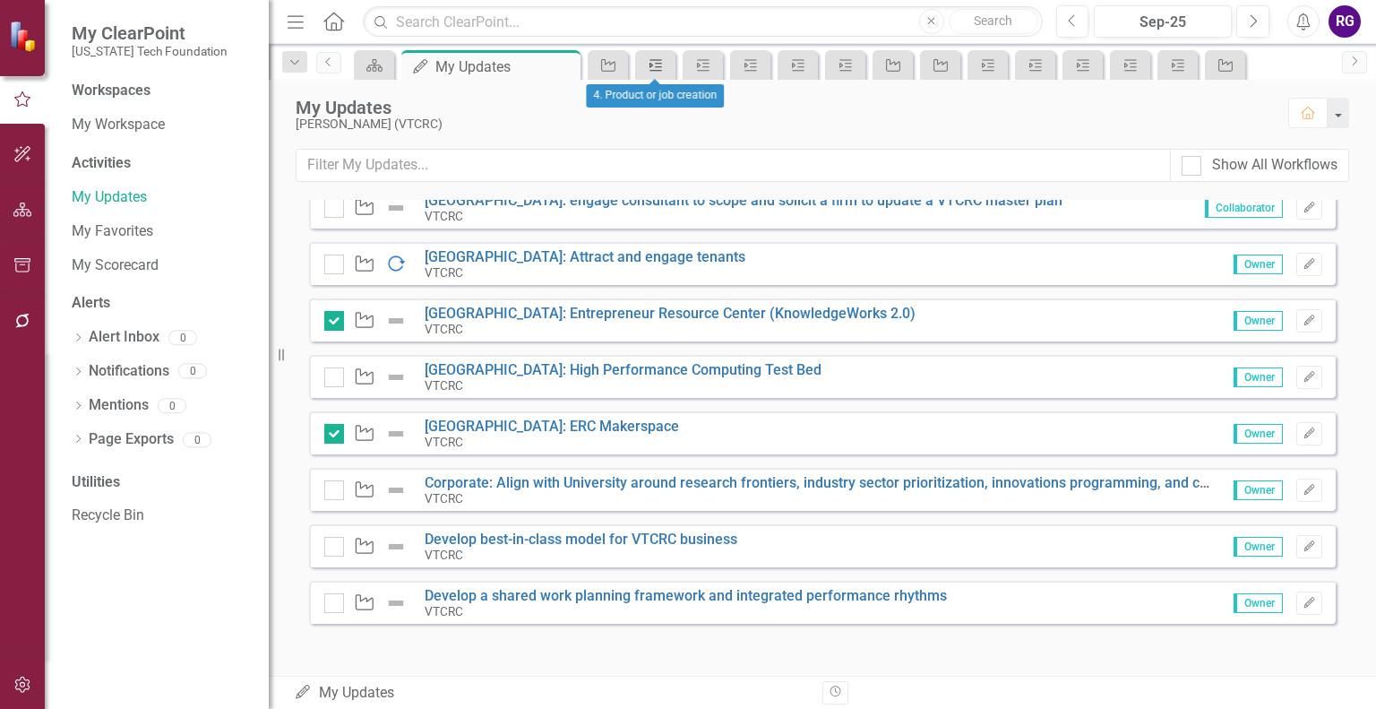
click at [648, 67] on icon "Key Result" at bounding box center [656, 65] width 18 height 14
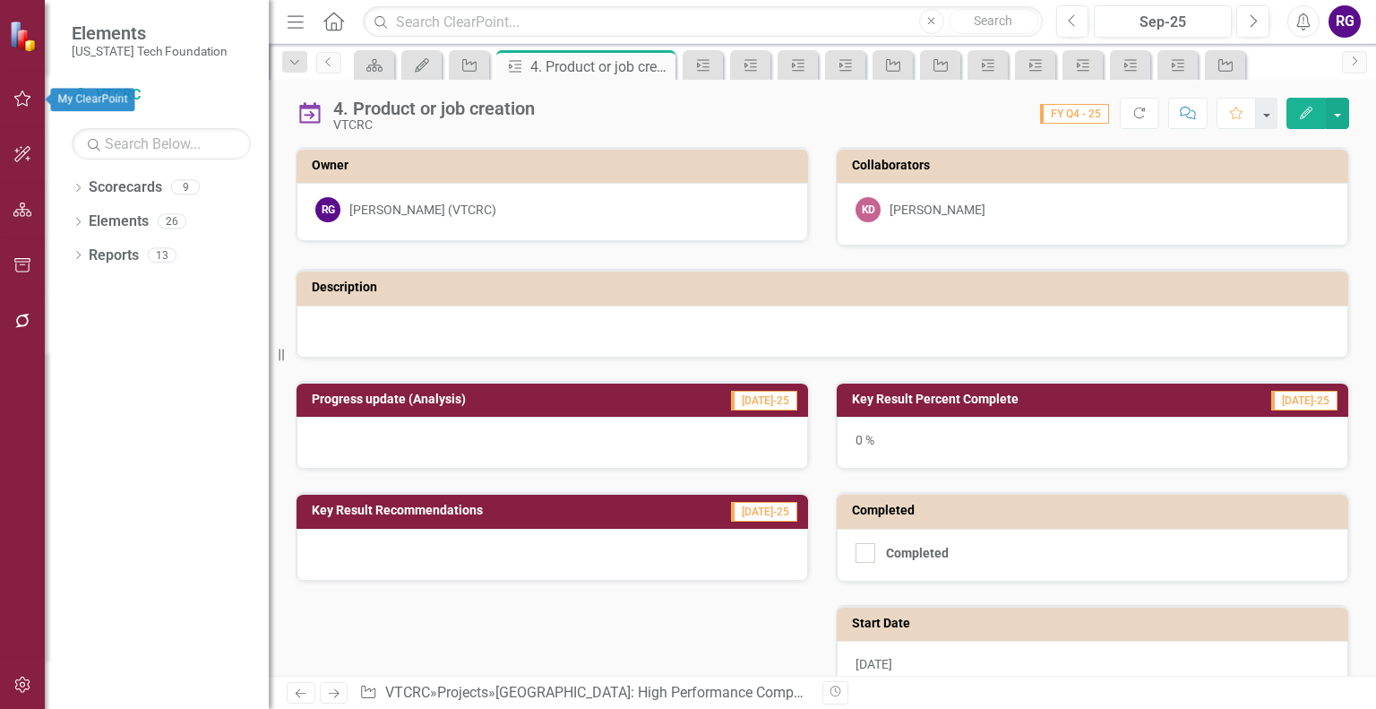
click at [25, 99] on icon "button" at bounding box center [22, 98] width 19 height 14
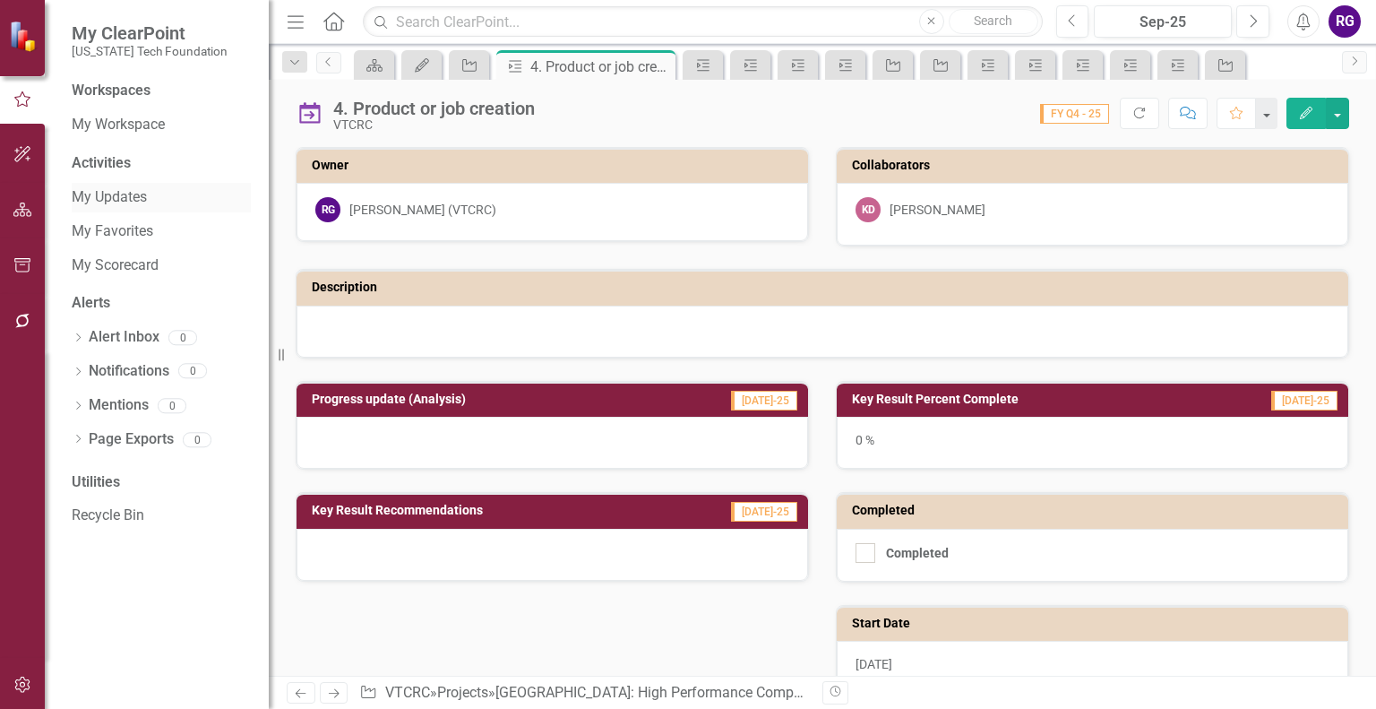
click at [108, 197] on link "My Updates" at bounding box center [161, 197] width 179 height 21
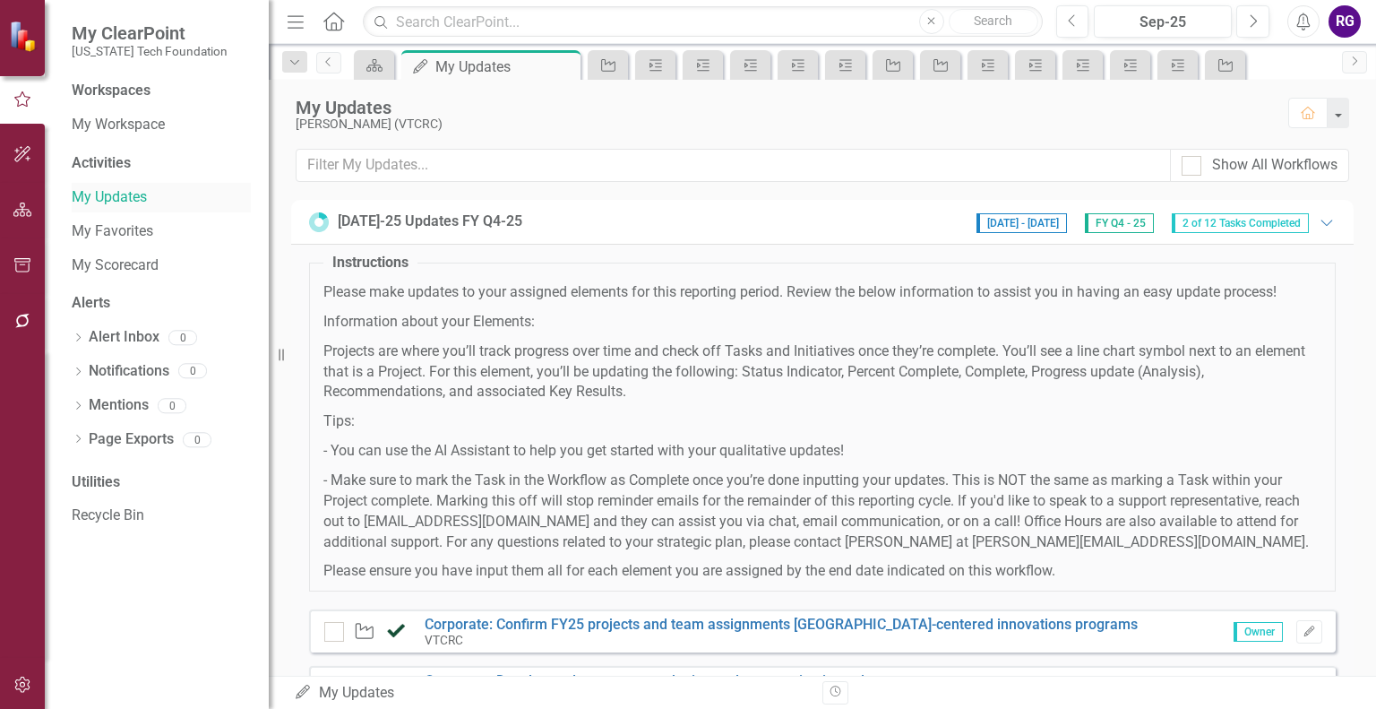
click at [118, 192] on link "My Updates" at bounding box center [161, 197] width 179 height 21
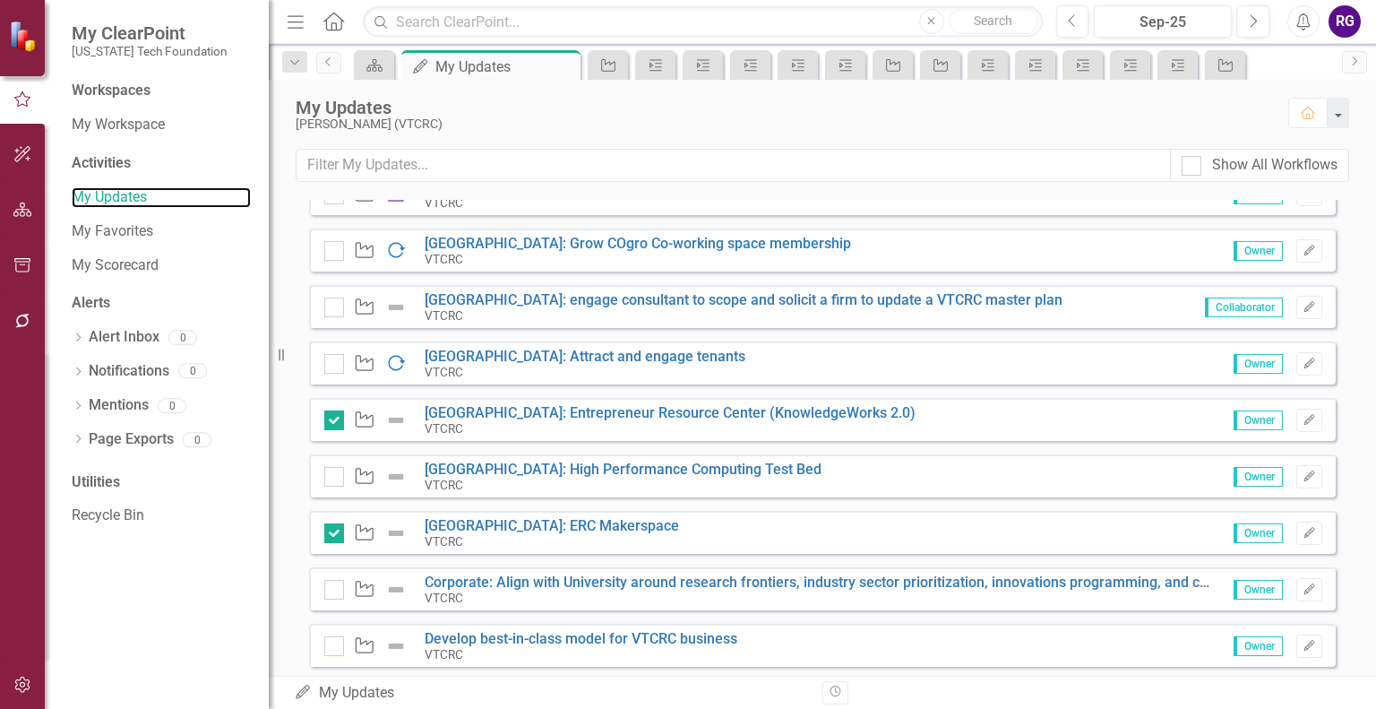
scroll to position [650, 0]
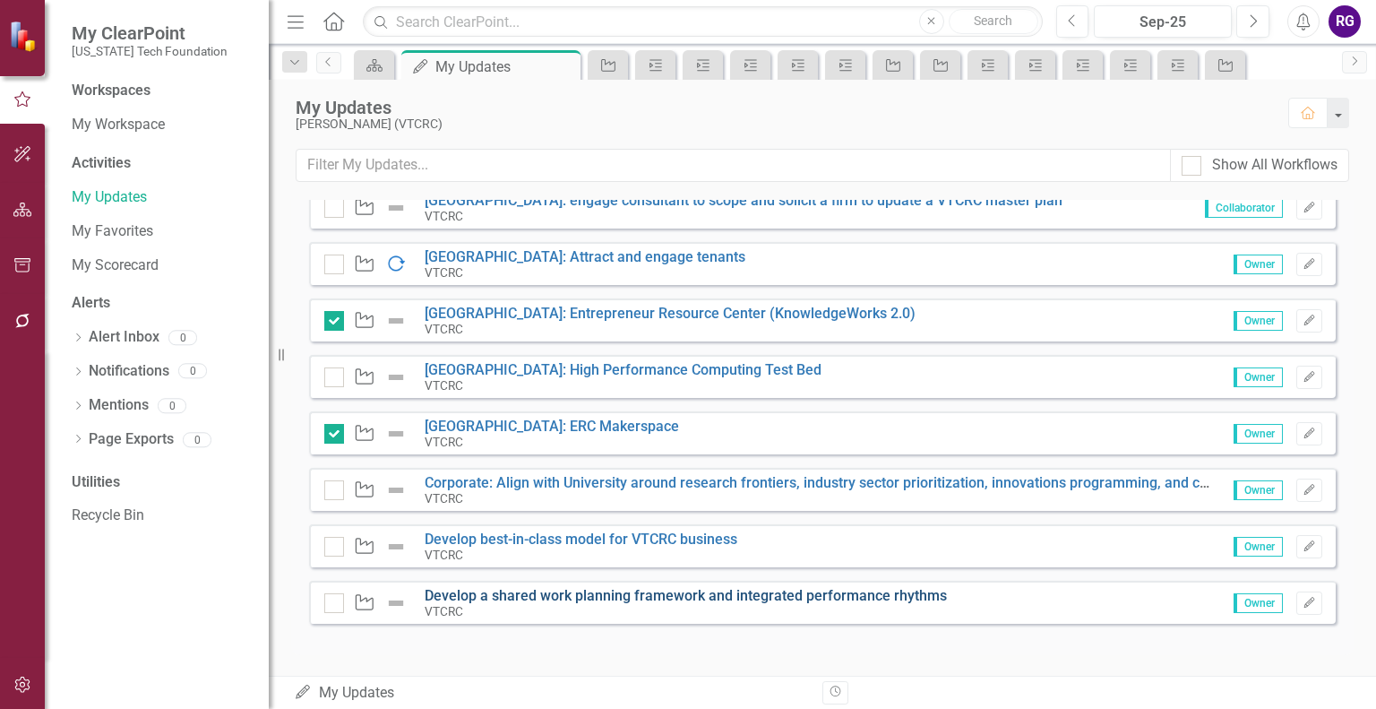
click at [698, 597] on link "Develop a shared work planning framework and integrated performance rhythms" at bounding box center [686, 595] width 522 height 17
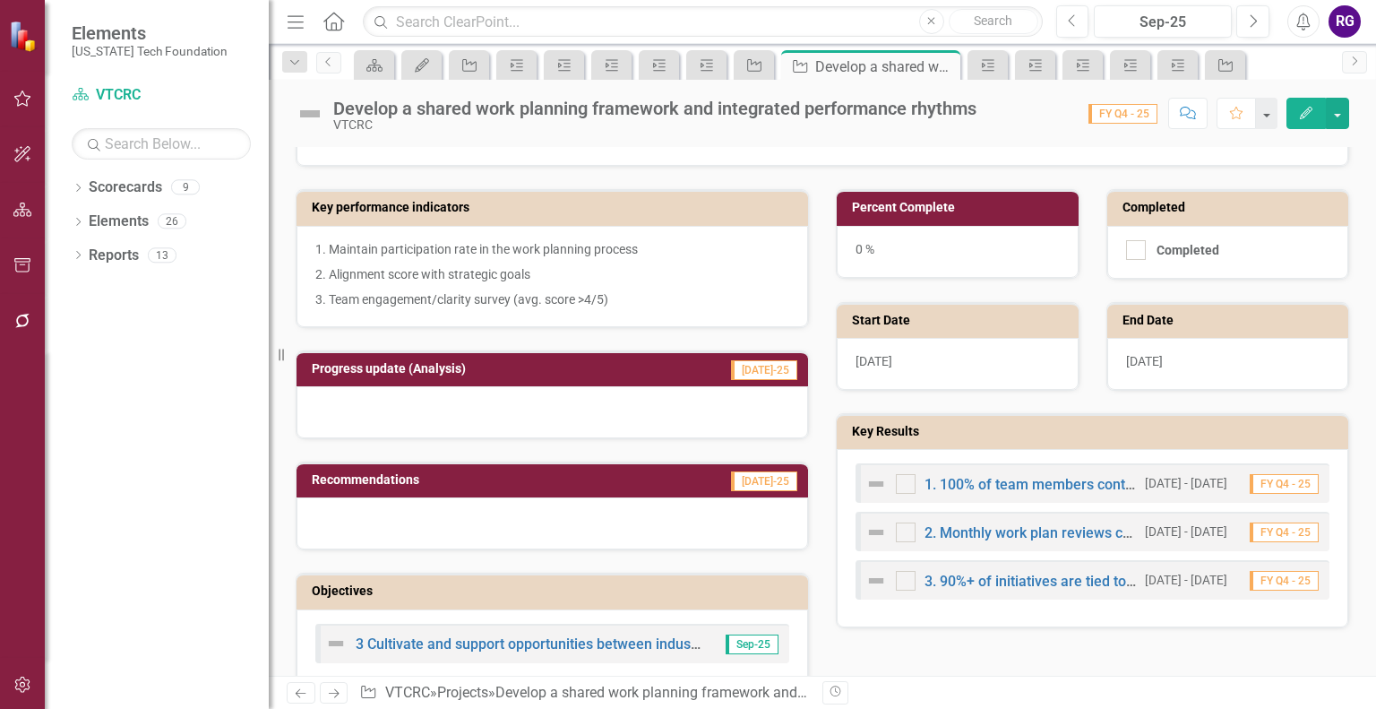
scroll to position [314, 0]
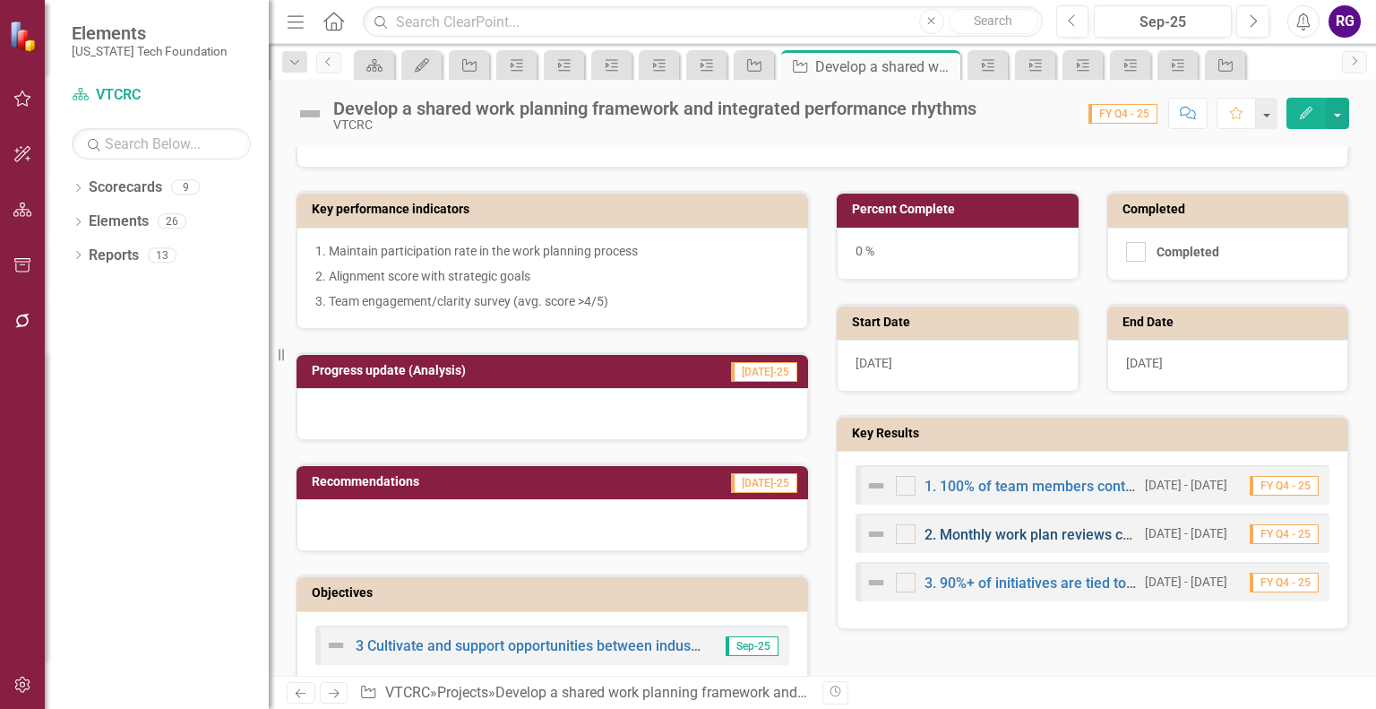
click at [1022, 530] on link "2. Monthly work plan reviews conducted by leadership" at bounding box center [1099, 534] width 349 height 17
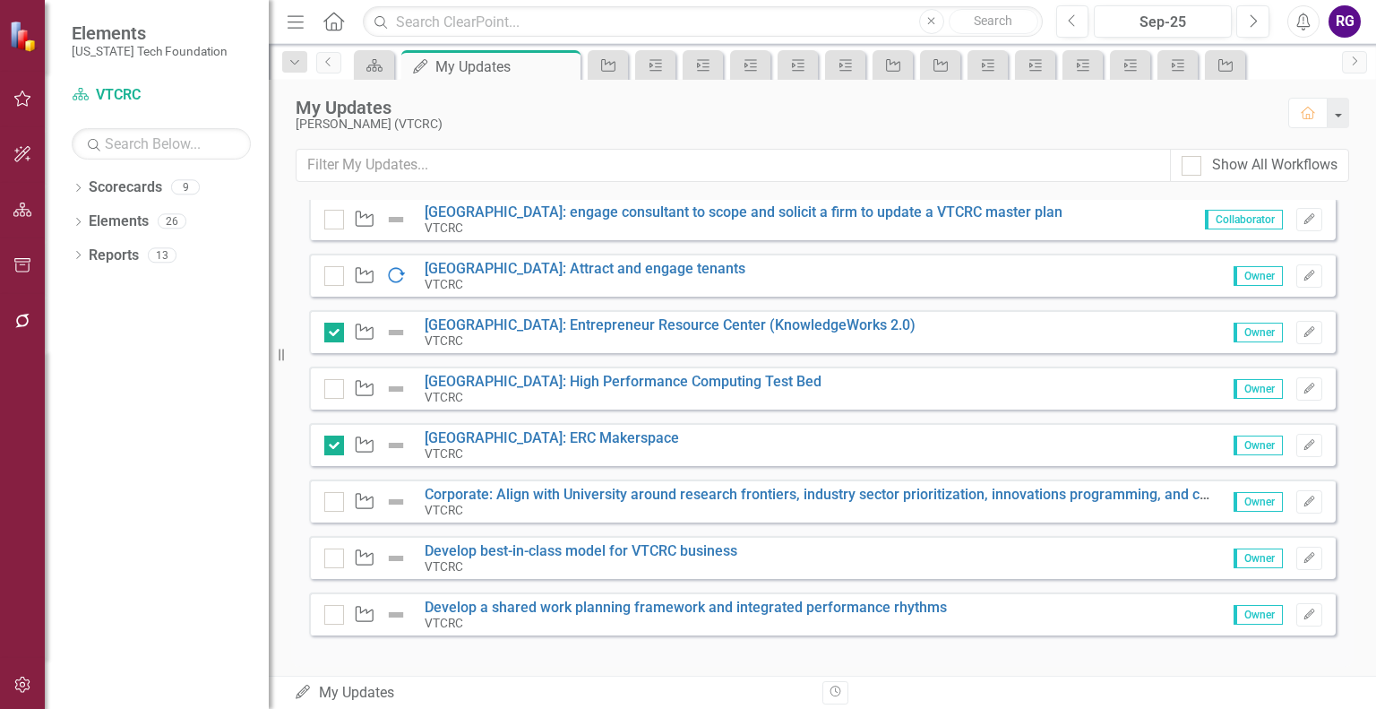
scroll to position [643, 0]
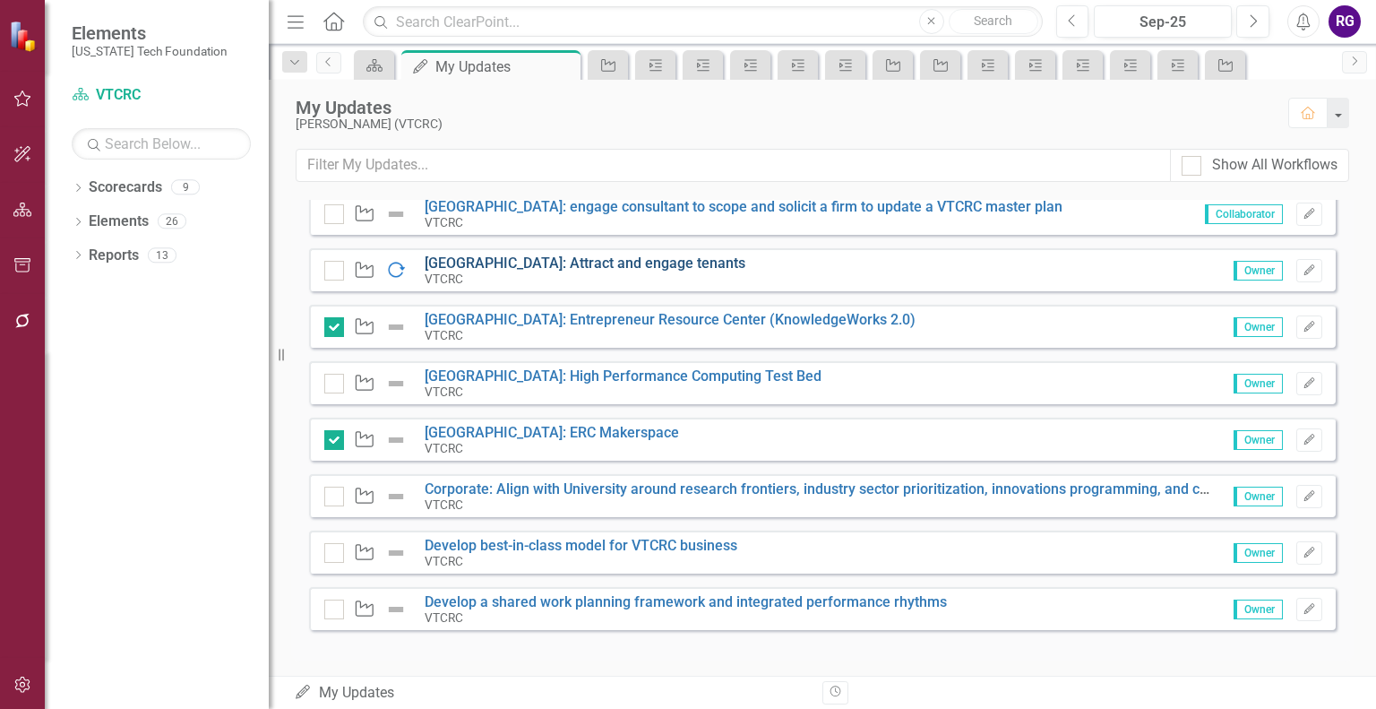
click at [514, 261] on link "[GEOGRAPHIC_DATA]: Attract and engage tenants" at bounding box center [585, 263] width 321 height 17
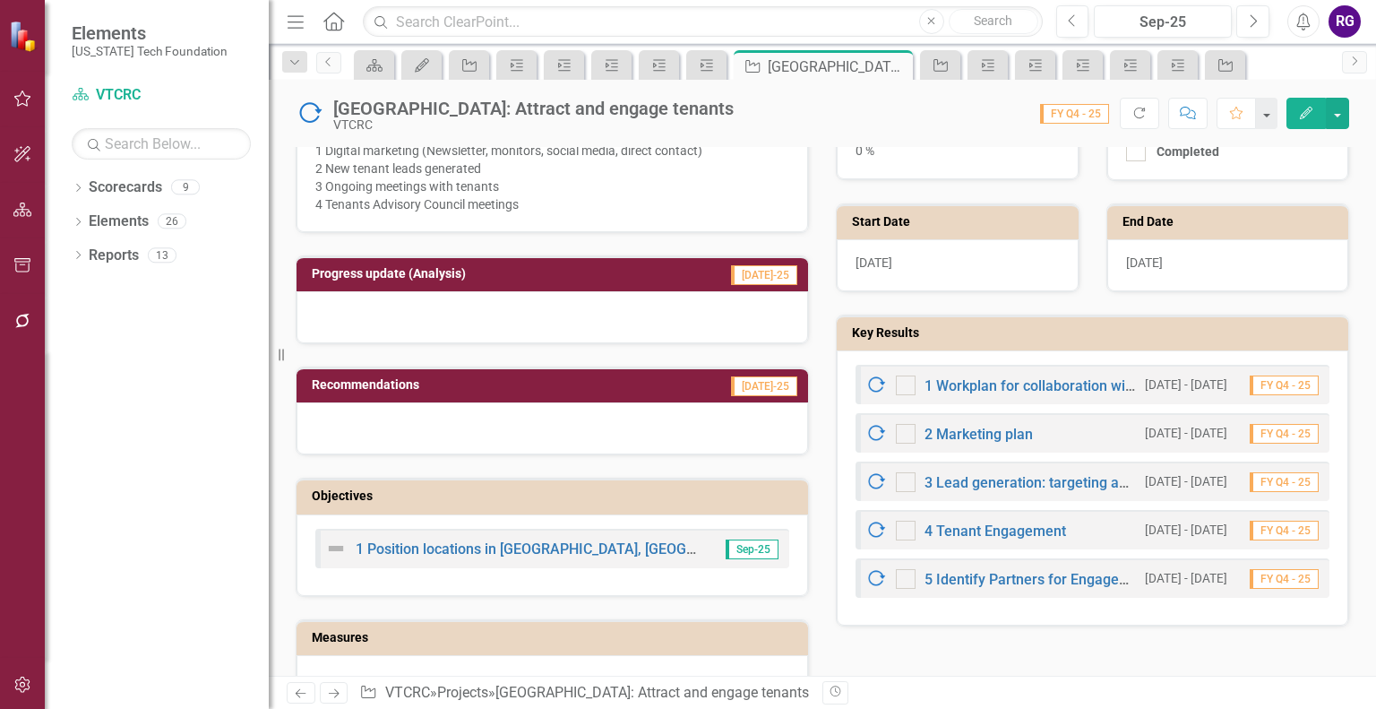
scroll to position [595, 0]
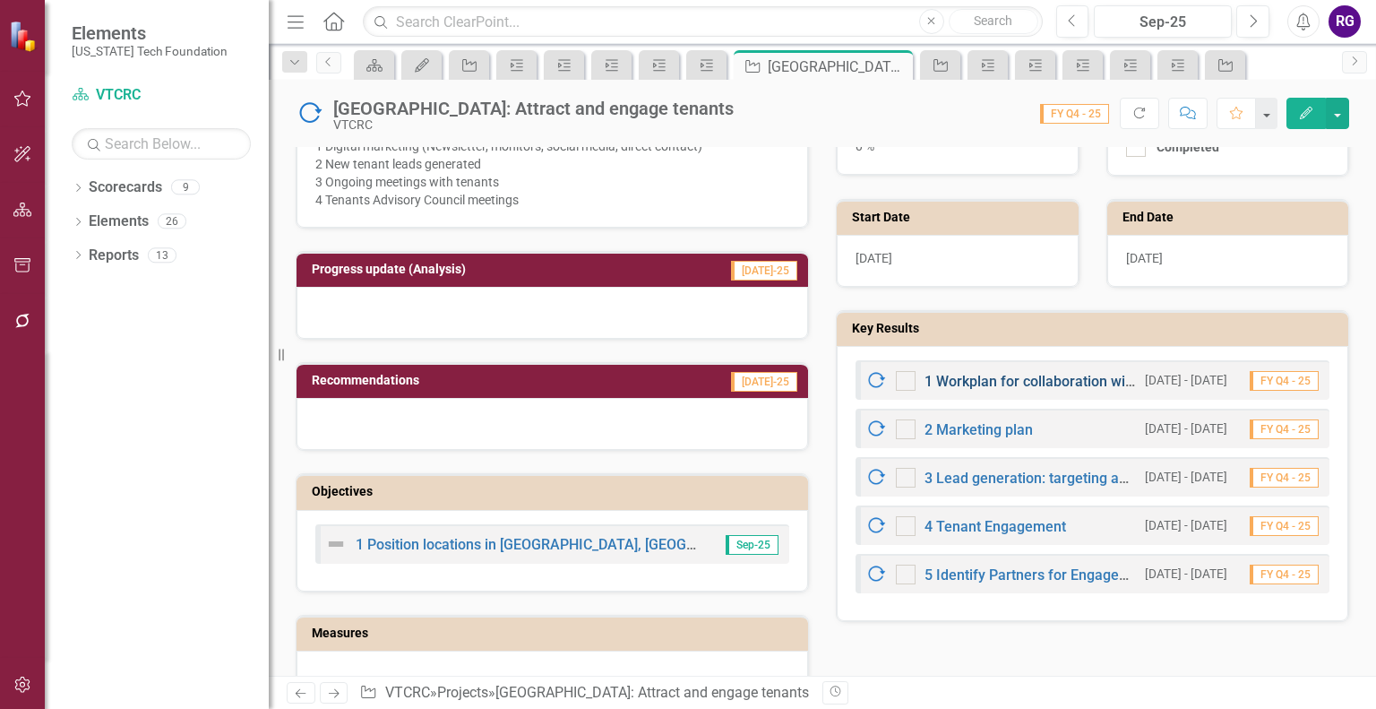
click at [1001, 373] on link "1 Workplan for collaboration with VTCRC real estate team members" at bounding box center [1143, 381] width 436 height 17
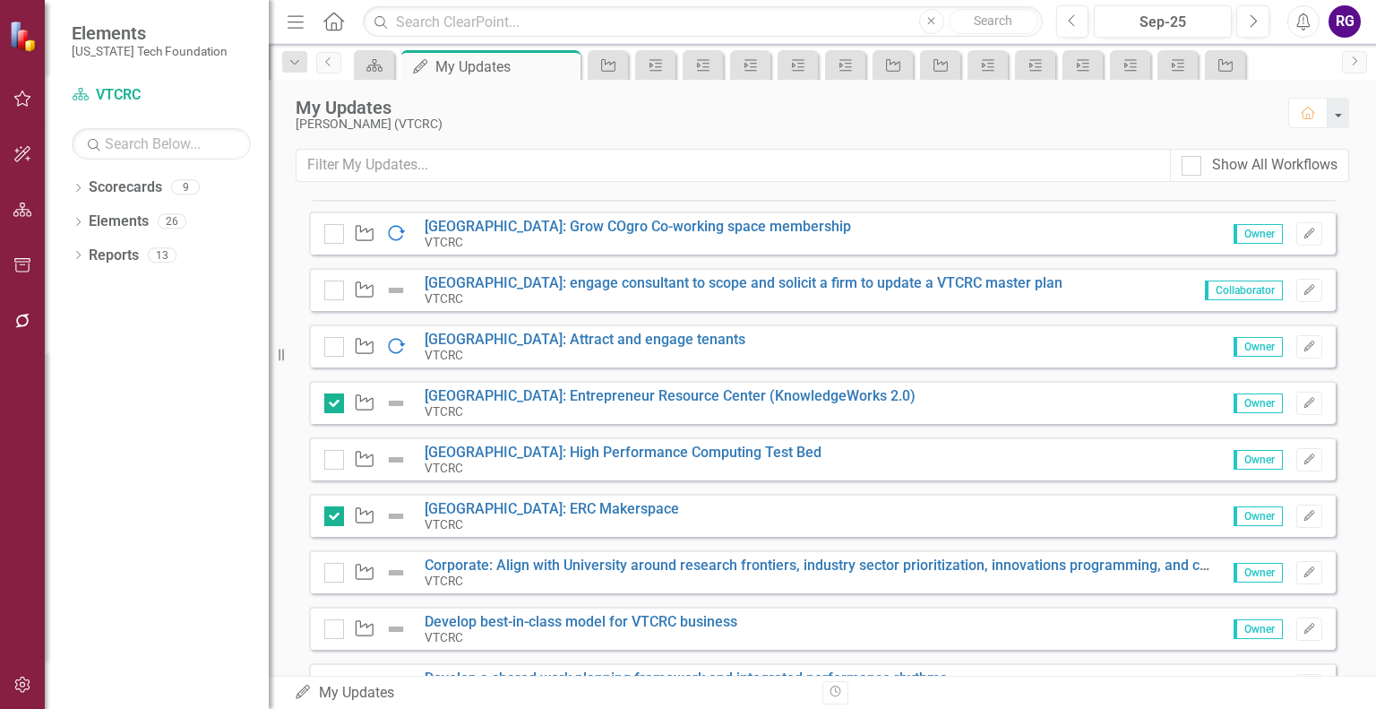
scroll to position [650, 0]
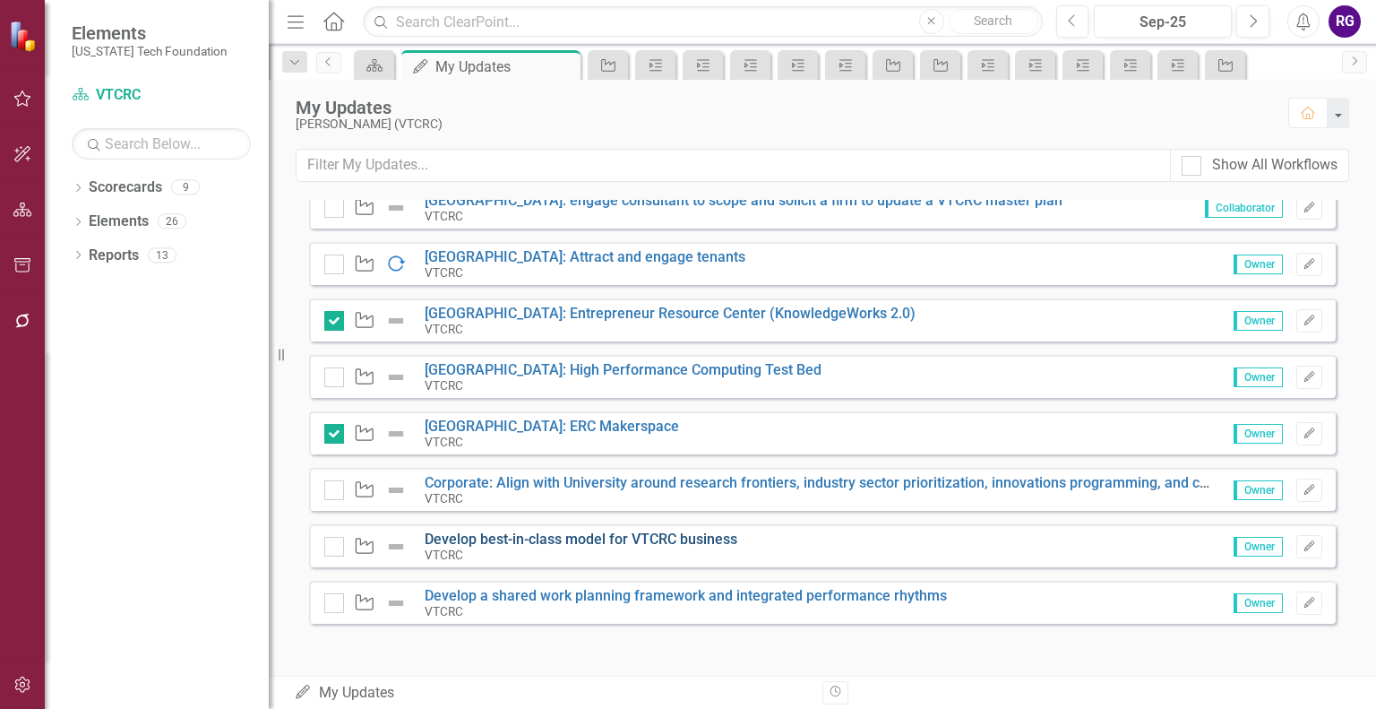
click at [639, 533] on link "Develop best-in-class model for VTCRC business" at bounding box center [581, 539] width 313 height 17
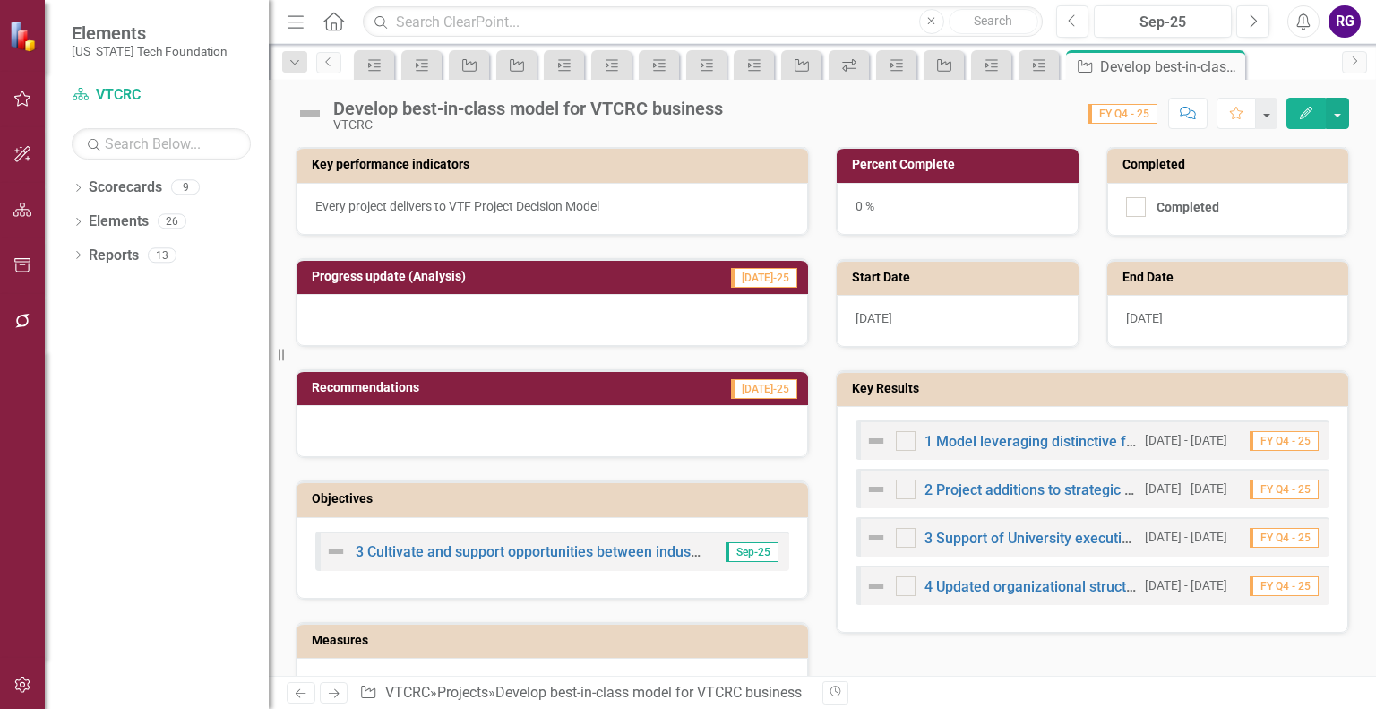
scroll to position [393, 0]
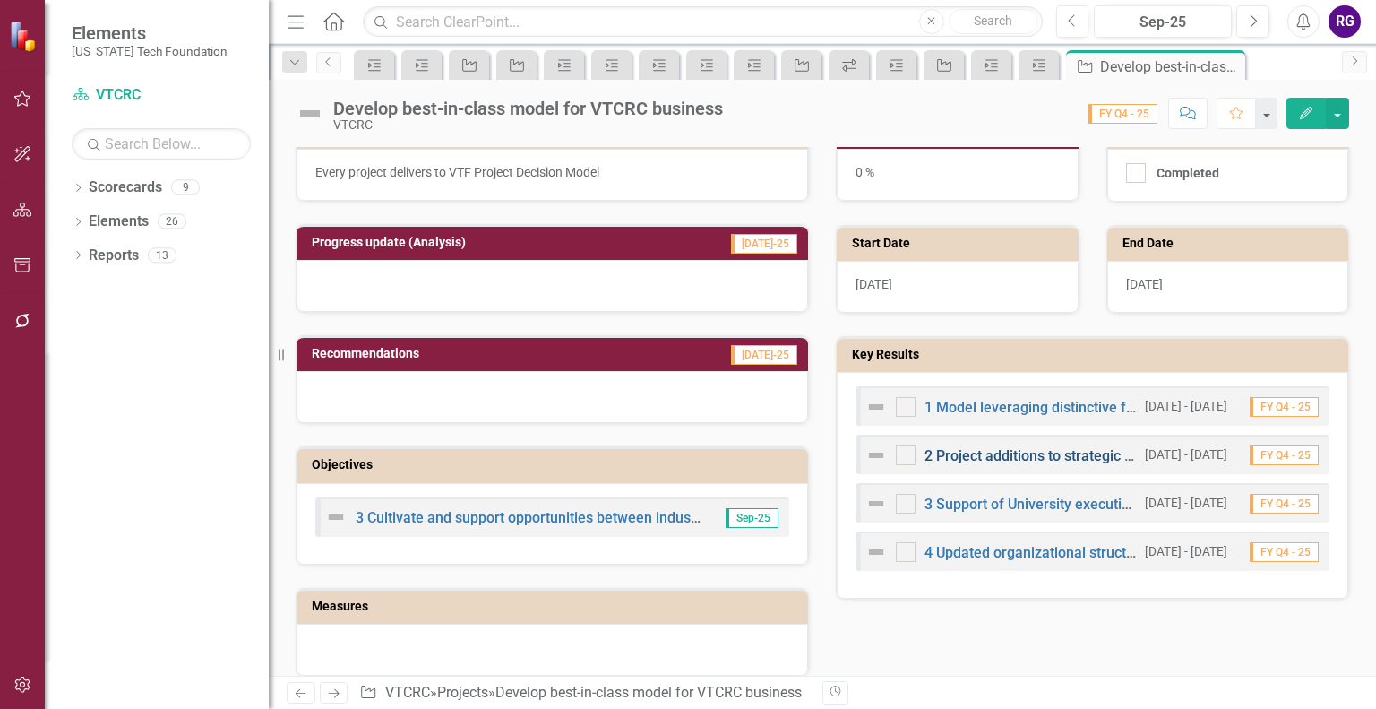
click at [1016, 451] on link "2 Project additions to strategic plan" at bounding box center [1039, 455] width 228 height 17
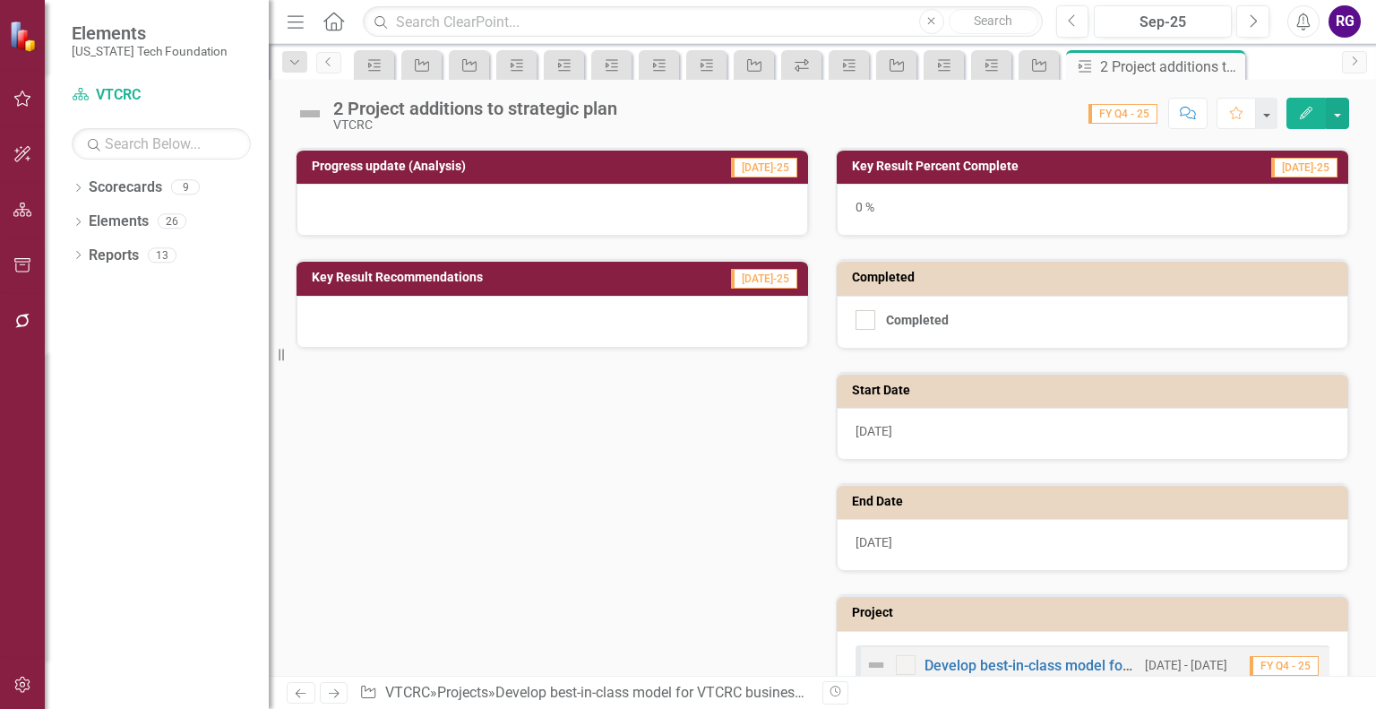
scroll to position [276, 0]
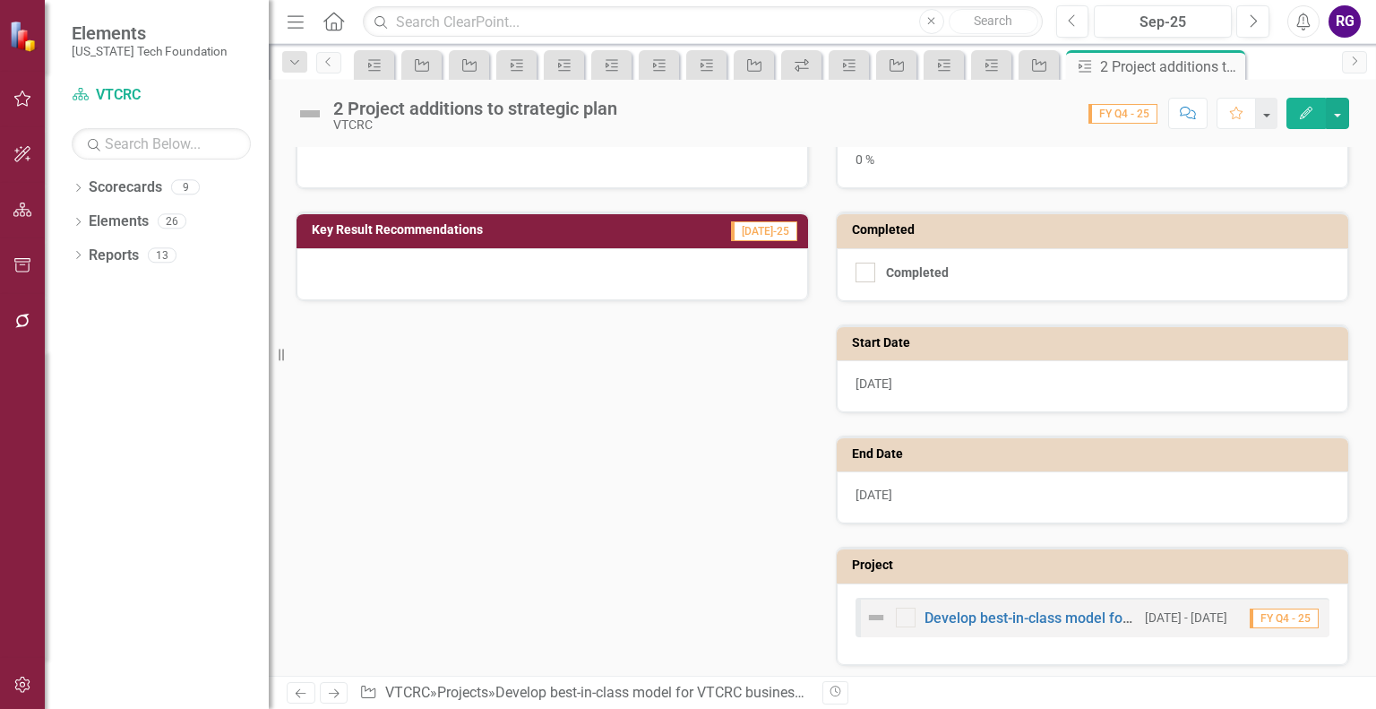
click at [1369, 134] on div "2 Project additions to strategic plan VTCRC Score: N/A FY Q4 - 25 Completed Com…" at bounding box center [823, 378] width 1108 height 596
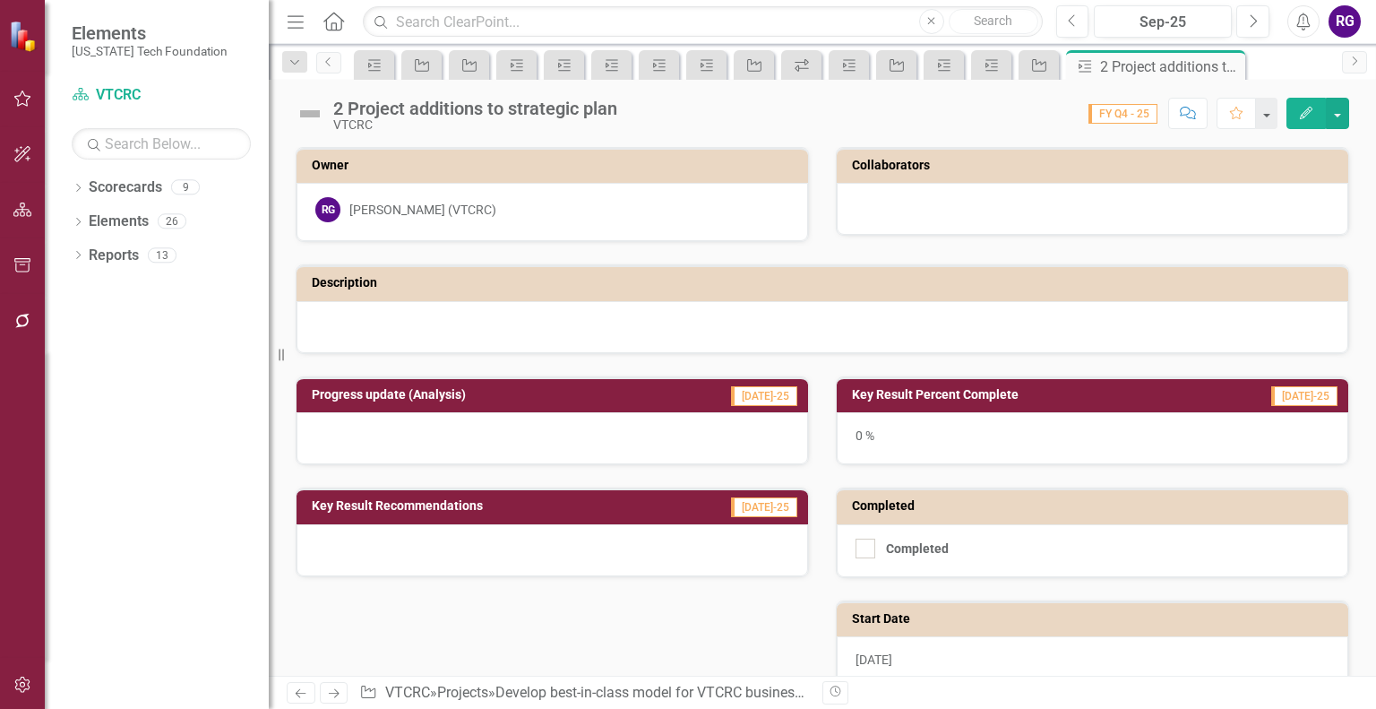
click at [1108, 111] on span "FY Q4 - 25" at bounding box center [1123, 114] width 69 height 20
click at [1075, 16] on icon "Previous" at bounding box center [1073, 21] width 10 height 16
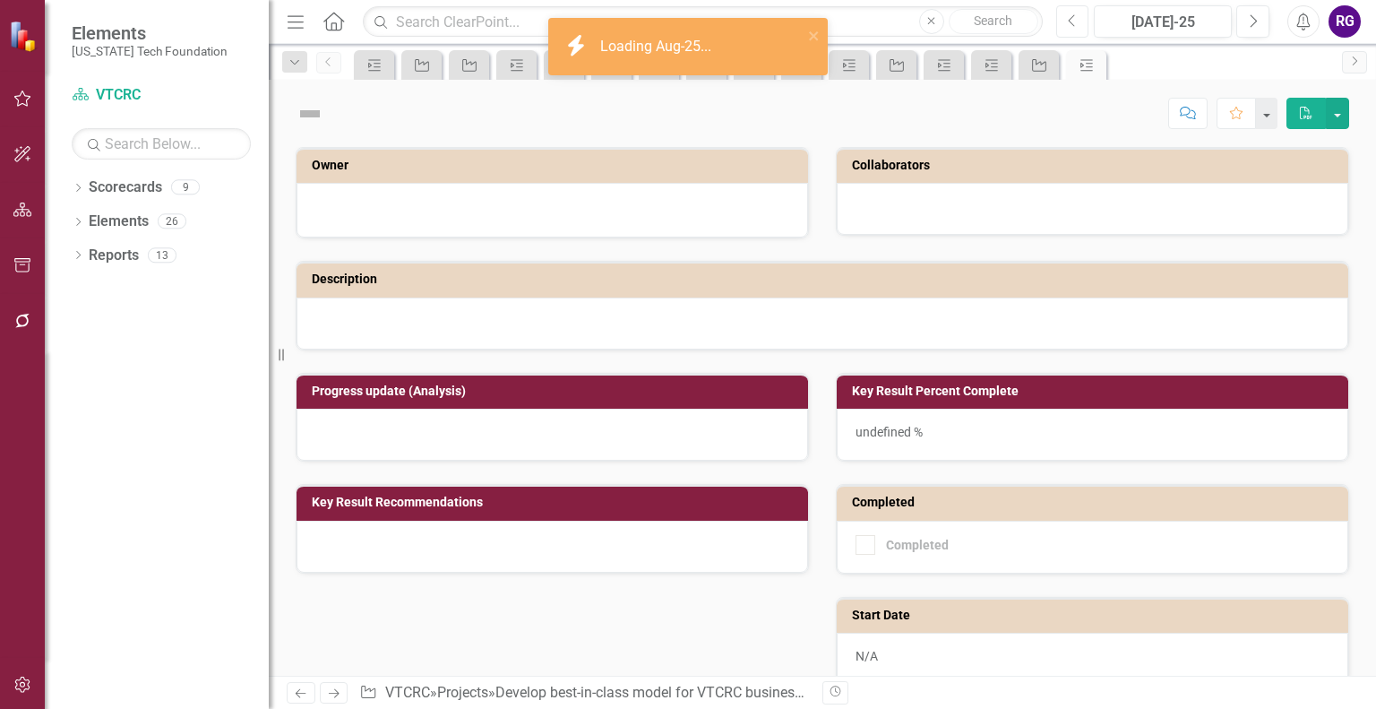
click at [1075, 16] on icon "Previous" at bounding box center [1073, 21] width 10 height 16
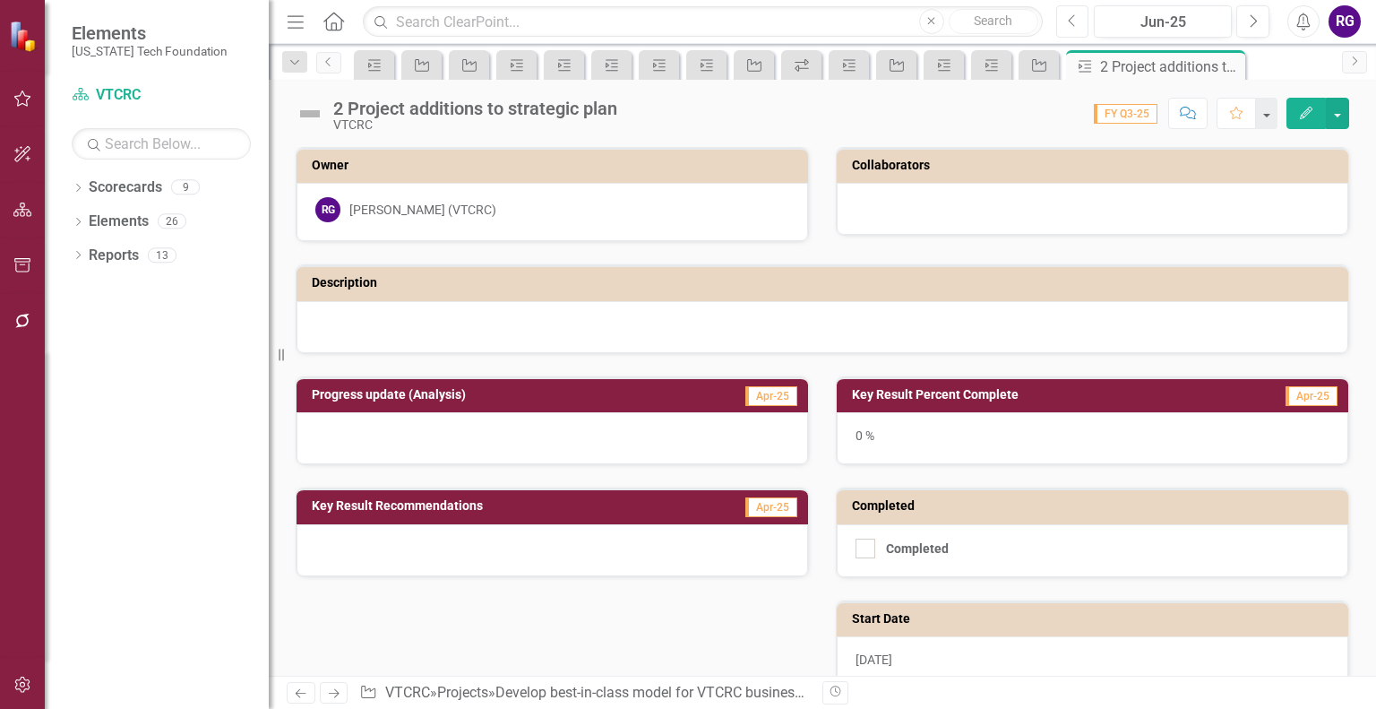
click at [1075, 16] on icon "Previous" at bounding box center [1073, 21] width 10 height 16
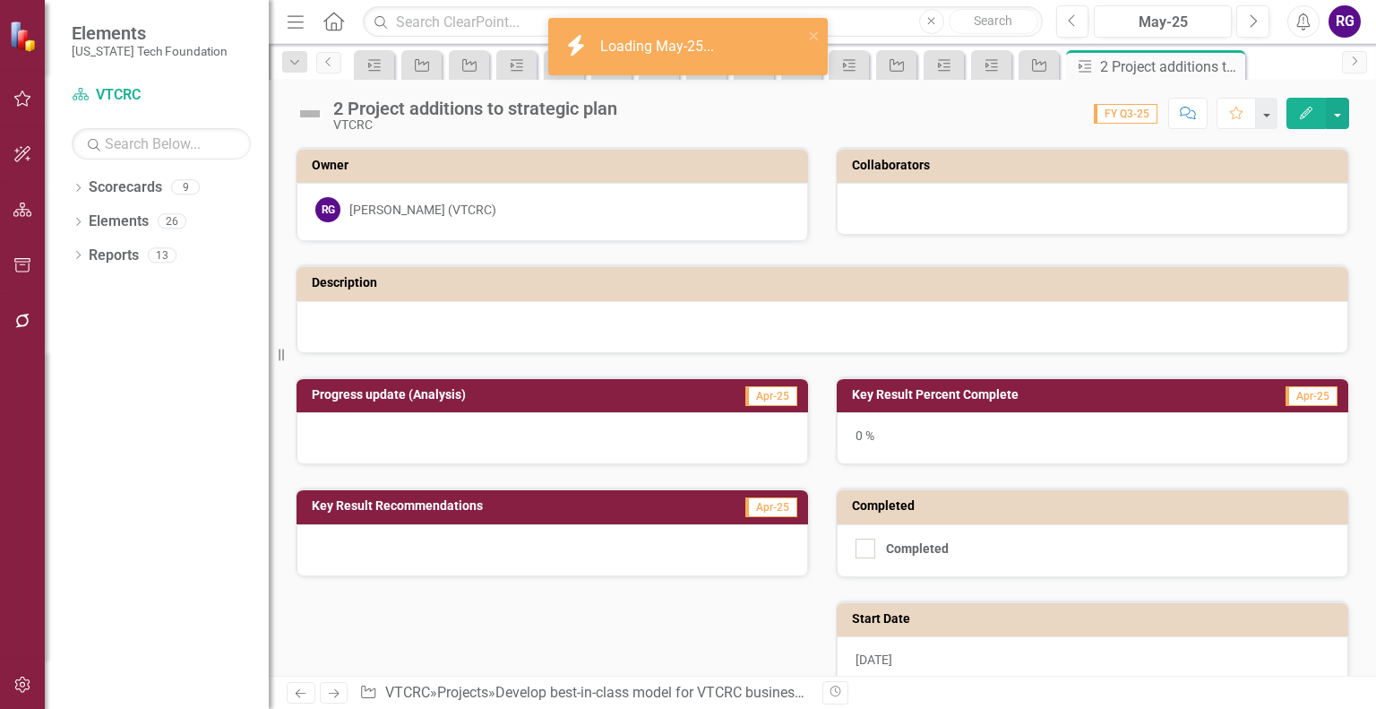
click at [306, 111] on img at bounding box center [310, 113] width 29 height 29
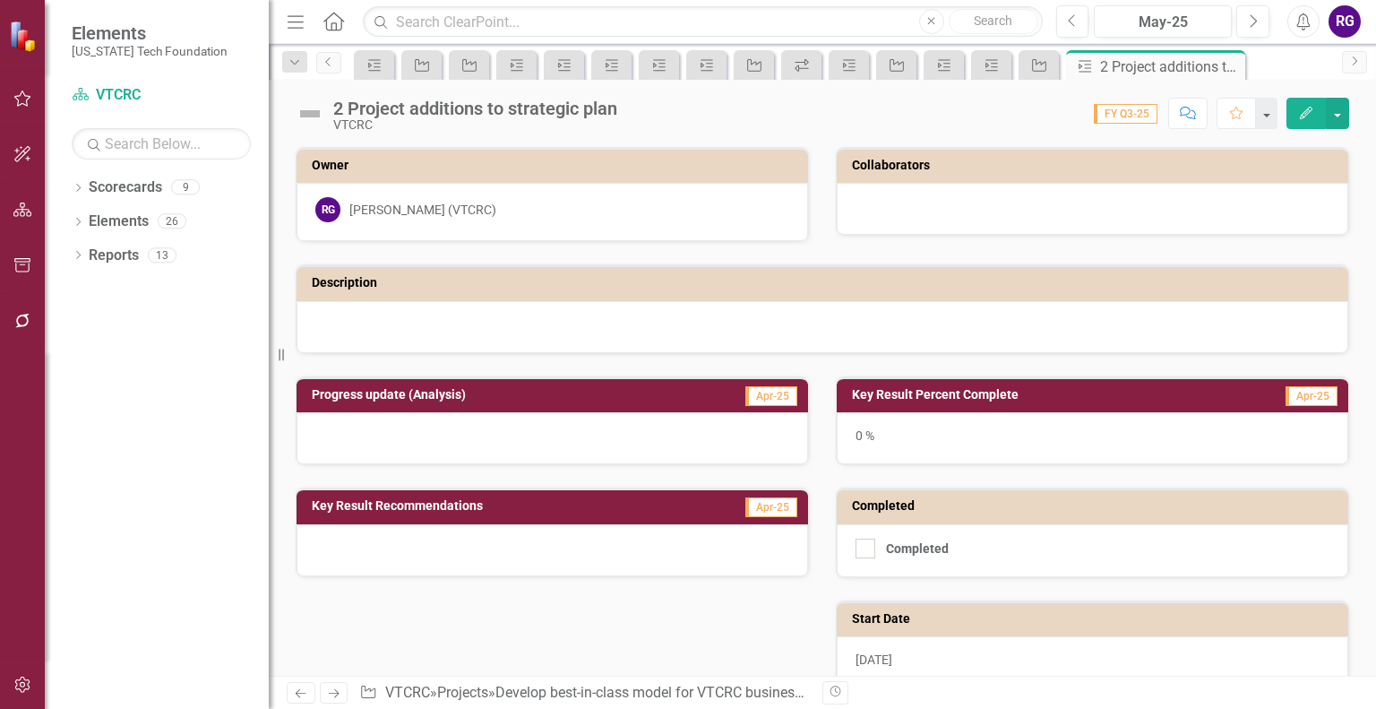
click at [306, 111] on img at bounding box center [310, 113] width 29 height 29
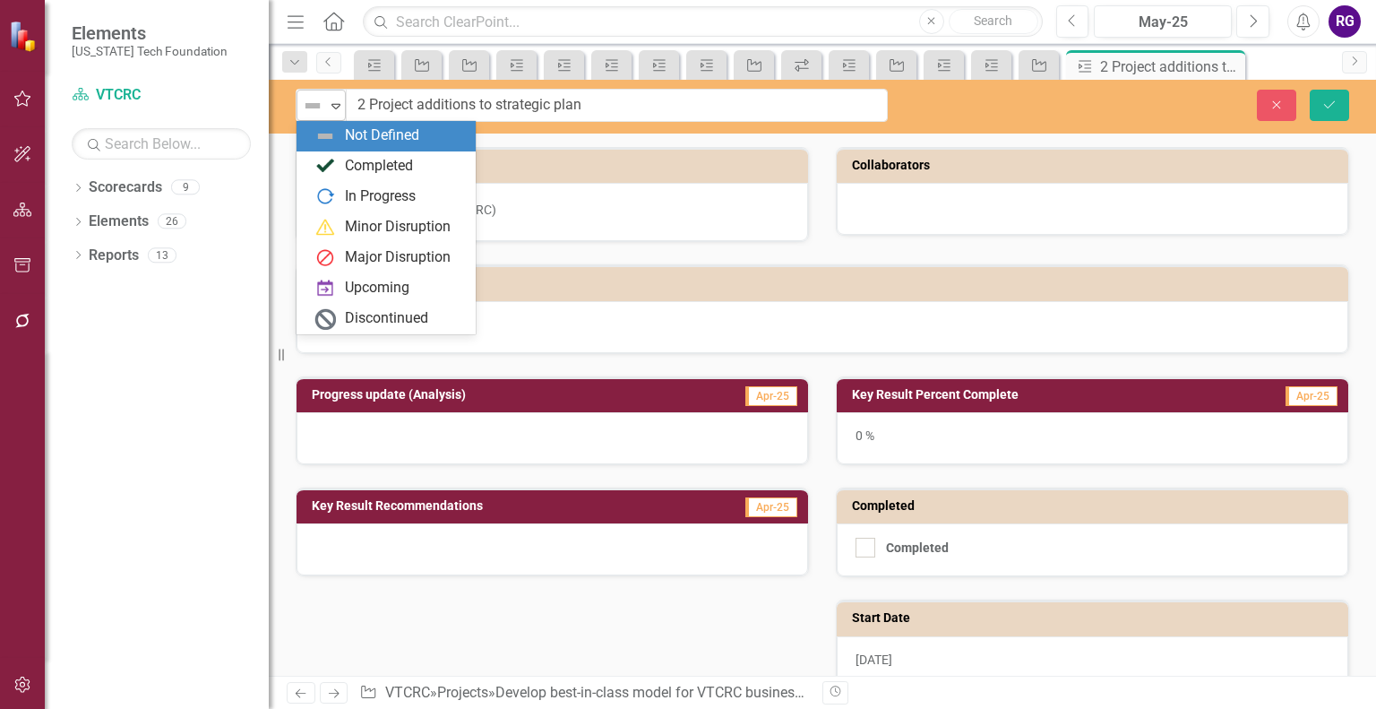
click at [327, 107] on icon "Expand" at bounding box center [336, 106] width 18 height 14
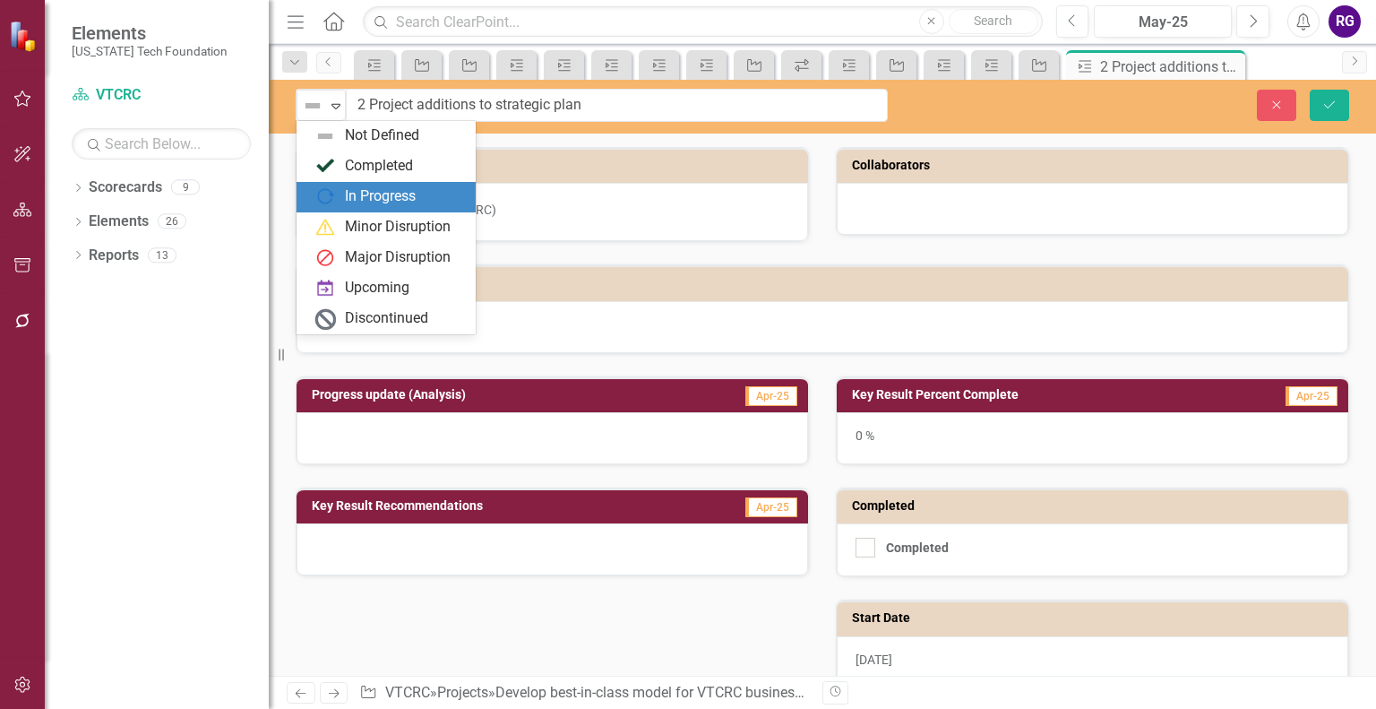
click at [357, 189] on div "In Progress" at bounding box center [380, 196] width 71 height 21
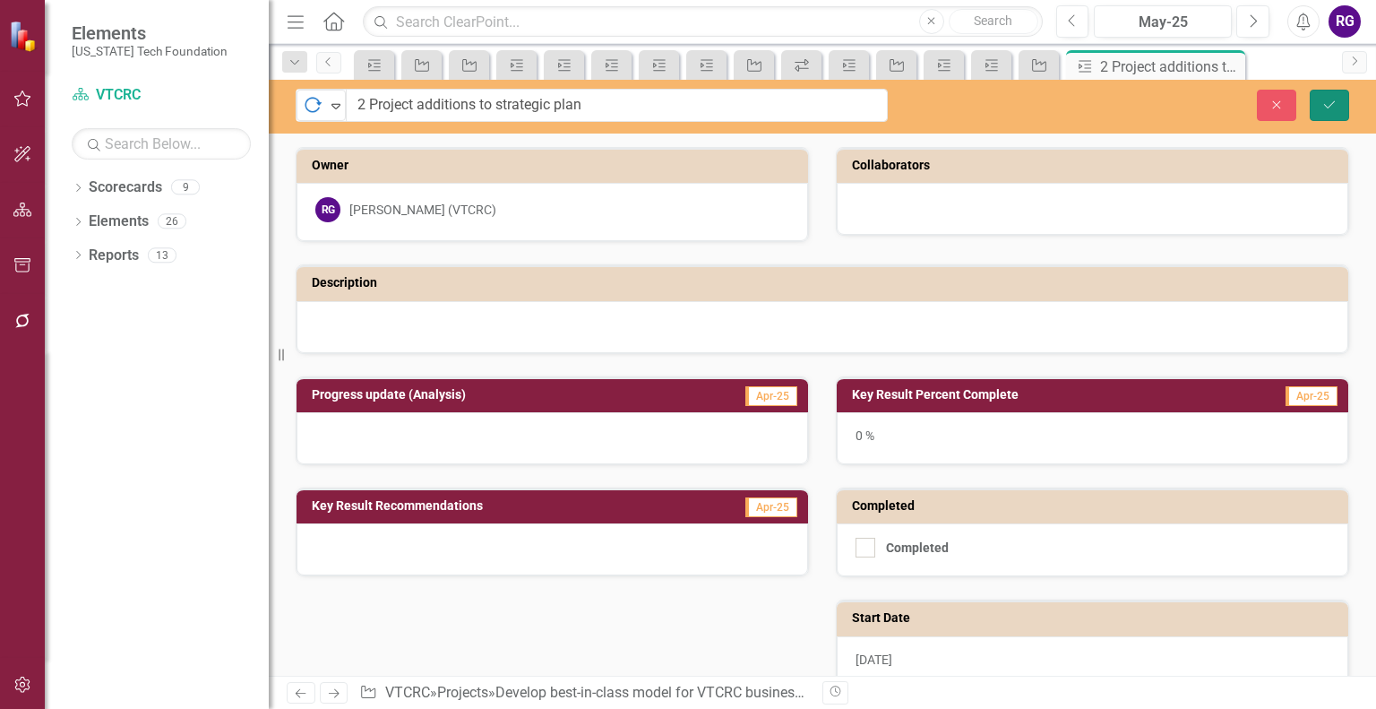
click at [1326, 108] on icon "Save" at bounding box center [1330, 105] width 16 height 13
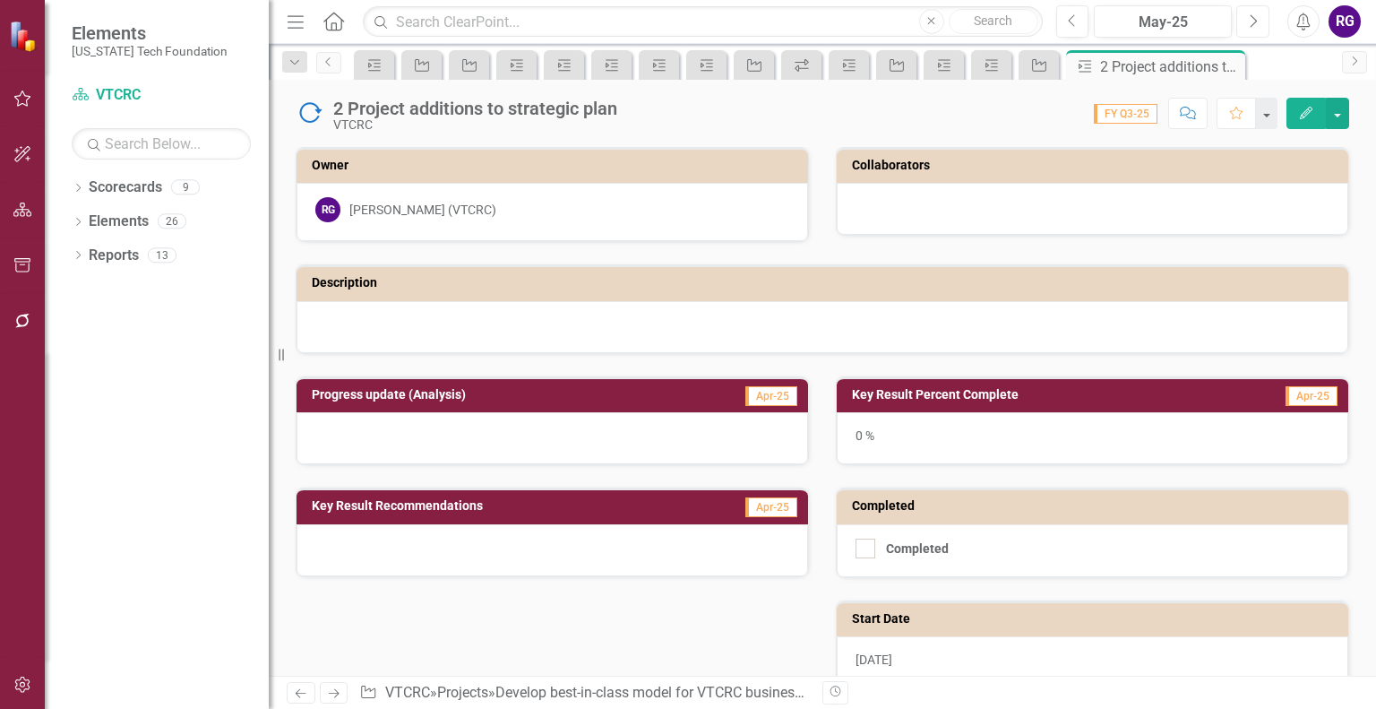
click at [1252, 23] on icon "Next" at bounding box center [1253, 21] width 10 height 16
click at [1074, 13] on icon "Previous" at bounding box center [1073, 21] width 10 height 16
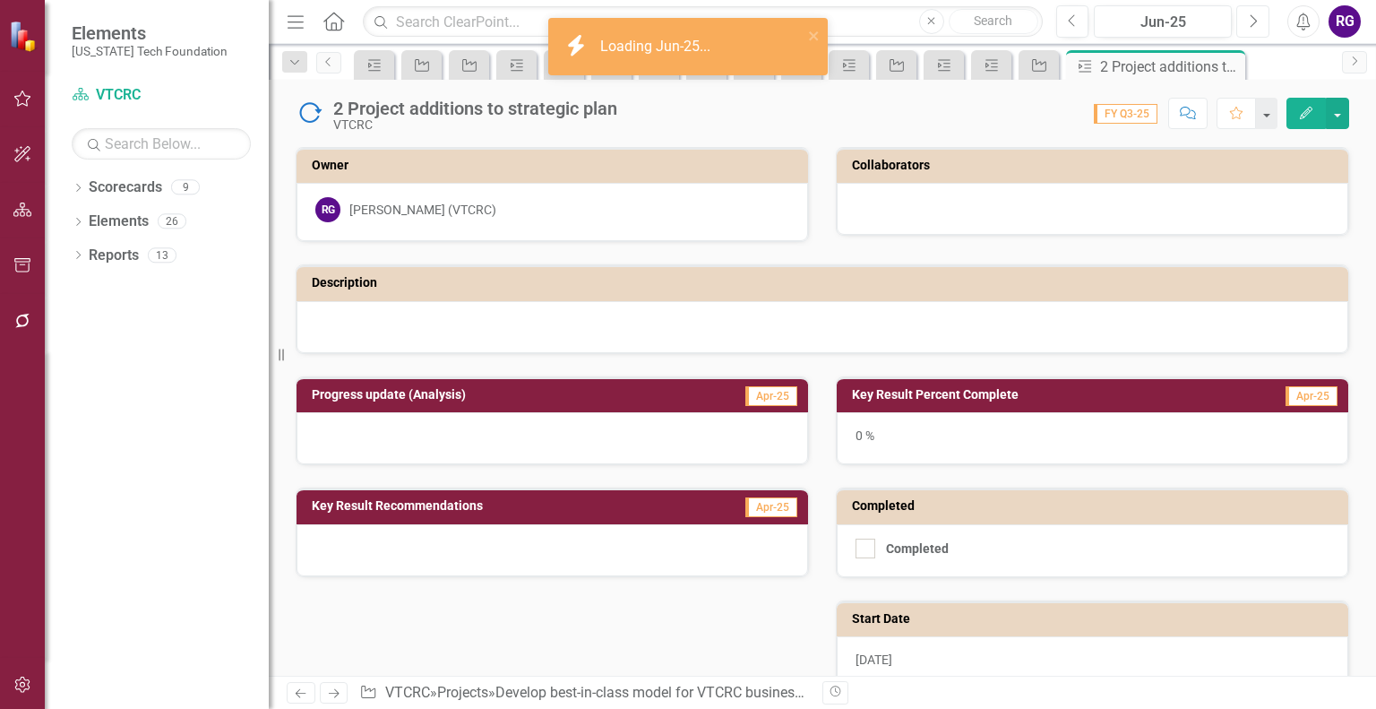
click at [1255, 22] on icon "Next" at bounding box center [1253, 21] width 10 height 16
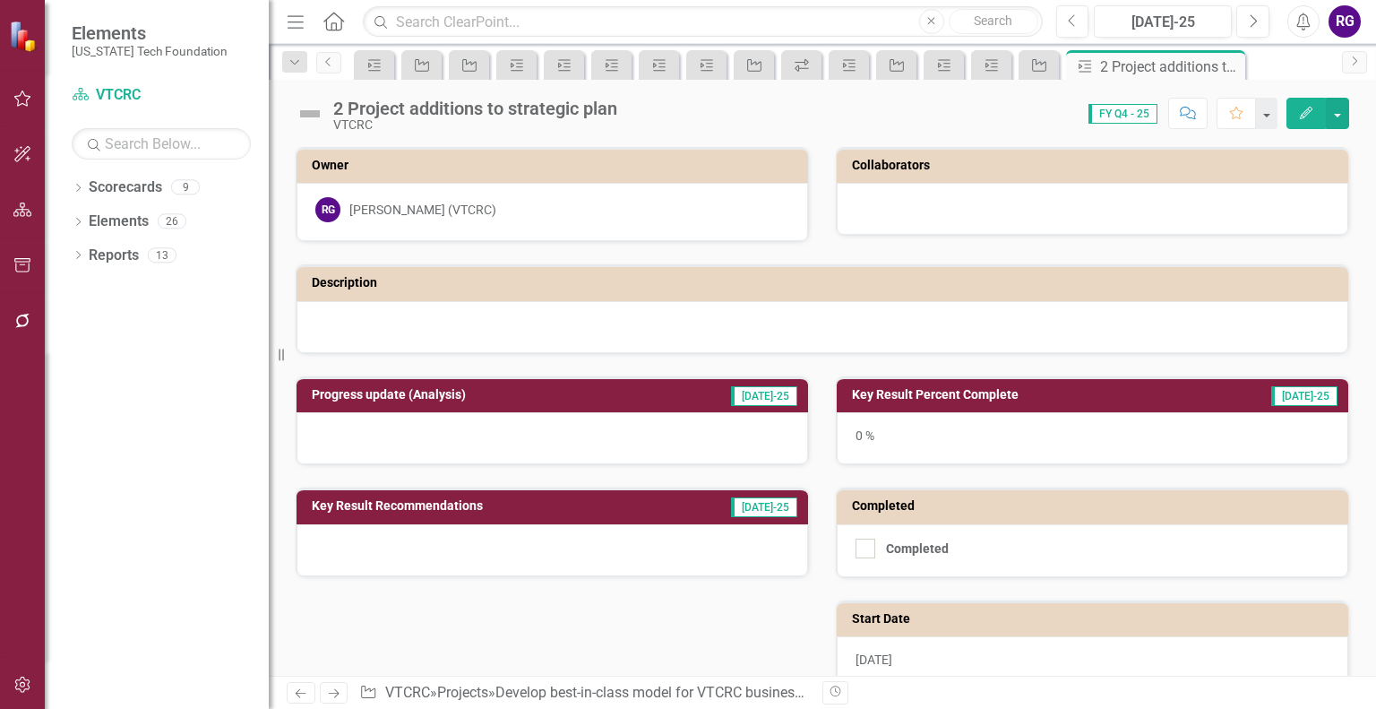
click at [311, 111] on img at bounding box center [310, 113] width 29 height 29
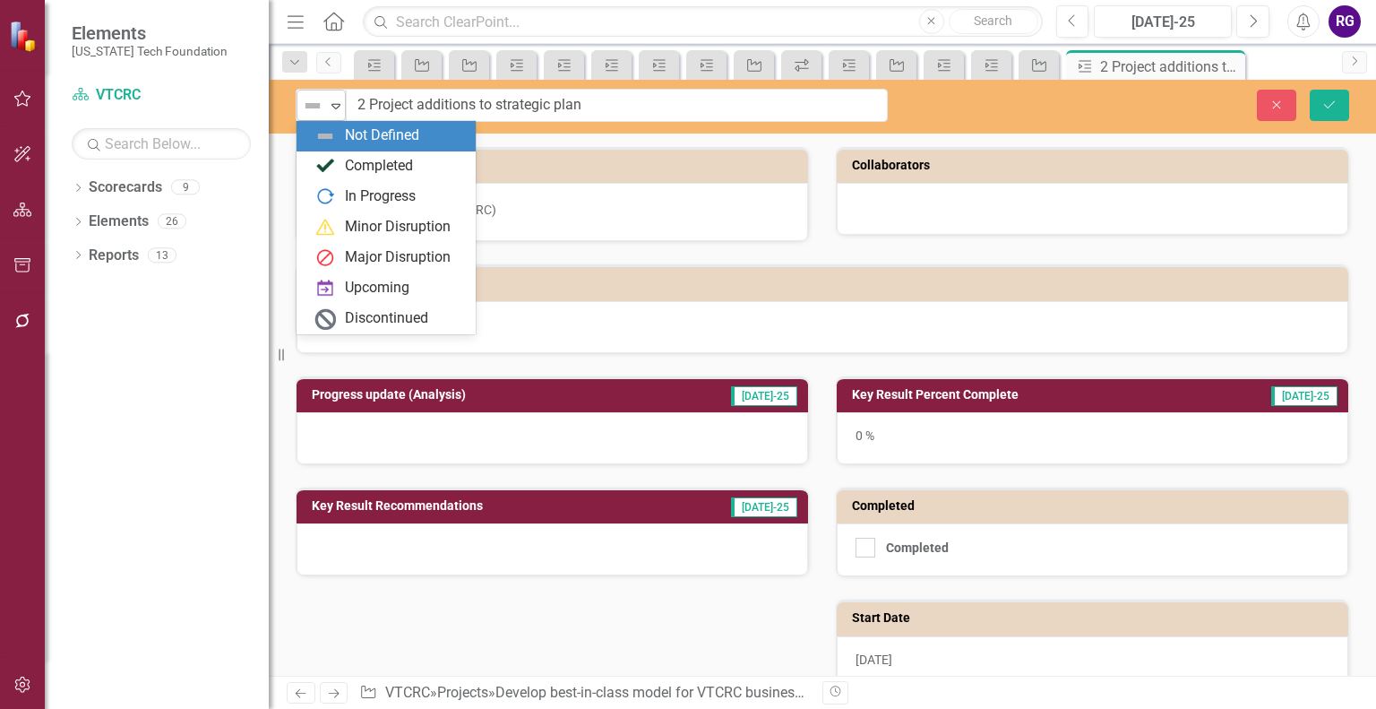
click at [333, 104] on icon "Expand" at bounding box center [336, 106] width 18 height 14
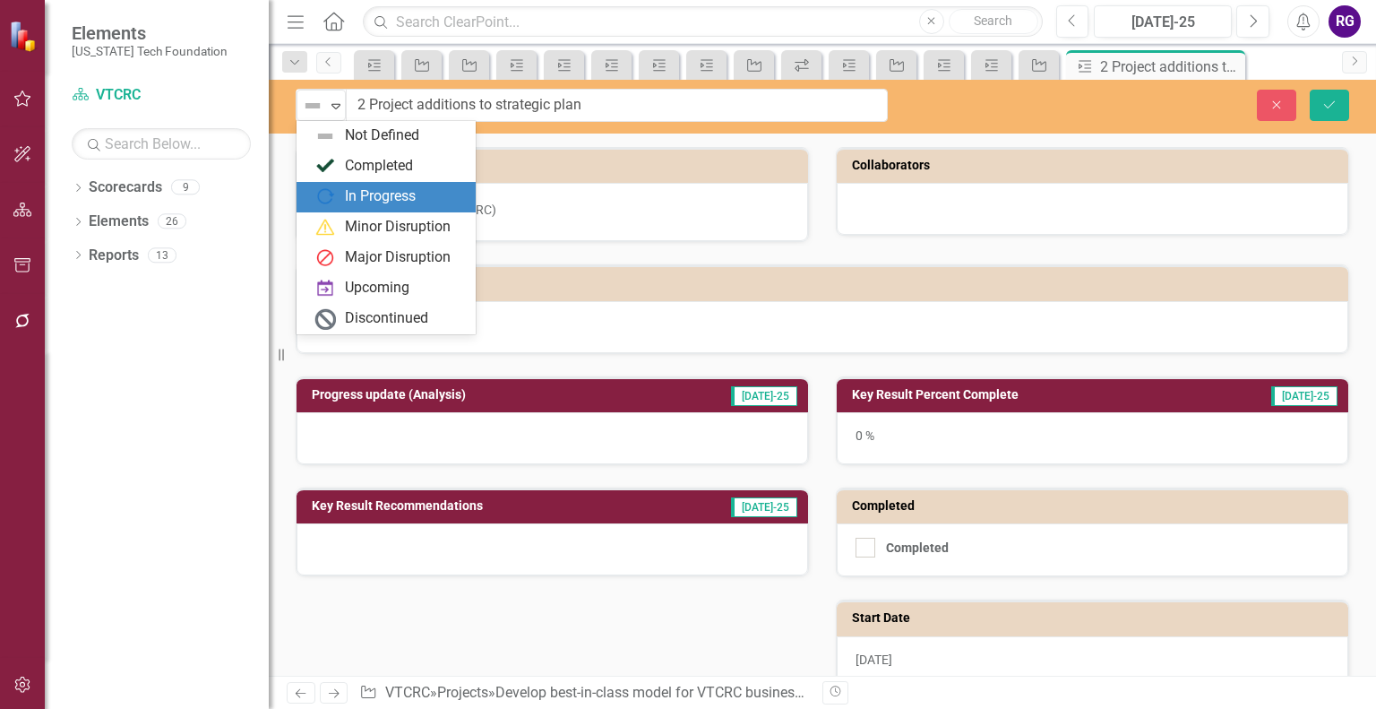
click at [335, 189] on img at bounding box center [326, 197] width 22 height 22
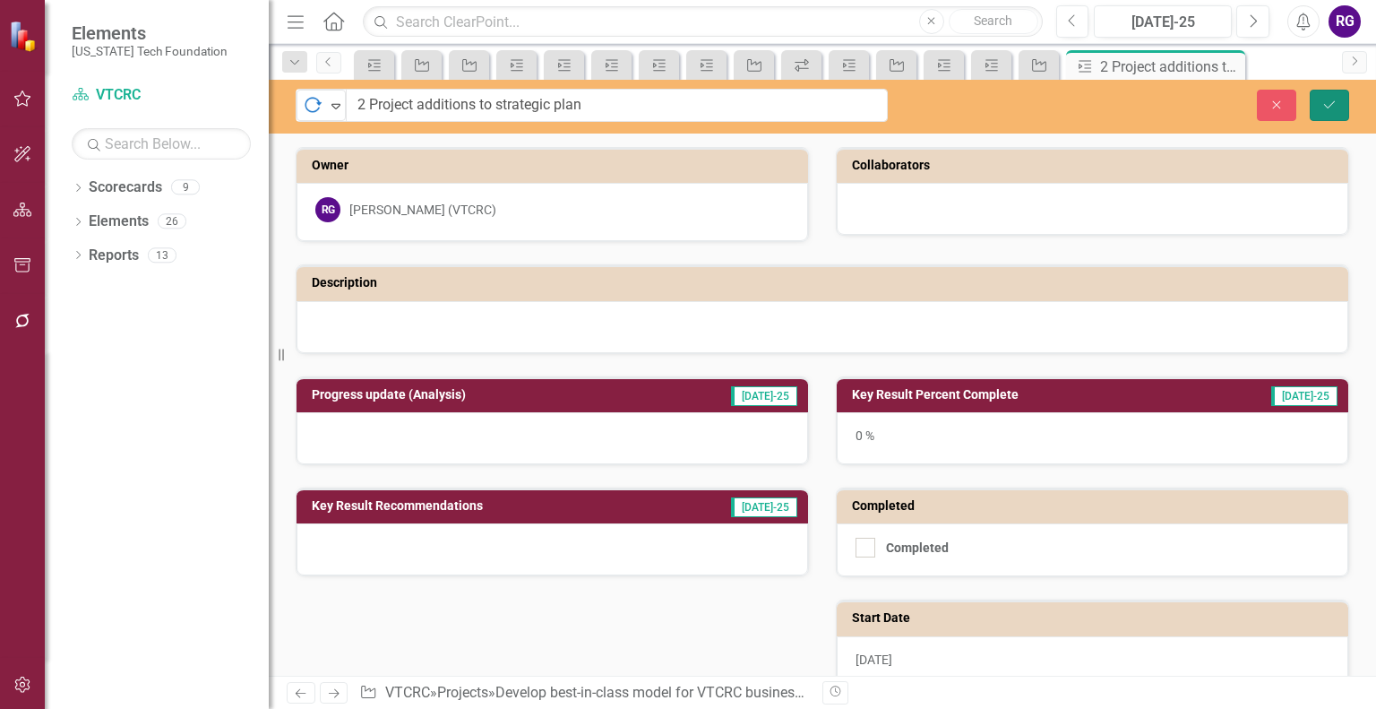
click at [1321, 110] on button "Save" at bounding box center [1329, 105] width 39 height 31
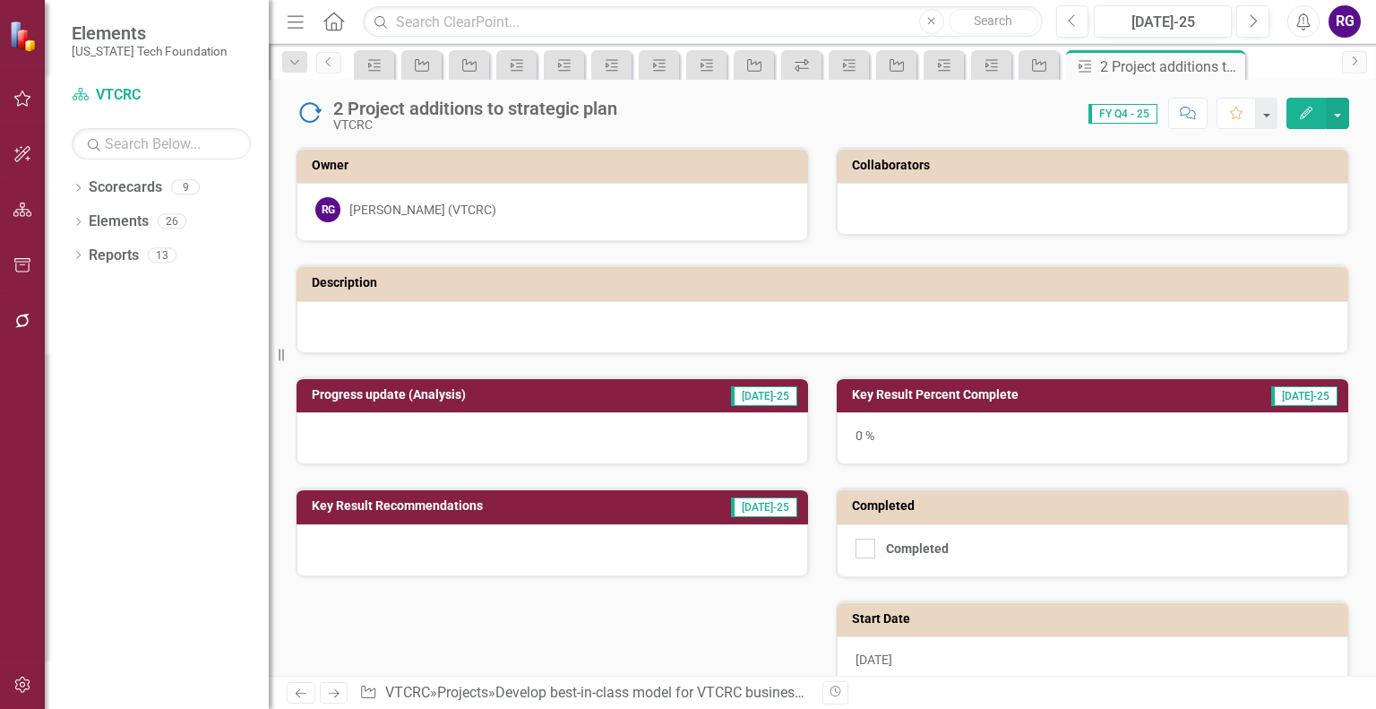
click at [948, 390] on h3 "Key Result Percent Complete" at bounding box center [1025, 394] width 346 height 13
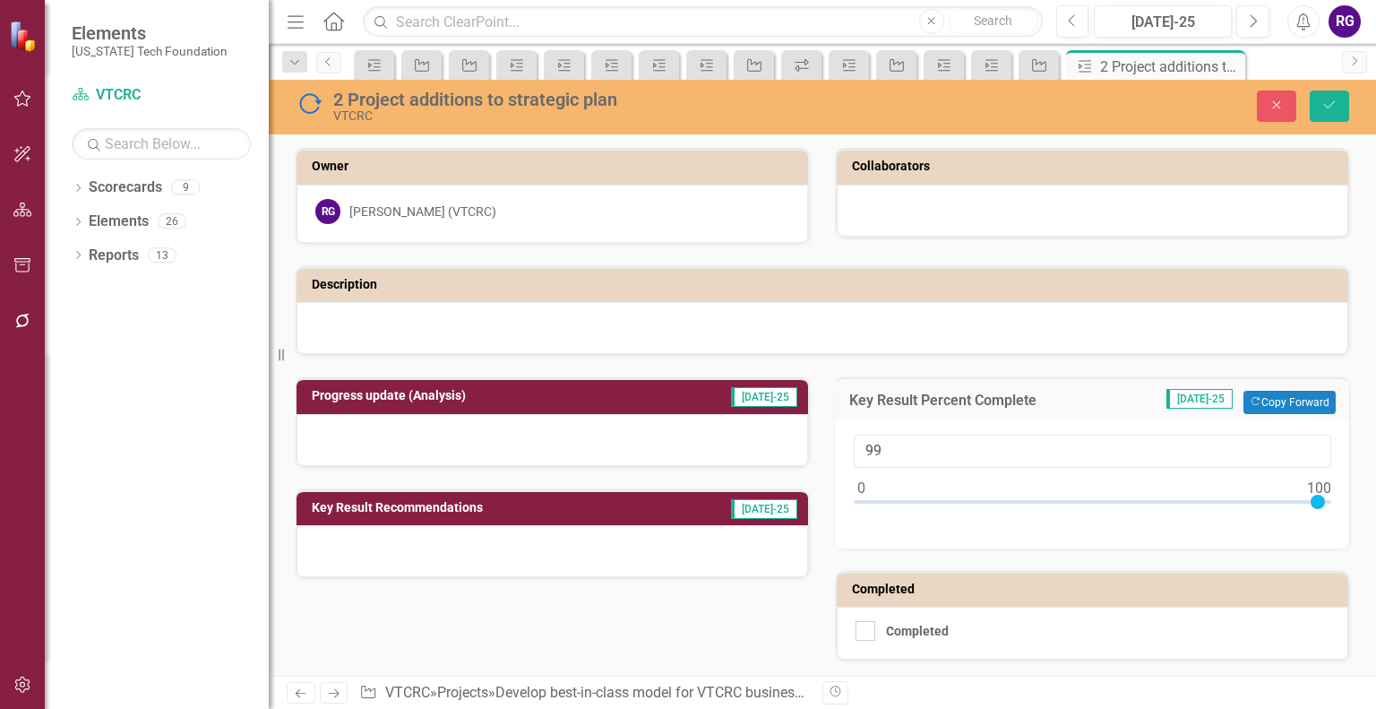
type input "100"
drag, startPoint x: 856, startPoint y: 495, endPoint x: 1325, endPoint y: 509, distance: 469.8
click at [1325, 509] on div "100" at bounding box center [1092, 484] width 513 height 127
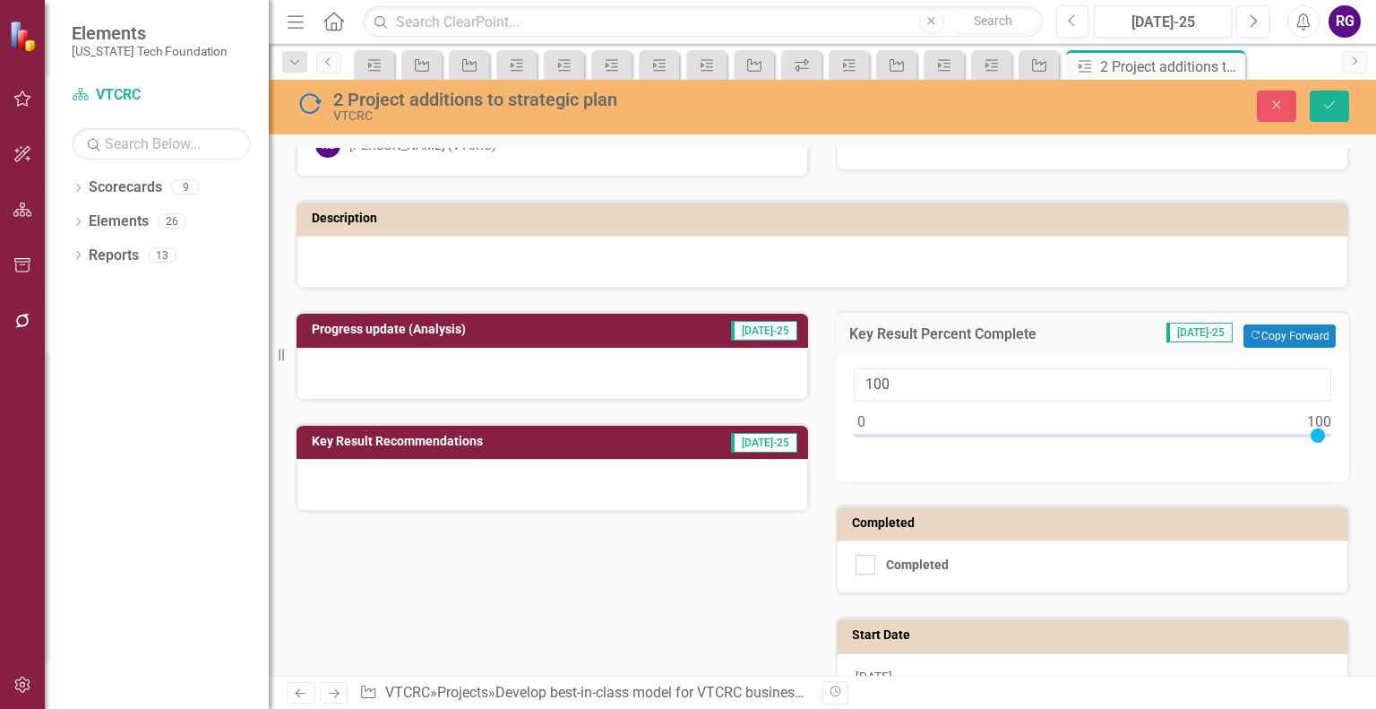
scroll to position [61, 0]
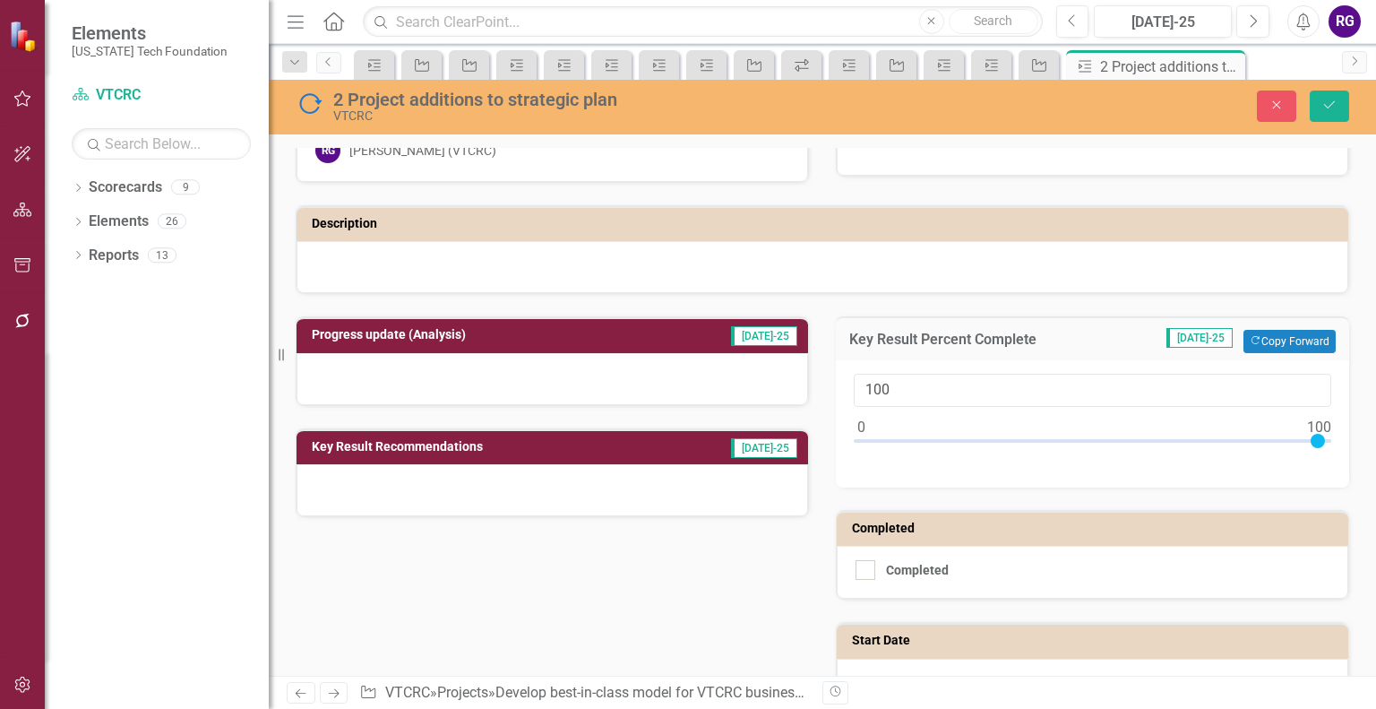
click at [337, 371] on div at bounding box center [553, 379] width 512 height 52
click at [387, 333] on h3 "Progress update (Analysis)" at bounding box center [481, 334] width 338 height 13
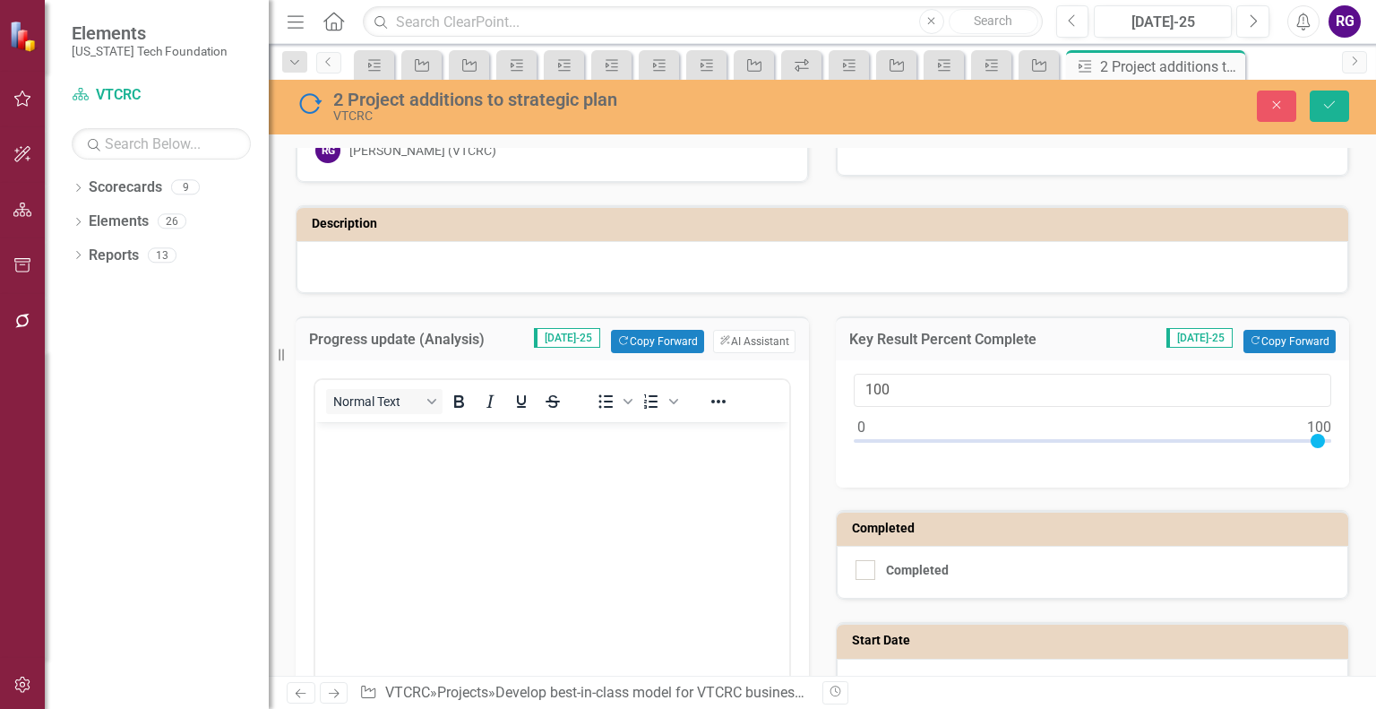
scroll to position [0, 0]
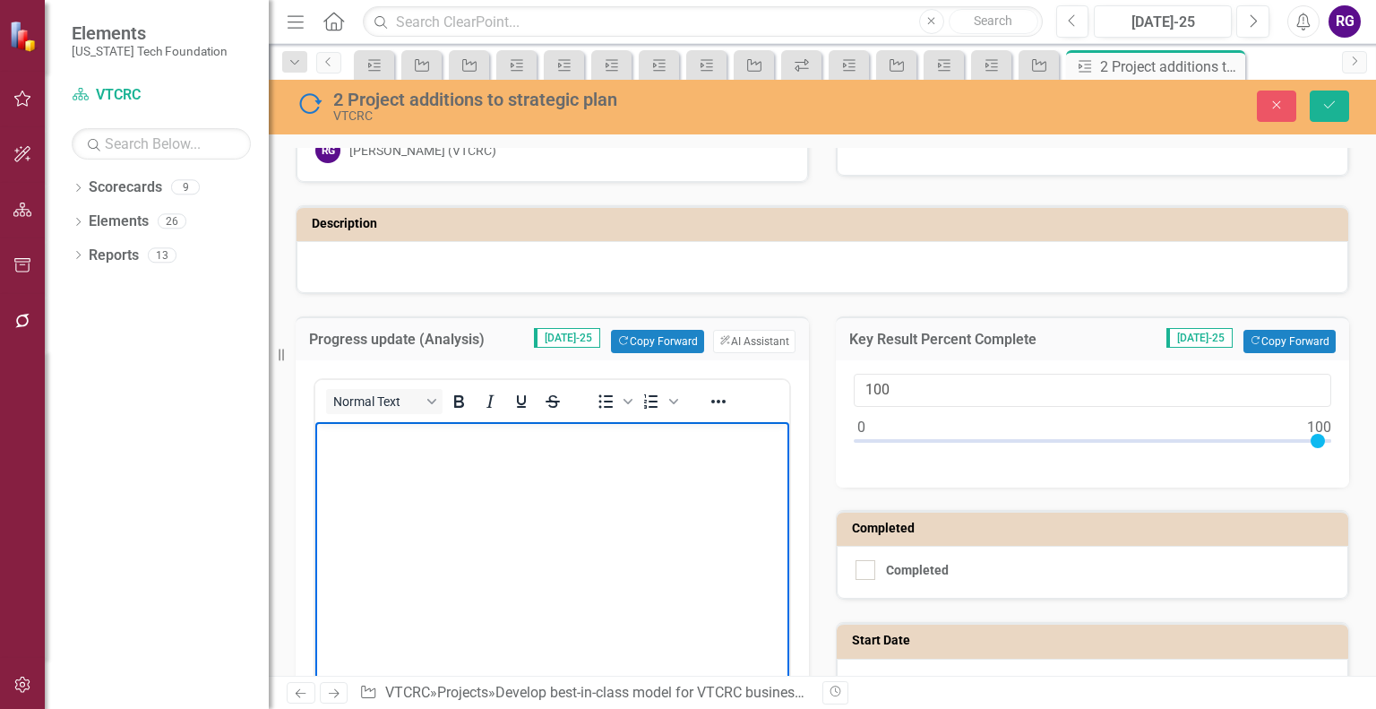
click at [366, 443] on p "Rich Text Area. Press ALT-0 for help." at bounding box center [552, 438] width 465 height 22
click at [416, 441] on p "No new project need adding this quarter" at bounding box center [552, 438] width 465 height 22
click at [438, 435] on p "No new projects need adding this quarter" at bounding box center [552, 438] width 465 height 22
click at [459, 438] on p "No new projects need adding this quarter" at bounding box center [552, 438] width 465 height 22
click at [539, 442] on p "No new projects need to be adding this quarter" at bounding box center [552, 438] width 465 height 22
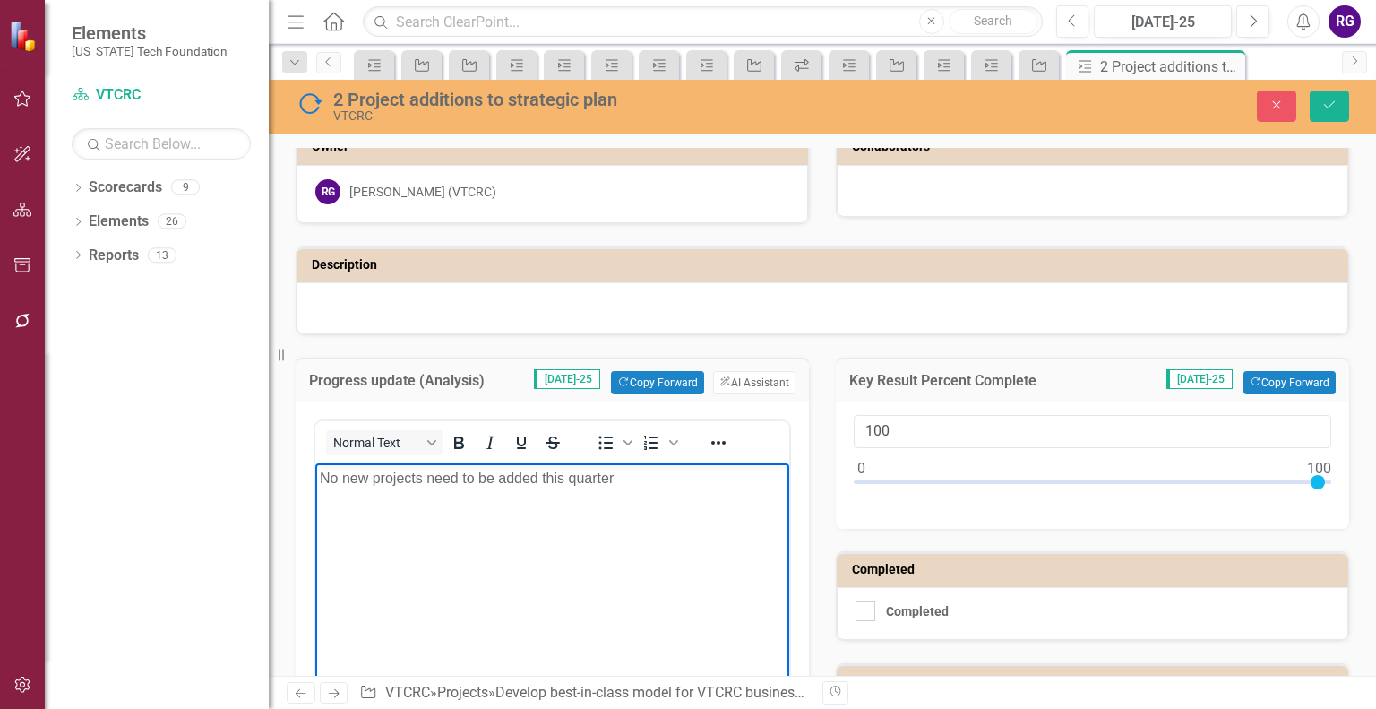
scroll to position [7, 0]
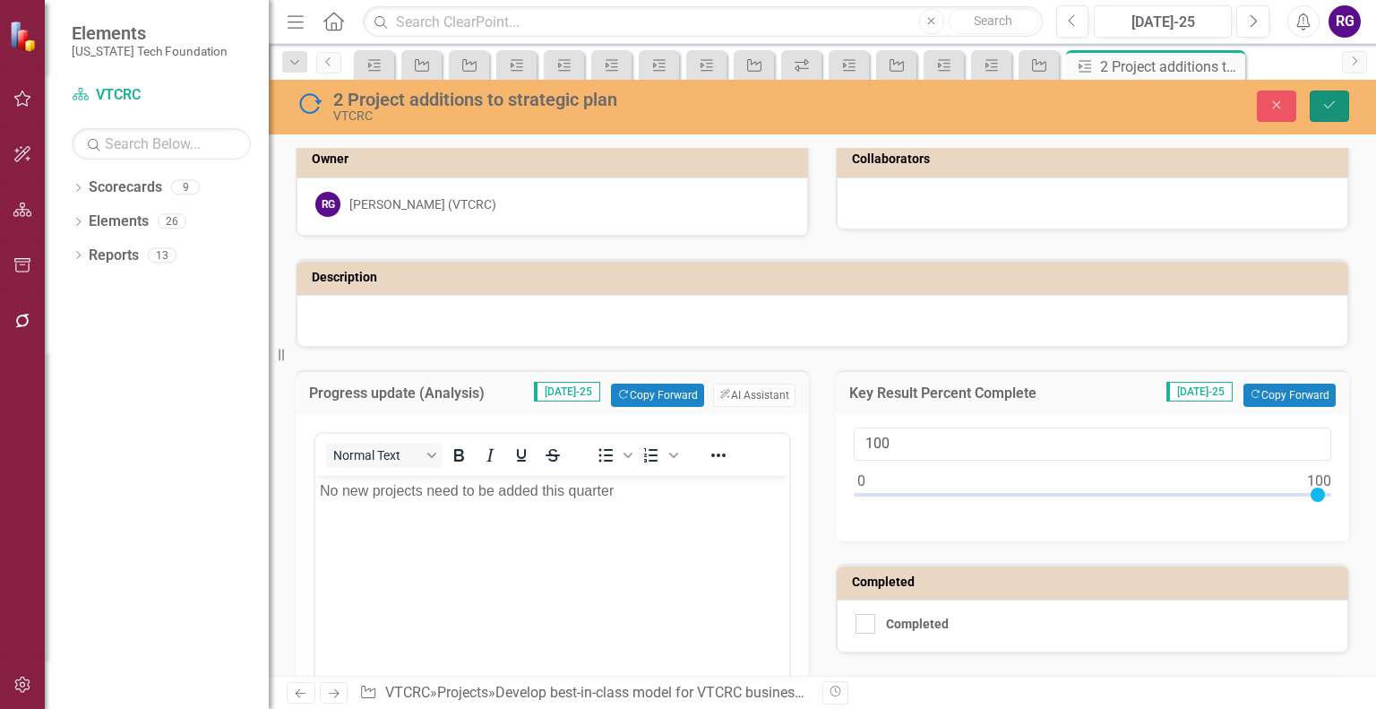
click at [1330, 102] on icon "Save" at bounding box center [1330, 105] width 16 height 13
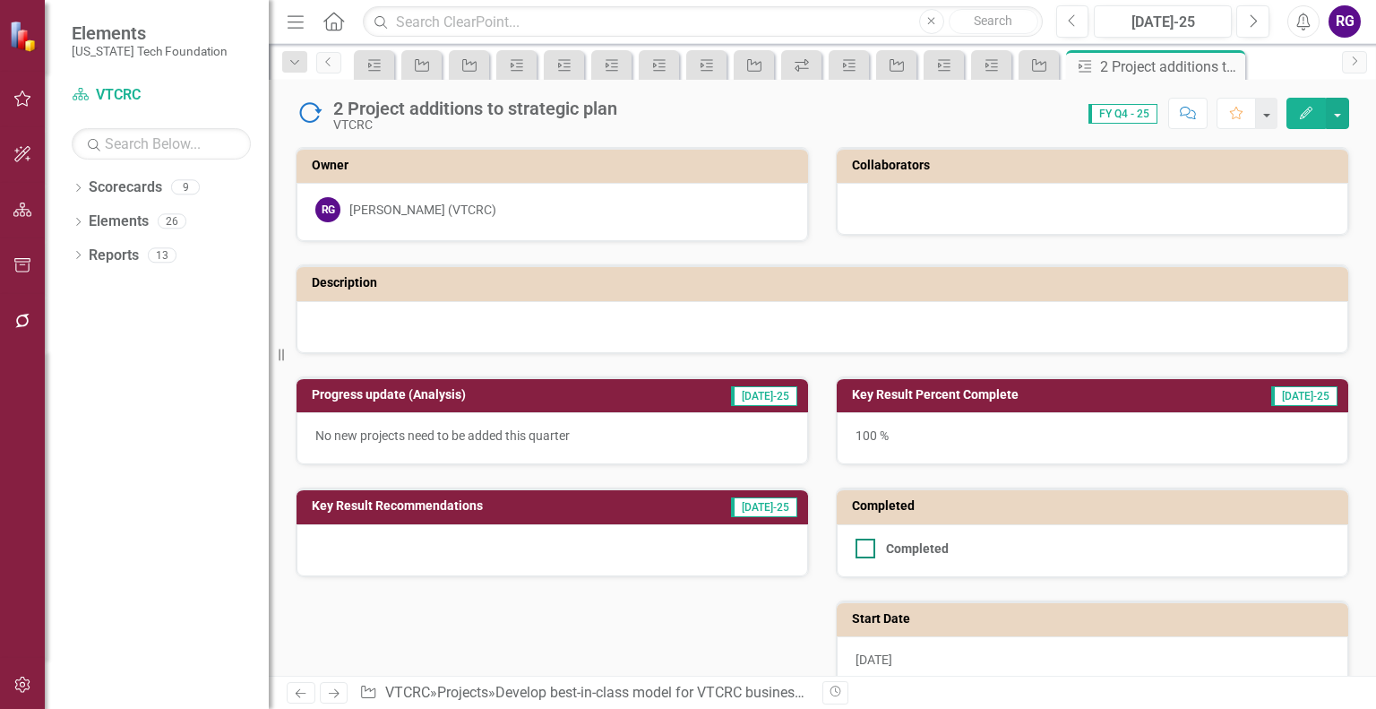
click at [856, 547] on div at bounding box center [866, 549] width 20 height 20
click at [856, 547] on input "Completed" at bounding box center [862, 545] width 12 height 12
checkbox input "true"
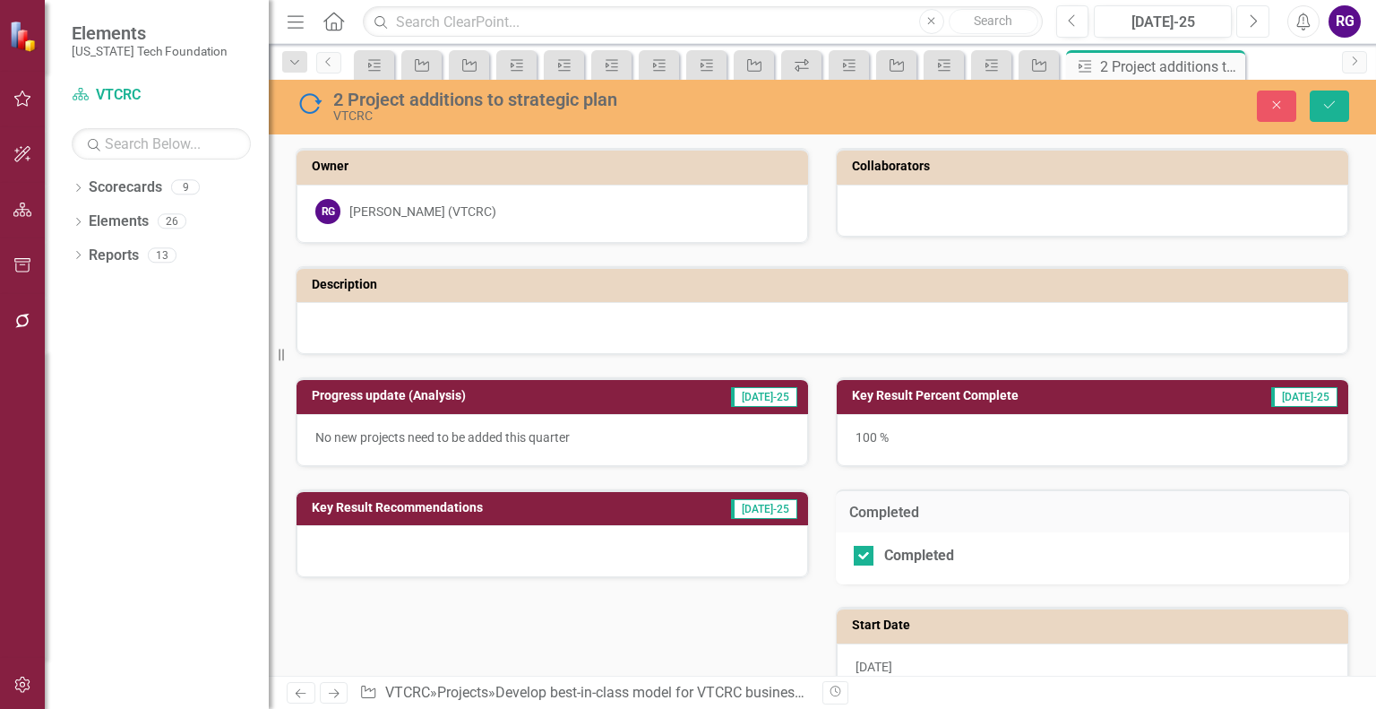
click at [1256, 21] on icon "Next" at bounding box center [1253, 21] width 10 height 16
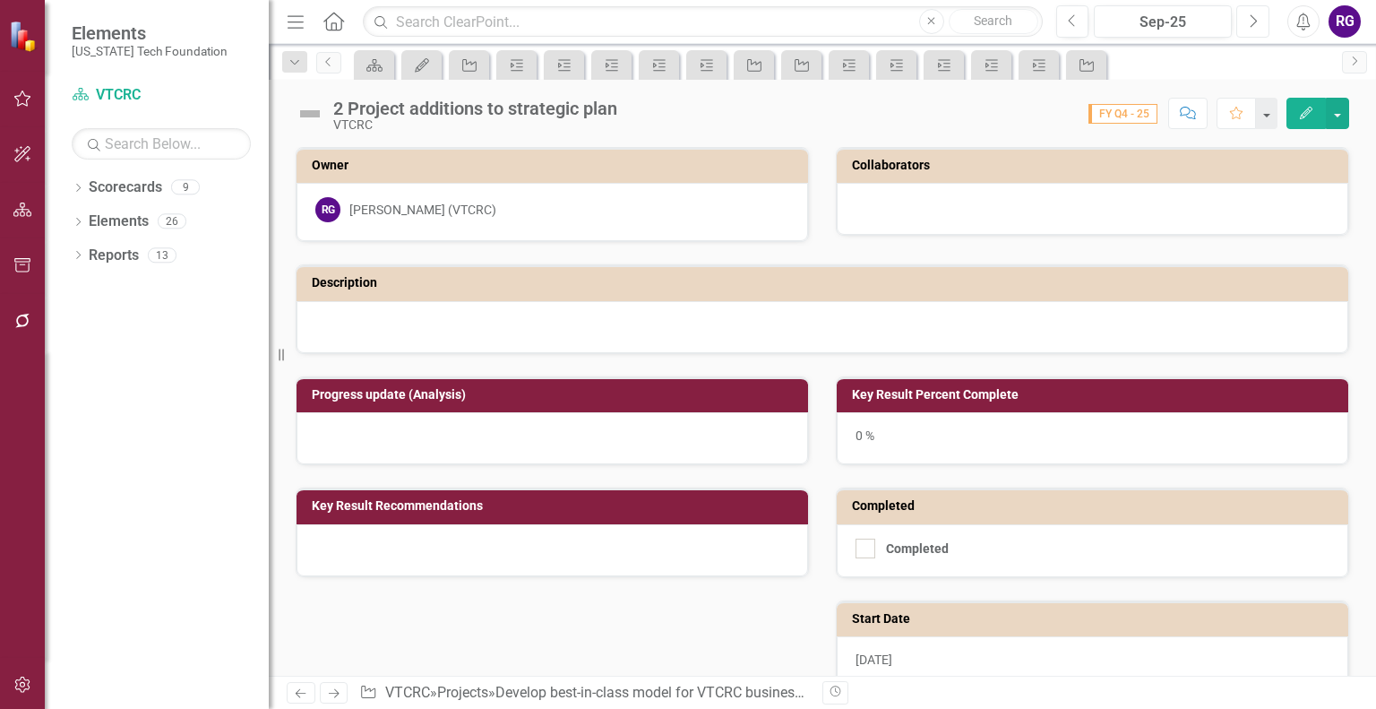
click at [1256, 21] on icon "Next" at bounding box center [1253, 21] width 10 height 16
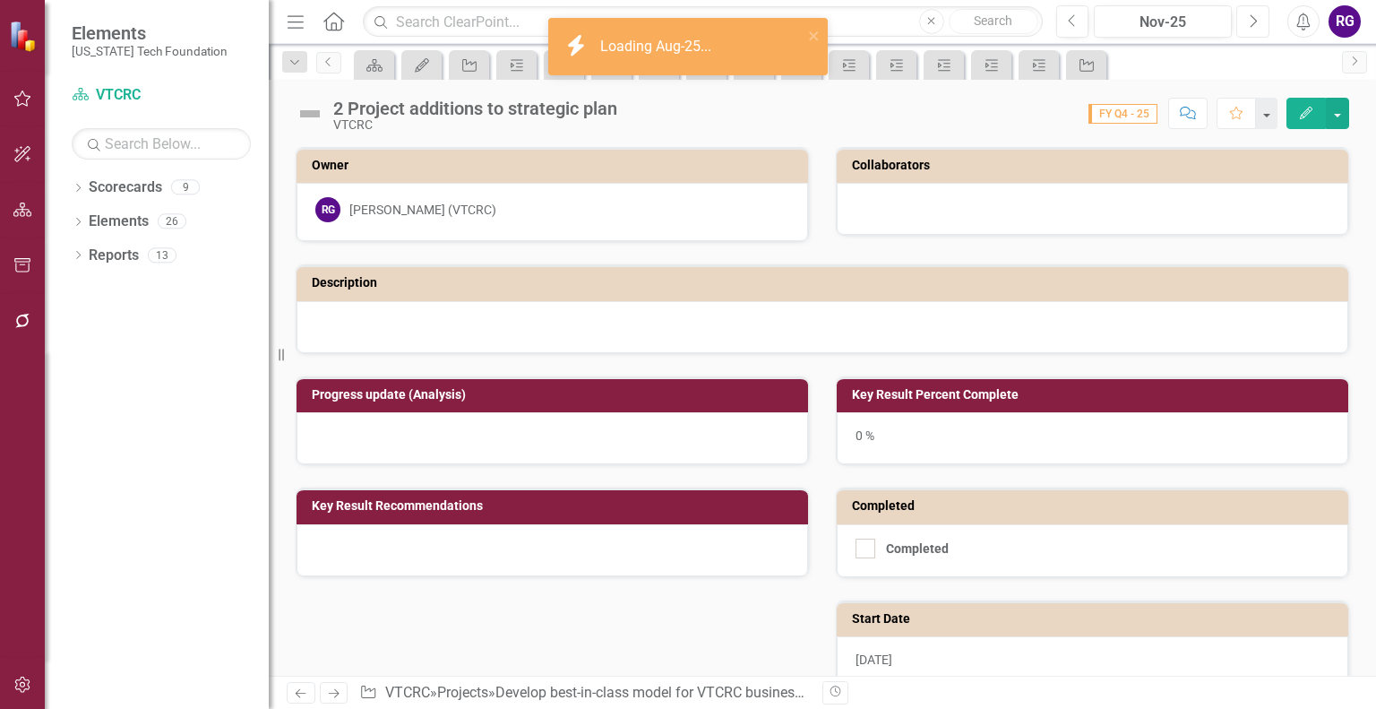
click at [1256, 21] on icon "Next" at bounding box center [1253, 21] width 10 height 16
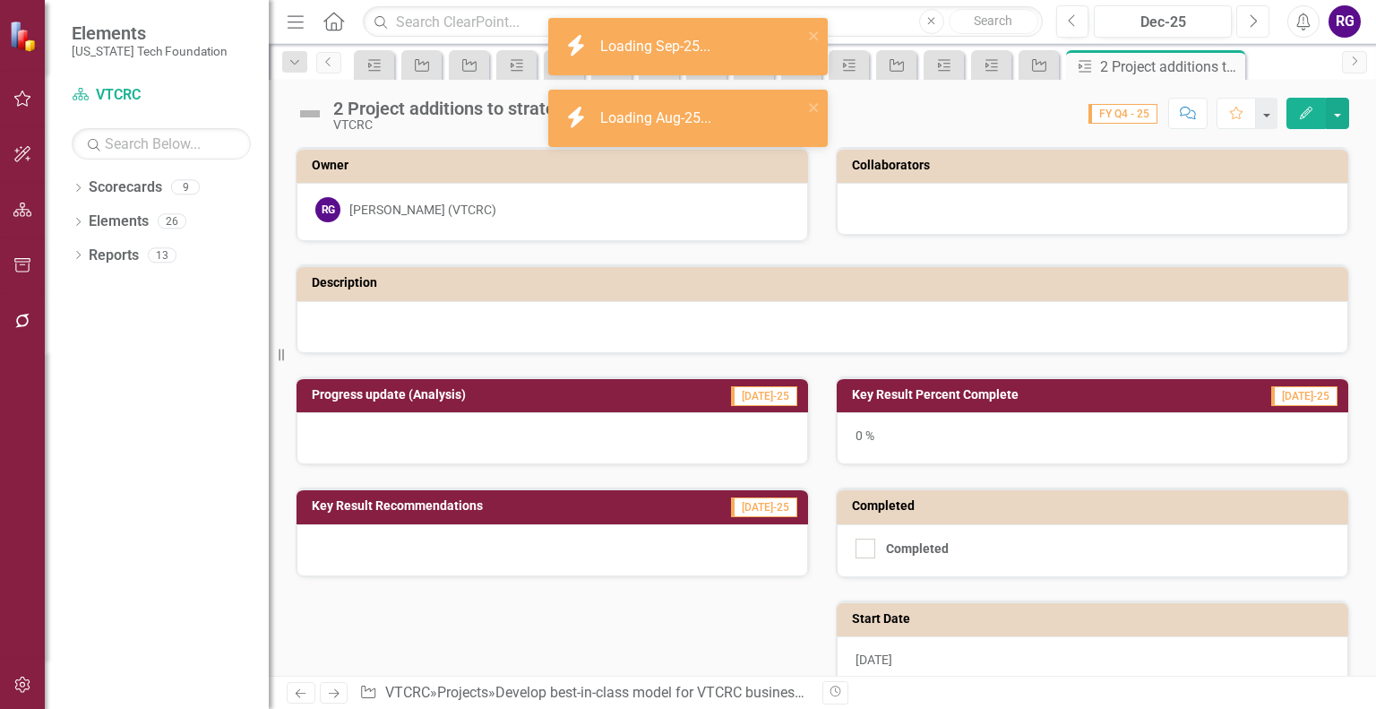
click at [1256, 21] on icon "Next" at bounding box center [1253, 21] width 10 height 16
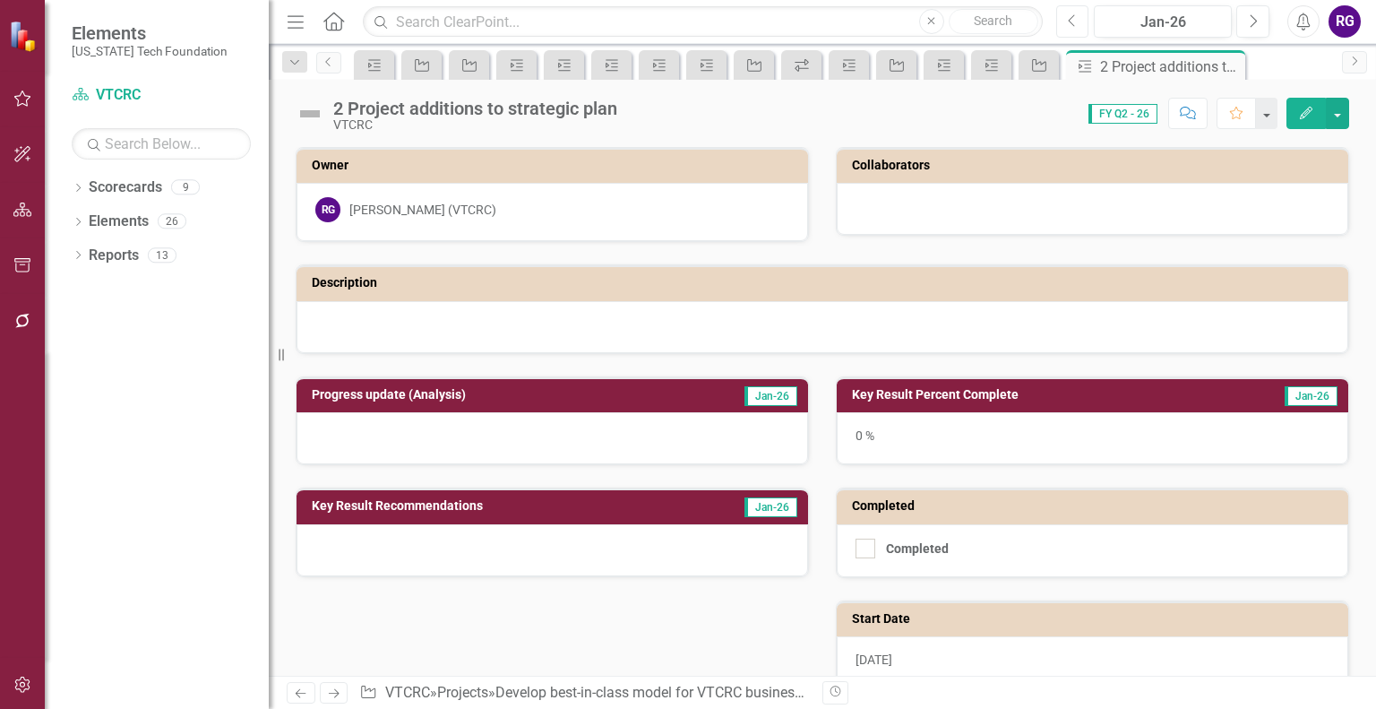
click at [1071, 18] on icon "Previous" at bounding box center [1073, 21] width 10 height 16
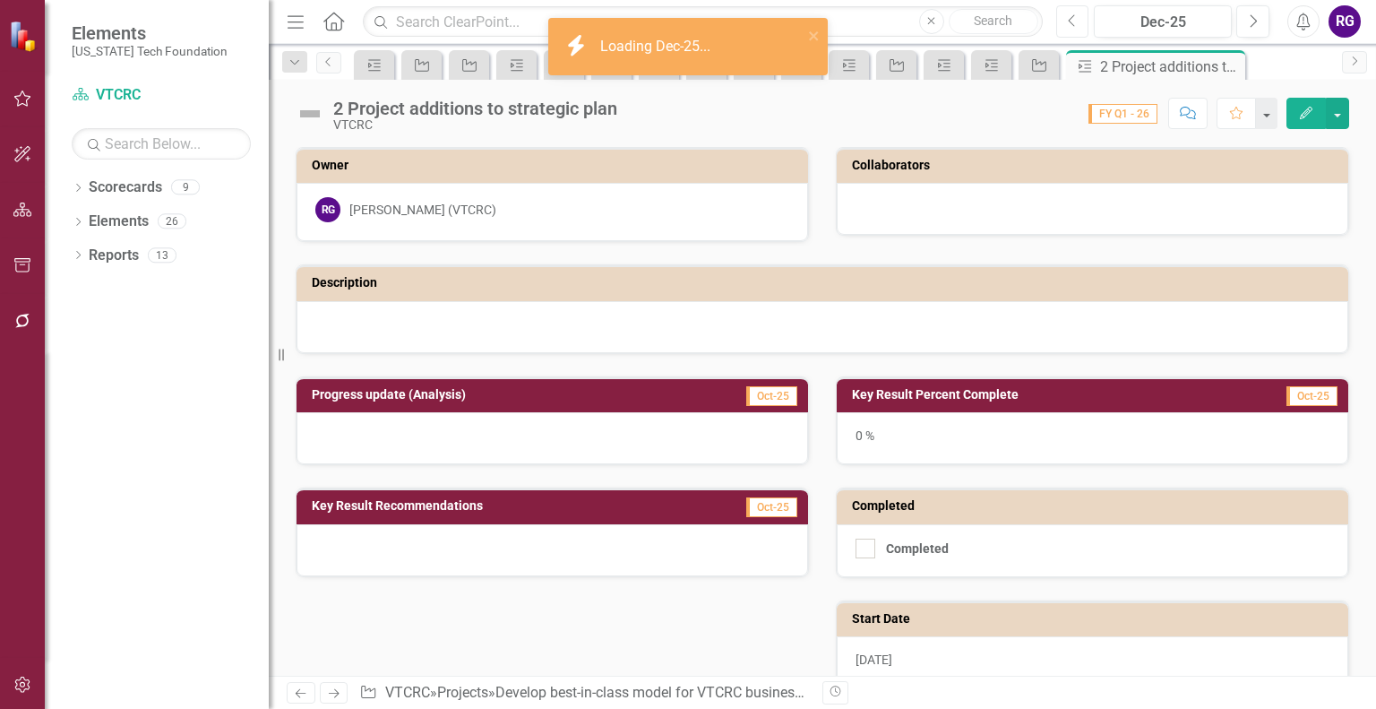
click at [1071, 18] on icon "Previous" at bounding box center [1073, 21] width 10 height 16
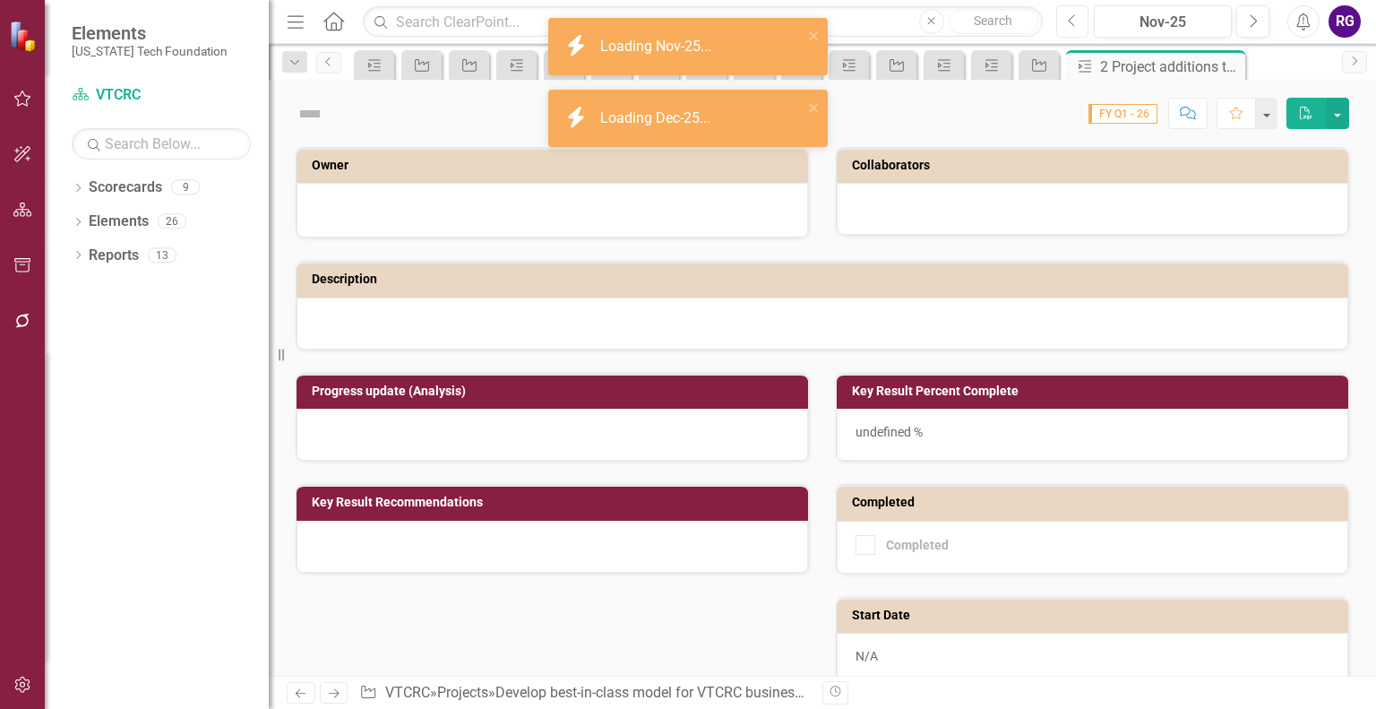
click at [1071, 18] on icon "Previous" at bounding box center [1073, 21] width 10 height 16
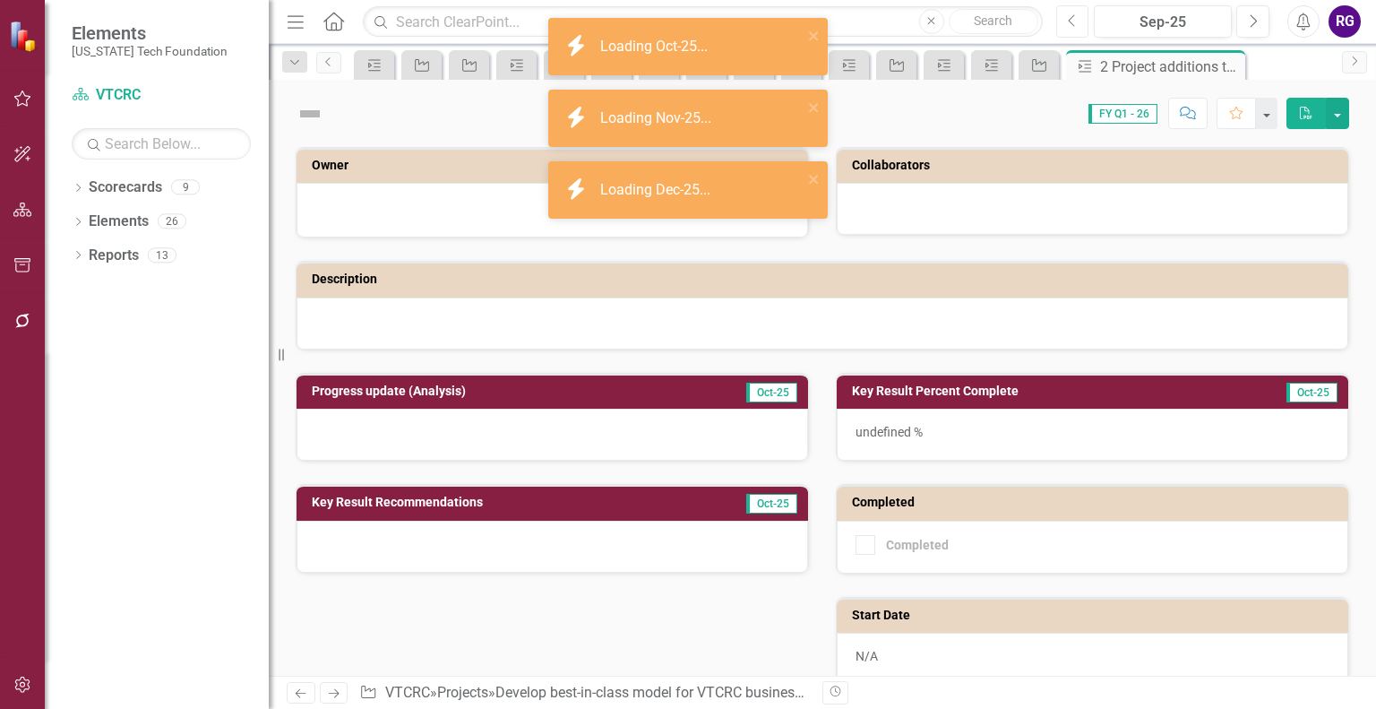
click at [1071, 18] on icon "Previous" at bounding box center [1073, 21] width 10 height 16
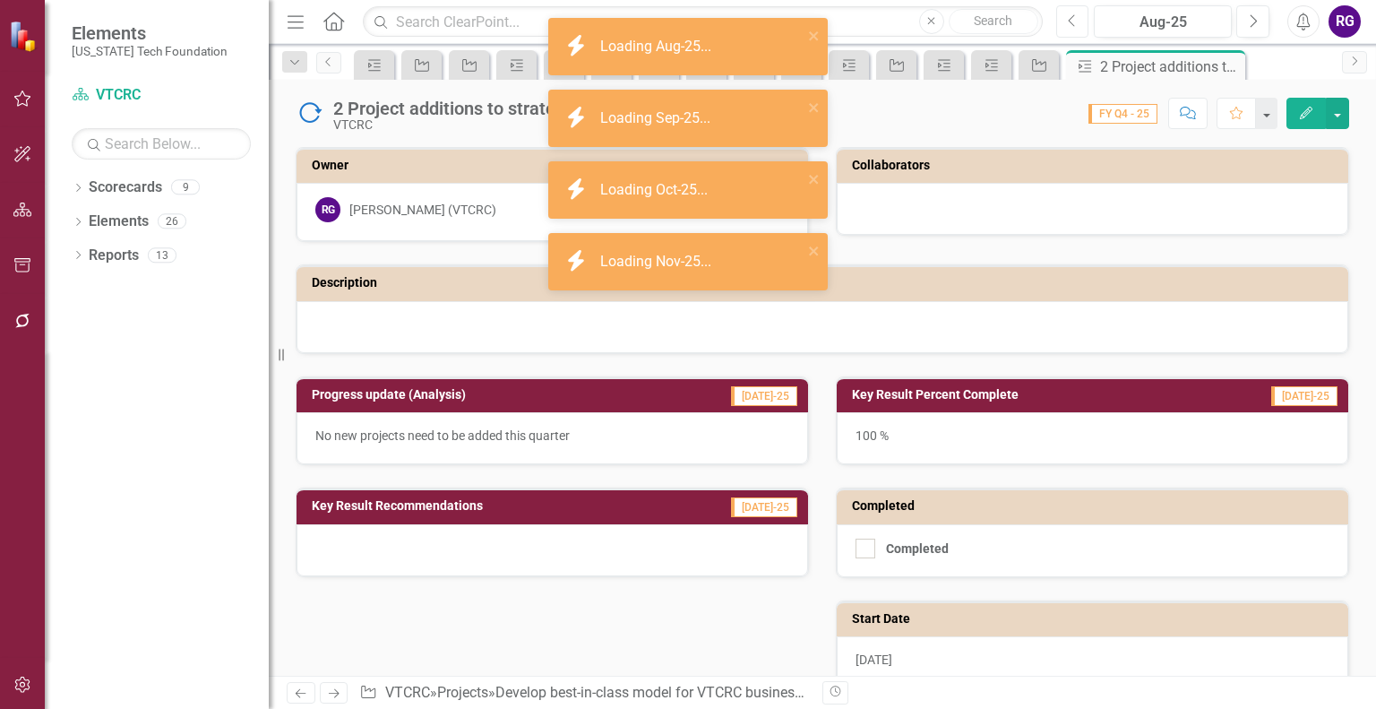
click at [1071, 18] on icon "Previous" at bounding box center [1073, 21] width 10 height 16
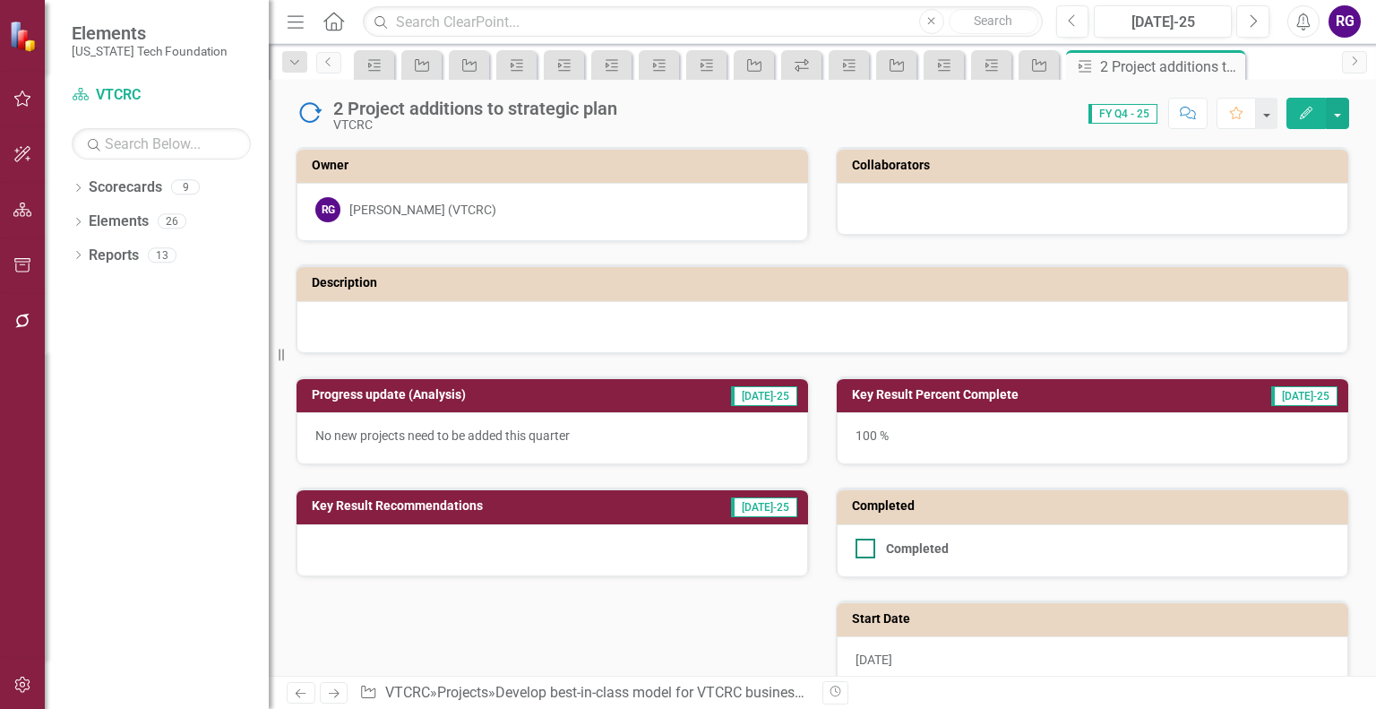
click at [856, 540] on input "Completed" at bounding box center [862, 545] width 12 height 12
checkbox input "true"
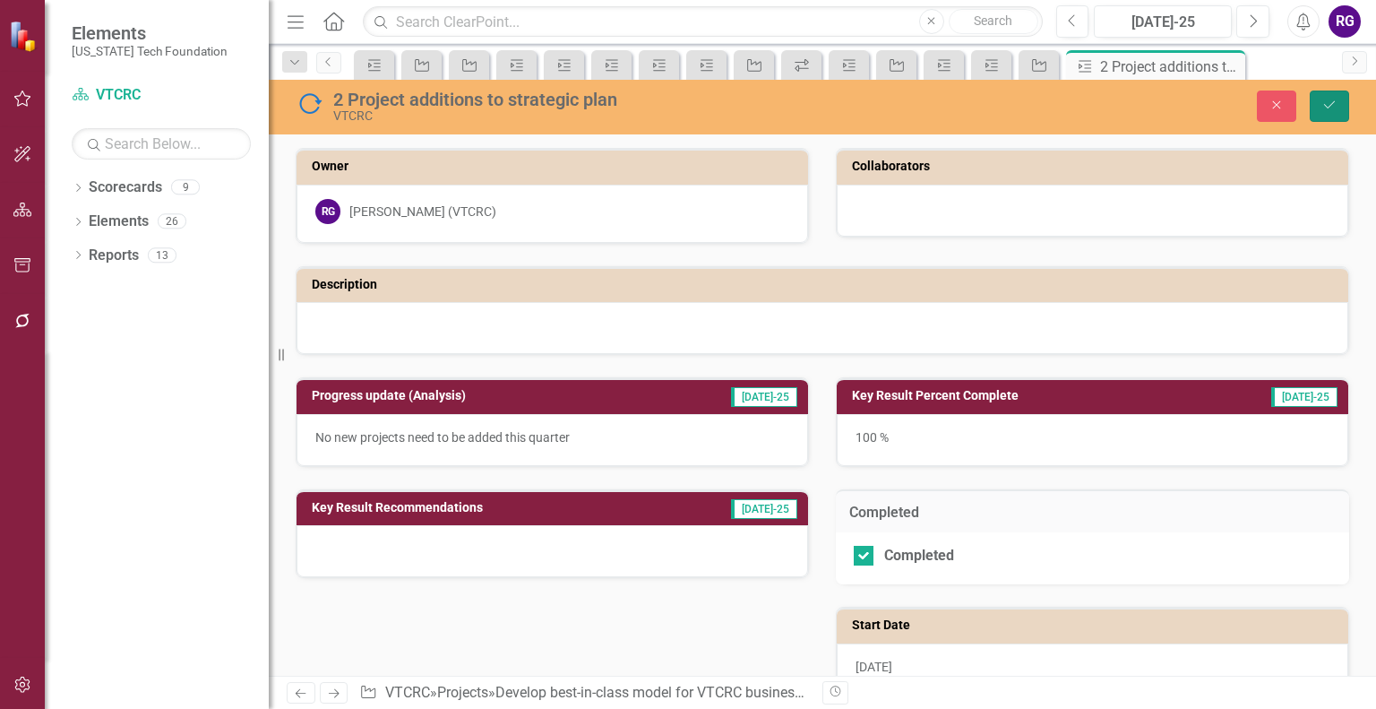
click at [1333, 107] on icon "Save" at bounding box center [1330, 105] width 16 height 13
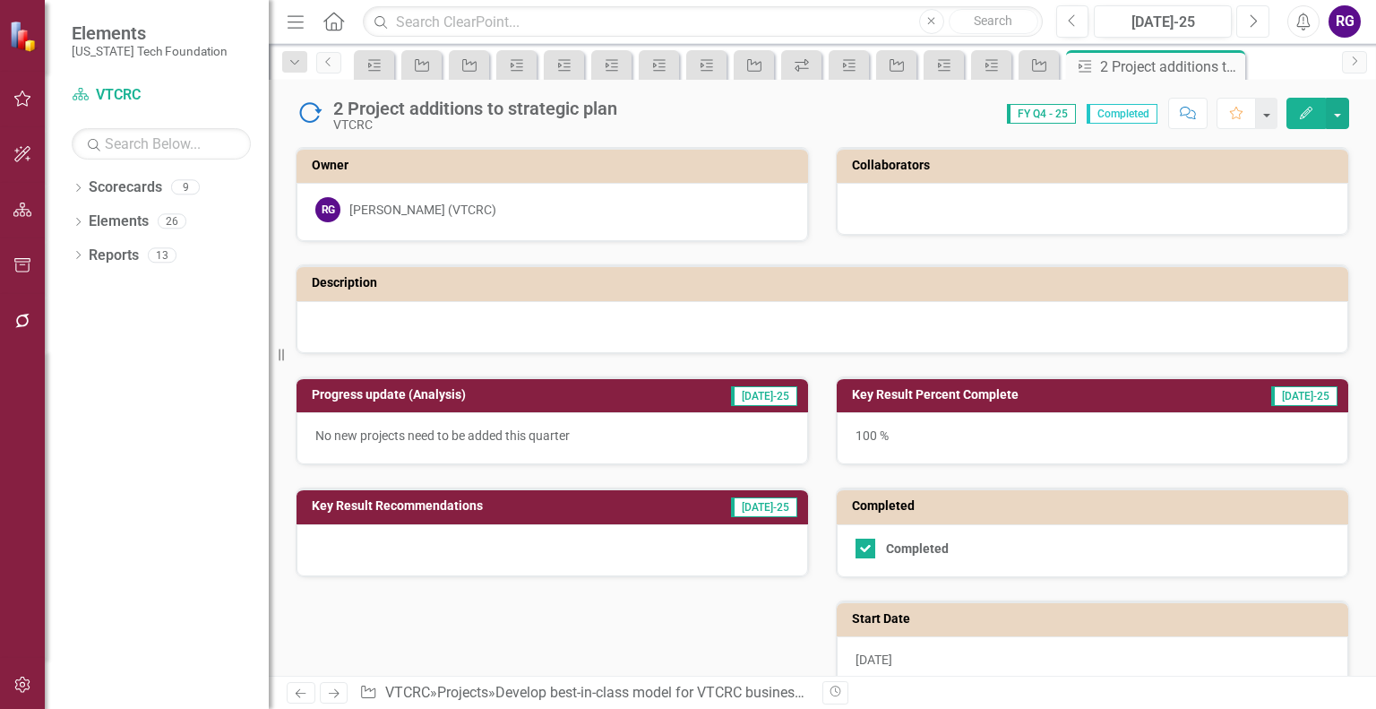
click at [1250, 24] on icon "Next" at bounding box center [1253, 21] width 10 height 16
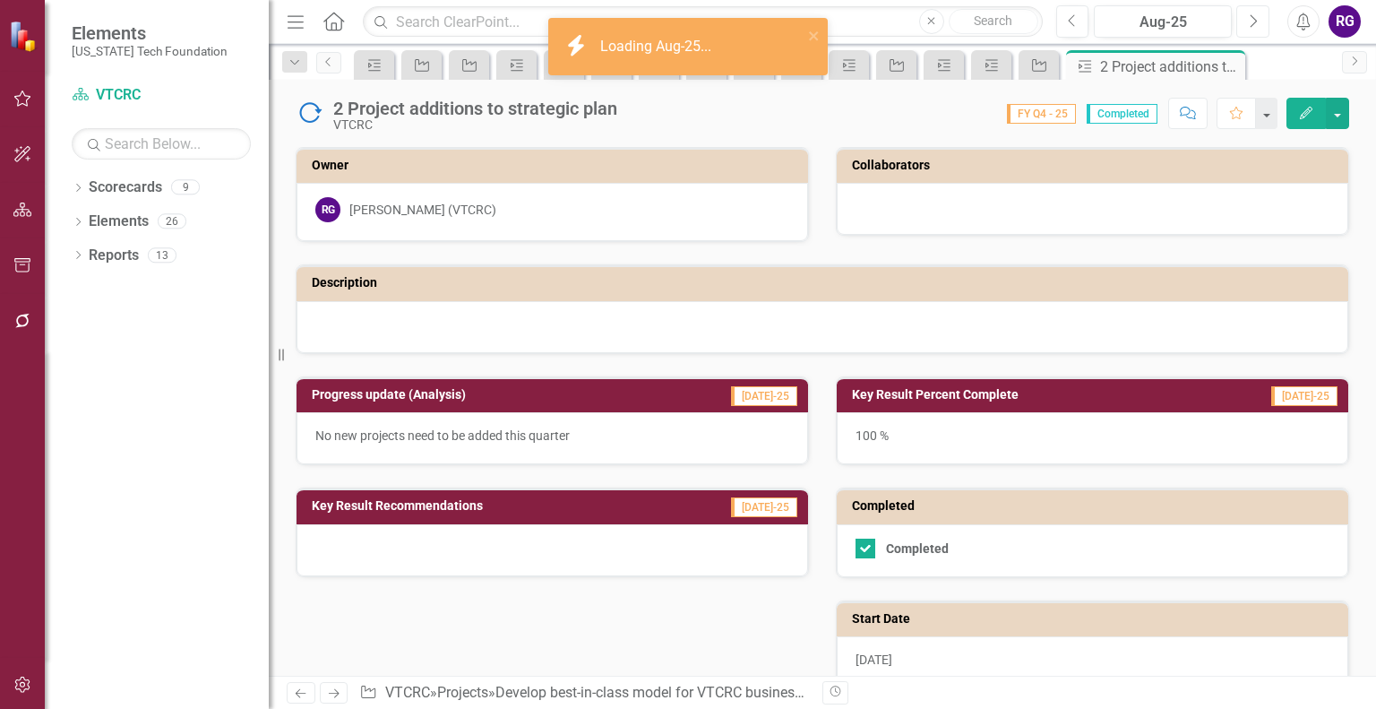
click at [1250, 24] on icon "Next" at bounding box center [1253, 21] width 10 height 16
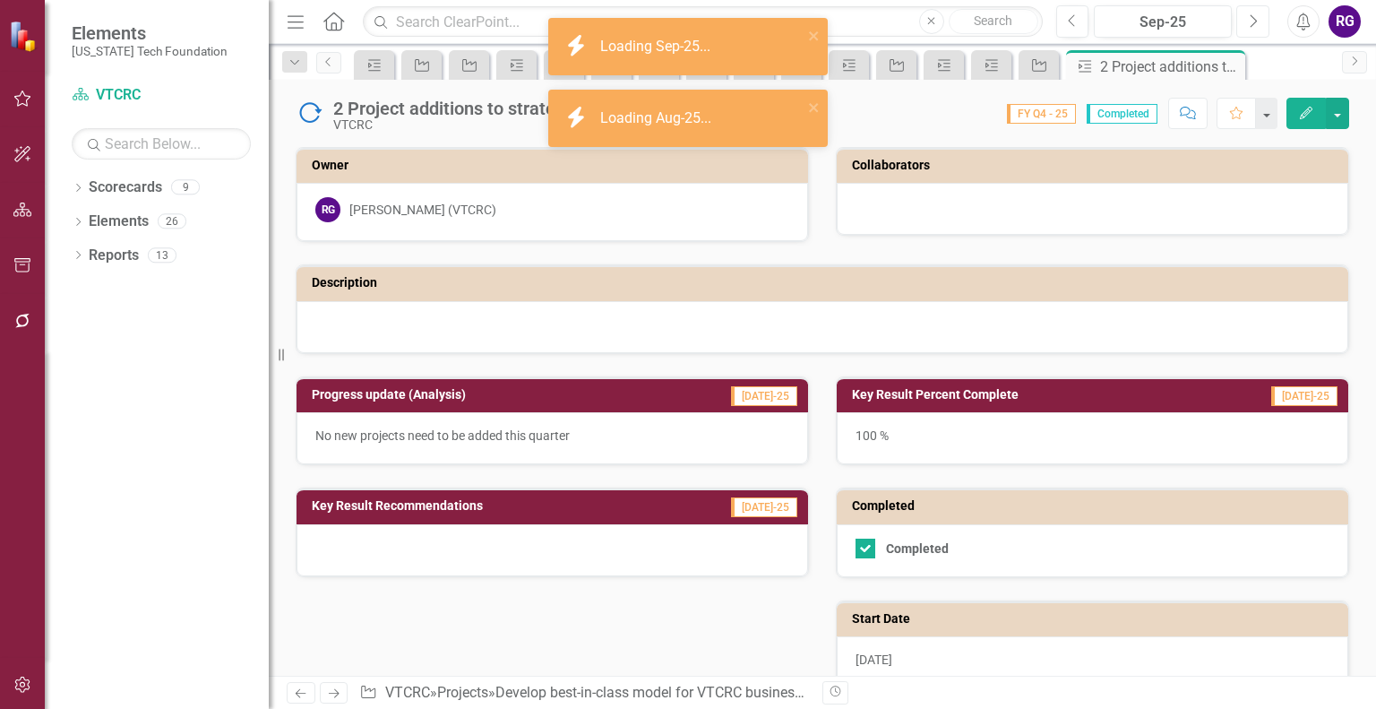
click at [1250, 24] on icon "Next" at bounding box center [1253, 21] width 10 height 16
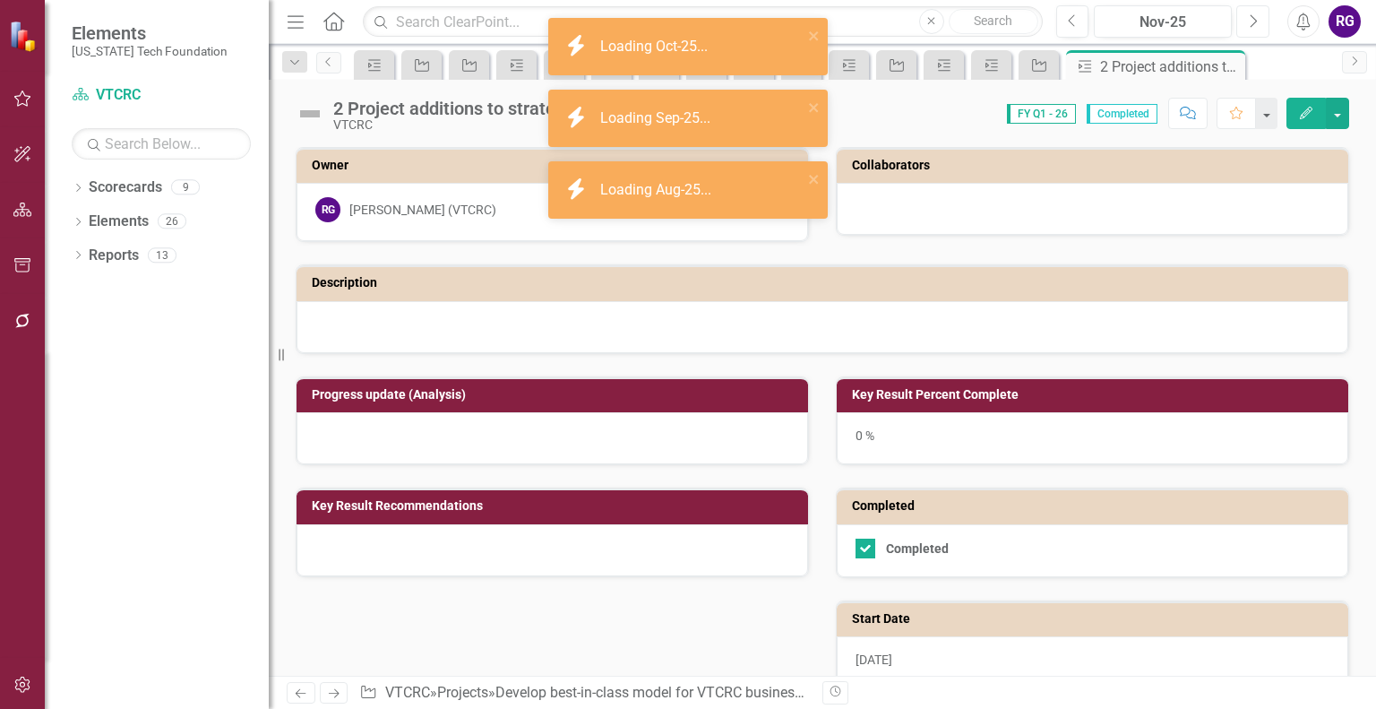
click at [1250, 24] on icon "Next" at bounding box center [1253, 21] width 10 height 16
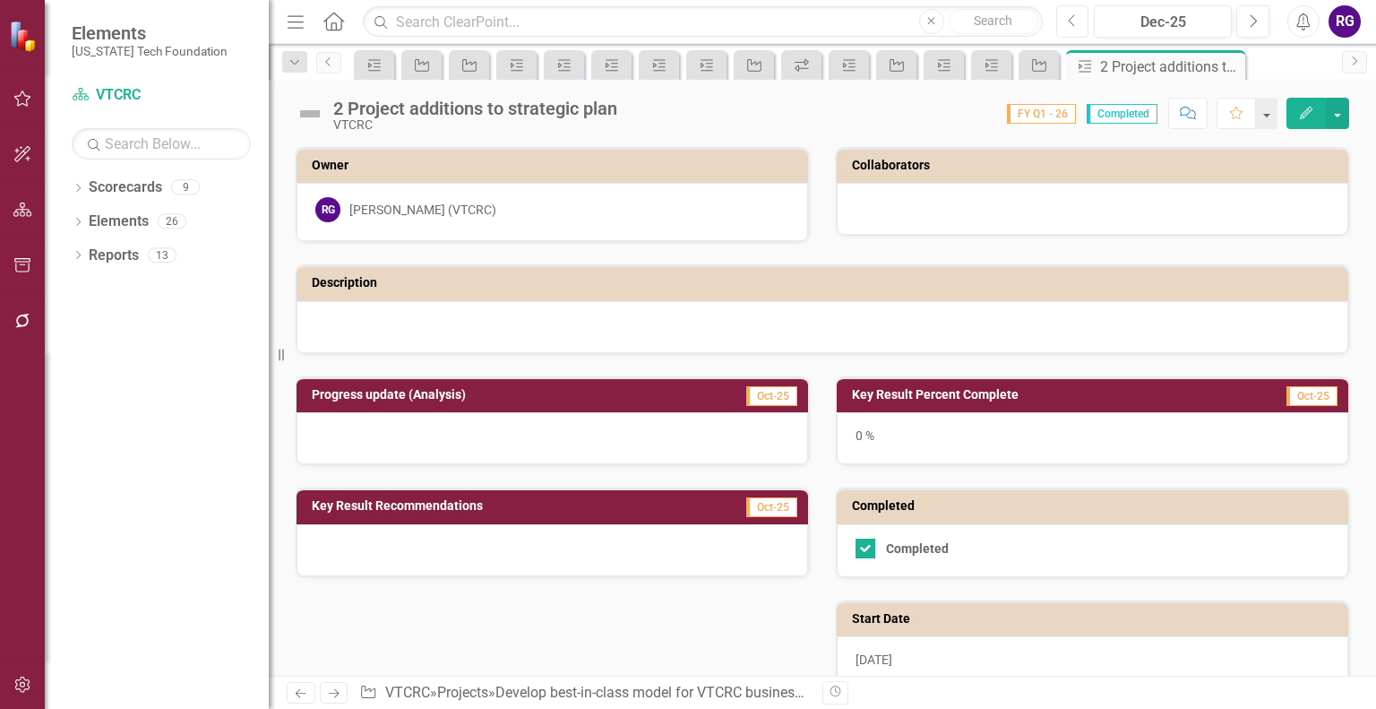
click at [1071, 22] on icon "button" at bounding box center [1071, 20] width 7 height 13
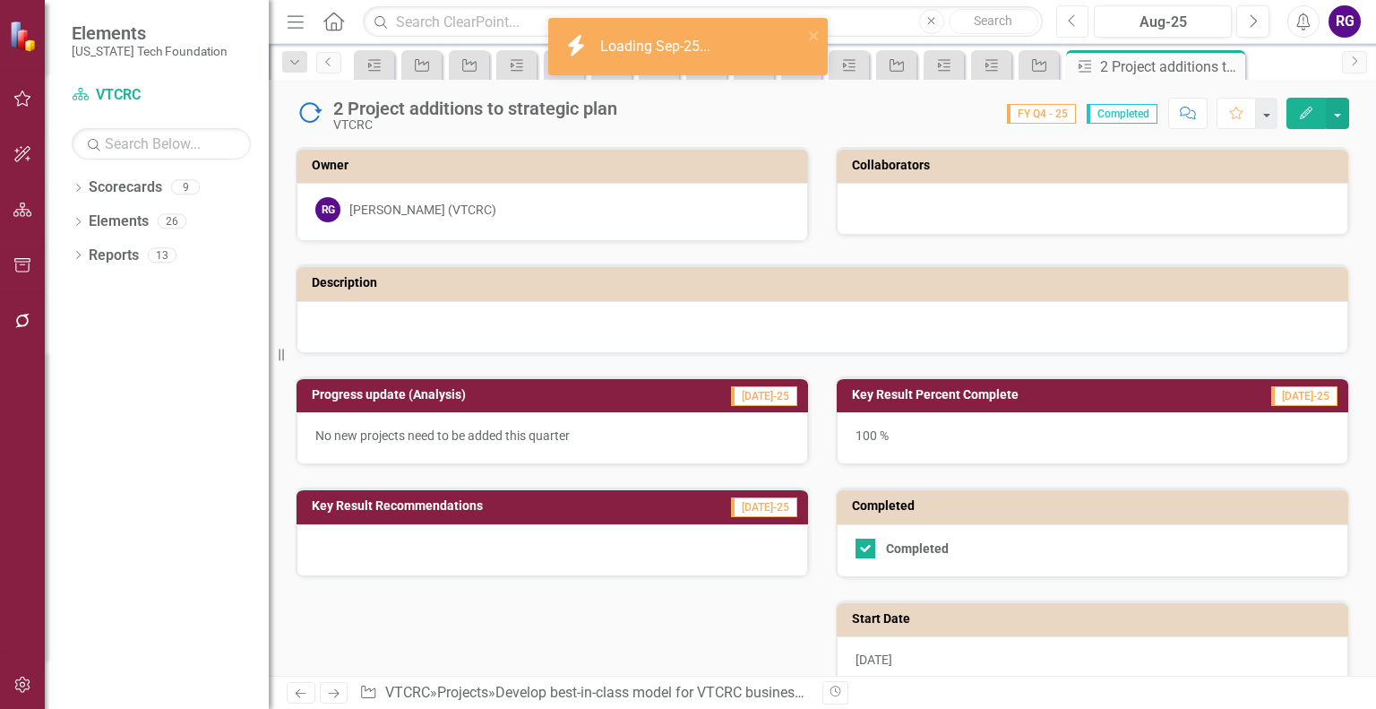
click at [1071, 22] on icon "button" at bounding box center [1071, 20] width 7 height 13
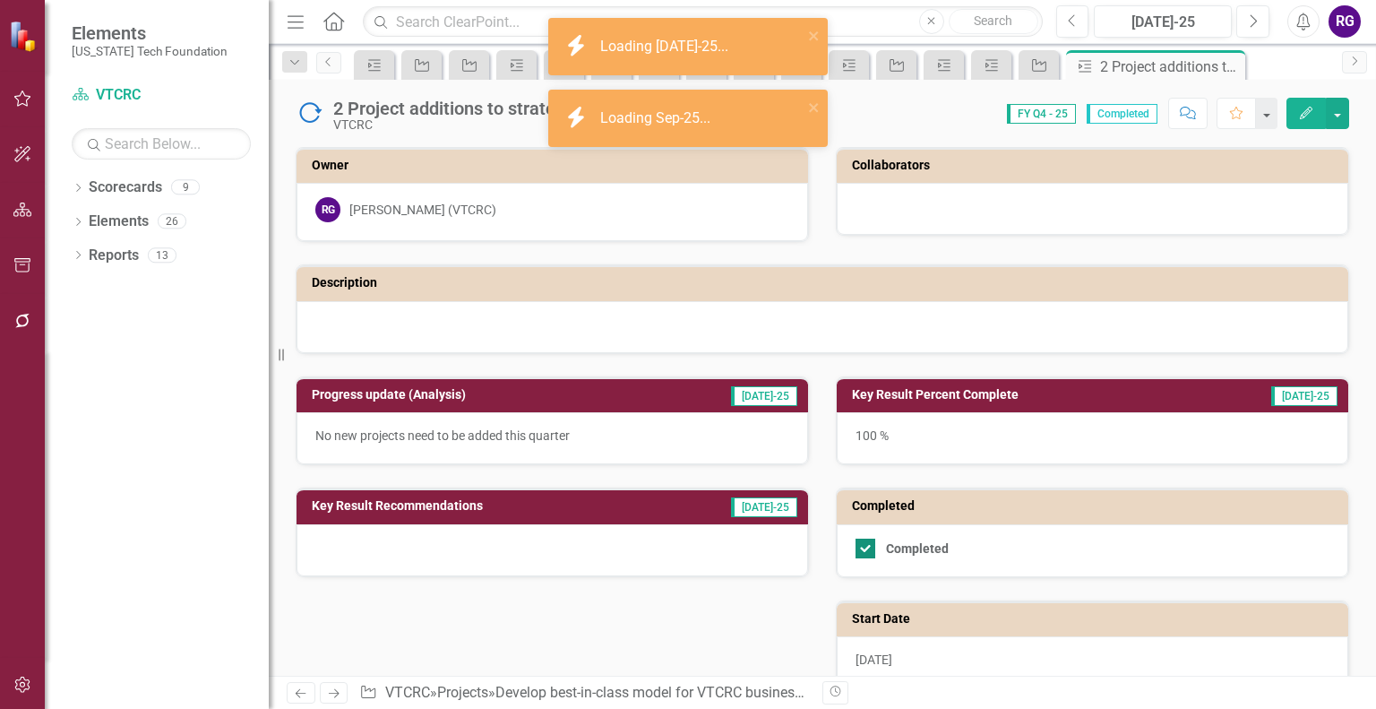
click at [859, 549] on div at bounding box center [866, 549] width 20 height 20
click at [859, 549] on input "Completed" at bounding box center [862, 545] width 12 height 12
checkbox input "false"
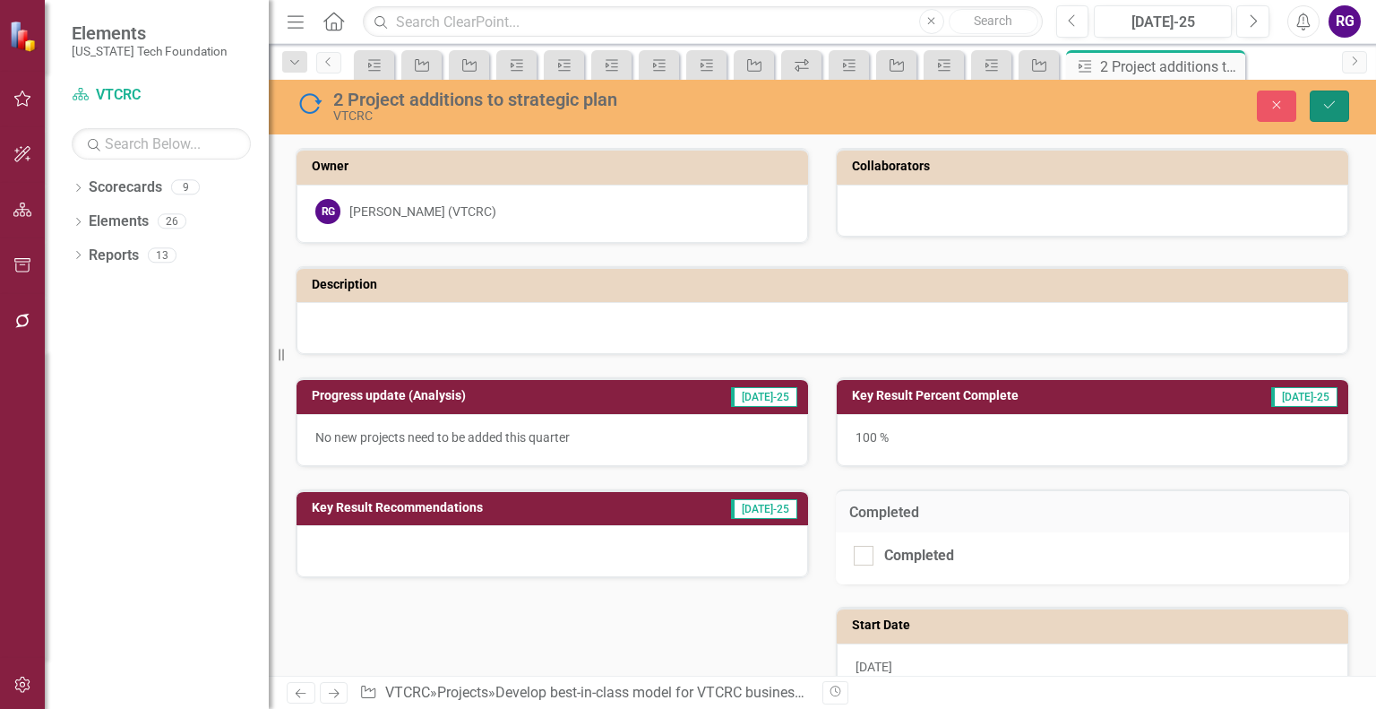
click at [1328, 107] on icon "Save" at bounding box center [1330, 105] width 16 height 13
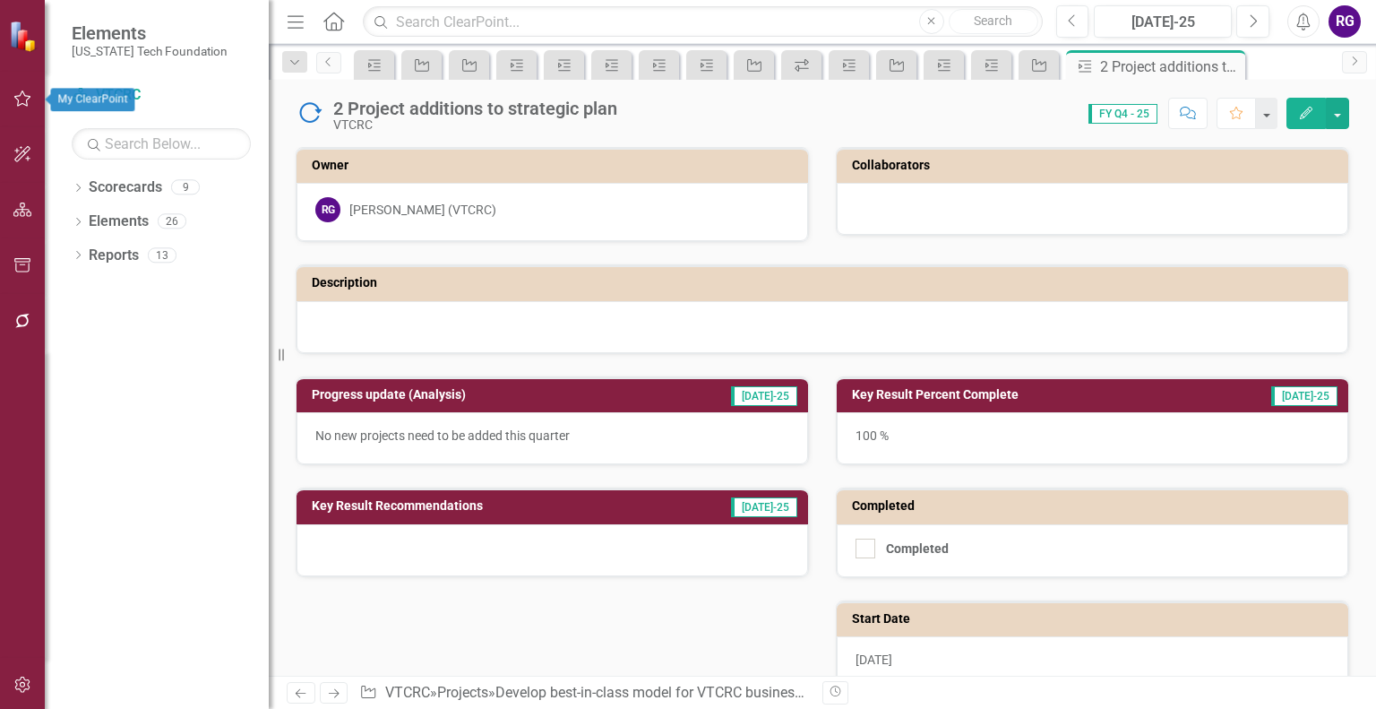
click at [17, 103] on icon "button" at bounding box center [22, 98] width 19 height 14
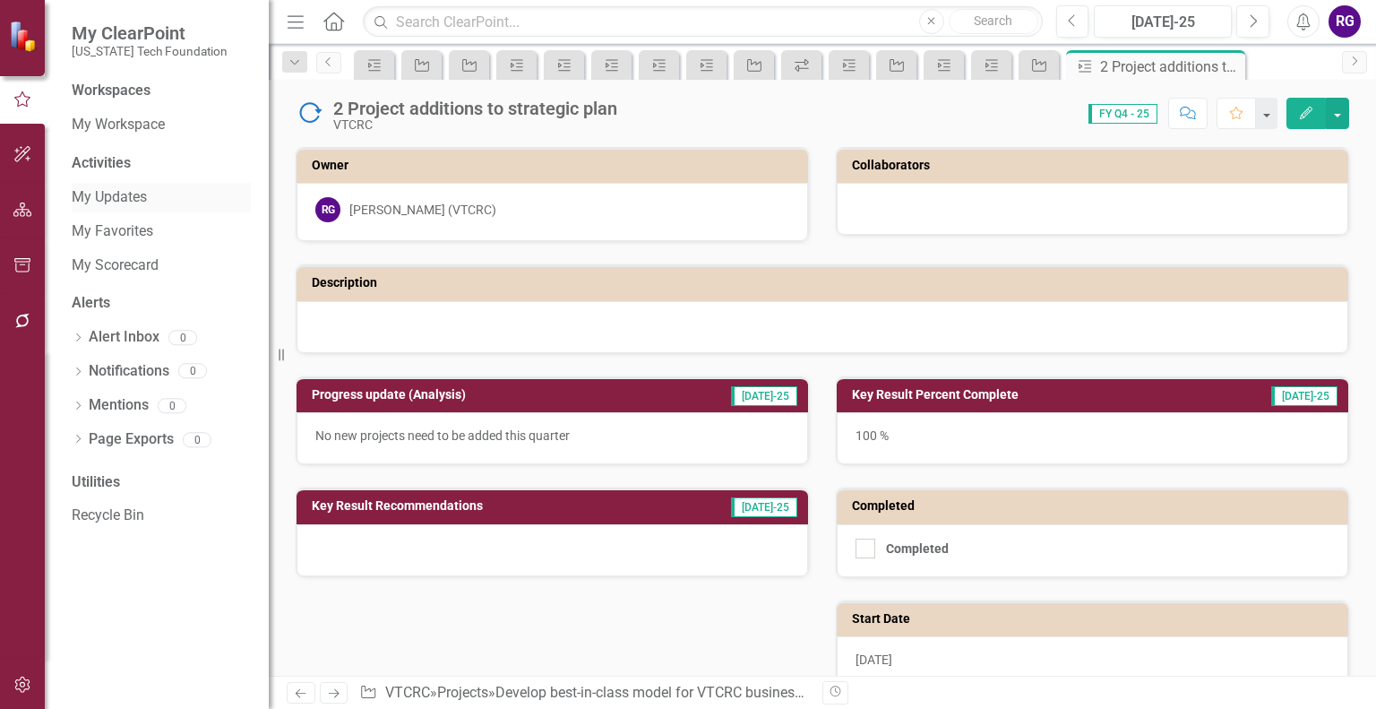
click at [99, 193] on link "My Updates" at bounding box center [161, 197] width 179 height 21
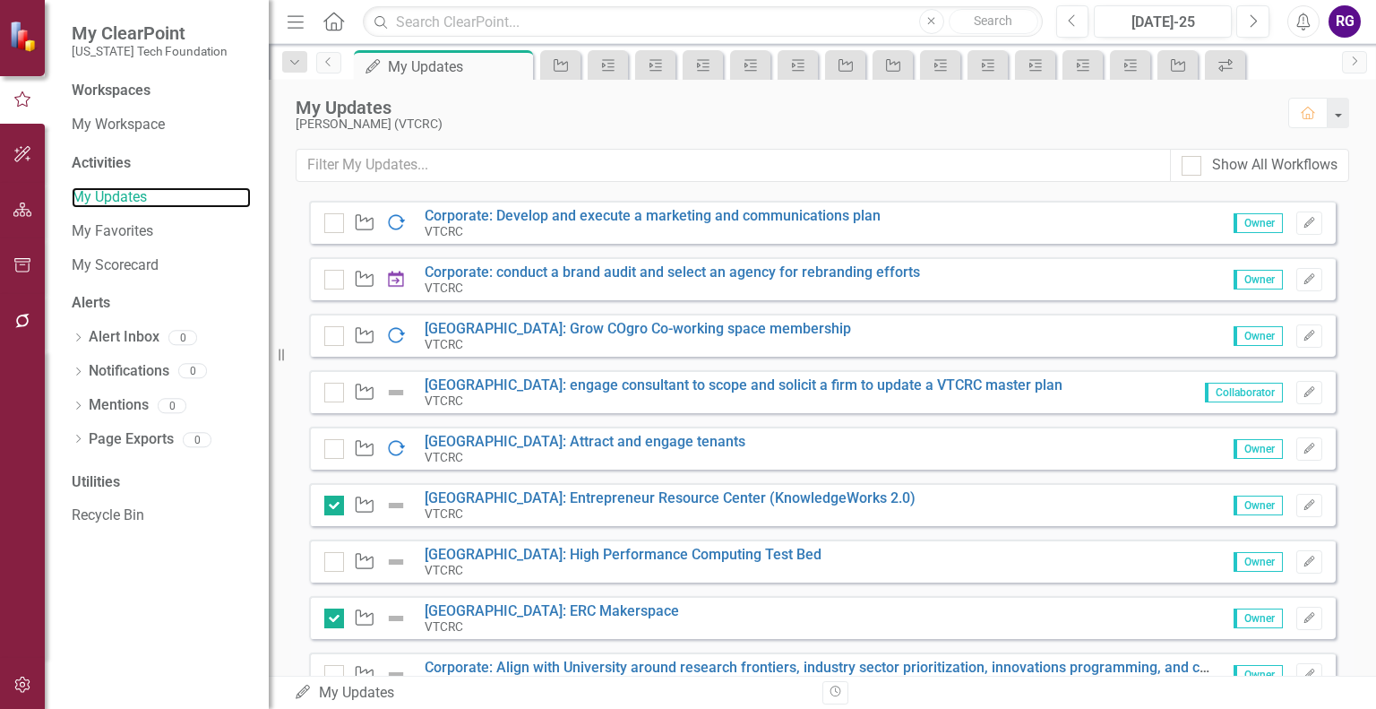
scroll to position [613, 0]
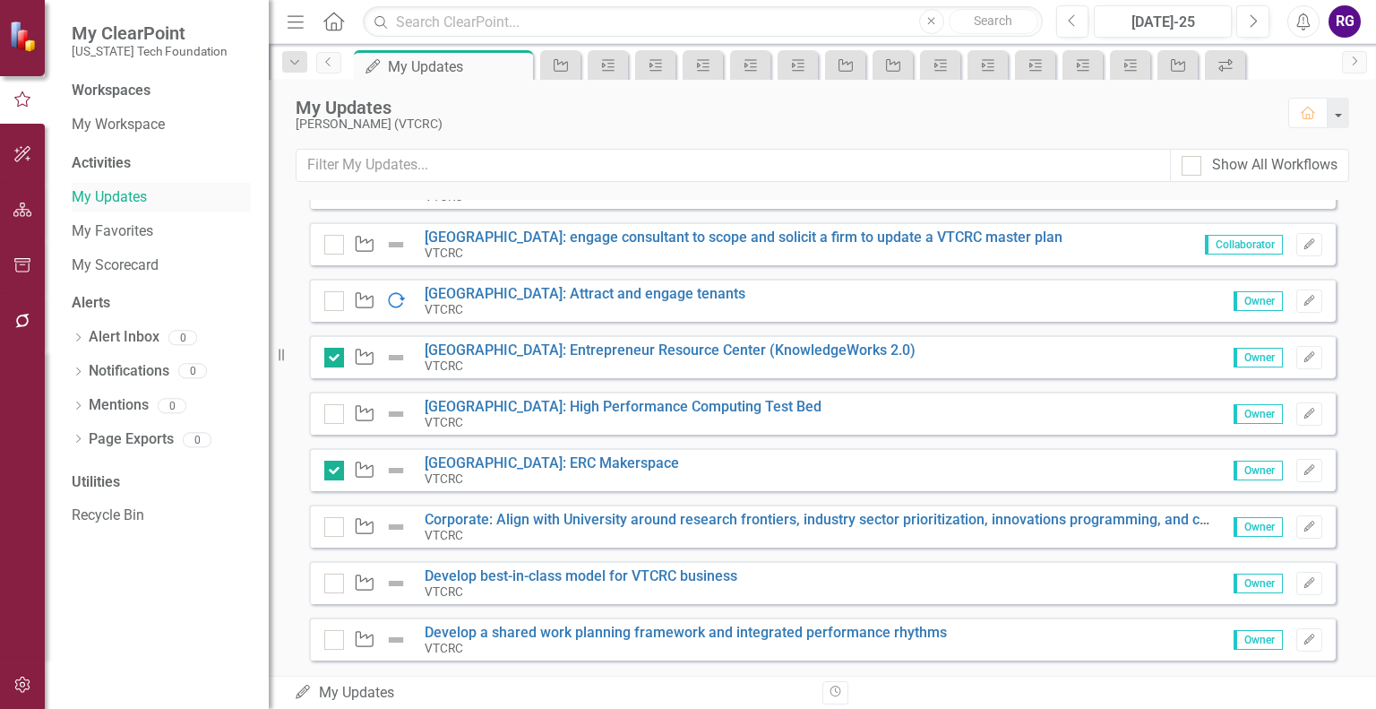
click at [122, 196] on link "My Updates" at bounding box center [161, 197] width 179 height 21
click at [114, 194] on link "My Updates" at bounding box center [161, 197] width 179 height 21
click at [90, 193] on link "My Updates" at bounding box center [161, 197] width 179 height 21
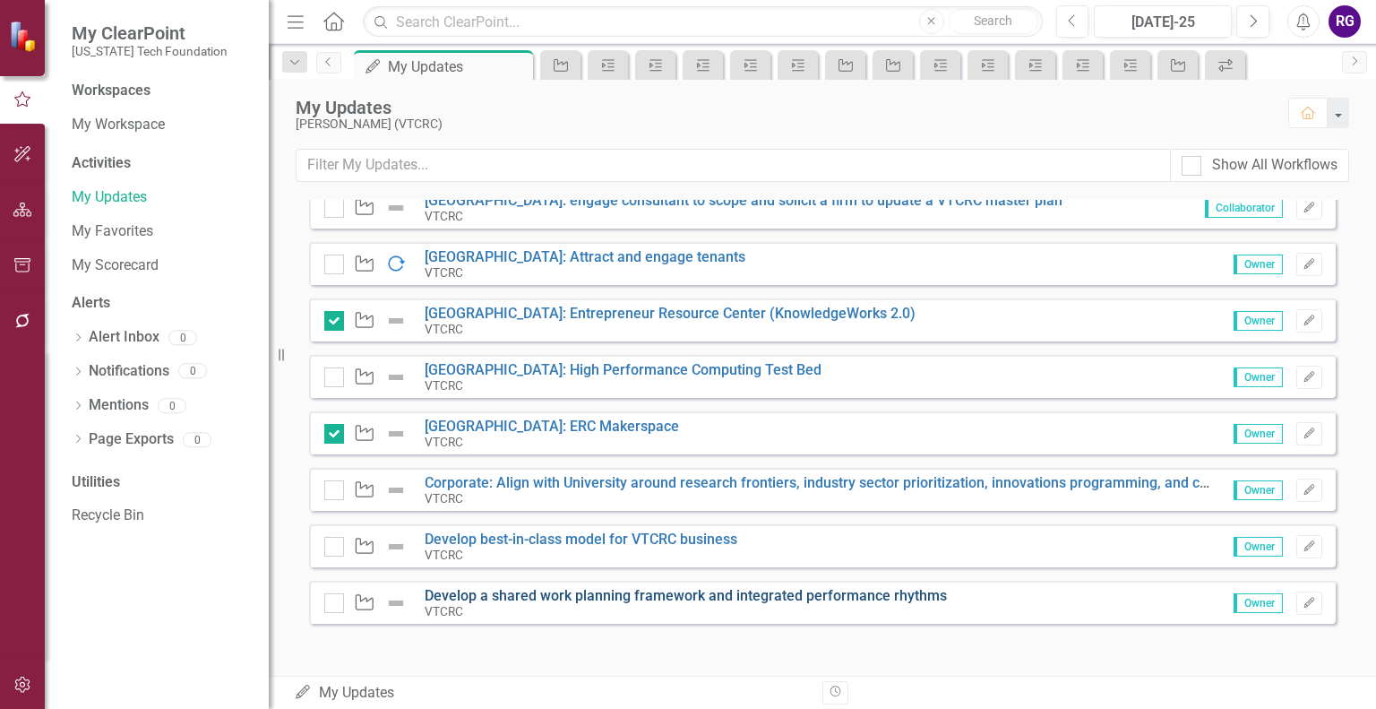
click at [662, 598] on link "Develop a shared work planning framework and integrated performance rhythms" at bounding box center [686, 595] width 522 height 17
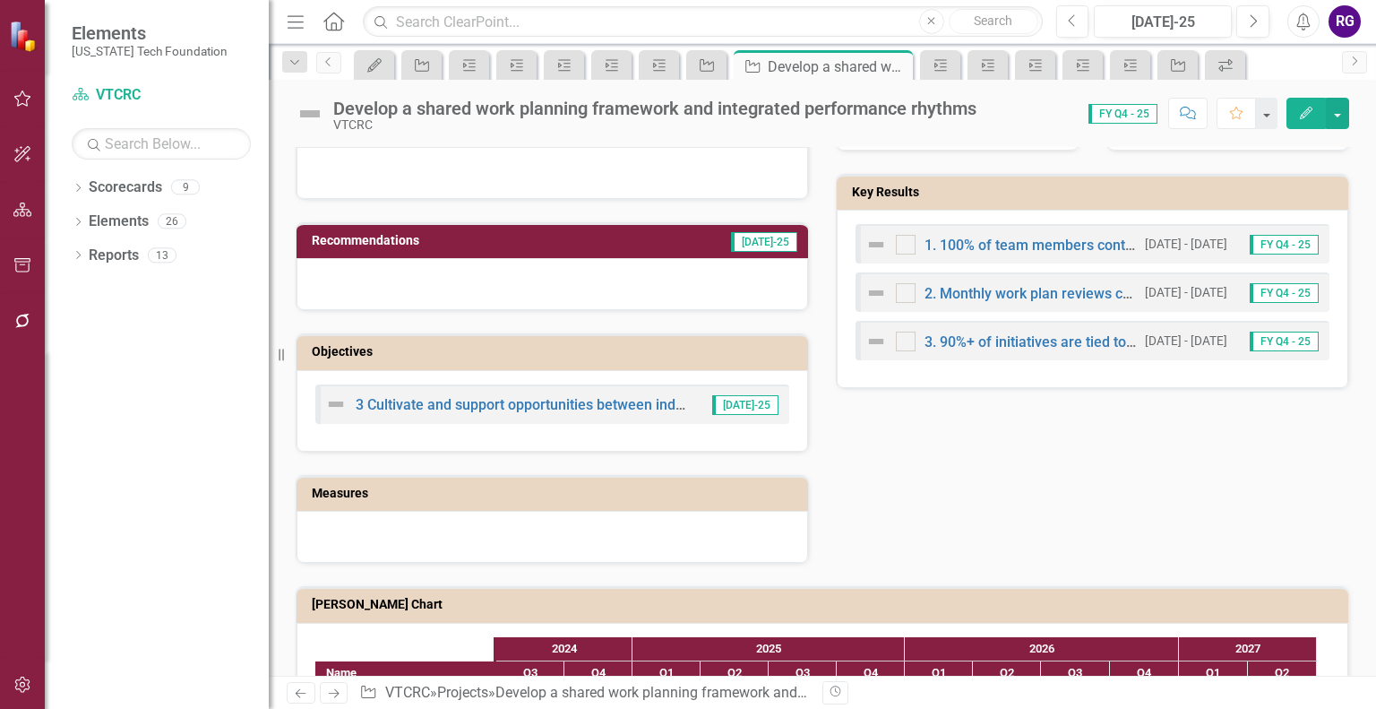
scroll to position [552, 0]
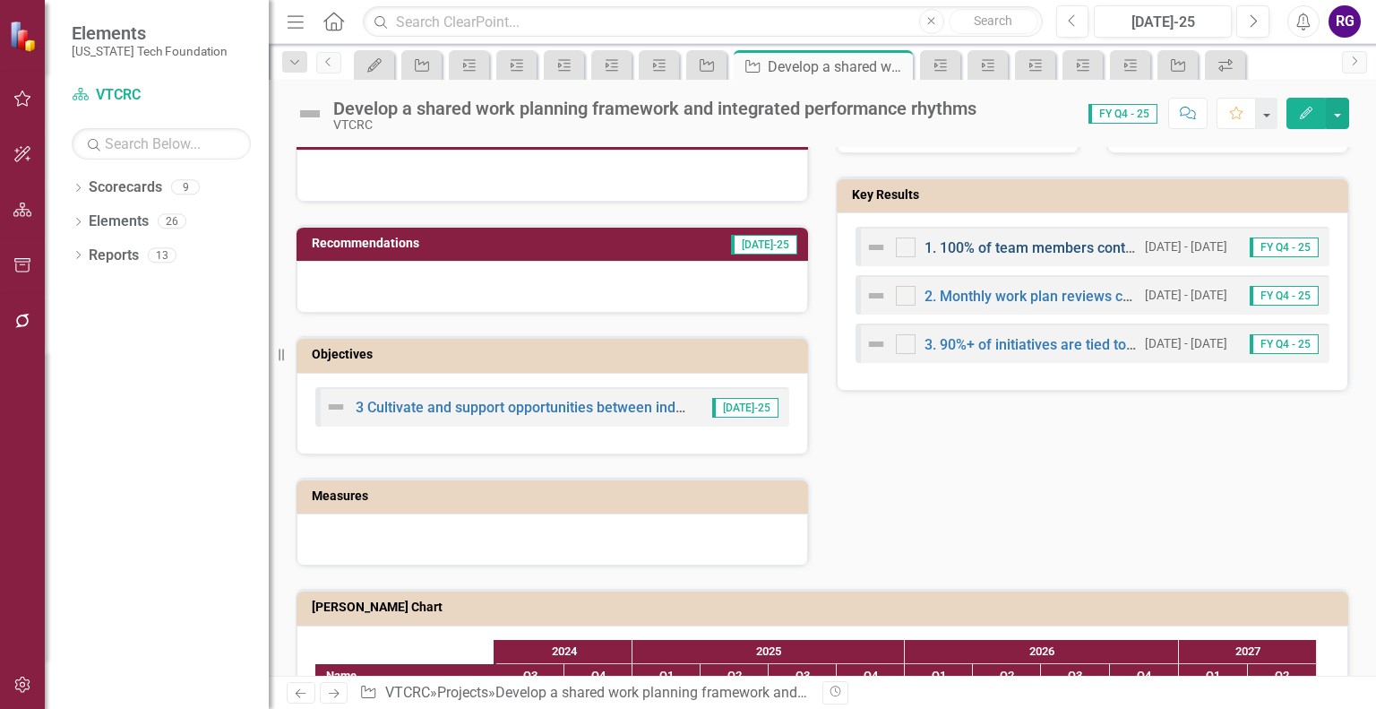
click at [1007, 243] on link "1. 100% of team members contribute to and operate from an annual work plan" at bounding box center [1177, 247] width 505 height 17
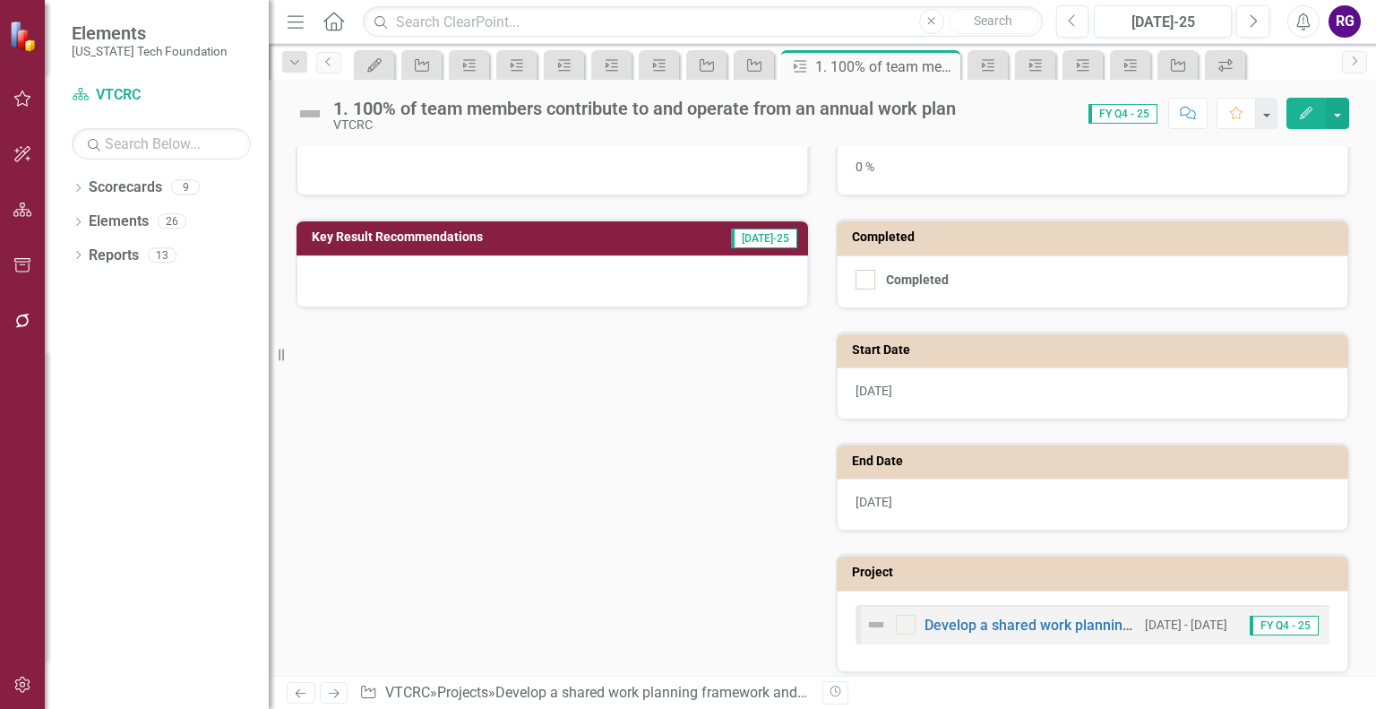
scroll to position [276, 0]
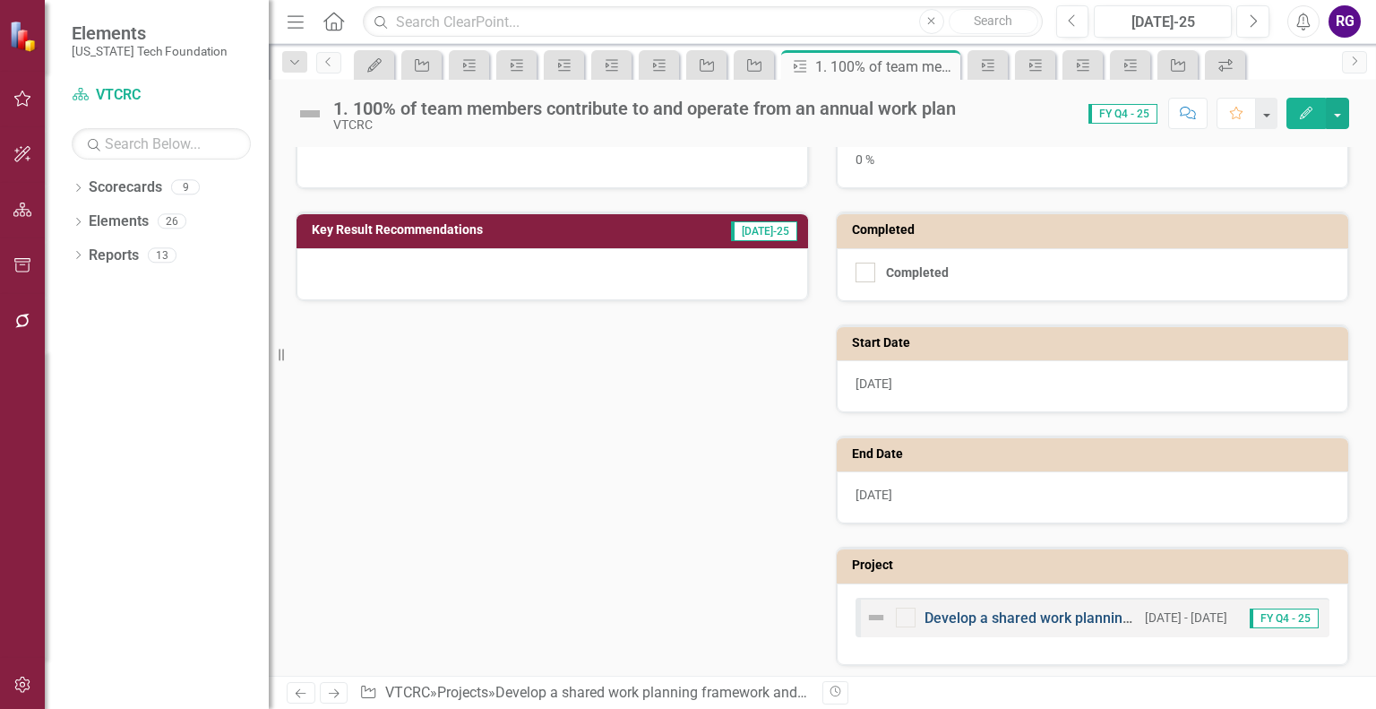
click at [1002, 613] on link "Develop a shared work planning framework and integrated performance rhythms" at bounding box center [1186, 617] width 522 height 17
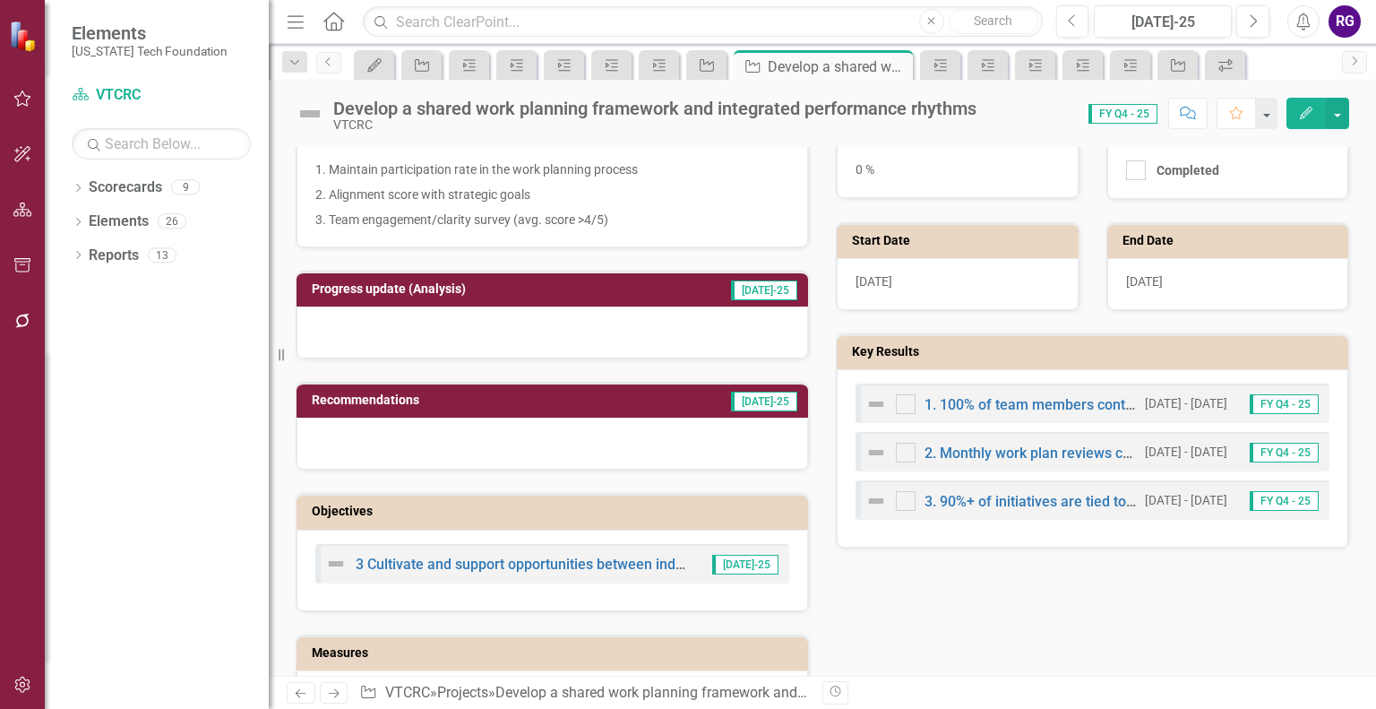
scroll to position [393, 0]
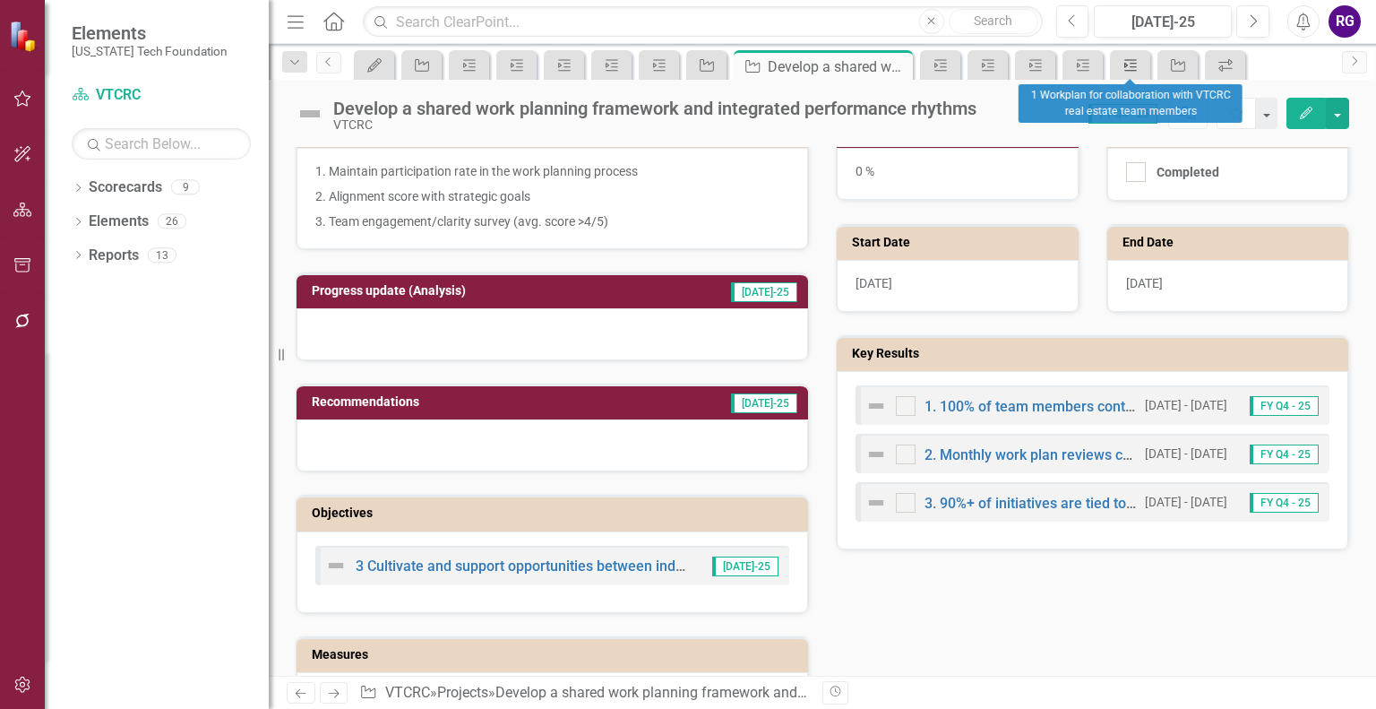
click at [1127, 65] on icon "Key Result" at bounding box center [1131, 65] width 18 height 14
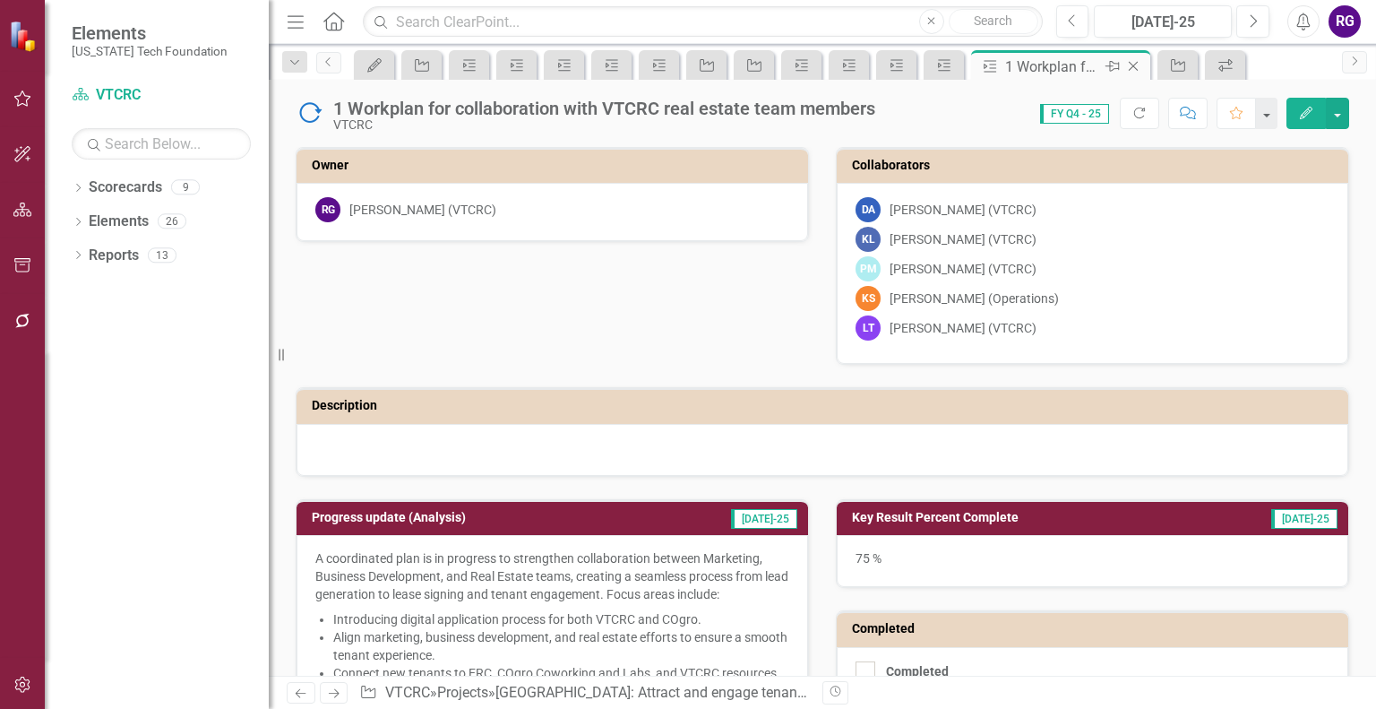
click at [1133, 67] on icon at bounding box center [1134, 67] width 10 height 10
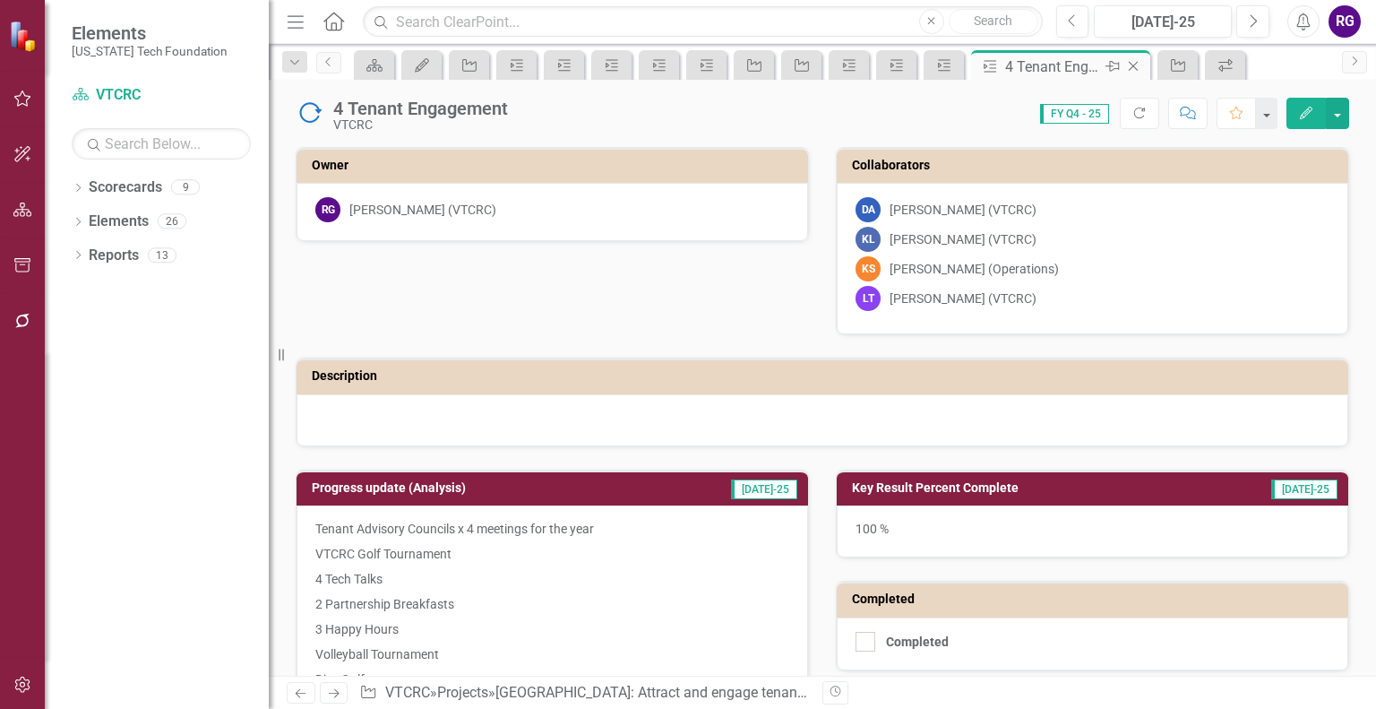
click at [1131, 66] on icon "Close" at bounding box center [1134, 66] width 18 height 14
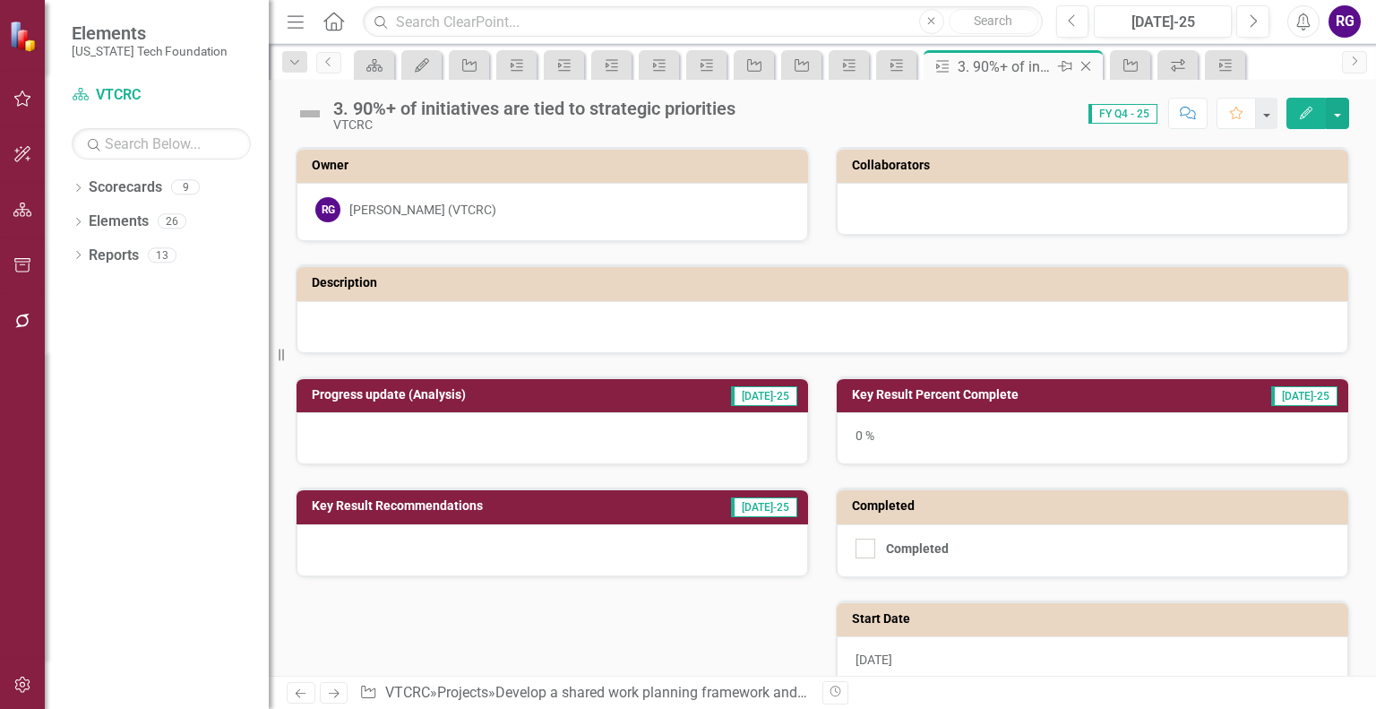
click at [1083, 65] on icon "Close" at bounding box center [1086, 66] width 18 height 14
click at [1039, 64] on icon "Close" at bounding box center [1039, 66] width 18 height 14
click at [988, 63] on icon at bounding box center [992, 67] width 10 height 10
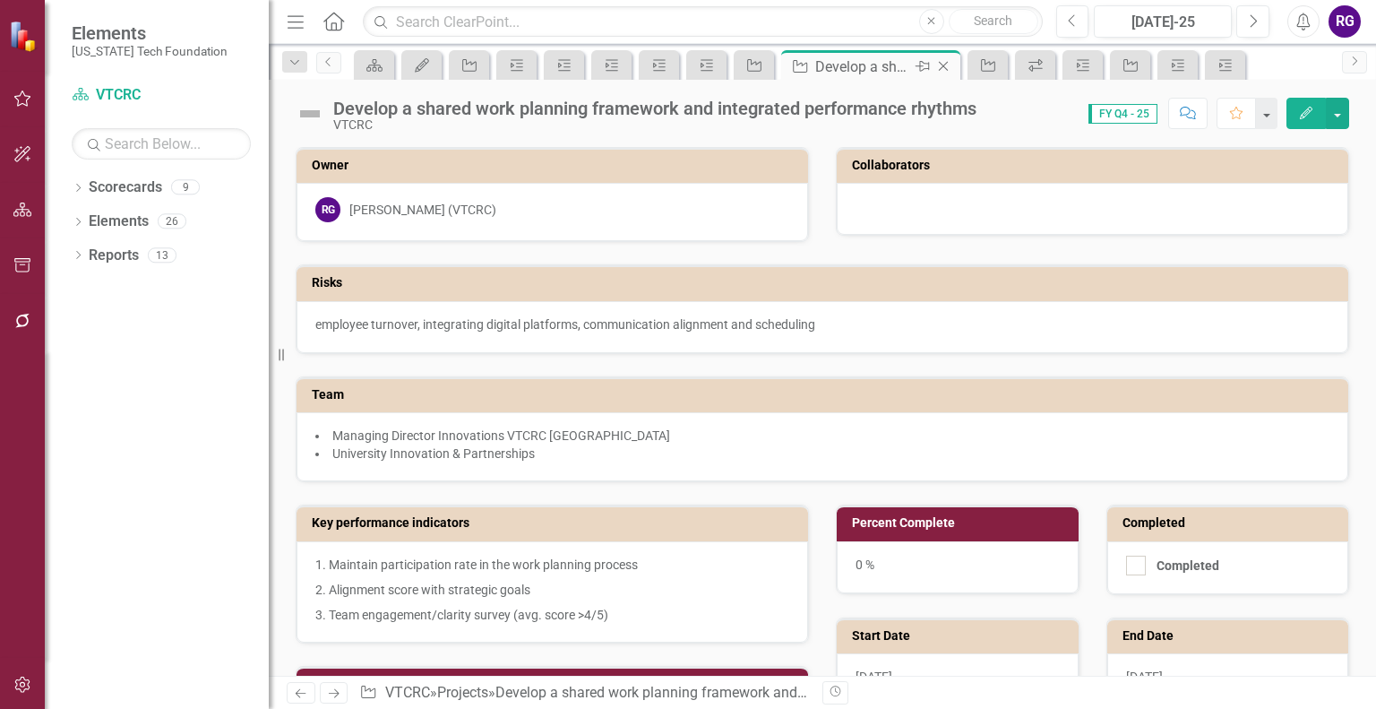
click at [942, 64] on icon "Close" at bounding box center [944, 66] width 18 height 14
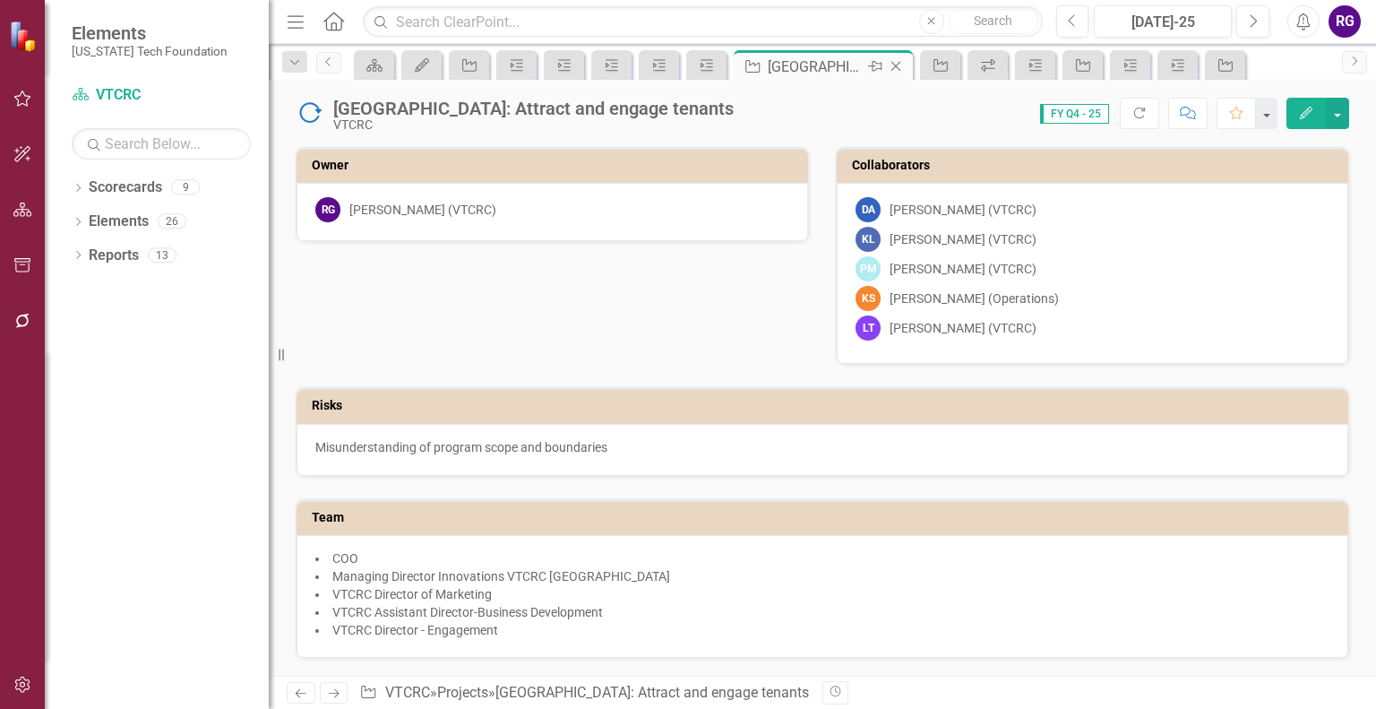
click at [893, 64] on icon at bounding box center [897, 67] width 10 height 10
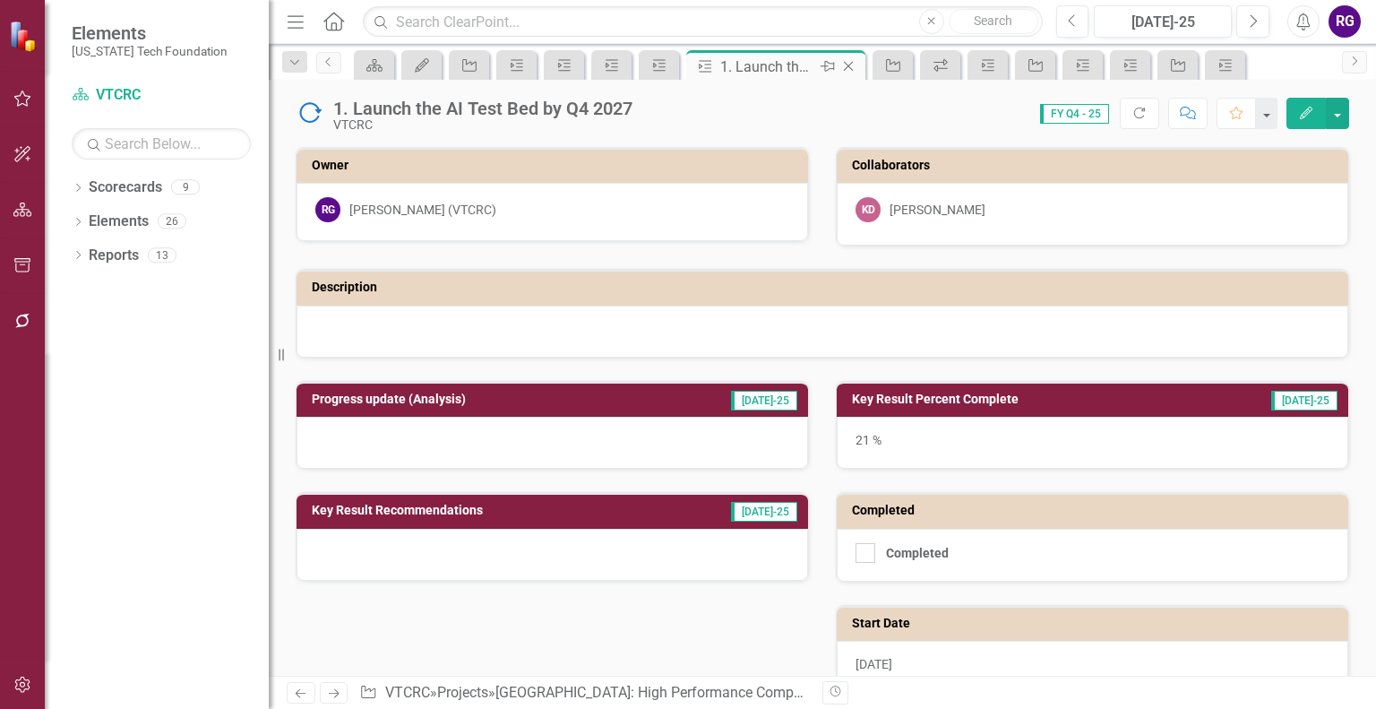
click at [848, 62] on icon "Close" at bounding box center [849, 66] width 18 height 14
click at [799, 62] on icon "Close" at bounding box center [801, 66] width 18 height 14
click at [753, 65] on icon at bounding box center [754, 67] width 10 height 10
click at [705, 66] on icon at bounding box center [707, 67] width 10 height 10
click at [565, 66] on div "4. Product or job creation" at bounding box center [579, 67] width 96 height 22
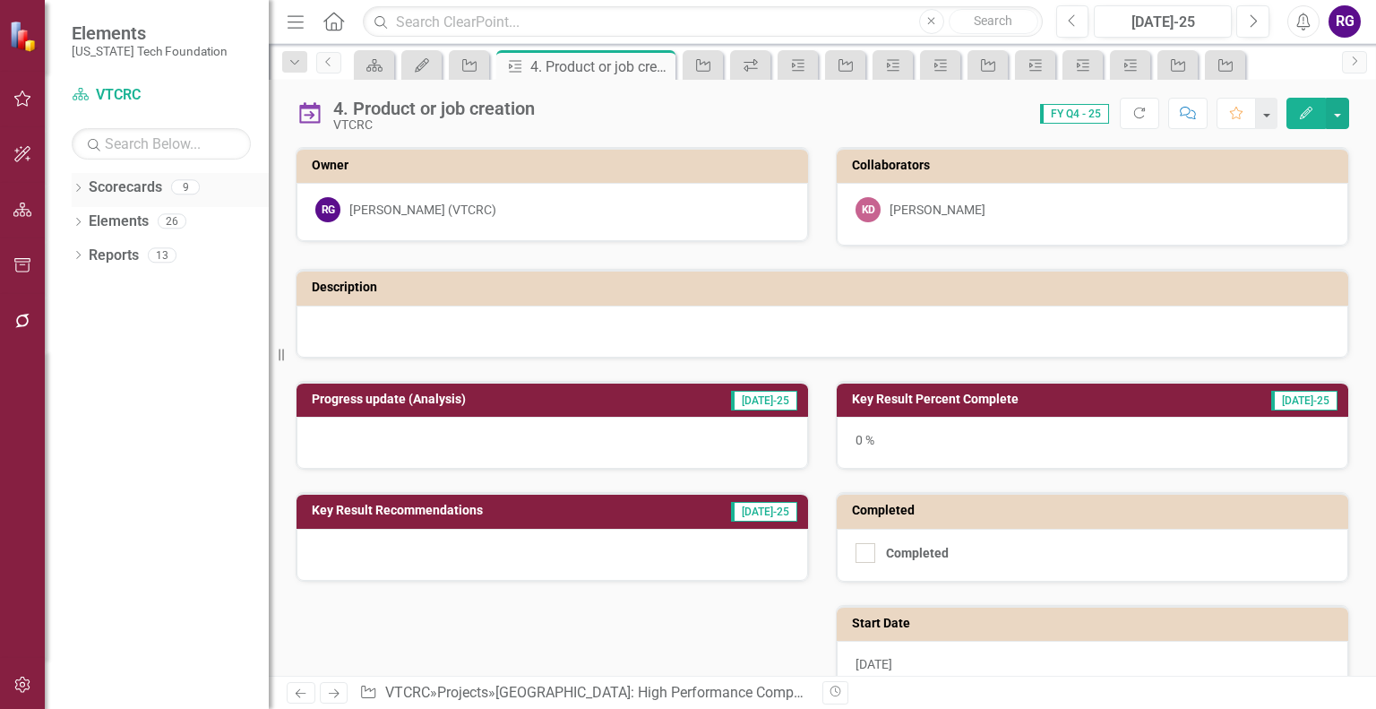
click at [148, 182] on link "Scorecards" at bounding box center [125, 187] width 73 height 21
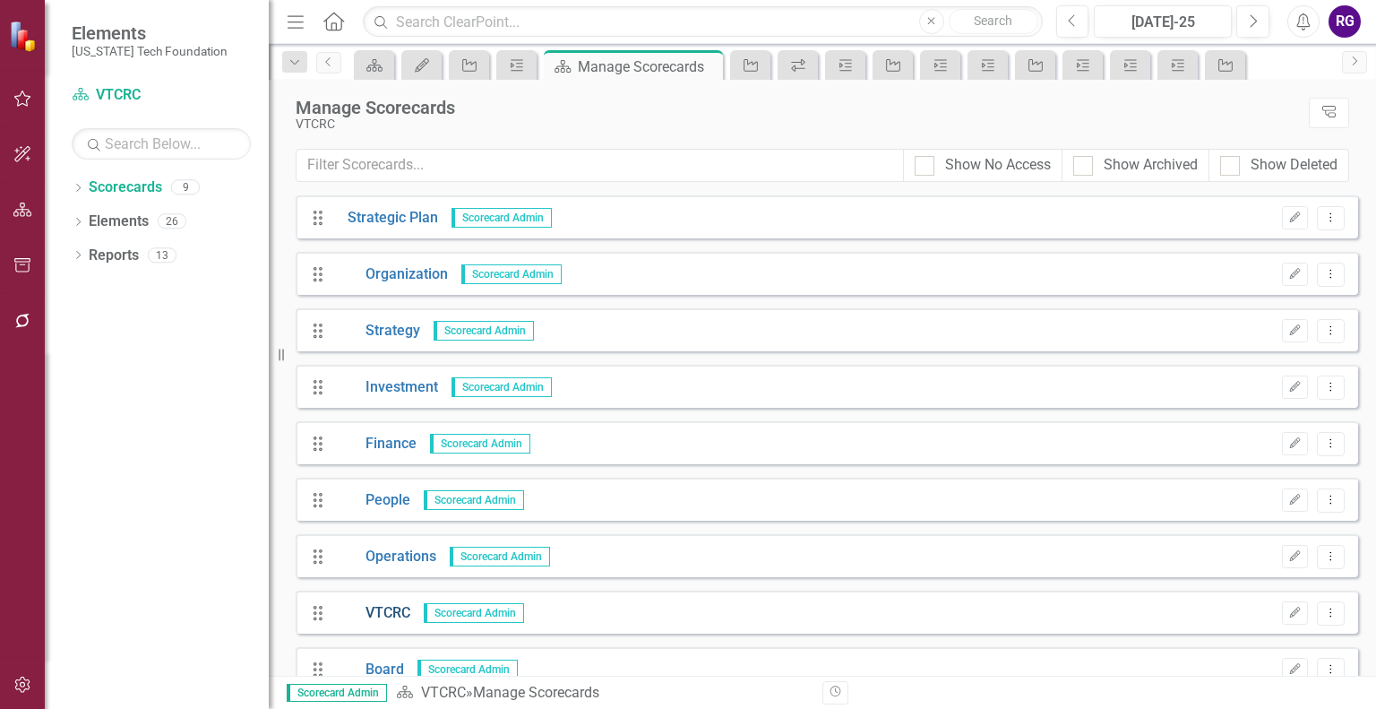
click at [375, 610] on link "VTCRC" at bounding box center [372, 613] width 76 height 21
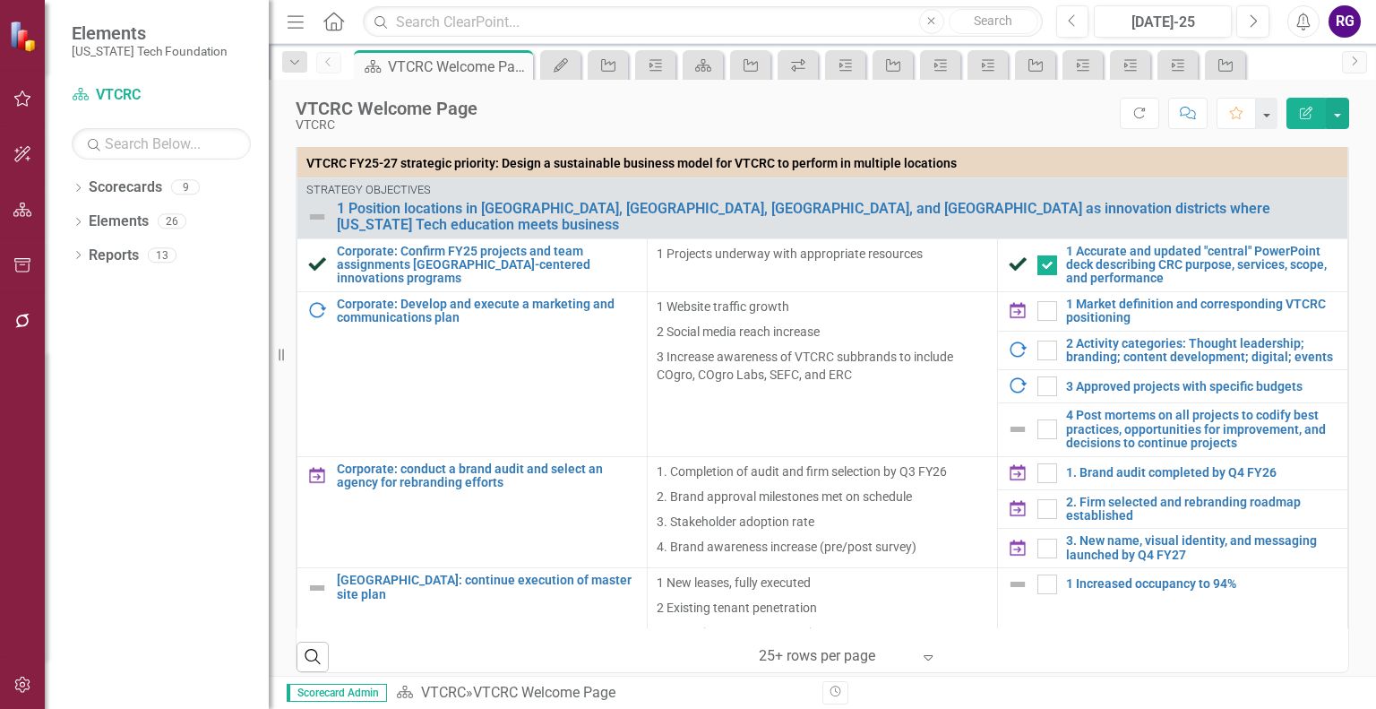
scroll to position [499, 0]
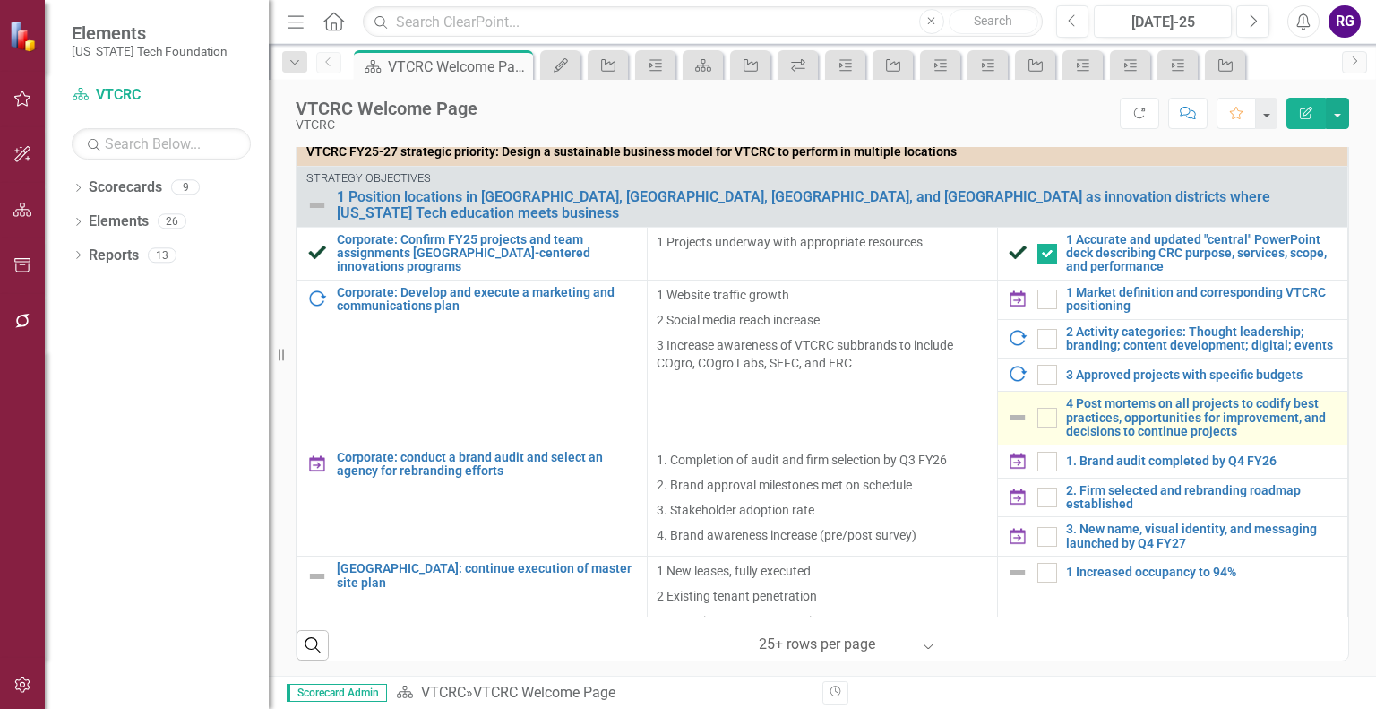
click at [1007, 407] on img at bounding box center [1018, 418] width 22 height 22
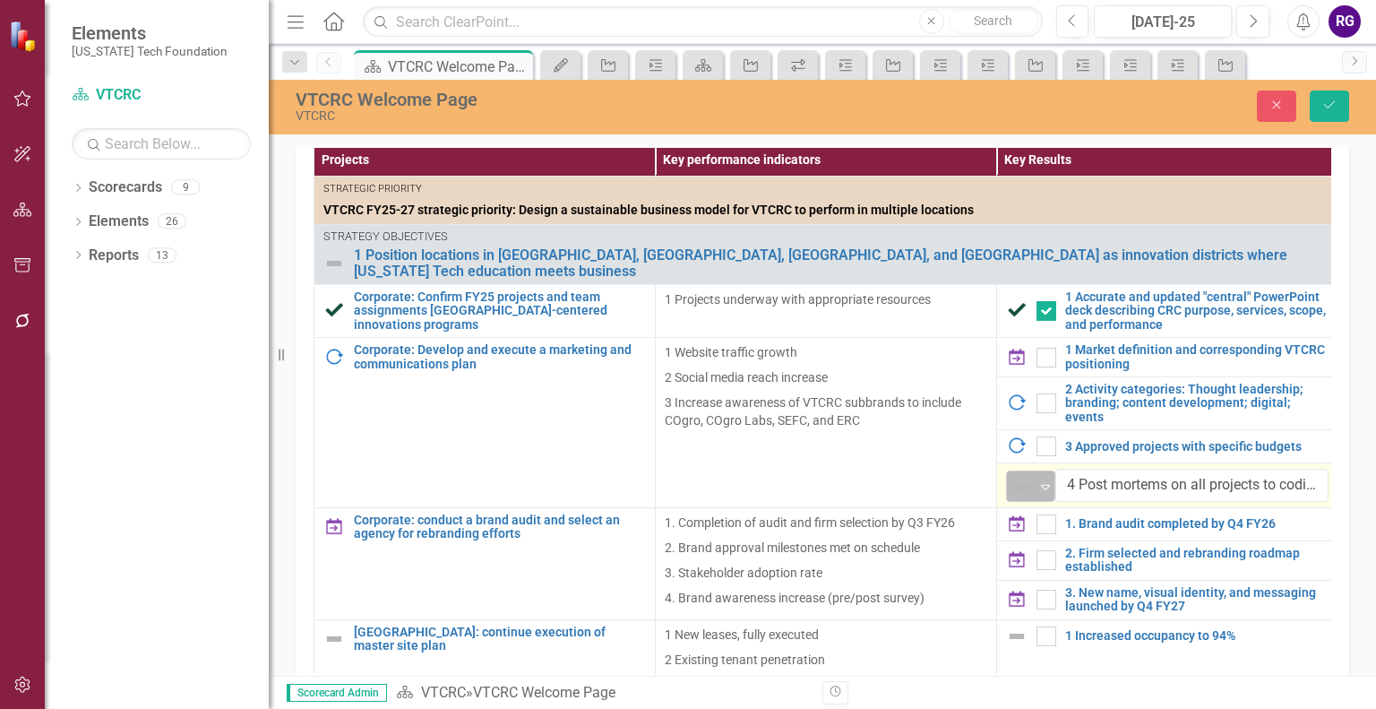
click at [1044, 479] on icon "Expand" at bounding box center [1046, 486] width 18 height 14
click at [112, 254] on link "Reports" at bounding box center [114, 256] width 50 height 21
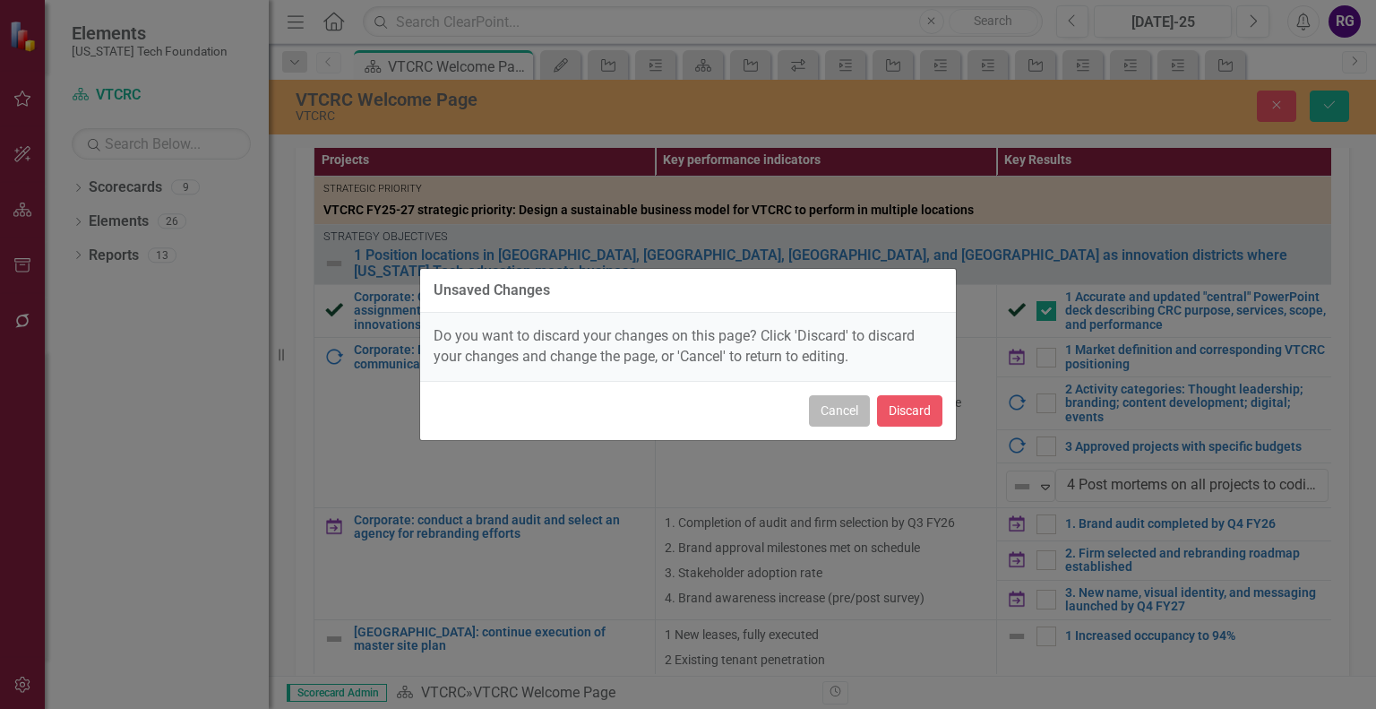
click at [831, 408] on button "Cancel" at bounding box center [839, 410] width 61 height 31
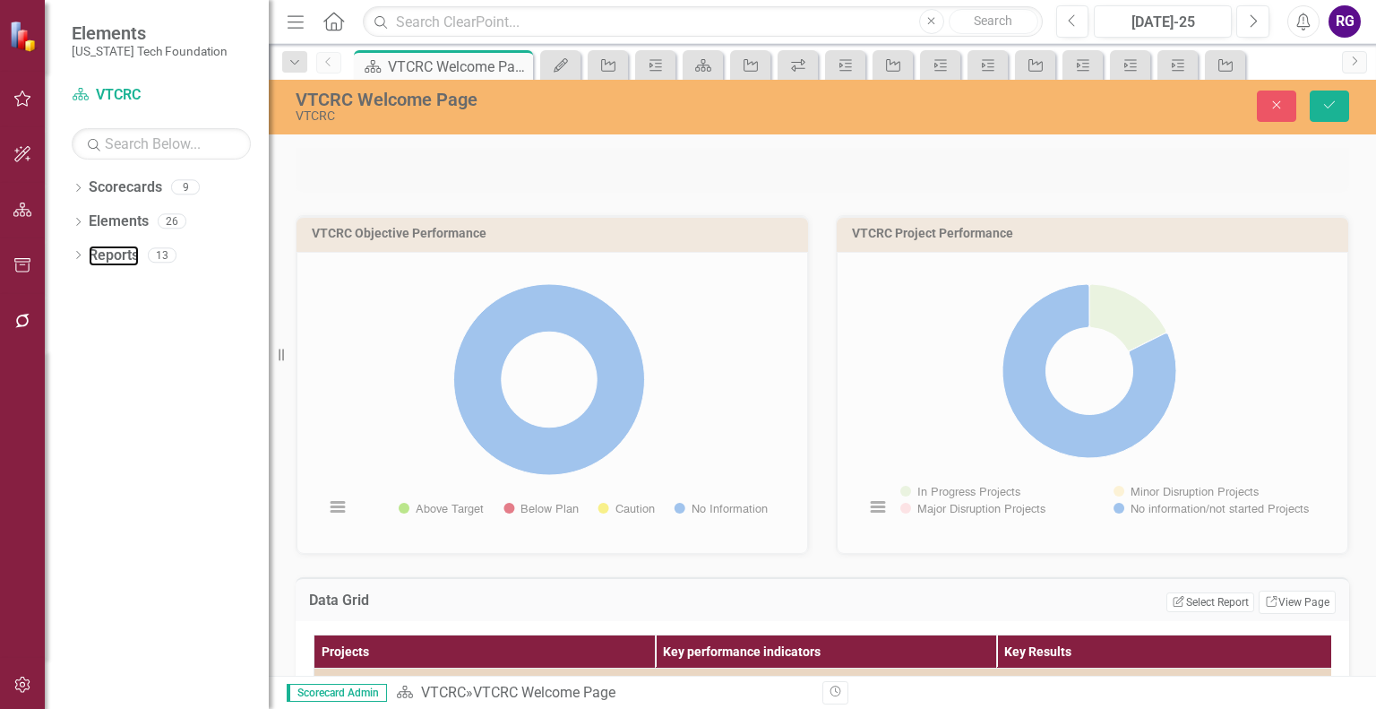
scroll to position [0, 0]
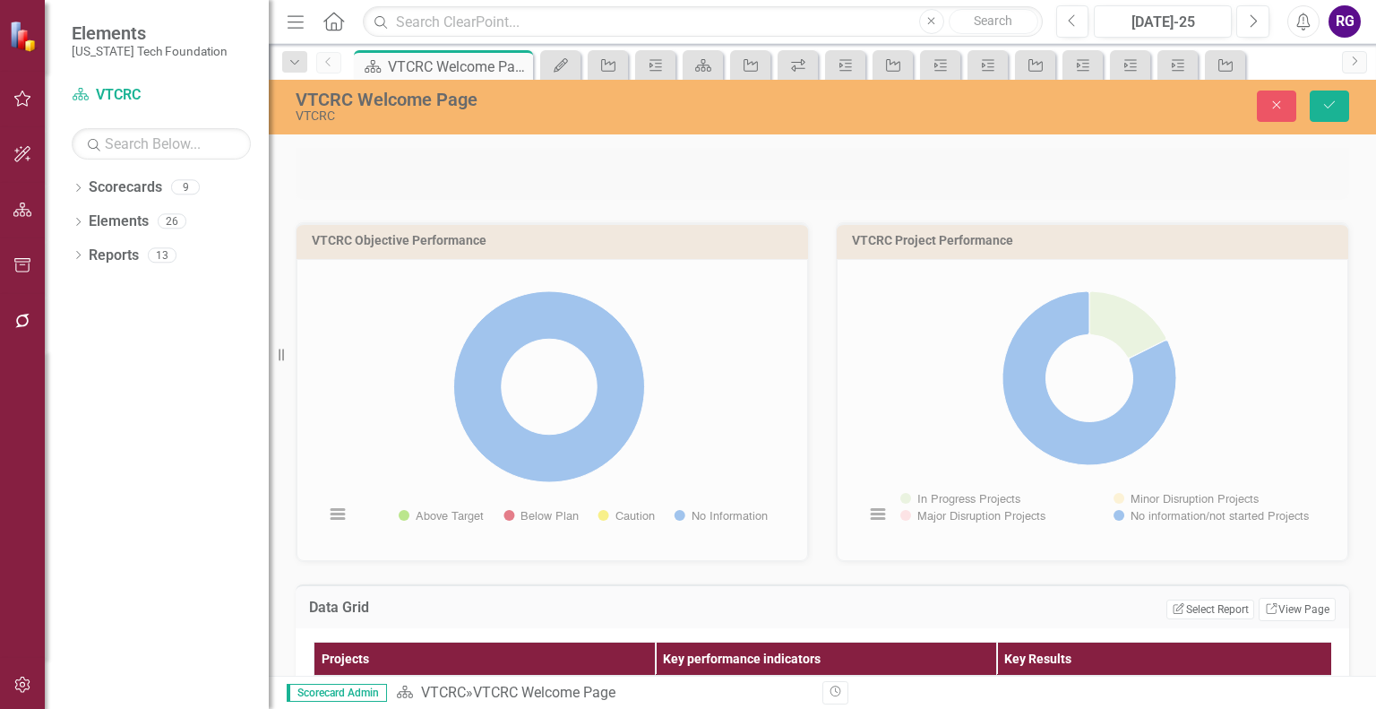
click at [1169, 191] on div at bounding box center [822, 162] width 1081 height 74
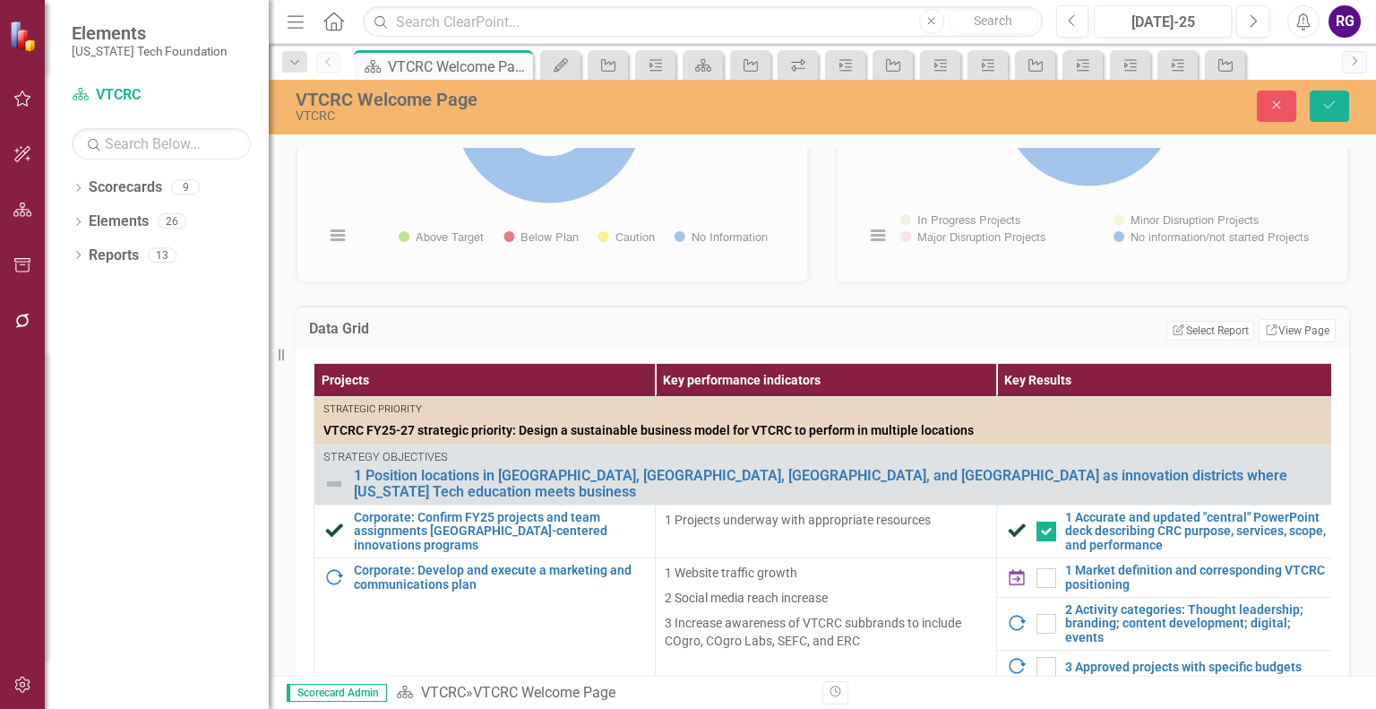
scroll to position [574, 0]
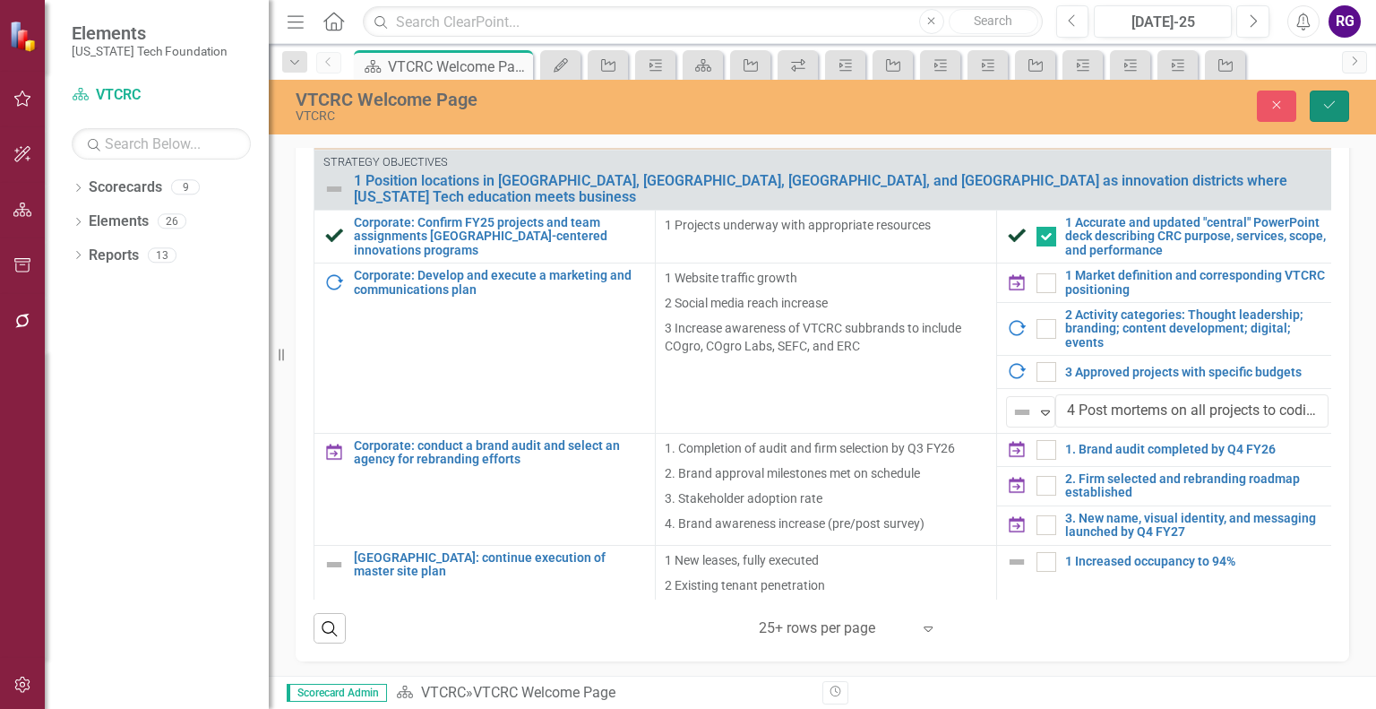
click at [1328, 102] on icon "Save" at bounding box center [1330, 105] width 16 height 13
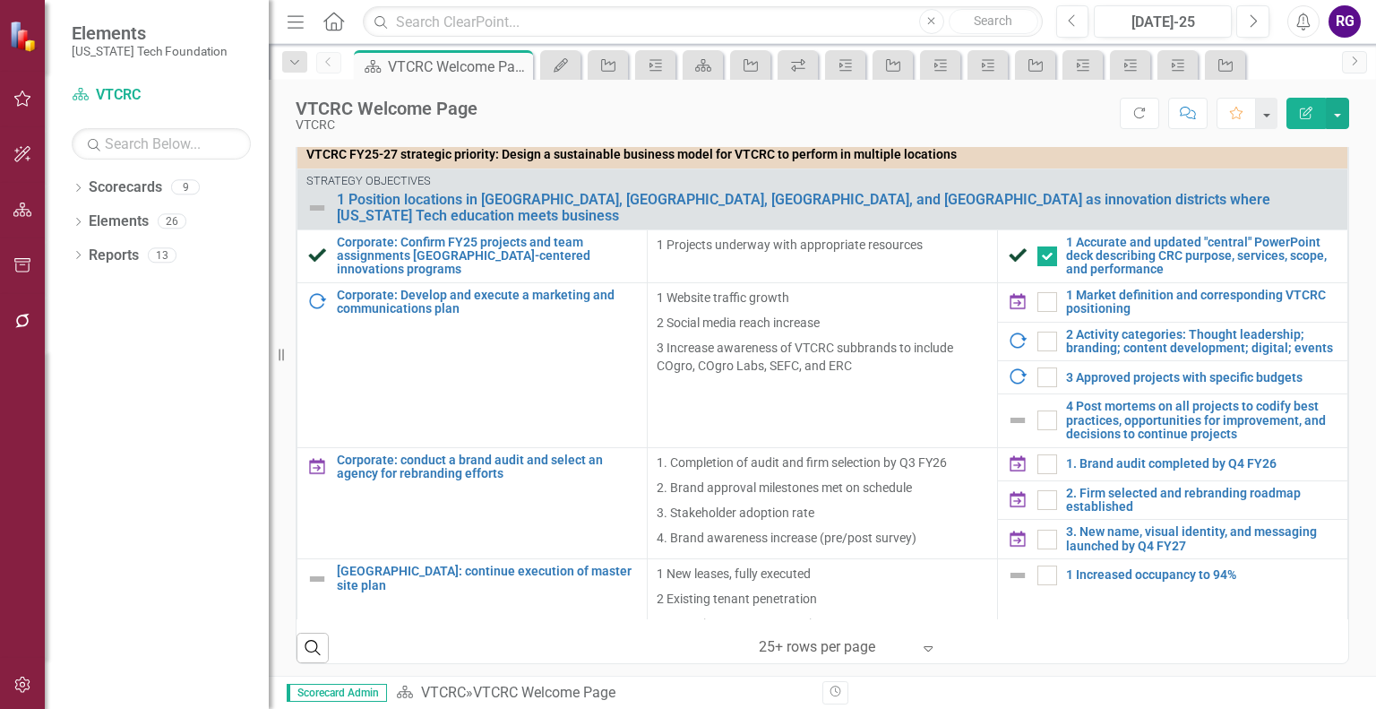
scroll to position [499, 0]
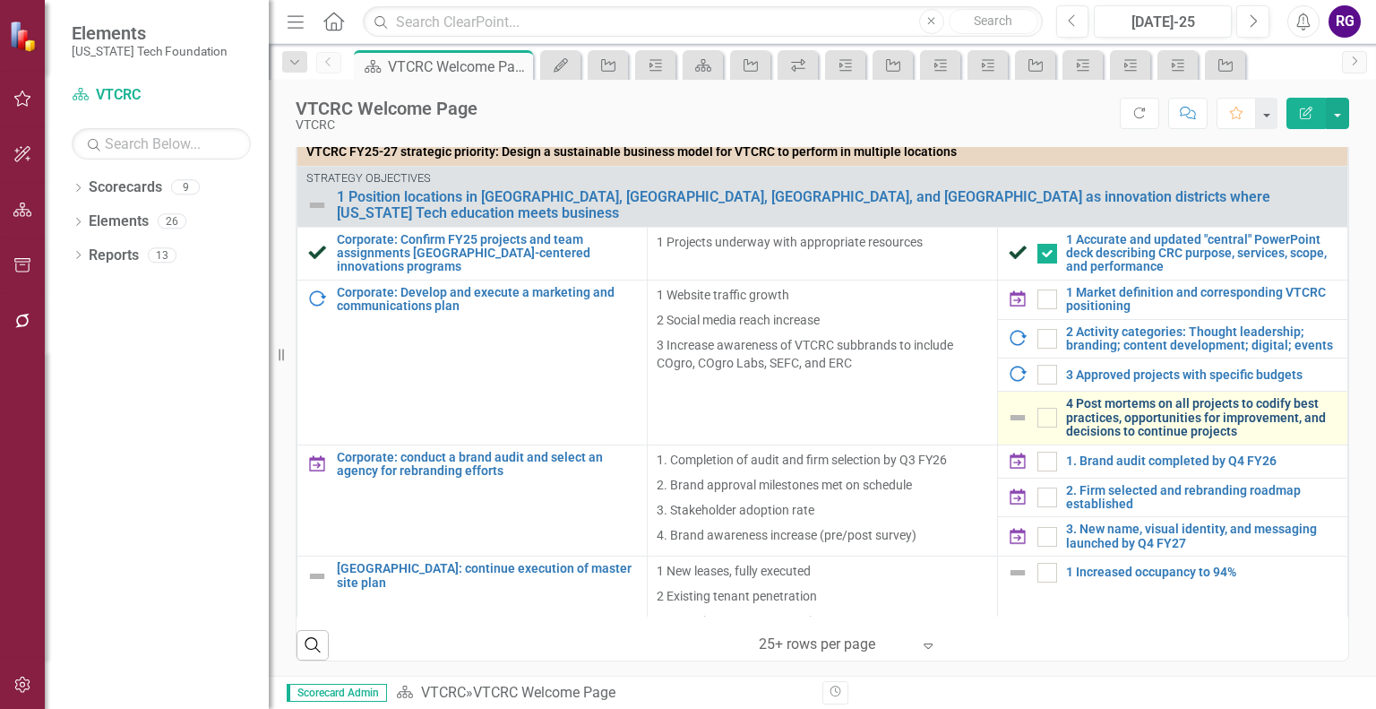
click at [1118, 404] on link "4 Post mortems on all projects to codify best practices, opportunities for impr…" at bounding box center [1202, 417] width 272 height 41
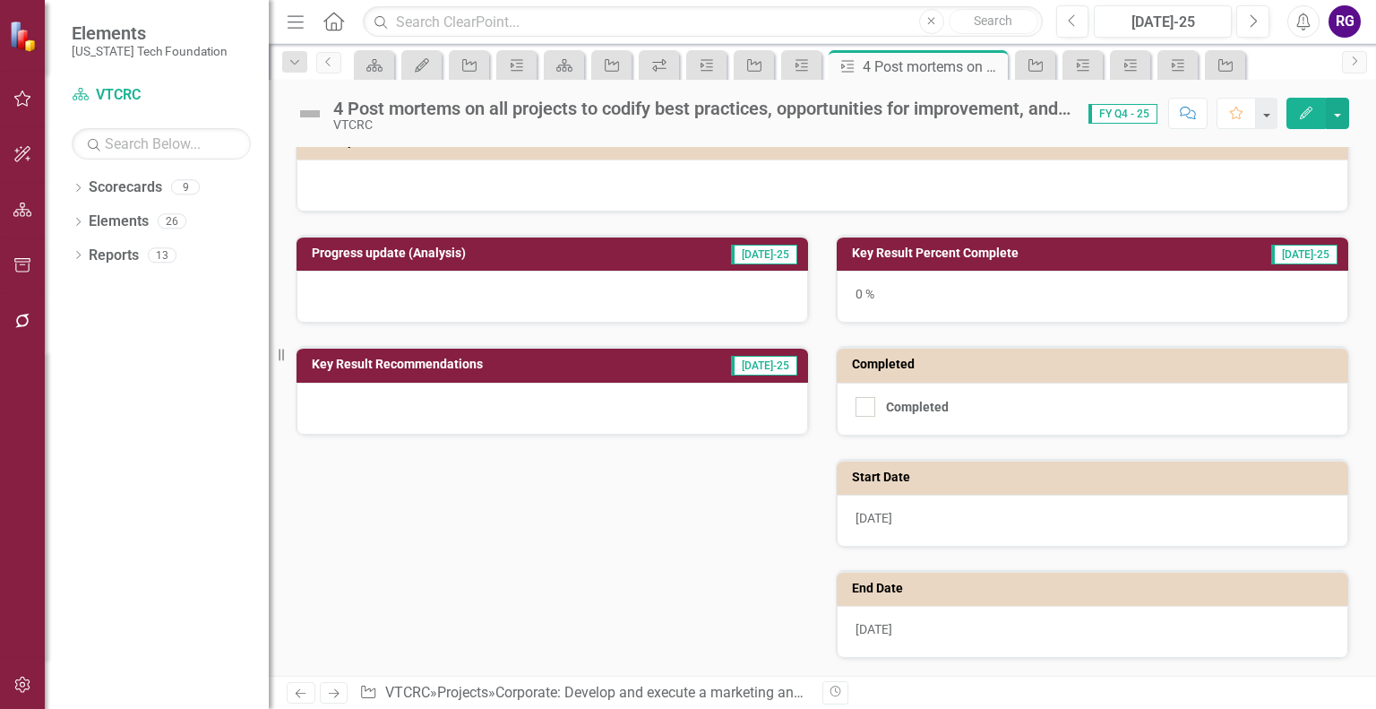
scroll to position [142, 0]
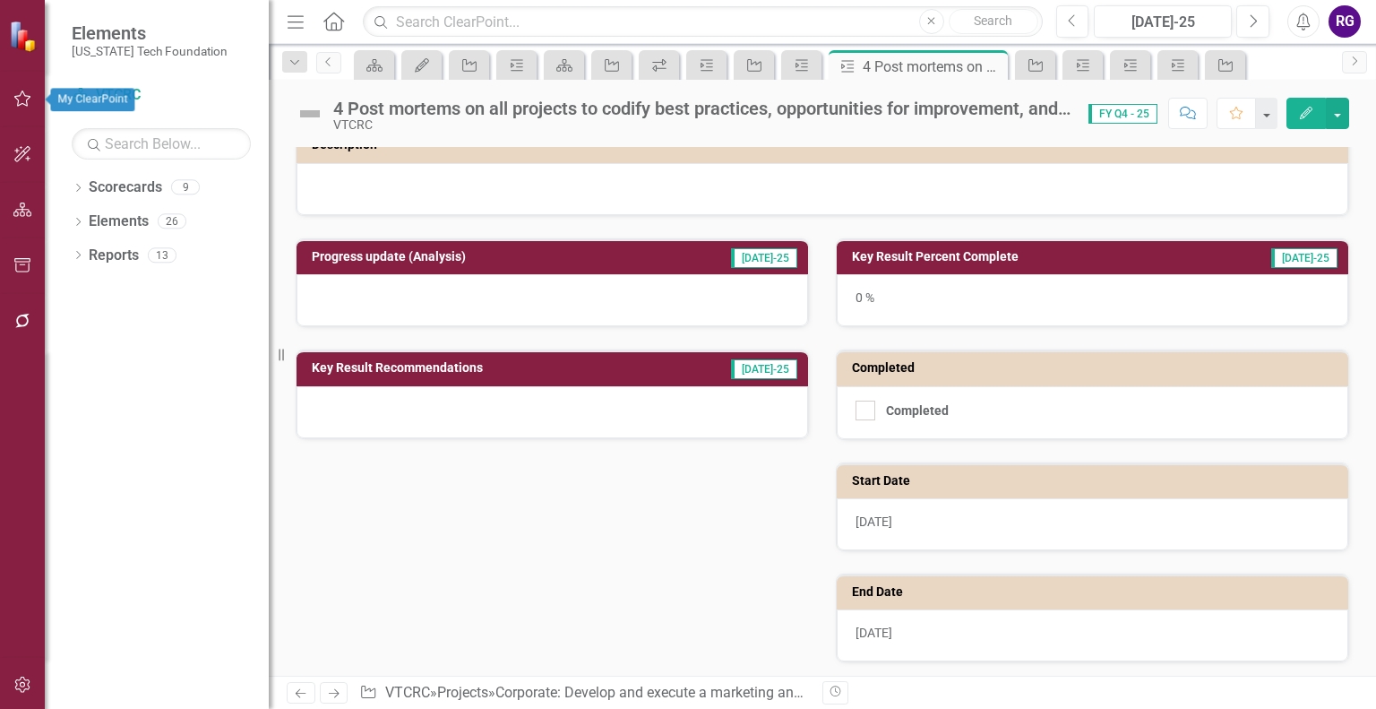
click at [18, 99] on icon "button" at bounding box center [22, 99] width 17 height 16
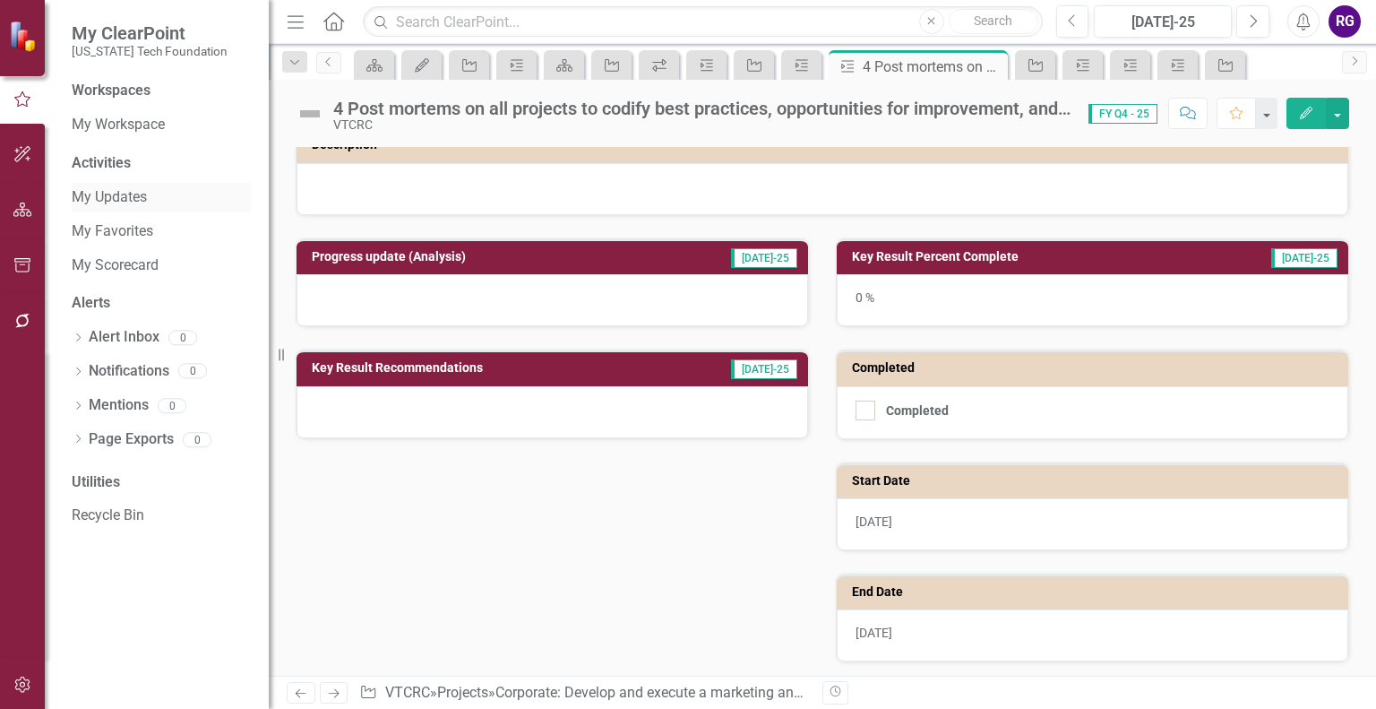
click at [108, 198] on link "My Updates" at bounding box center [161, 197] width 179 height 21
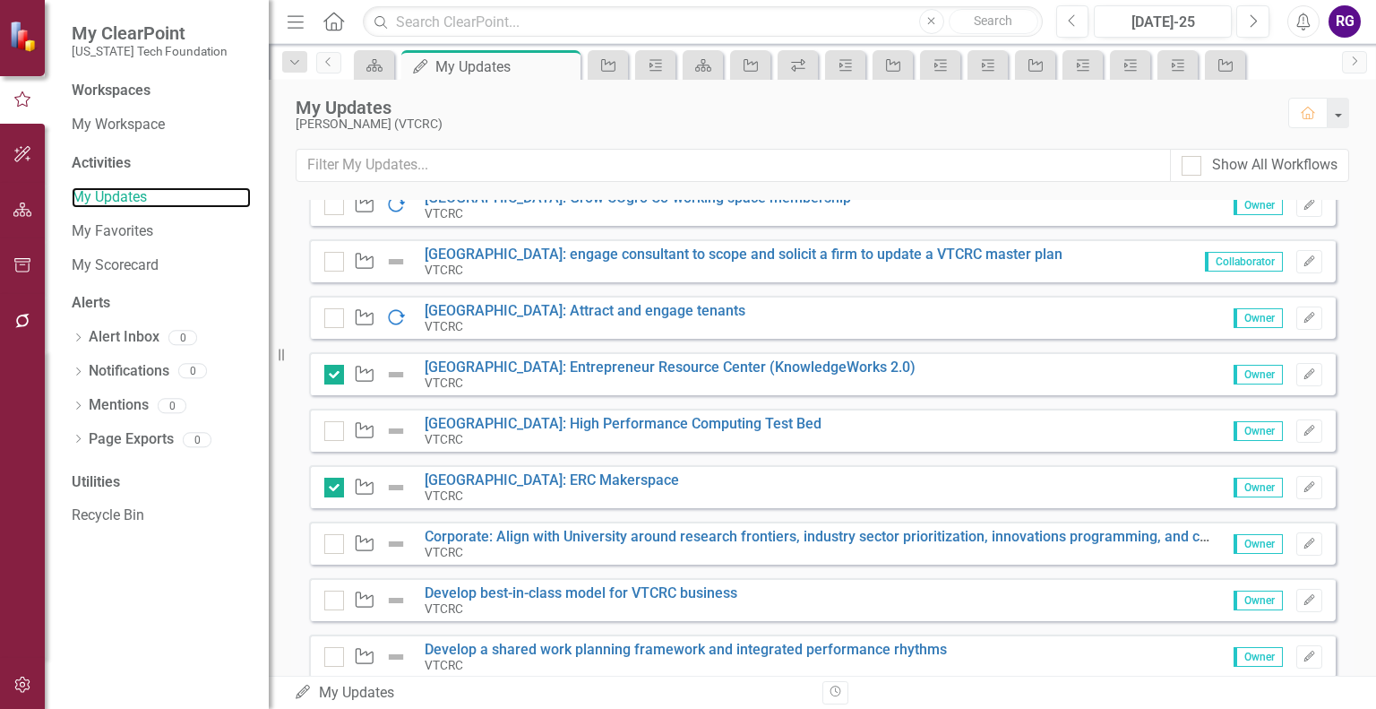
scroll to position [650, 0]
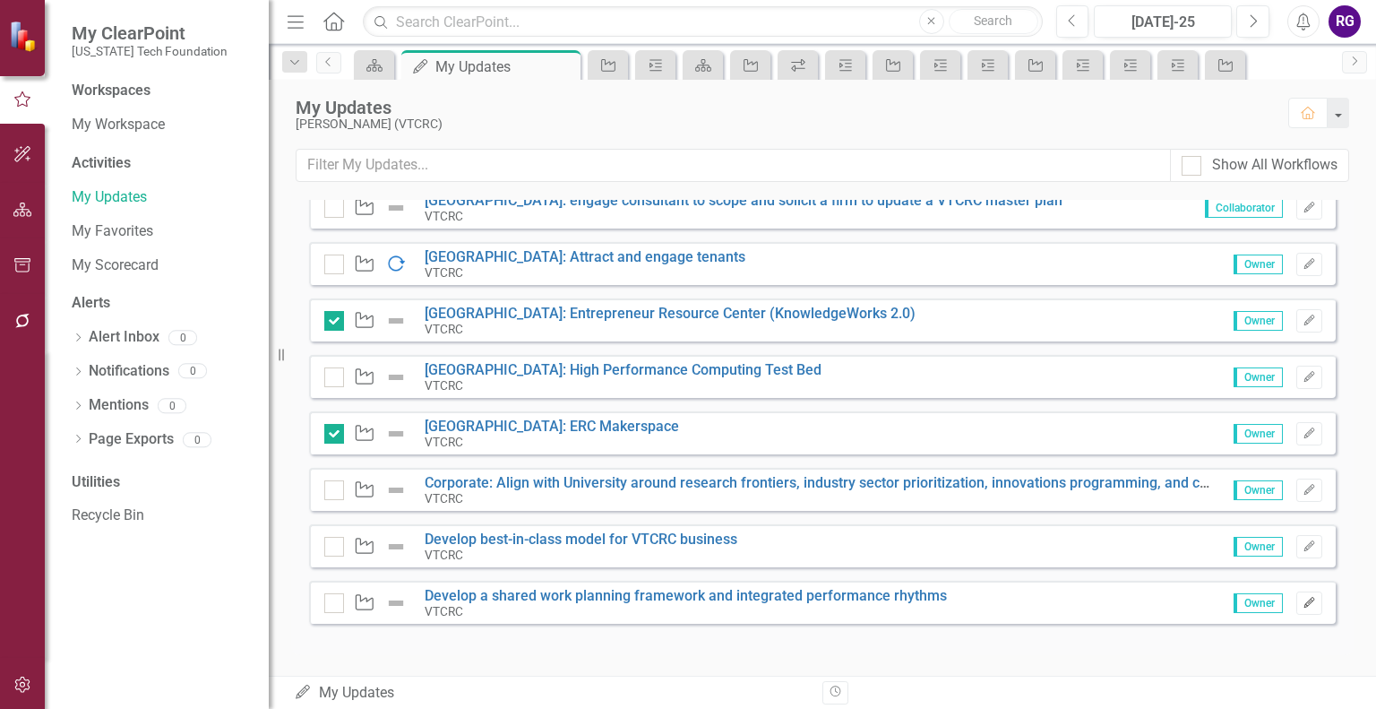
click at [1304, 601] on icon "button" at bounding box center [1309, 602] width 11 height 11
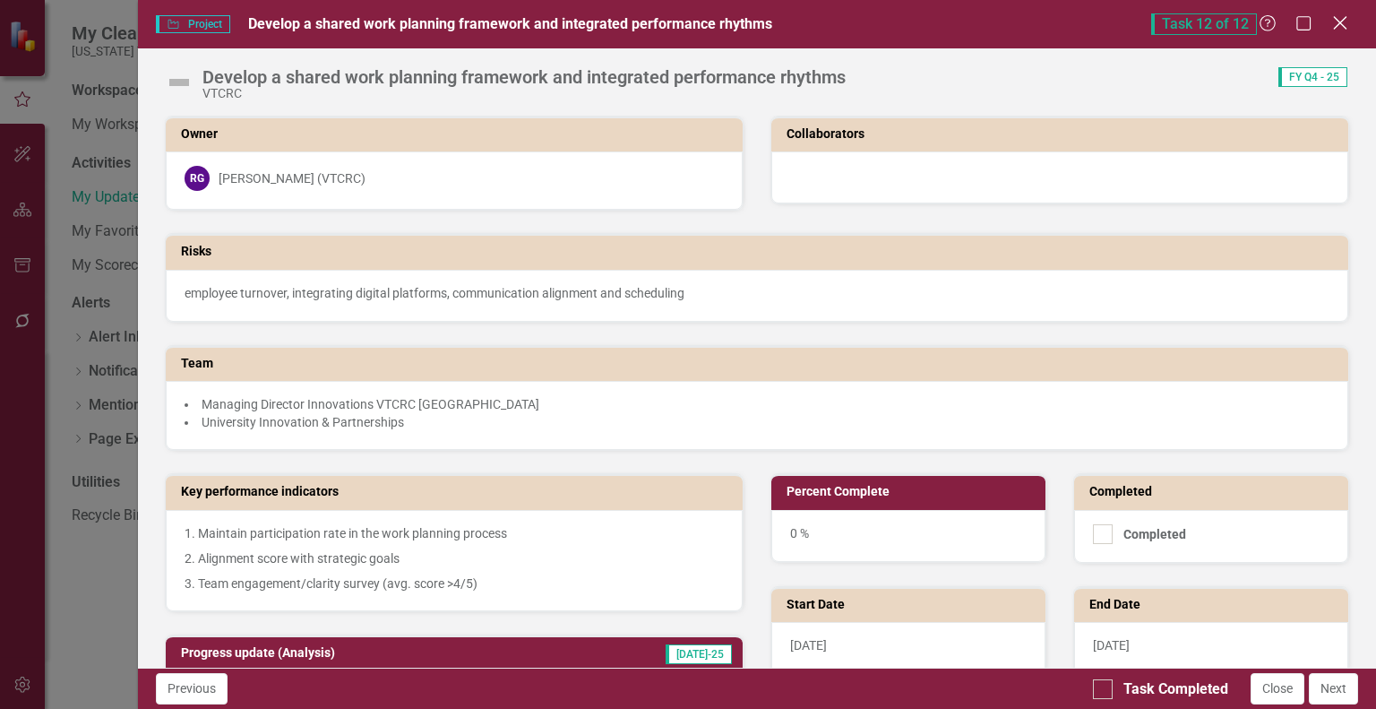
click at [1338, 25] on icon at bounding box center [1339, 22] width 13 height 13
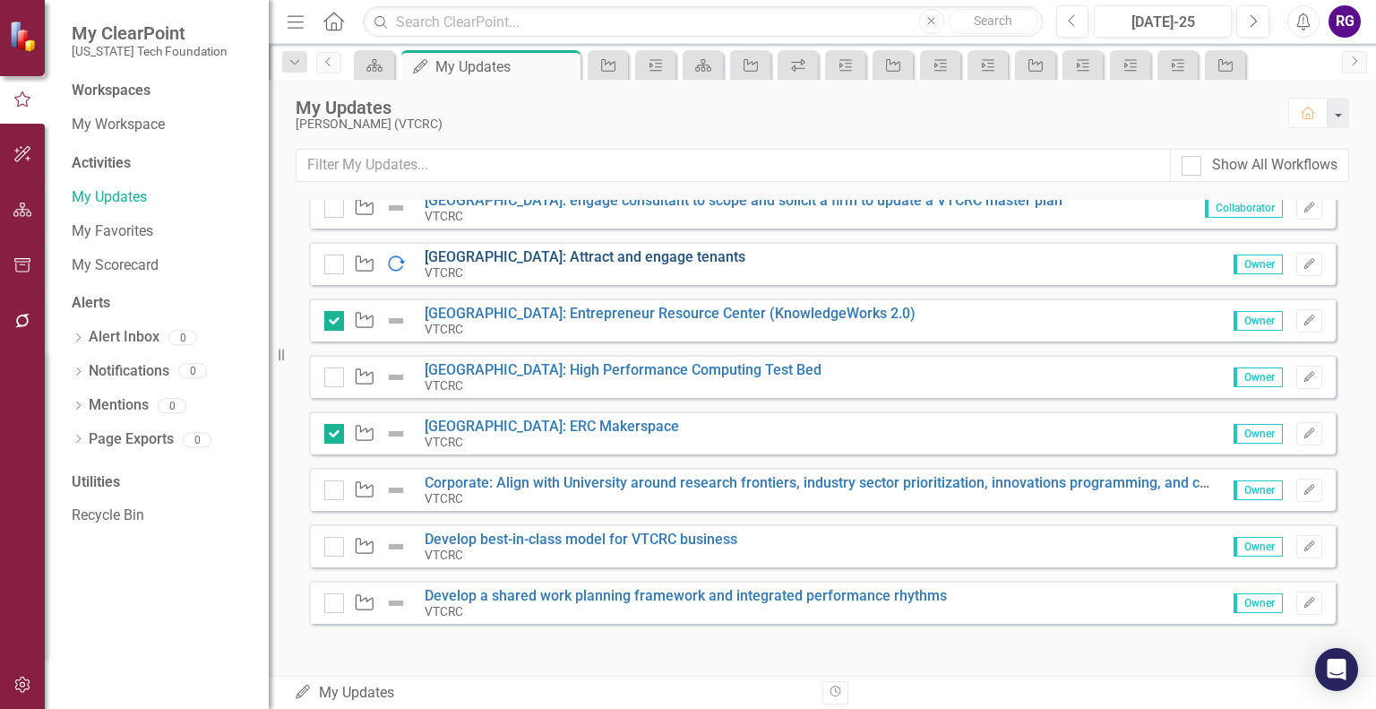
click at [557, 255] on link "[GEOGRAPHIC_DATA]: Attract and engage tenants" at bounding box center [585, 256] width 321 height 17
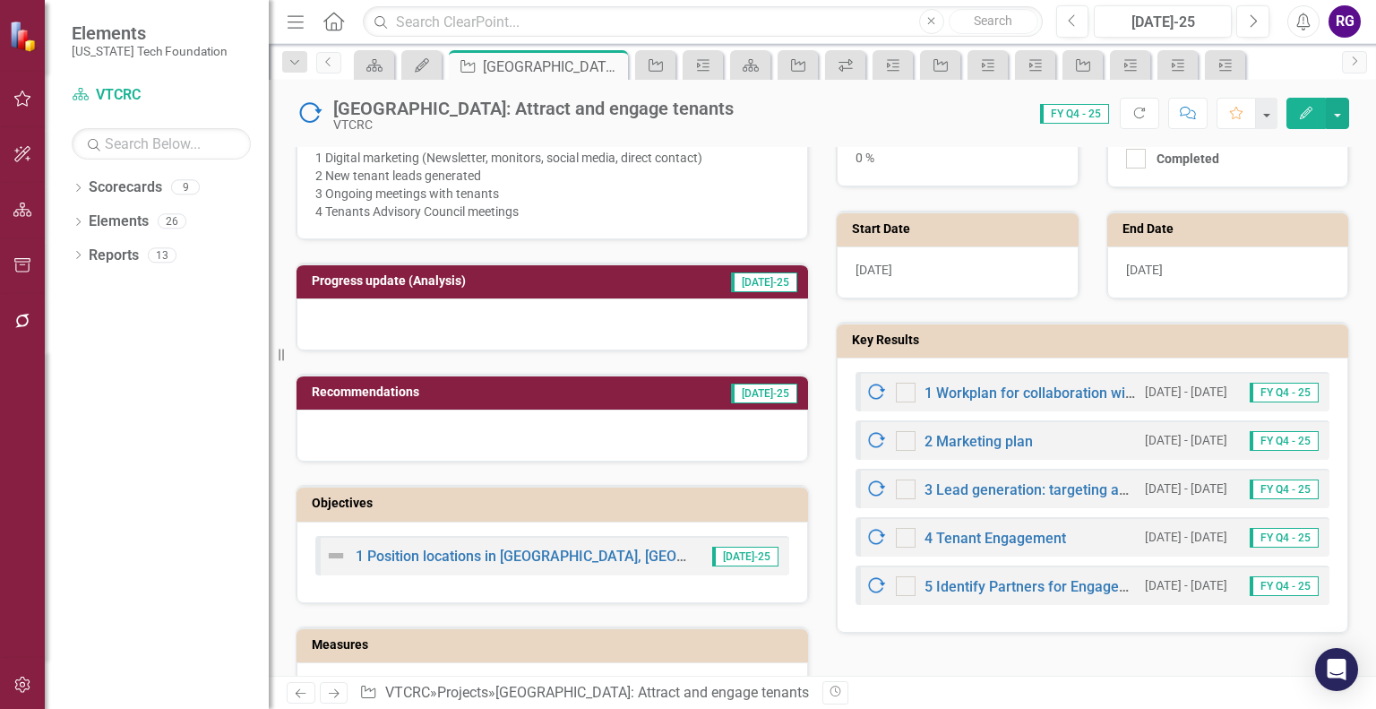
scroll to position [593, 0]
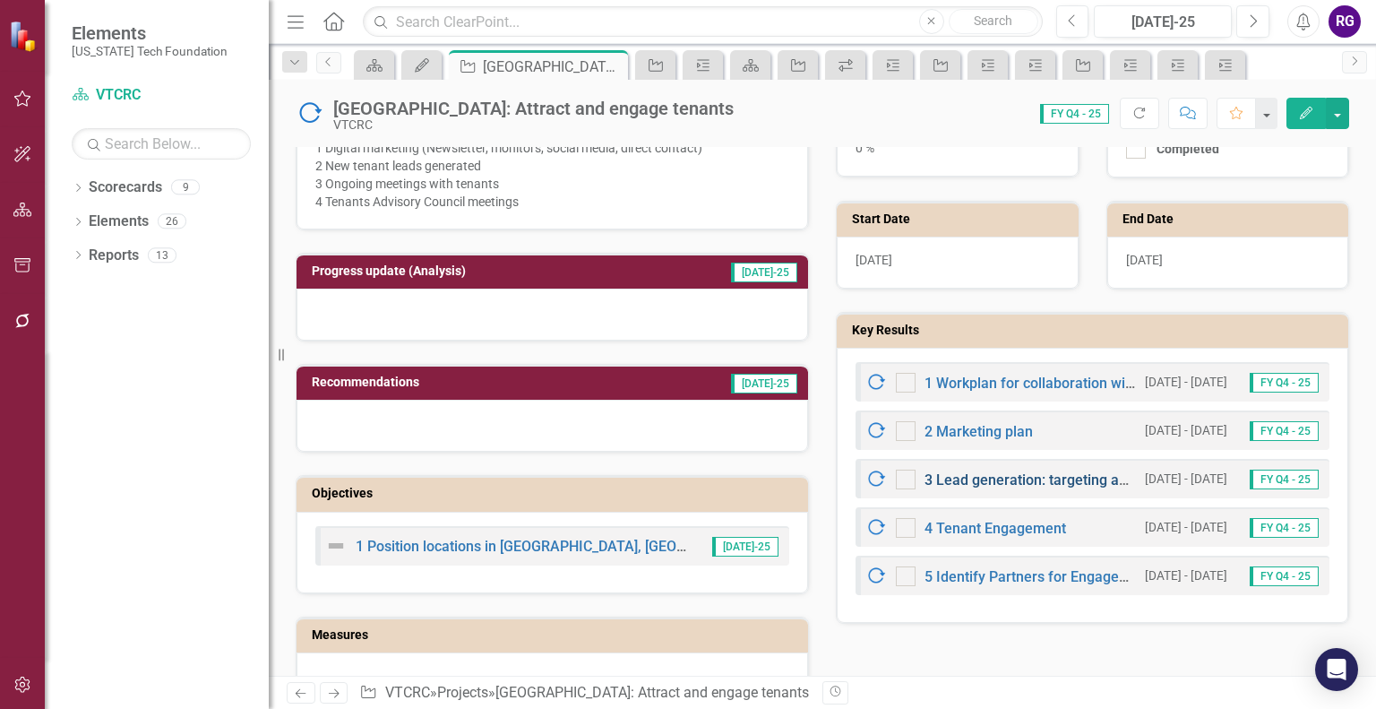
click at [1009, 472] on link "3 Lead generation: targeting and outreach" at bounding box center [1061, 479] width 272 height 17
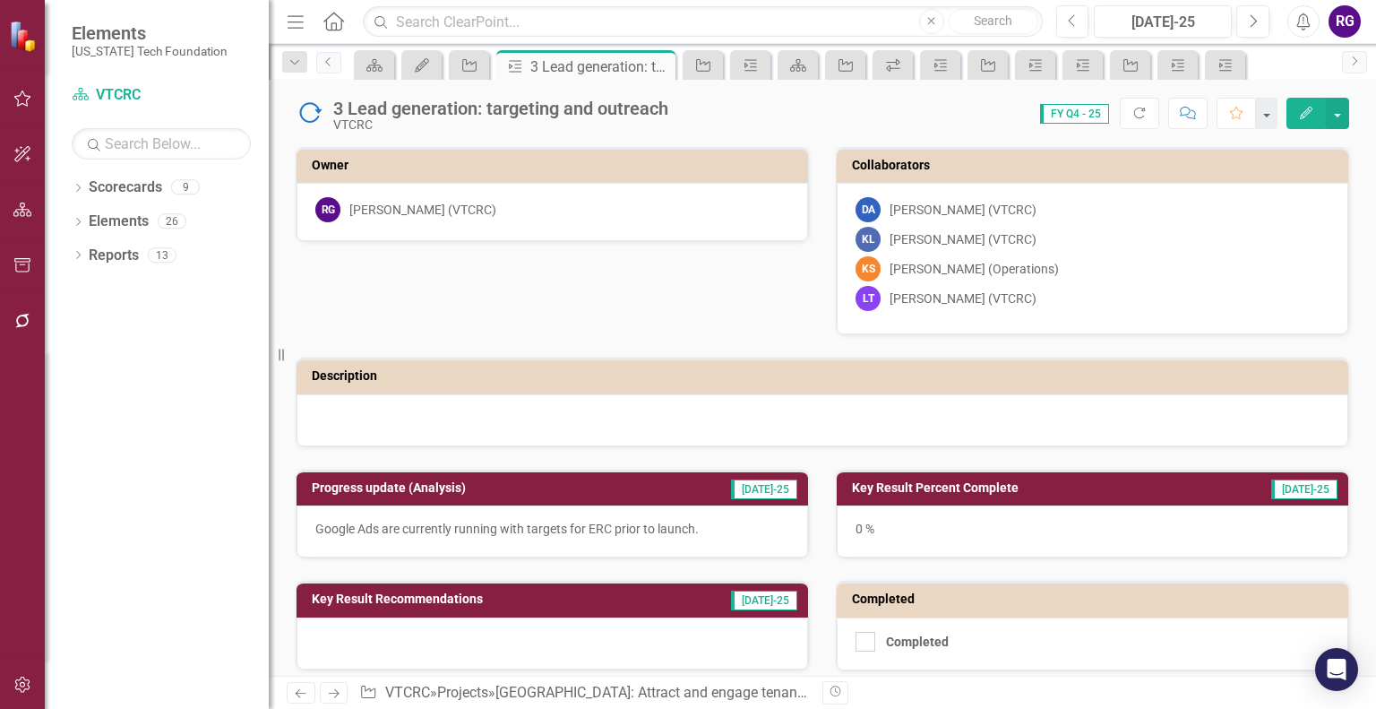
click at [363, 484] on h3 "Progress update (Analysis)" at bounding box center [481, 487] width 338 height 13
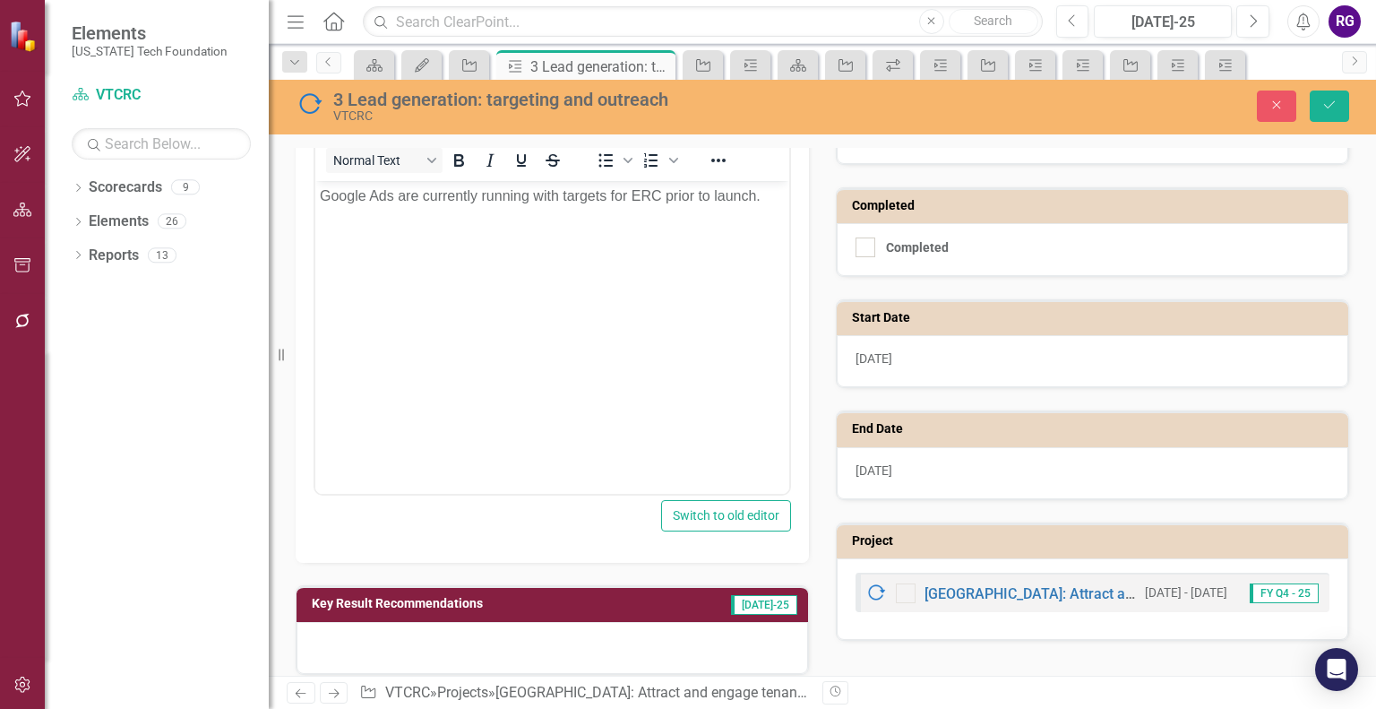
scroll to position [407, 0]
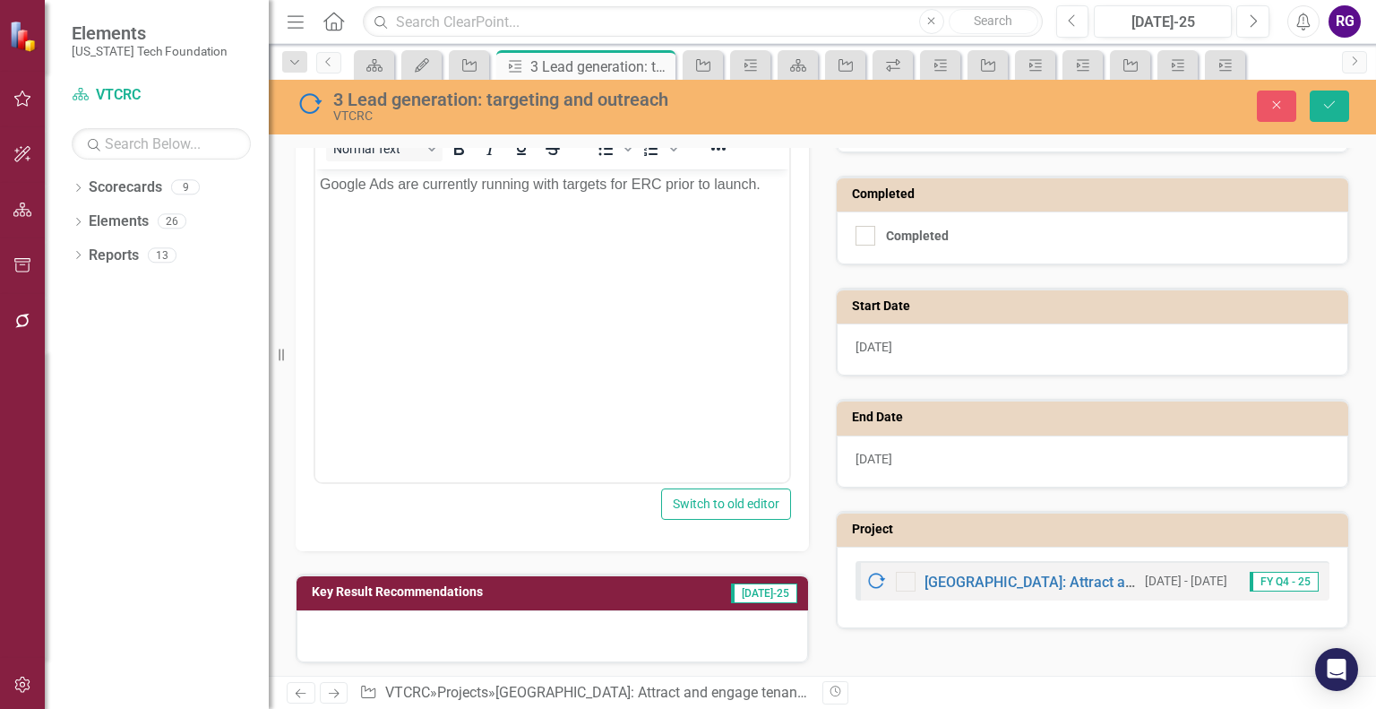
click at [769, 186] on p "Google Ads are currently running with targets for ERC prior to launch." at bounding box center [552, 185] width 465 height 22
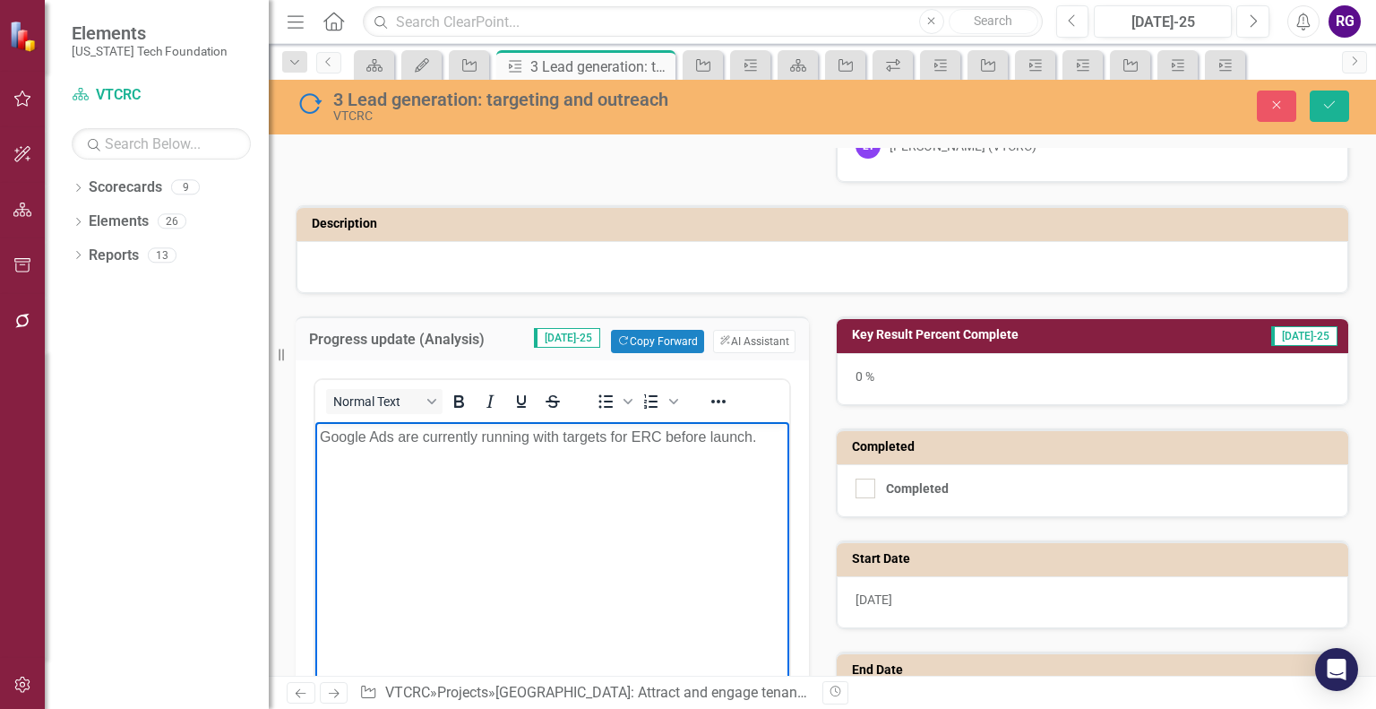
scroll to position [48, 0]
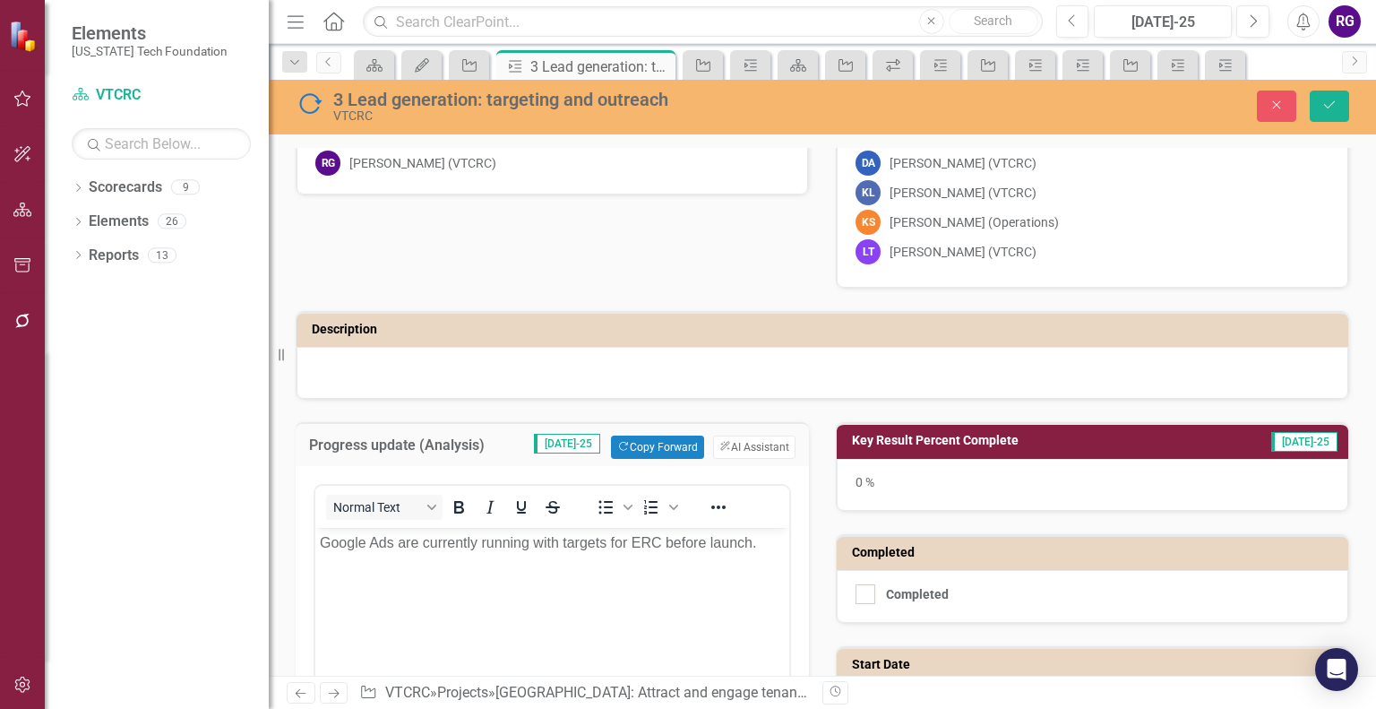
click at [297, 22] on icon "Menu" at bounding box center [295, 21] width 23 height 19
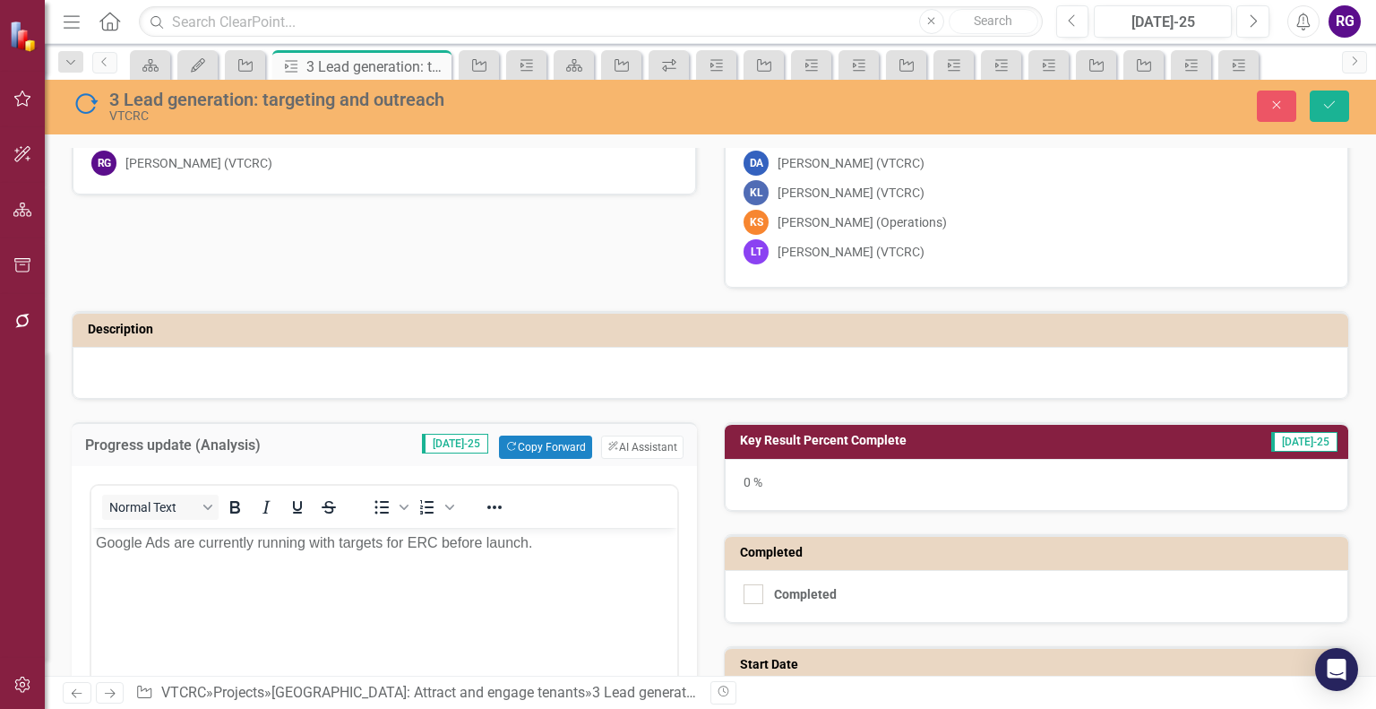
click at [543, 541] on p "Google Ads are currently running with targets for ERC before launch." at bounding box center [384, 543] width 577 height 22
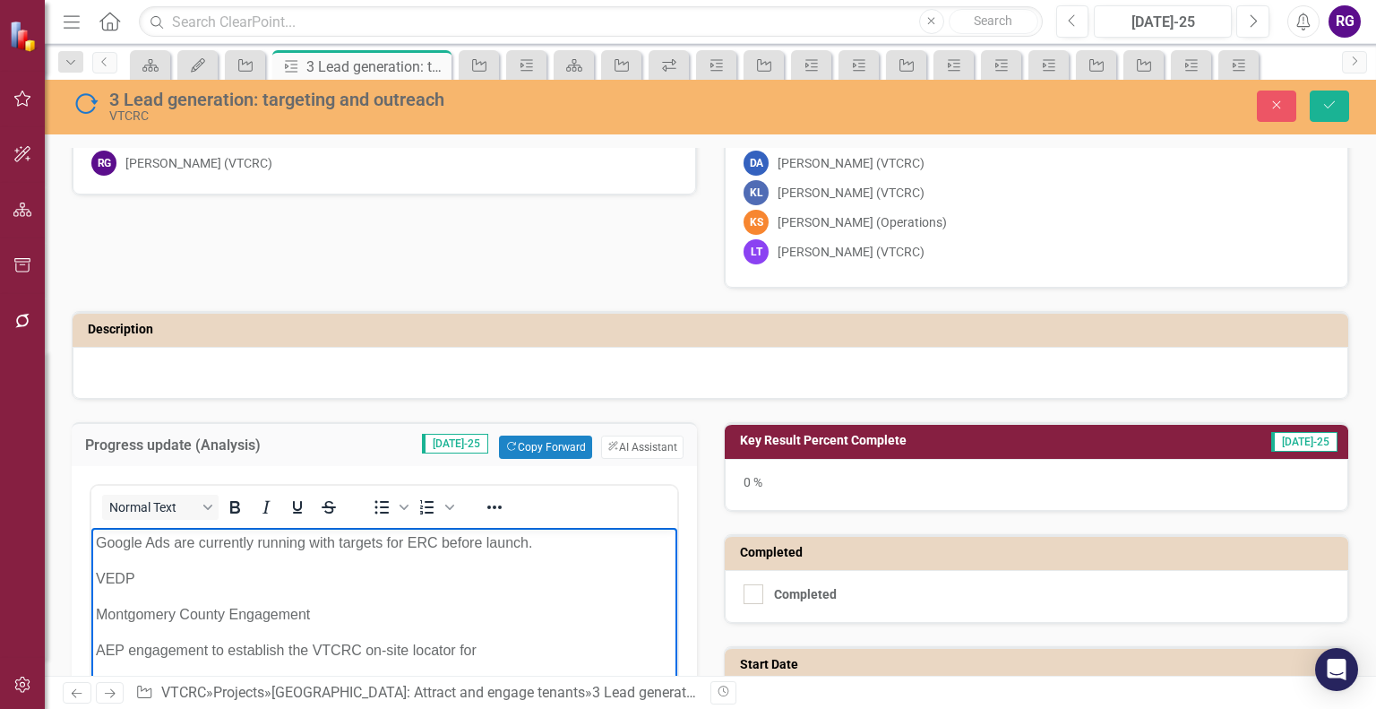
drag, startPoint x: 385, startPoint y: 650, endPoint x: 465, endPoint y: 603, distance: 92.4
click at [385, 649] on p "AEP engagement to establish the VTCRC on-site locator for" at bounding box center [384, 651] width 577 height 22
click at [283, 649] on p "AEP engagement to establish the VTCRC site locator for" at bounding box center [384, 651] width 577 height 22
click at [253, 649] on p "AEP engagement with plan to add the VTCRC site locator for" at bounding box center [384, 651] width 577 height 22
click at [253, 653] on p "AEP engagement with plan to add the VTCRC site locator for" at bounding box center [384, 651] width 577 height 22
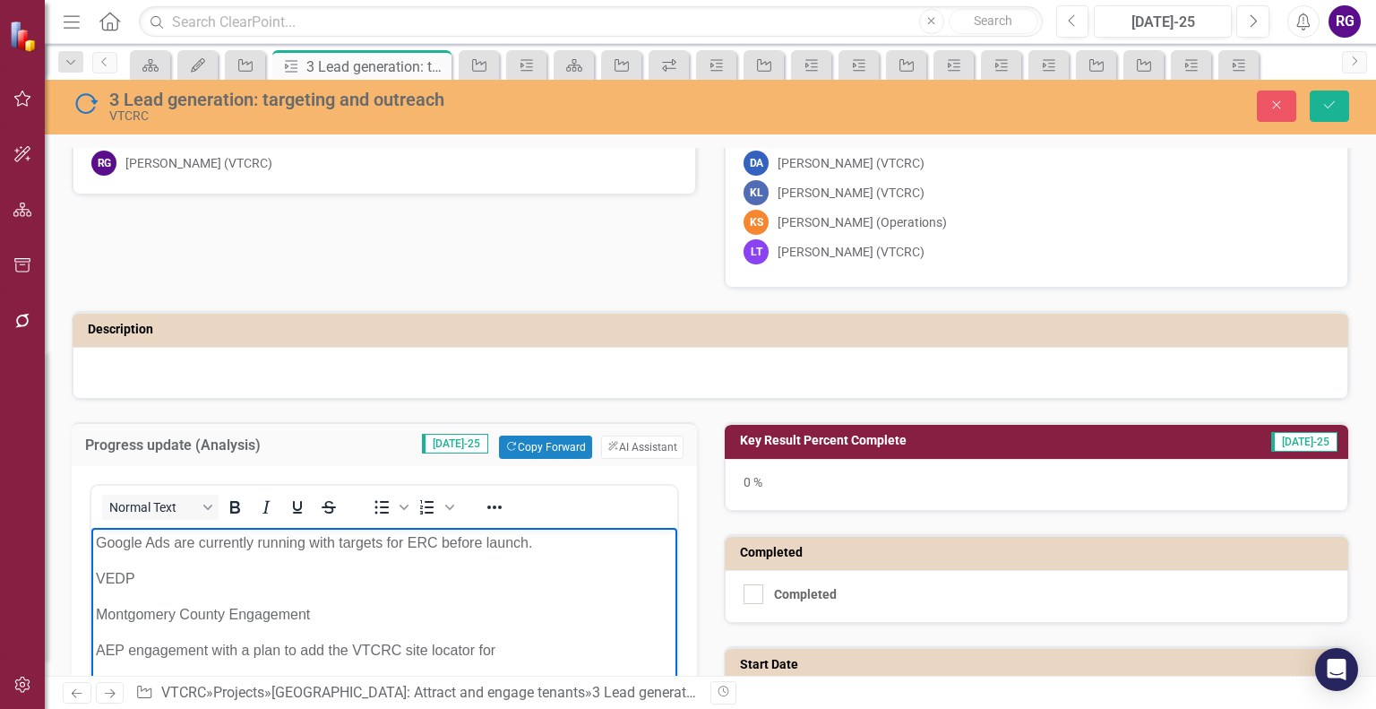
click at [405, 654] on p "AEP engagement with a plan to add the VTCRC site locator for" at bounding box center [384, 651] width 577 height 22
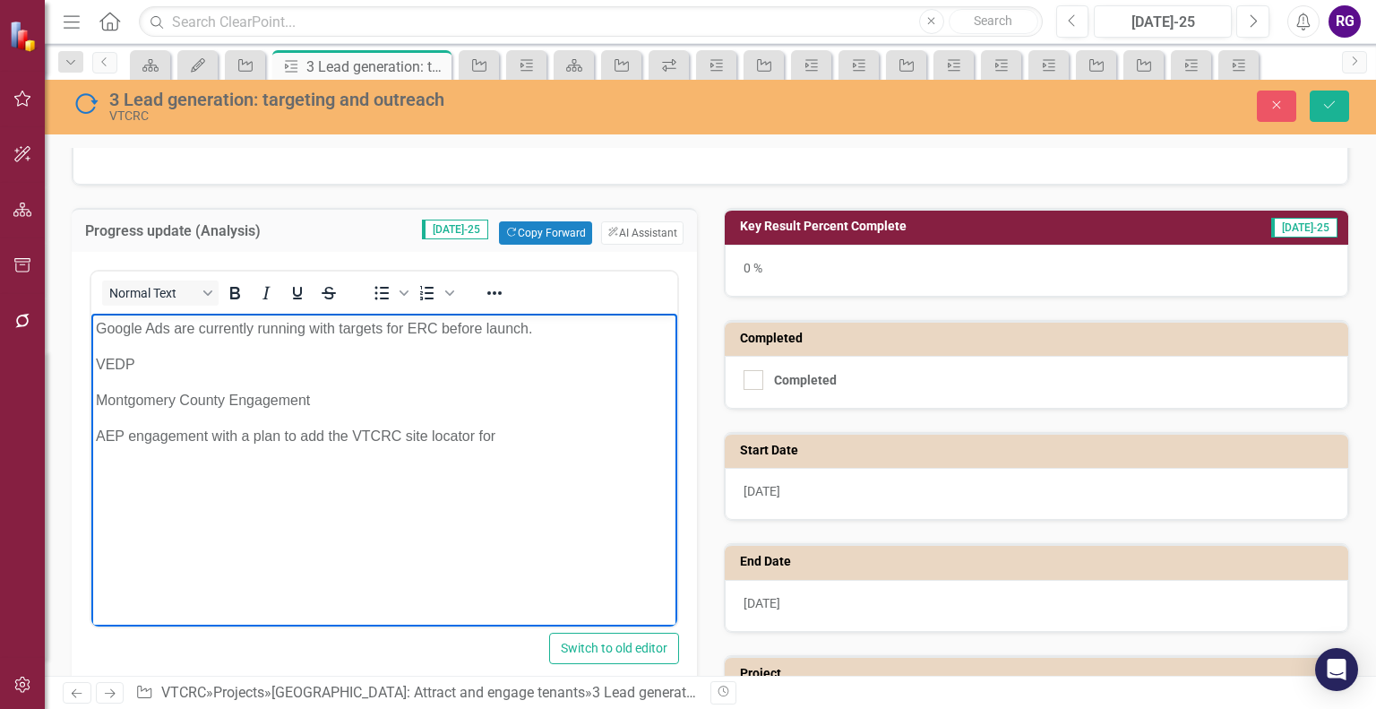
scroll to position [317, 0]
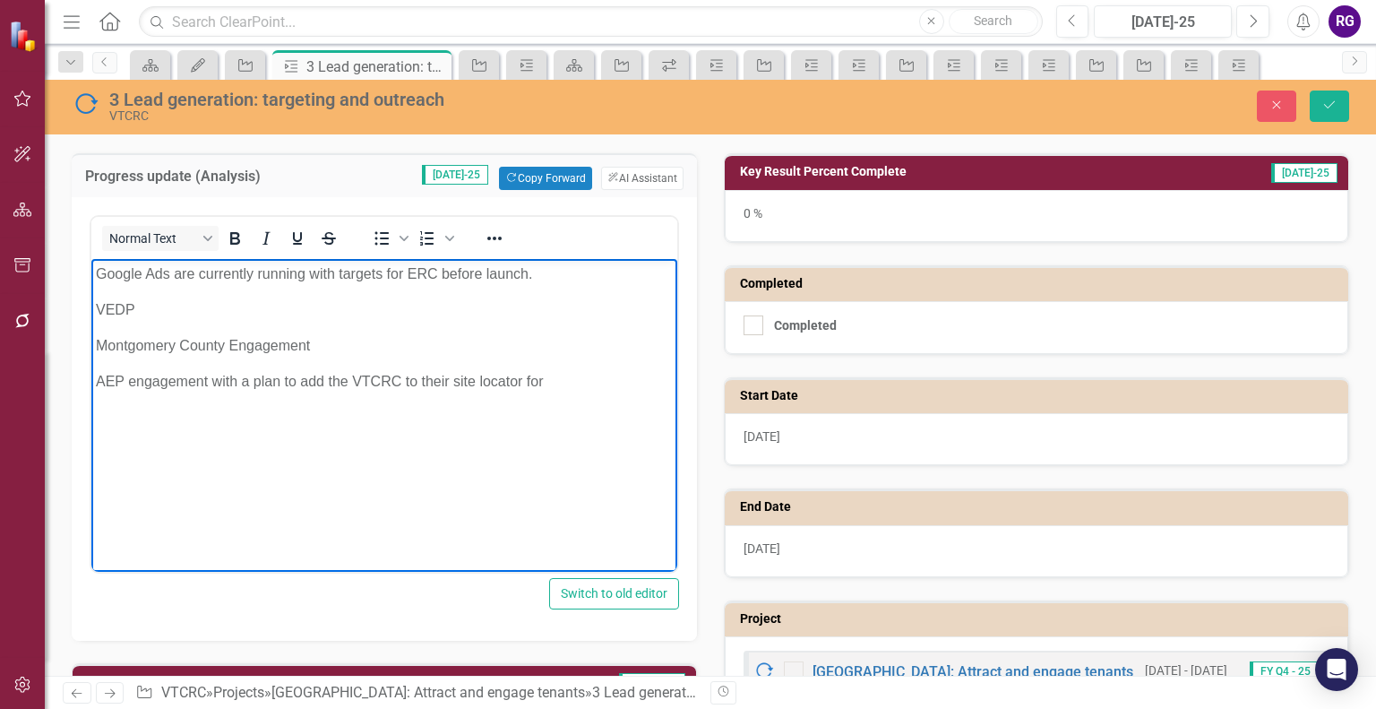
click at [548, 381] on p "AEP engagement with a plan to add the VTCRC to their site locator for" at bounding box center [384, 382] width 577 height 22
click at [1335, 96] on button "Save" at bounding box center [1329, 106] width 39 height 31
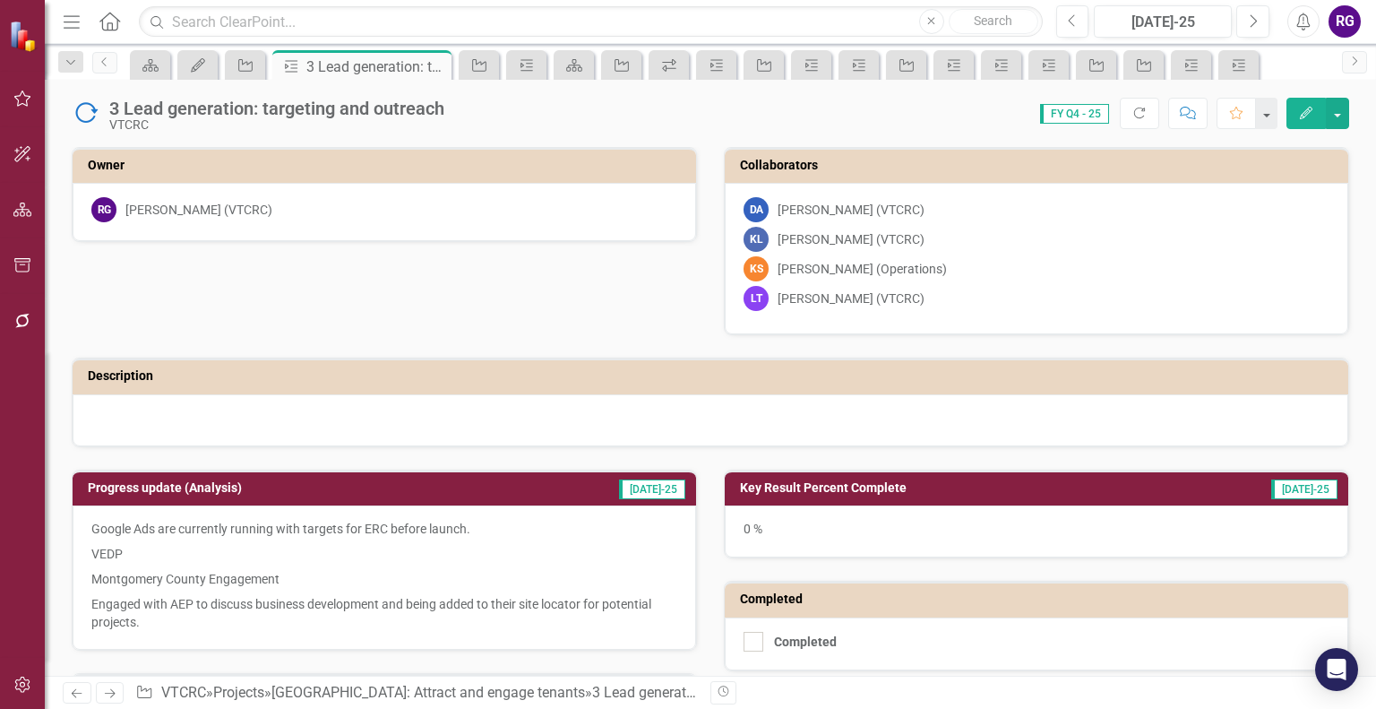
click at [155, 485] on h3 "Progress update (Analysis)" at bounding box center [296, 487] width 416 height 13
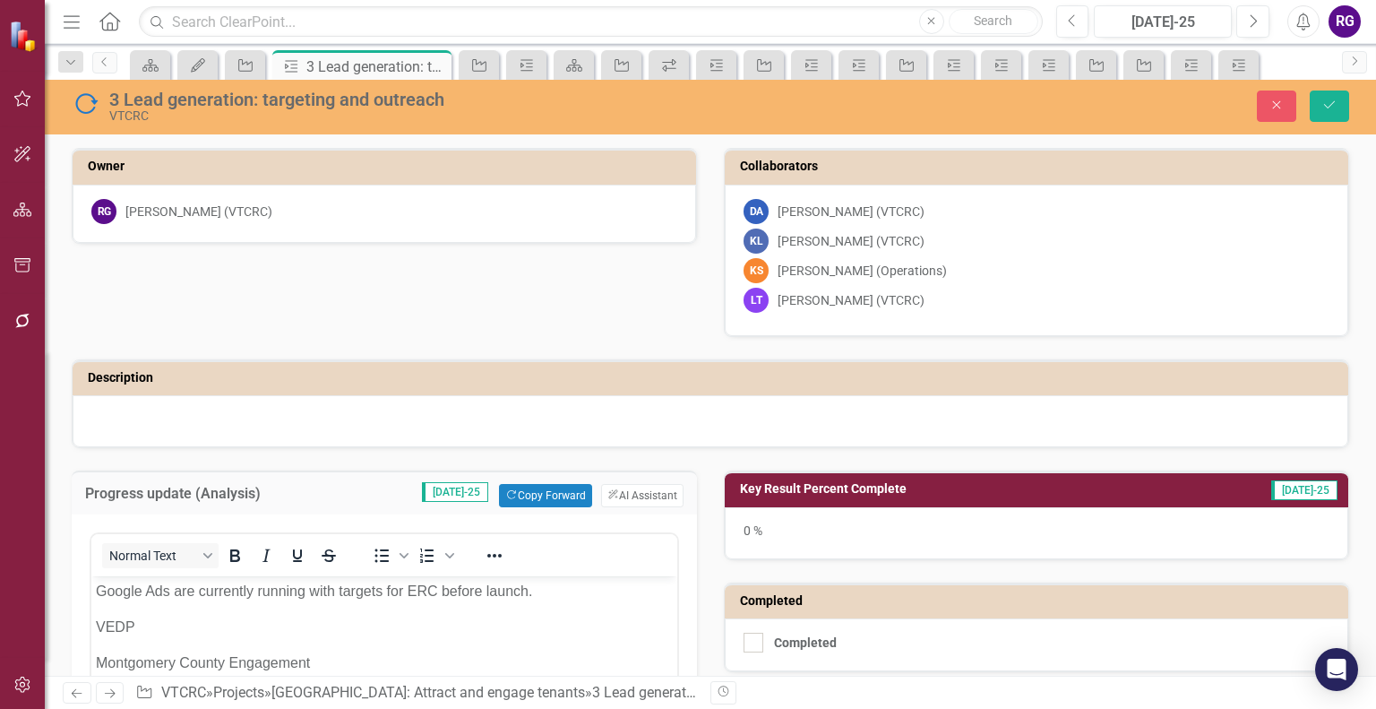
scroll to position [0, 0]
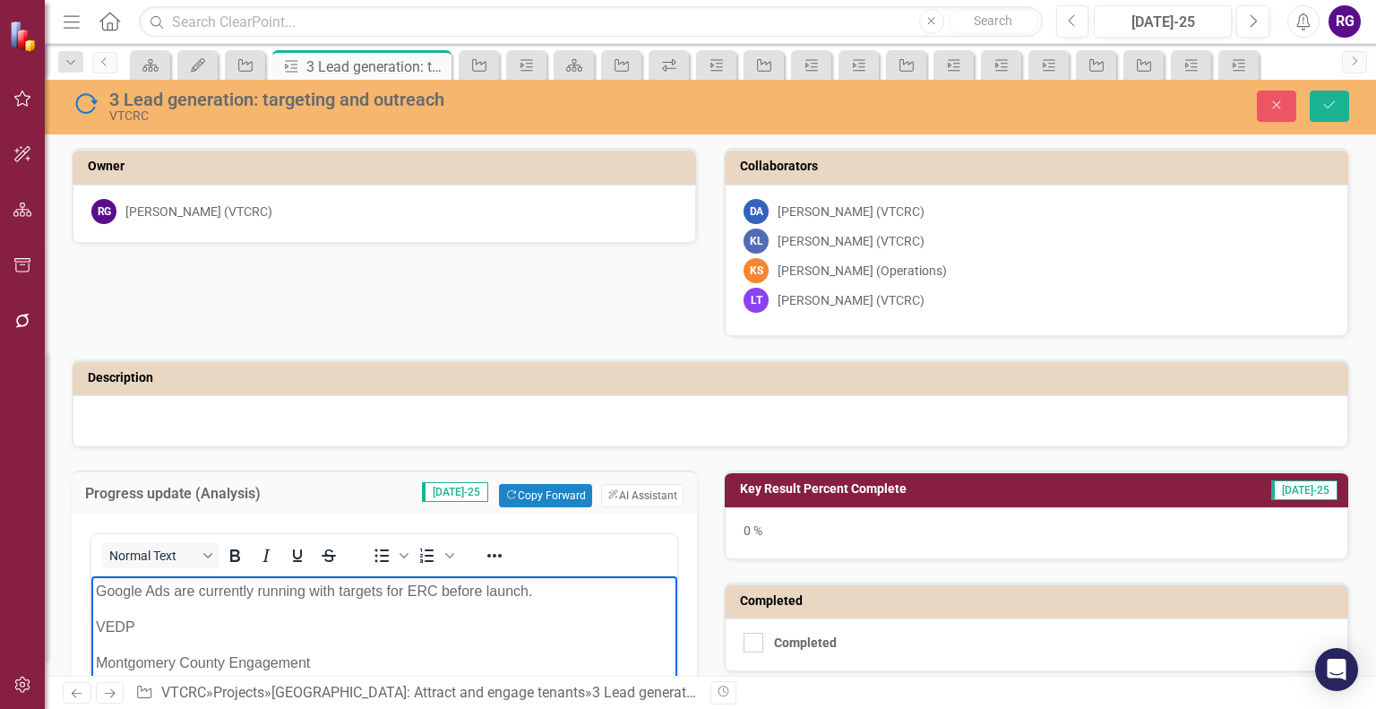
click at [167, 625] on p "VEDP" at bounding box center [384, 628] width 577 height 22
click at [1347, 98] on button "Save" at bounding box center [1329, 106] width 39 height 31
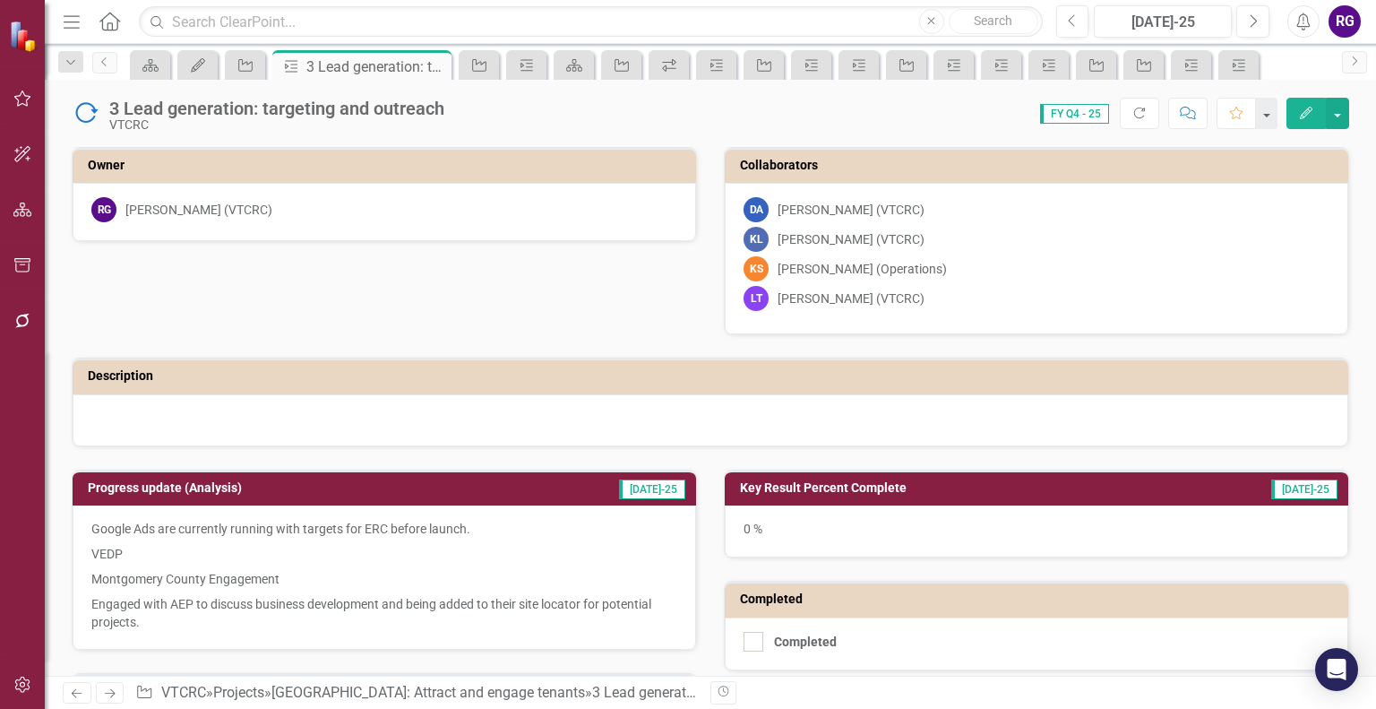
click at [817, 486] on h3 "Key Result Percent Complete" at bounding box center [953, 487] width 426 height 13
click at [817, 487] on h3 "Key Result Percent Complete" at bounding box center [953, 487] width 426 height 13
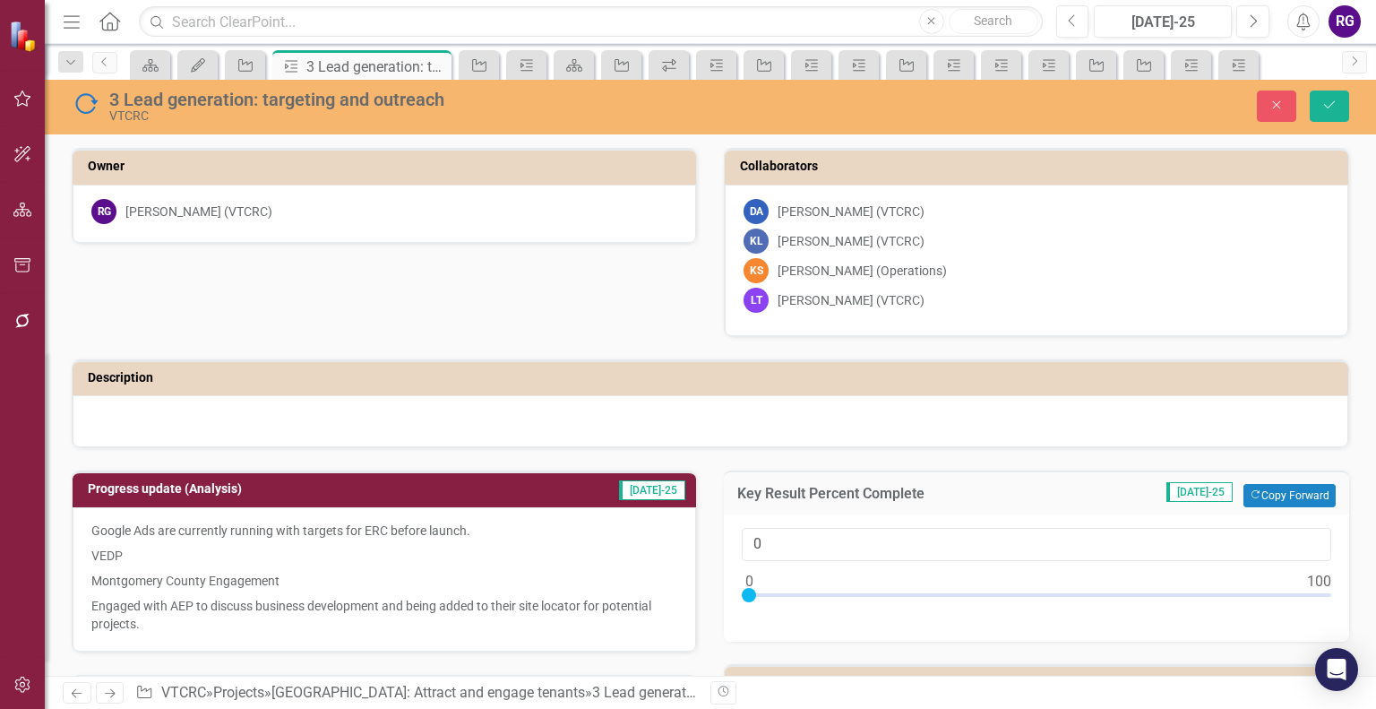
click at [138, 487] on h3 "Progress update (Analysis)" at bounding box center [296, 488] width 416 height 13
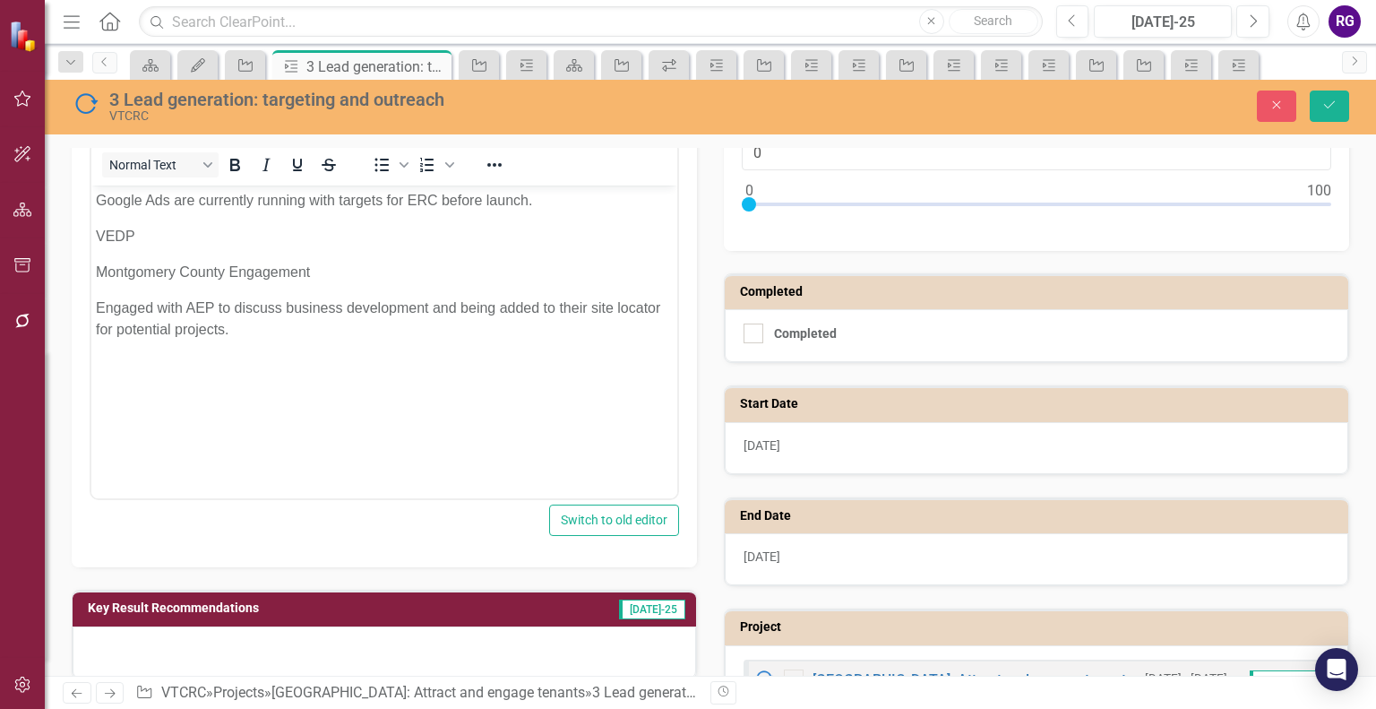
scroll to position [363, 0]
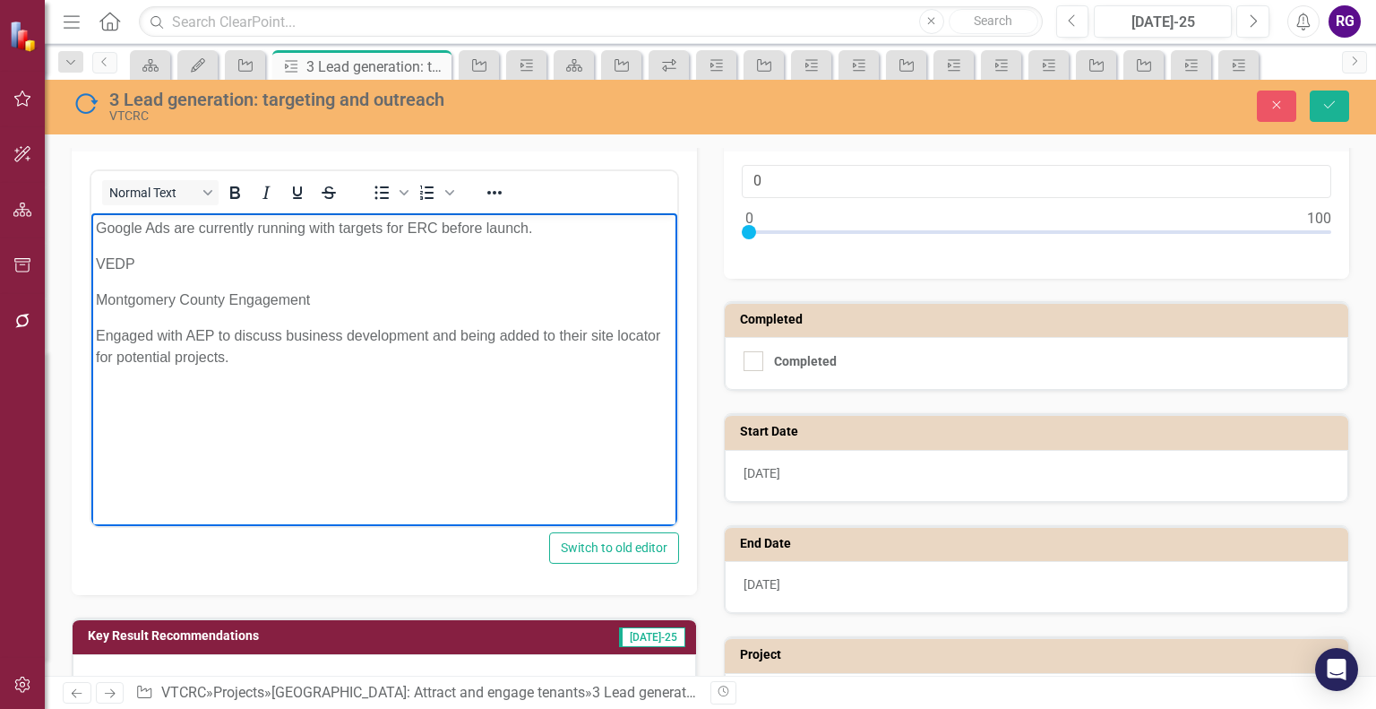
click at [327, 297] on p "Montgomery County Engagement" at bounding box center [384, 300] width 577 height 22
click at [149, 263] on p "VEDP" at bounding box center [384, 265] width 577 height 22
drag, startPoint x: 182, startPoint y: 266, endPoint x: 217, endPoint y: 263, distance: 35.1
click at [184, 265] on p "Maintain data for VEDP site selection." at bounding box center [384, 265] width 577 height 22
click at [253, 355] on p "Engaged with AEP to discuss business development and being added to their site …" at bounding box center [384, 346] width 577 height 43
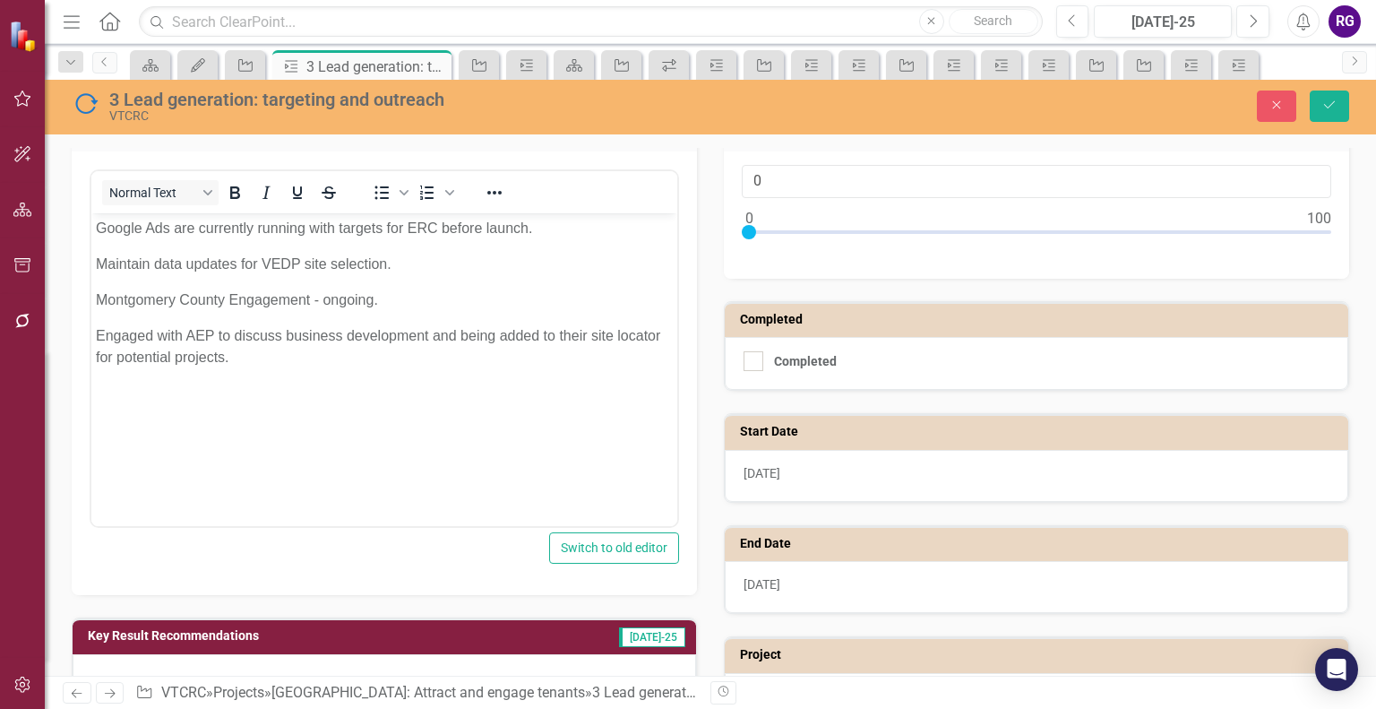
click at [743, 226] on div at bounding box center [749, 232] width 14 height 14
click at [1337, 107] on icon "Save" at bounding box center [1330, 105] width 16 height 13
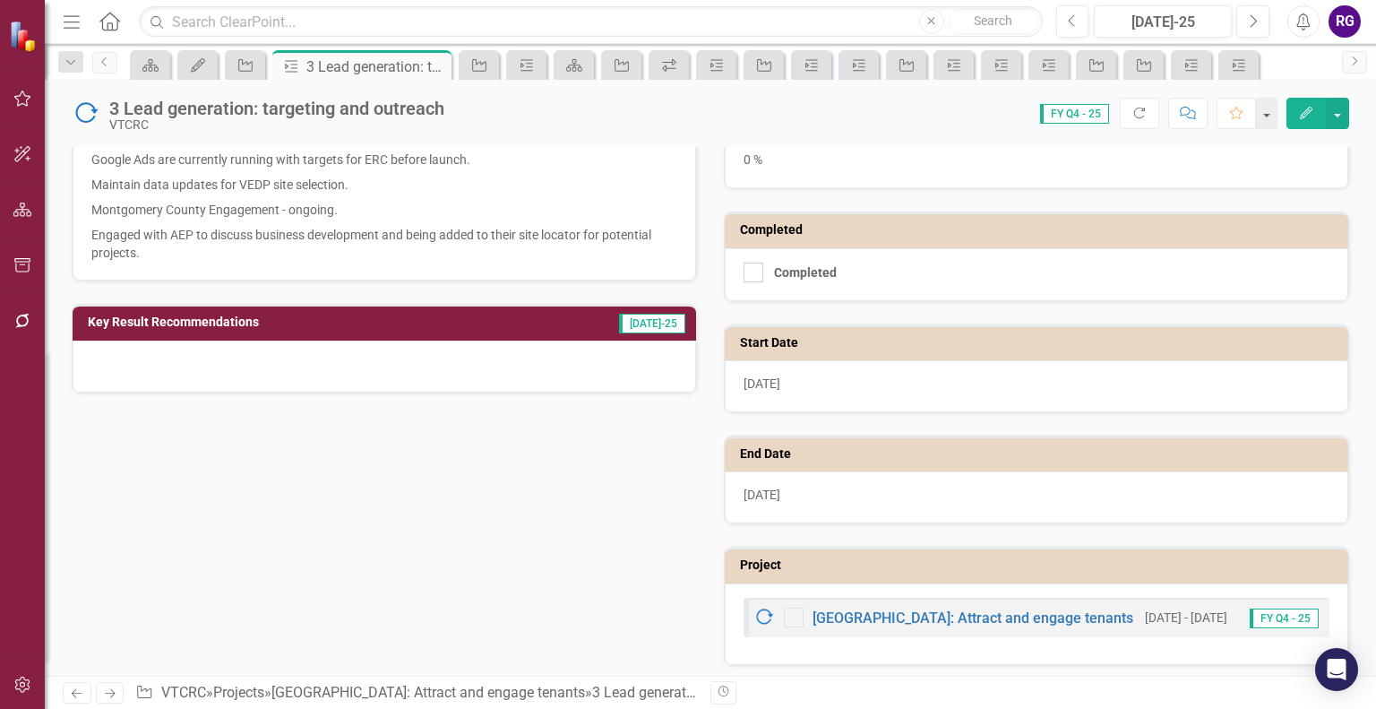
scroll to position [0, 0]
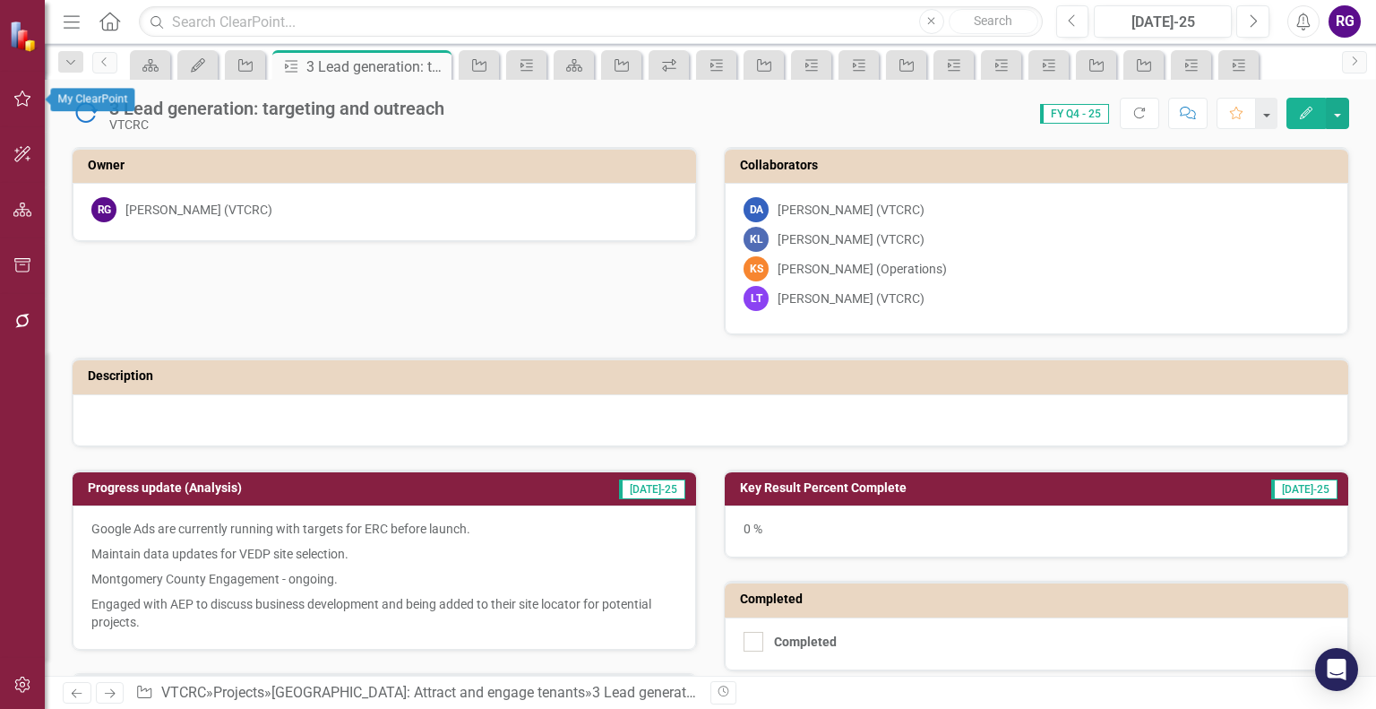
click at [24, 99] on icon "button" at bounding box center [22, 98] width 19 height 14
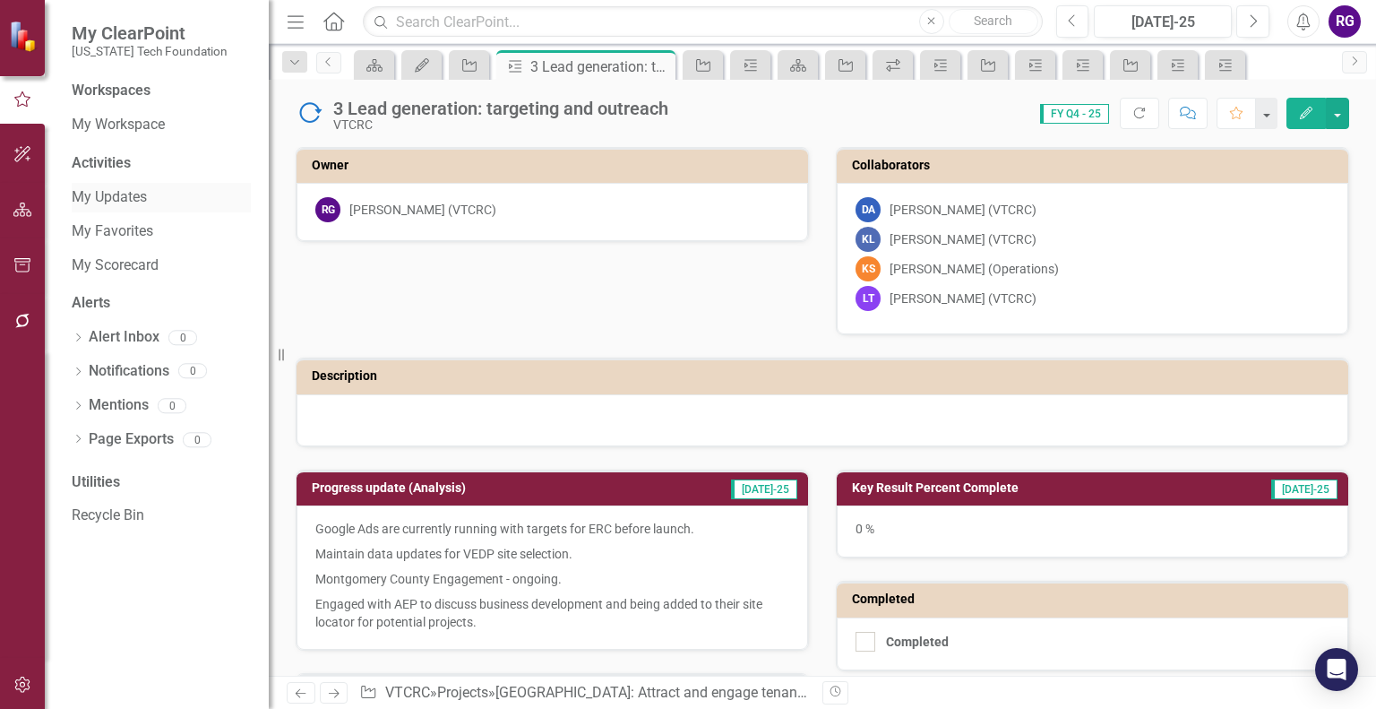
click at [118, 192] on link "My Updates" at bounding box center [161, 197] width 179 height 21
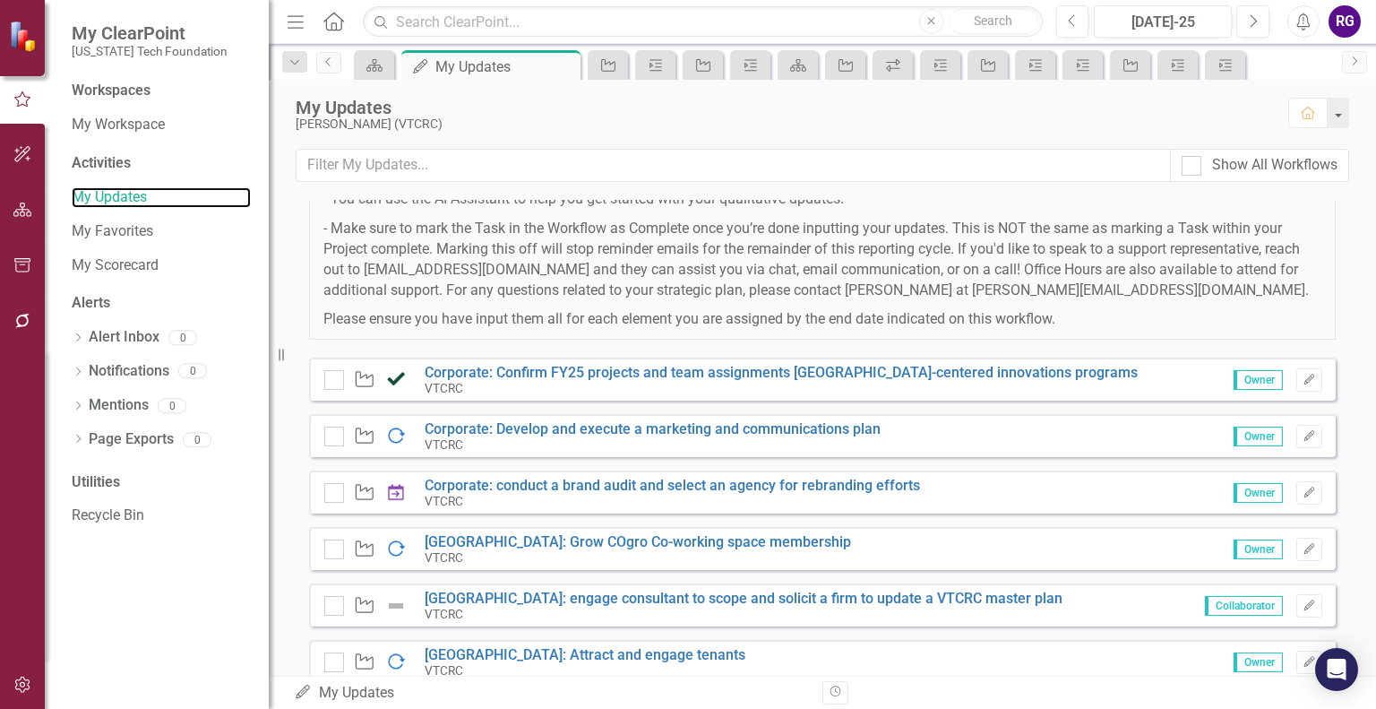
scroll to position [257, 0]
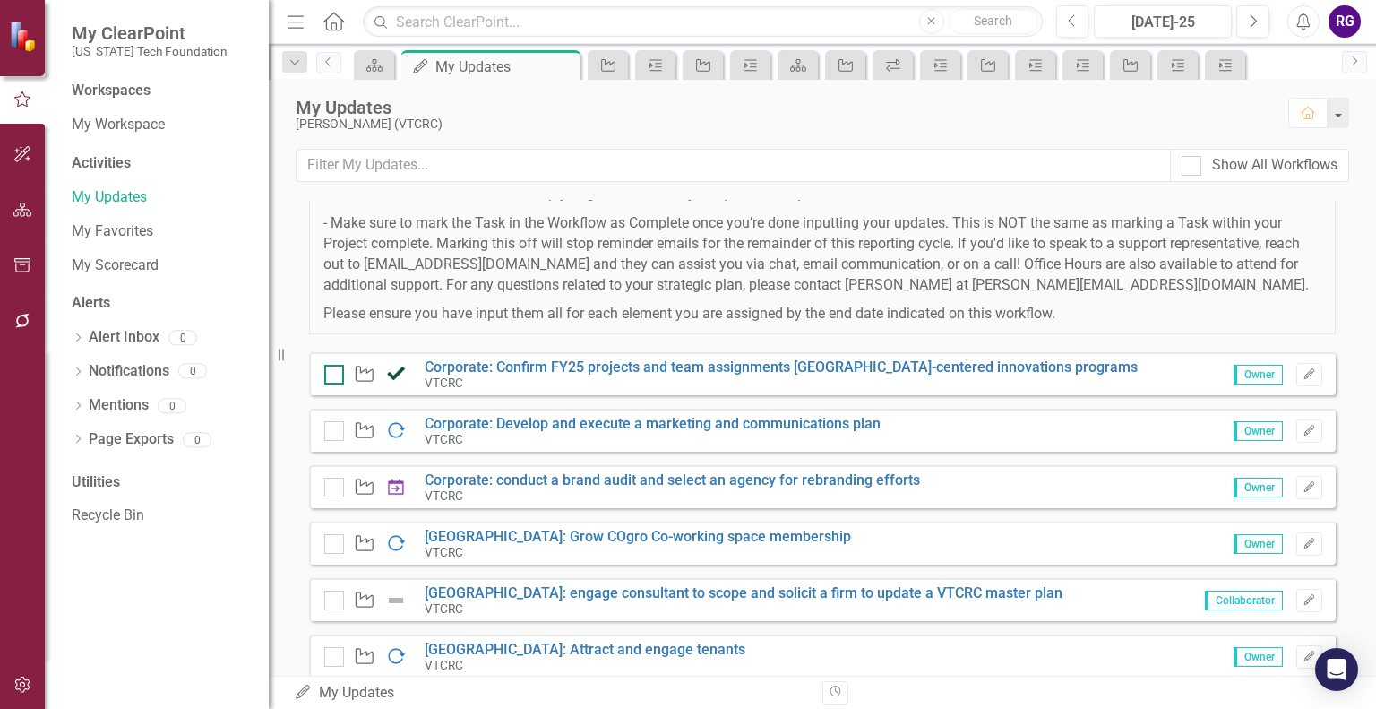
click at [330, 375] on input "checkbox" at bounding box center [330, 371] width 12 height 12
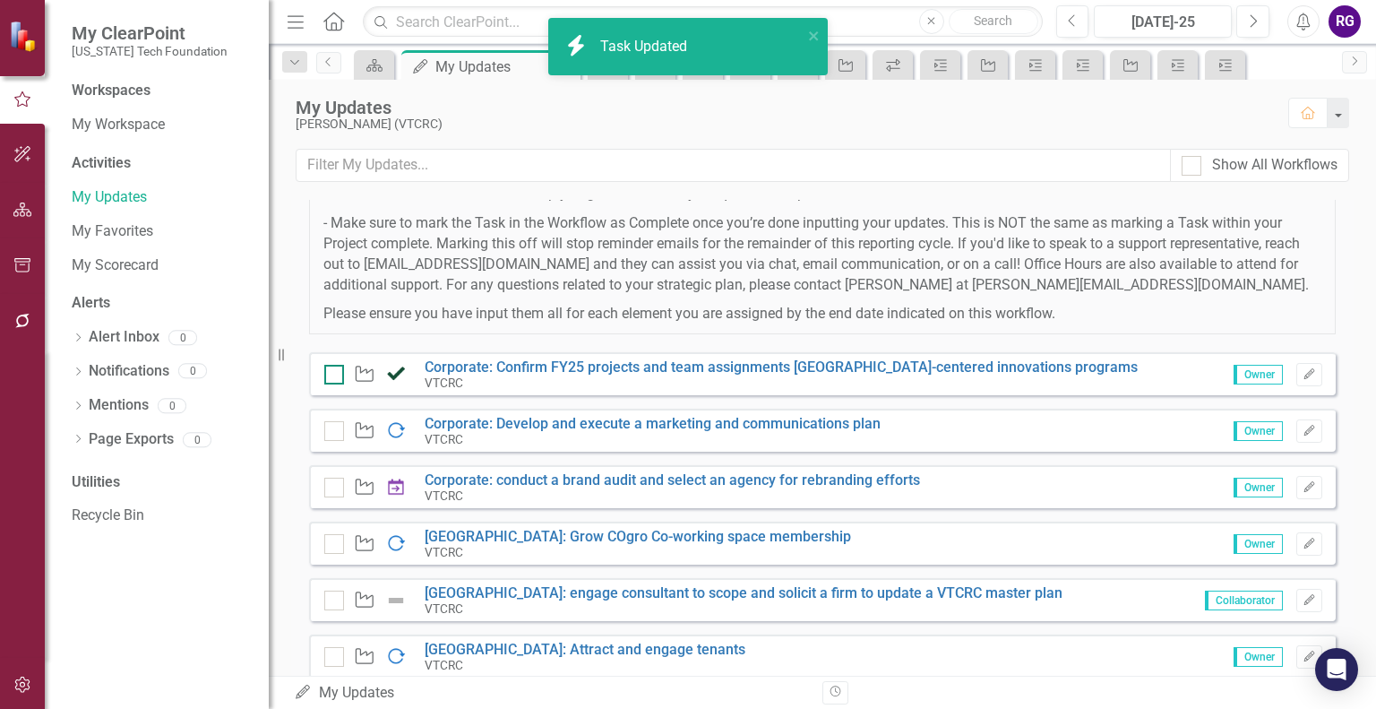
checkbox input "true"
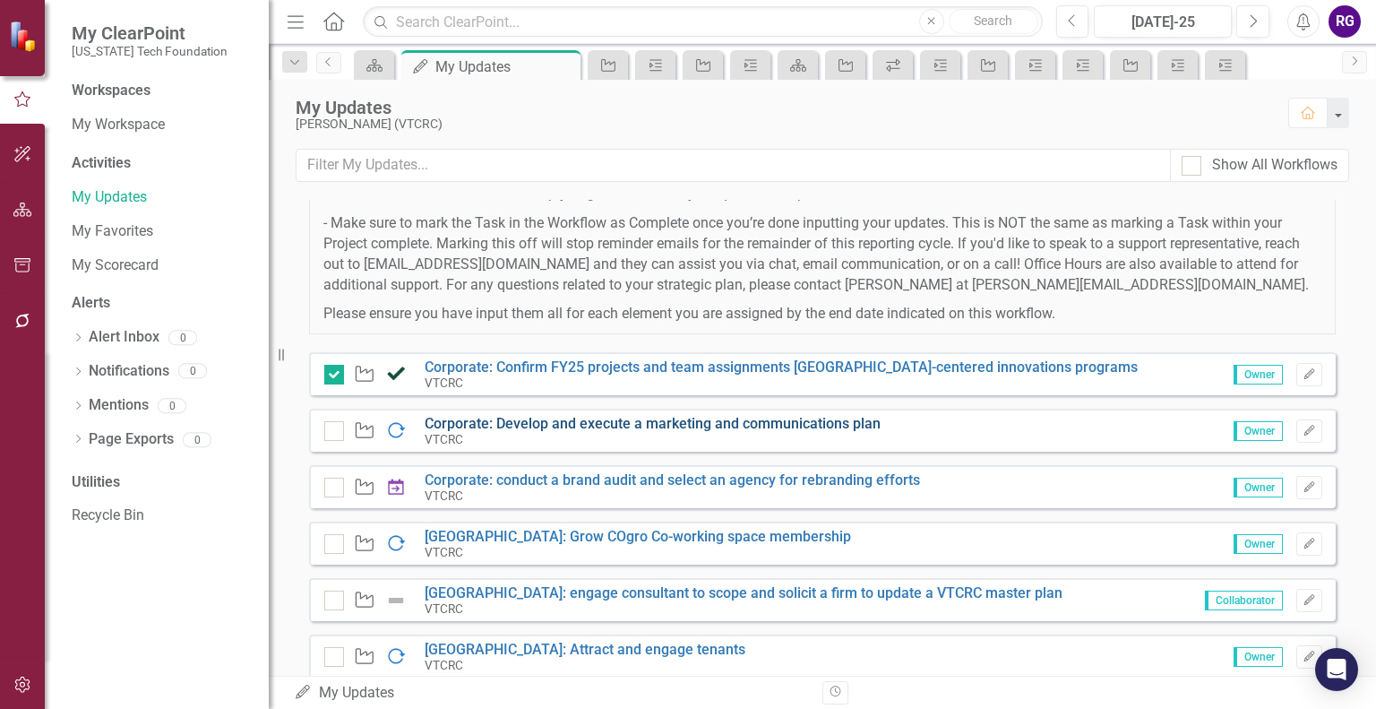
click at [765, 427] on link "Corporate: Develop and execute a marketing and communications plan" at bounding box center [653, 423] width 456 height 17
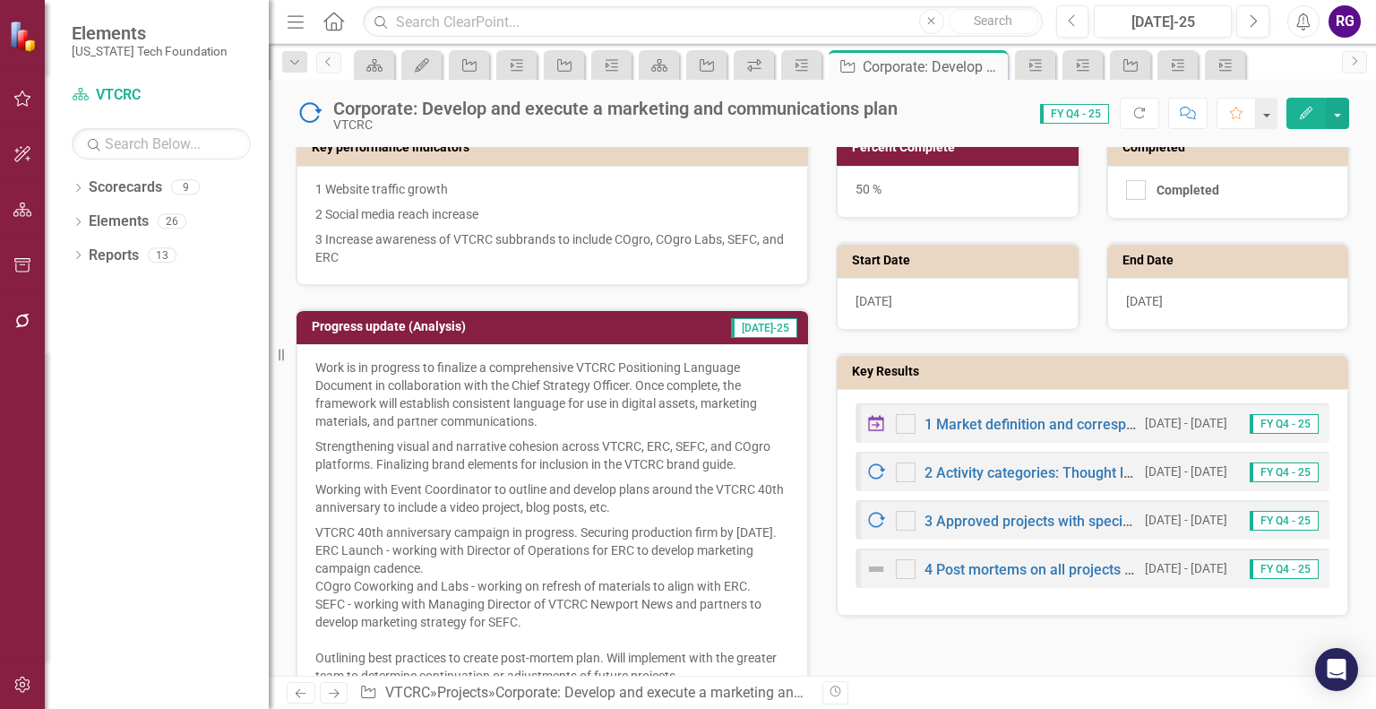
scroll to position [404, 0]
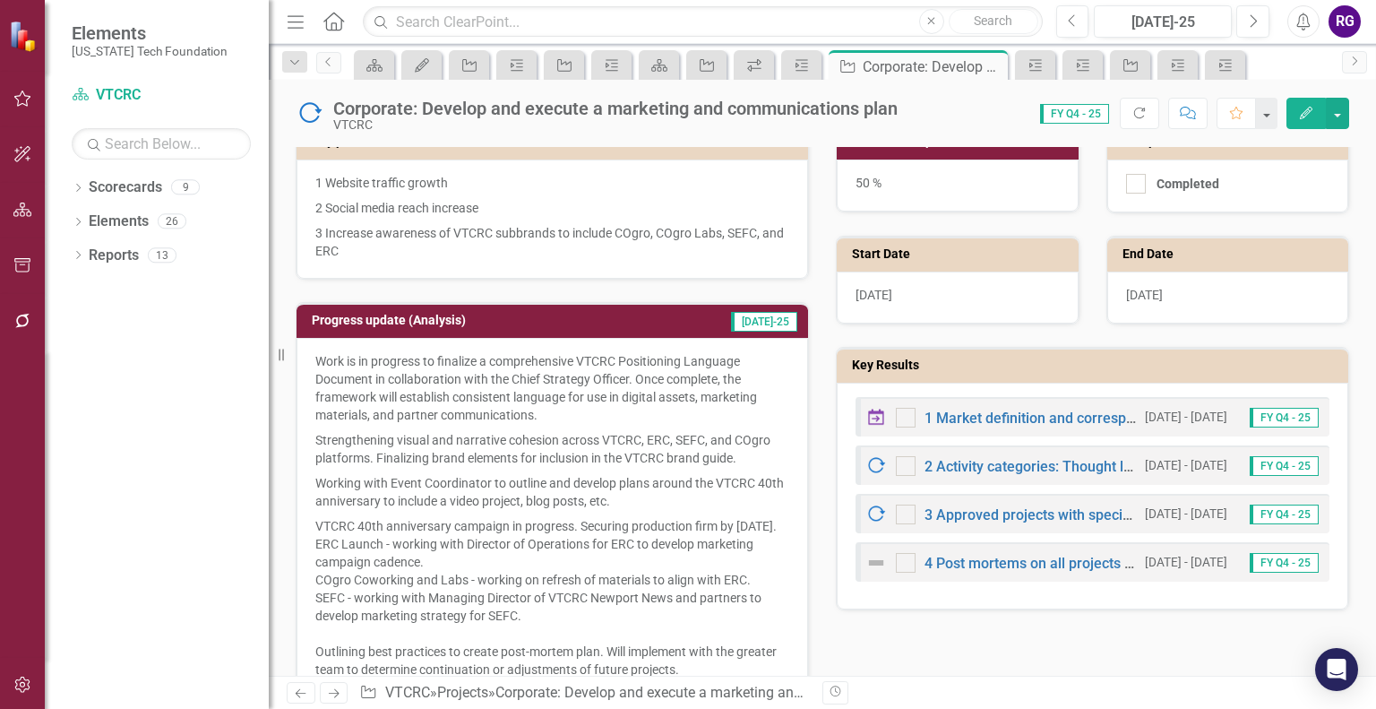
click at [868, 557] on img at bounding box center [877, 563] width 22 height 22
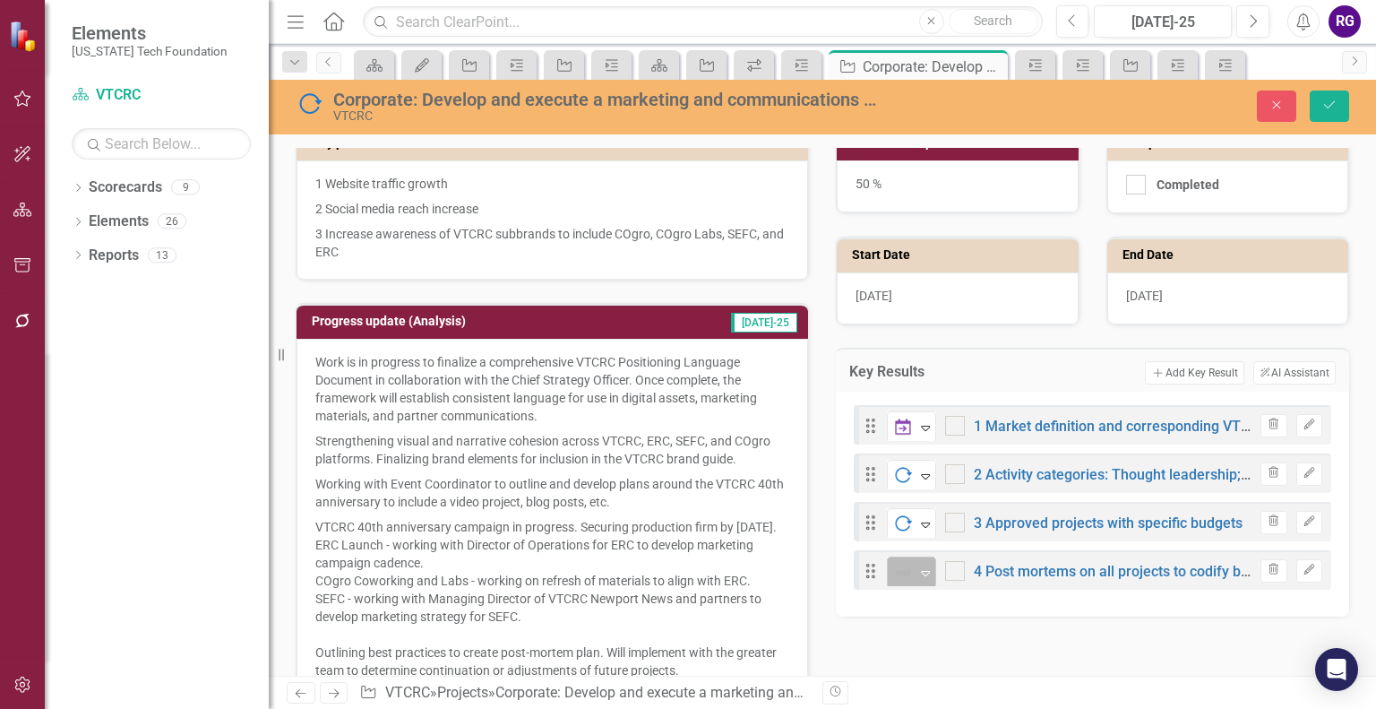
click at [921, 571] on icon at bounding box center [925, 573] width 9 height 5
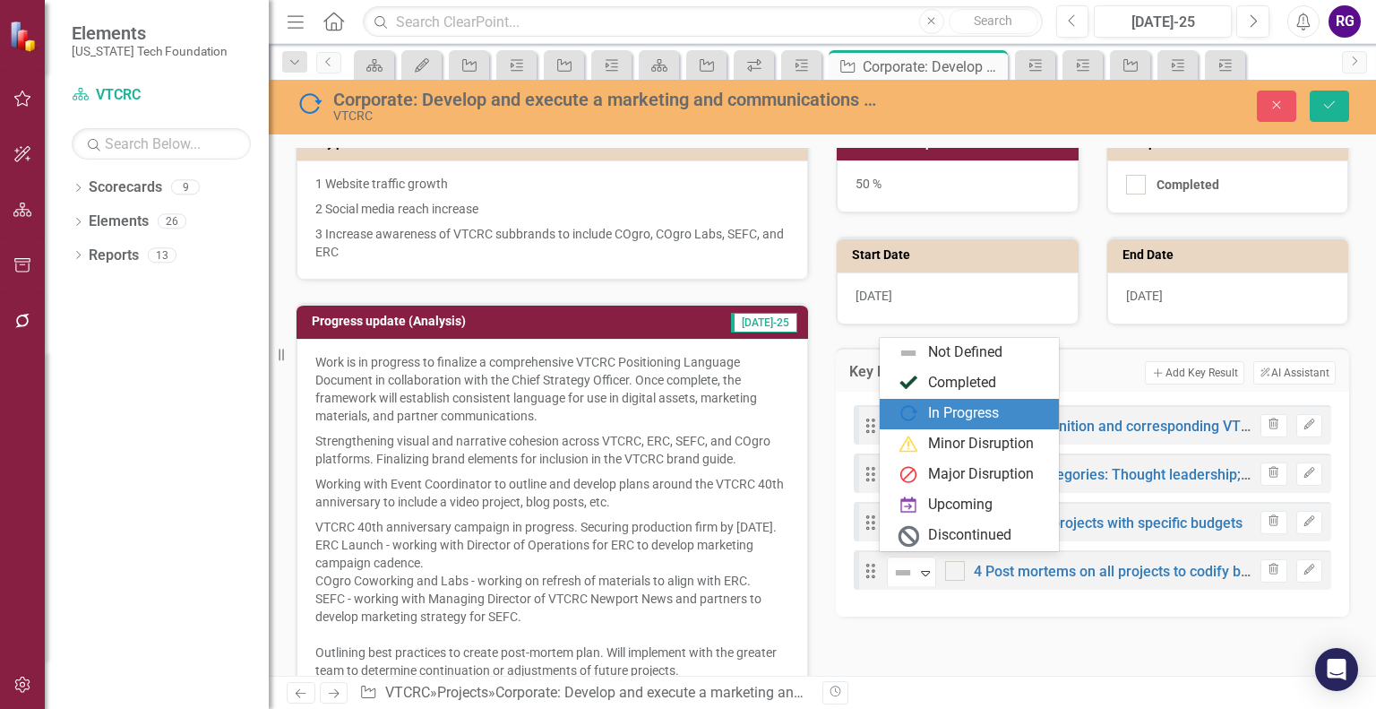
click at [919, 411] on div "In Progress" at bounding box center [973, 414] width 151 height 22
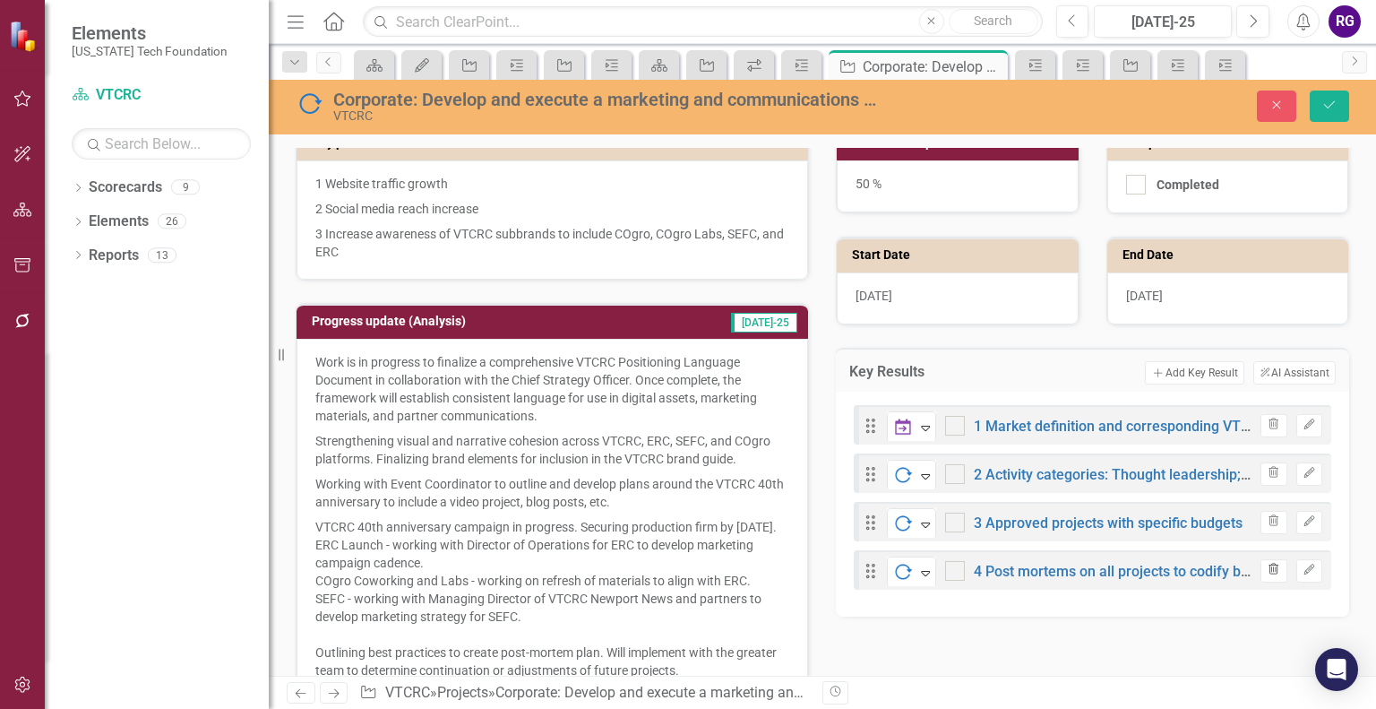
click at [1270, 564] on icon "button" at bounding box center [1275, 569] width 10 height 11
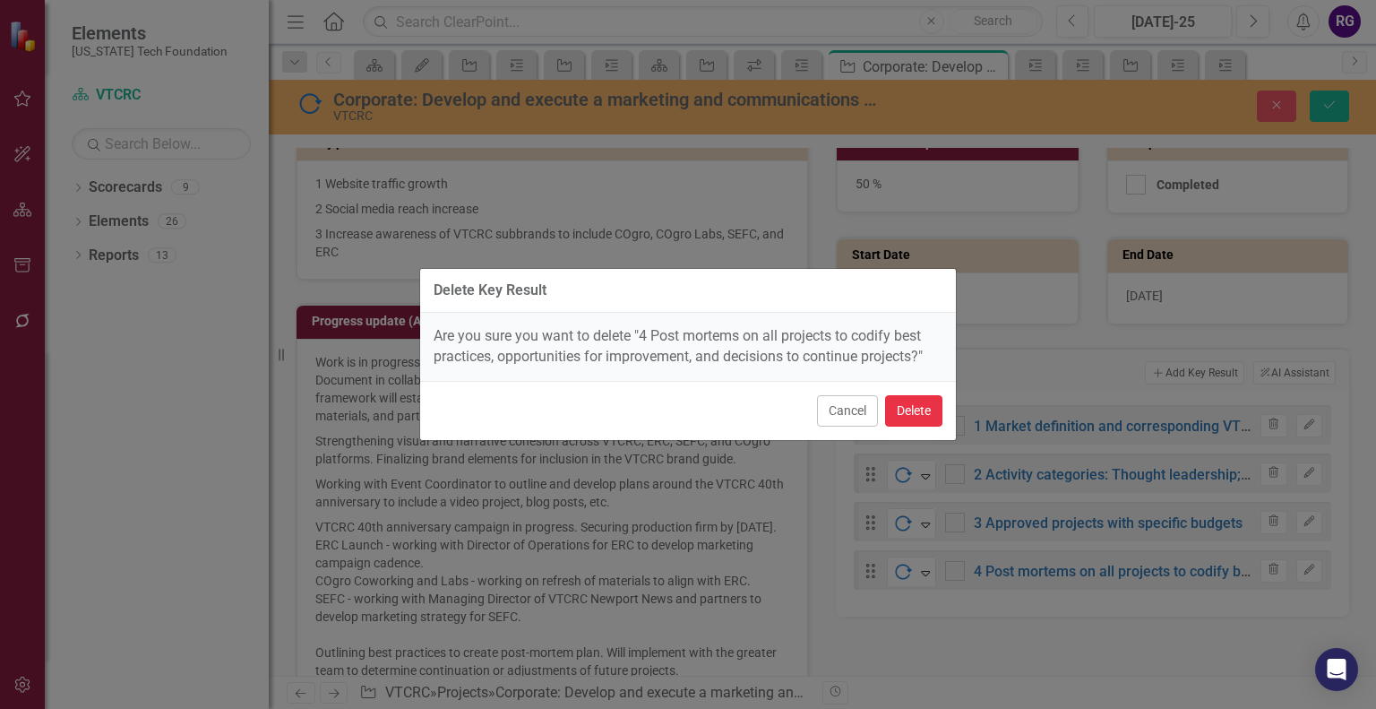
click at [910, 410] on button "Delete" at bounding box center [913, 410] width 57 height 31
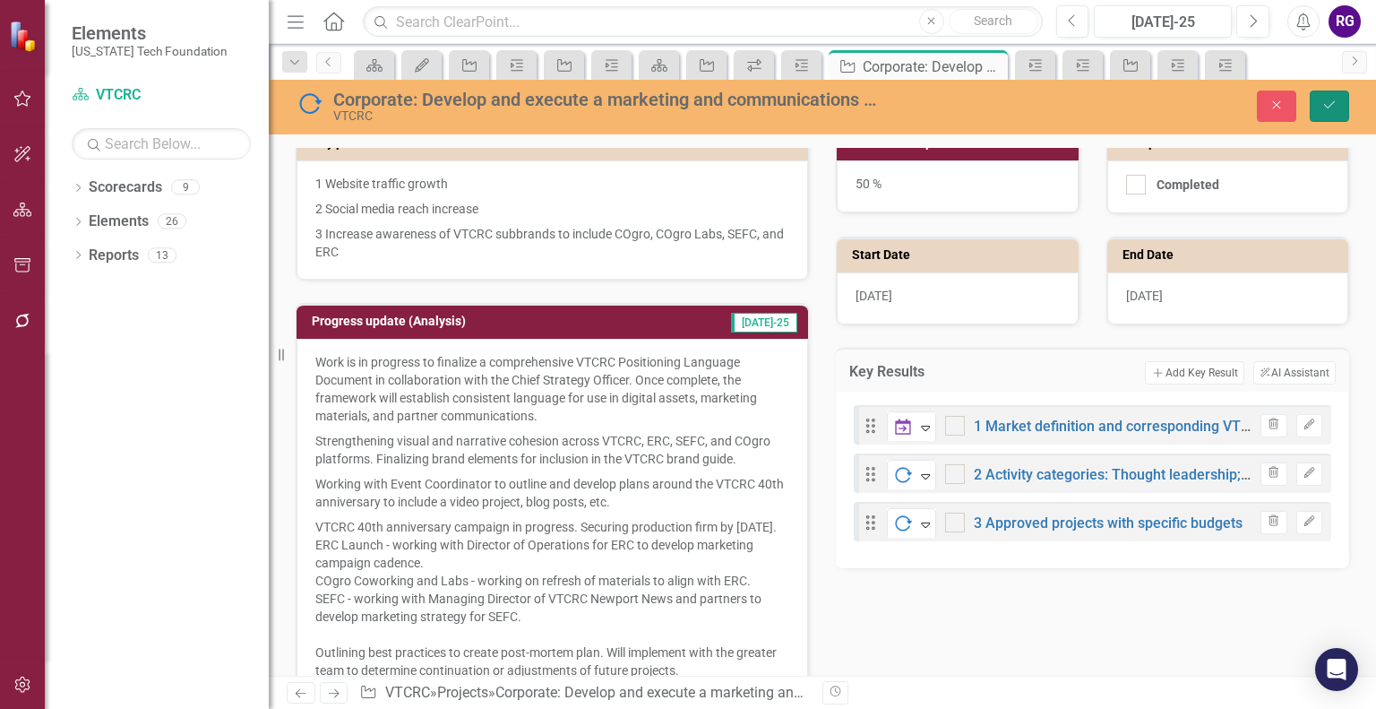
click at [1330, 106] on icon "Save" at bounding box center [1330, 105] width 16 height 13
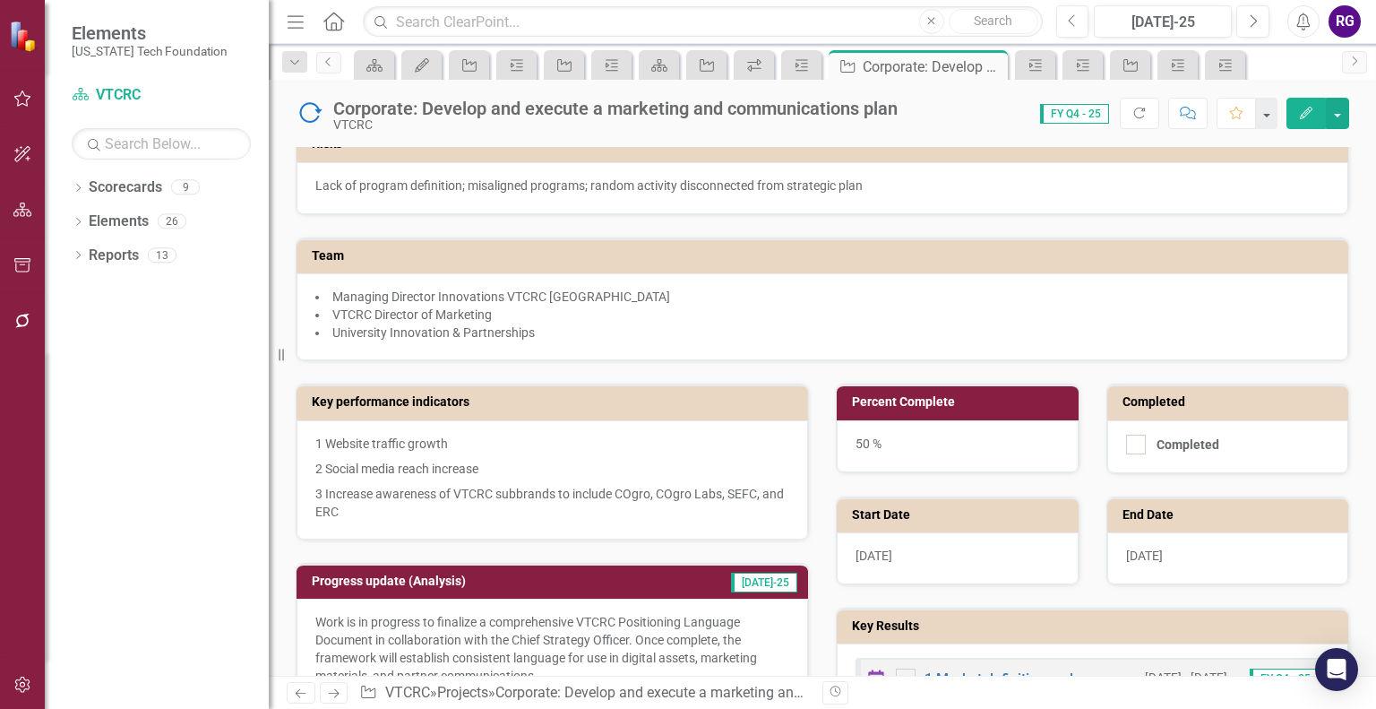
scroll to position [0, 0]
